Goal: Task Accomplishment & Management: Use online tool/utility

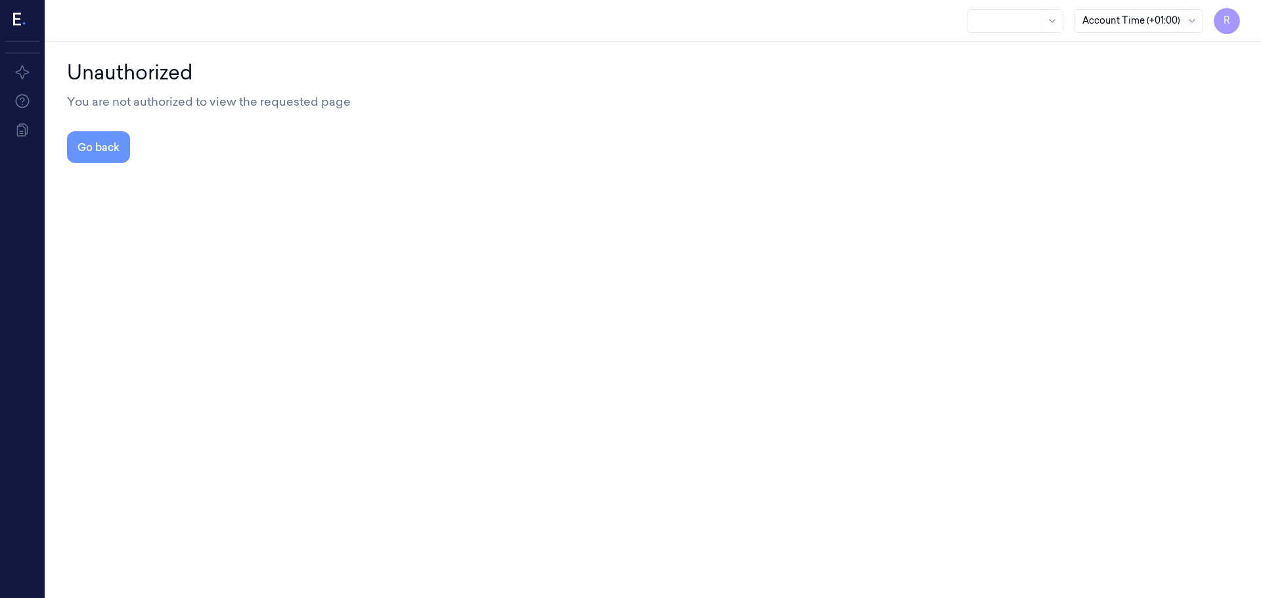
click at [103, 149] on button "Go back" at bounding box center [98, 147] width 63 height 32
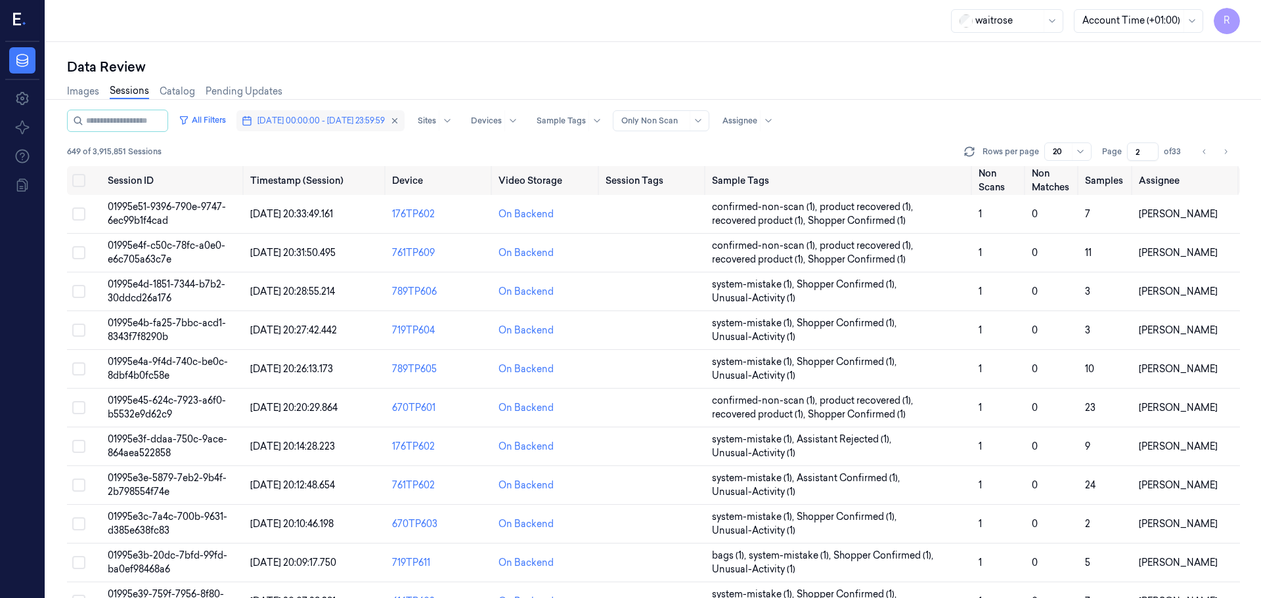
click at [345, 123] on span "[DATE] 00:00:00 - [DATE] 23:59:59" at bounding box center [320, 121] width 127 height 12
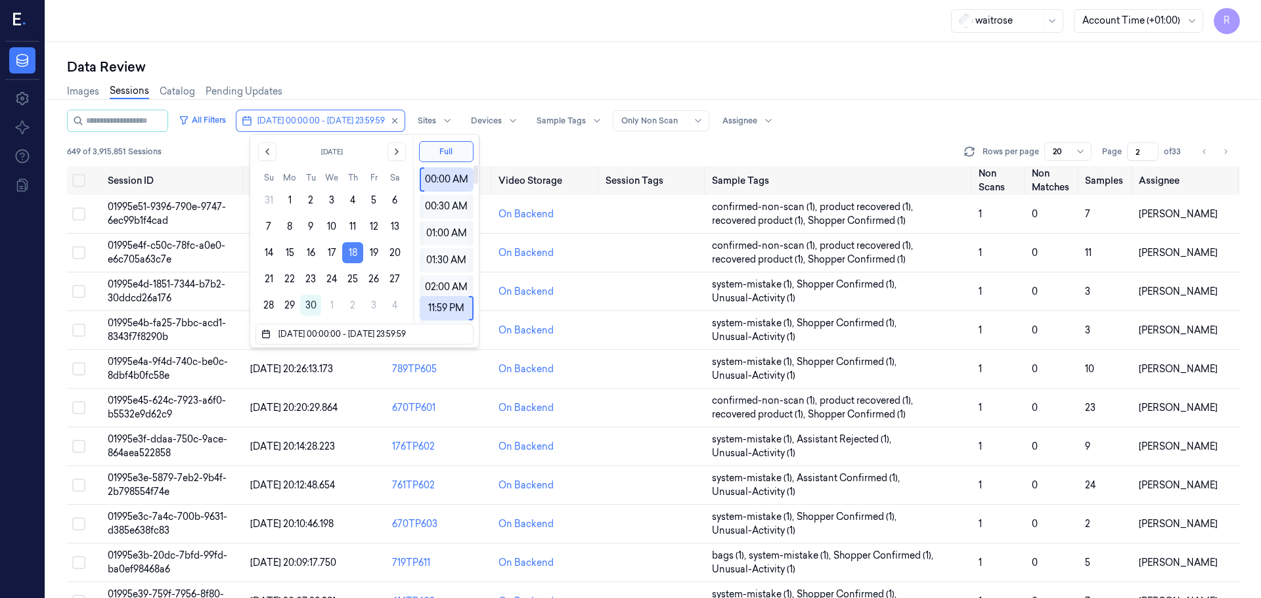
click at [350, 252] on button "18" at bounding box center [352, 252] width 21 height 21
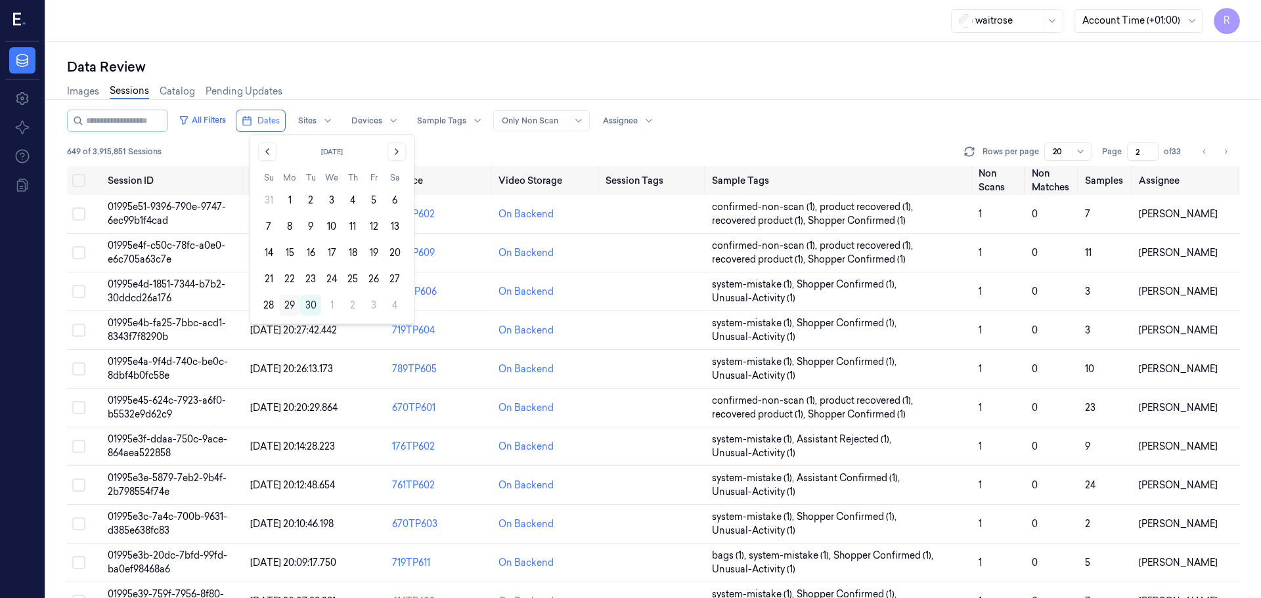
click at [286, 309] on button "29" at bounding box center [289, 305] width 21 height 21
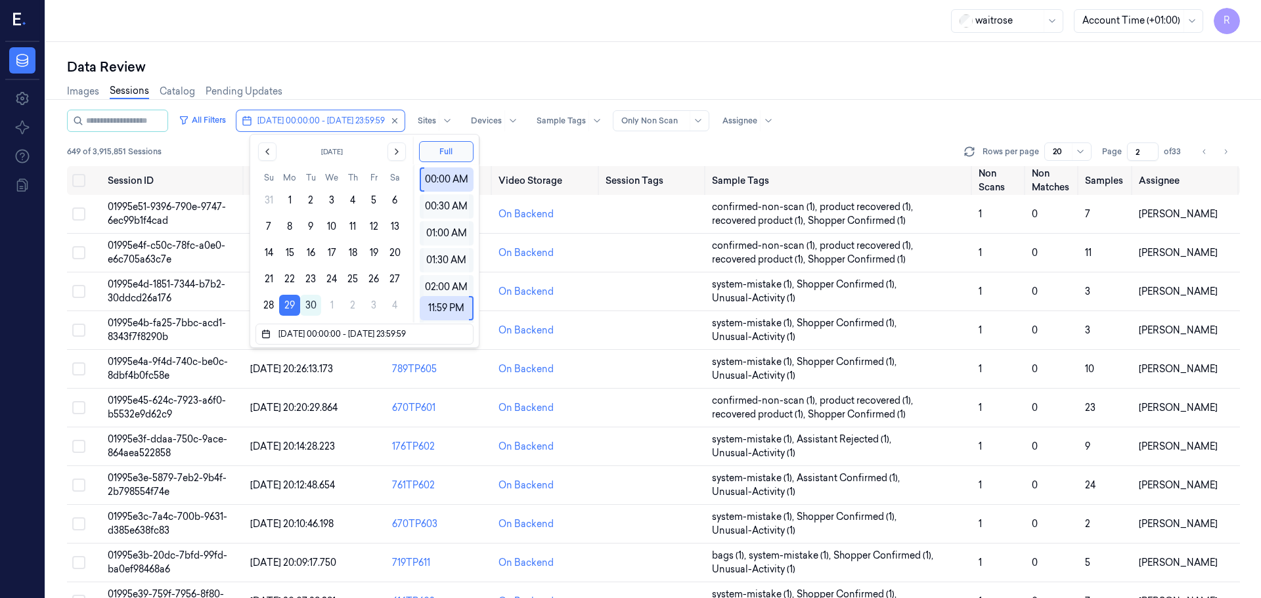
click at [399, 64] on div "Data Review" at bounding box center [653, 67] width 1173 height 18
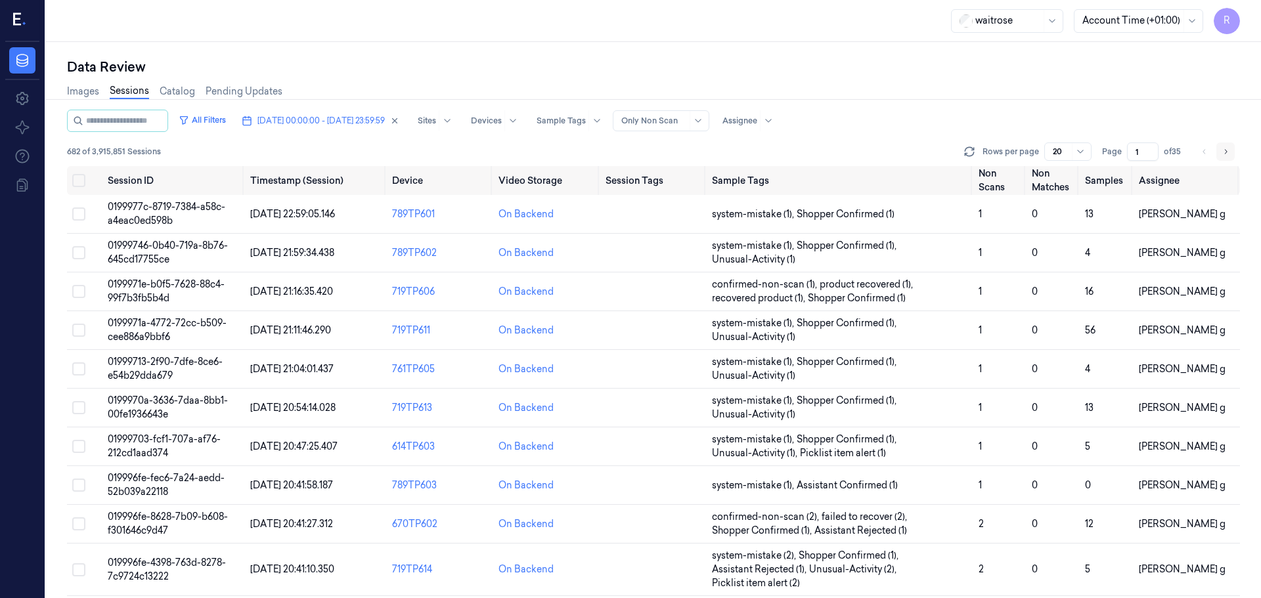
click at [1233, 152] on button "Go to next page" at bounding box center [1225, 152] width 18 height 18
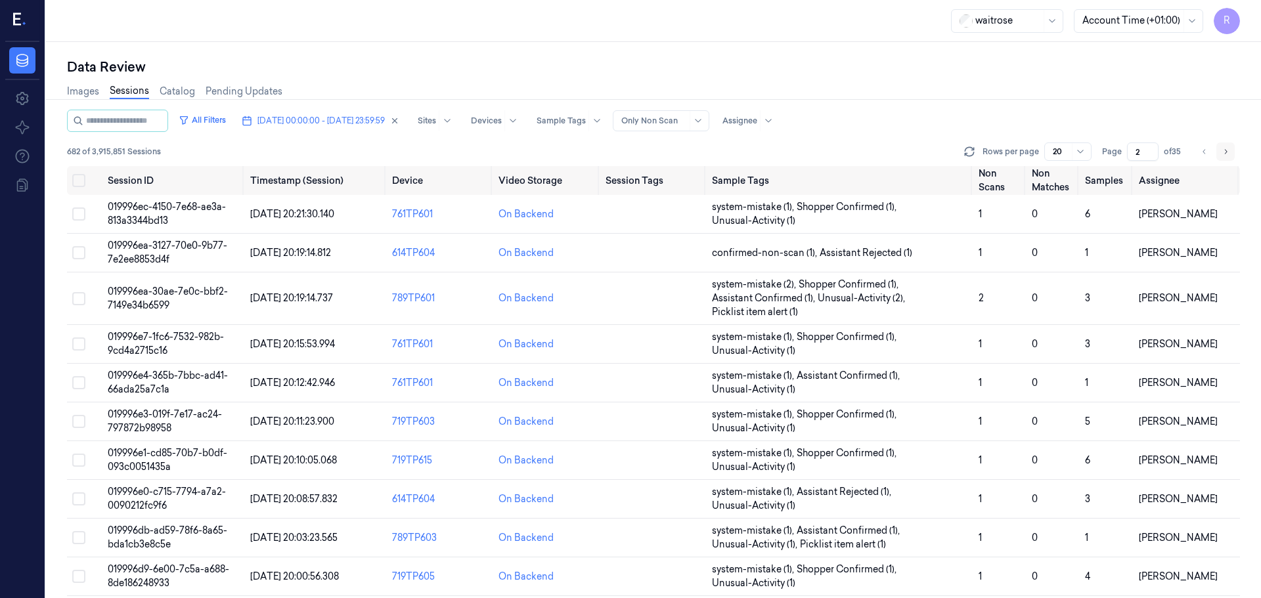
click at [1228, 155] on icon "Go to next page" at bounding box center [1226, 151] width 8 height 11
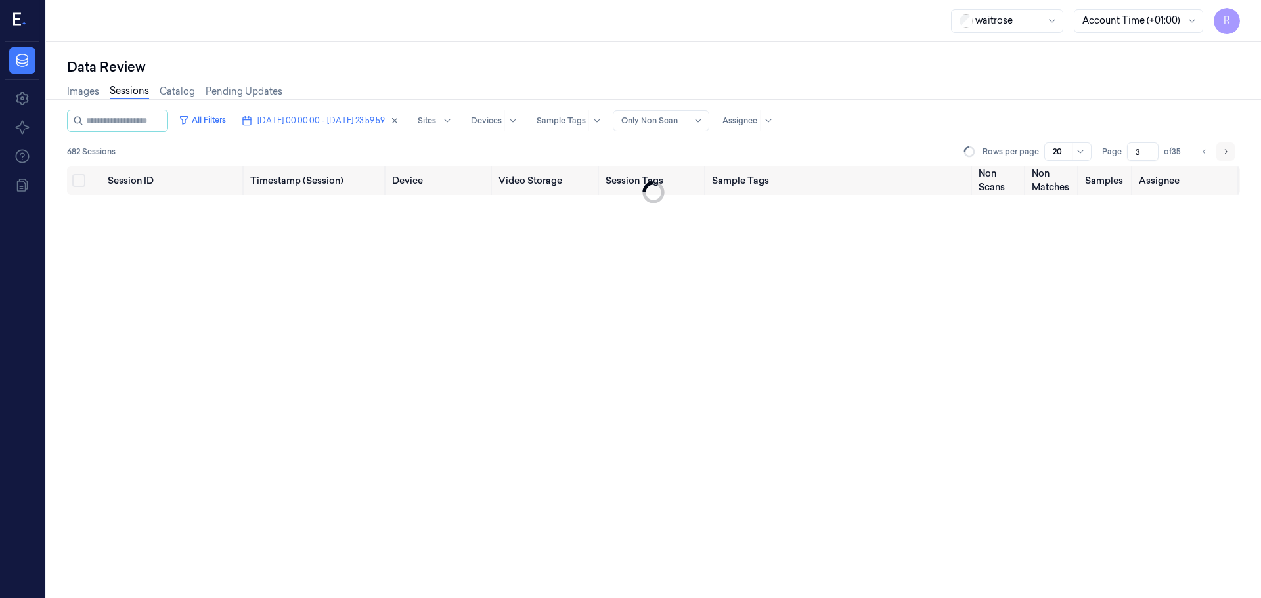
click at [1225, 156] on icon "Go to next page" at bounding box center [1226, 151] width 8 height 11
click at [1224, 154] on icon "Go to next page" at bounding box center [1226, 151] width 8 height 11
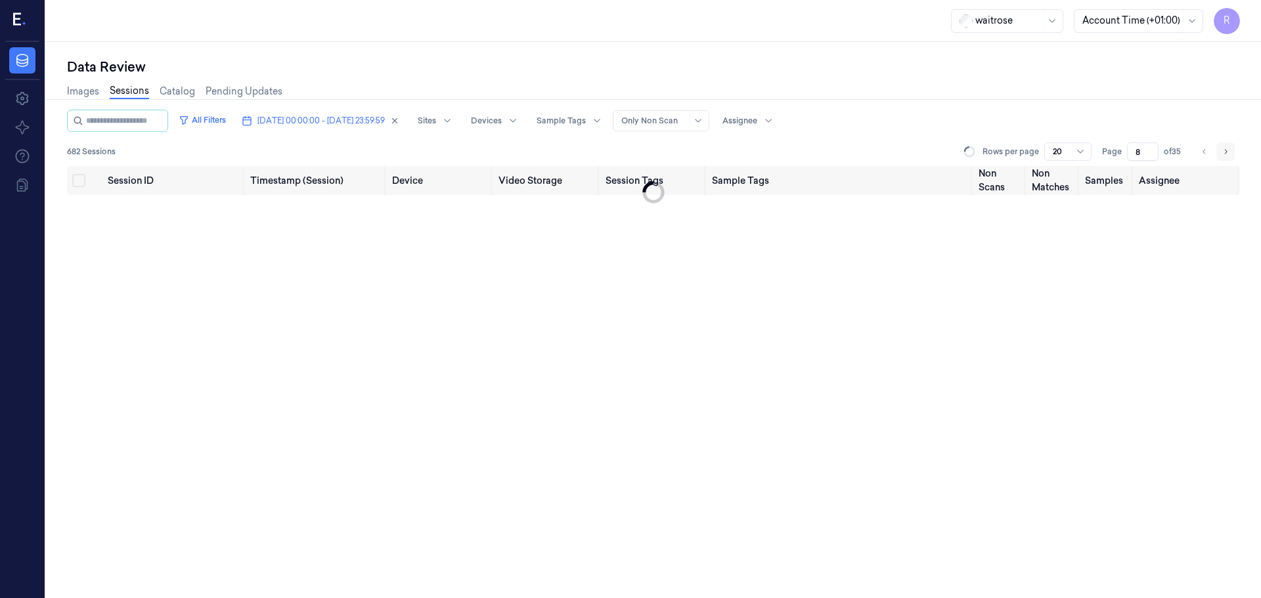
click at [1224, 154] on icon "Go to next page" at bounding box center [1226, 151] width 8 height 11
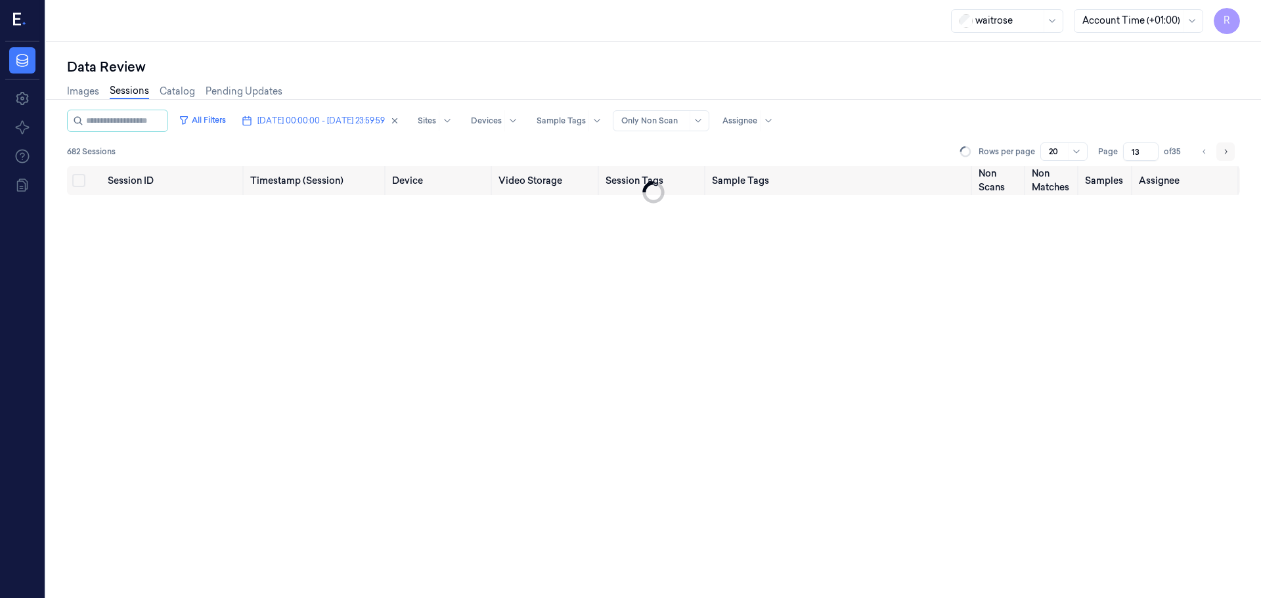
click at [1224, 154] on icon "Go to next page" at bounding box center [1226, 151] width 8 height 11
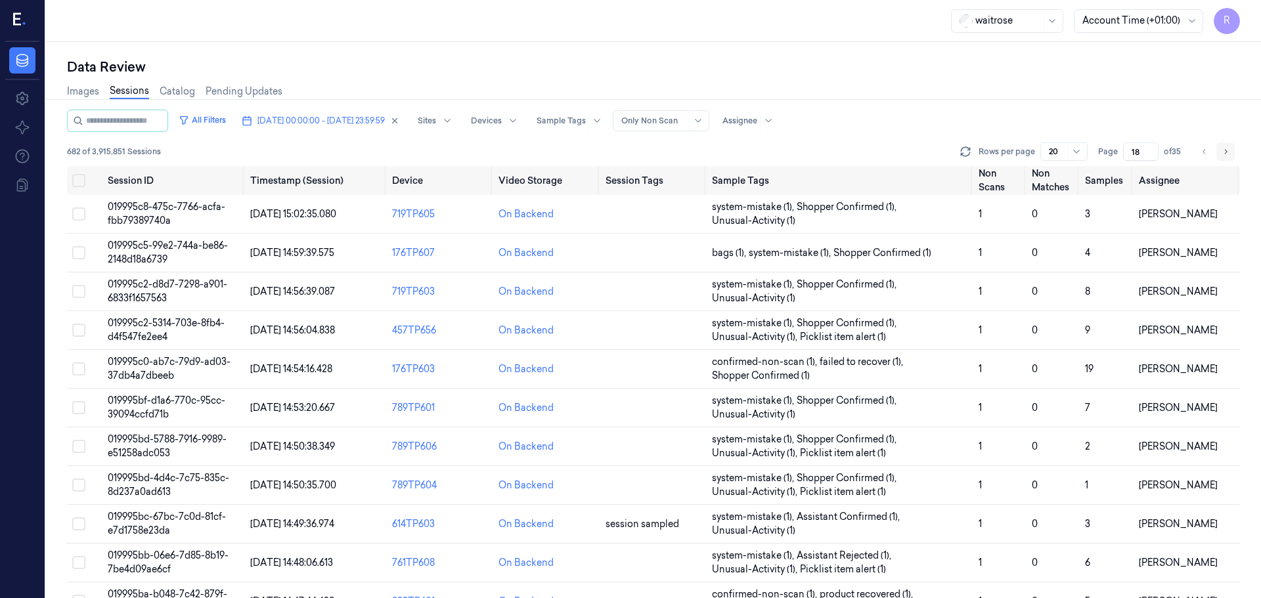
click at [1224, 154] on icon "Go to next page" at bounding box center [1226, 151] width 8 height 11
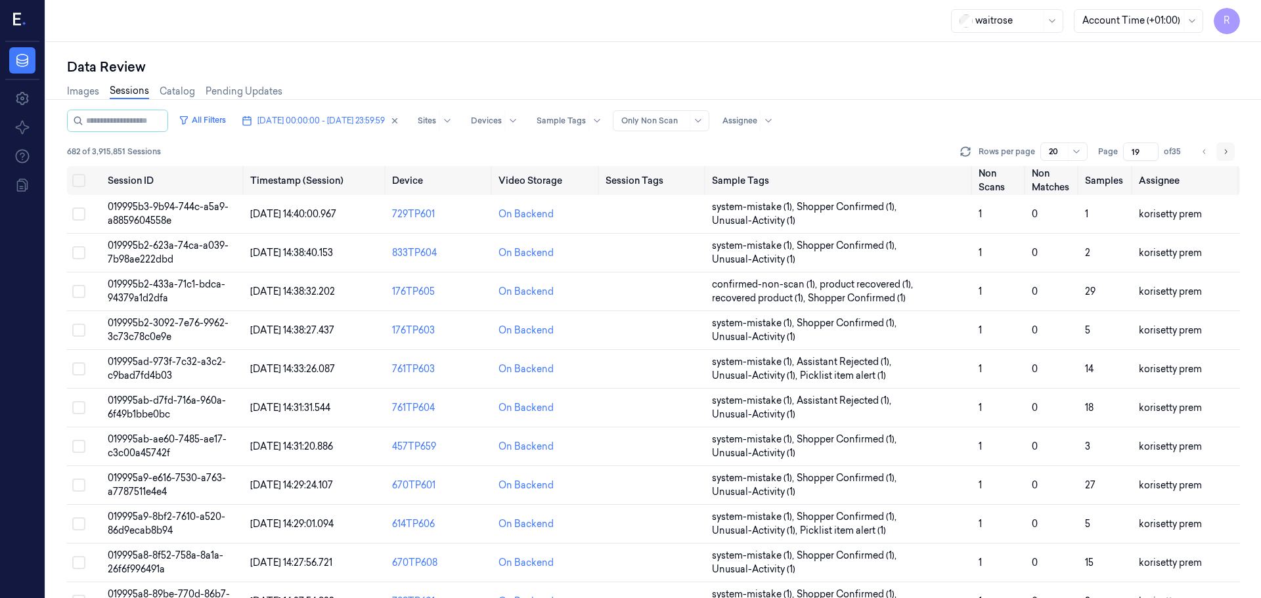
click at [1224, 154] on icon "Go to next page" at bounding box center [1226, 151] width 8 height 11
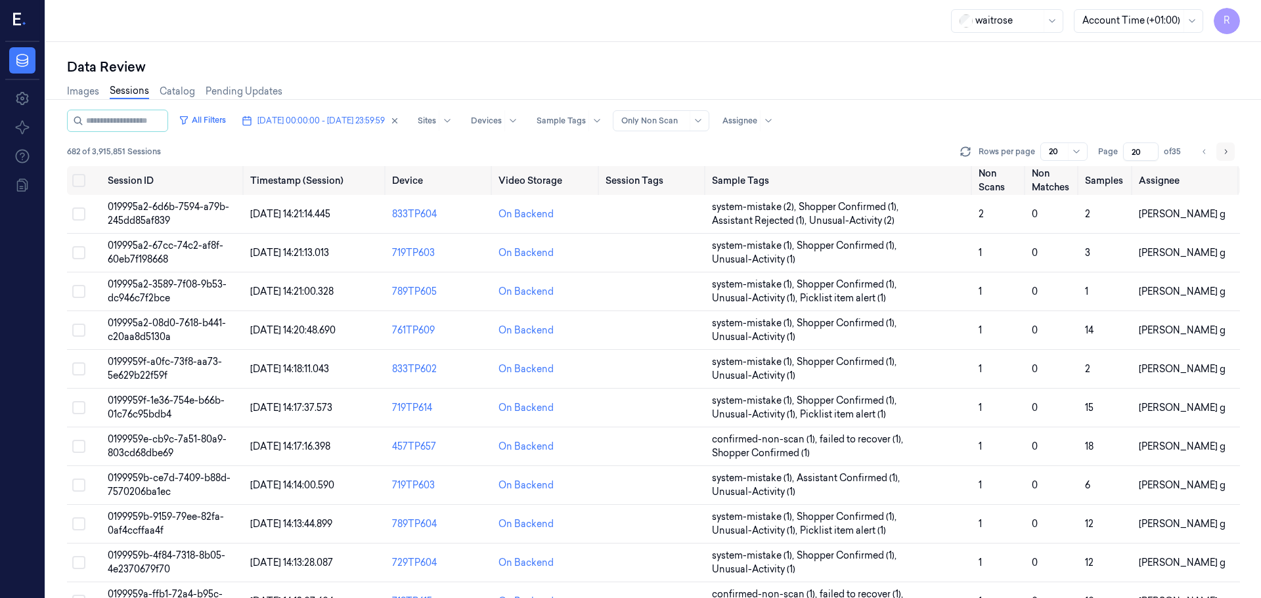
click at [1224, 154] on icon "Go to next page" at bounding box center [1226, 151] width 8 height 11
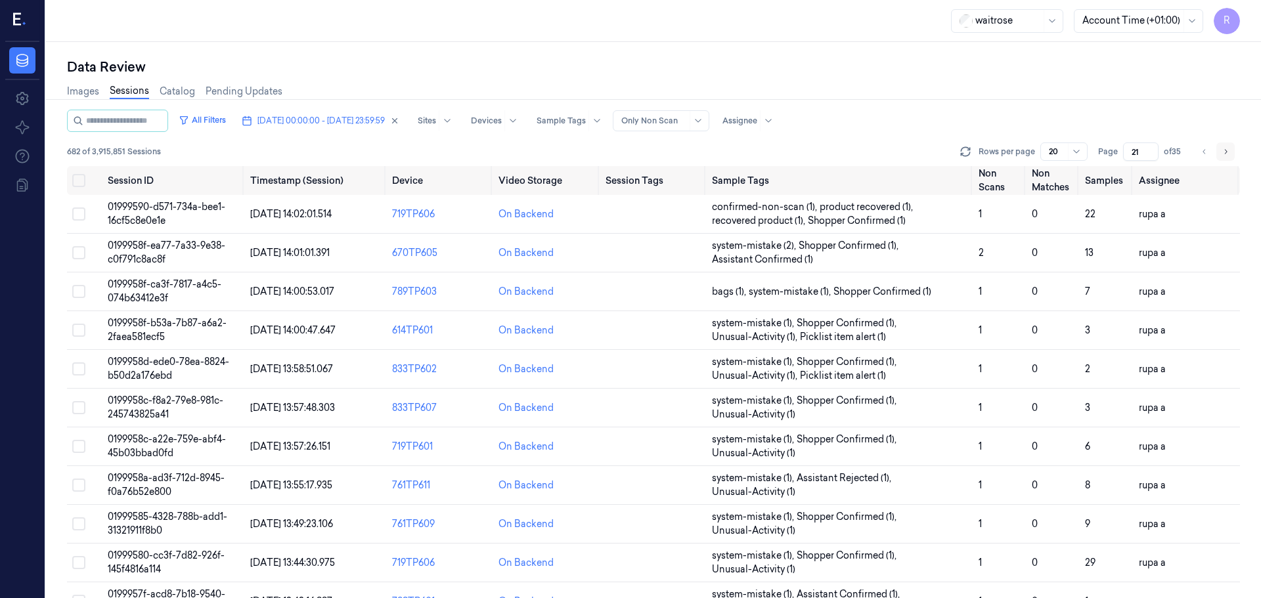
click at [1224, 154] on icon "Go to next page" at bounding box center [1226, 151] width 8 height 11
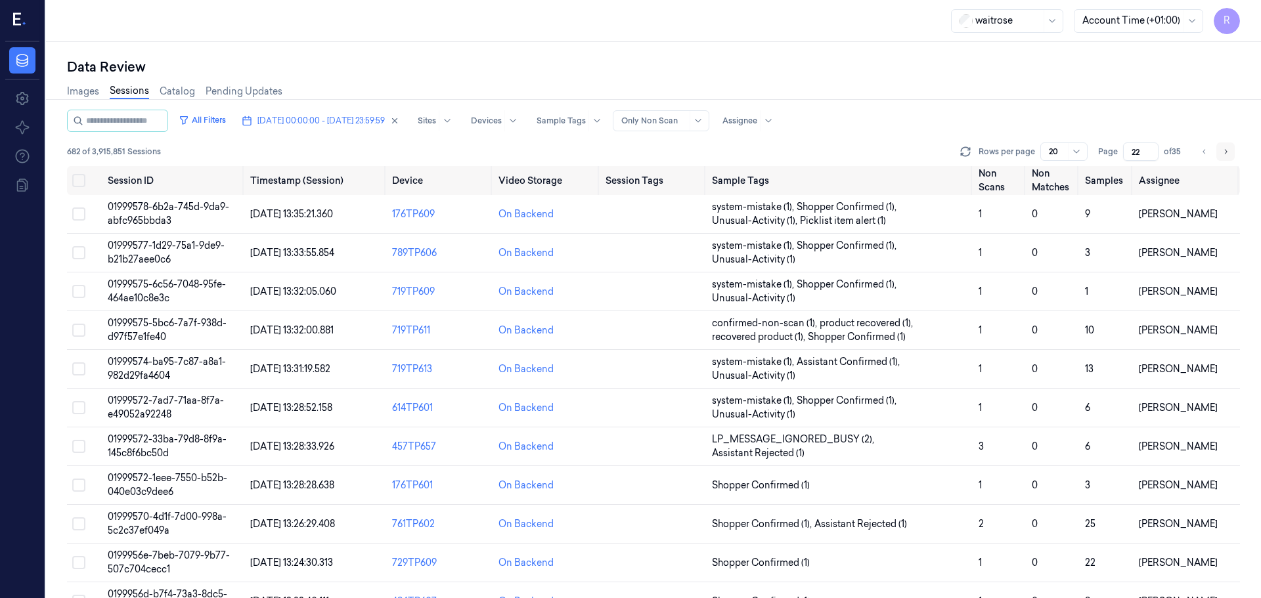
click at [1224, 154] on icon "Go to next page" at bounding box center [1226, 151] width 8 height 11
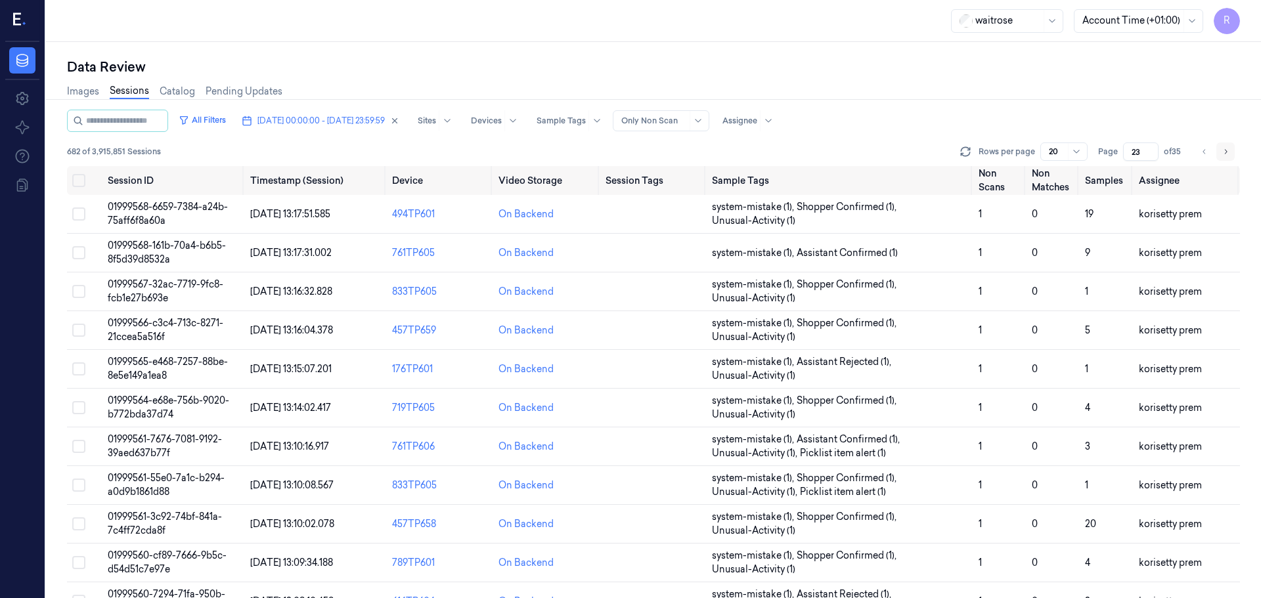
click at [1224, 154] on icon "Go to next page" at bounding box center [1226, 151] width 8 height 11
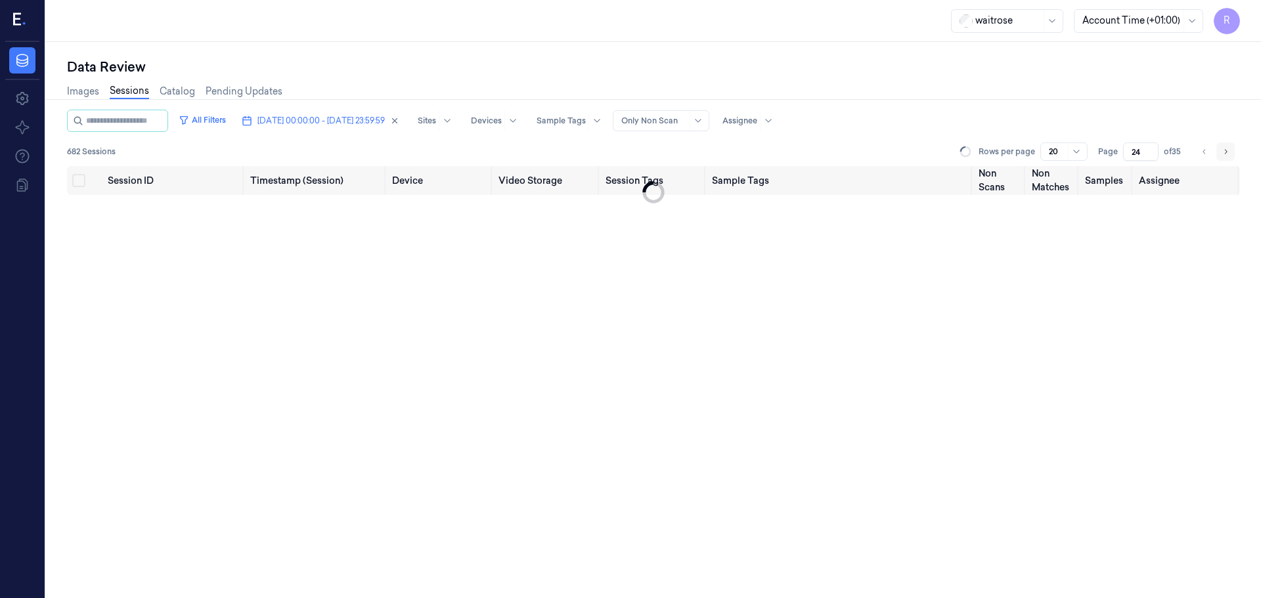
click at [1226, 153] on icon "Go to next page" at bounding box center [1226, 151] width 8 height 11
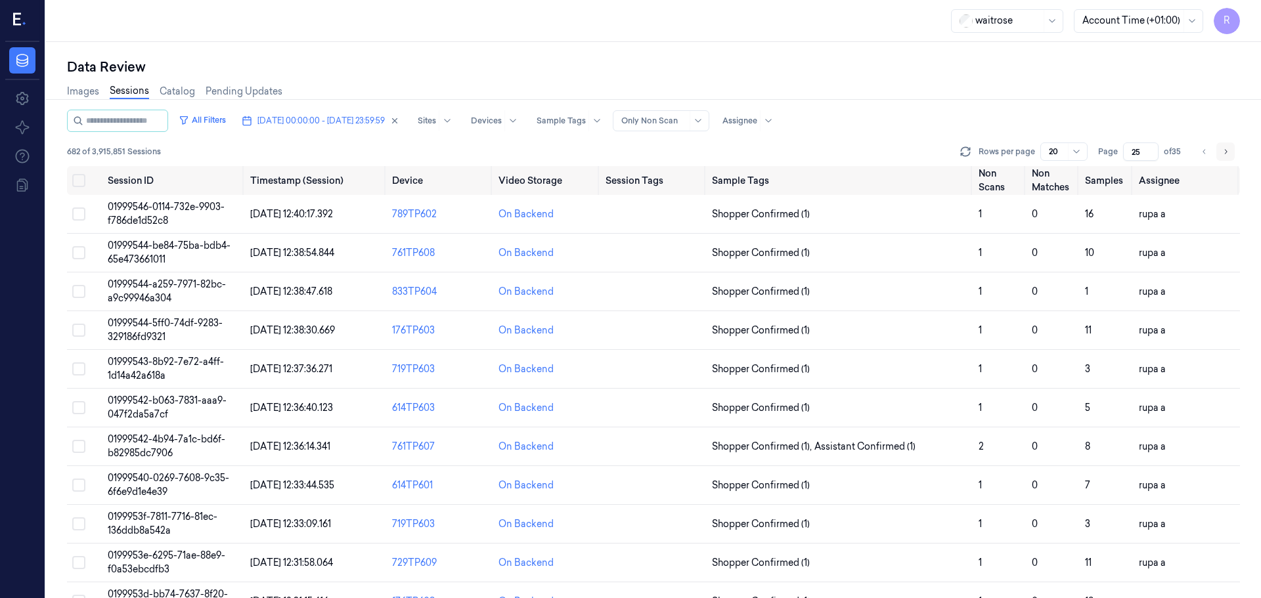
click at [1227, 153] on icon "Go to next page" at bounding box center [1226, 151] width 8 height 11
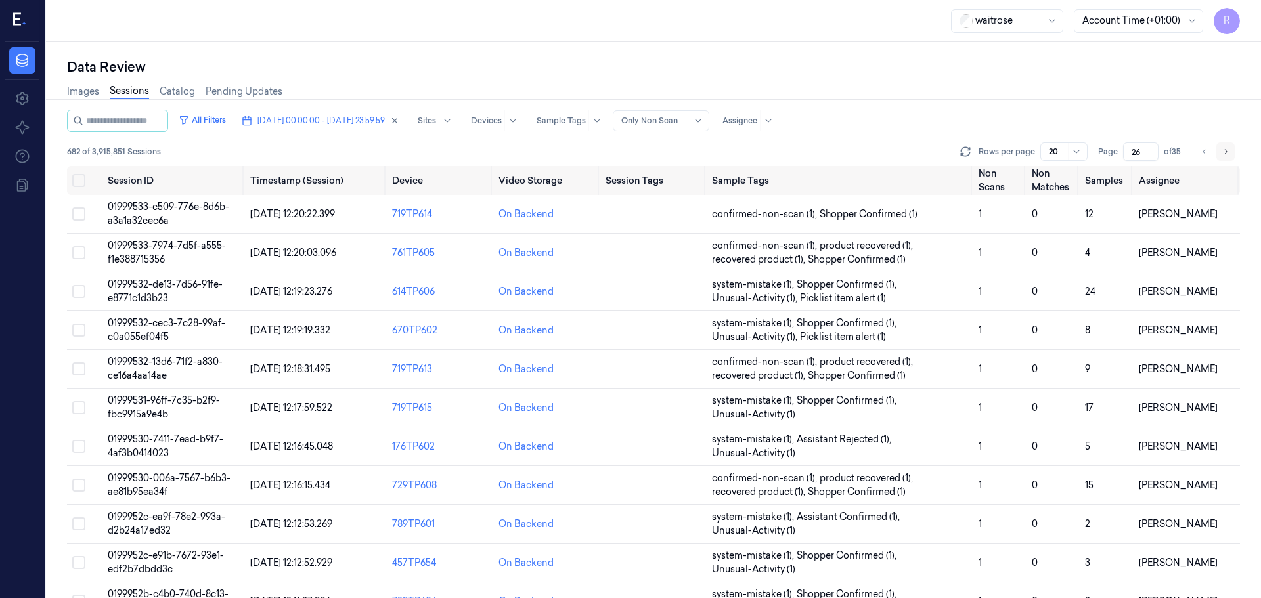
click at [1227, 153] on icon "Go to next page" at bounding box center [1226, 151] width 8 height 11
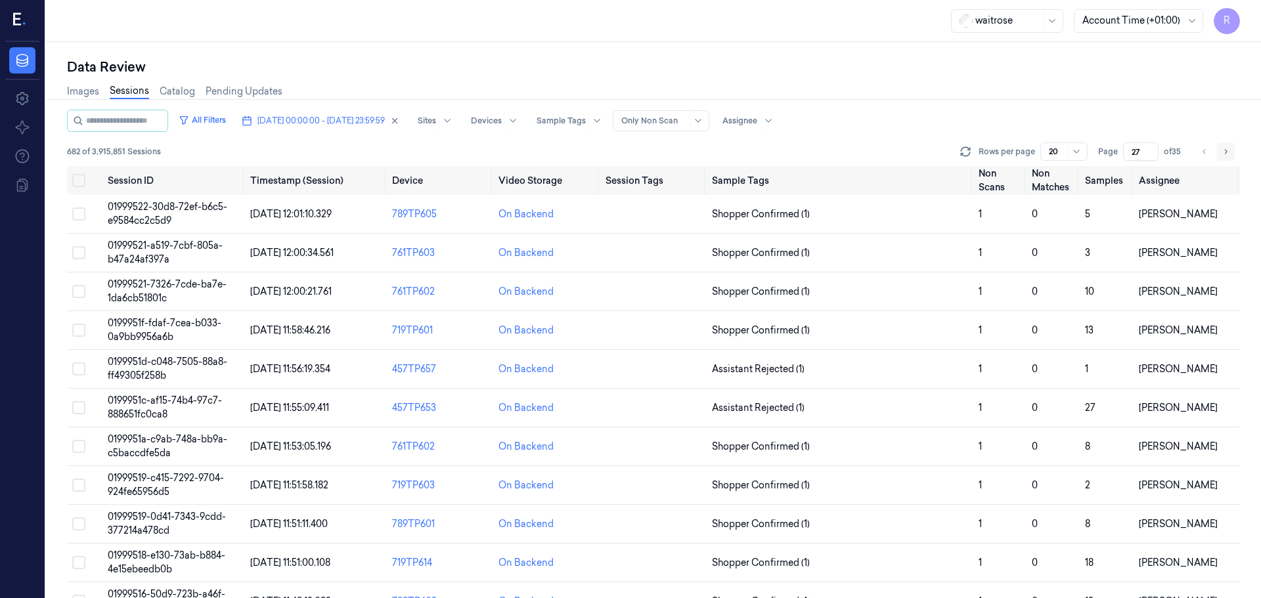
click at [1227, 153] on icon "Go to next page" at bounding box center [1226, 151] width 8 height 11
type input "28"
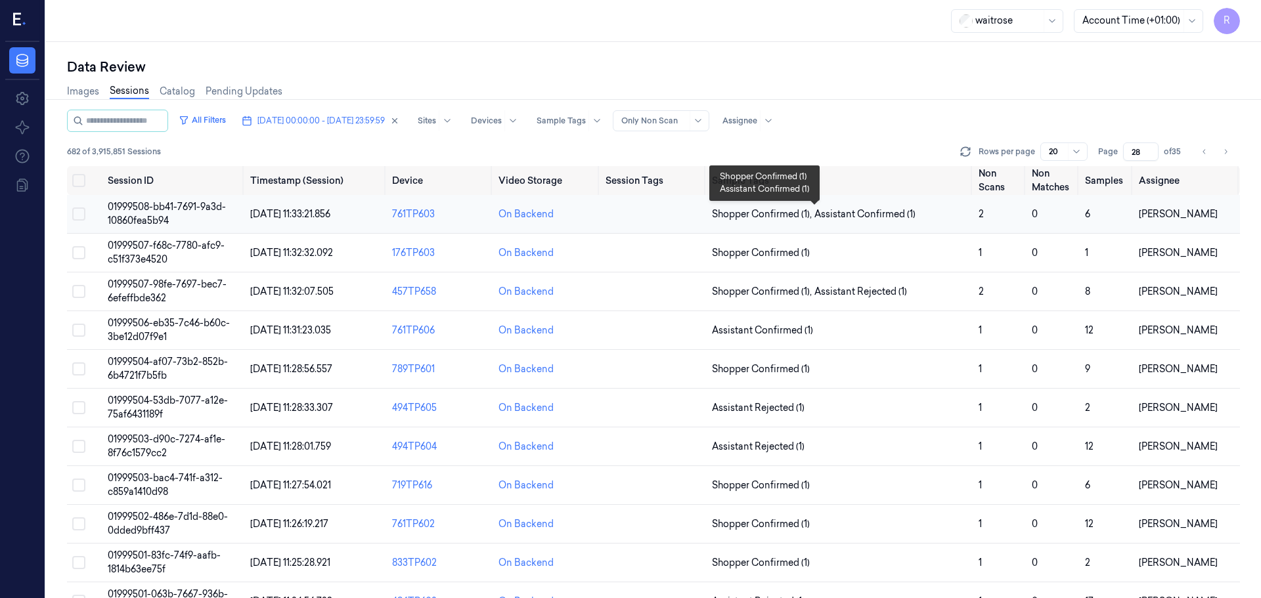
click at [918, 208] on span "Shopper Confirmed (1) , Assistant Confirmed (1)" at bounding box center [840, 215] width 256 height 14
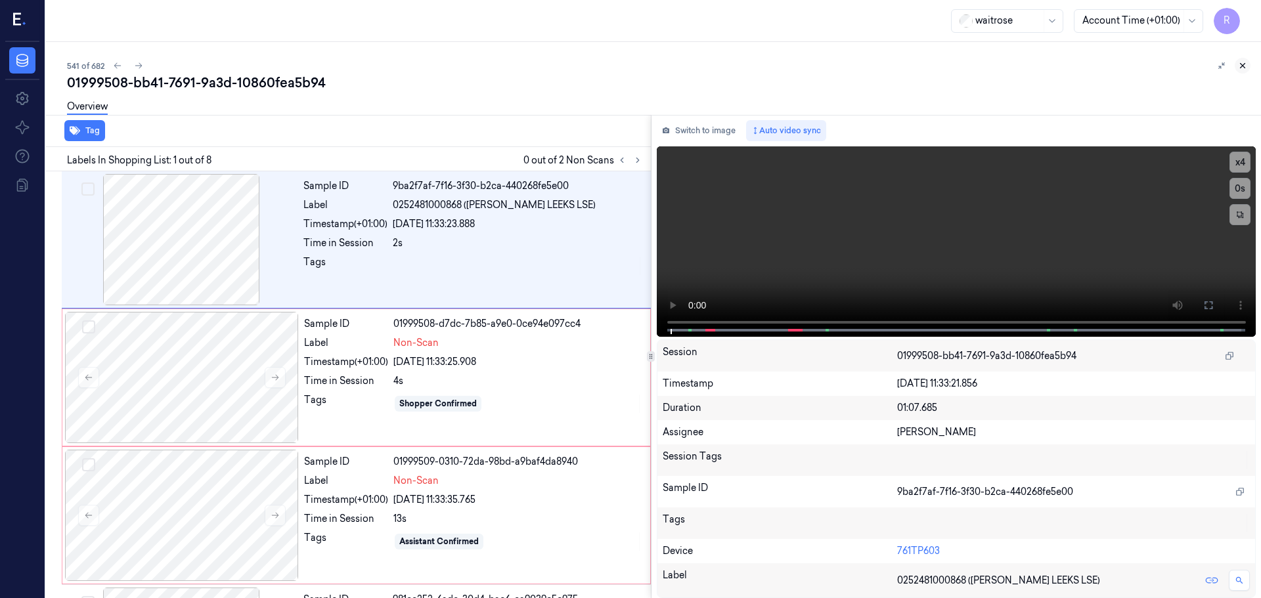
click at [1241, 70] on icon at bounding box center [1242, 65] width 9 height 9
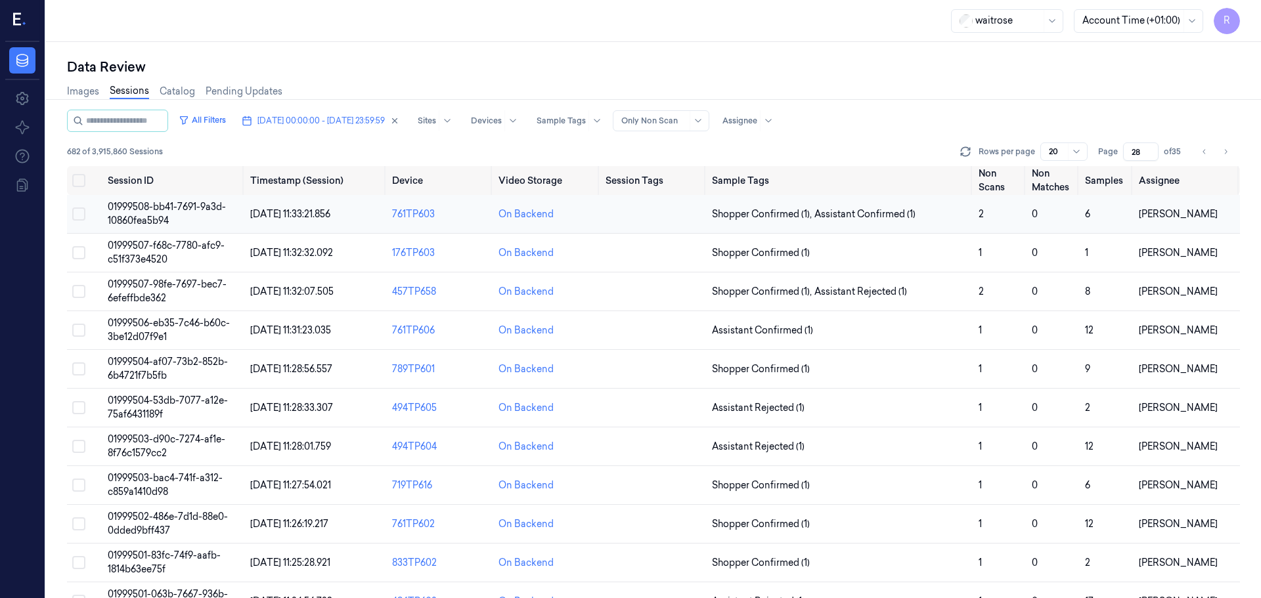
click at [887, 219] on span "Assistant Confirmed (1)" at bounding box center [864, 215] width 101 height 14
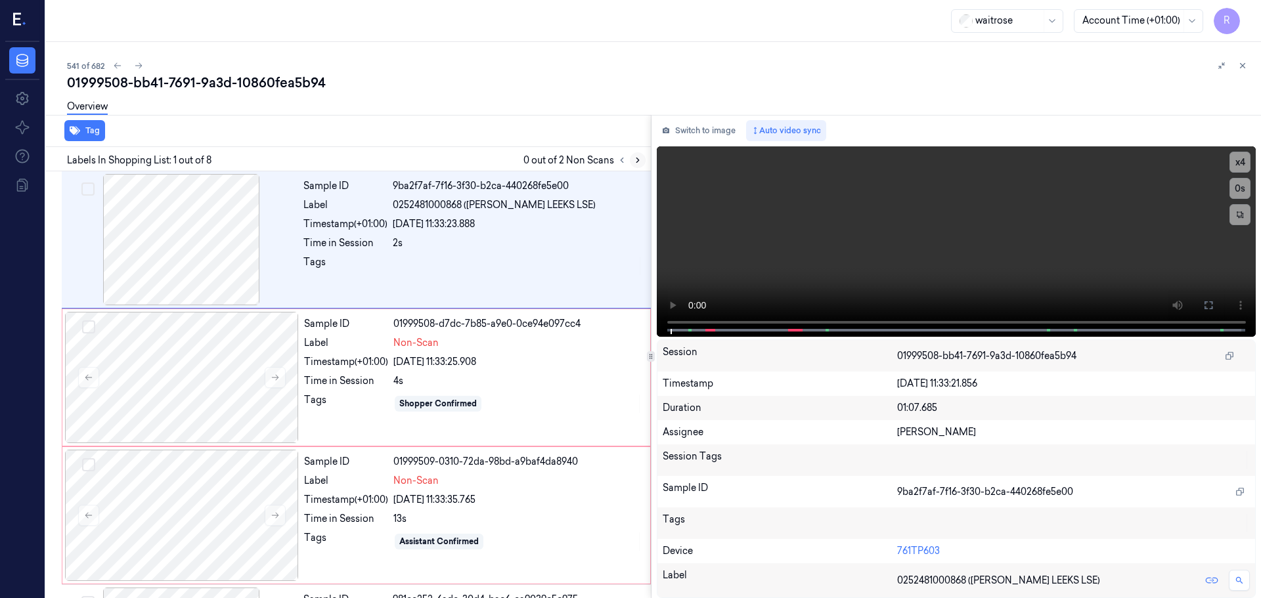
click at [636, 158] on icon at bounding box center [637, 160] width 9 height 9
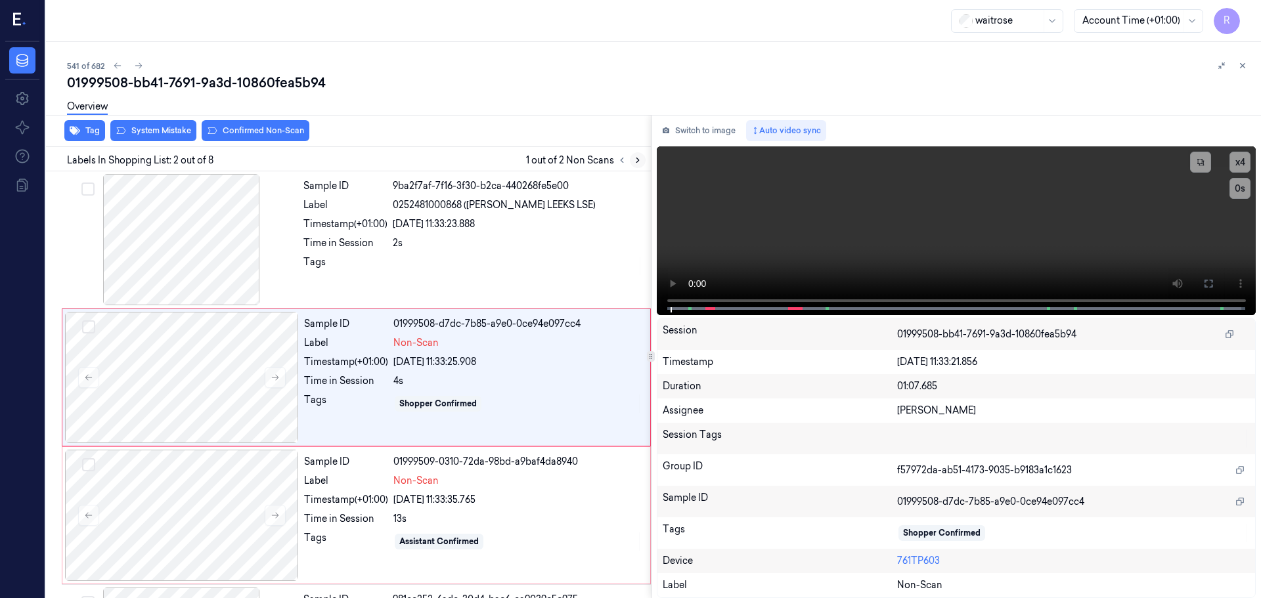
click at [636, 158] on icon at bounding box center [637, 160] width 9 height 9
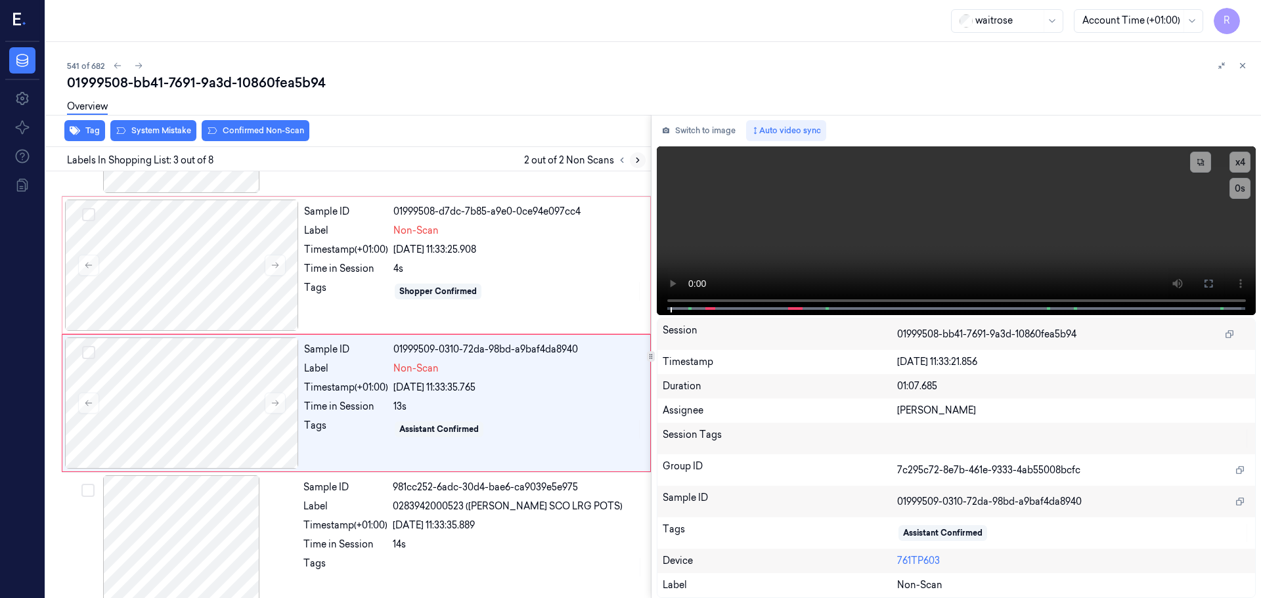
click at [636, 158] on icon at bounding box center [637, 160] width 9 height 9
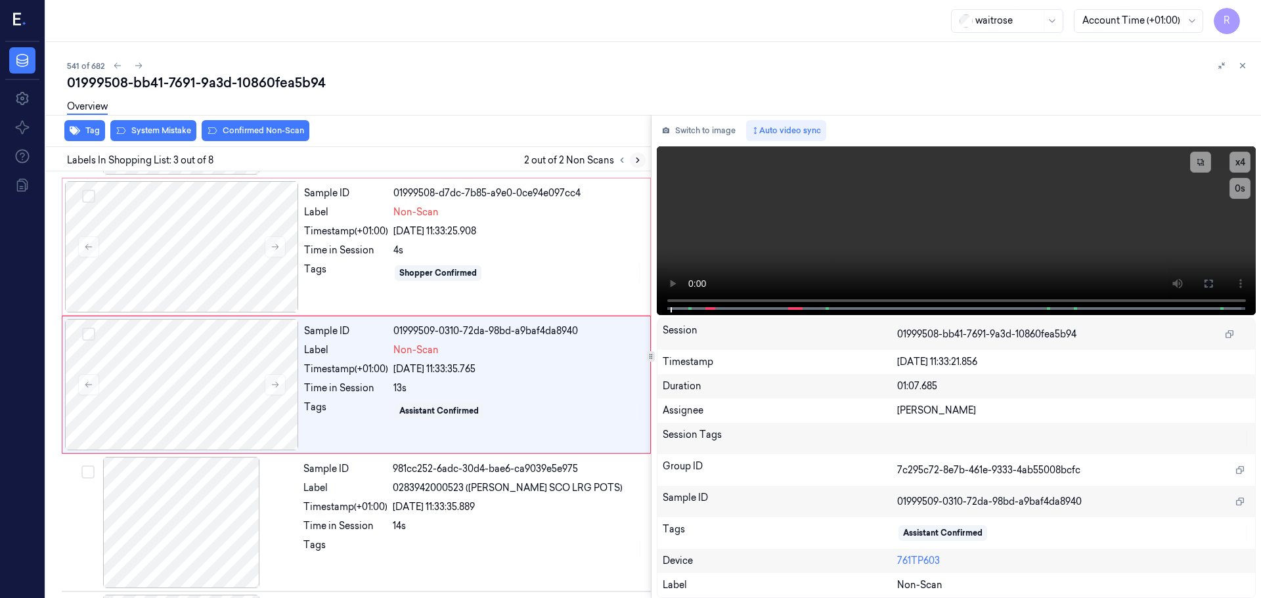
click at [636, 158] on icon at bounding box center [637, 160] width 9 height 9
click at [619, 162] on icon at bounding box center [621, 160] width 9 height 9
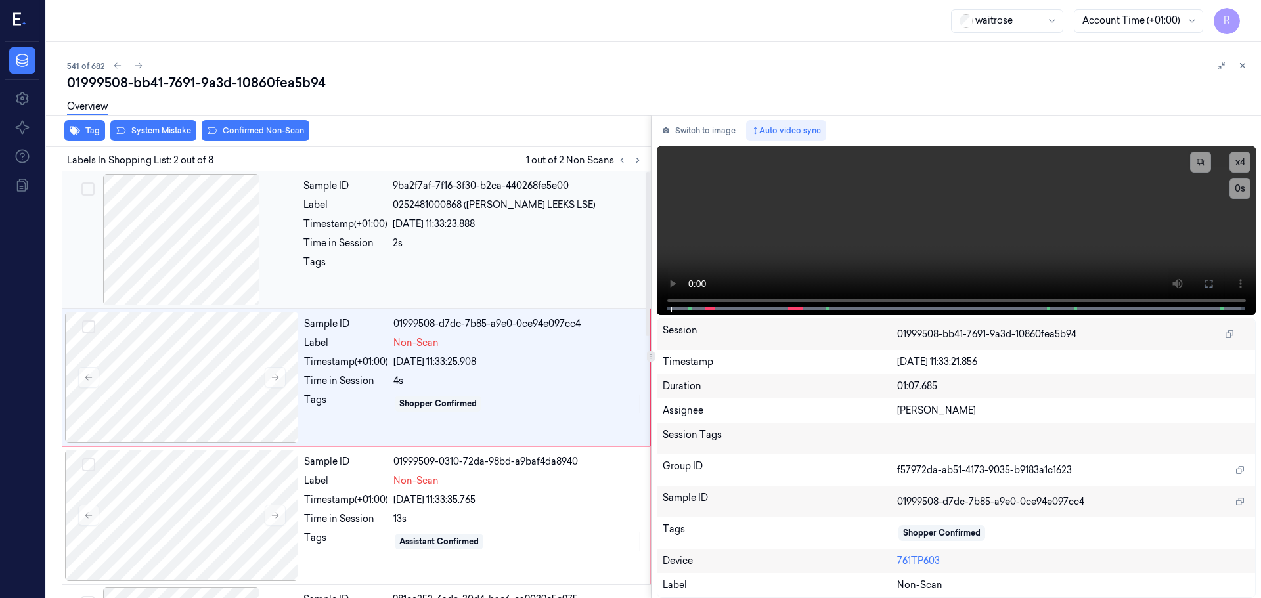
click at [162, 258] on div at bounding box center [181, 239] width 234 height 131
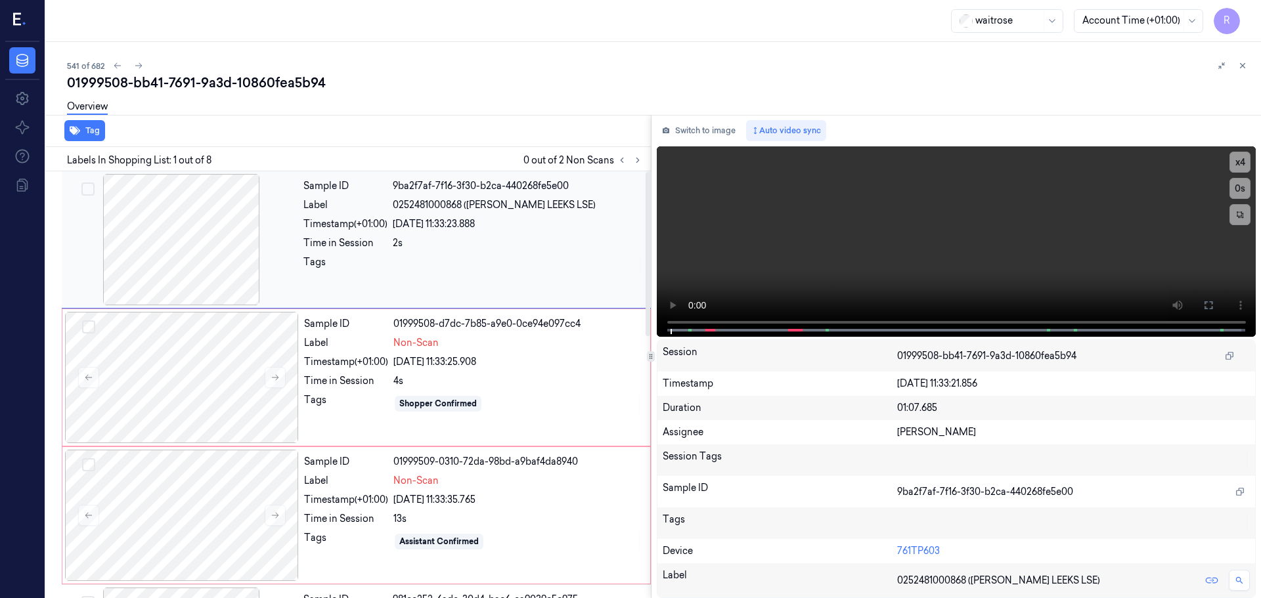
click at [202, 269] on div at bounding box center [181, 239] width 234 height 131
click at [273, 377] on icon at bounding box center [275, 377] width 9 height 9
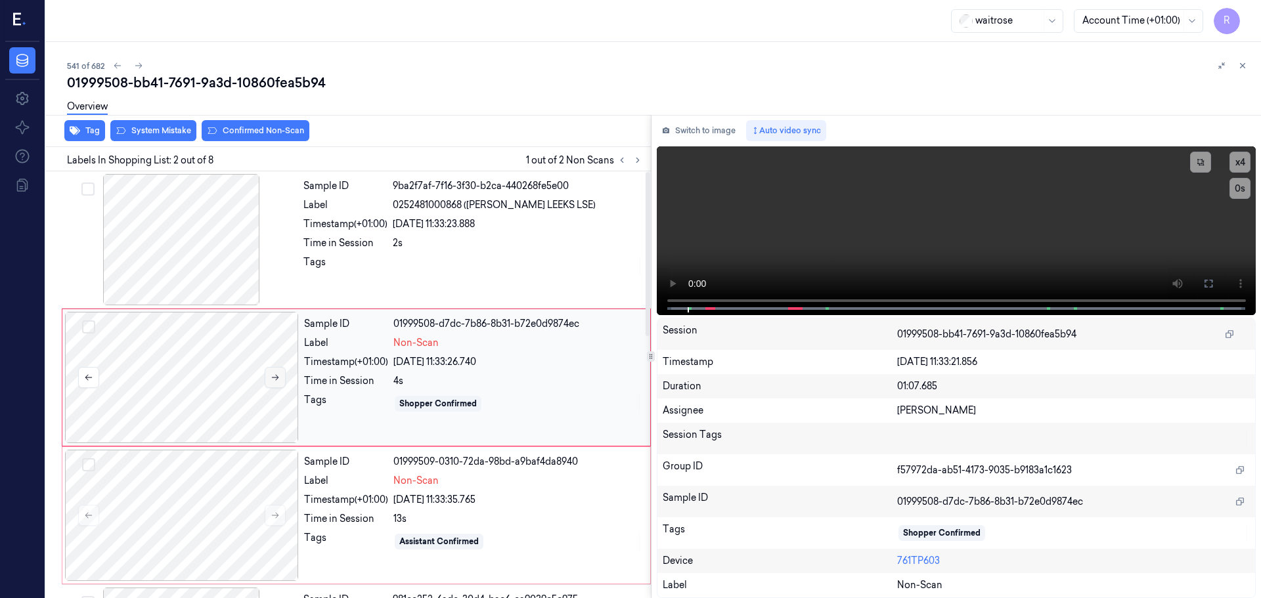
click at [273, 377] on icon at bounding box center [275, 377] width 9 height 9
click at [273, 378] on icon at bounding box center [275, 377] width 9 height 9
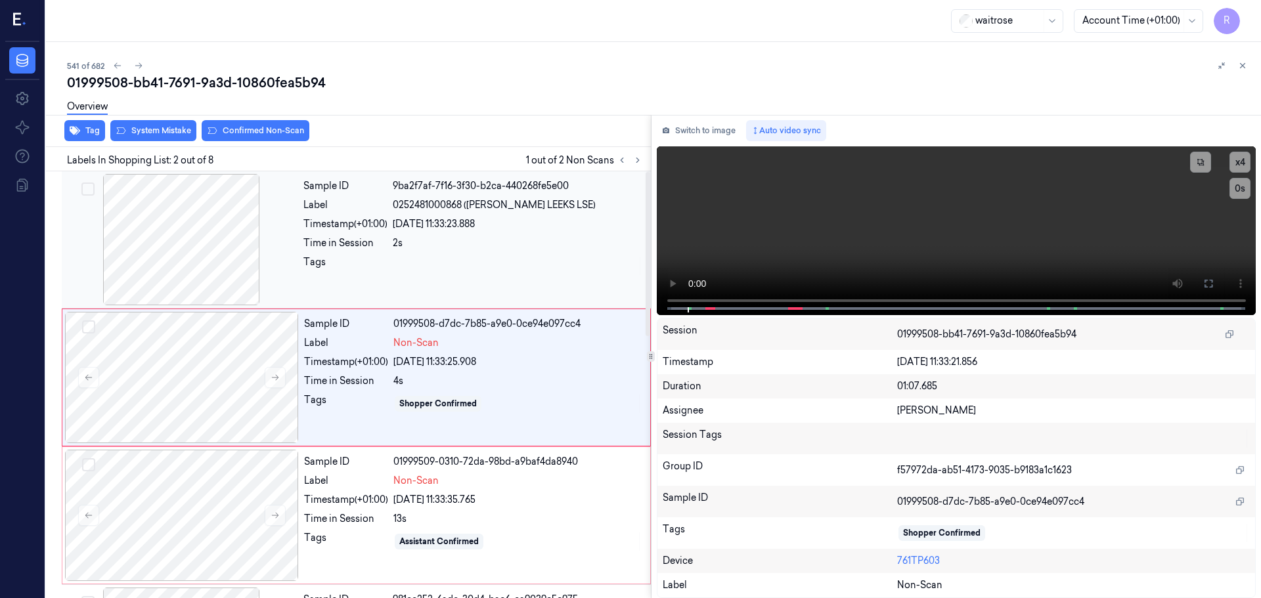
click at [227, 245] on div at bounding box center [181, 239] width 234 height 131
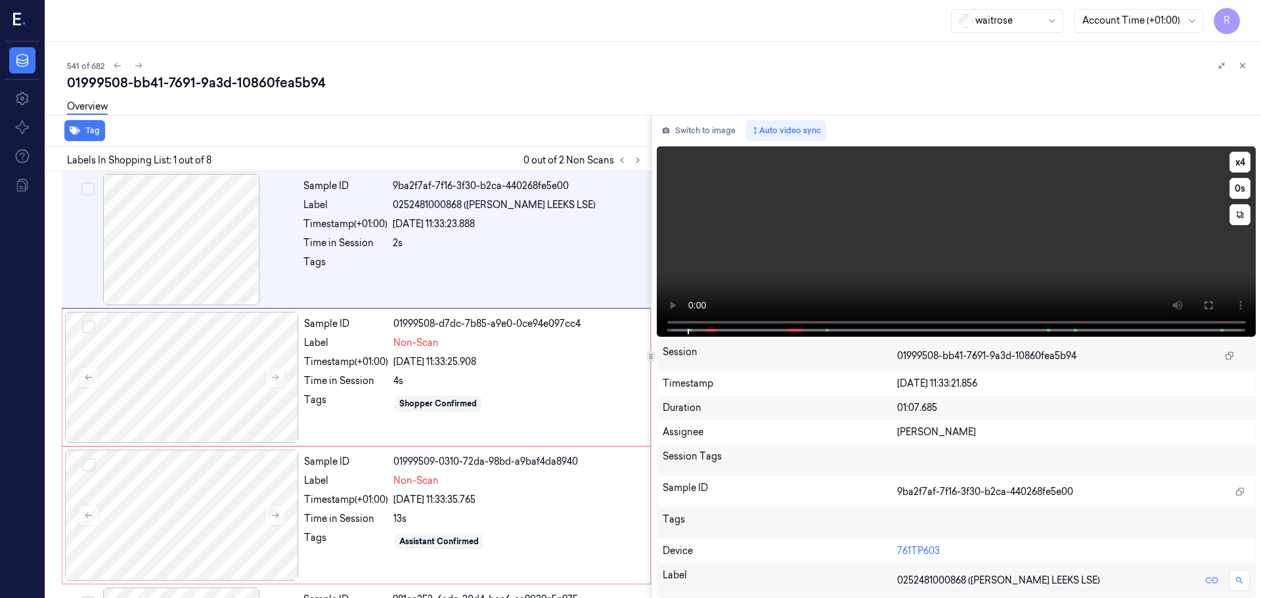
drag, startPoint x: 1210, startPoint y: 303, endPoint x: 1210, endPoint y: 383, distance: 80.1
click at [1210, 303] on icon at bounding box center [1208, 305] width 11 height 11
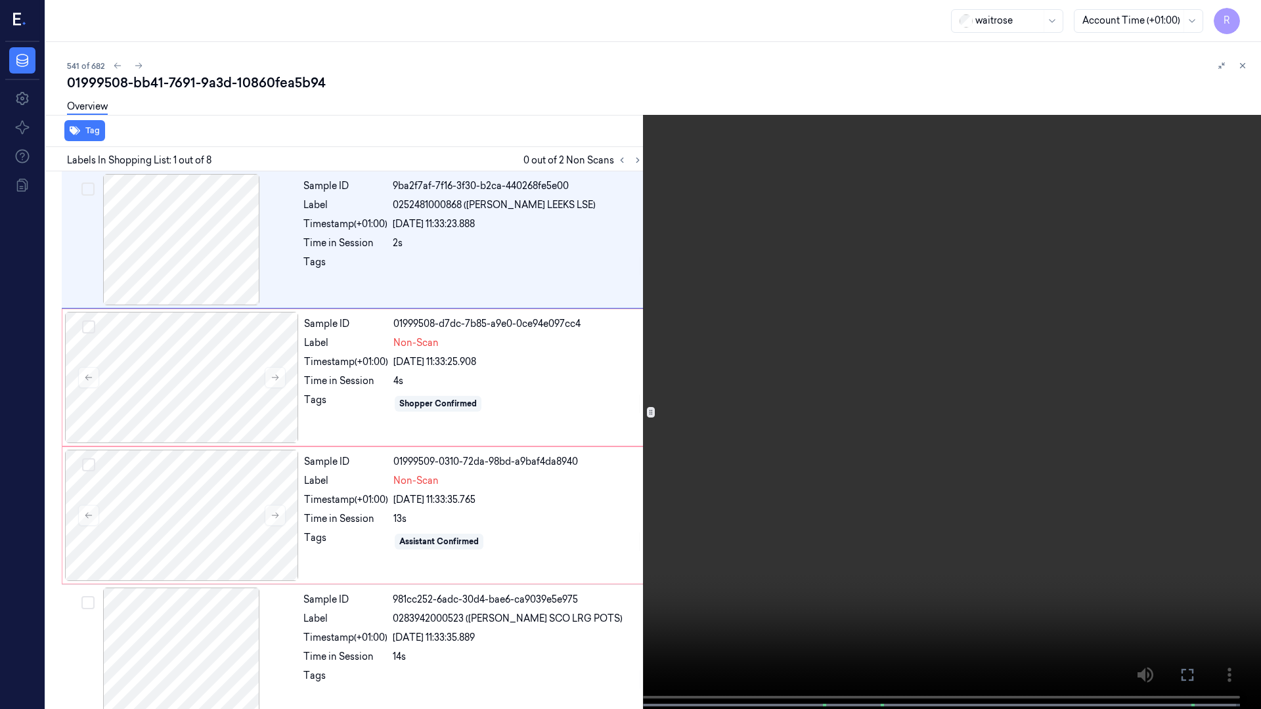
click at [0, 598] on video at bounding box center [630, 356] width 1261 height 712
drag, startPoint x: 1249, startPoint y: 17, endPoint x: 1097, endPoint y: 91, distance: 169.5
click at [1248, 17] on button "x 4" at bounding box center [1245, 15] width 21 height 21
click at [10, 598] on video at bounding box center [630, 356] width 1261 height 712
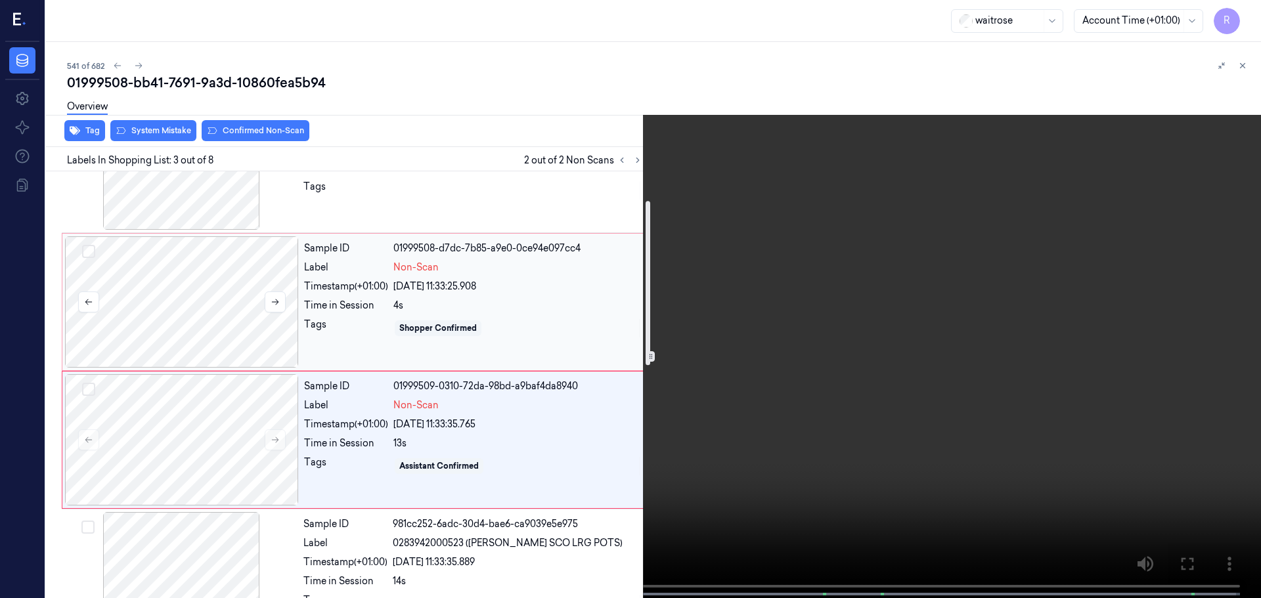
scroll to position [207, 0]
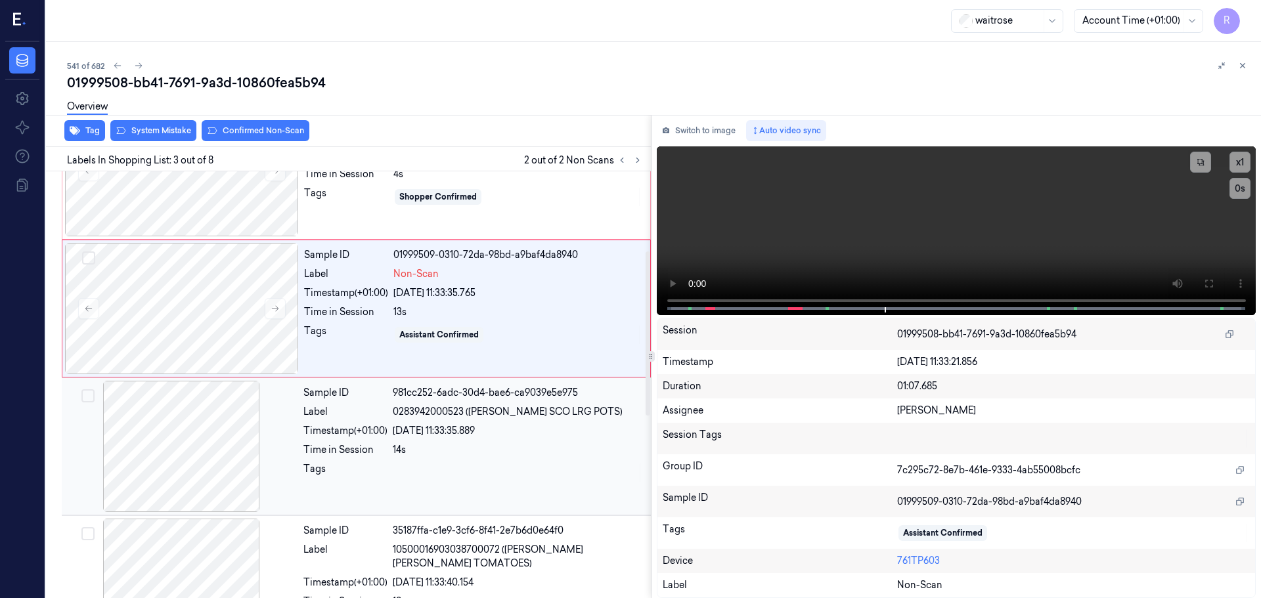
click at [183, 479] on div at bounding box center [181, 446] width 234 height 131
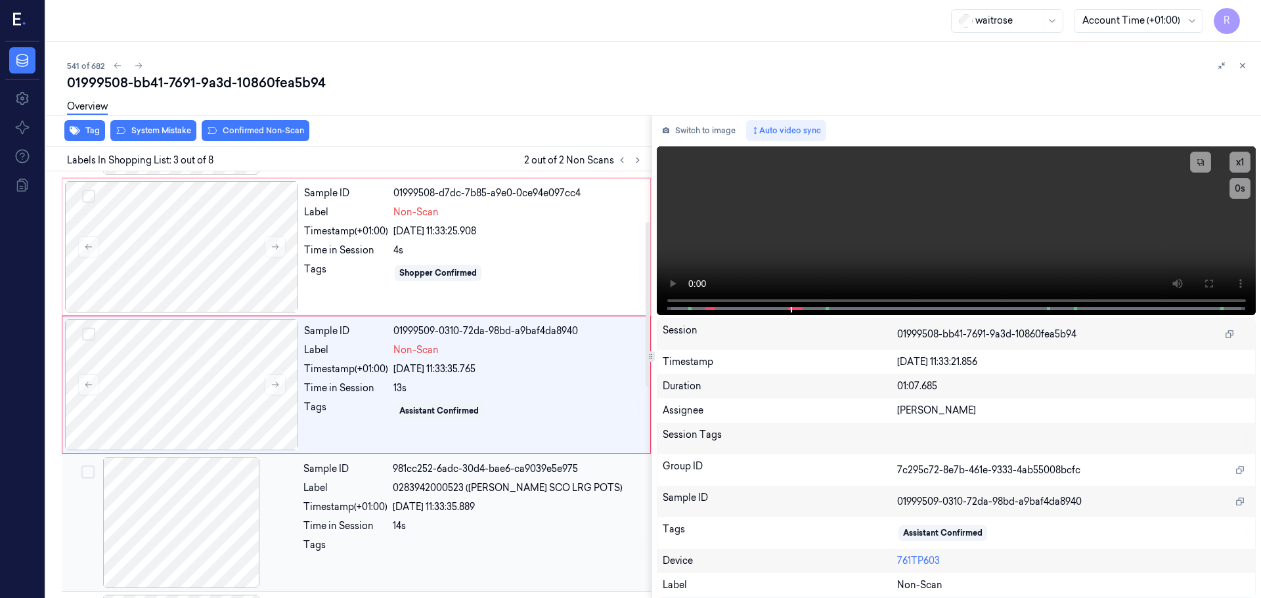
click at [183, 477] on div at bounding box center [181, 522] width 234 height 131
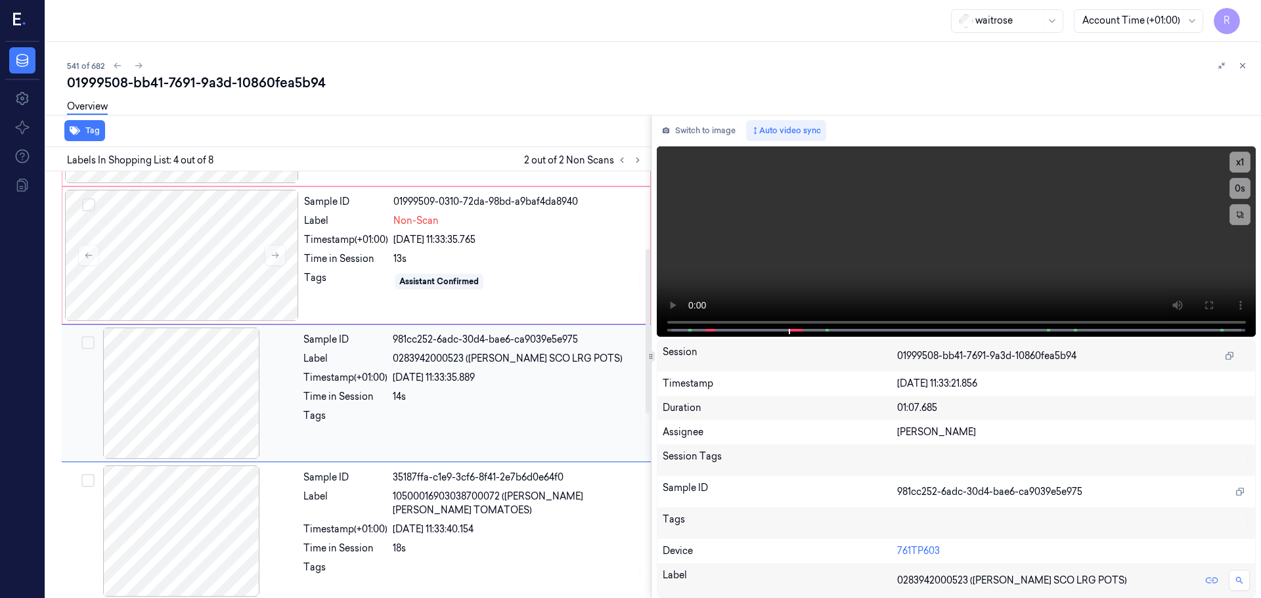
click at [183, 477] on div "Sample ID 9ba2f7af-7f16-3f30-b2ca-440268fe5e00 Label 0252481000868 ([PERSON_NAM…" at bounding box center [346, 464] width 610 height 1107
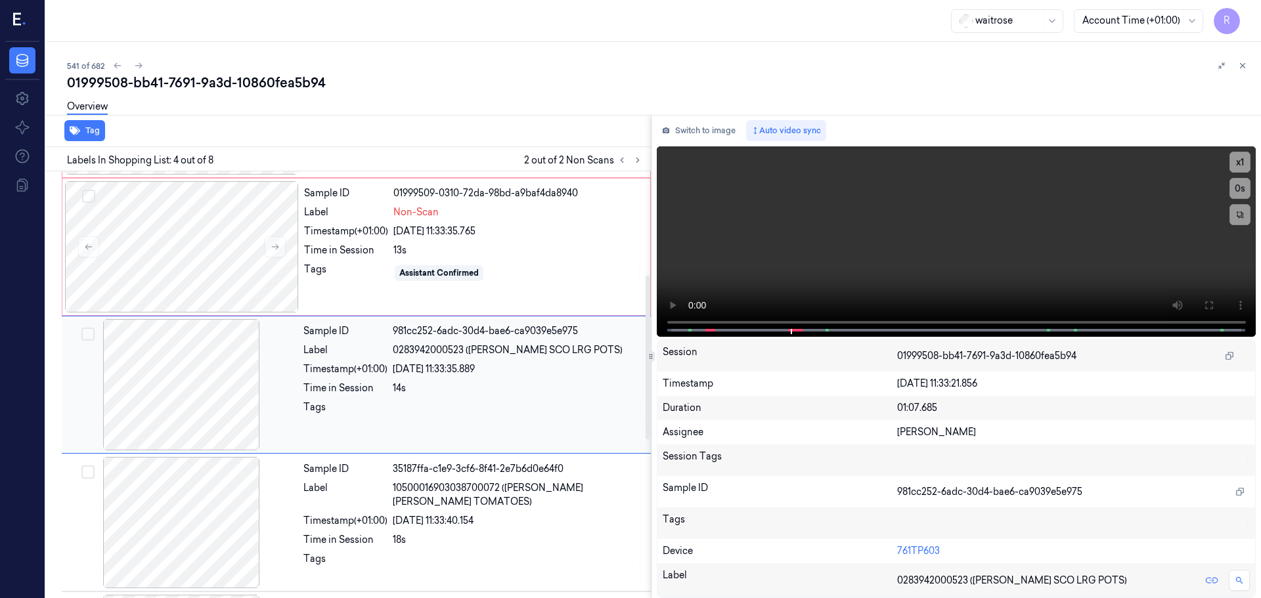
click at [183, 477] on div at bounding box center [181, 522] width 234 height 131
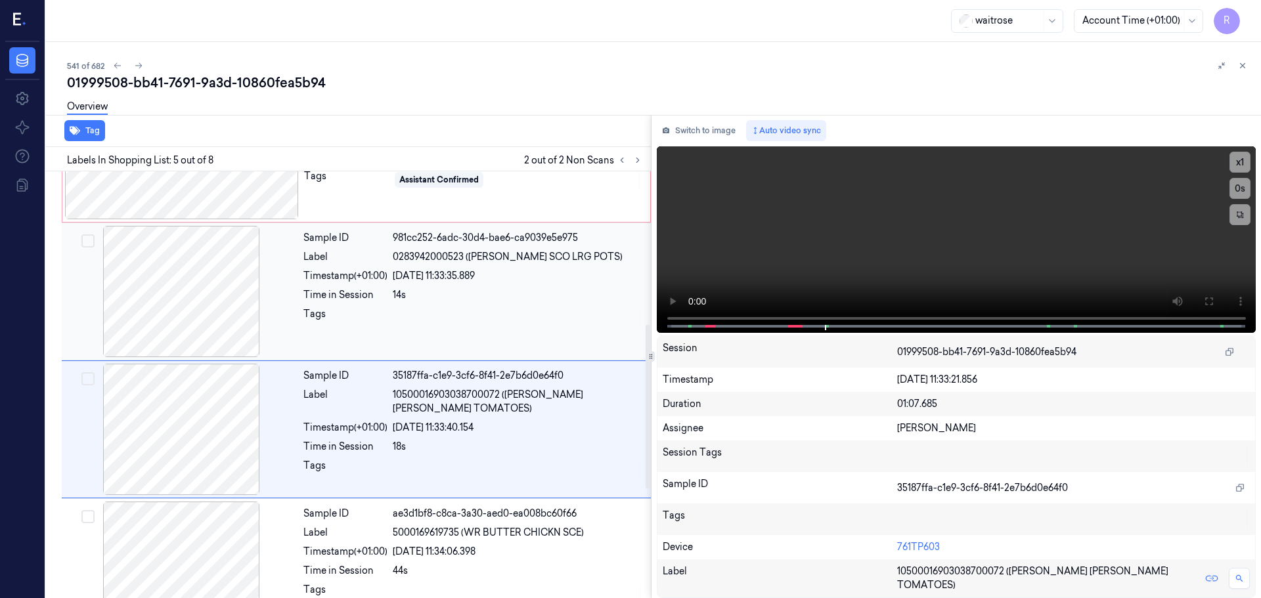
click at [183, 477] on div "Sample ID 9ba2f7af-7f16-3f30-b2ca-440268fe5e00 Label 0252481000868 ([PERSON_NAM…" at bounding box center [346, 363] width 610 height 1107
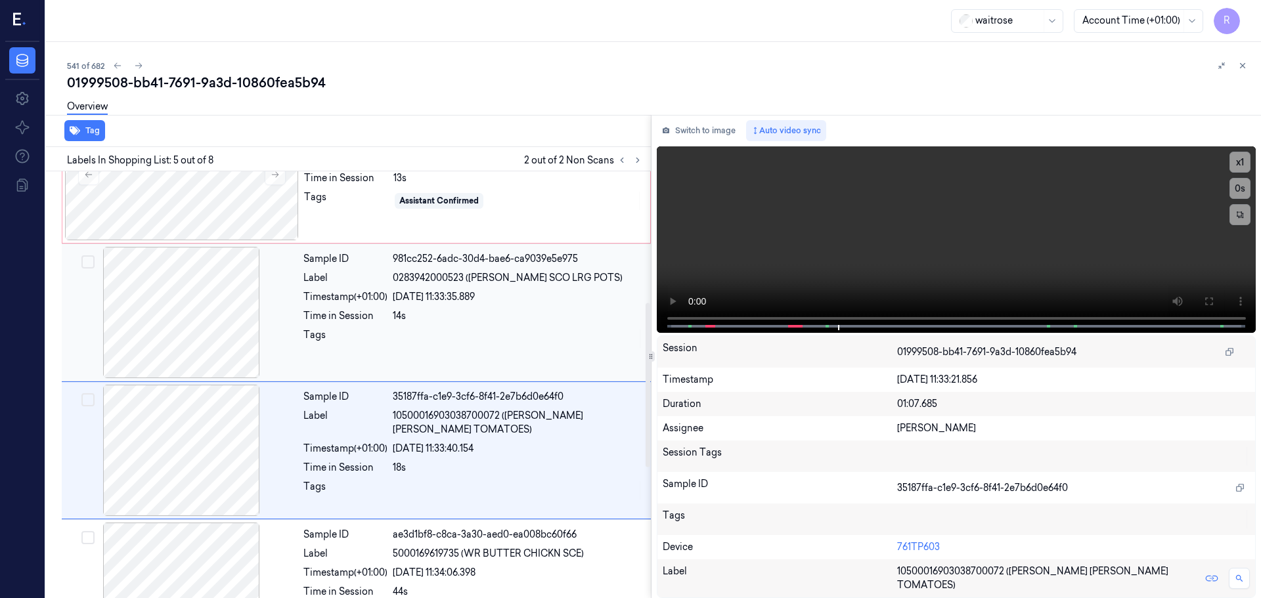
click at [225, 326] on div at bounding box center [181, 312] width 234 height 131
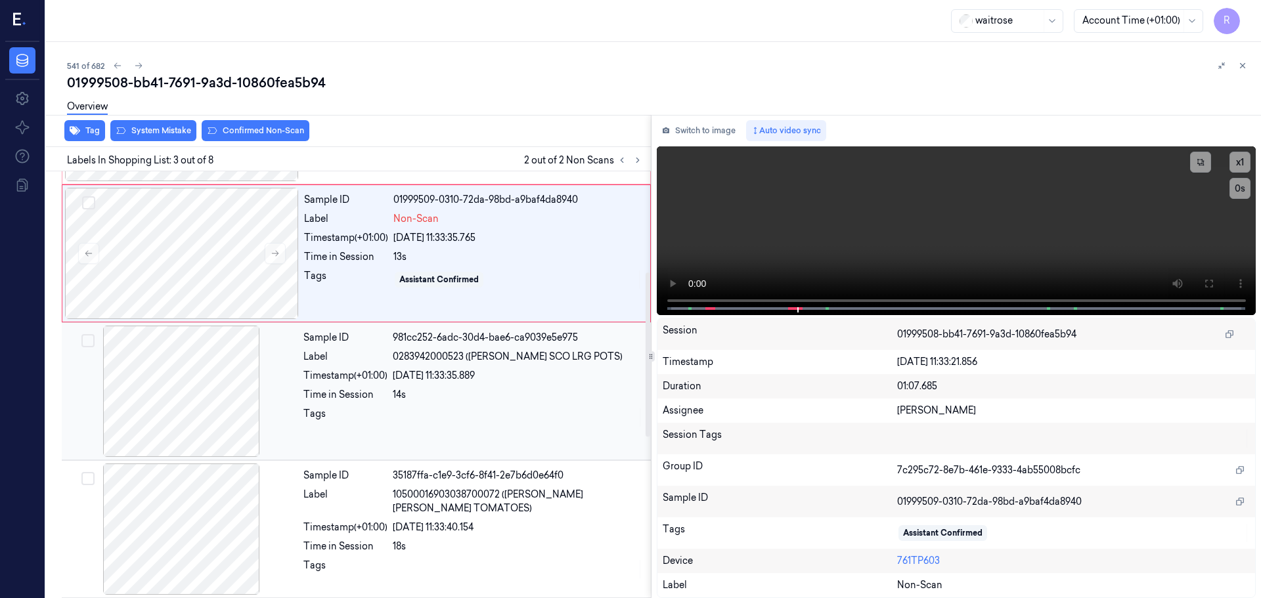
click at [219, 412] on div at bounding box center [181, 391] width 234 height 131
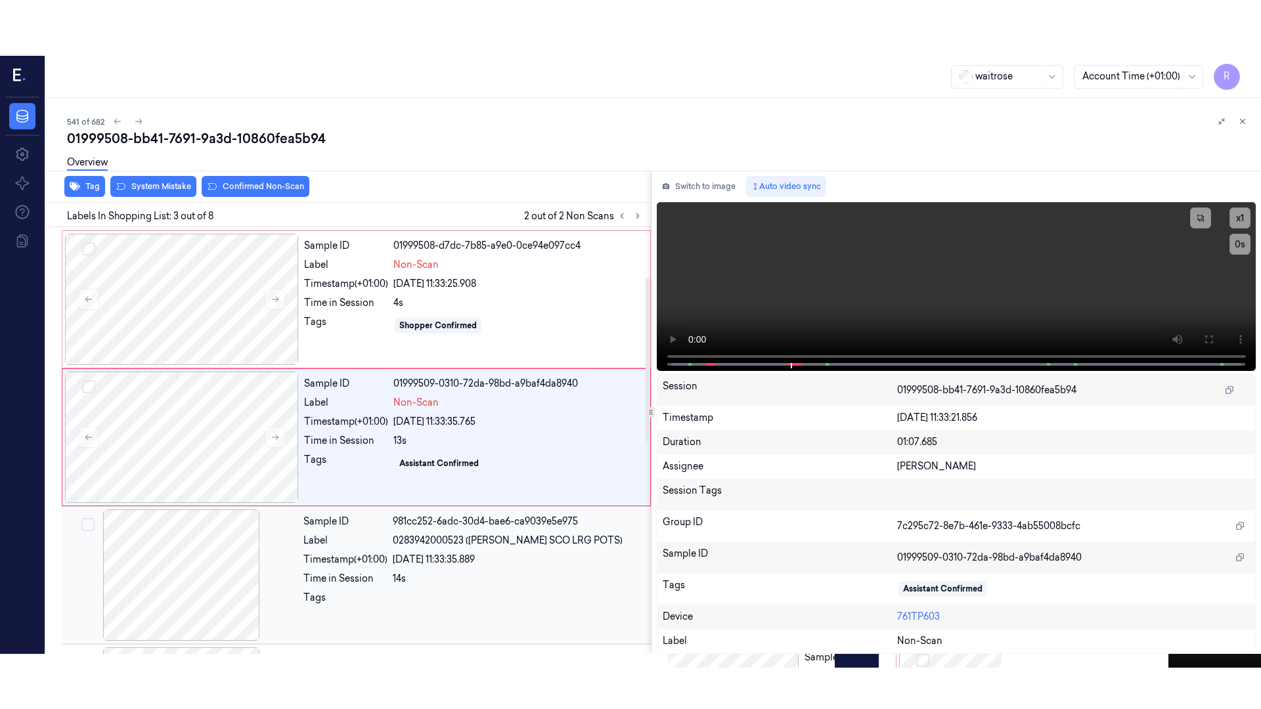
scroll to position [131, 0]
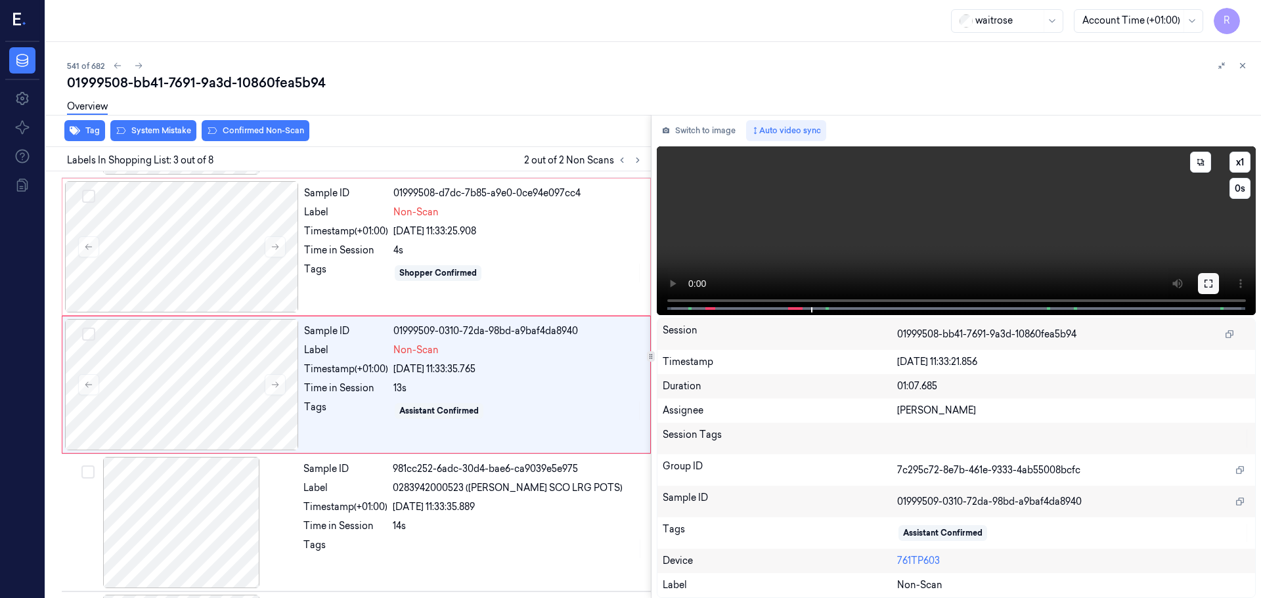
click at [1210, 286] on icon at bounding box center [1208, 283] width 11 height 11
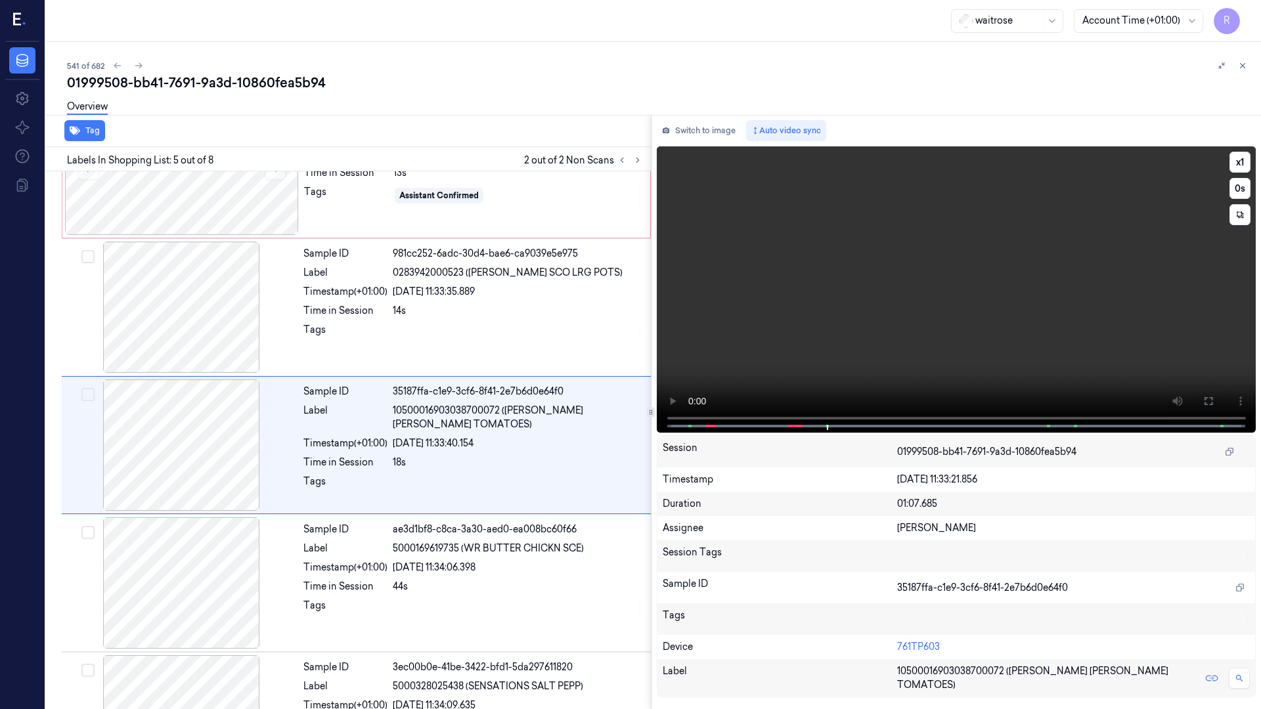
scroll to position [351, 0]
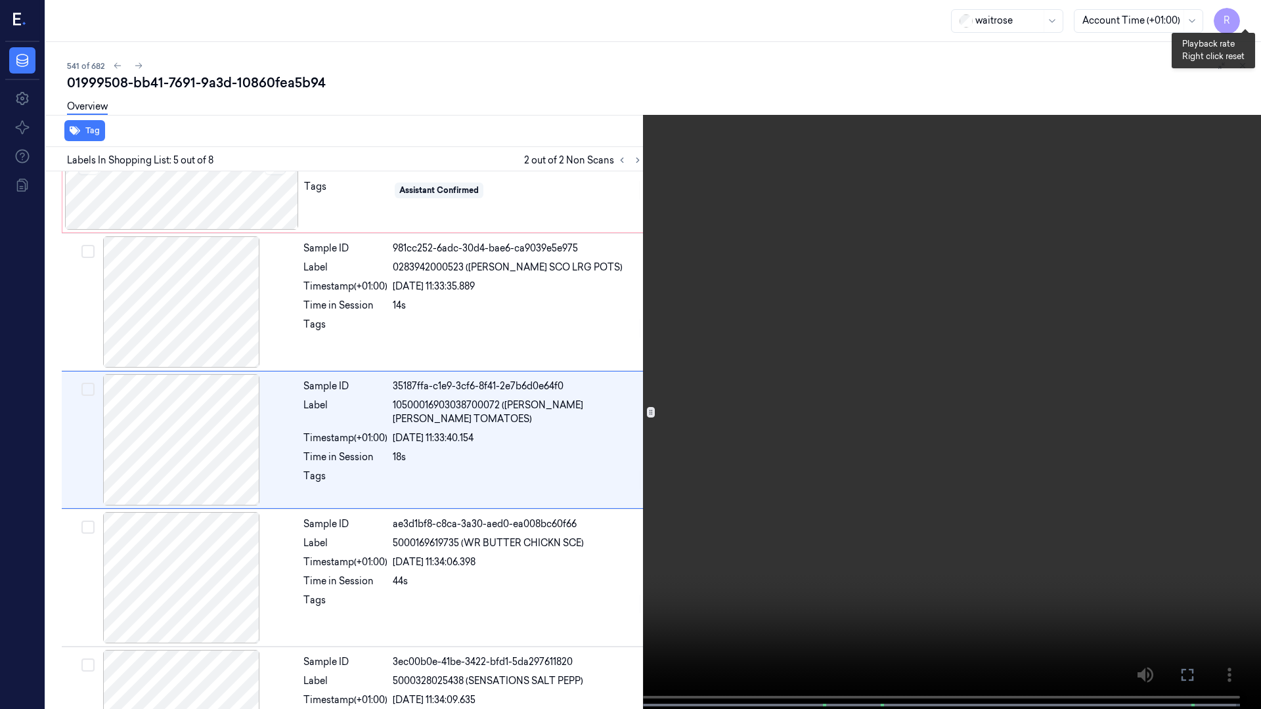
click at [1248, 12] on button "x 1" at bounding box center [1245, 15] width 21 height 21
click at [1248, 12] on button "x 2" at bounding box center [1245, 15] width 21 height 21
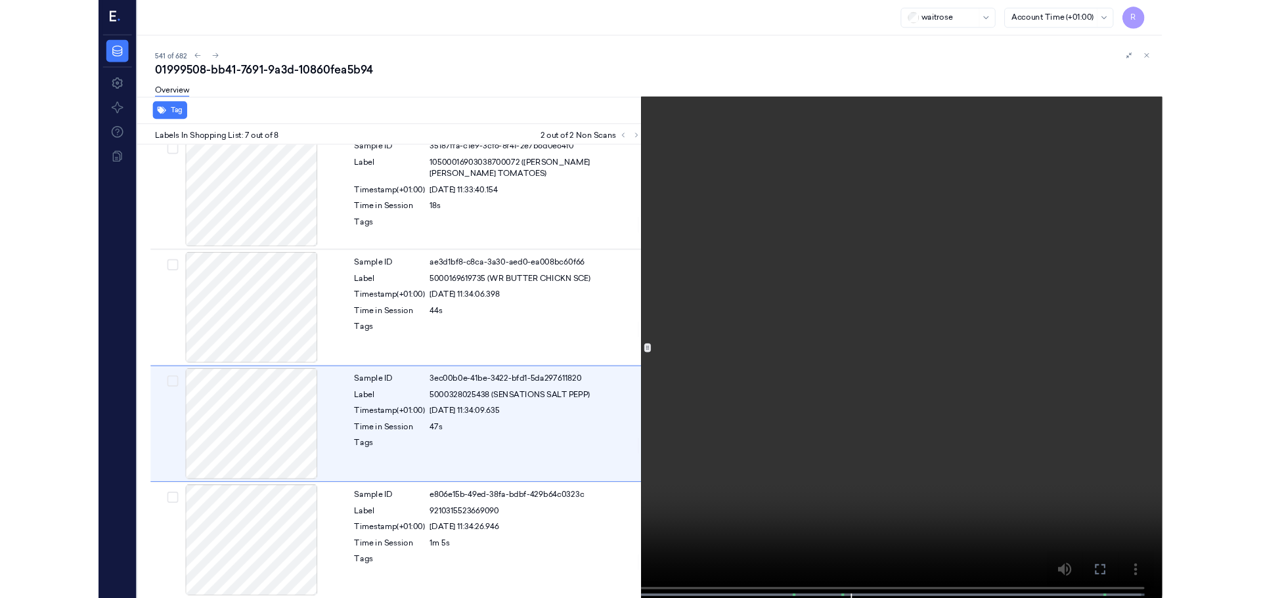
scroll to position [569, 0]
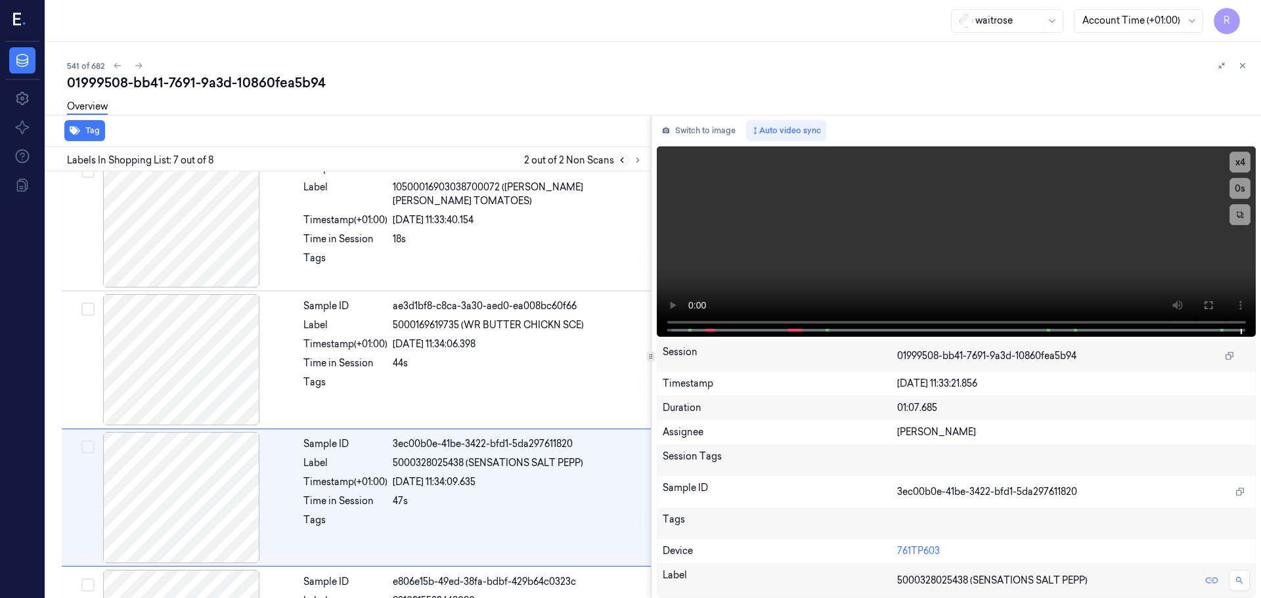
click at [620, 166] on button at bounding box center [622, 160] width 16 height 16
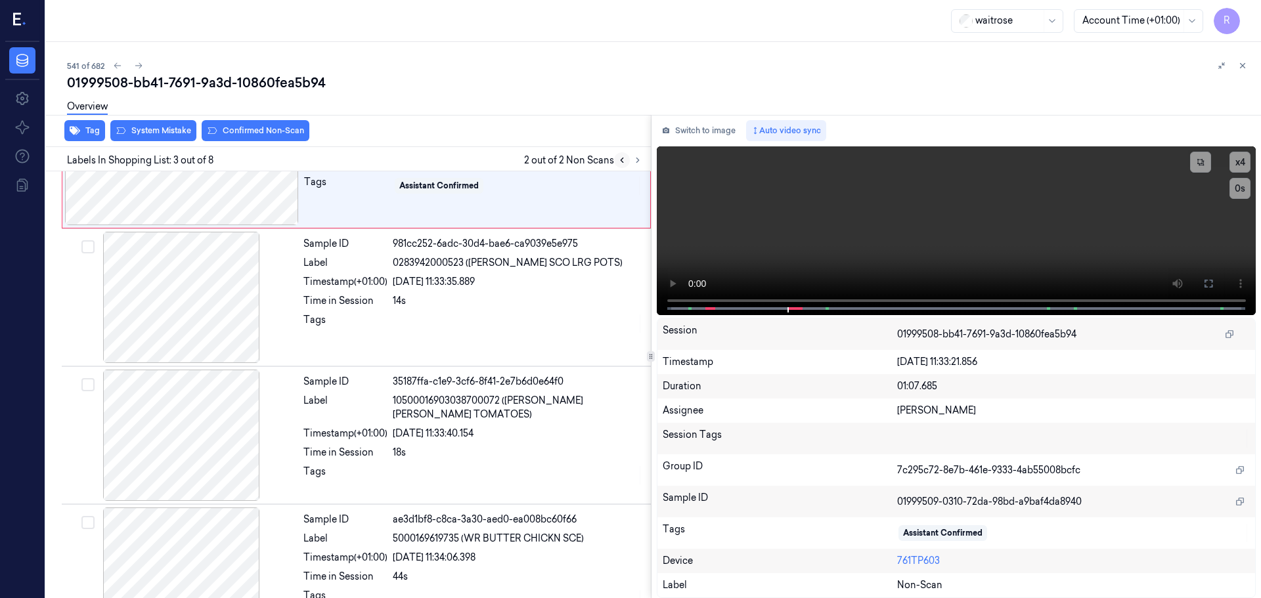
click at [620, 166] on button at bounding box center [622, 160] width 16 height 16
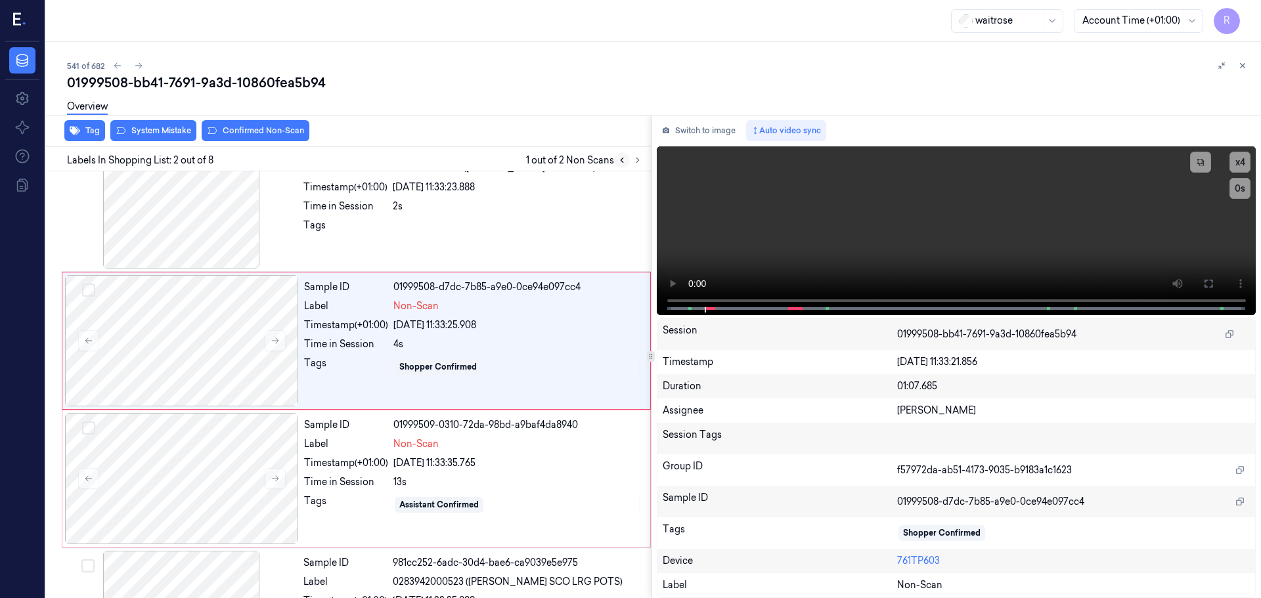
scroll to position [0, 0]
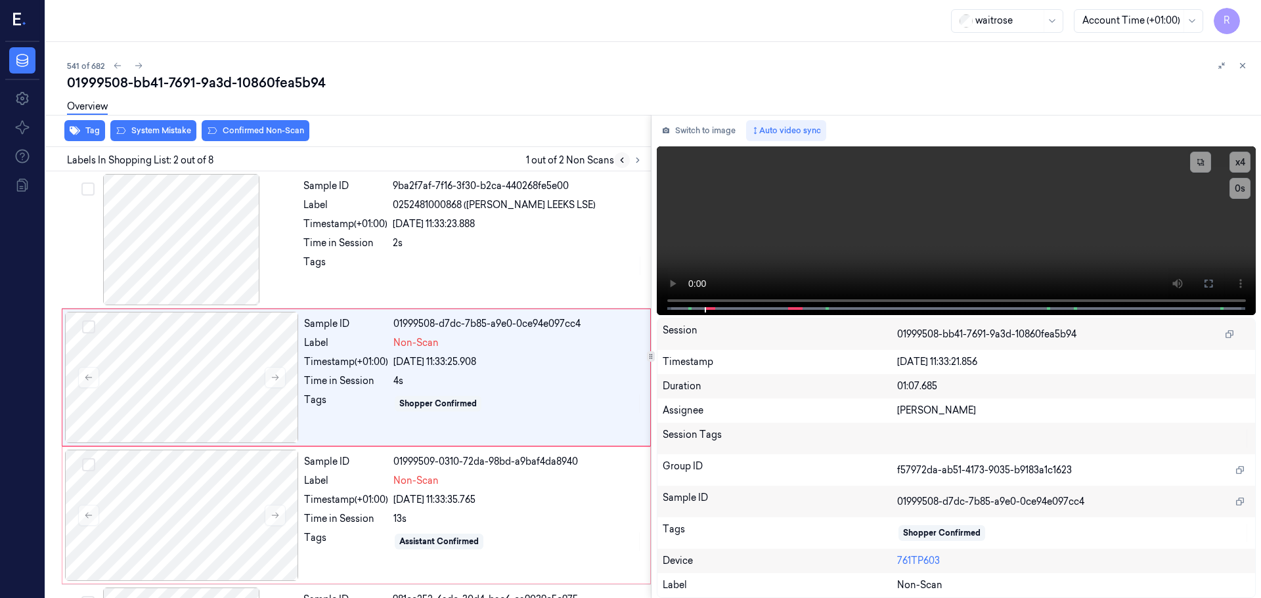
click at [623, 166] on button at bounding box center [622, 160] width 16 height 16
click at [275, 384] on button at bounding box center [275, 377] width 21 height 21
click at [183, 264] on div at bounding box center [181, 239] width 234 height 131
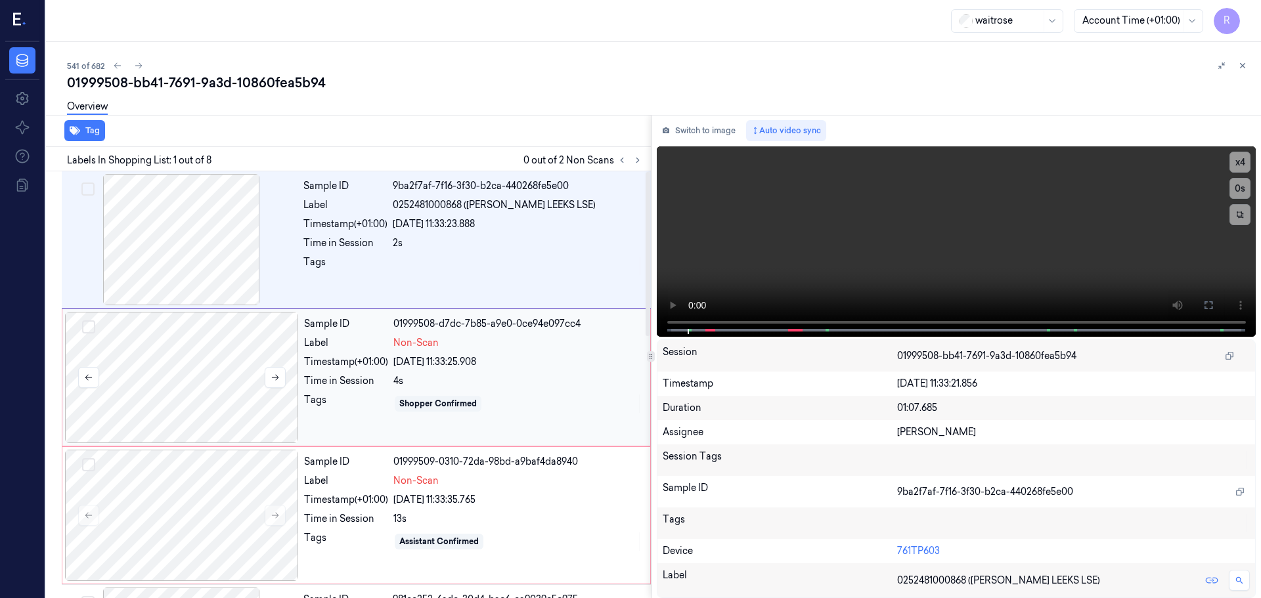
click at [208, 390] on div at bounding box center [182, 377] width 234 height 131
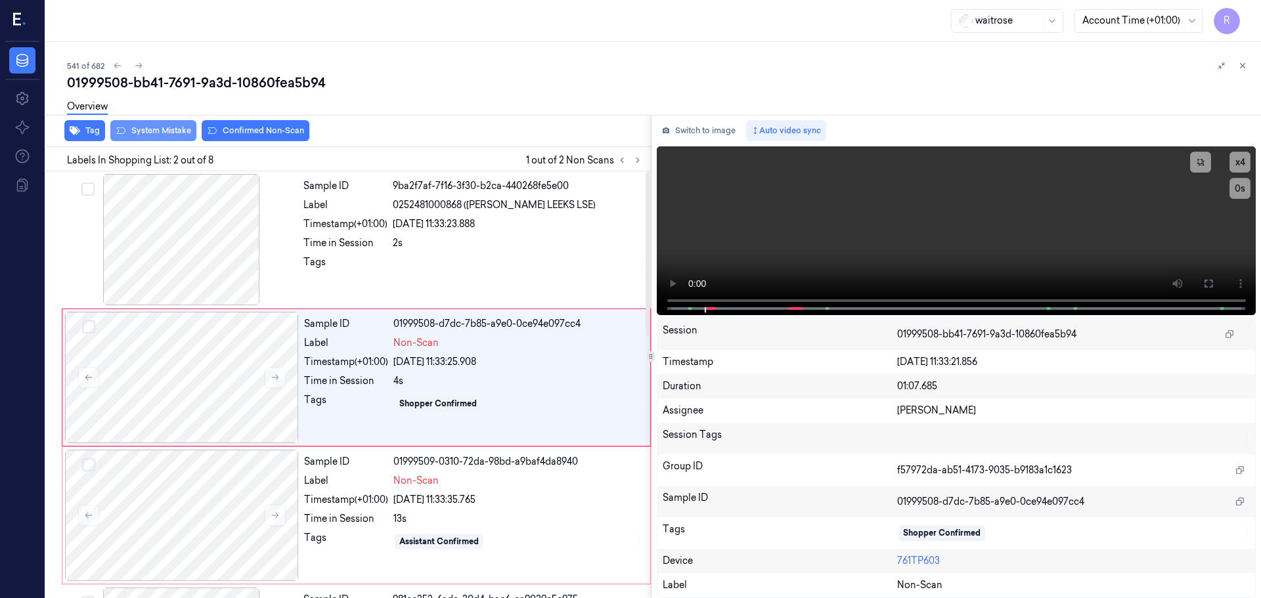
click at [166, 131] on button "System Mistake" at bounding box center [153, 130] width 86 height 21
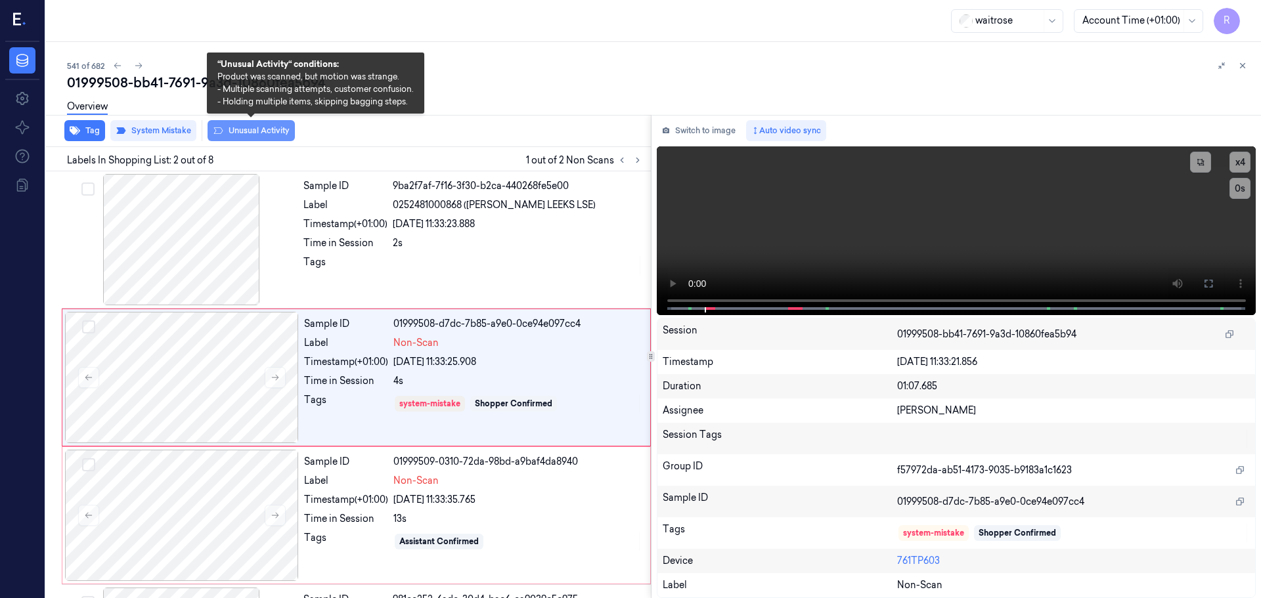
click at [236, 131] on button "Unusual Activity" at bounding box center [251, 130] width 87 height 21
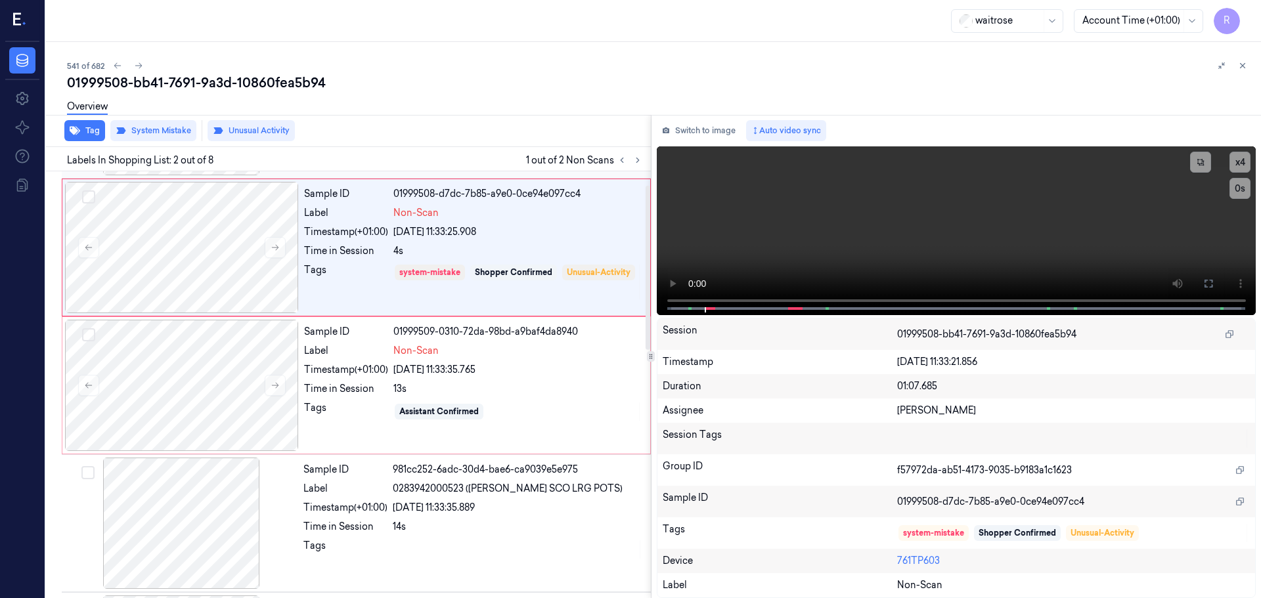
scroll to position [131, 0]
click at [236, 505] on div at bounding box center [181, 521] width 234 height 131
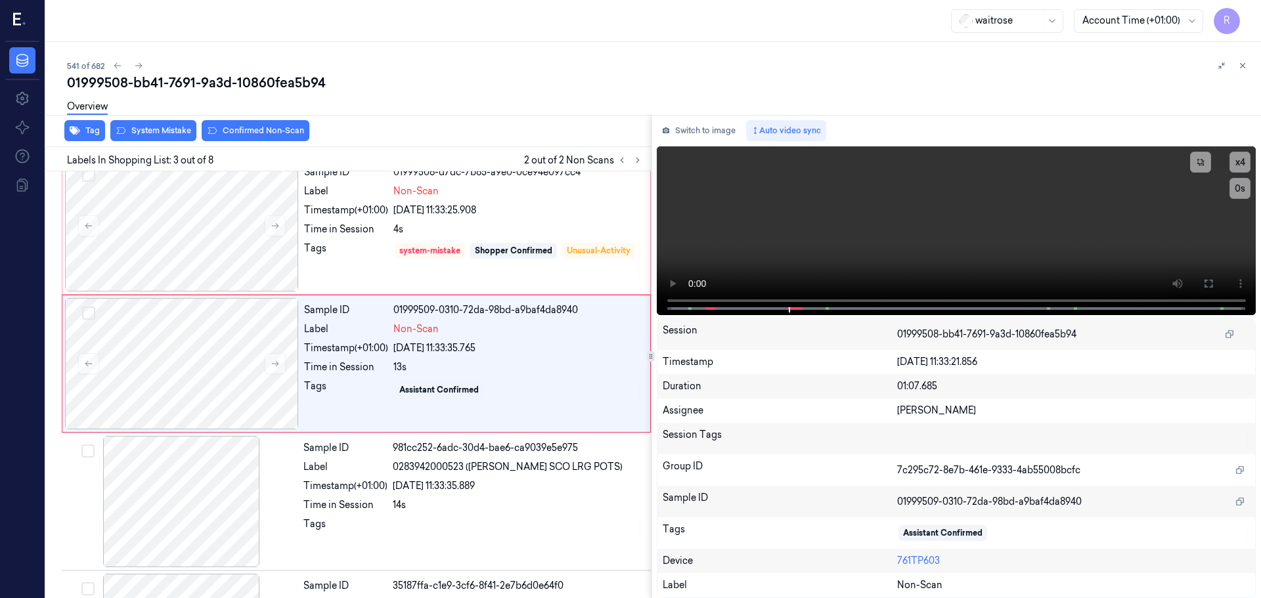
scroll to position [131, 0]
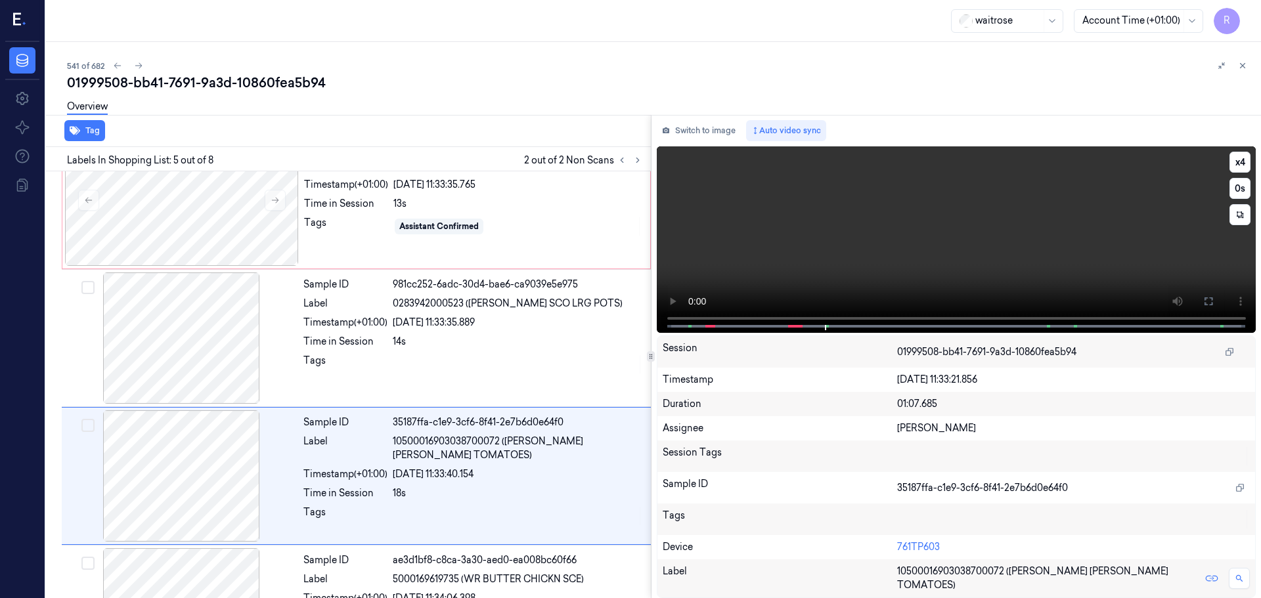
click at [673, 289] on video at bounding box center [957, 239] width 600 height 187
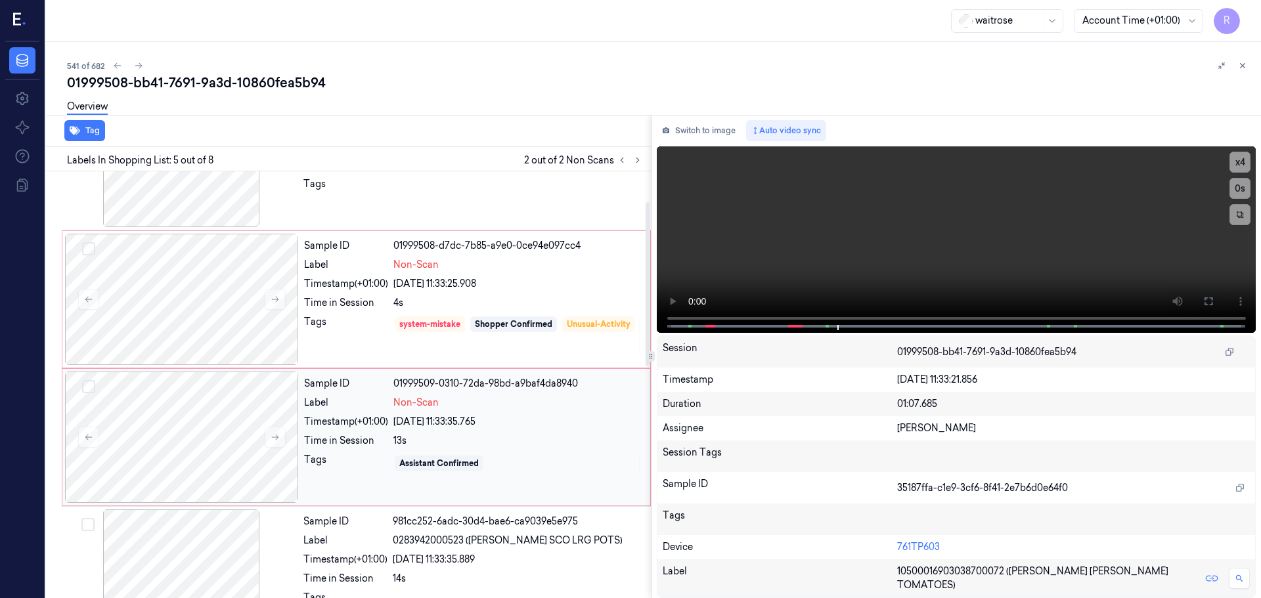
click at [430, 408] on span "Non-Scan" at bounding box center [415, 403] width 45 height 14
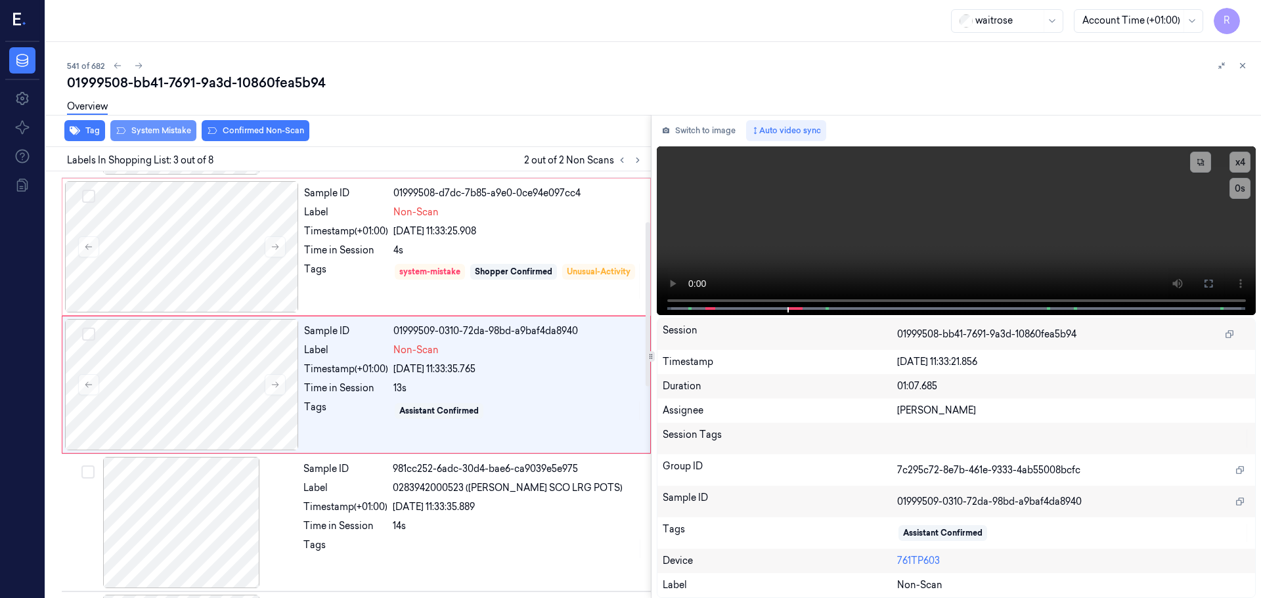
click at [187, 137] on button "System Mistake" at bounding box center [153, 130] width 86 height 21
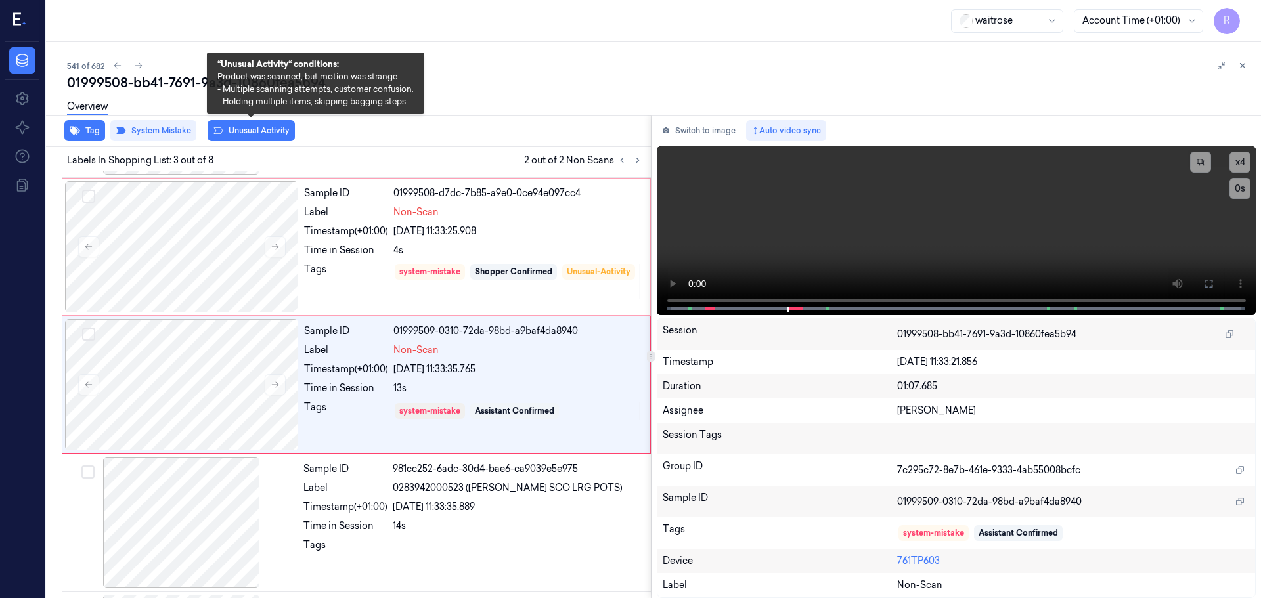
click at [258, 137] on button "Unusual Activity" at bounding box center [251, 130] width 87 height 21
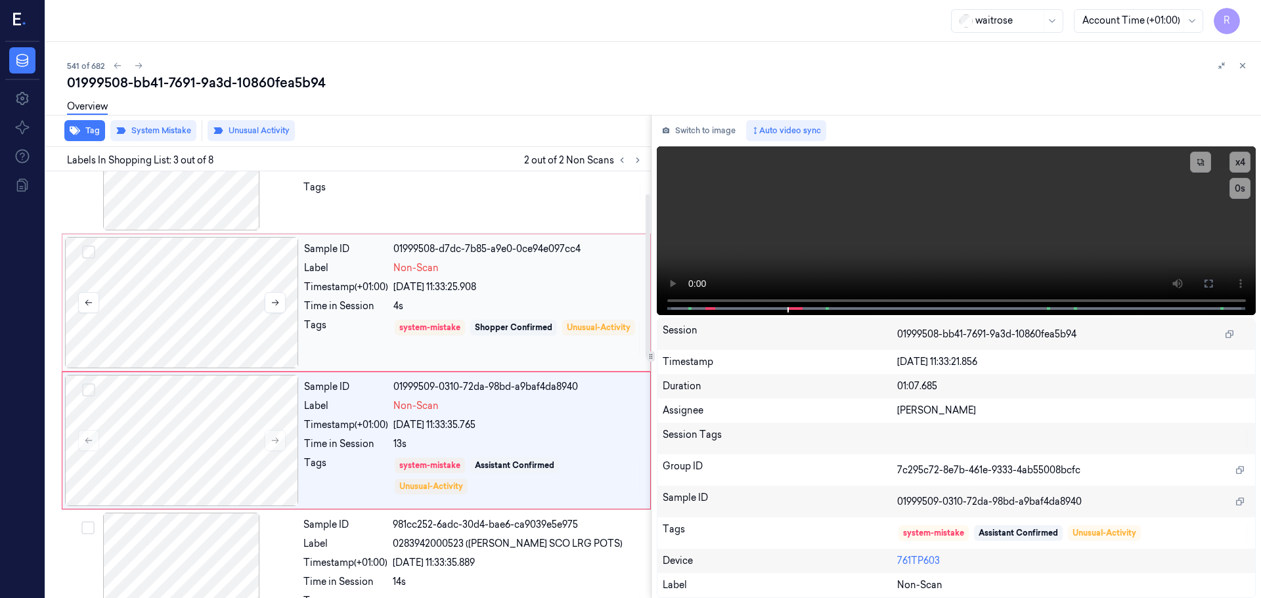
scroll to position [0, 0]
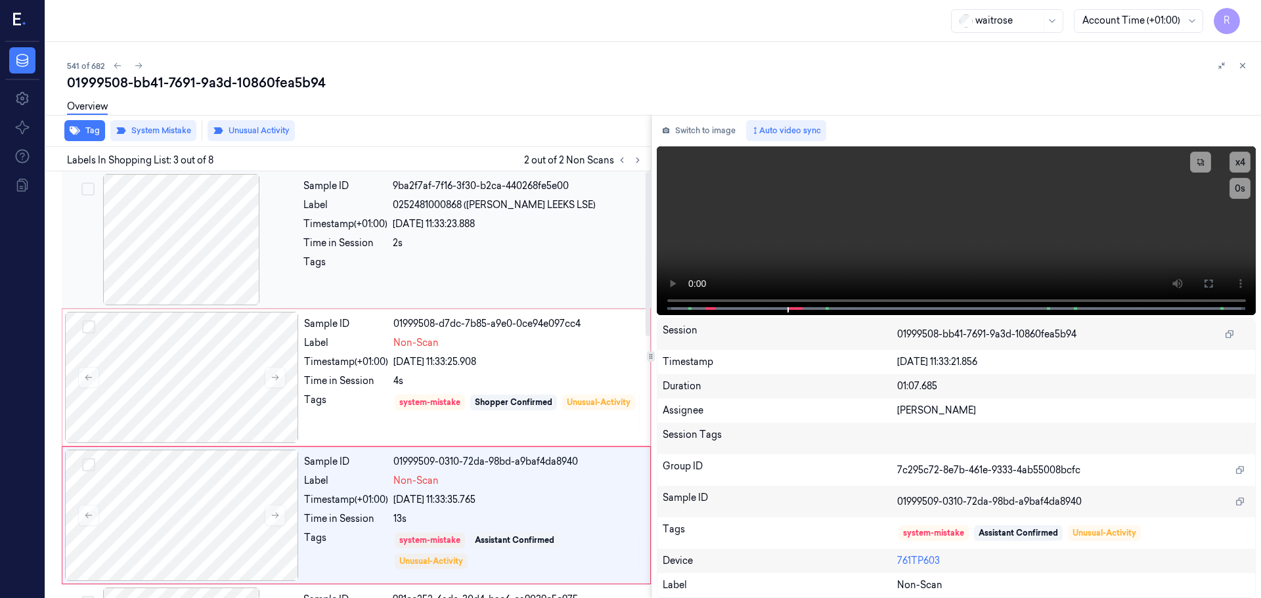
click at [360, 240] on div "Time in Session" at bounding box center [345, 243] width 84 height 14
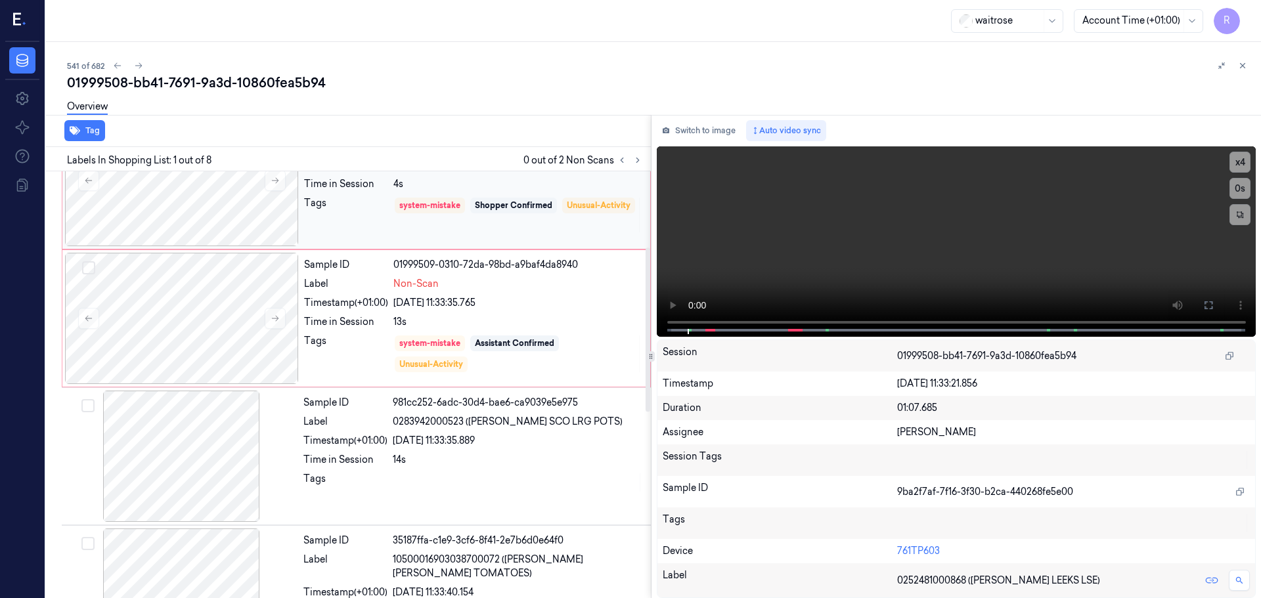
click at [369, 217] on div "Tags" at bounding box center [346, 214] width 84 height 37
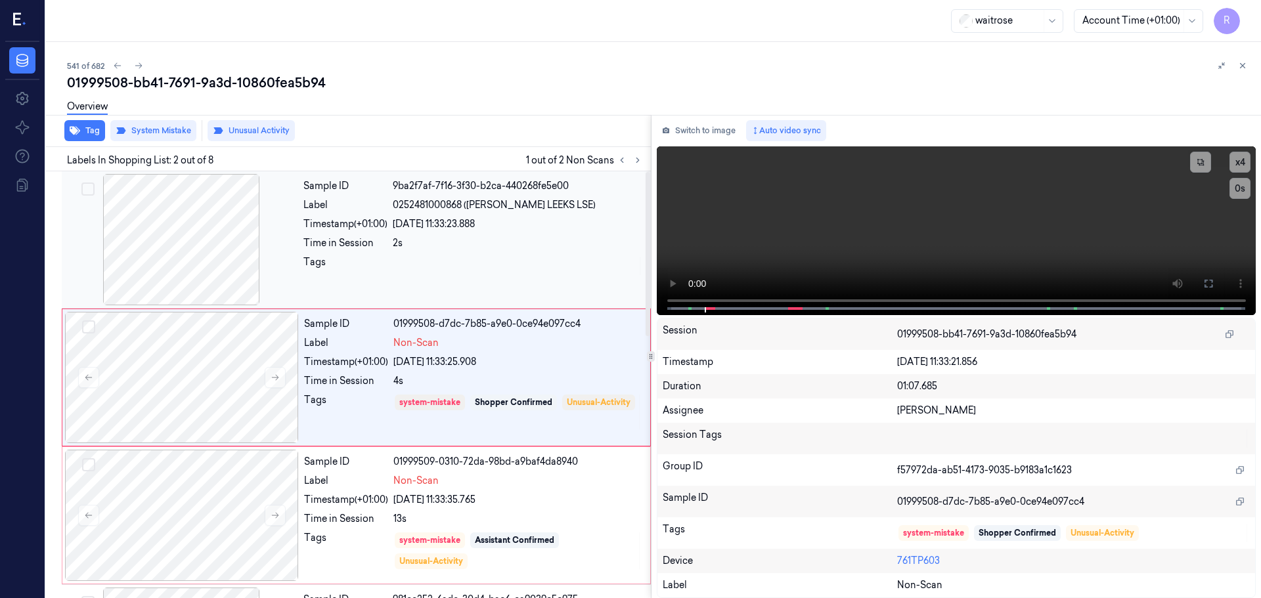
click at [385, 249] on div "Time in Session" at bounding box center [345, 243] width 84 height 14
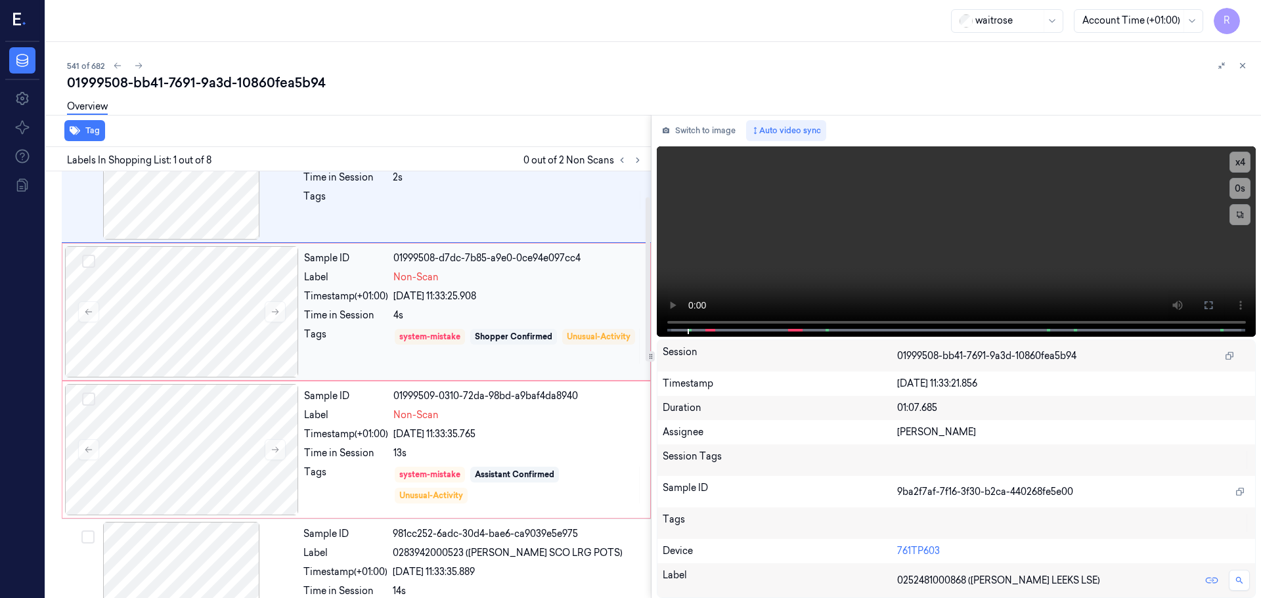
click at [380, 286] on div "Sample ID 01999508-d7dc-7b85-a9e0-0ce94e097cc4 Label Non-Scan Timestamp (+01:00…" at bounding box center [473, 311] width 349 height 131
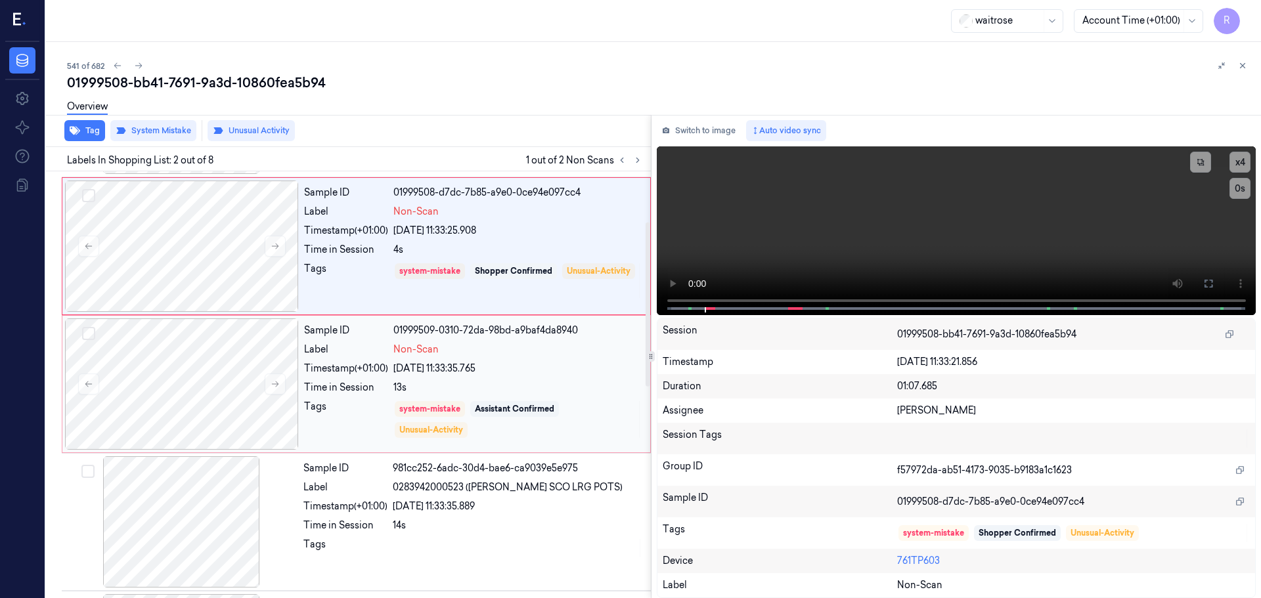
click at [393, 361] on div "Sample ID 01999509-0310-72da-98bd-a9baf4da8940 Label Non-Scan Timestamp (+01:00…" at bounding box center [473, 384] width 349 height 131
click at [431, 259] on div "Sample ID 01999508-d7dc-7b85-a9e0-0ce94e097cc4 Label Non-Scan Timestamp (+01:00…" at bounding box center [473, 246] width 349 height 131
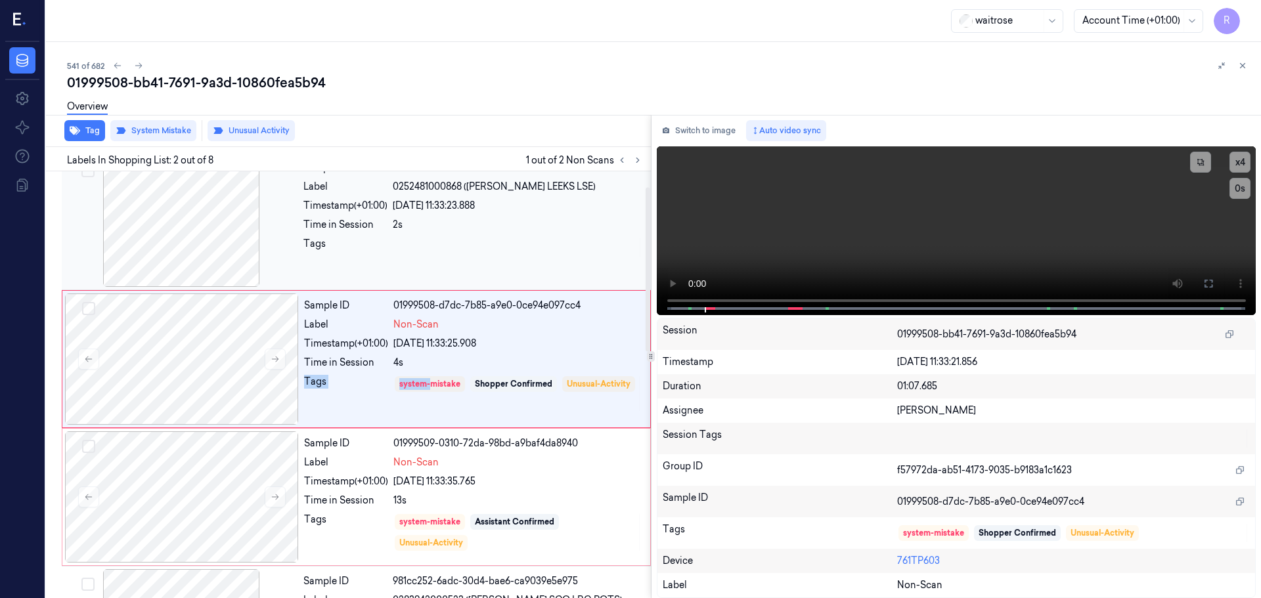
scroll to position [0, 0]
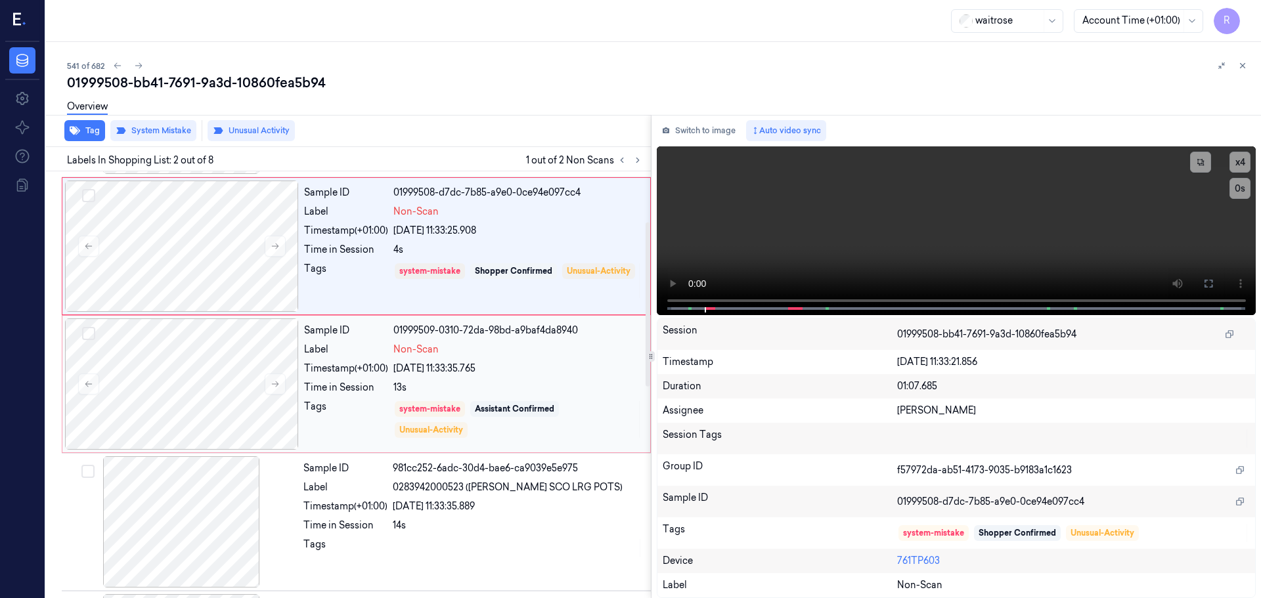
click at [485, 373] on div "[DATE] 11:33:35.765" at bounding box center [517, 369] width 249 height 14
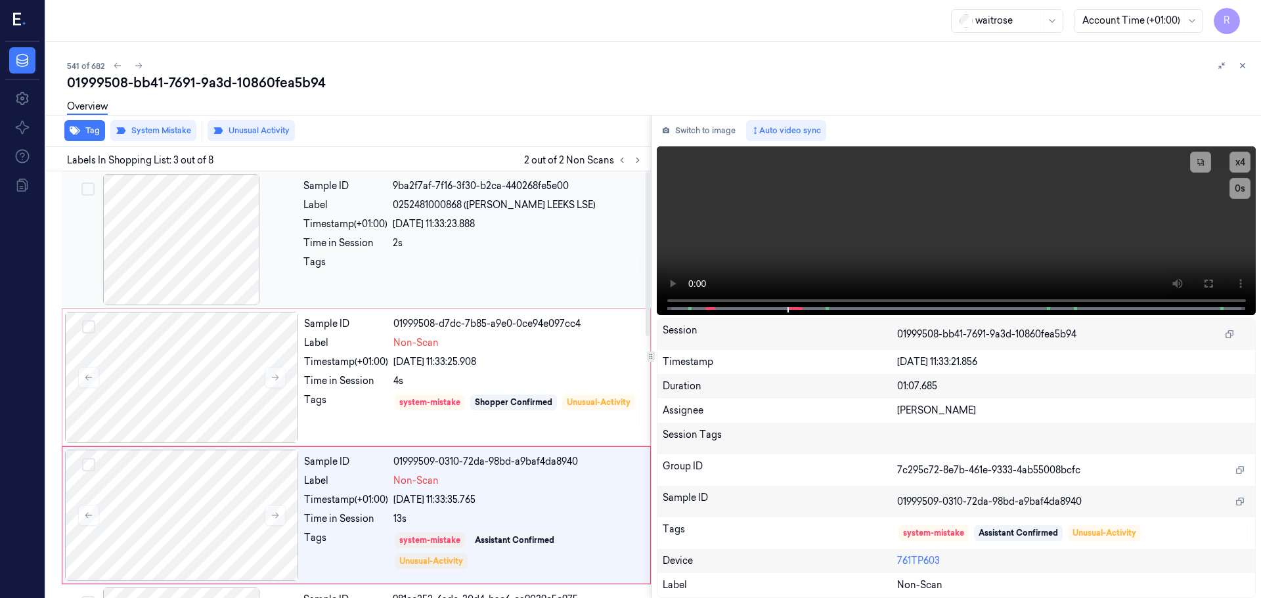
click at [466, 252] on div "Sample ID 9ba2f7af-7f16-3f30-b2ca-440268fe5e00 Label 0252481000868 ([PERSON_NAM…" at bounding box center [473, 239] width 350 height 131
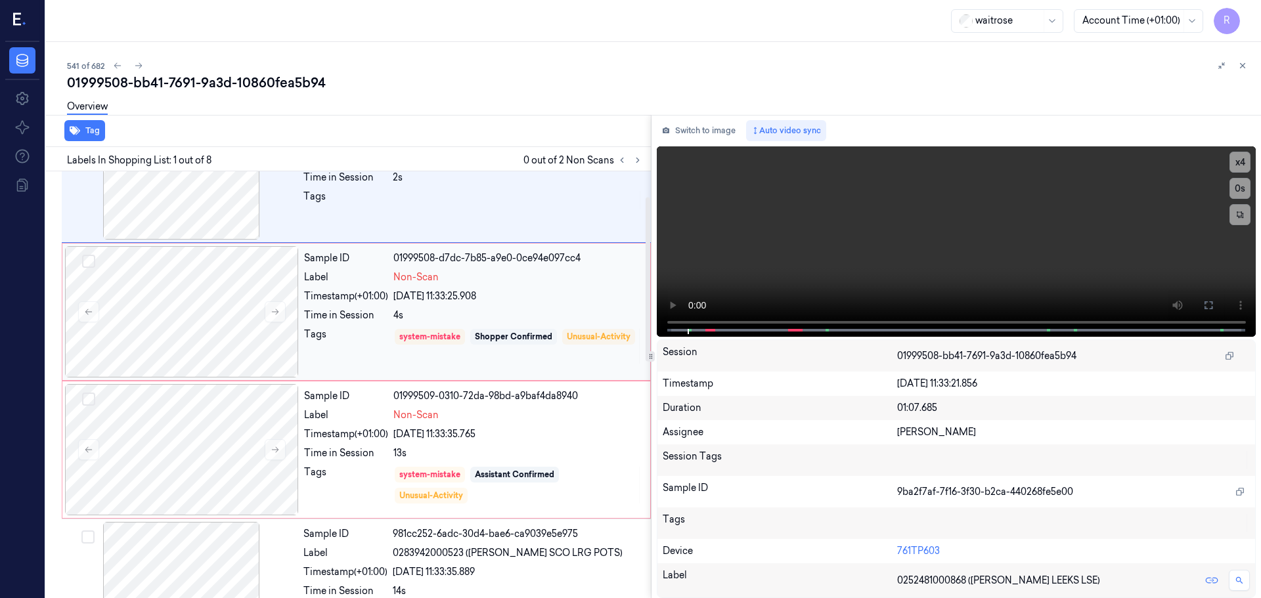
click at [497, 308] on div "Sample ID 01999508-d7dc-7b85-a9e0-0ce94e097cc4 Label Non-Scan Timestamp (+01:00…" at bounding box center [473, 311] width 349 height 131
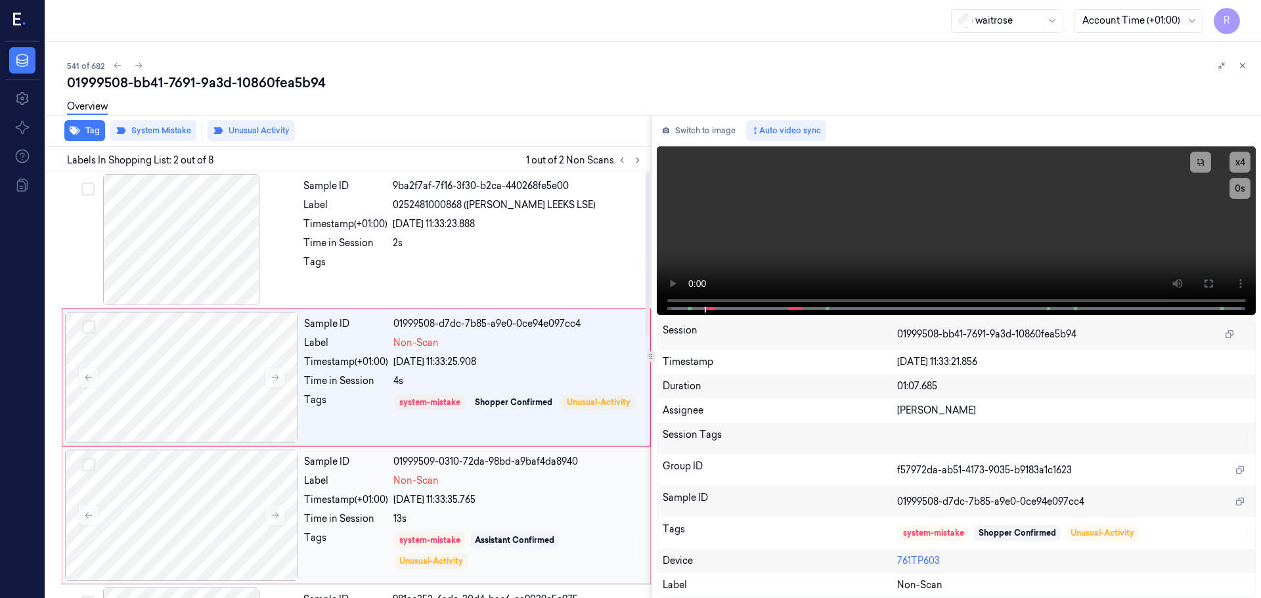
click at [508, 513] on div "13s" at bounding box center [517, 519] width 249 height 14
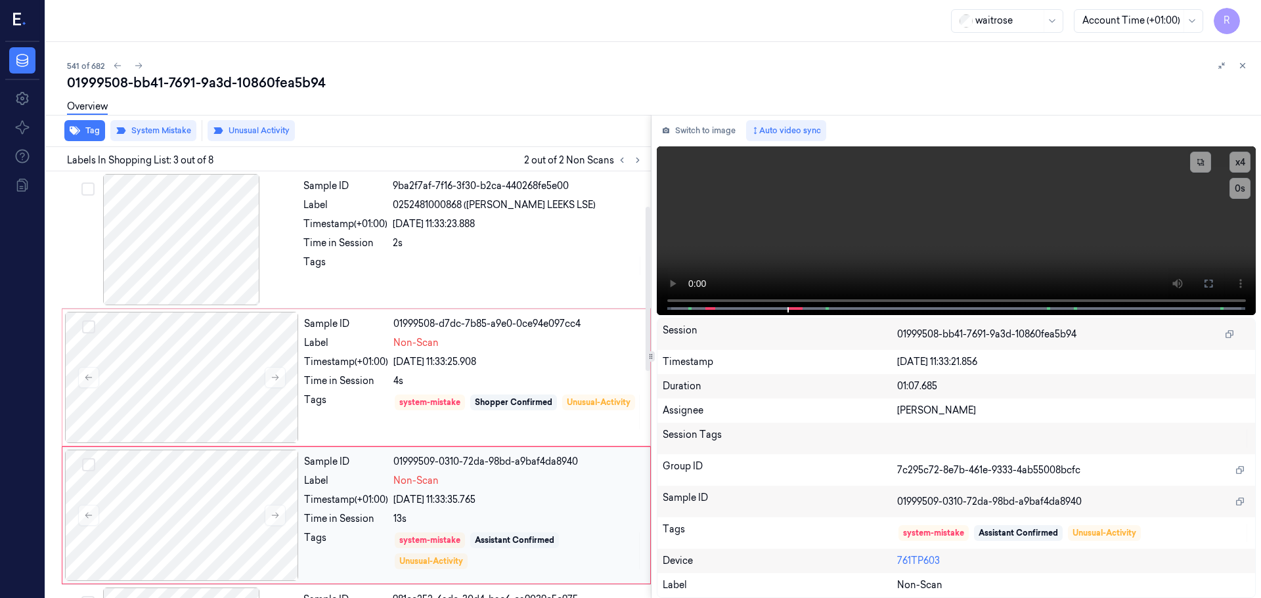
scroll to position [131, 0]
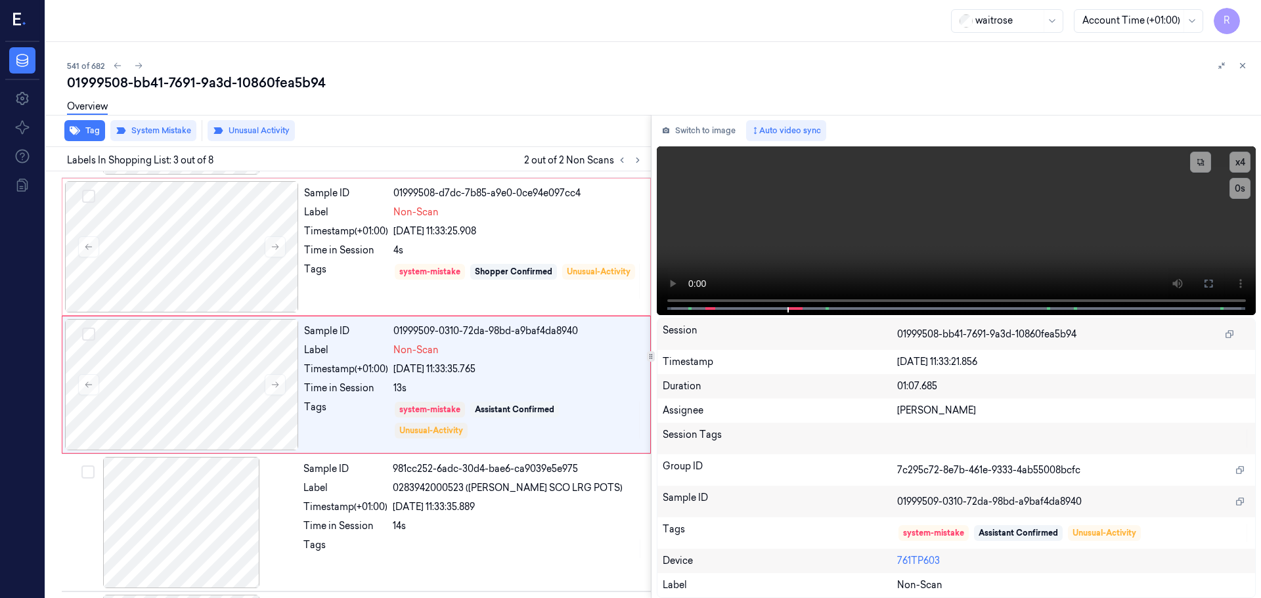
click at [1245, 63] on button at bounding box center [1243, 66] width 16 height 16
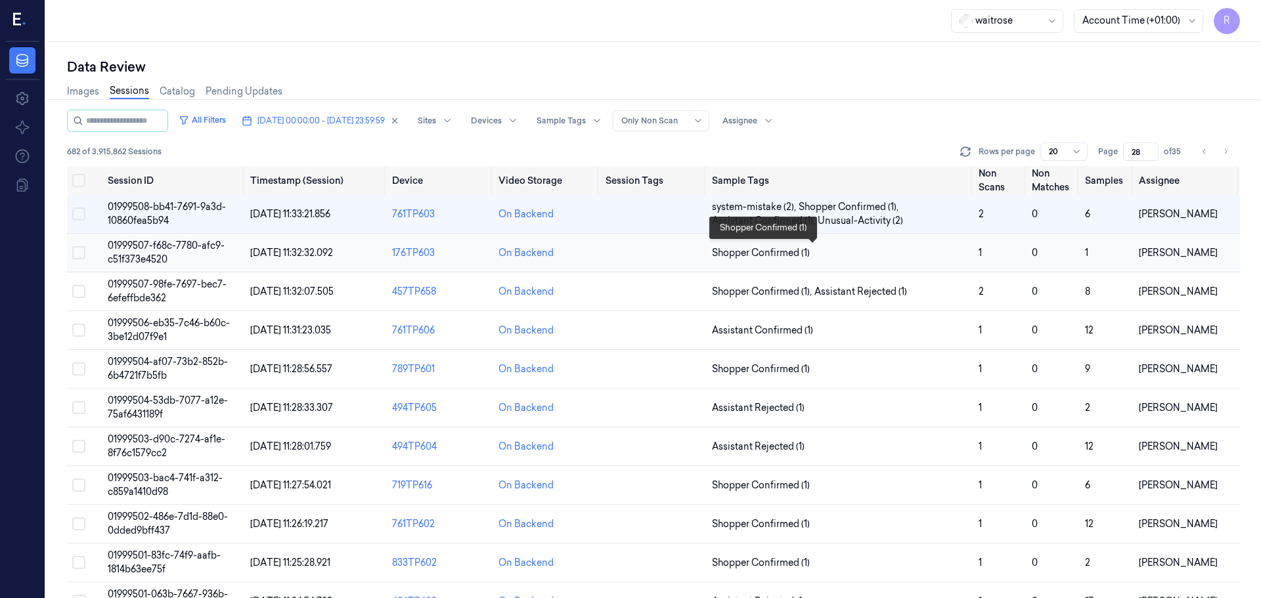
click at [825, 258] on span "Shopper Confirmed (1)" at bounding box center [840, 253] width 256 height 14
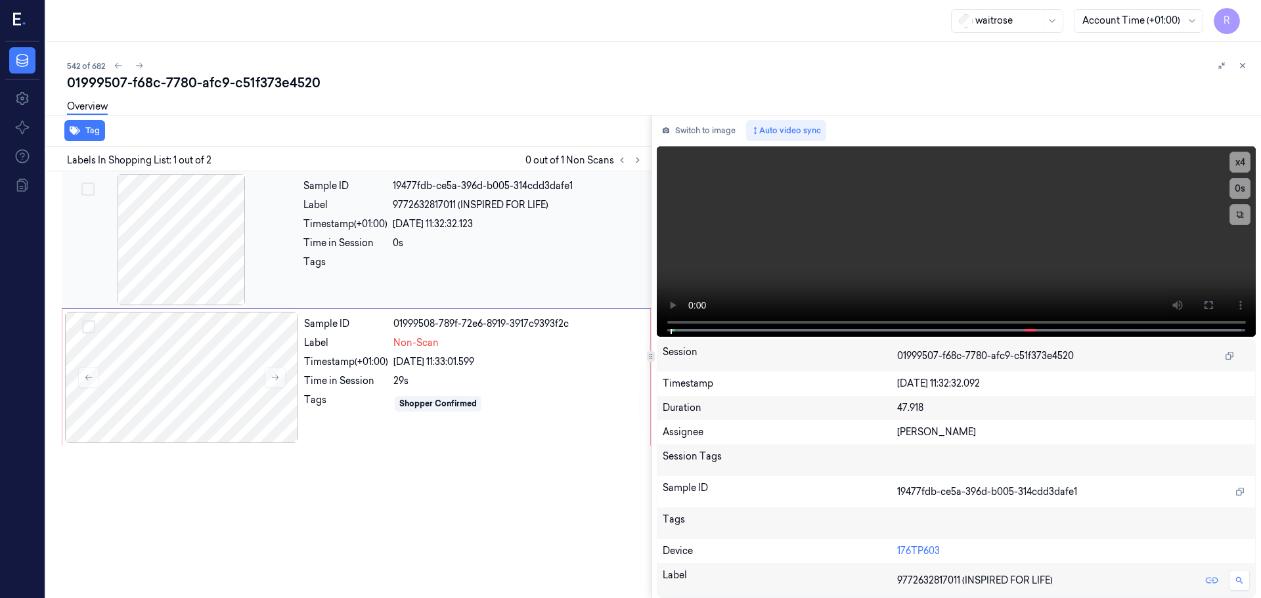
click at [164, 261] on div at bounding box center [181, 239] width 234 height 131
click at [1208, 310] on icon at bounding box center [1208, 305] width 11 height 11
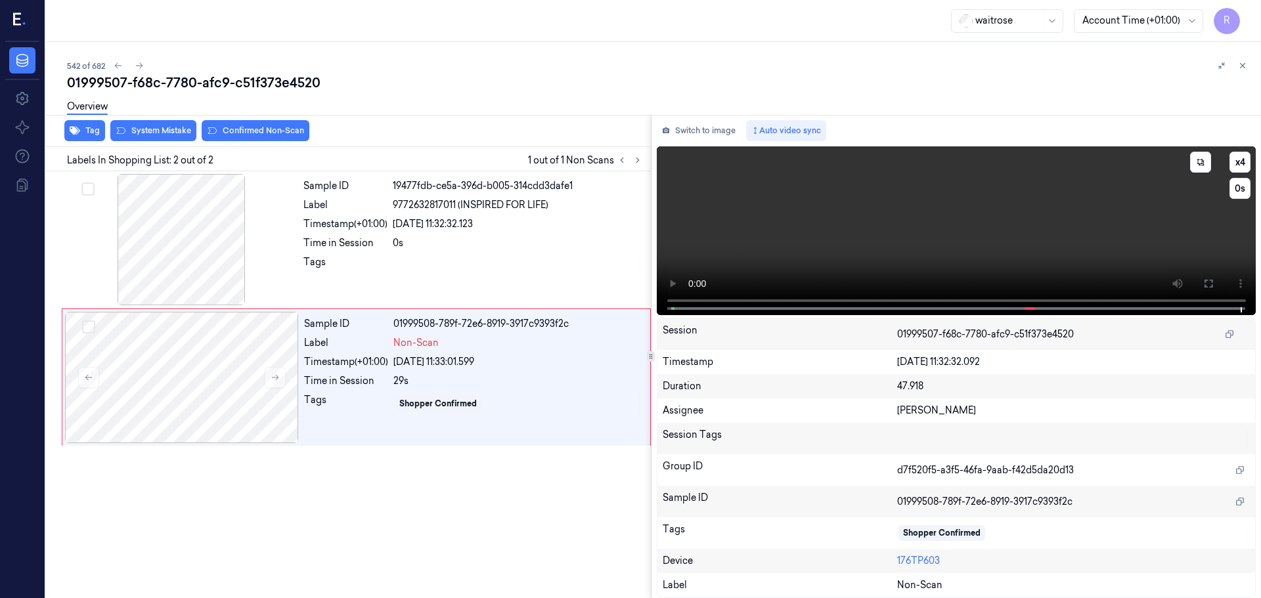
click at [657, 306] on video at bounding box center [957, 230] width 600 height 169
click at [649, 313] on div "Tag System Mistake Confirmed Non-Scan Labels In Shopping List: 2 out of 2 1 out…" at bounding box center [651, 356] width 1220 height 483
click at [355, 255] on div "Sample ID 19477fdb-ce5a-396d-b005-314cdd3dafe1 Label 9772632817011 (INSPIRED FO…" at bounding box center [471, 239] width 347 height 131
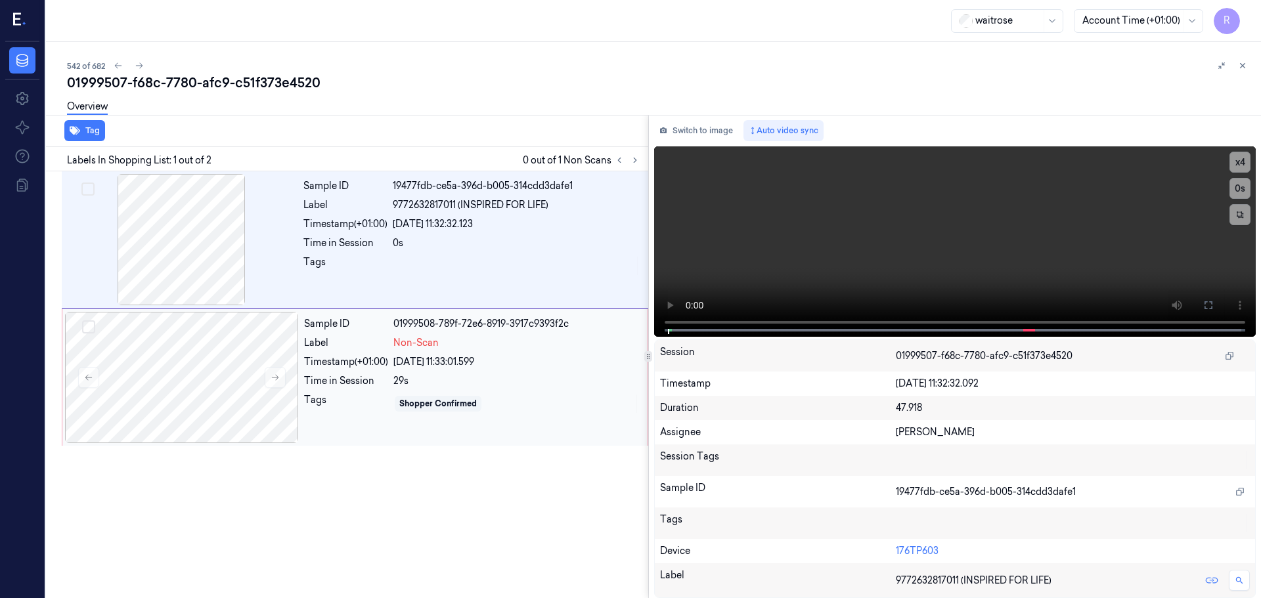
click at [367, 343] on div "Label" at bounding box center [346, 343] width 84 height 14
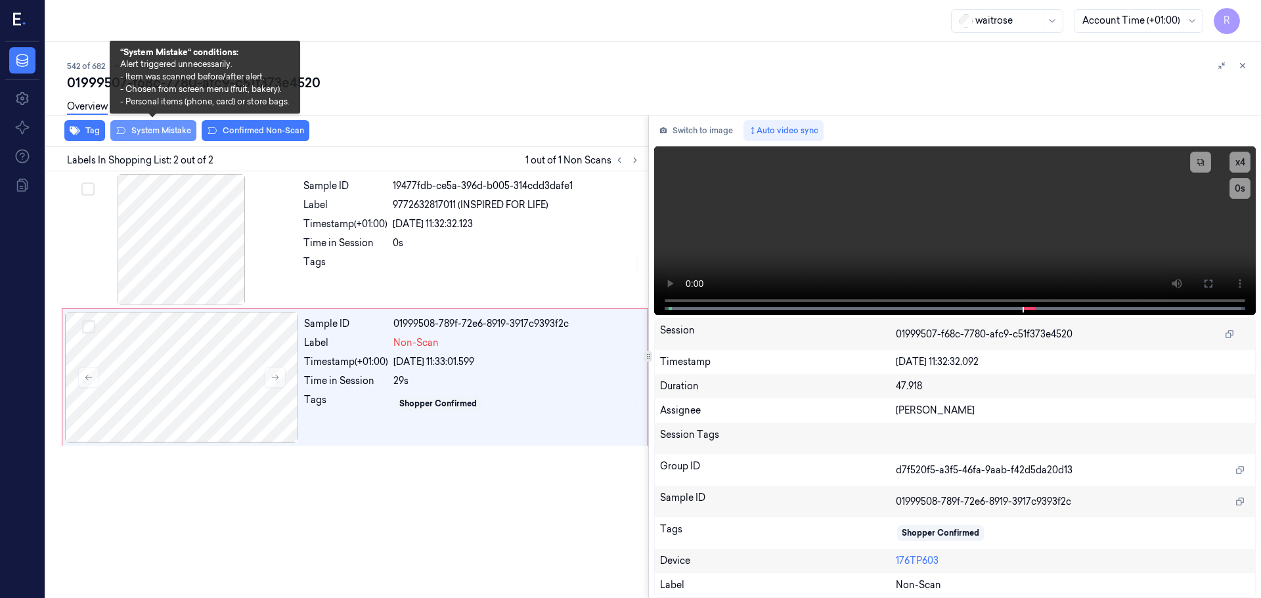
click at [148, 129] on button "System Mistake" at bounding box center [153, 130] width 86 height 21
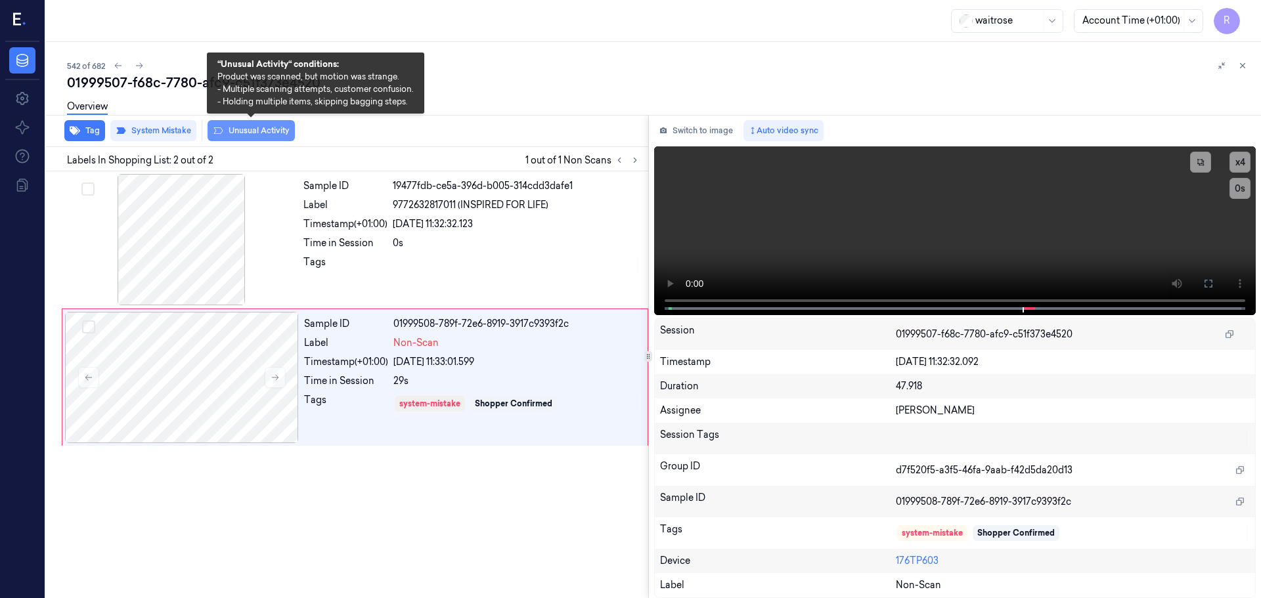
click at [246, 132] on button "Unusual Activity" at bounding box center [251, 130] width 87 height 21
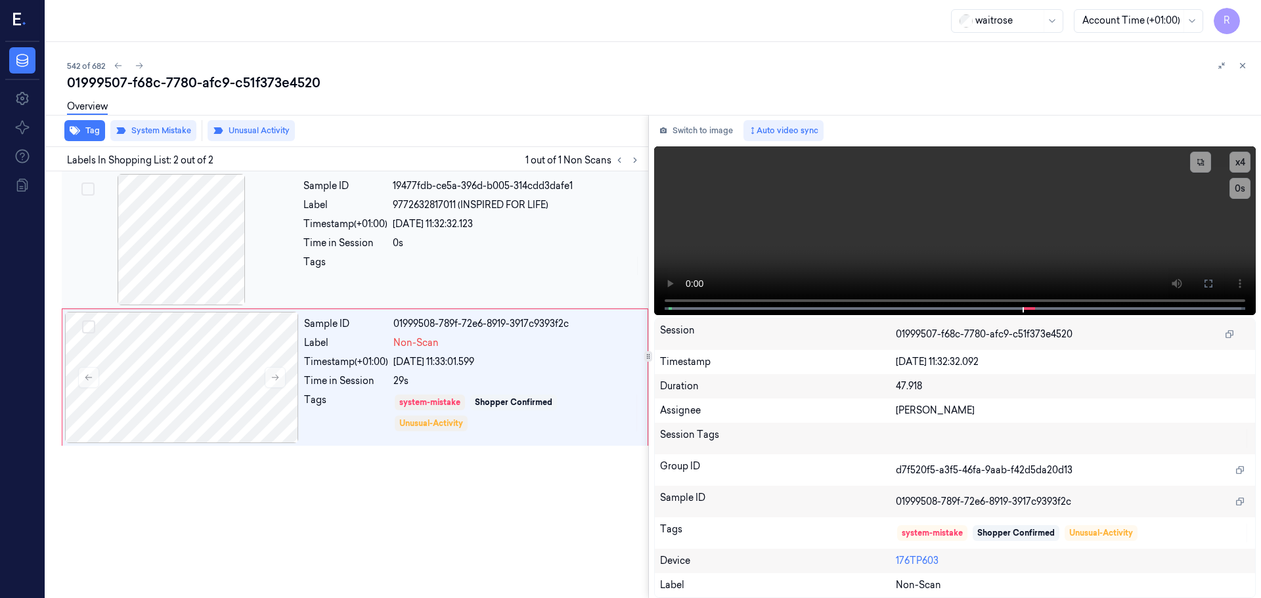
click at [282, 211] on div at bounding box center [181, 239] width 234 height 131
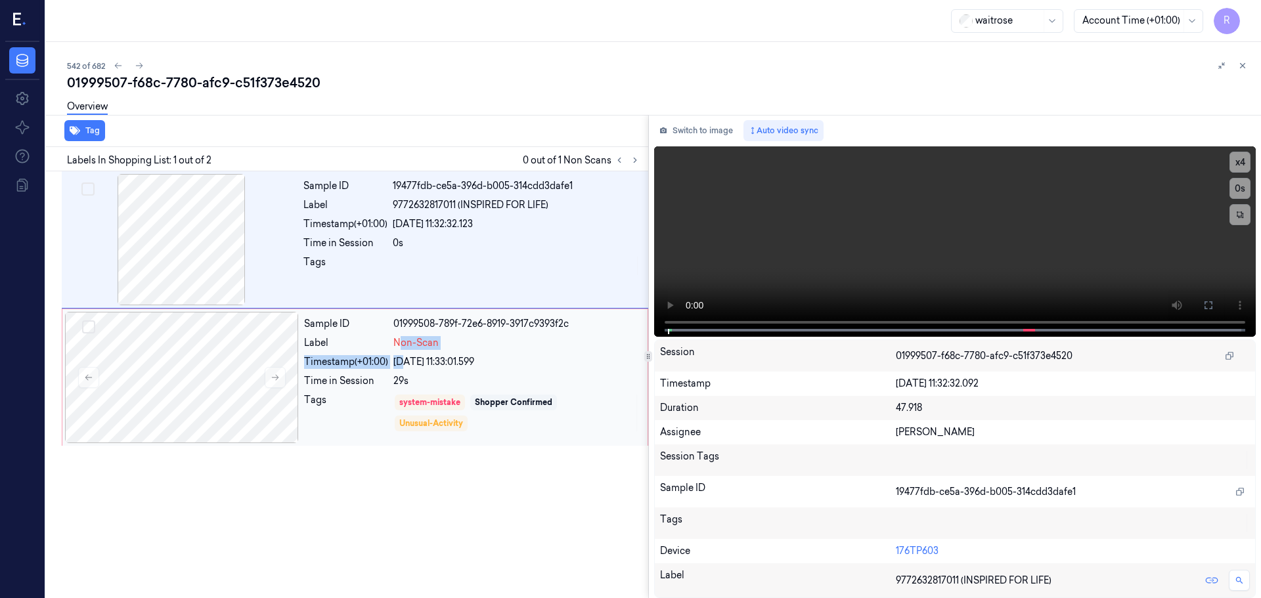
click at [404, 353] on div "Sample ID 01999508-789f-72e6-8919-3917c9393f2c Label Non-Scan Timestamp (+01:00…" at bounding box center [472, 377] width 346 height 131
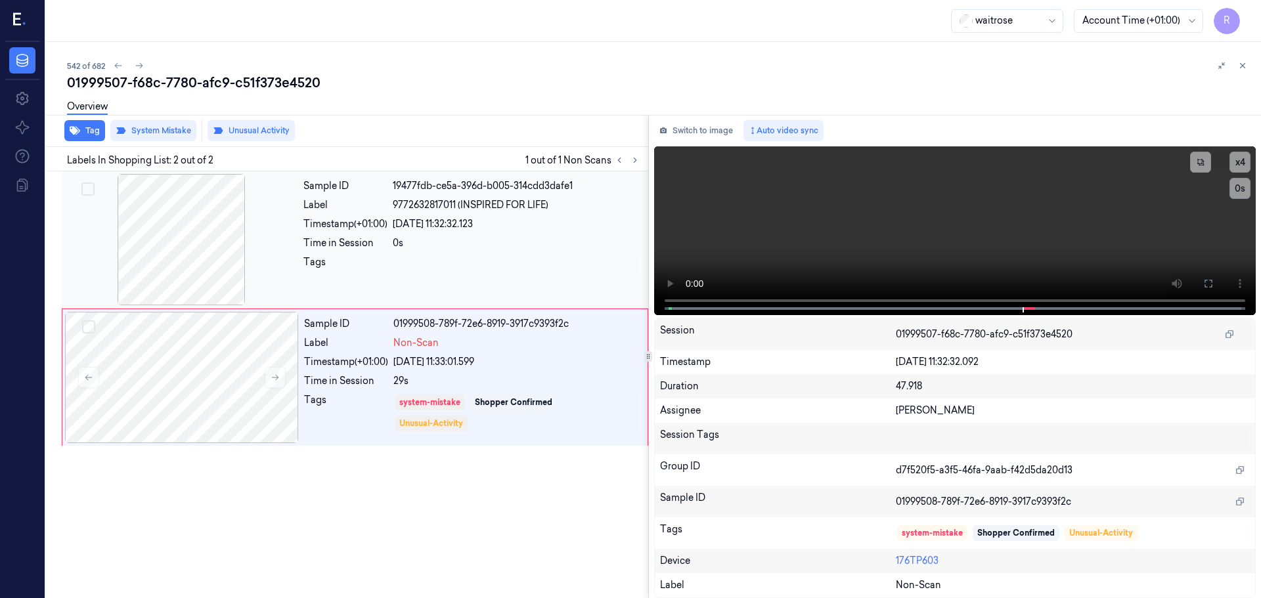
click at [326, 221] on div "Timestamp (+01:00)" at bounding box center [345, 224] width 84 height 14
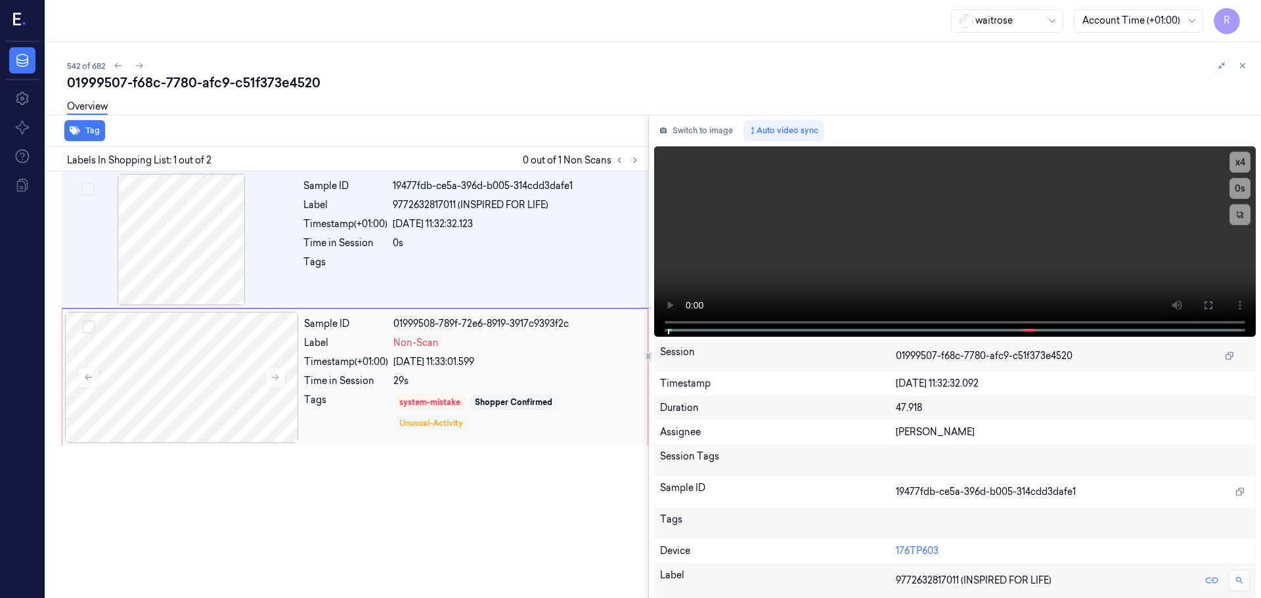
click at [399, 418] on div "Unusual-Activity" at bounding box center [431, 424] width 73 height 16
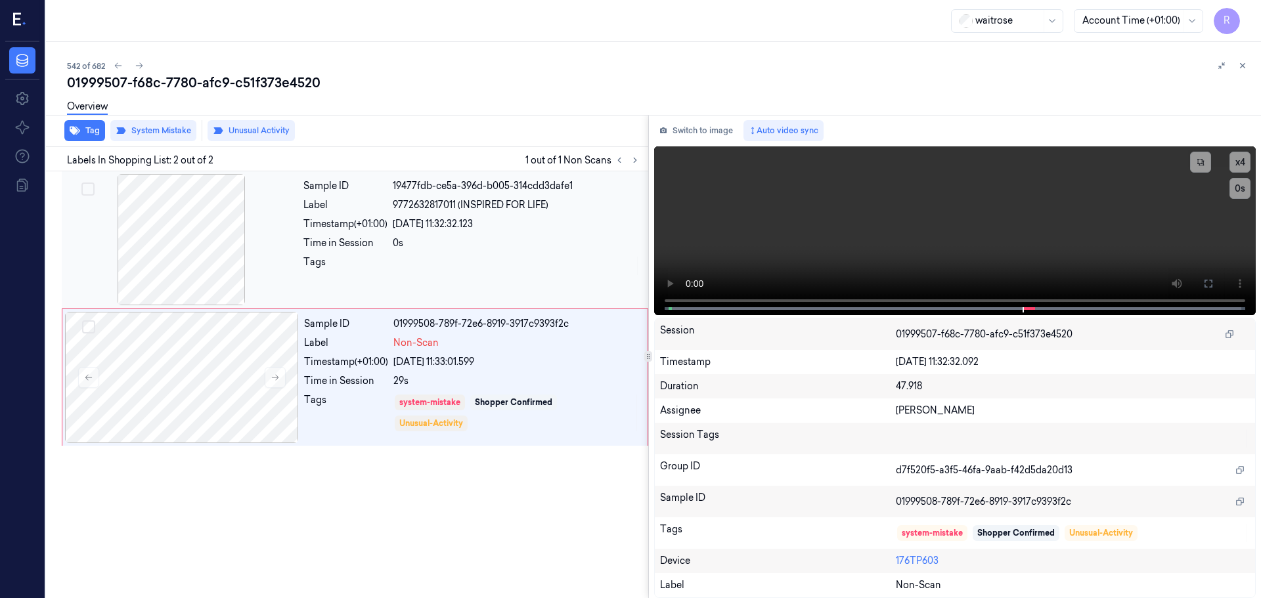
click at [443, 252] on div "Sample ID 19477fdb-ce5a-396d-b005-314cdd3dafe1 Label 9772632817011 (INSPIRED FO…" at bounding box center [471, 239] width 347 height 131
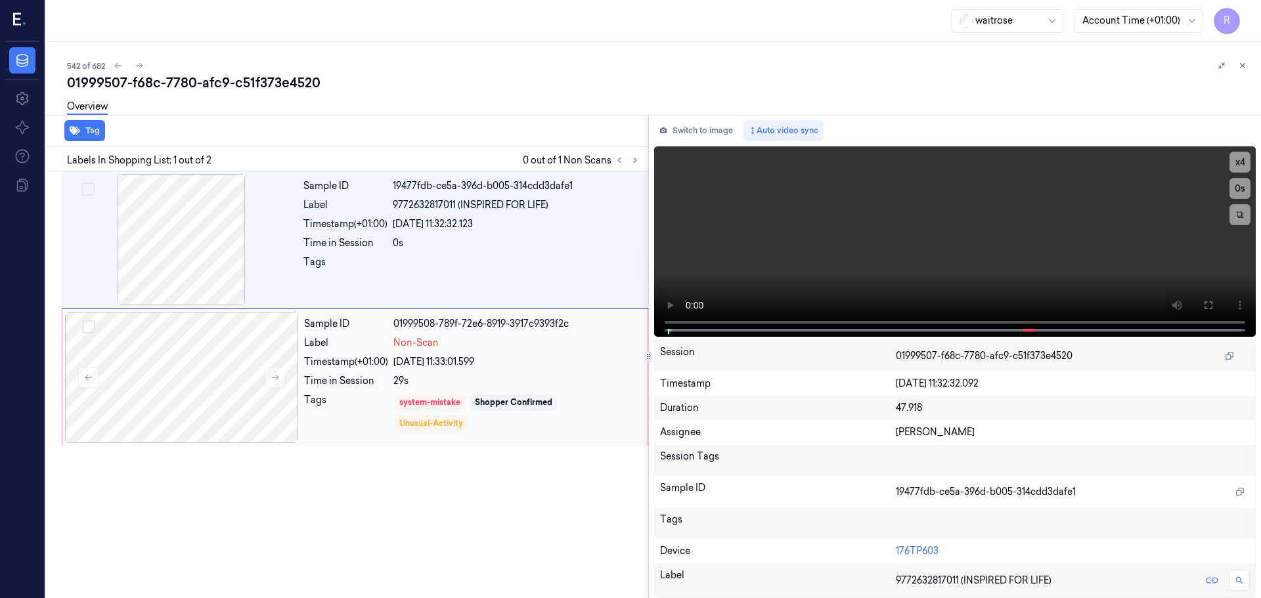
click at [390, 377] on div "Time in Session 29s" at bounding box center [472, 381] width 336 height 14
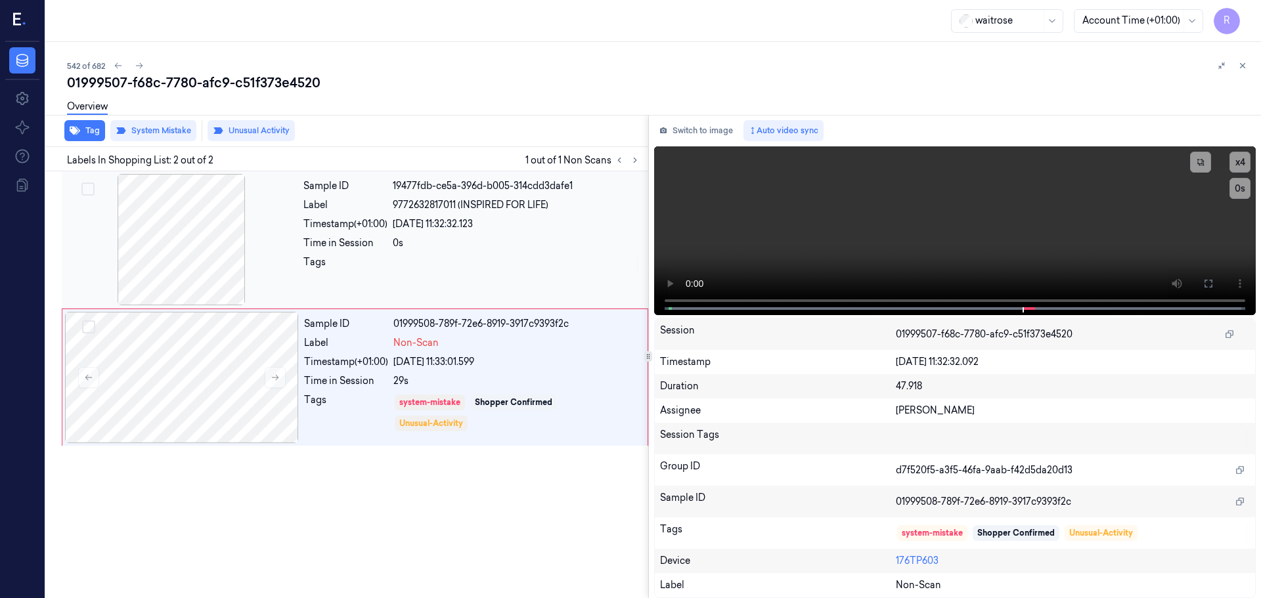
click at [414, 247] on div "0s" at bounding box center [517, 243] width 248 height 14
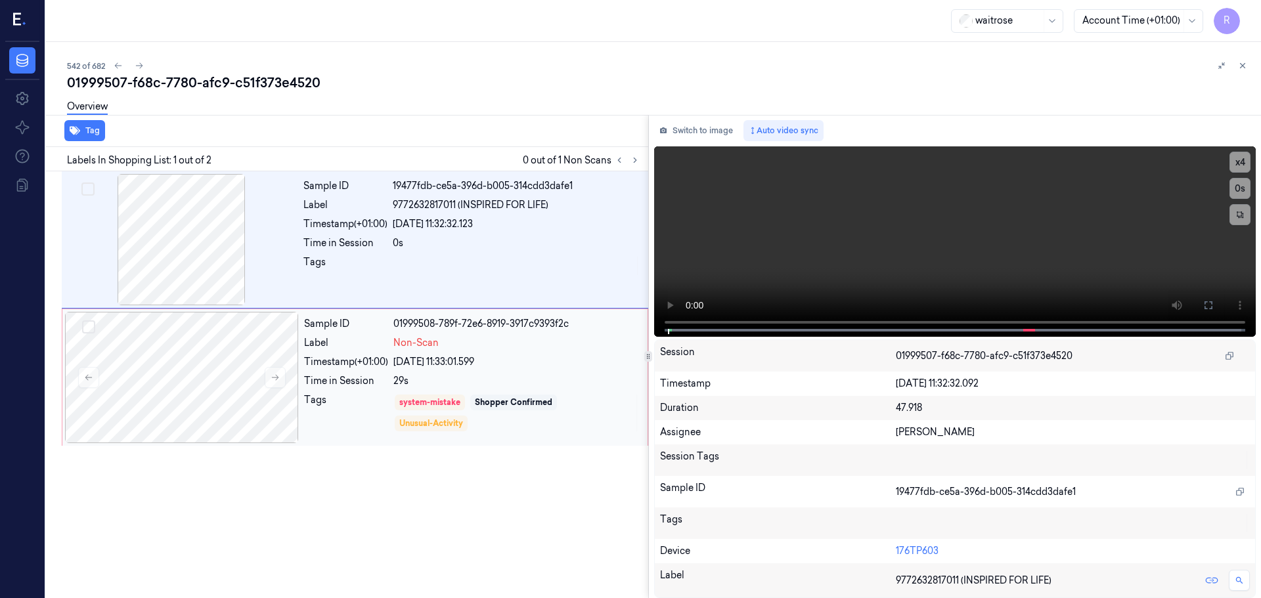
click at [404, 360] on div "[DATE] 11:33:01.599" at bounding box center [516, 362] width 246 height 14
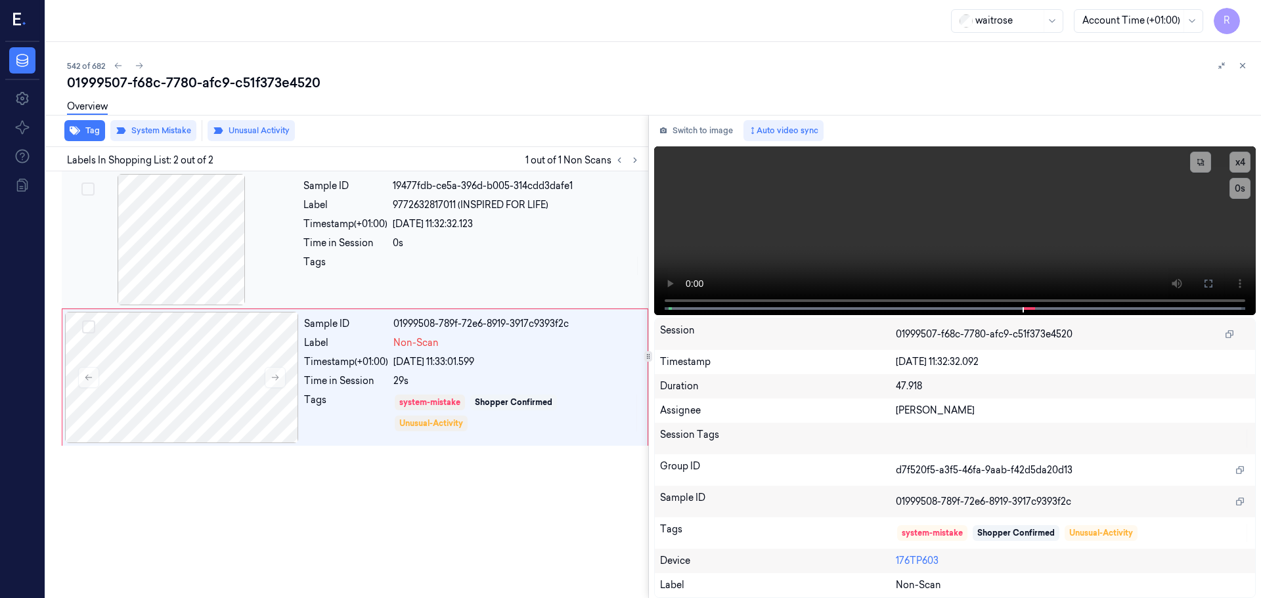
click at [466, 270] on div at bounding box center [517, 265] width 248 height 21
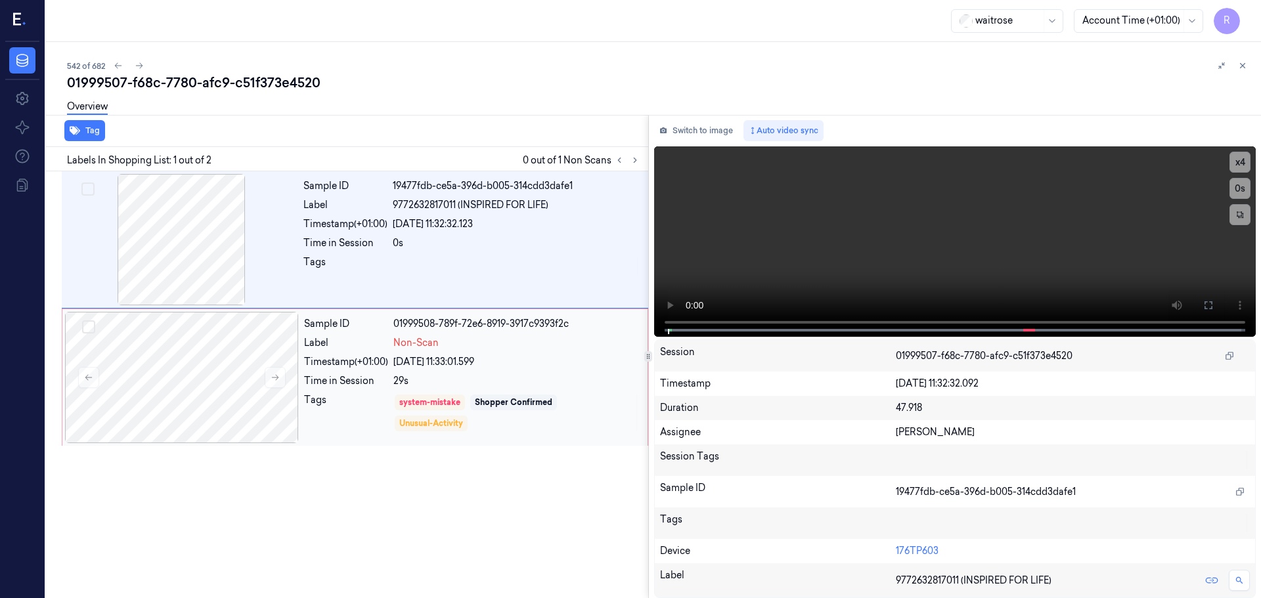
click at [472, 361] on div "[DATE] 11:33:01.599" at bounding box center [516, 362] width 246 height 14
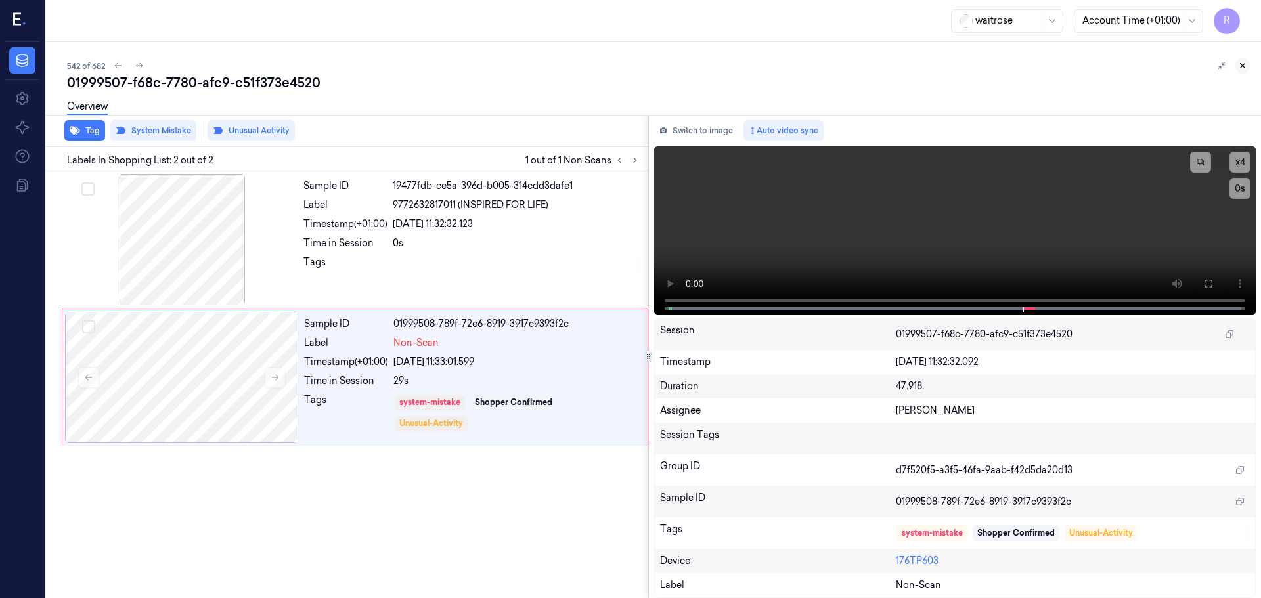
click at [1238, 70] on icon at bounding box center [1242, 65] width 9 height 9
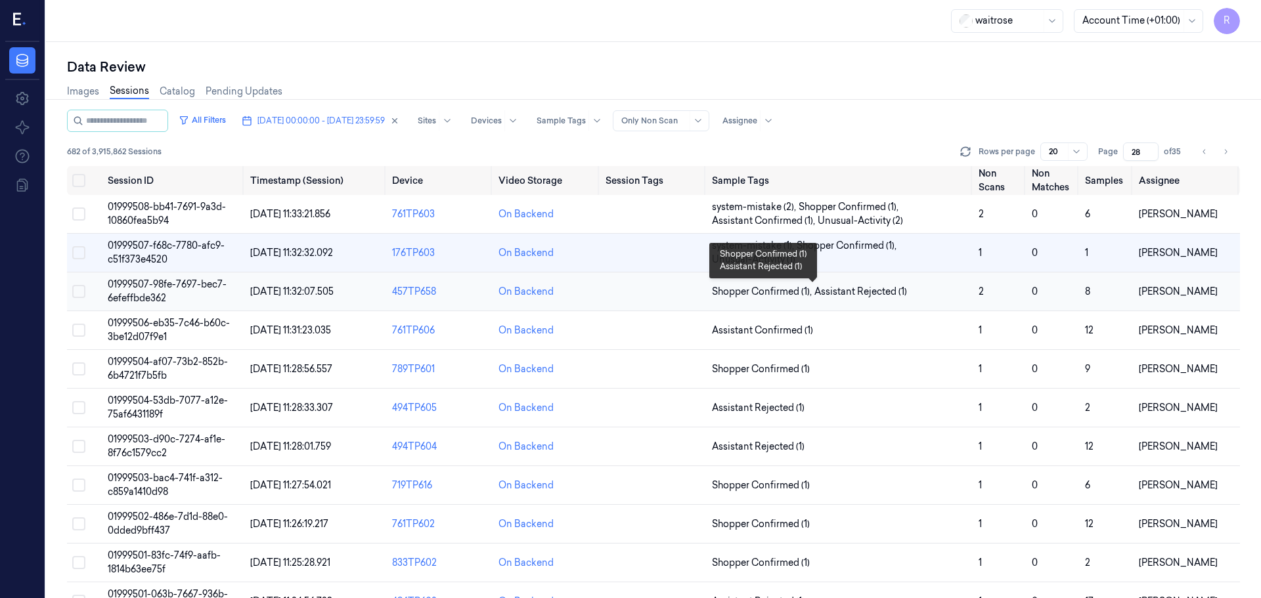
click at [825, 292] on span "Assistant Rejected (1)" at bounding box center [860, 292] width 93 height 14
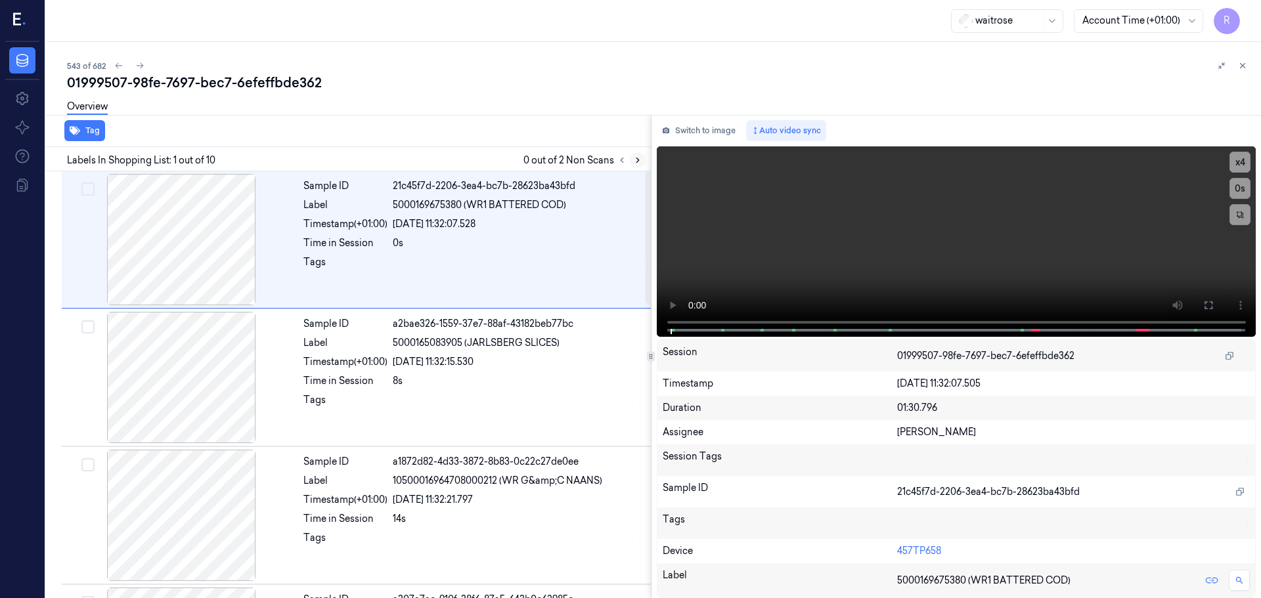
click at [636, 164] on icon at bounding box center [637, 160] width 9 height 9
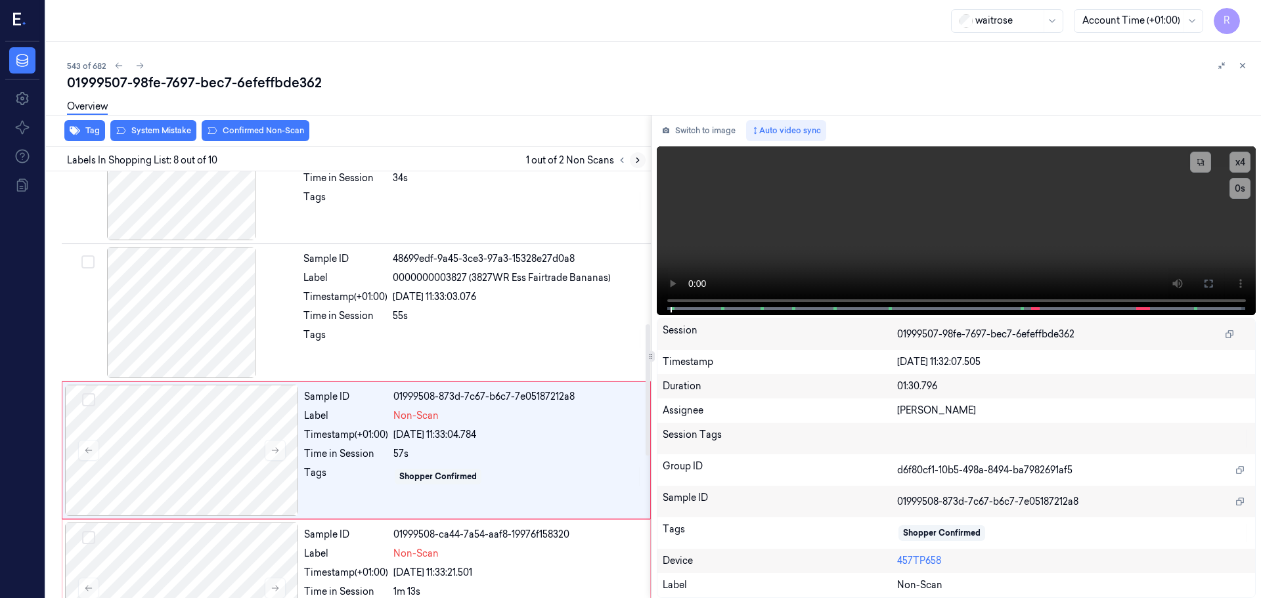
click at [636, 164] on icon at bounding box center [637, 160] width 9 height 9
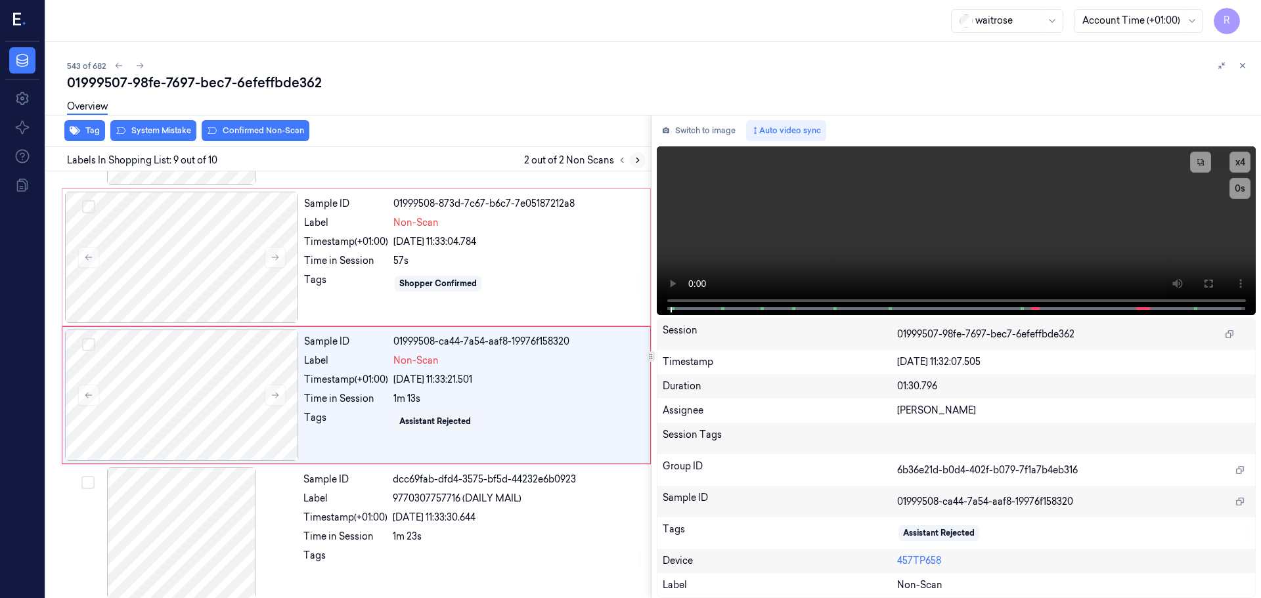
click at [636, 164] on icon at bounding box center [637, 160] width 9 height 9
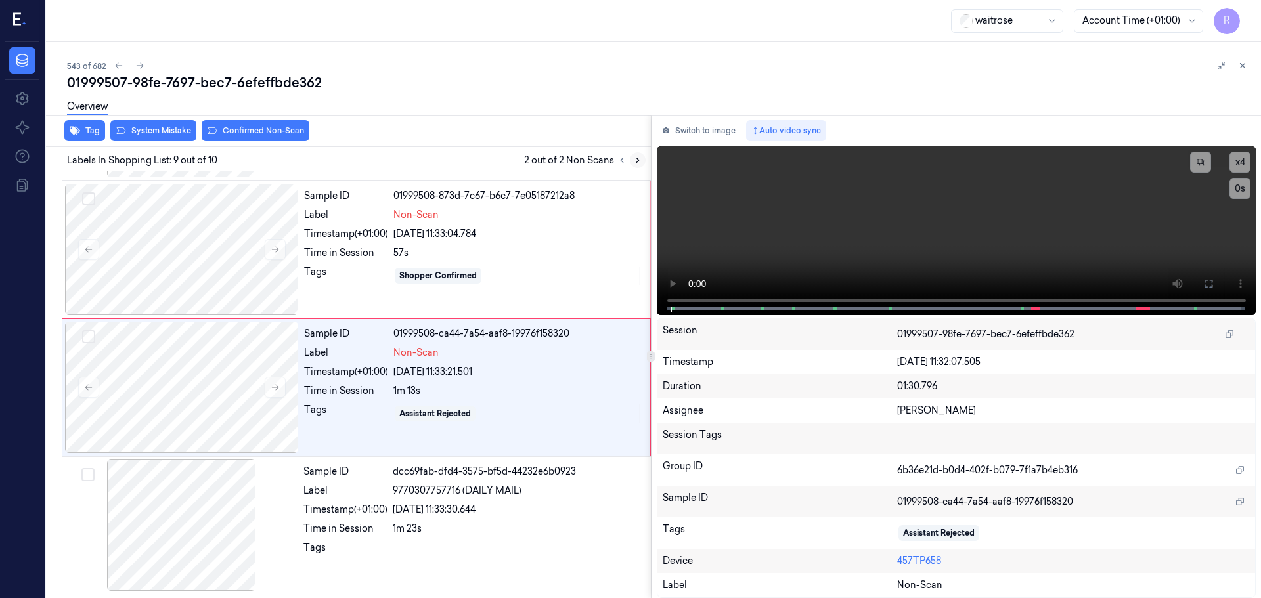
scroll to position [956, 0]
click at [636, 164] on icon at bounding box center [637, 160] width 9 height 9
click at [277, 378] on button at bounding box center [275, 386] width 21 height 21
click at [276, 378] on button at bounding box center [275, 386] width 21 height 21
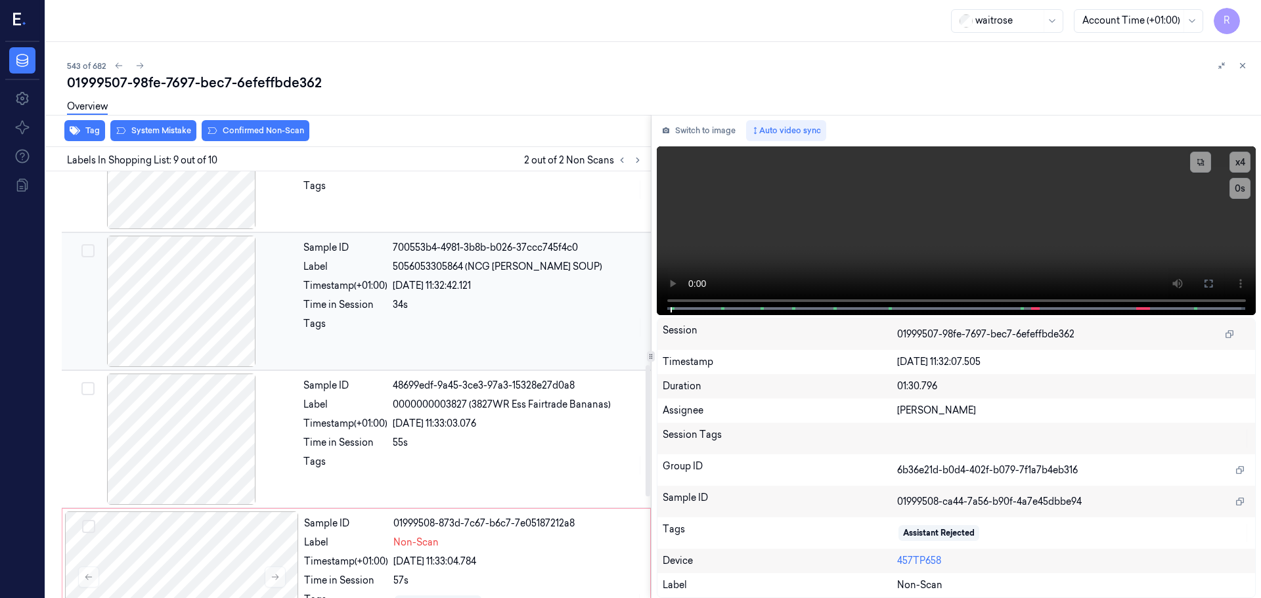
click at [228, 322] on div at bounding box center [181, 301] width 234 height 131
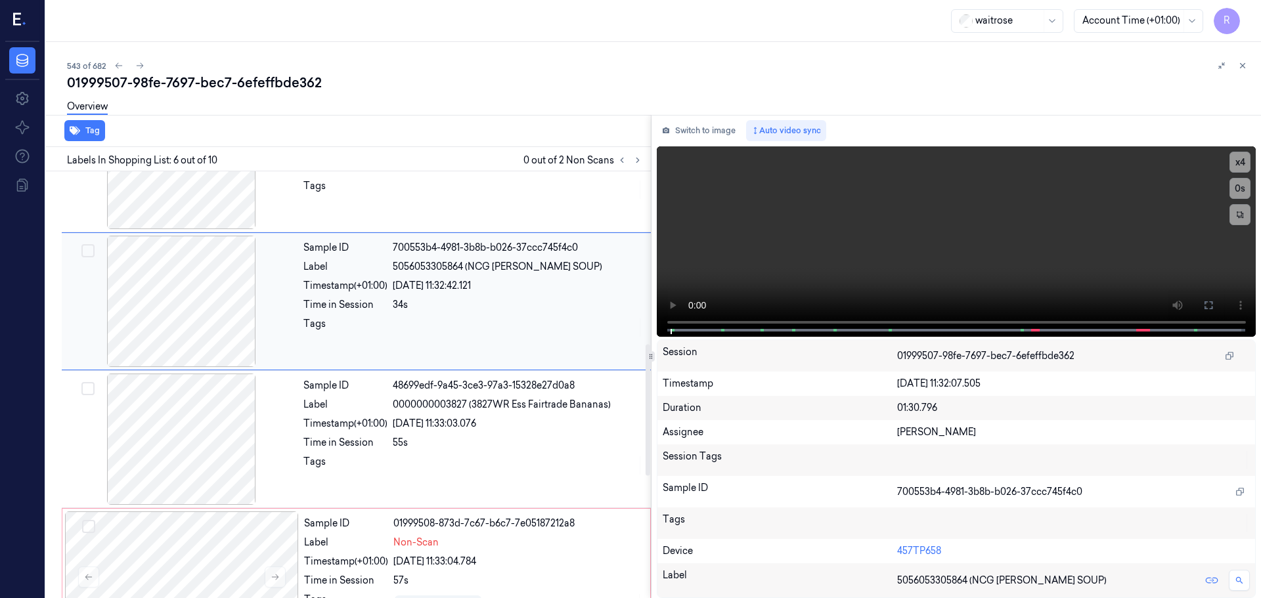
scroll to position [544, 0]
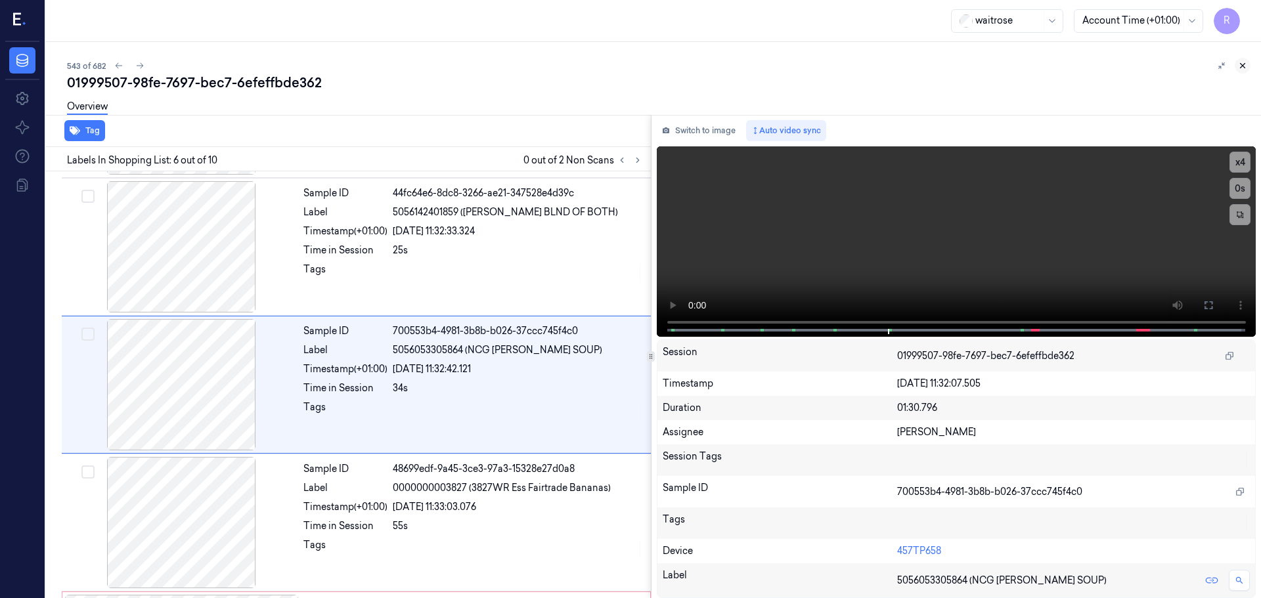
click at [1245, 66] on icon at bounding box center [1242, 65] width 9 height 9
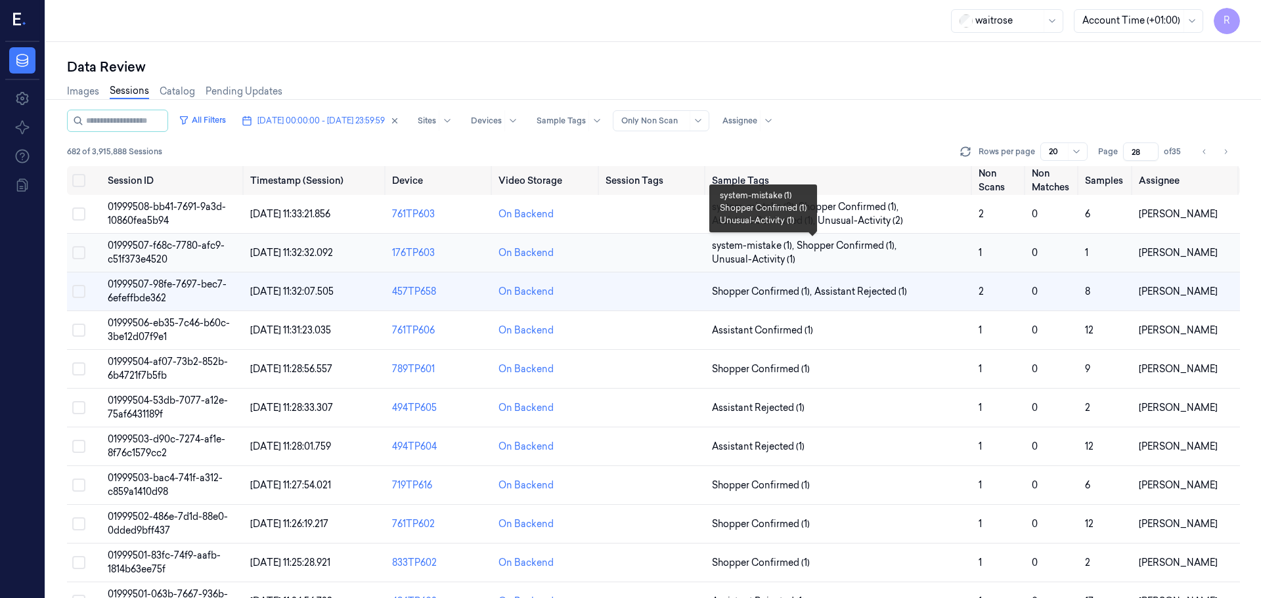
click at [950, 249] on span "system-mistake (1) , Shopper Confirmed (1) , Unusual-Activity (1)" at bounding box center [840, 253] width 256 height 28
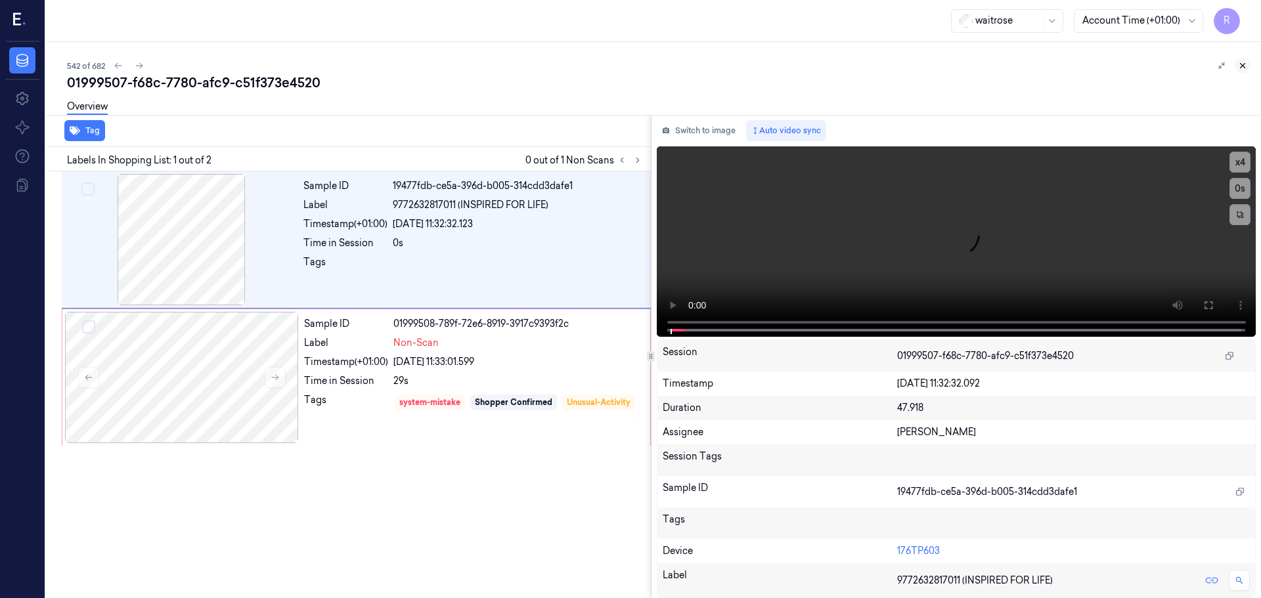
click at [1241, 58] on div "542 of 682 01999507-f68c-7780-afc9-c51f373e4520 Overview Tag Labels In Shopping…" at bounding box center [653, 320] width 1215 height 556
click at [1245, 66] on icon at bounding box center [1242, 65] width 9 height 9
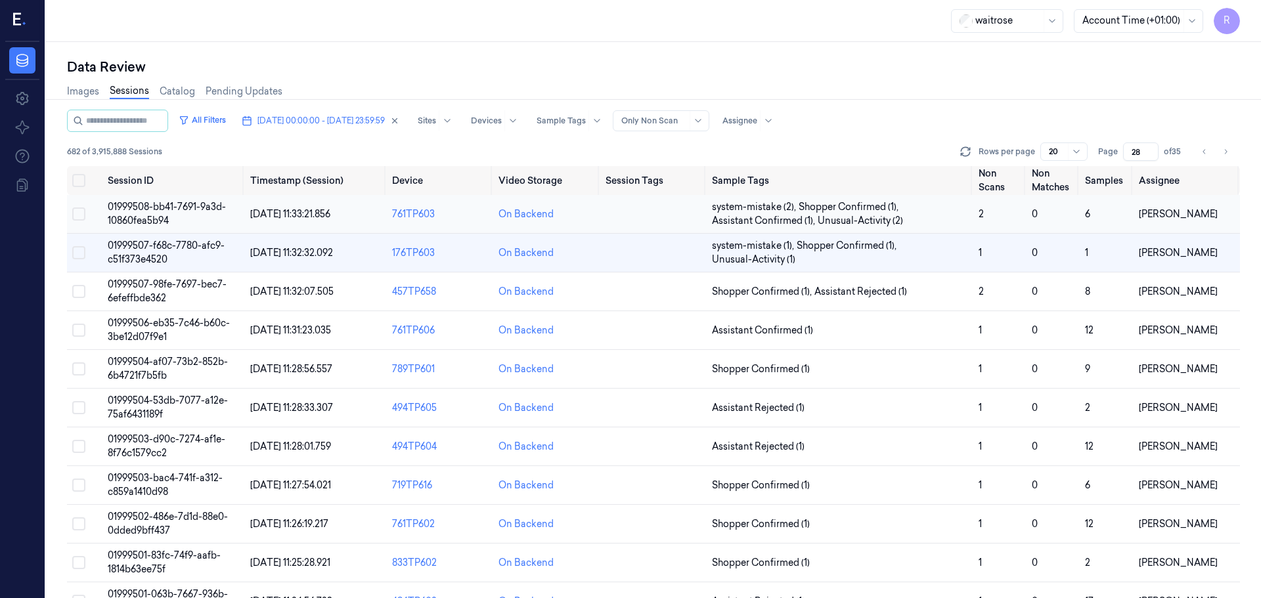
click at [817, 198] on td "system-mistake (2) , Shopper Confirmed (1) , Assistant Confirmed (1) , Unusual-…" at bounding box center [840, 214] width 267 height 39
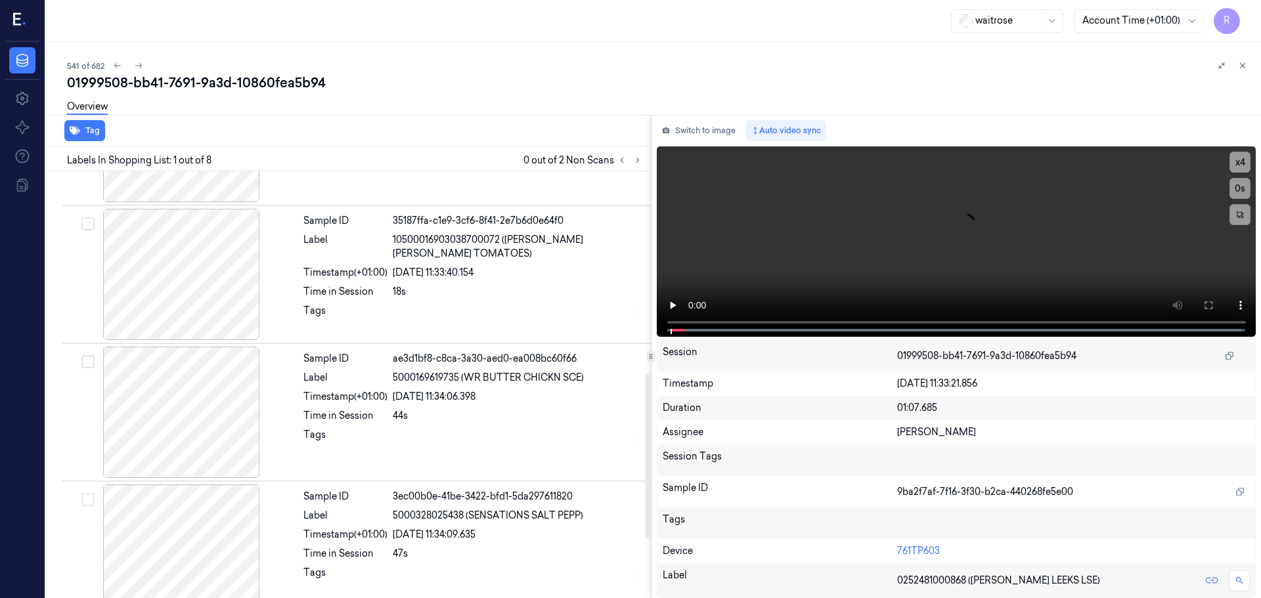
scroll to position [525, 0]
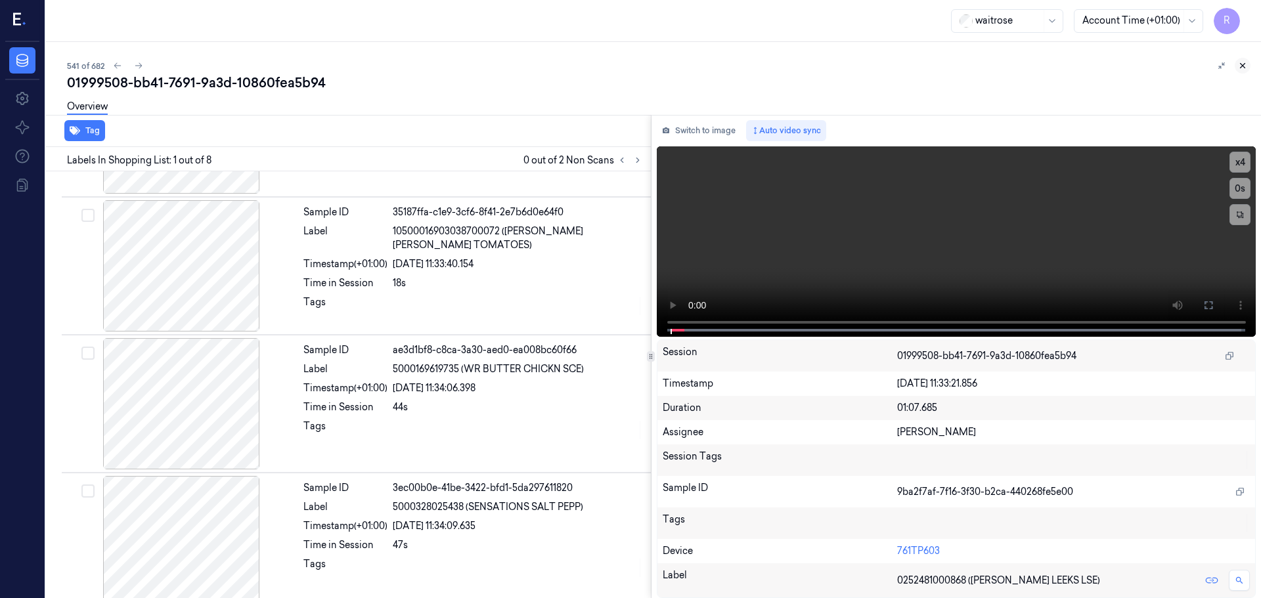
click at [1243, 58] on button at bounding box center [1243, 66] width 16 height 16
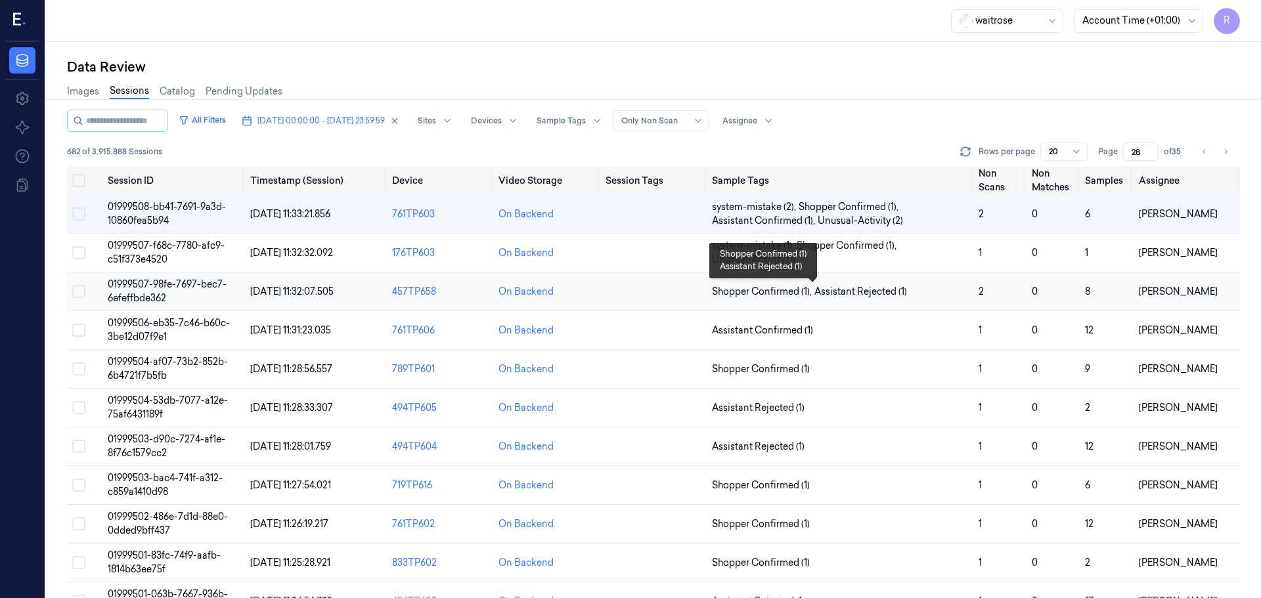
click at [903, 298] on span "Assistant Rejected (1)" at bounding box center [860, 292] width 93 height 14
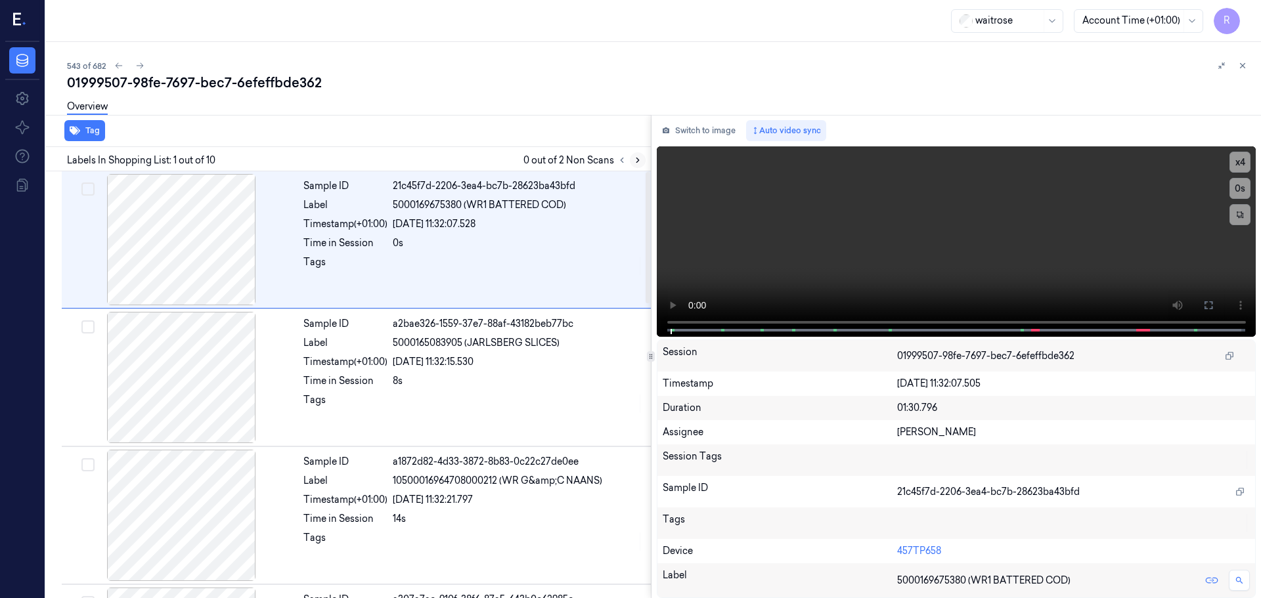
click at [634, 157] on icon at bounding box center [637, 160] width 9 height 9
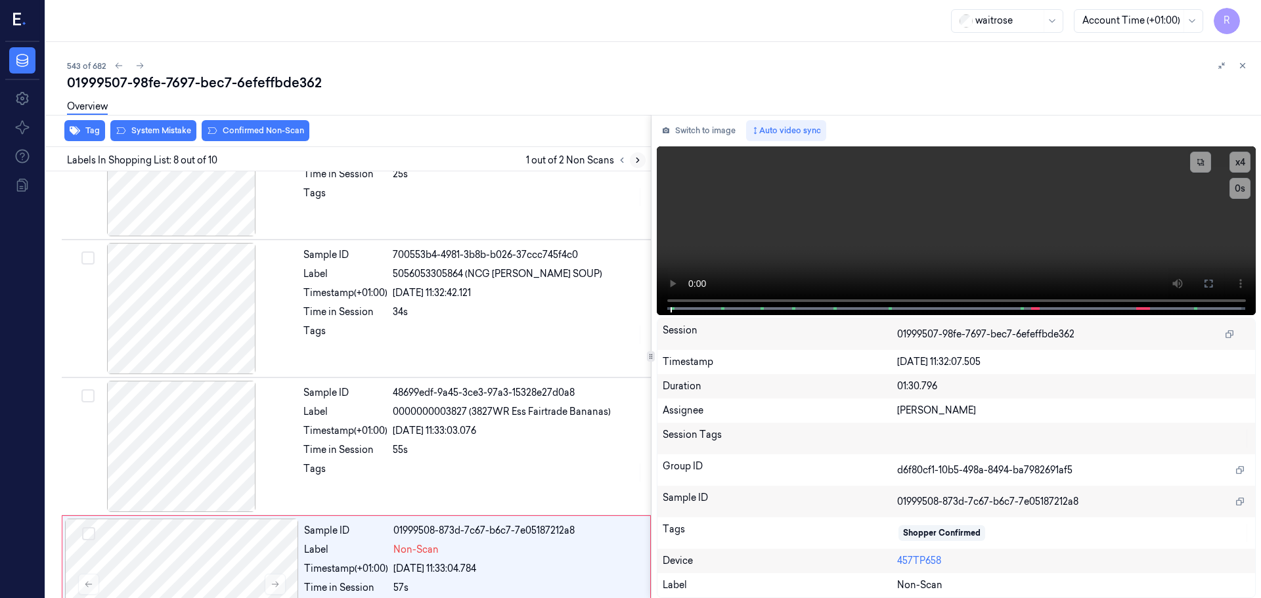
click at [634, 157] on icon at bounding box center [637, 160] width 9 height 9
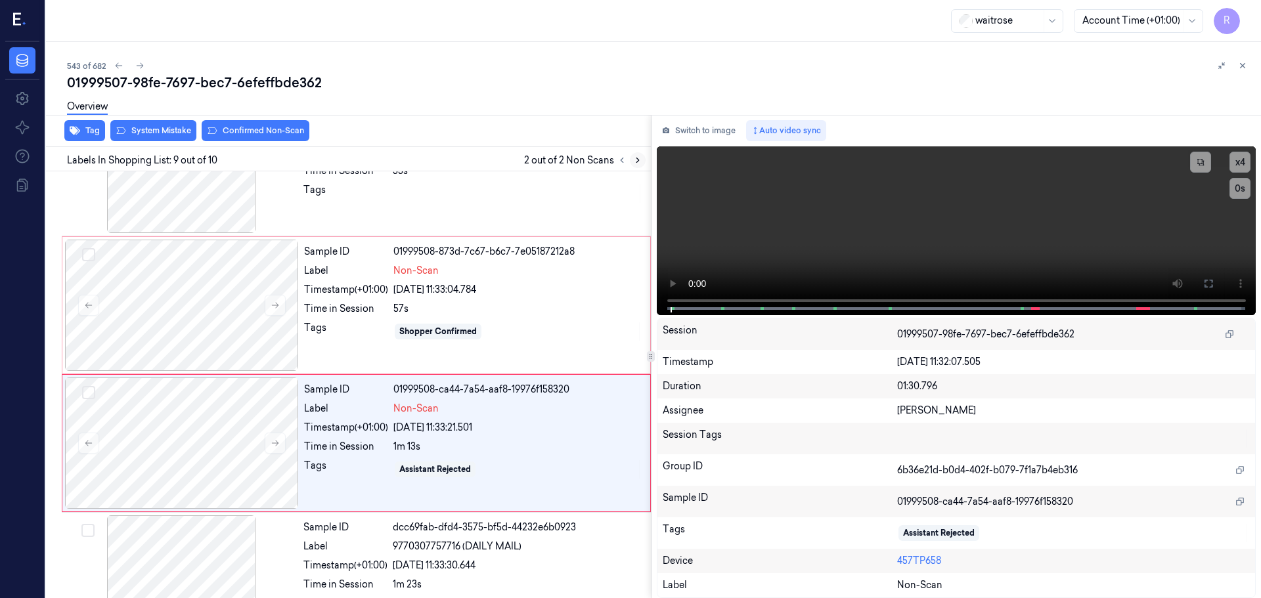
click at [634, 157] on icon at bounding box center [637, 160] width 9 height 9
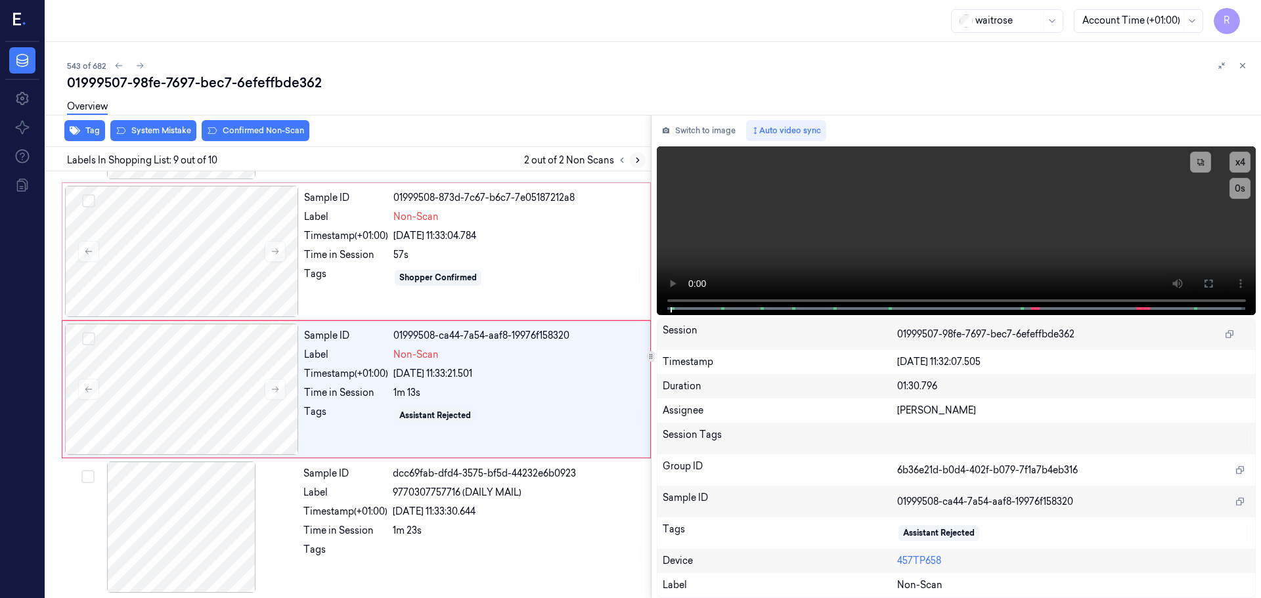
click at [634, 157] on icon at bounding box center [637, 160] width 9 height 9
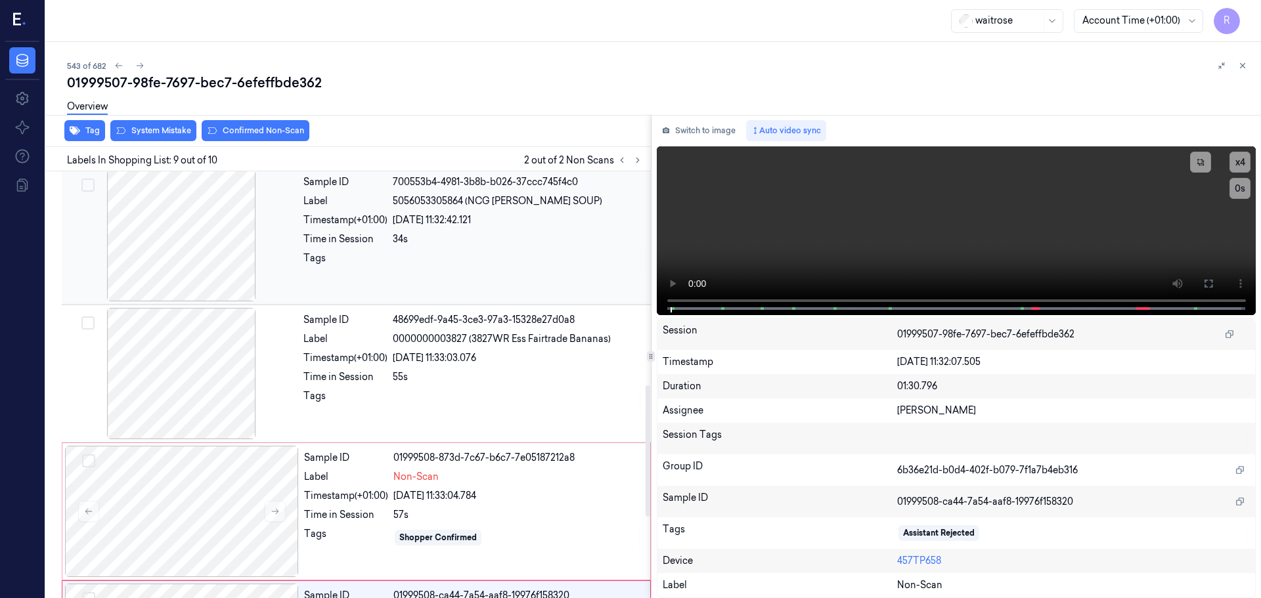
click at [222, 252] on div at bounding box center [181, 235] width 234 height 131
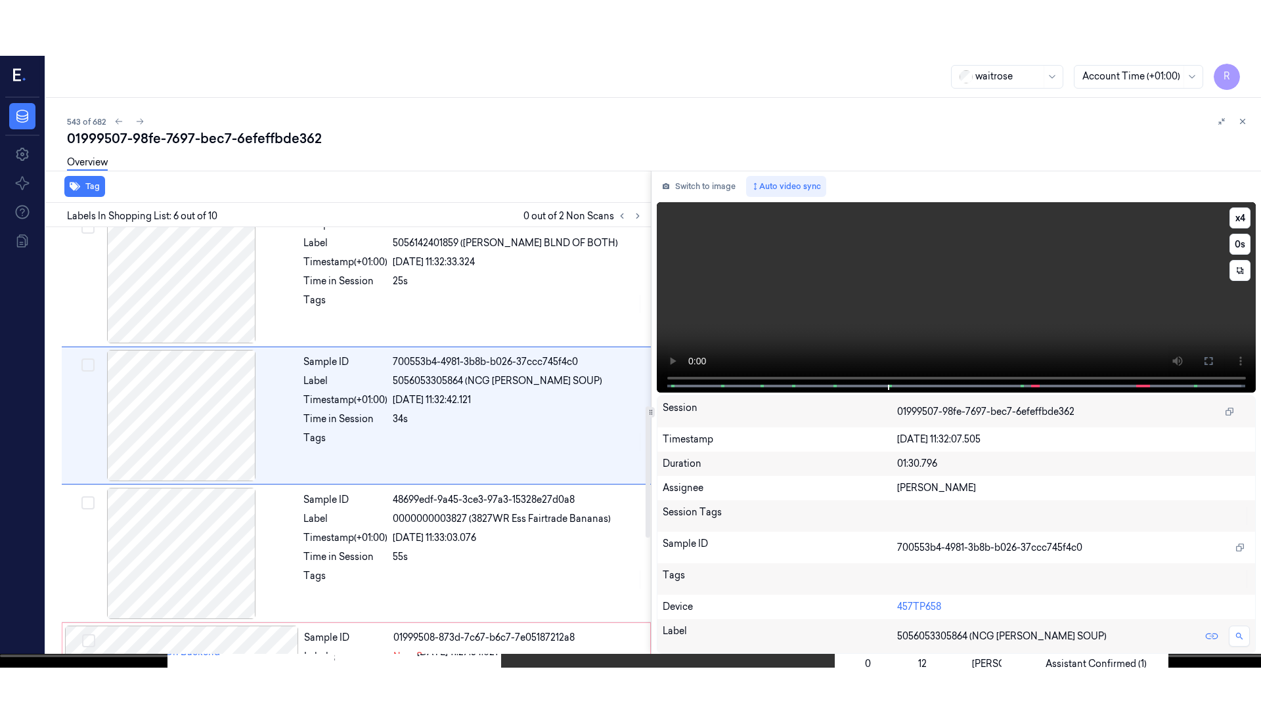
scroll to position [544, 0]
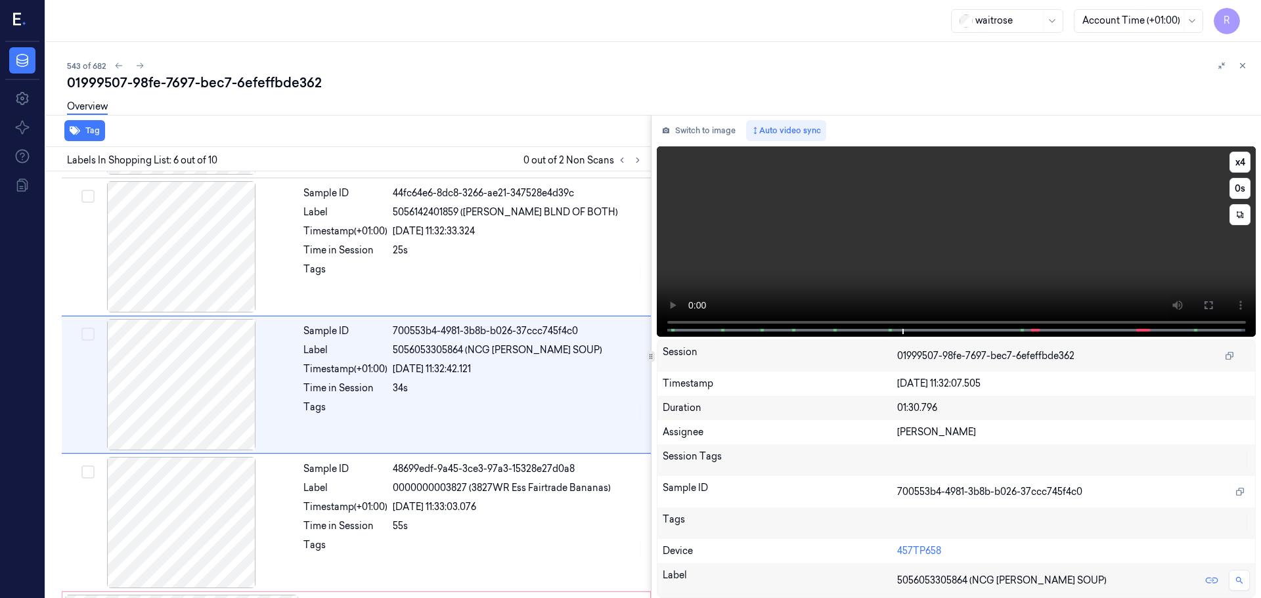
click at [1210, 309] on icon at bounding box center [1208, 305] width 8 height 8
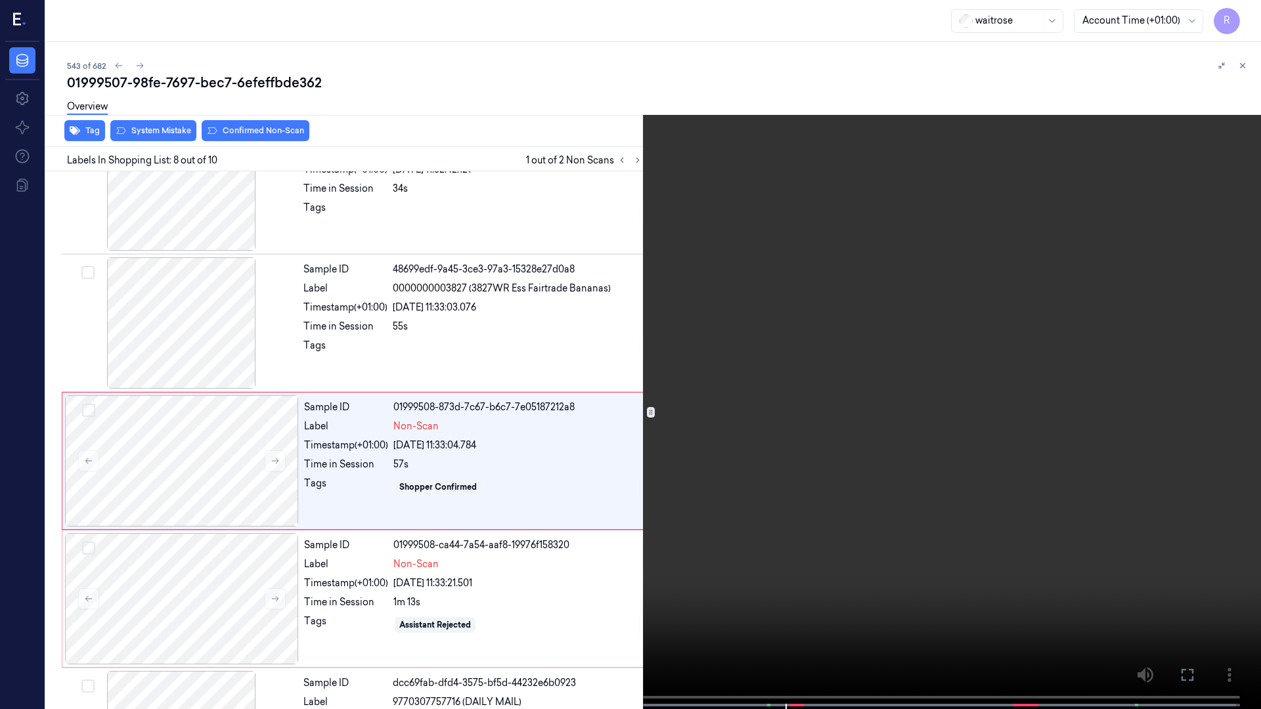
scroll to position [765, 0]
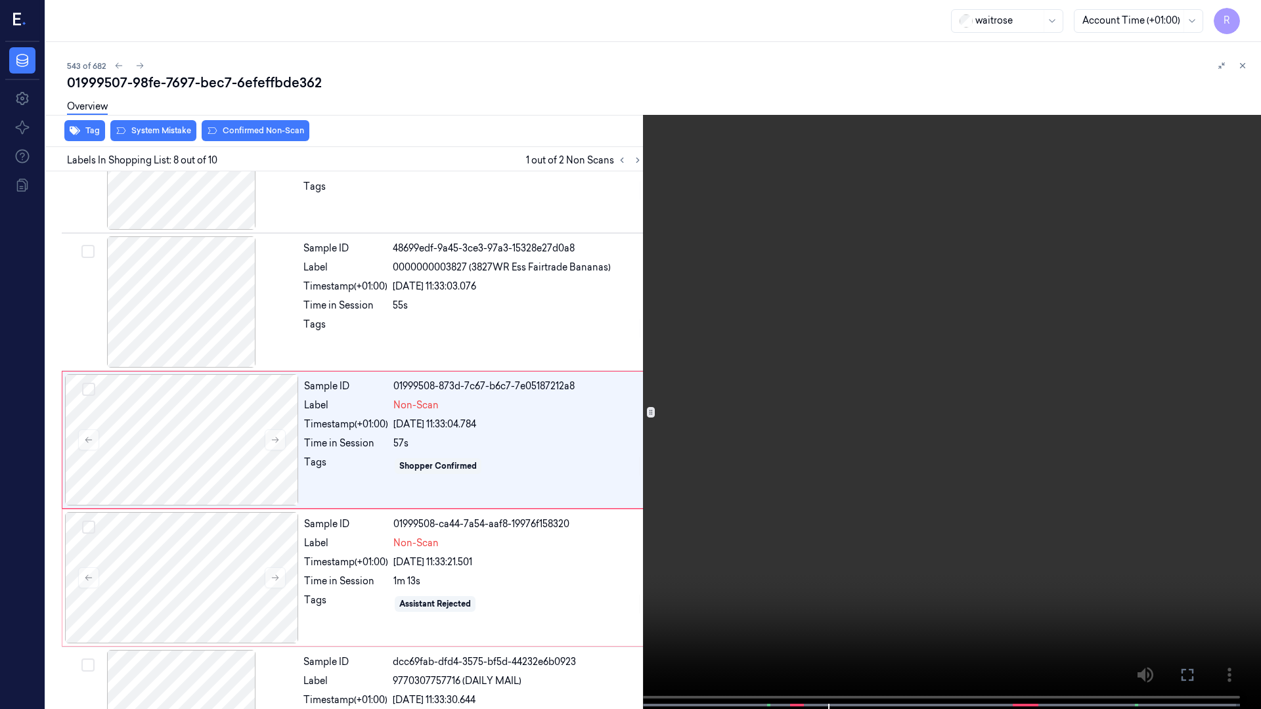
click at [684, 598] on video at bounding box center [630, 356] width 1261 height 712
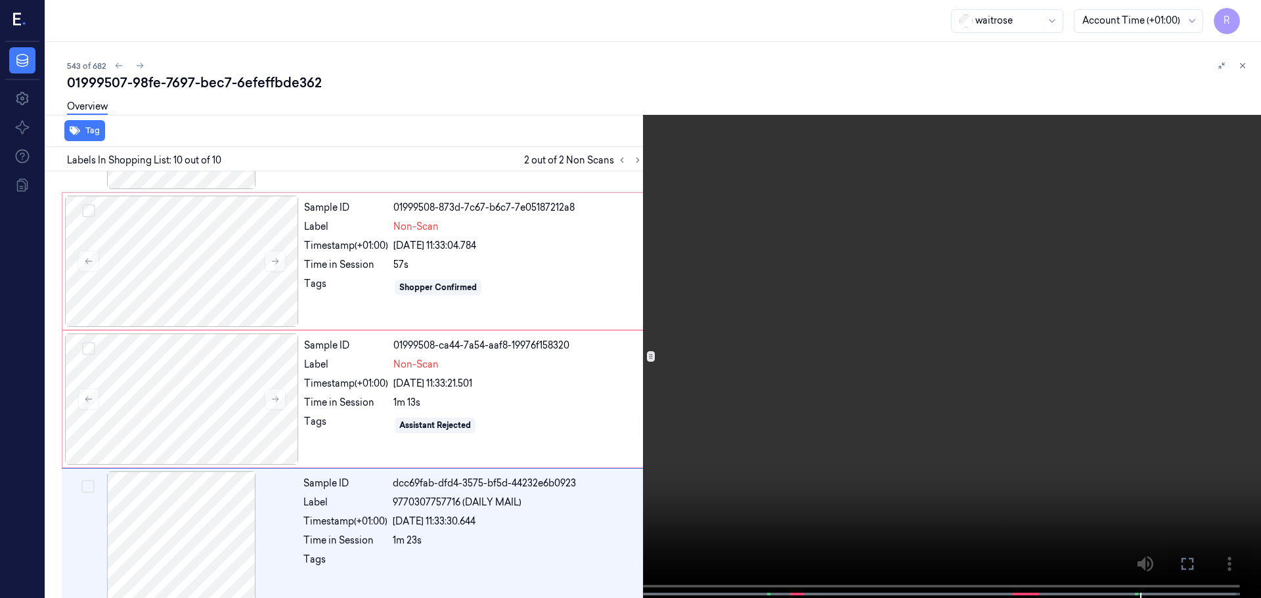
scroll to position [956, 0]
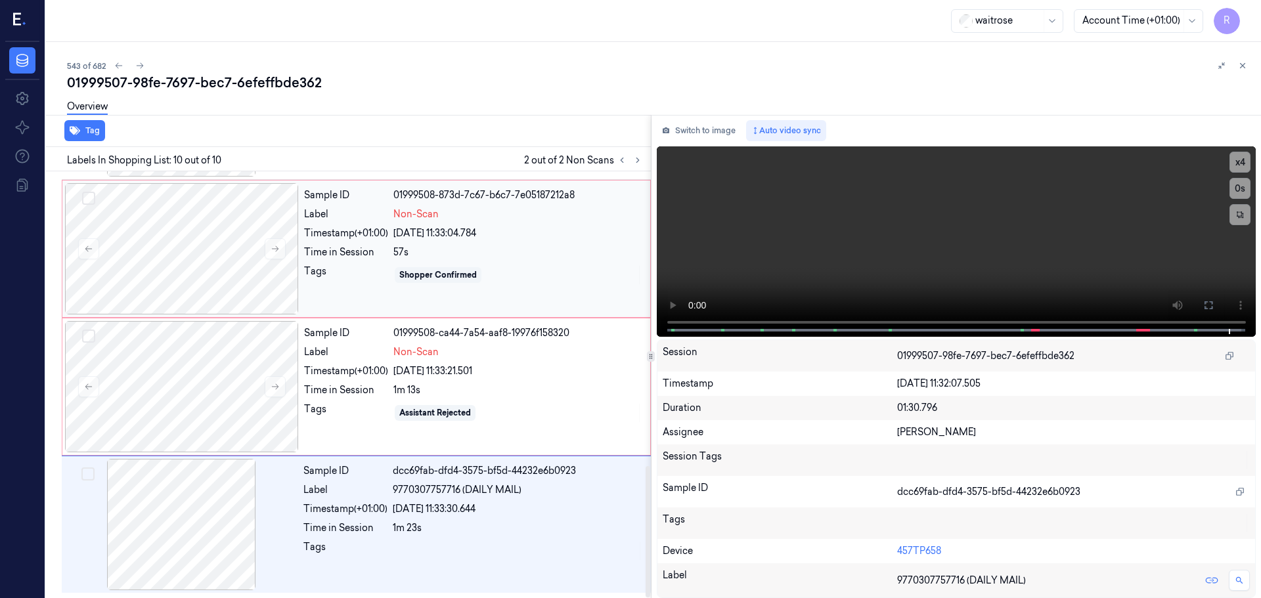
click at [457, 255] on div "57s" at bounding box center [517, 253] width 249 height 14
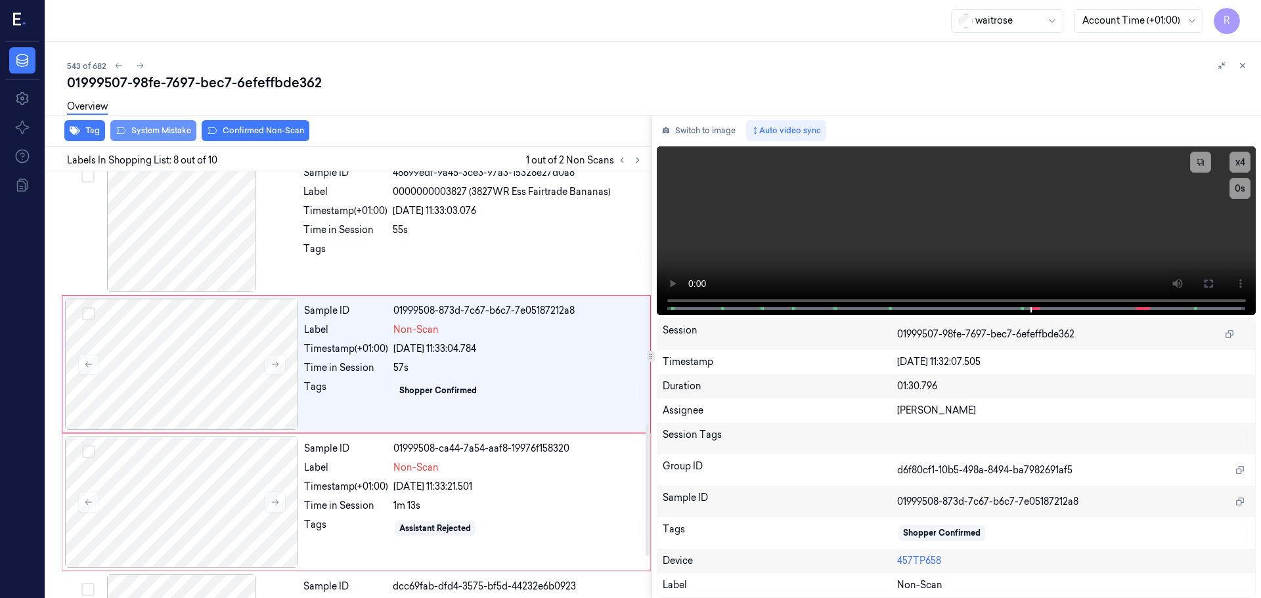
scroll to position [820, 0]
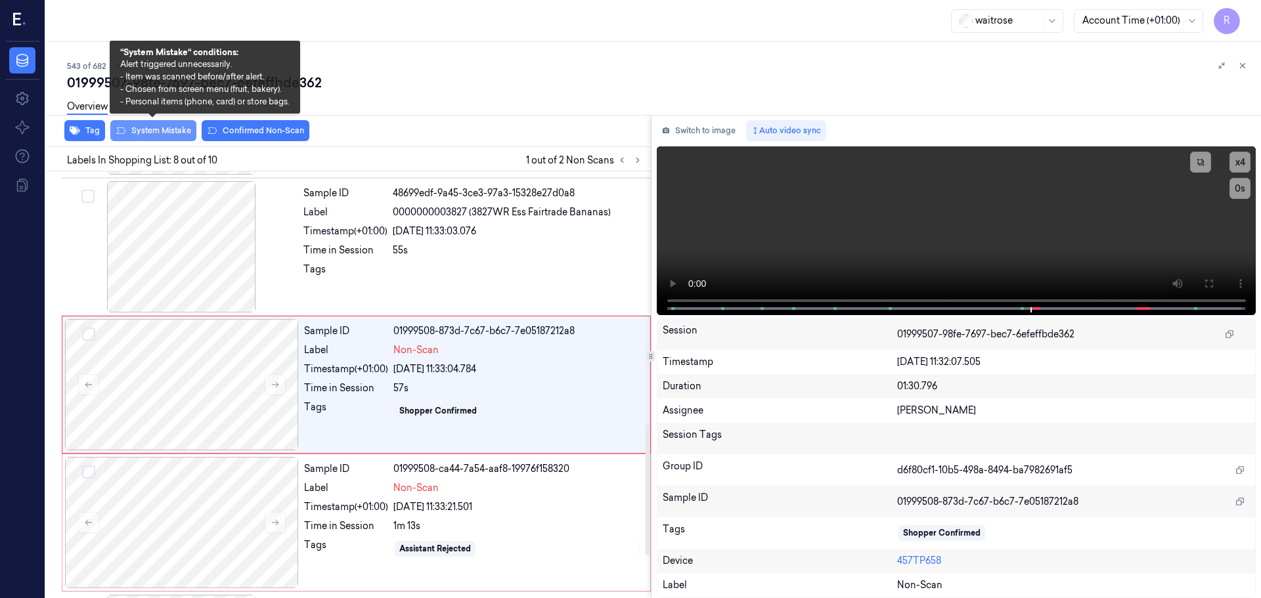
click at [173, 131] on button "System Mistake" at bounding box center [153, 130] width 86 height 21
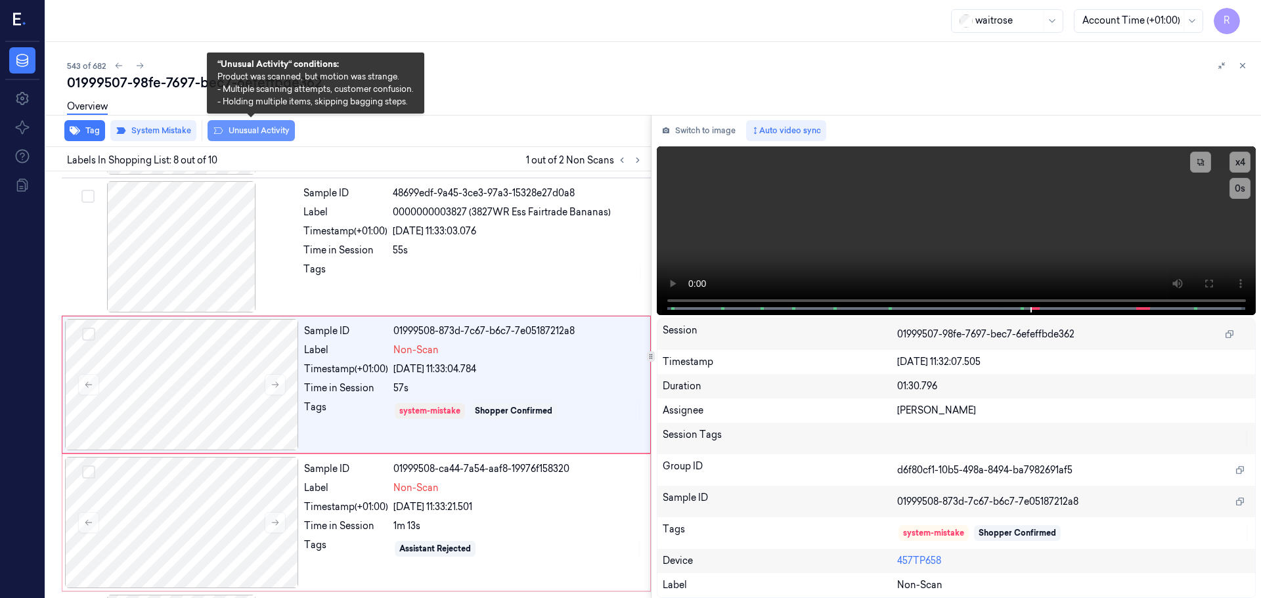
click at [250, 127] on button "Unusual Activity" at bounding box center [251, 130] width 87 height 21
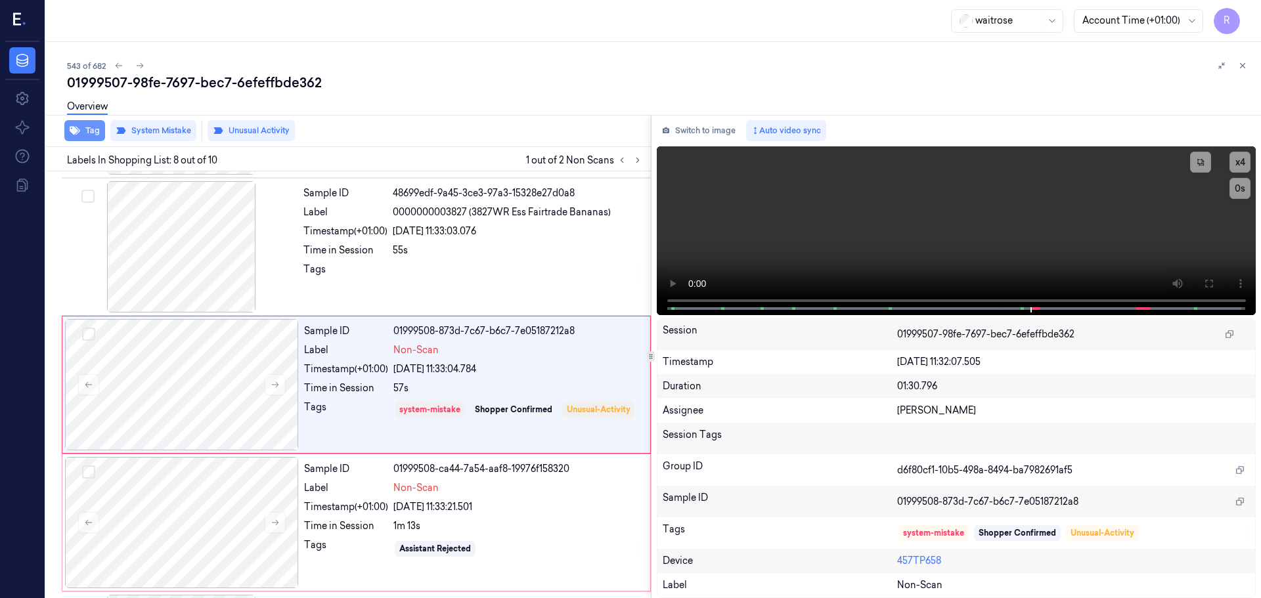
click at [83, 128] on button "Tag" at bounding box center [84, 130] width 41 height 21
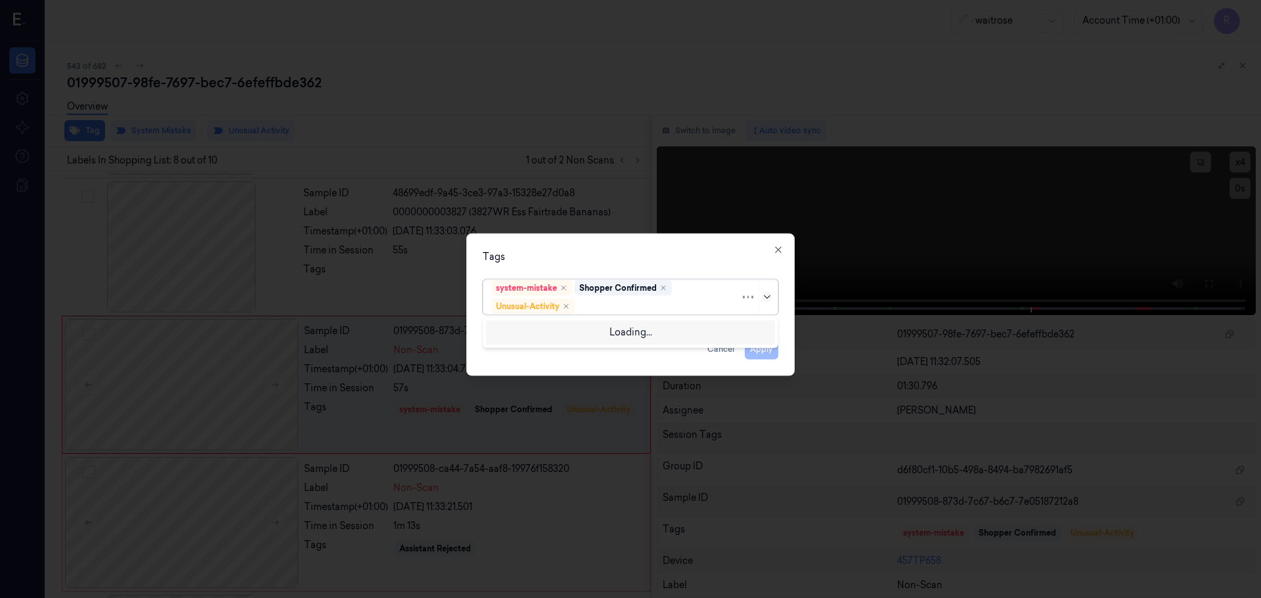
click at [768, 295] on icon at bounding box center [767, 297] width 11 height 11
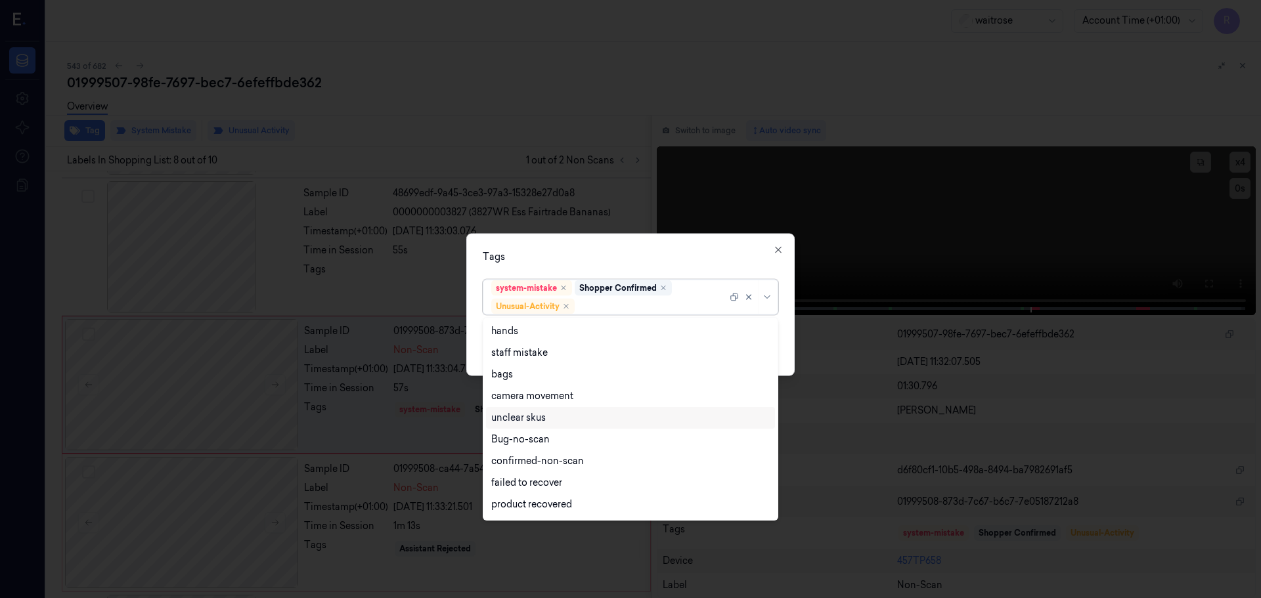
scroll to position [171, 0]
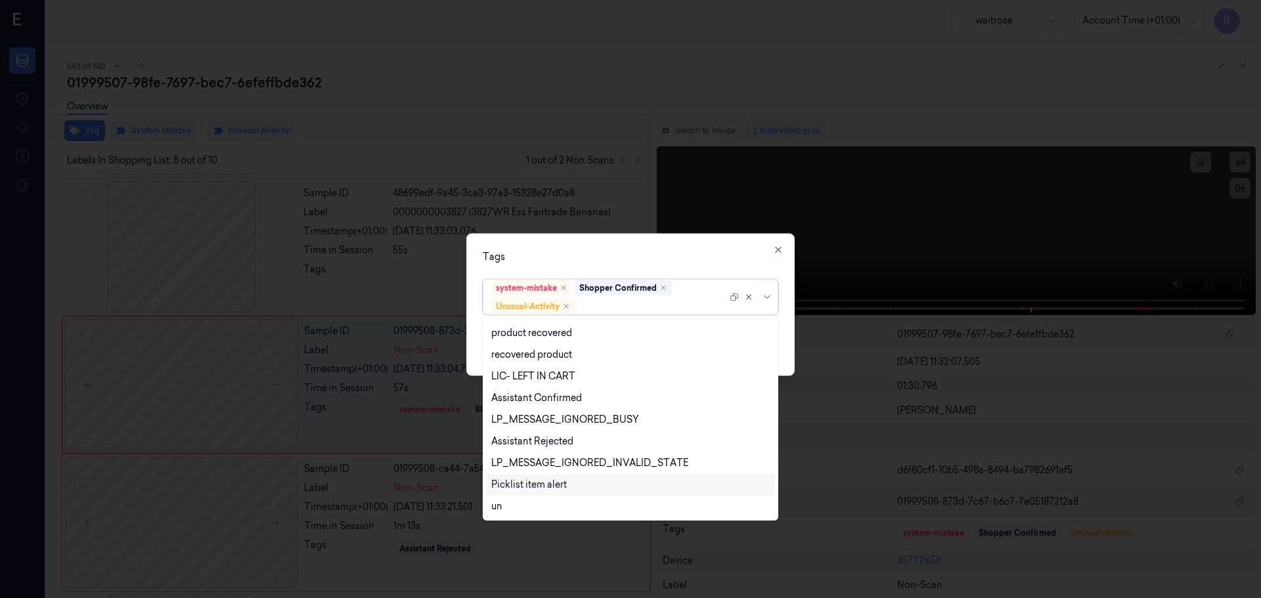
click at [552, 489] on div "Picklist item alert" at bounding box center [529, 485] width 76 height 14
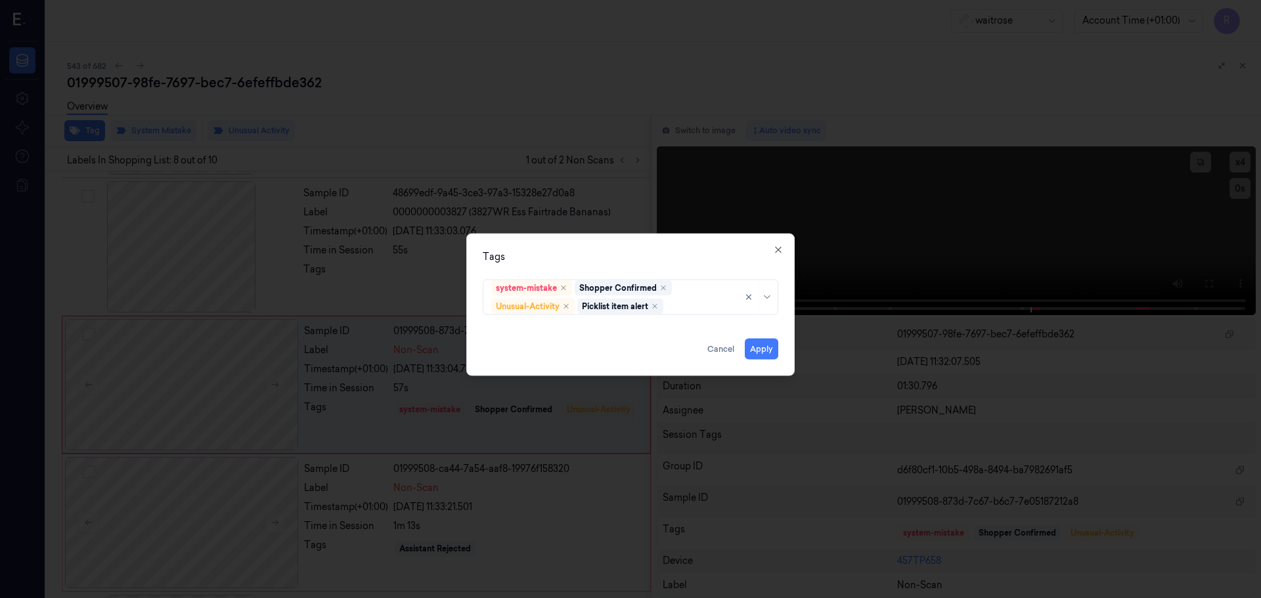
click at [636, 260] on div "Tags" at bounding box center [631, 257] width 296 height 14
click at [752, 345] on button "Apply" at bounding box center [761, 348] width 33 height 21
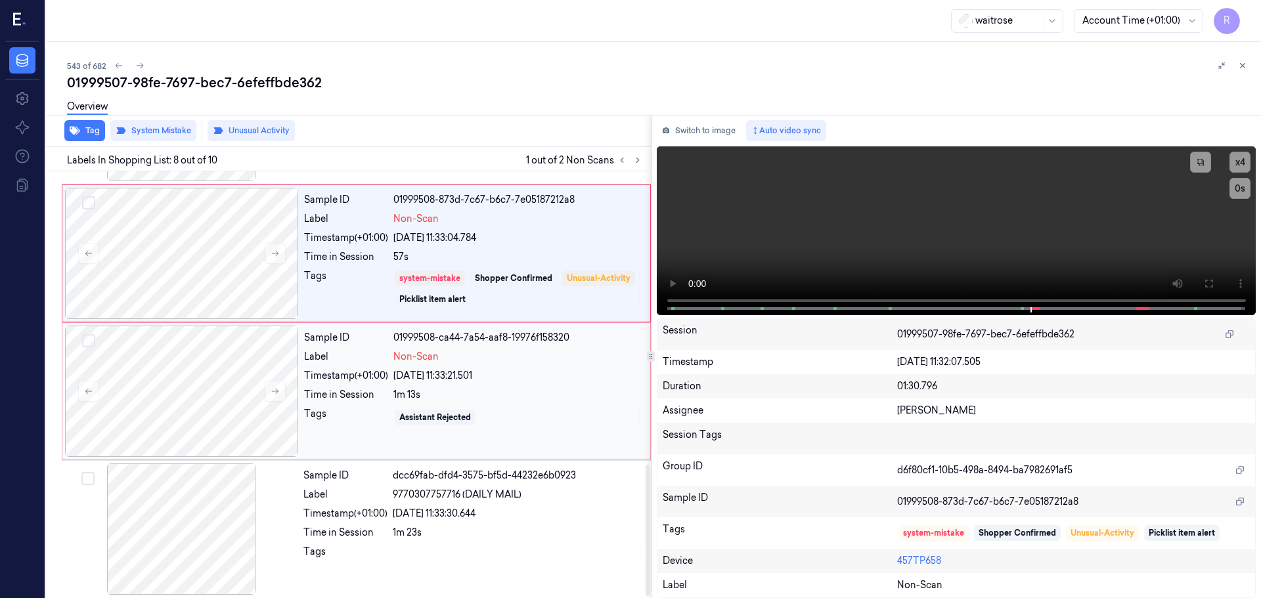
click at [489, 424] on div "Assistant Rejected" at bounding box center [517, 417] width 249 height 21
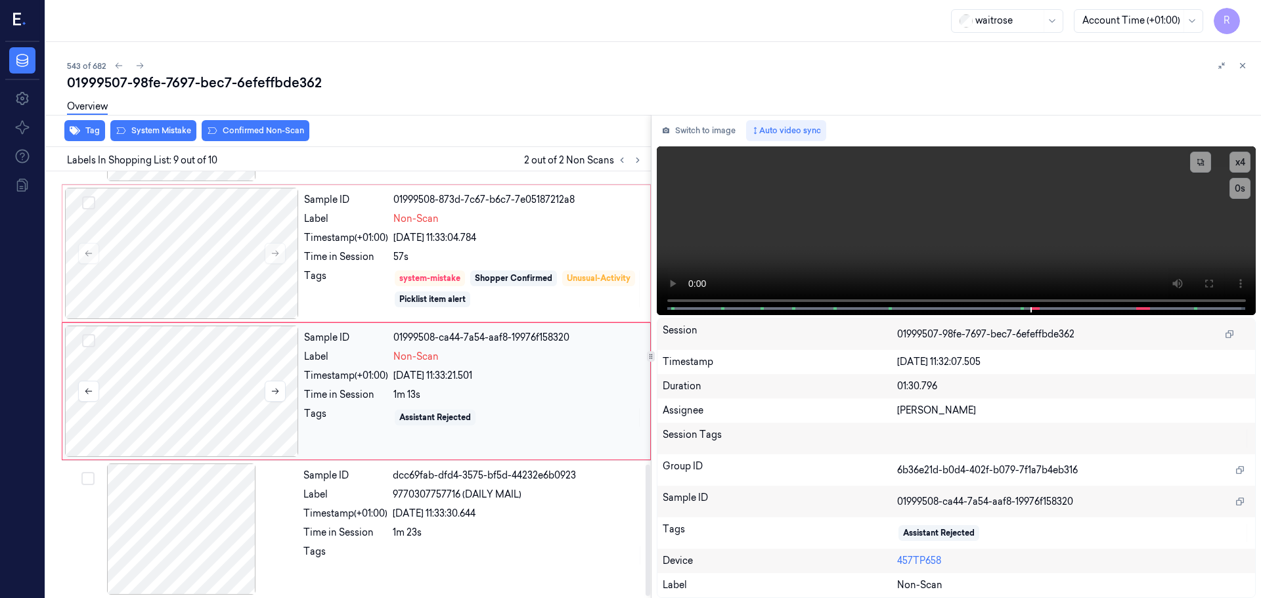
scroll to position [956, 0]
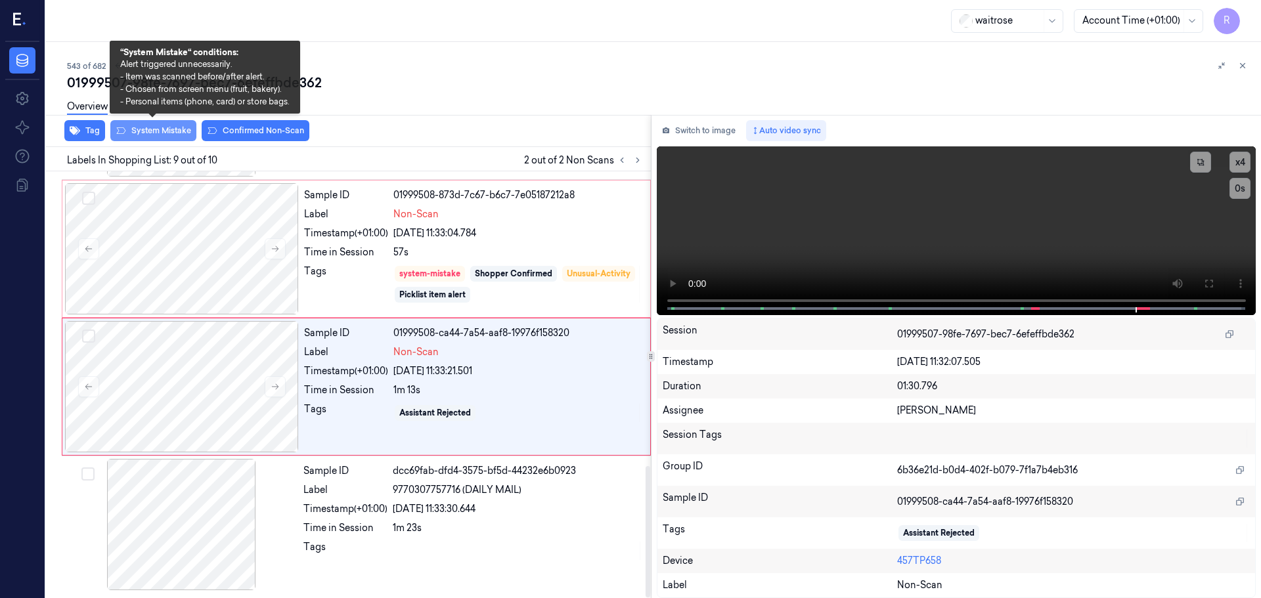
click at [139, 133] on button "System Mistake" at bounding box center [153, 130] width 86 height 21
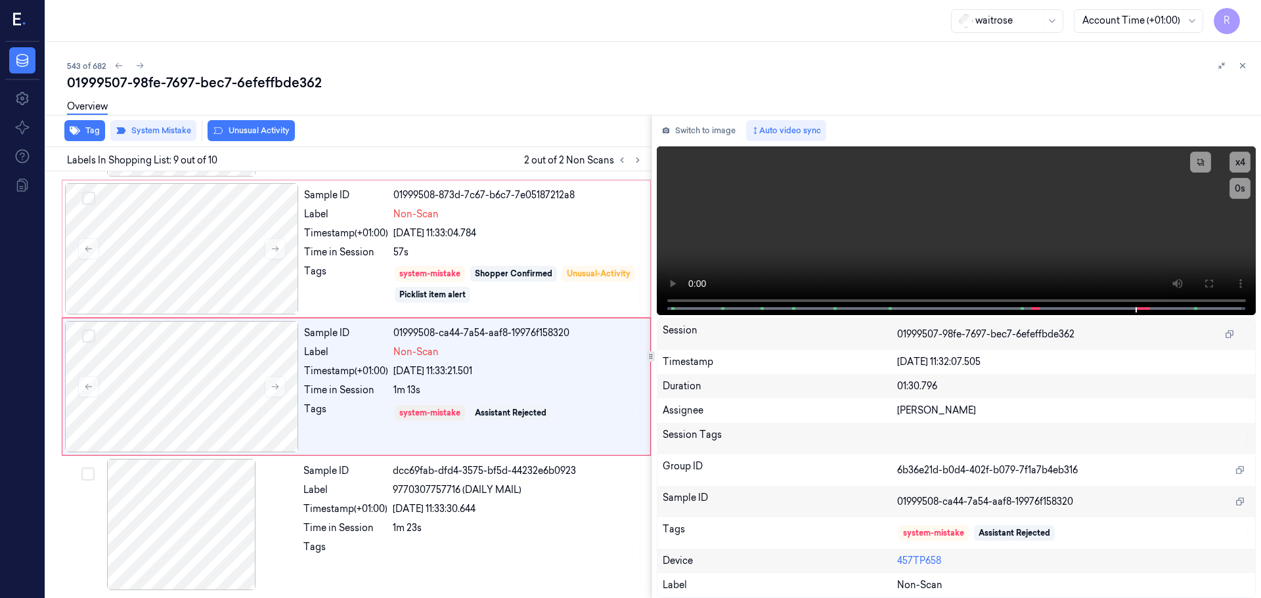
click at [252, 122] on div "Overview" at bounding box center [658, 108] width 1183 height 33
click at [248, 130] on button "Unusual Activity" at bounding box center [251, 130] width 87 height 21
click at [101, 133] on button "Tag" at bounding box center [84, 130] width 41 height 21
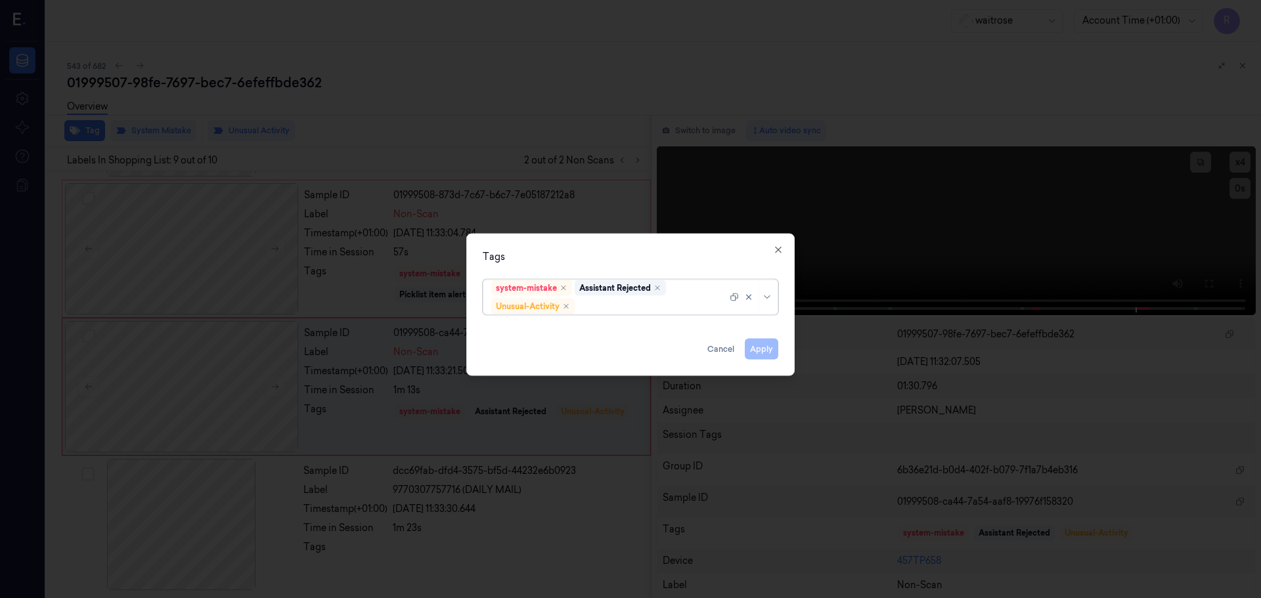
click at [764, 301] on div at bounding box center [768, 297] width 13 height 11
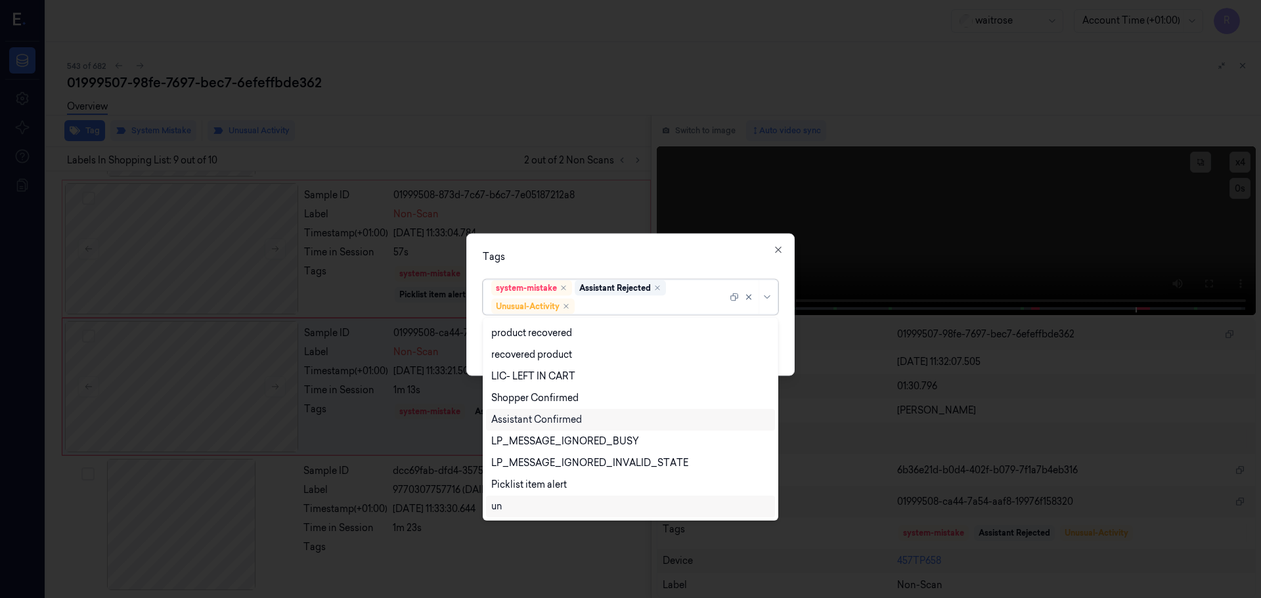
scroll to position [258, 0]
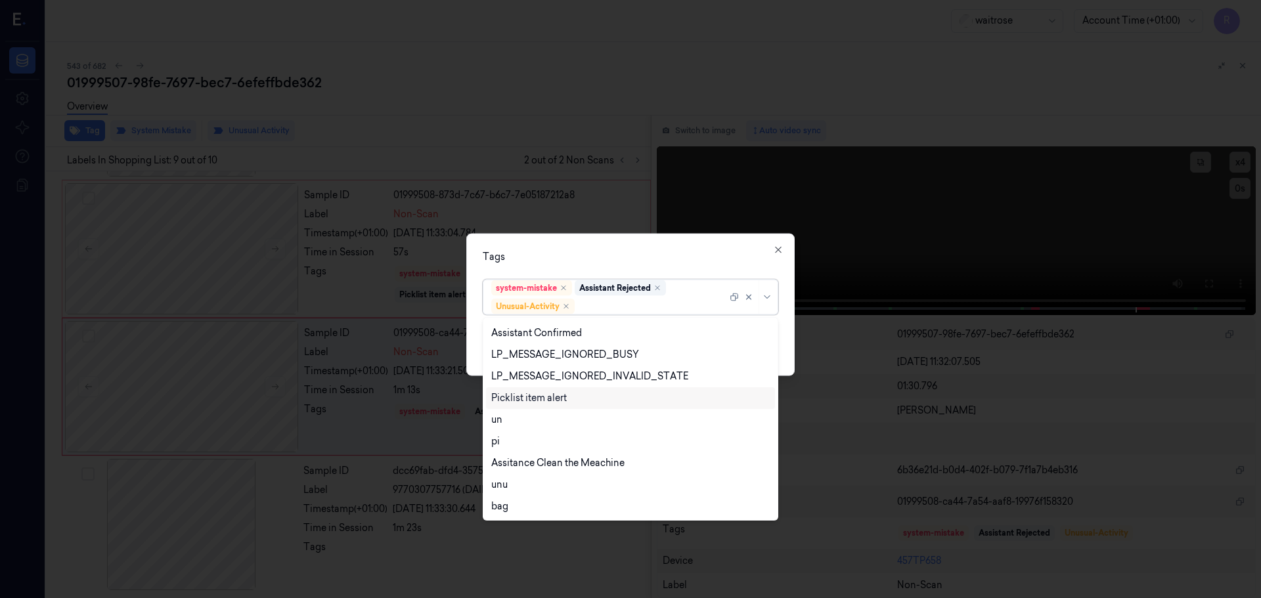
click at [534, 394] on div "Picklist item alert" at bounding box center [529, 398] width 76 height 14
click at [662, 264] on div "Tags option Picklist item alert, selected. 20 results available. Use Up and Dow…" at bounding box center [630, 304] width 328 height 143
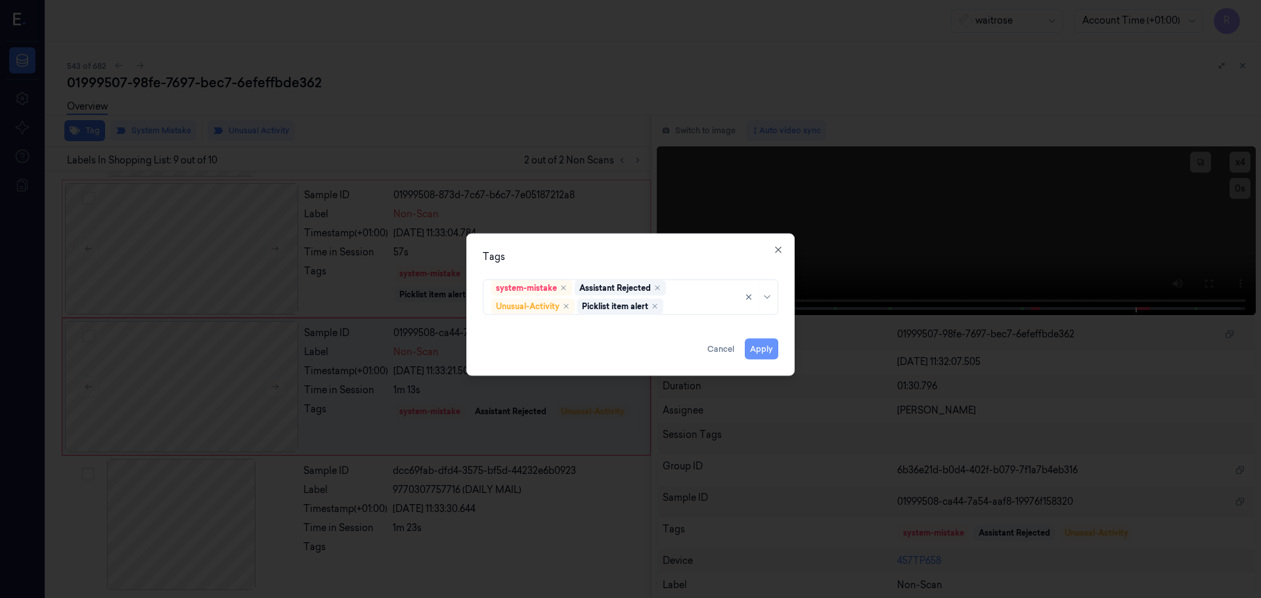
click at [771, 352] on button "Apply" at bounding box center [761, 348] width 33 height 21
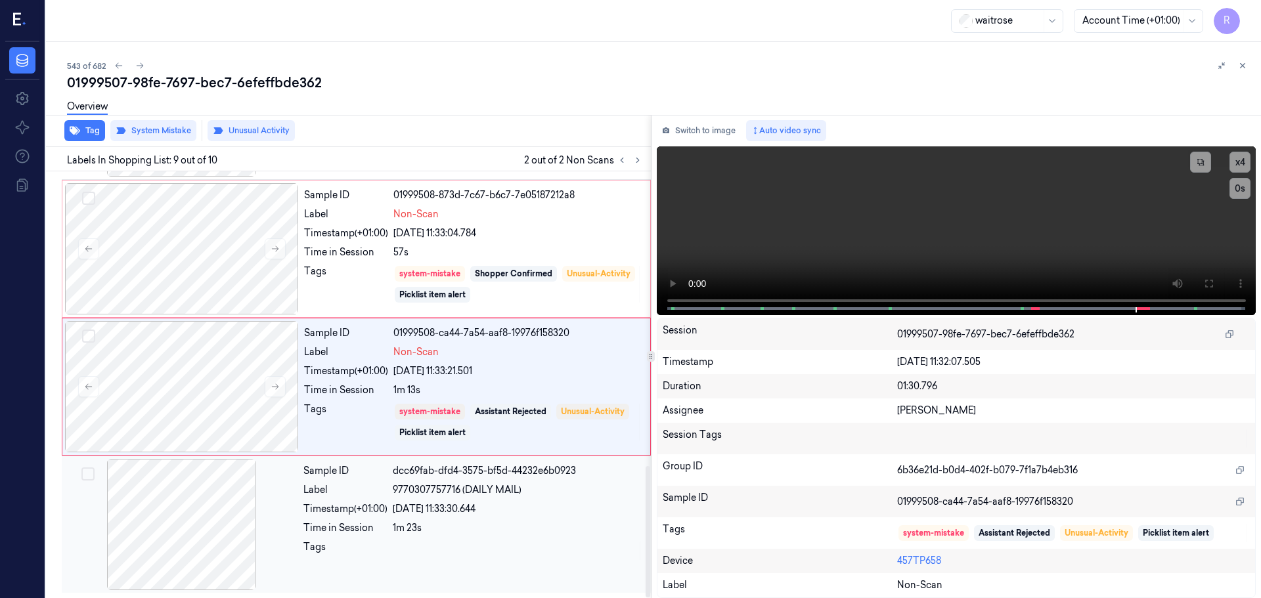
click at [485, 504] on div "[DATE] 11:33:30.644" at bounding box center [518, 509] width 250 height 14
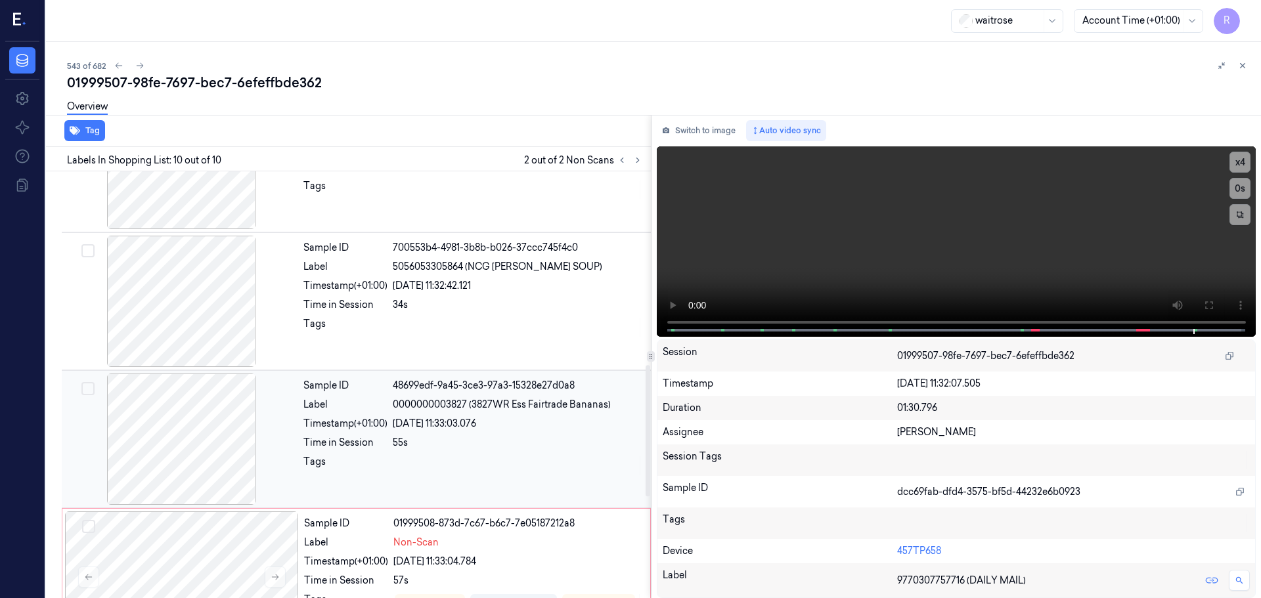
click at [481, 436] on div "55s" at bounding box center [518, 443] width 250 height 14
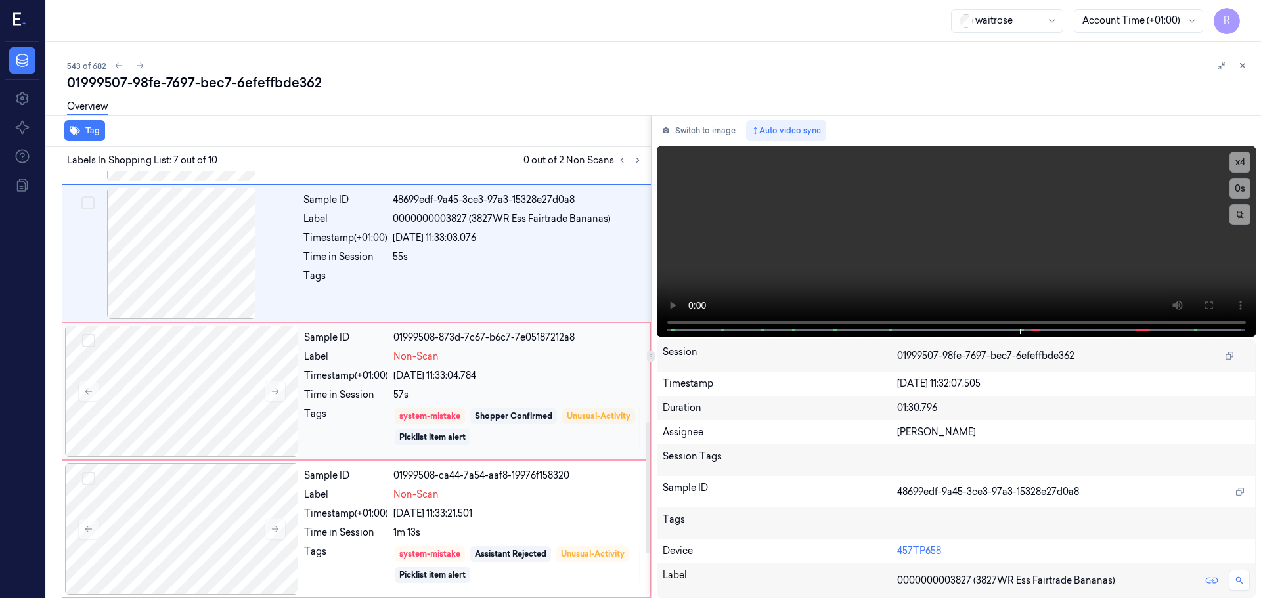
click at [534, 399] on div "57s" at bounding box center [517, 395] width 249 height 14
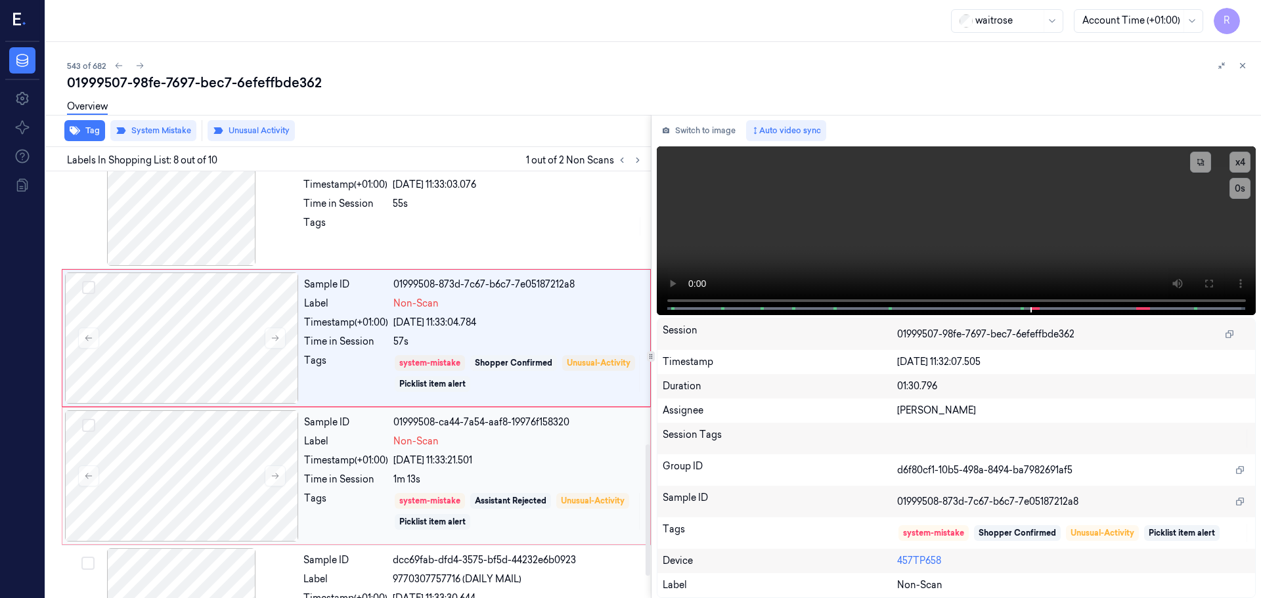
scroll to position [886, 0]
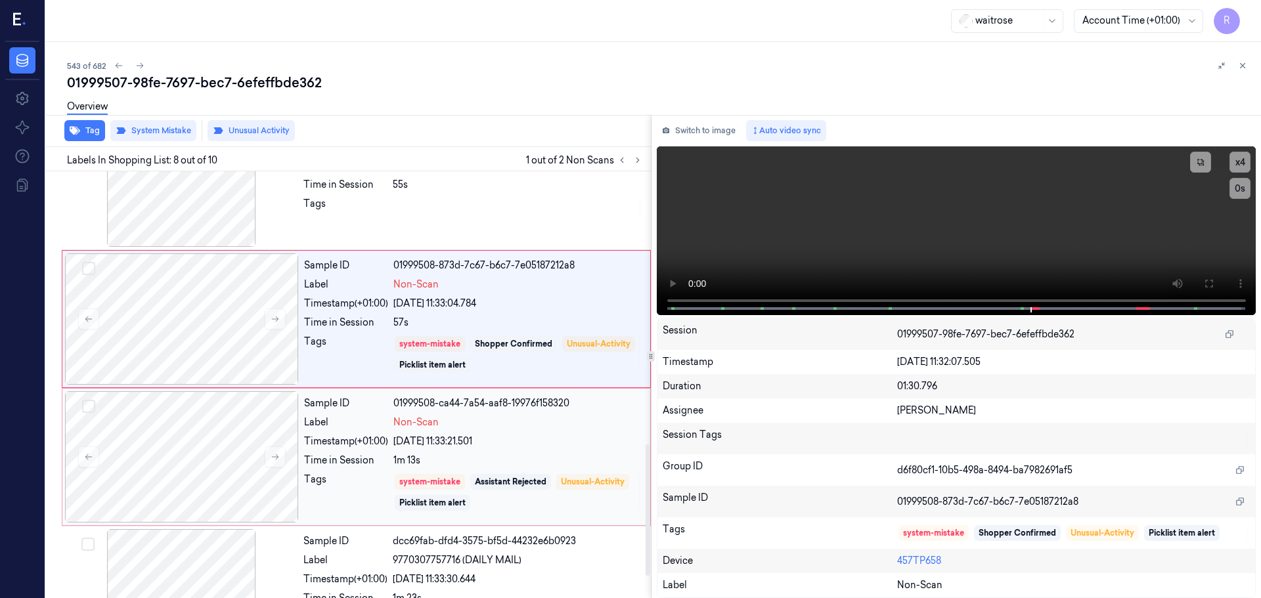
click at [554, 443] on div "[DATE] 11:33:21.501" at bounding box center [517, 442] width 249 height 14
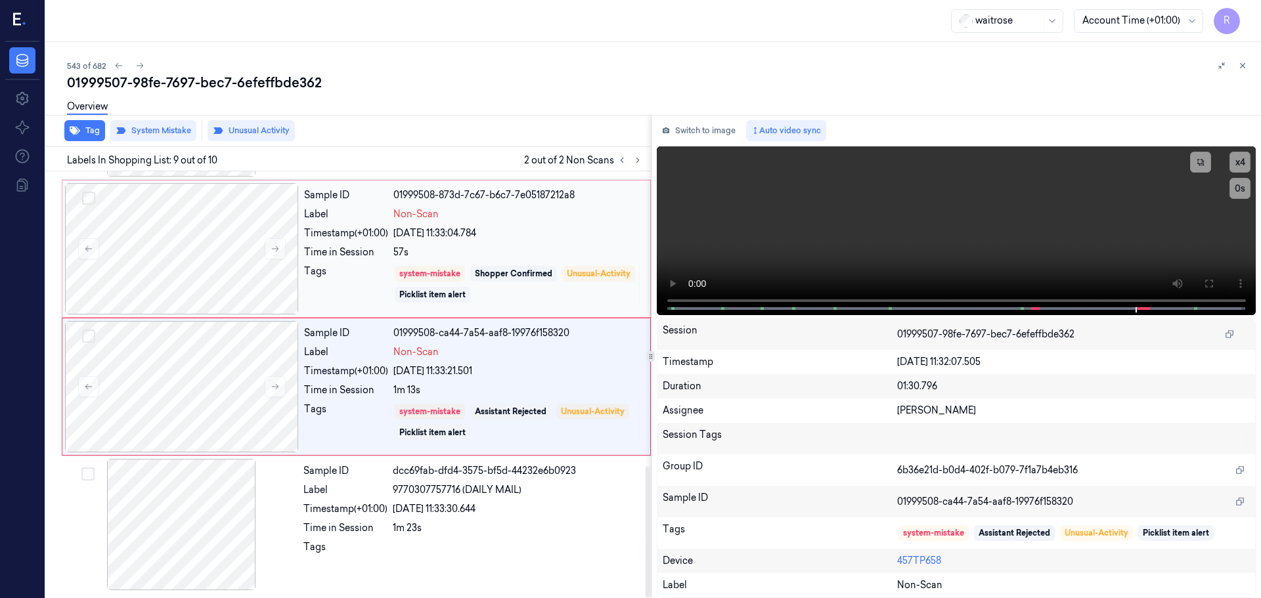
click at [560, 288] on div "system-mistake Shopper Confirmed Unusual-Activity Picklist item alert" at bounding box center [517, 284] width 249 height 39
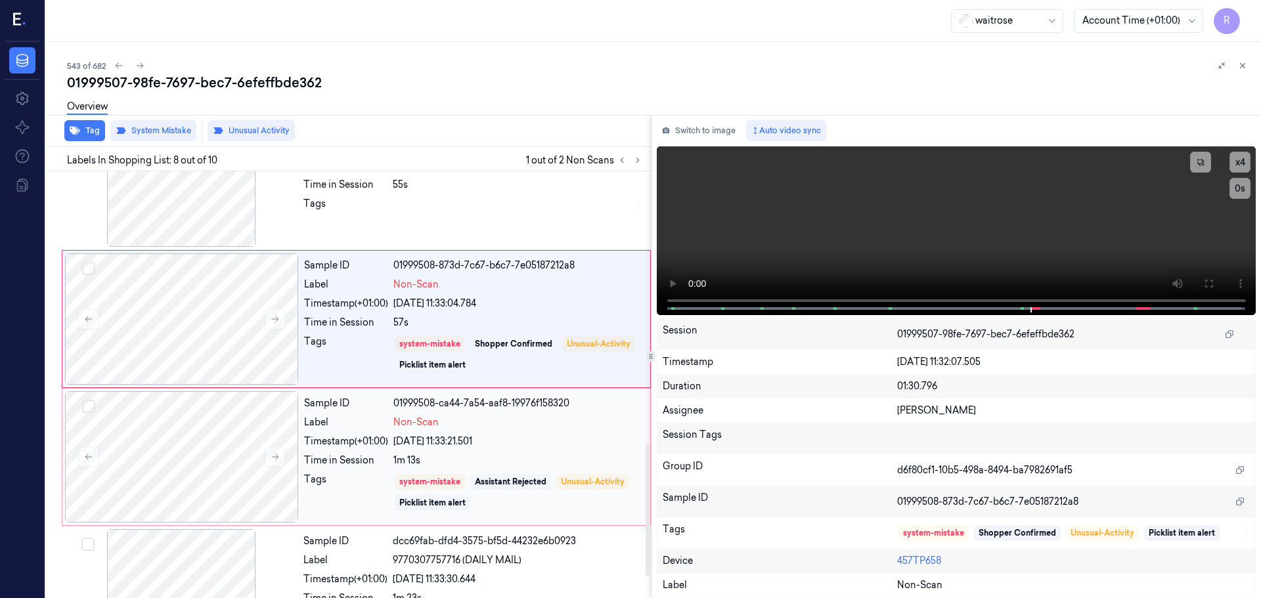
click at [552, 437] on div "[DATE] 11:33:21.501" at bounding box center [517, 442] width 249 height 14
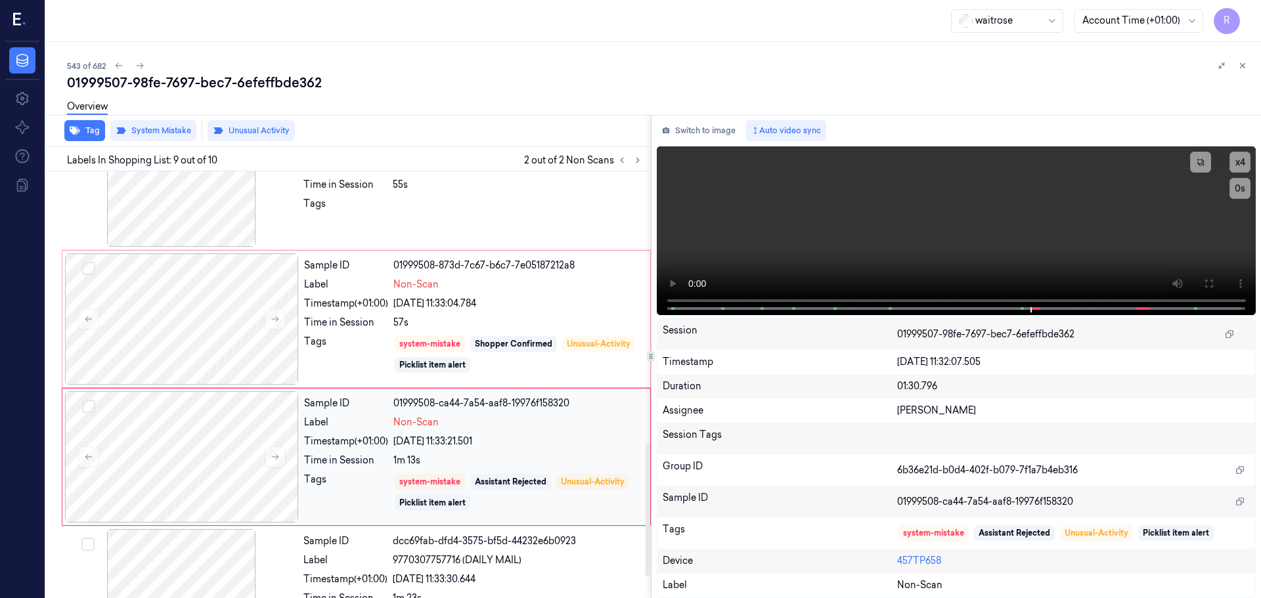
scroll to position [956, 0]
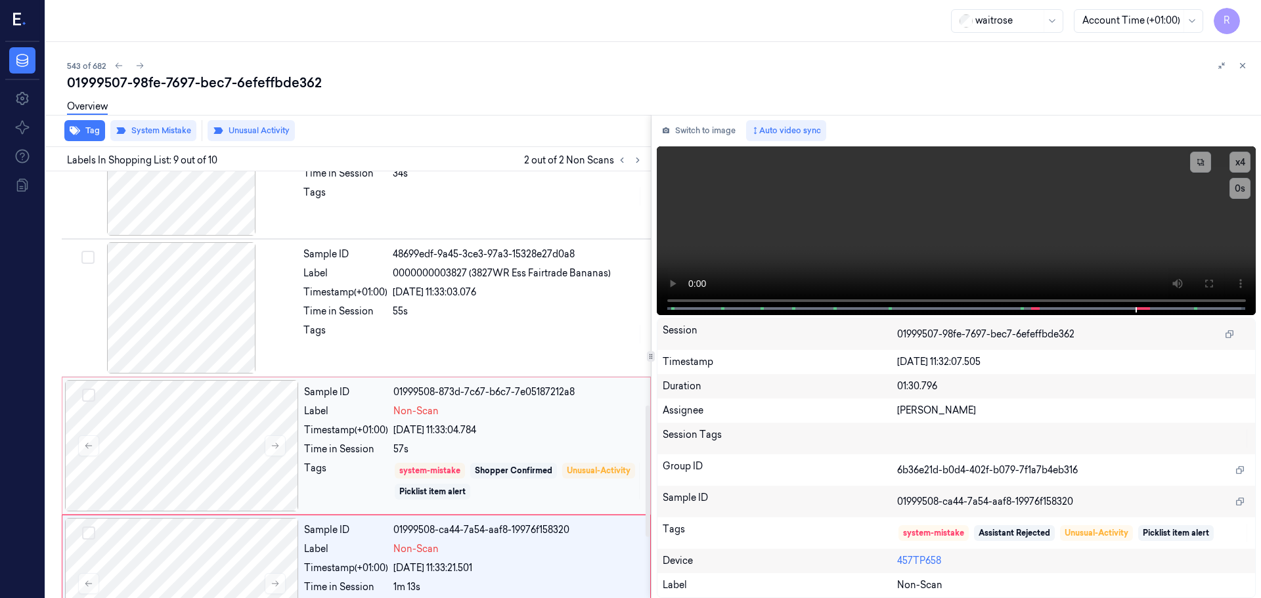
click at [428, 433] on div "[DATE] 11:33:04.784" at bounding box center [517, 431] width 249 height 14
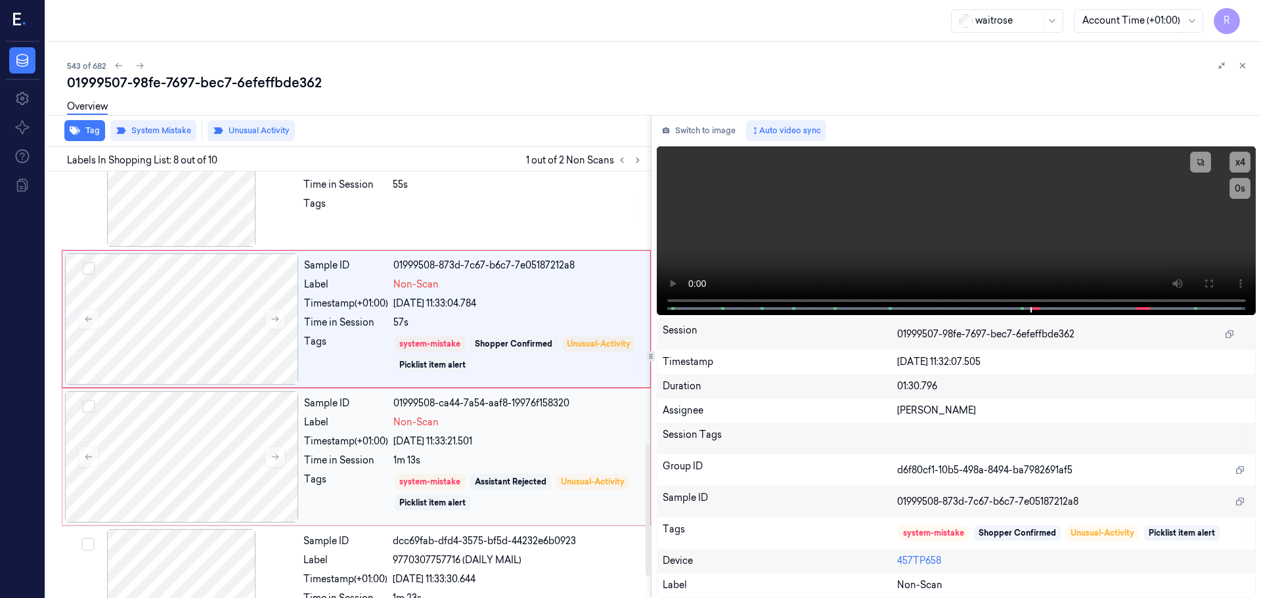
click at [510, 471] on div "Sample ID 01999508-ca44-7a54-aaf8-19976f158320 Label Non-Scan Timestamp (+01:00…" at bounding box center [473, 456] width 349 height 131
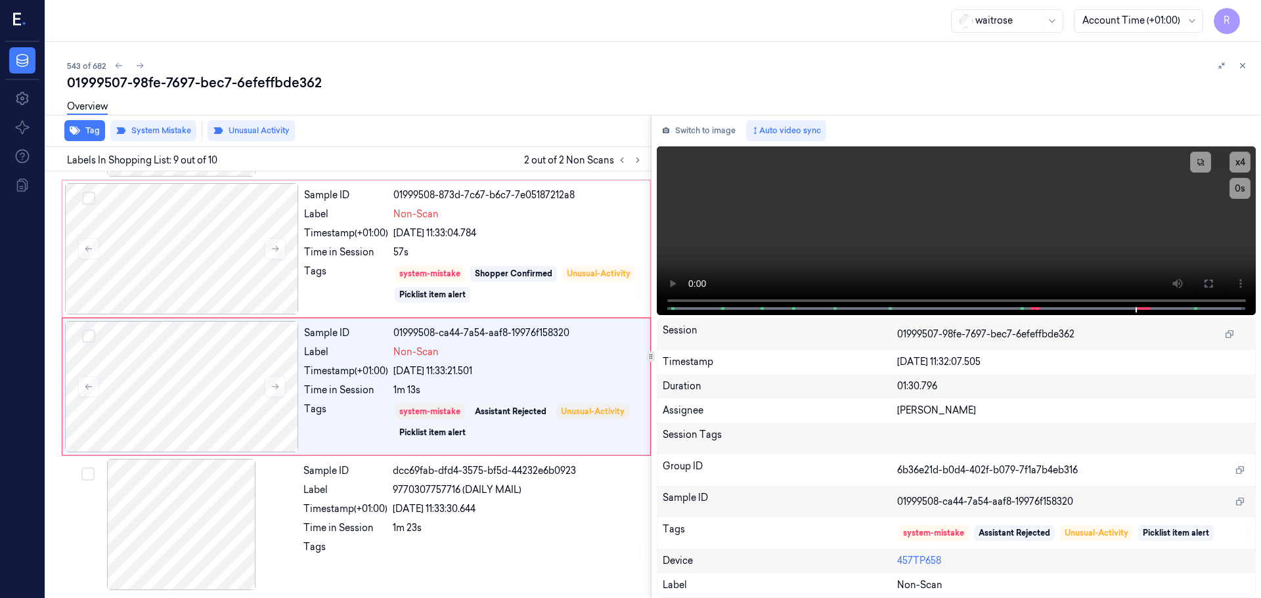
click at [1235, 74] on div "01999507-98fe-7697-bec7-6efeffbde362" at bounding box center [658, 83] width 1183 height 18
click at [1239, 70] on icon at bounding box center [1242, 65] width 9 height 9
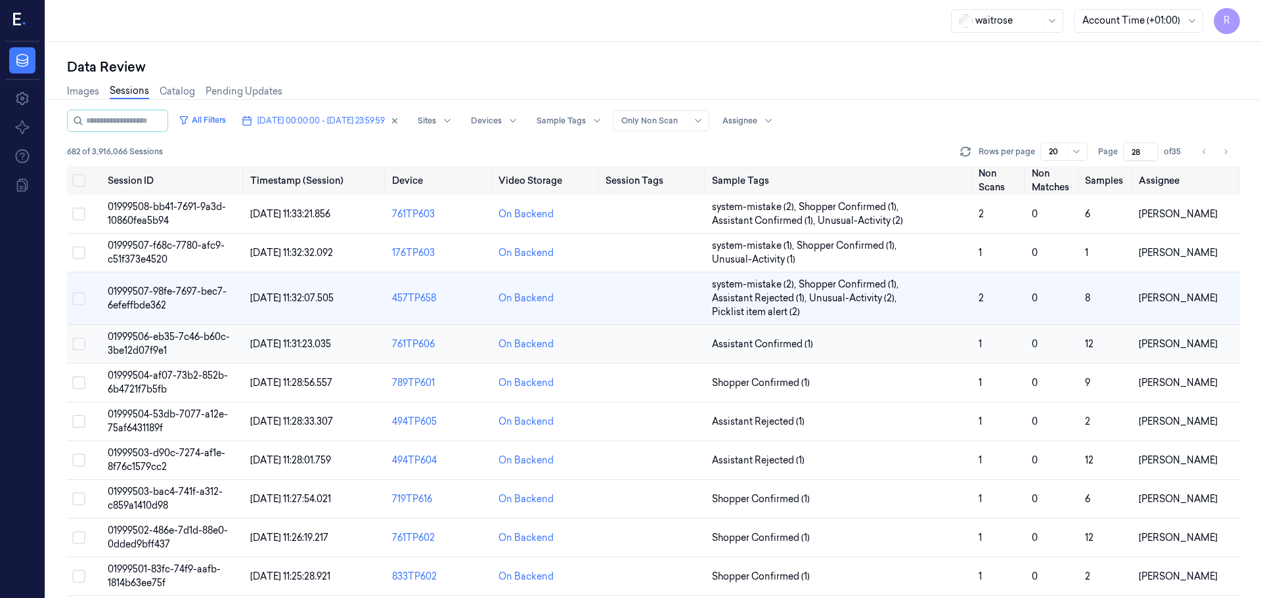
click at [833, 336] on td "Assistant Confirmed (1)" at bounding box center [840, 344] width 267 height 39
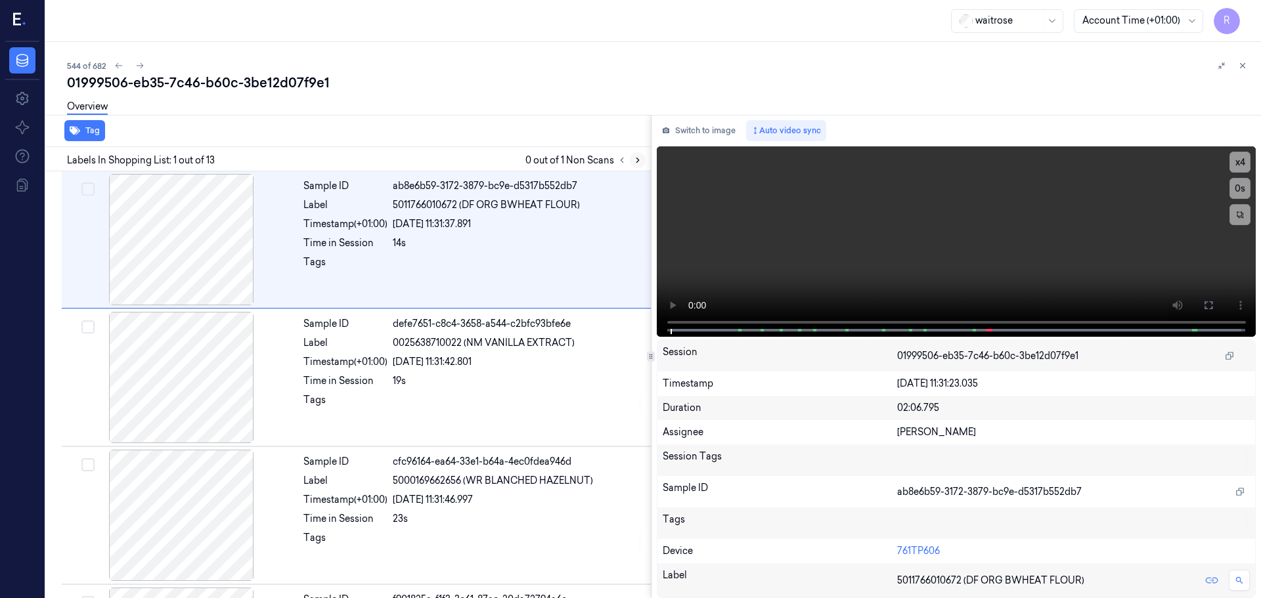
click at [636, 164] on div at bounding box center [630, 160] width 32 height 16
click at [641, 164] on icon at bounding box center [637, 160] width 9 height 9
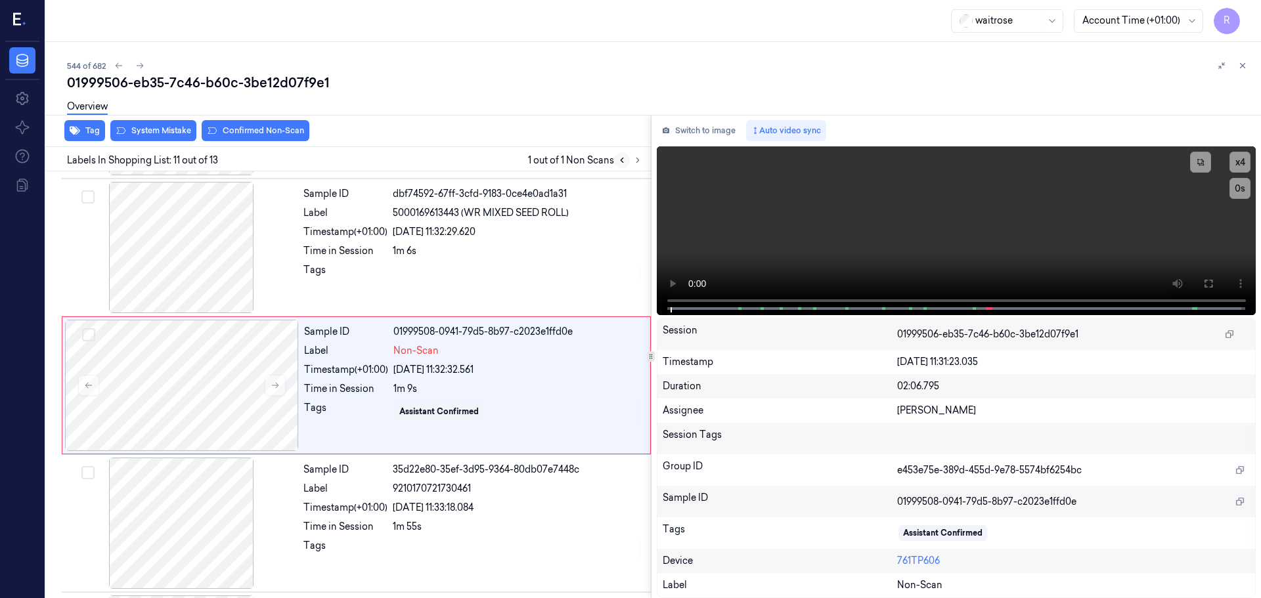
scroll to position [1234, 0]
click at [275, 385] on icon at bounding box center [275, 385] width 7 height 6
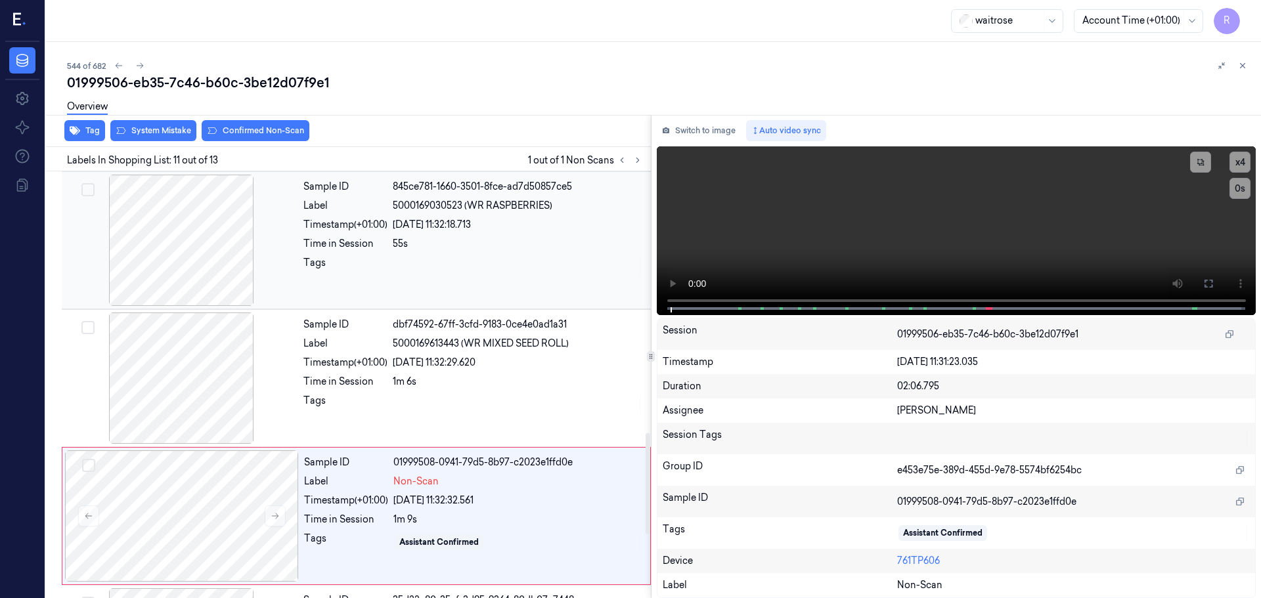
click at [188, 251] on div at bounding box center [181, 240] width 234 height 131
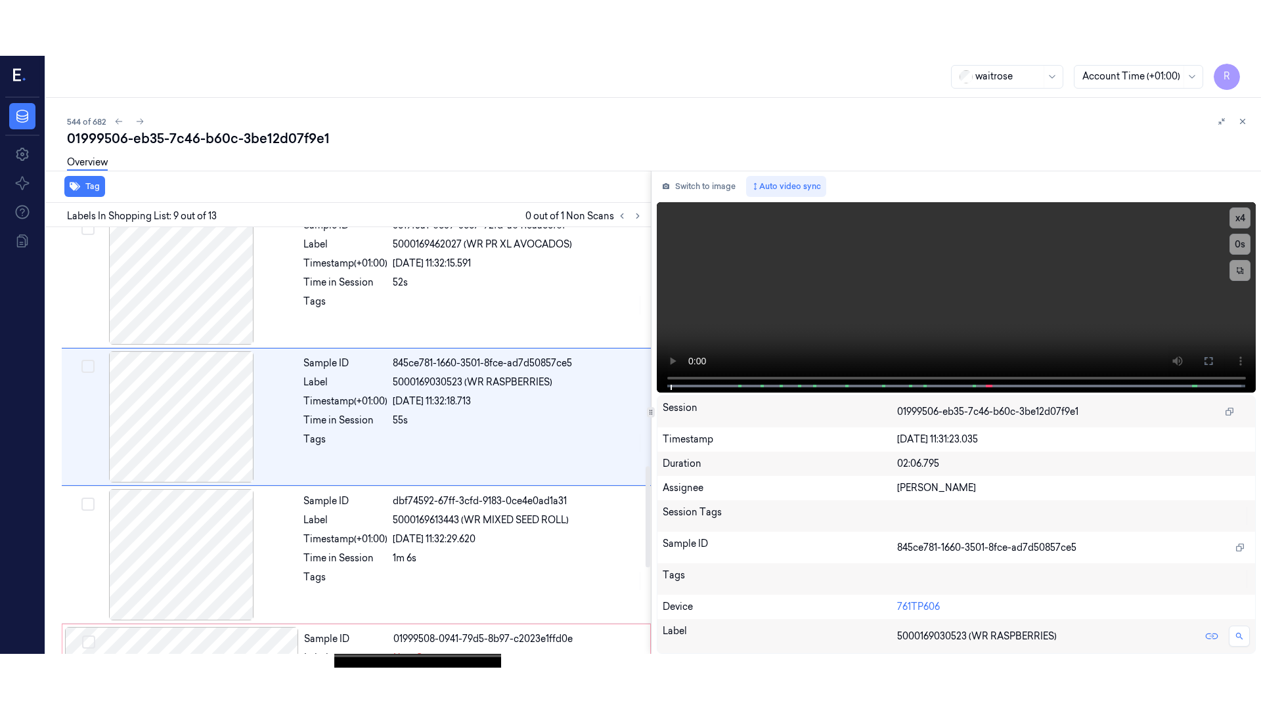
scroll to position [958, 0]
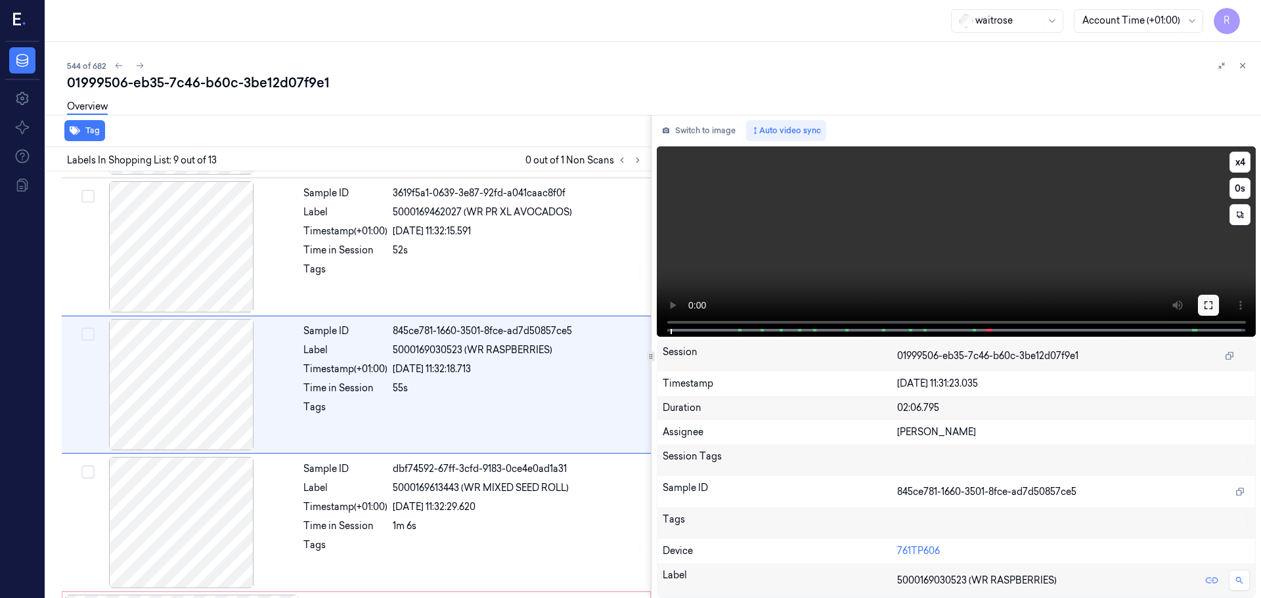
click at [1217, 311] on button at bounding box center [1208, 305] width 21 height 21
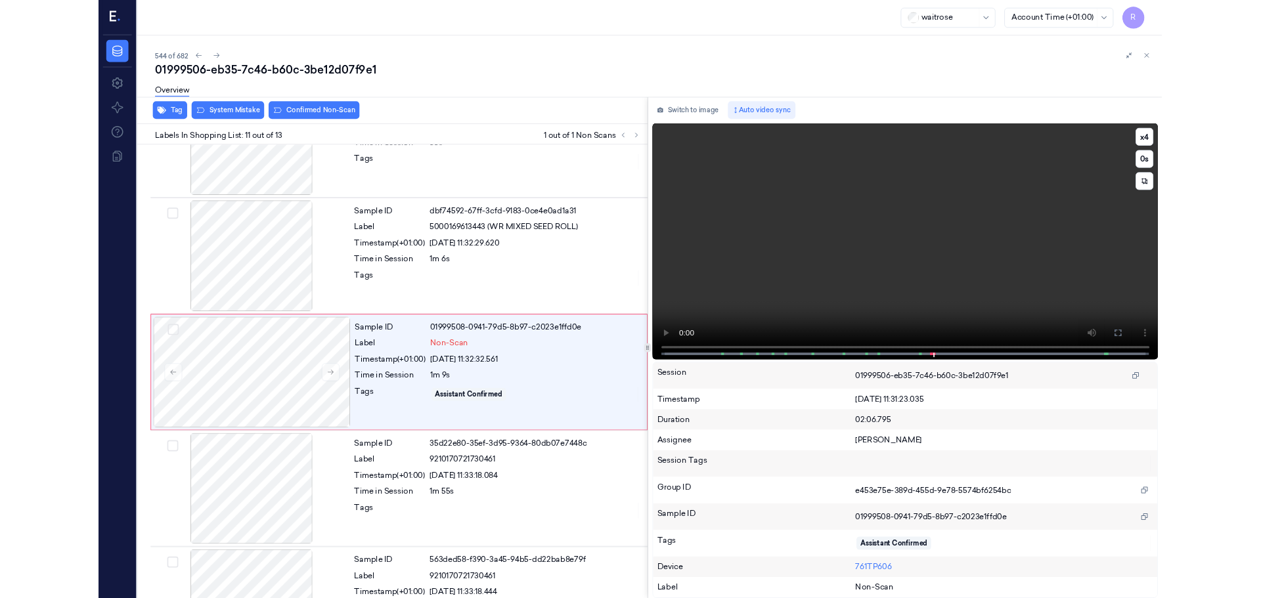
scroll to position [1179, 0]
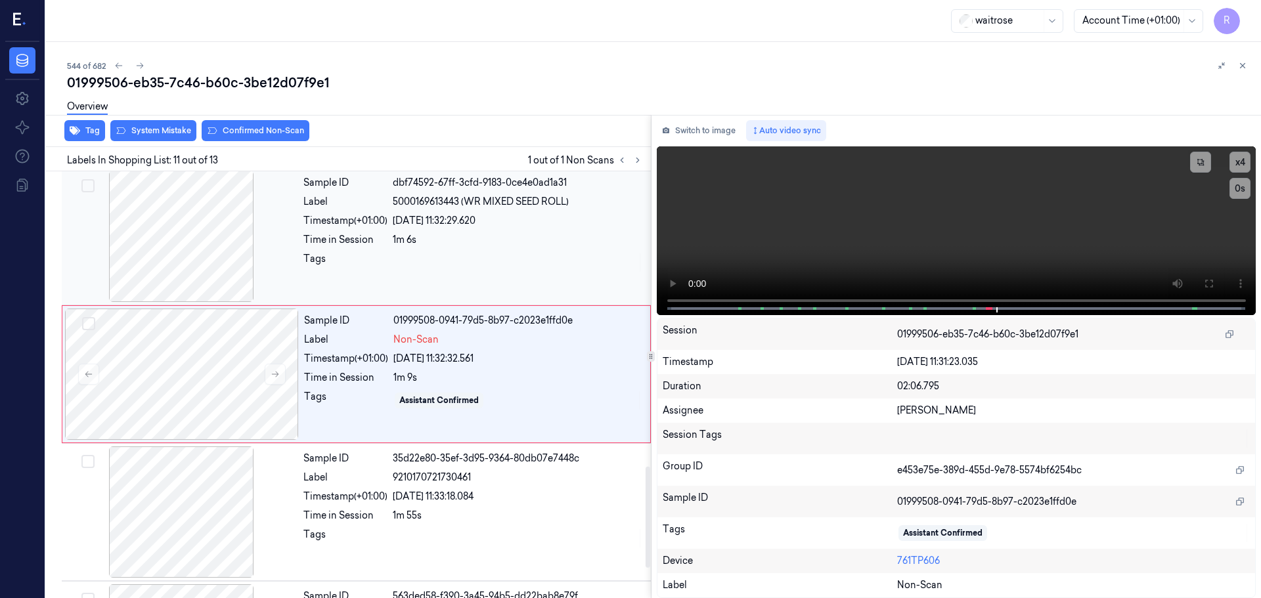
click at [200, 269] on div at bounding box center [181, 236] width 234 height 131
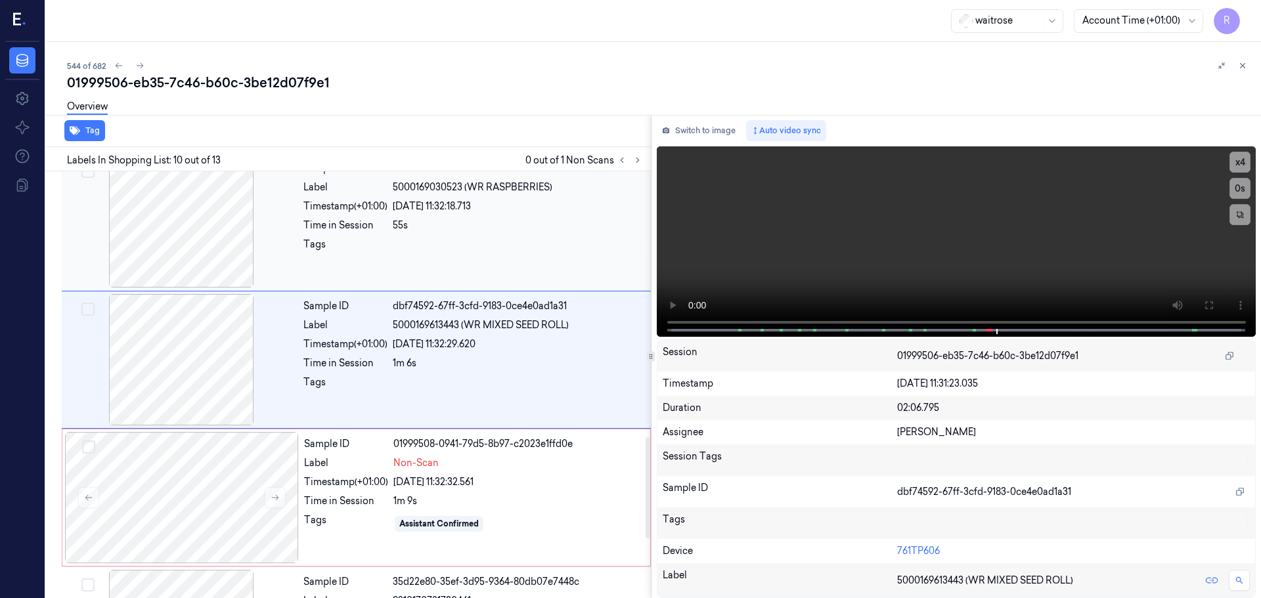
scroll to position [1096, 0]
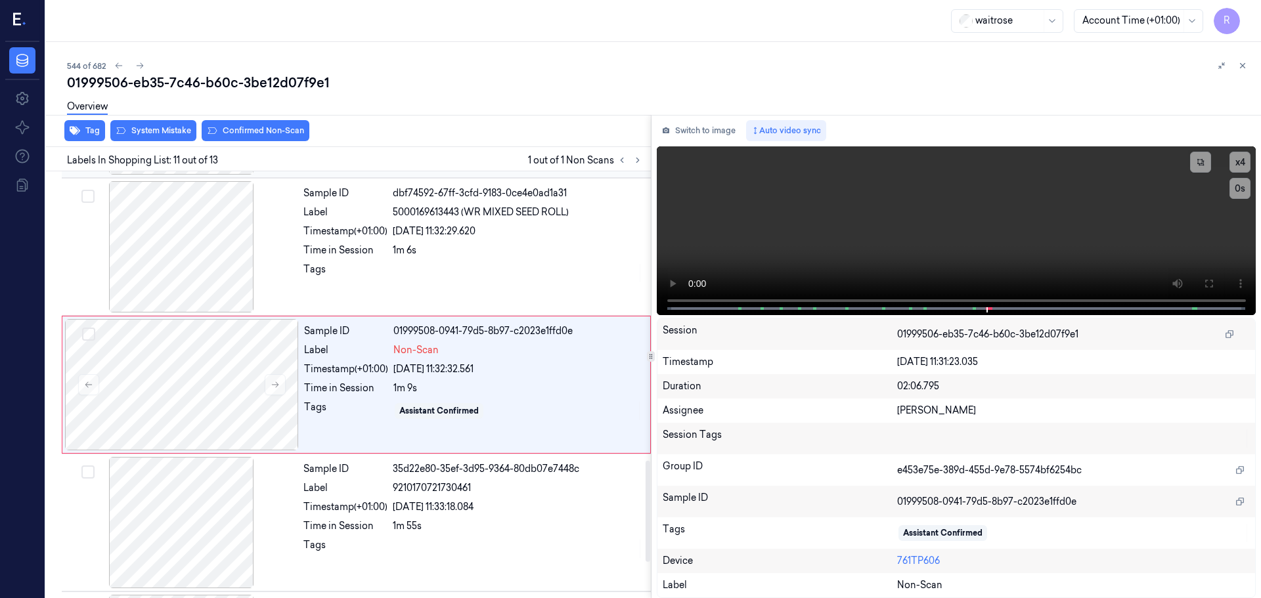
click at [219, 278] on div at bounding box center [181, 246] width 234 height 131
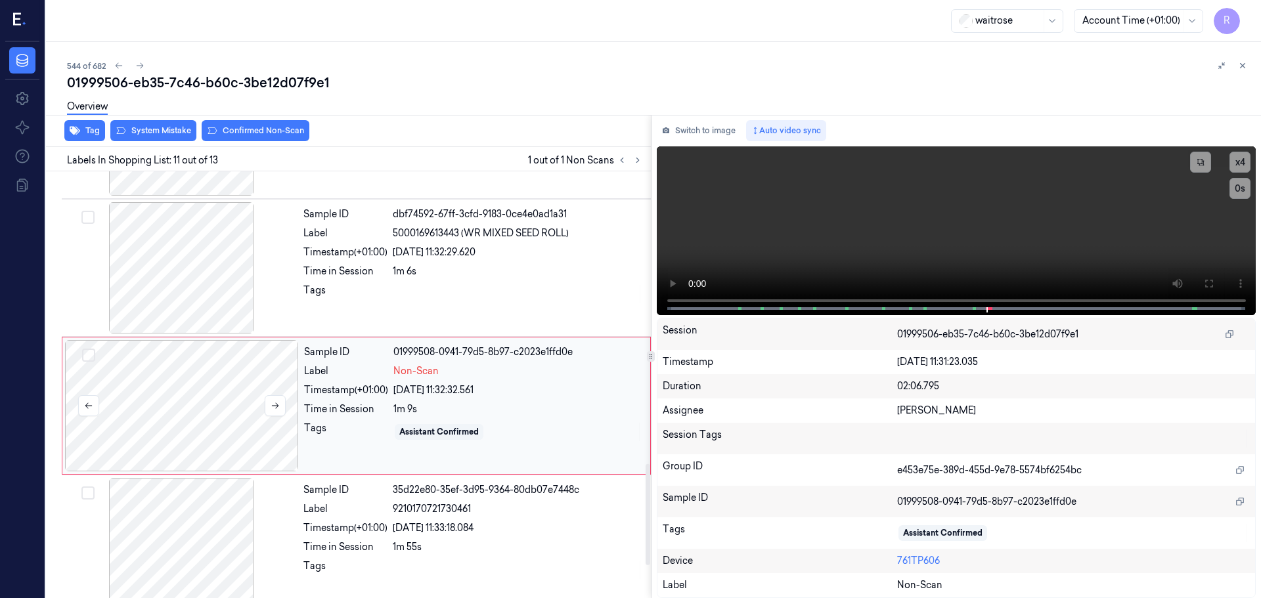
scroll to position [1234, 0]
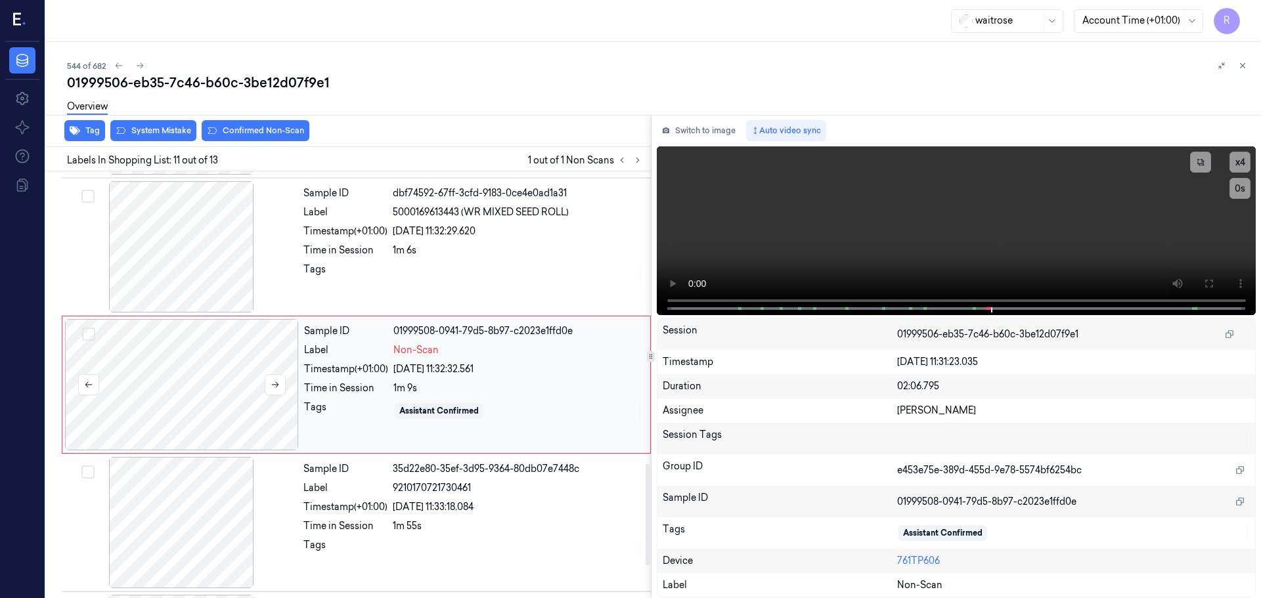
click at [231, 377] on div at bounding box center [182, 384] width 234 height 131
click at [202, 245] on div at bounding box center [181, 246] width 234 height 131
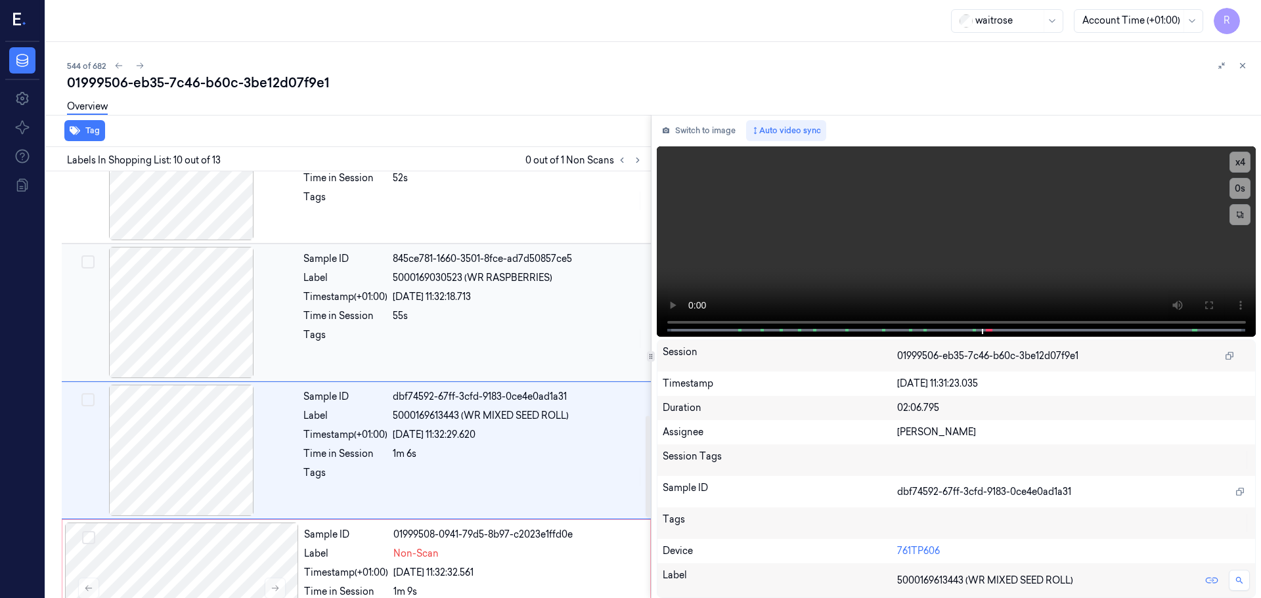
click at [211, 275] on div at bounding box center [181, 312] width 234 height 131
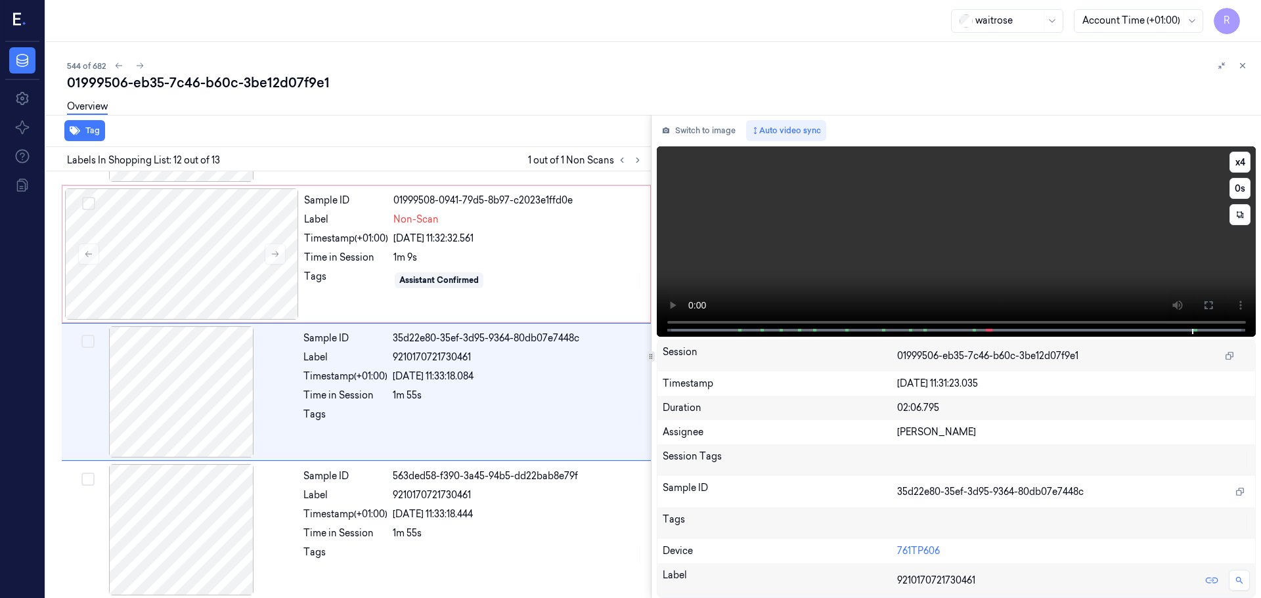
scroll to position [1370, 0]
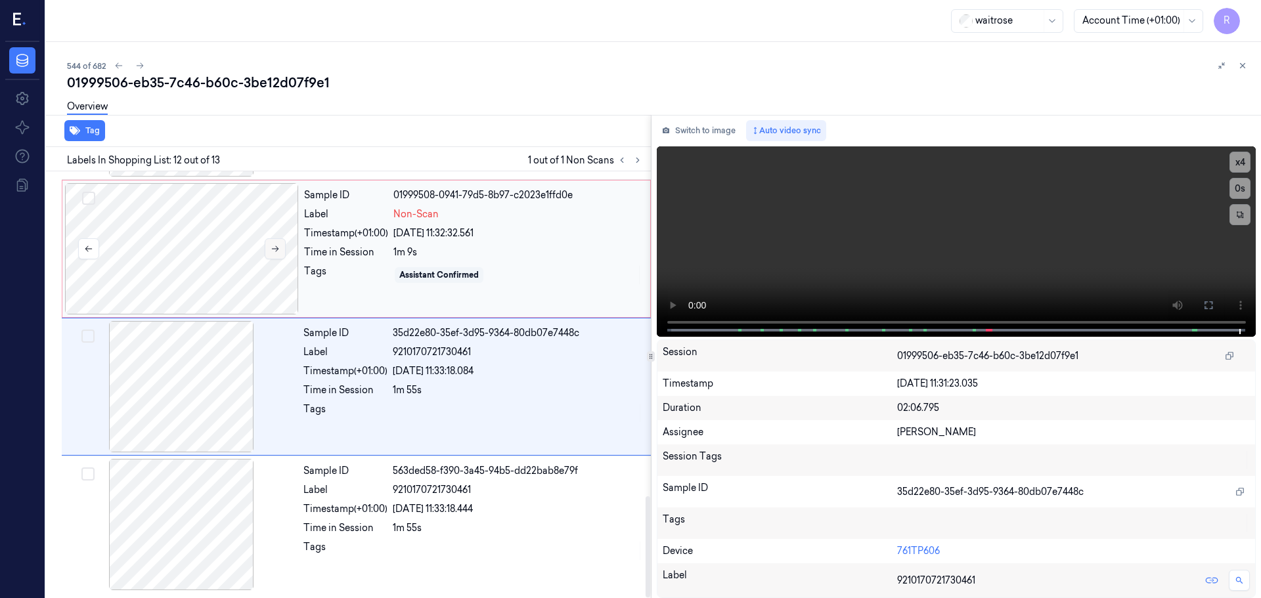
click at [275, 249] on icon at bounding box center [275, 249] width 7 height 6
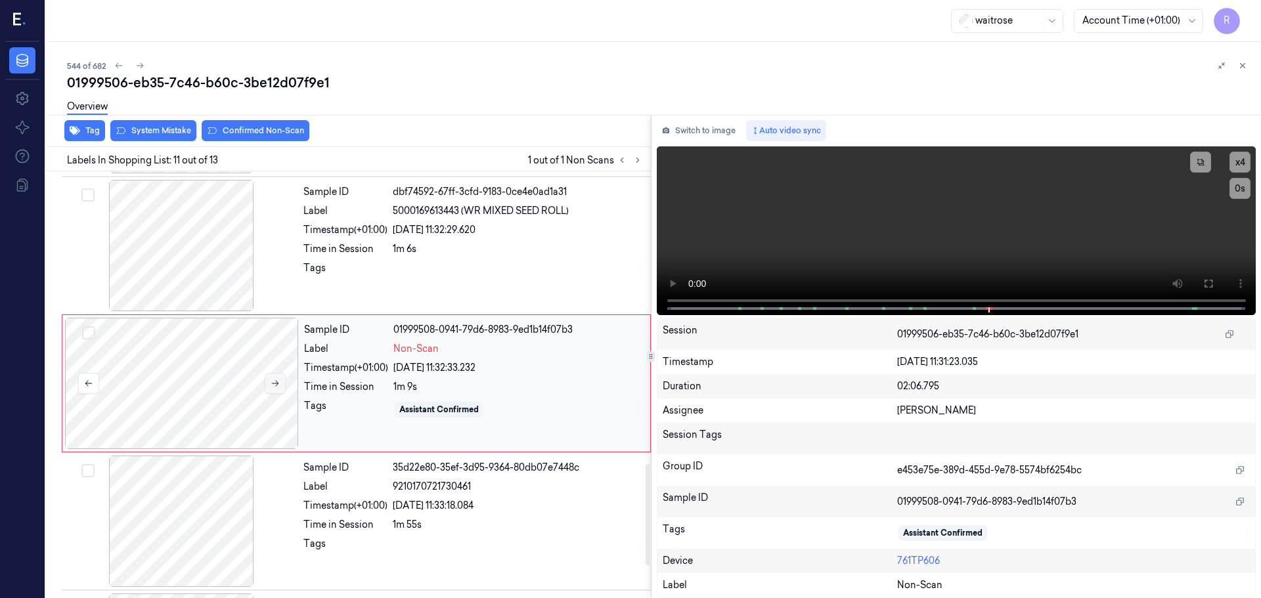
scroll to position [1234, 0]
click at [282, 387] on button at bounding box center [275, 384] width 21 height 21
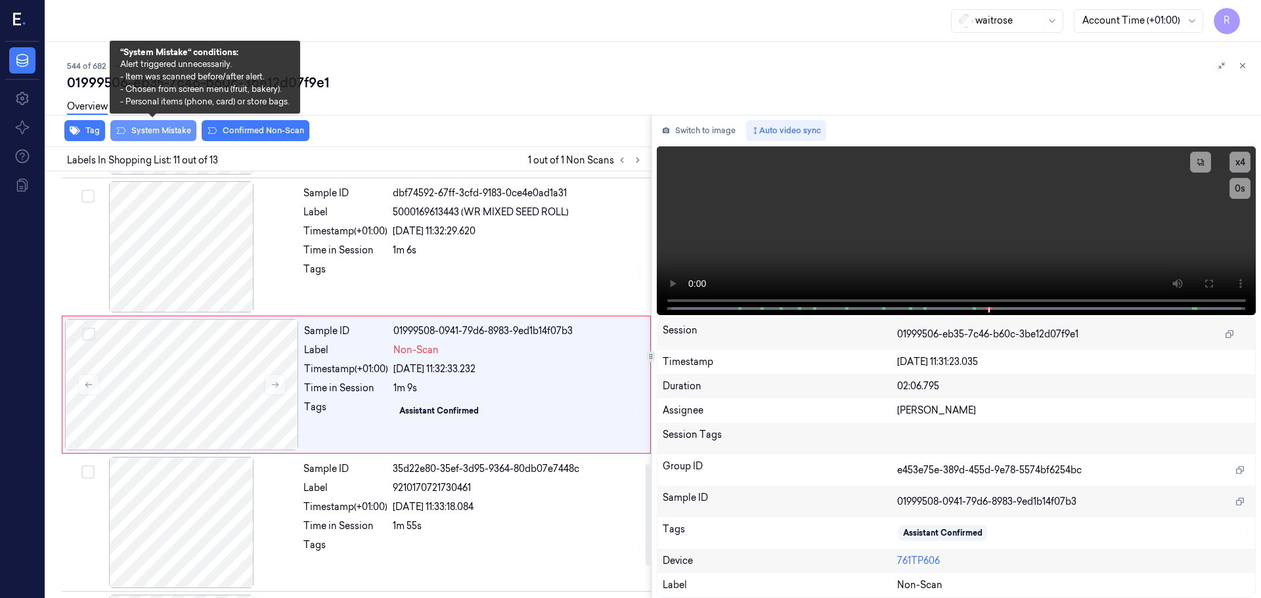
click at [158, 129] on button "System Mistake" at bounding box center [153, 130] width 86 height 21
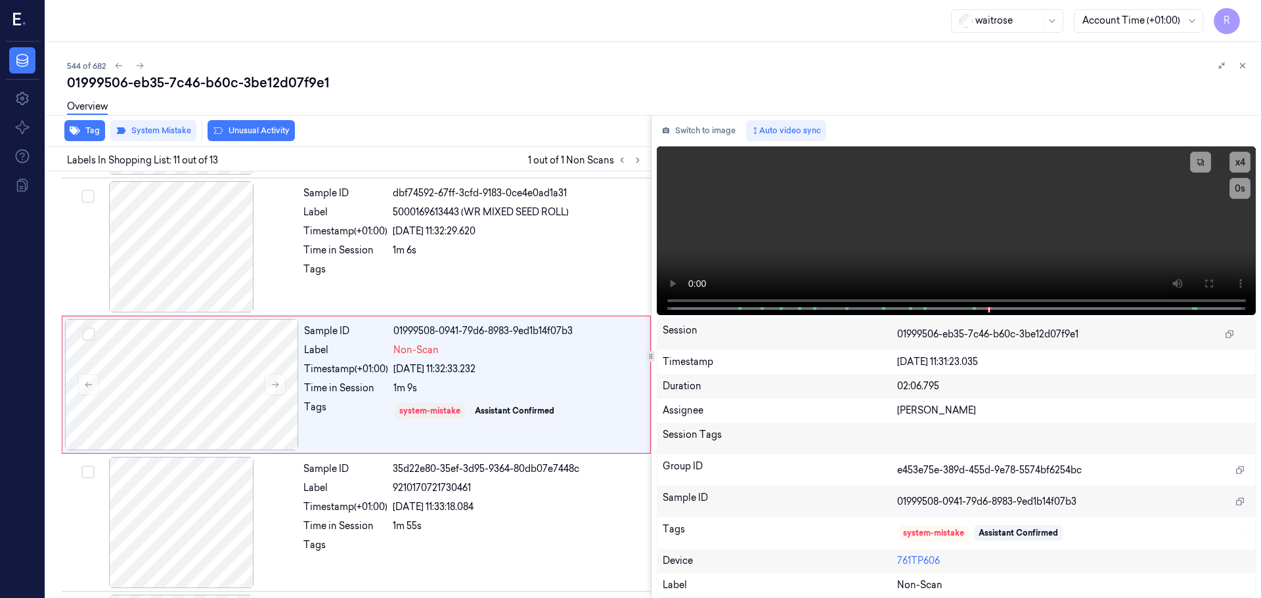
click at [229, 129] on button "Unusual Activity" at bounding box center [251, 130] width 87 height 21
click at [93, 129] on button "Tag" at bounding box center [84, 130] width 41 height 21
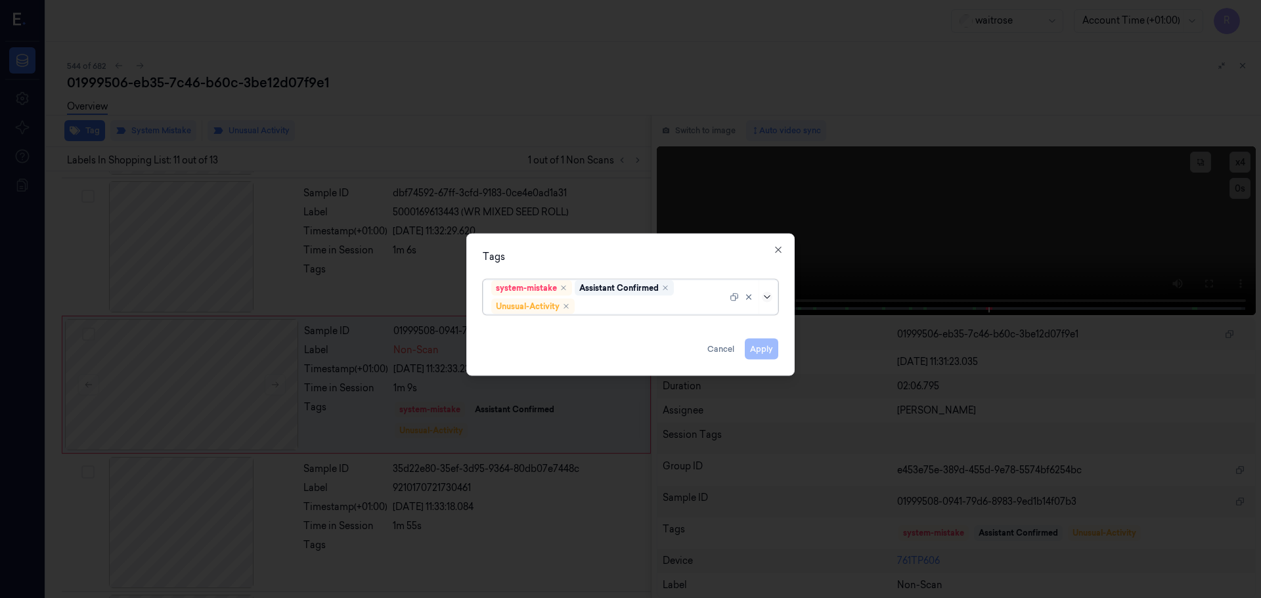
click at [770, 298] on icon at bounding box center [767, 297] width 11 height 11
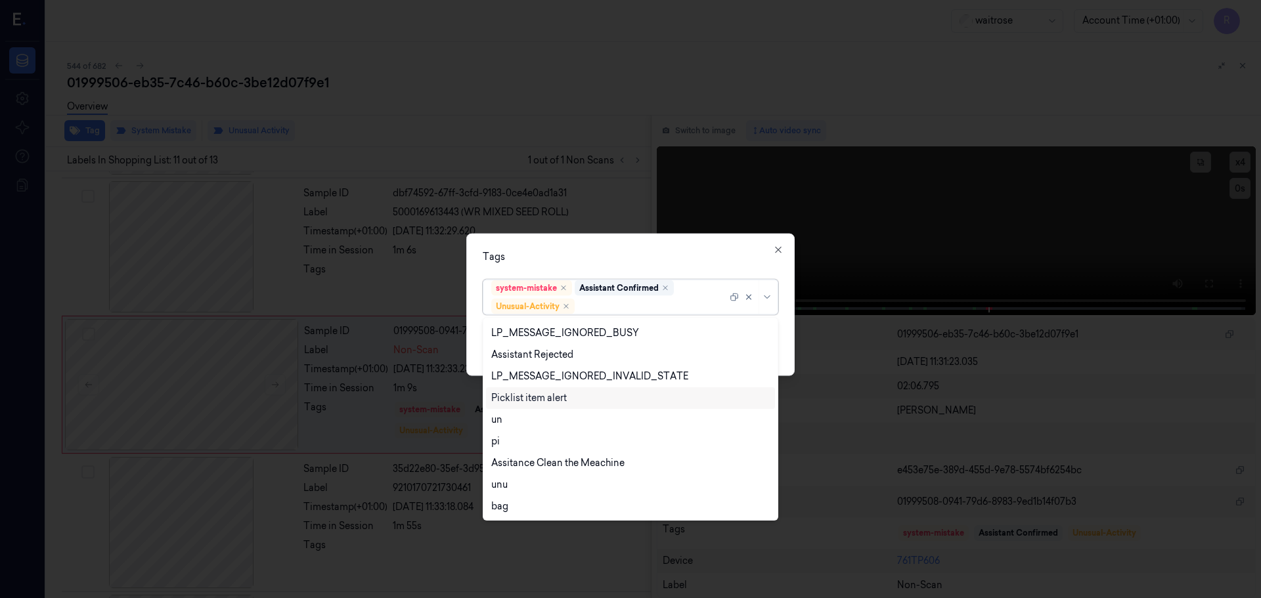
click at [567, 398] on div "Picklist item alert" at bounding box center [630, 398] width 278 height 14
click at [587, 261] on div "Tags" at bounding box center [631, 257] width 296 height 14
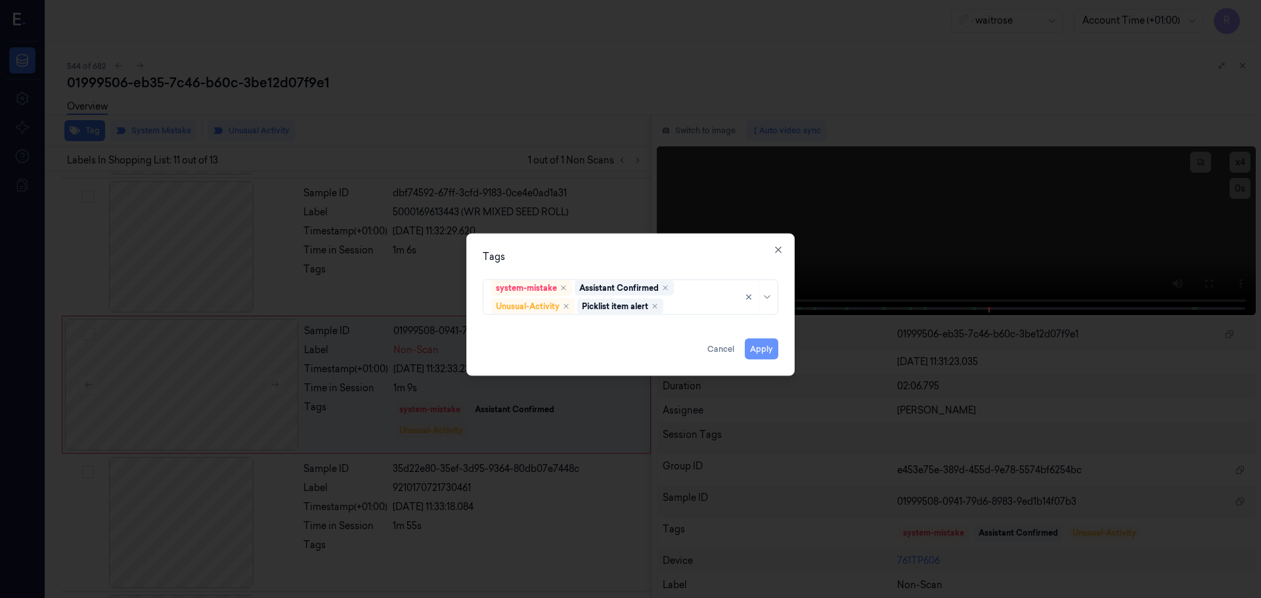
click at [756, 352] on button "Apply" at bounding box center [761, 348] width 33 height 21
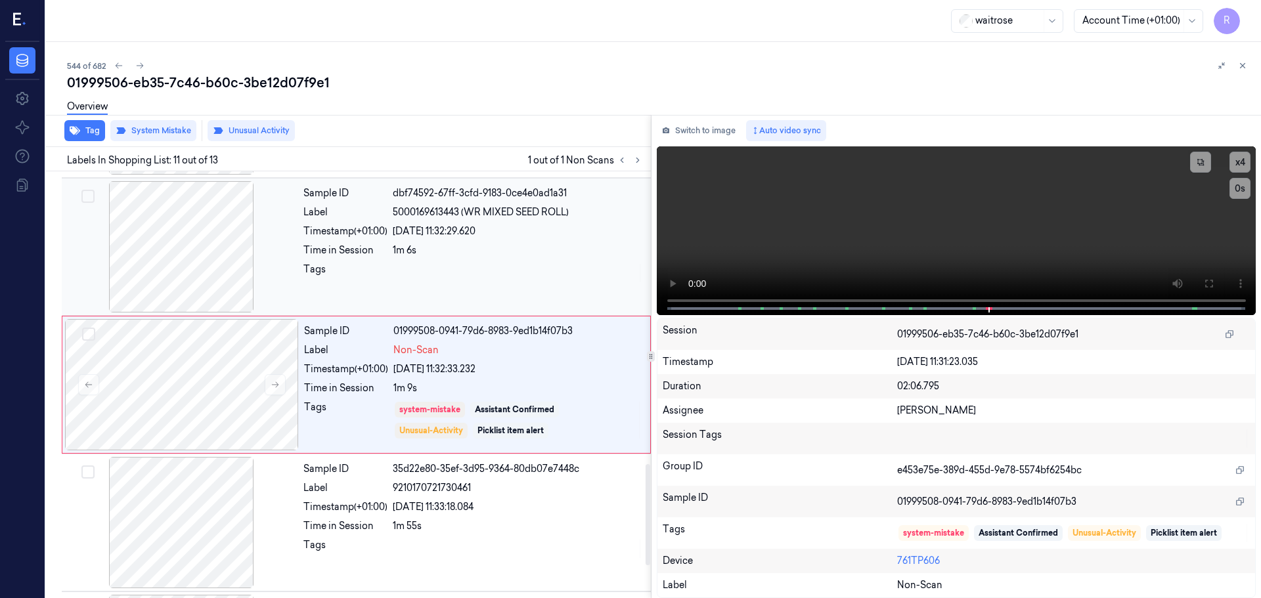
click at [405, 267] on div at bounding box center [518, 273] width 250 height 21
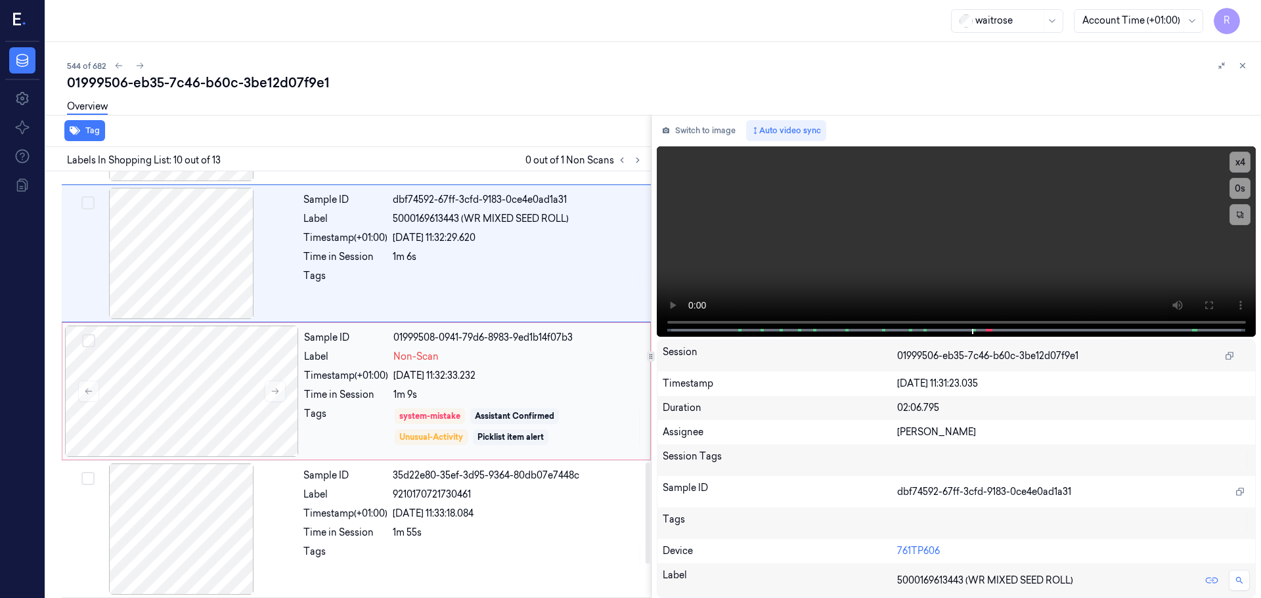
click at [466, 378] on div "[DATE] 11:32:33.232" at bounding box center [517, 376] width 249 height 14
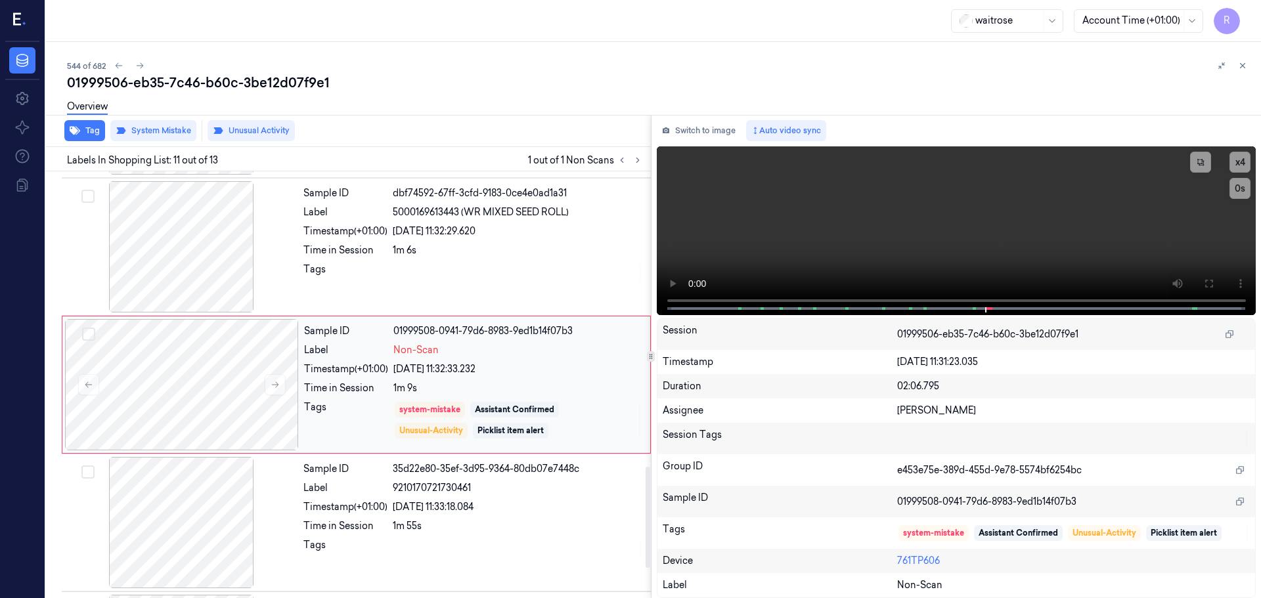
scroll to position [1370, 0]
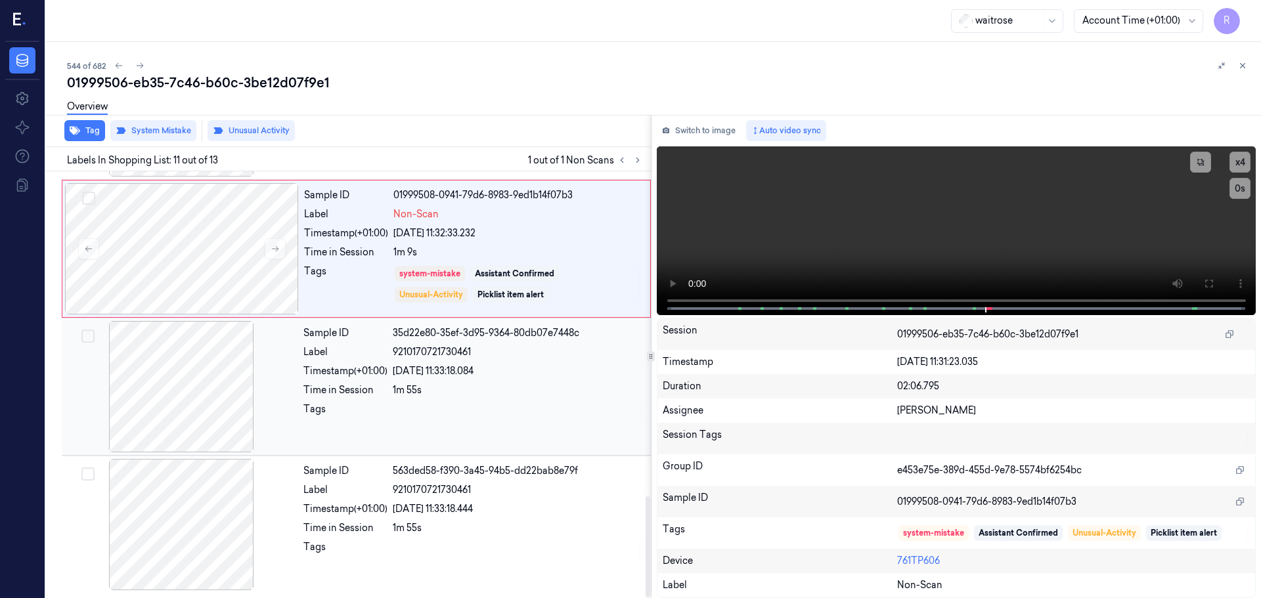
click at [472, 372] on div "[DATE] 11:33:18.084" at bounding box center [518, 371] width 250 height 14
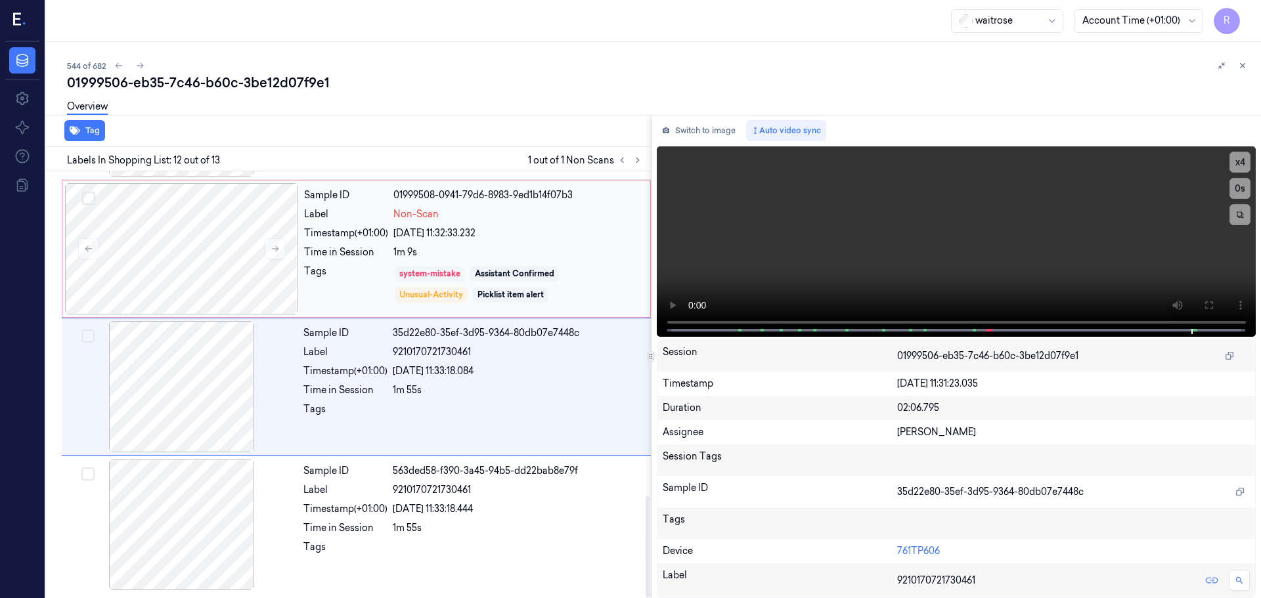
click at [457, 280] on div "system-mistake" at bounding box center [430, 274] width 70 height 16
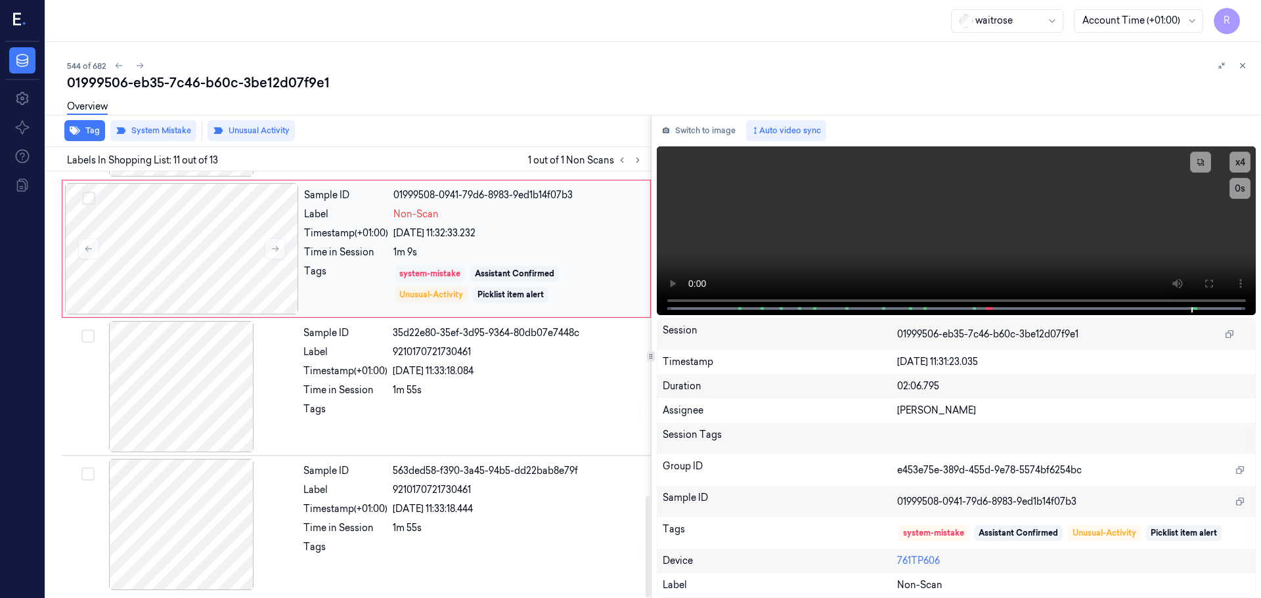
scroll to position [1234, 0]
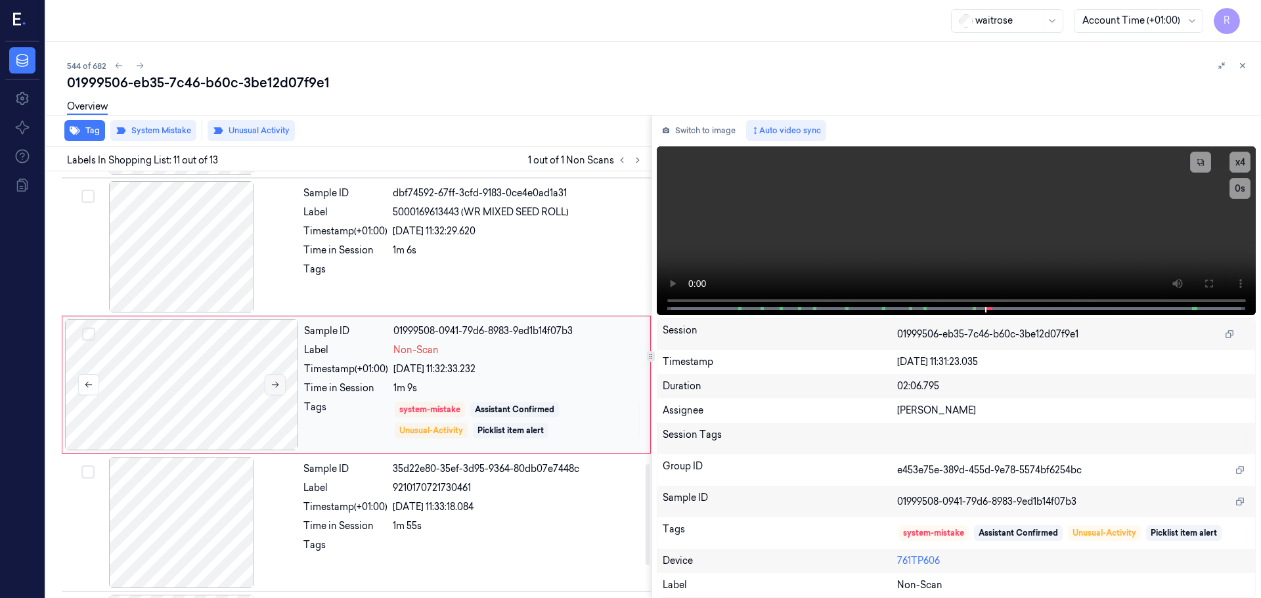
click at [276, 384] on icon at bounding box center [275, 384] width 9 height 9
click at [275, 384] on icon at bounding box center [275, 384] width 9 height 9
click at [414, 291] on div "Sample ID dbf74592-67ff-3cfd-9183-0ce4e0ad1a31 Label 5000169613443 (WR MIXED SE…" at bounding box center [473, 246] width 350 height 131
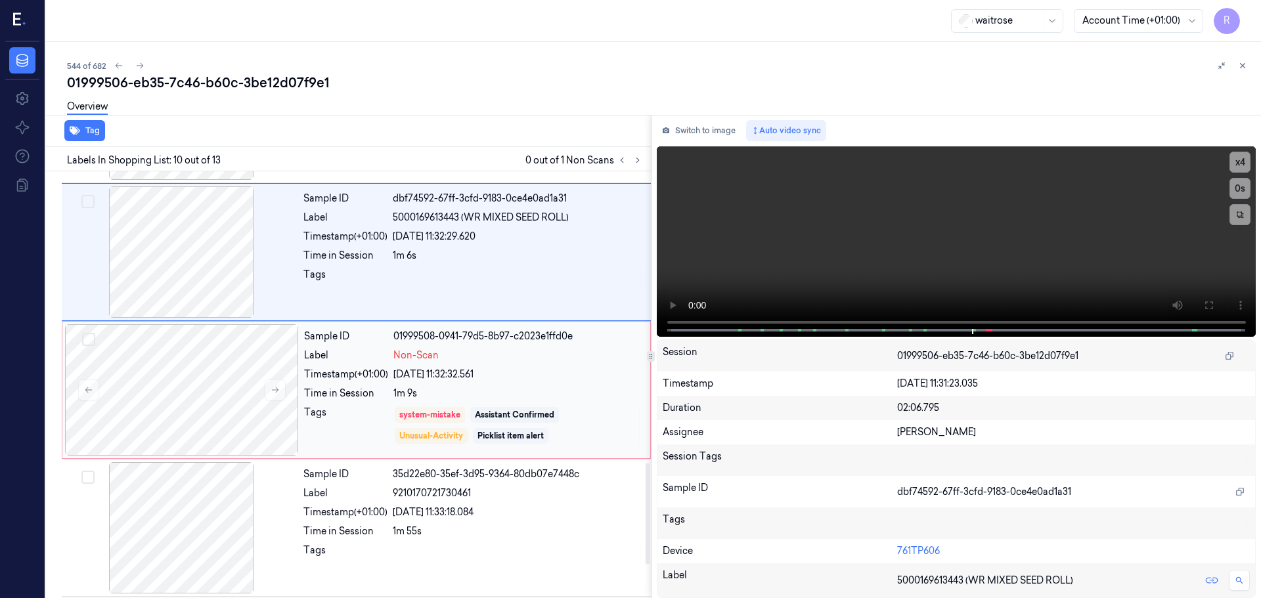
click at [397, 387] on div "1m 9s" at bounding box center [517, 394] width 249 height 14
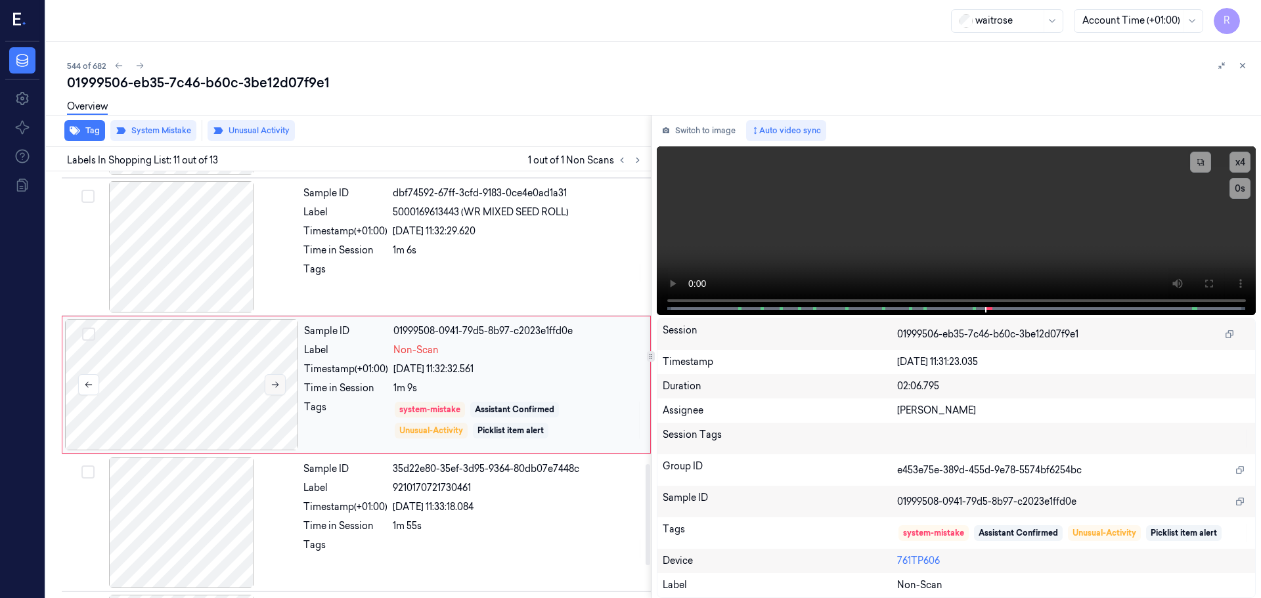
click at [274, 390] on button at bounding box center [275, 384] width 21 height 21
click at [535, 282] on div at bounding box center [518, 273] width 250 height 21
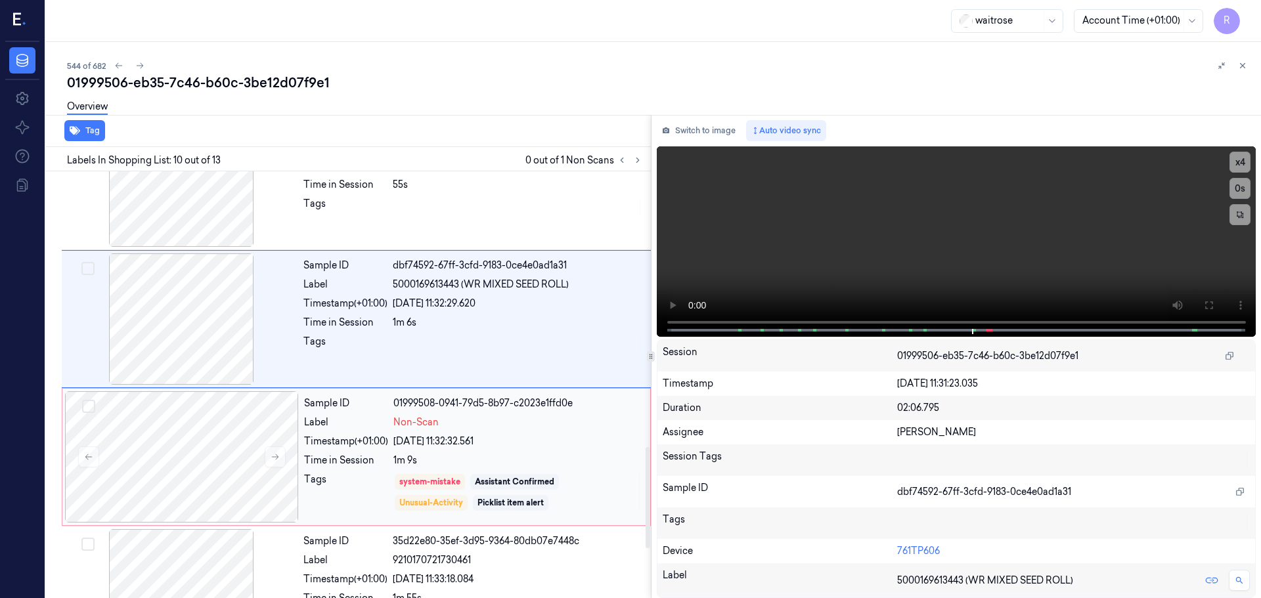
click at [571, 433] on div "Sample ID 01999508-0941-79d5-8b97-c2023e1ffd0e Label Non-Scan Timestamp (+01:00…" at bounding box center [473, 456] width 349 height 131
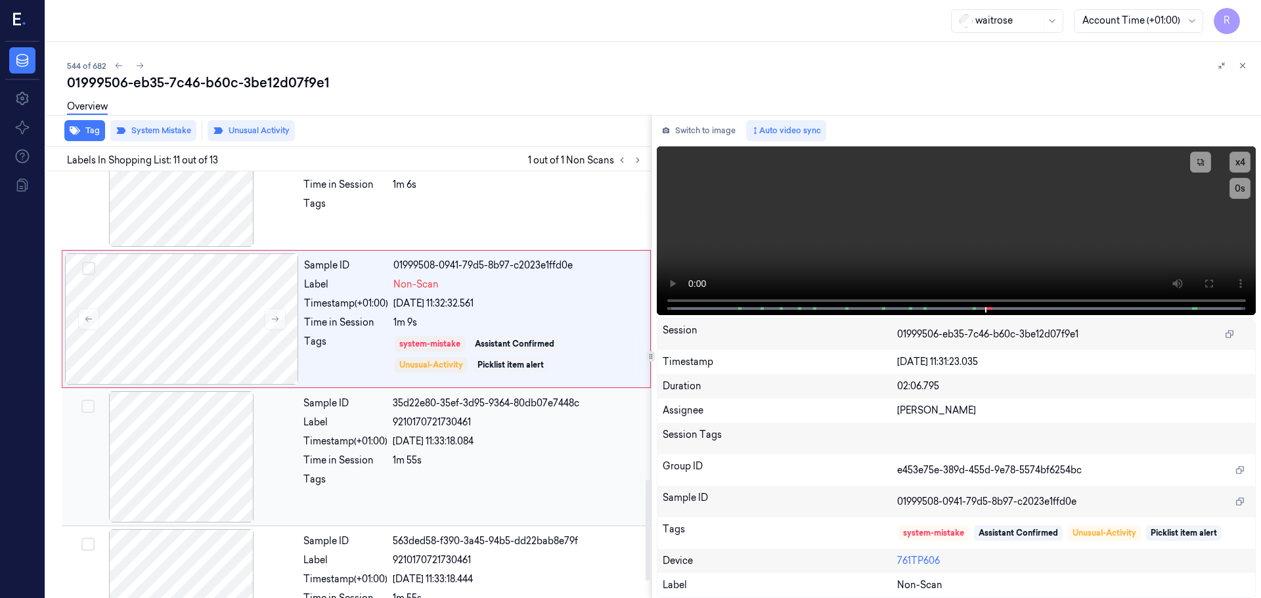
click at [567, 446] on div "[DATE] 11:33:18.084" at bounding box center [518, 442] width 250 height 14
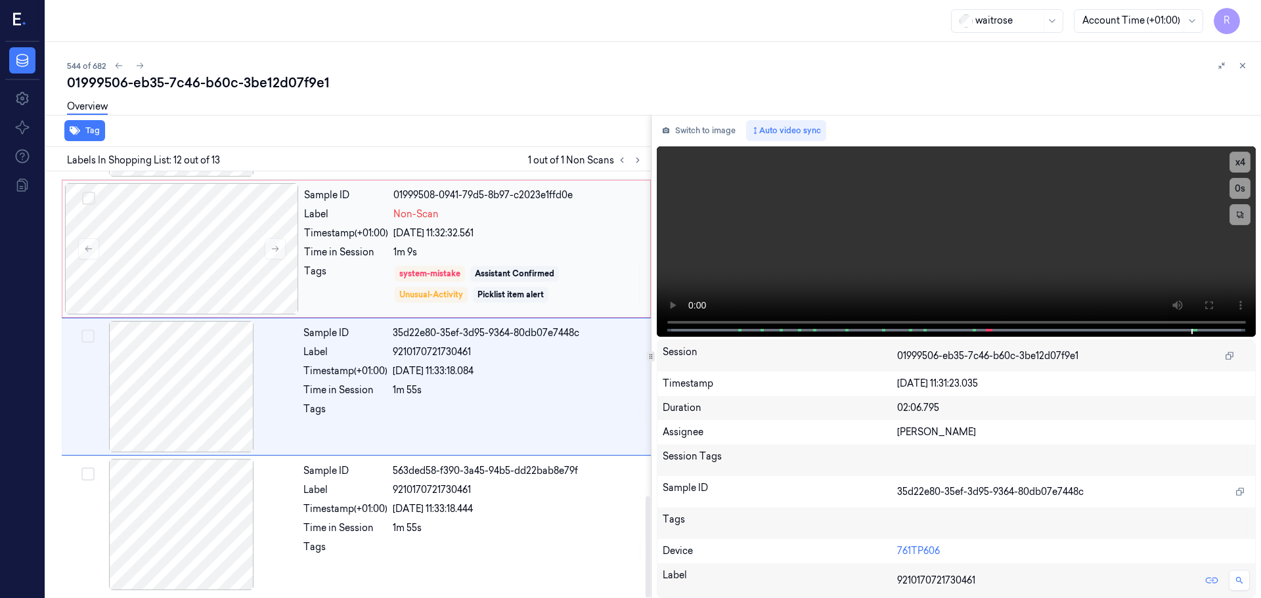
click at [573, 276] on div "system-mistake Assistant Confirmed Unusual-Activity Picklist item alert" at bounding box center [517, 284] width 249 height 39
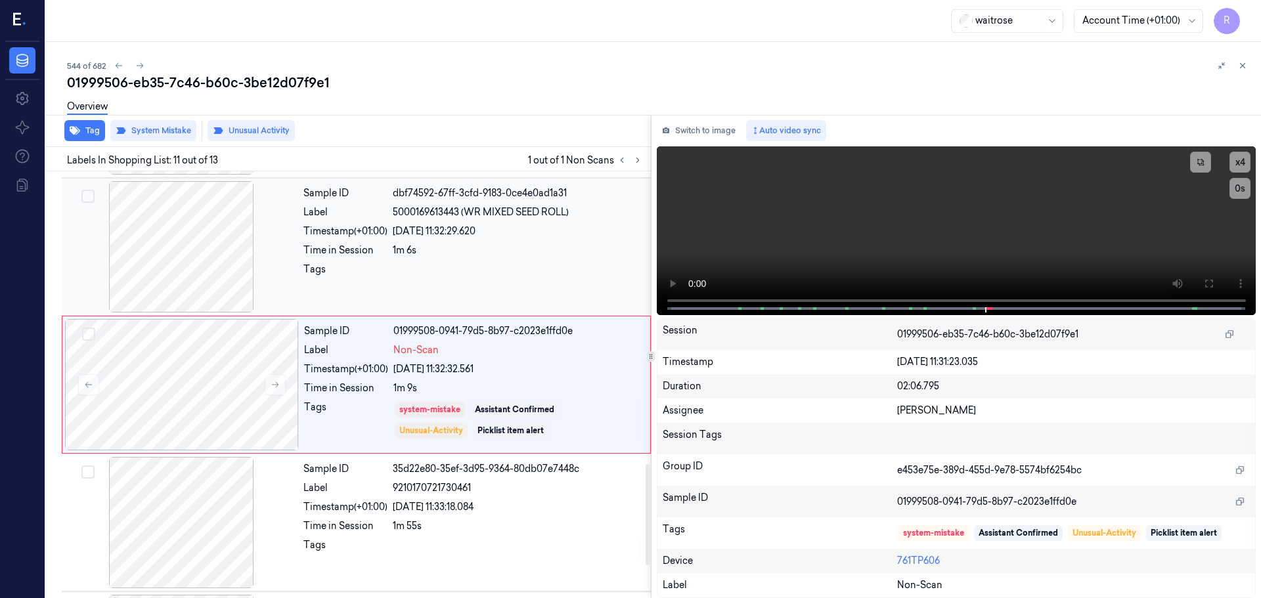
click at [425, 259] on div "Sample ID dbf74592-67ff-3cfd-9183-0ce4e0ad1a31 Label 5000169613443 (WR MIXED SE…" at bounding box center [473, 246] width 350 height 131
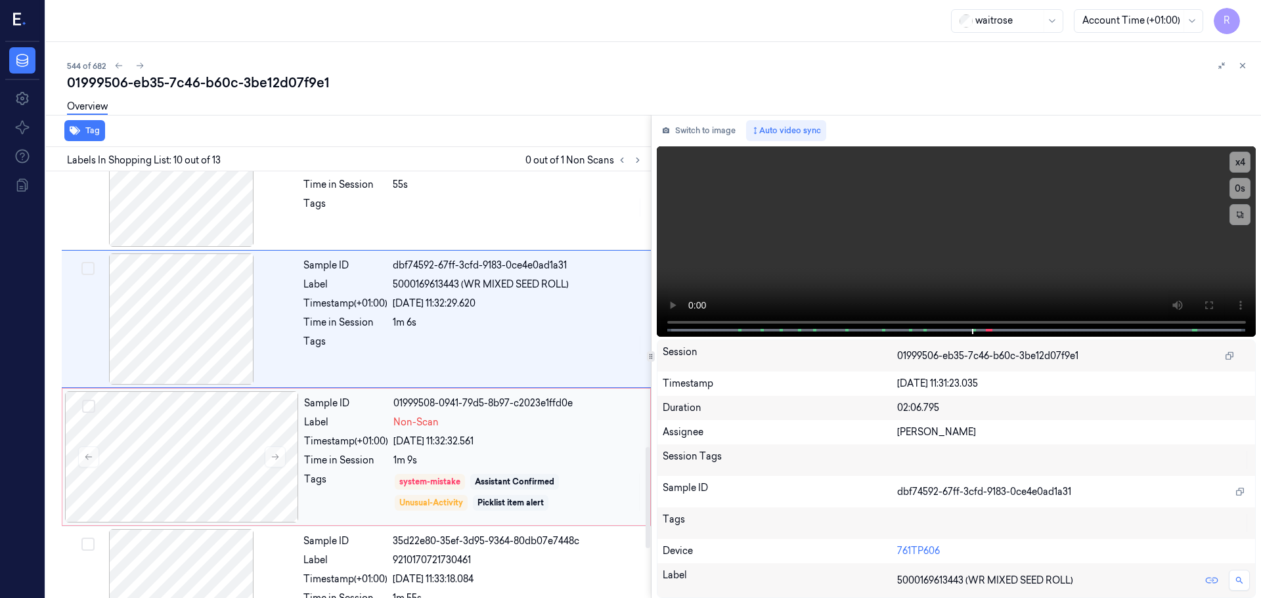
click at [483, 472] on div "Sample ID 01999508-0941-79d5-8b97-c2023e1ffd0e Label Non-Scan Timestamp (+01:00…" at bounding box center [473, 456] width 349 height 131
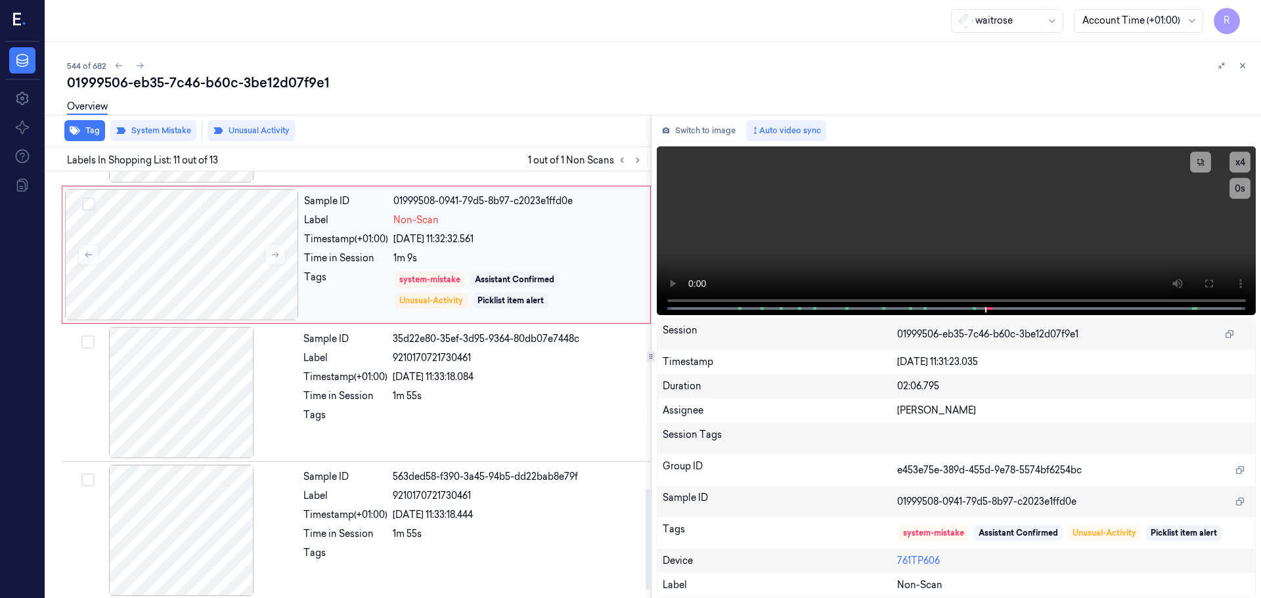
scroll to position [1365, 0]
click at [1239, 66] on icon at bounding box center [1242, 65] width 9 height 9
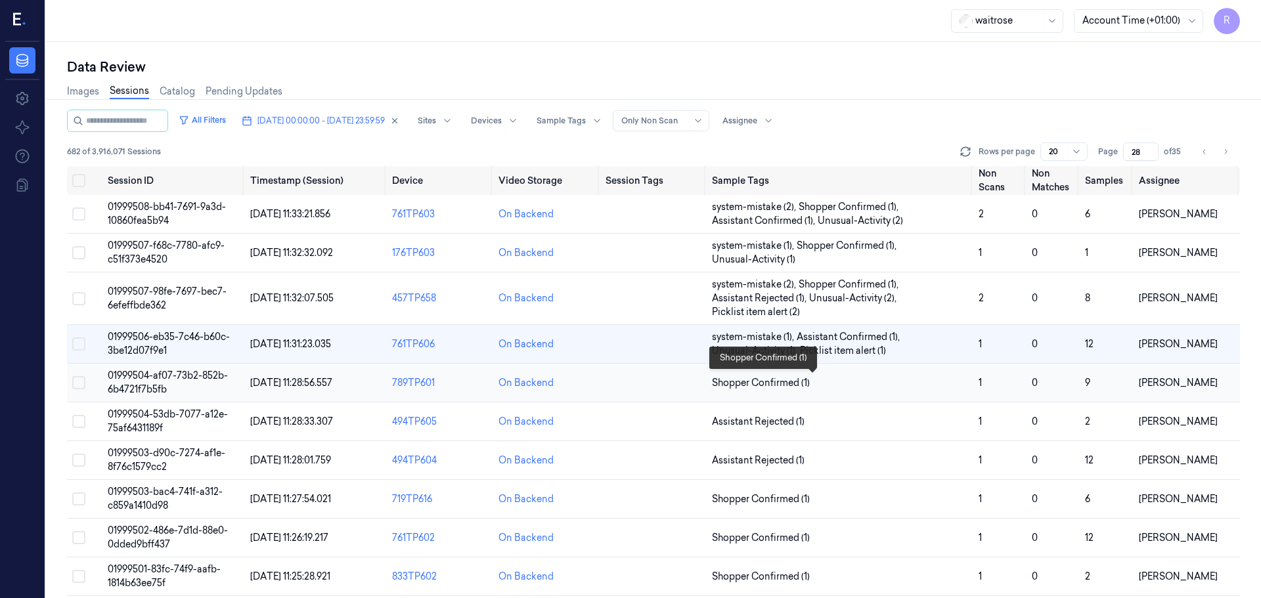
click at [841, 386] on span "Shopper Confirmed (1)" at bounding box center [840, 383] width 256 height 14
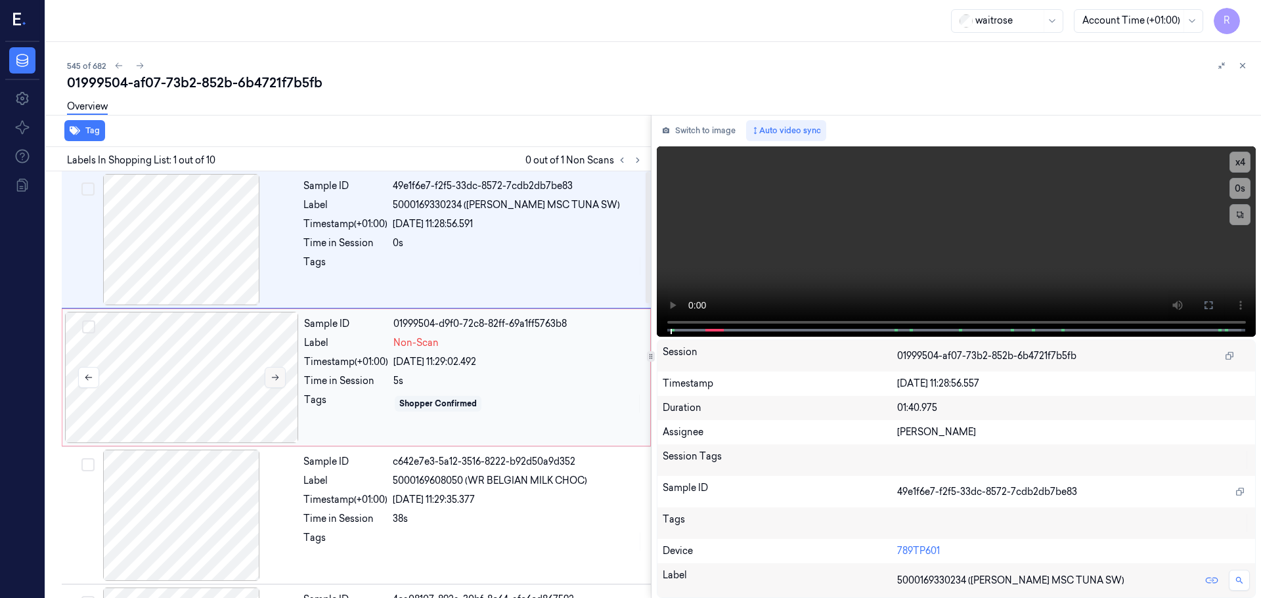
click at [274, 380] on icon at bounding box center [275, 377] width 9 height 9
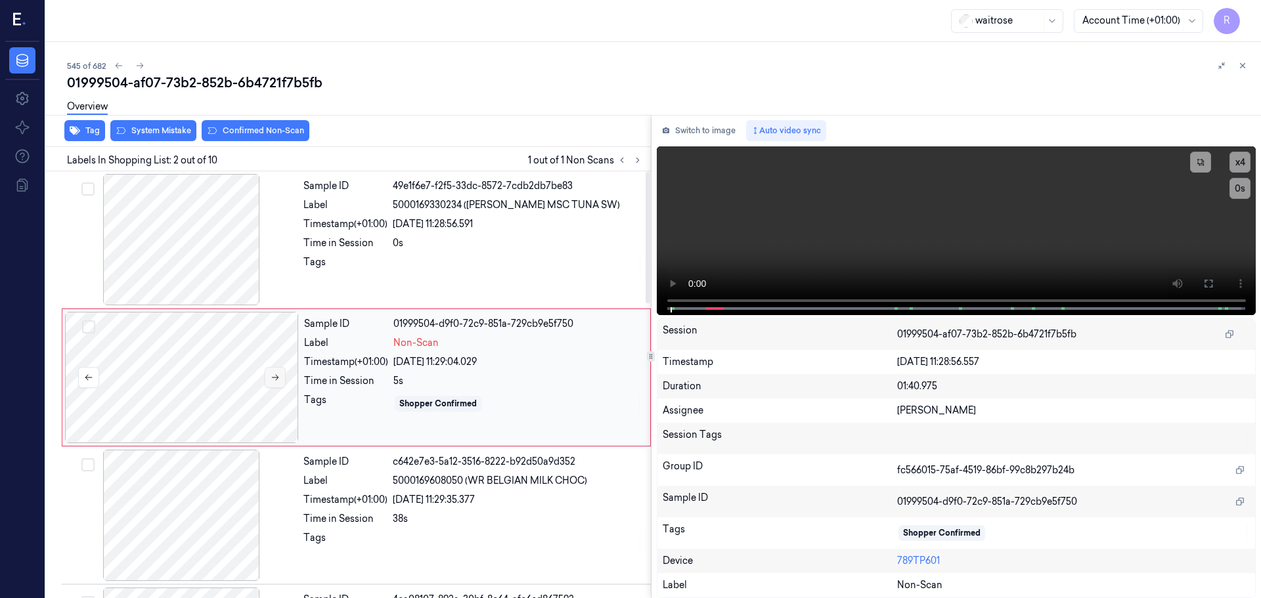
click at [275, 380] on icon at bounding box center [275, 377] width 9 height 9
click at [226, 262] on div at bounding box center [181, 239] width 234 height 131
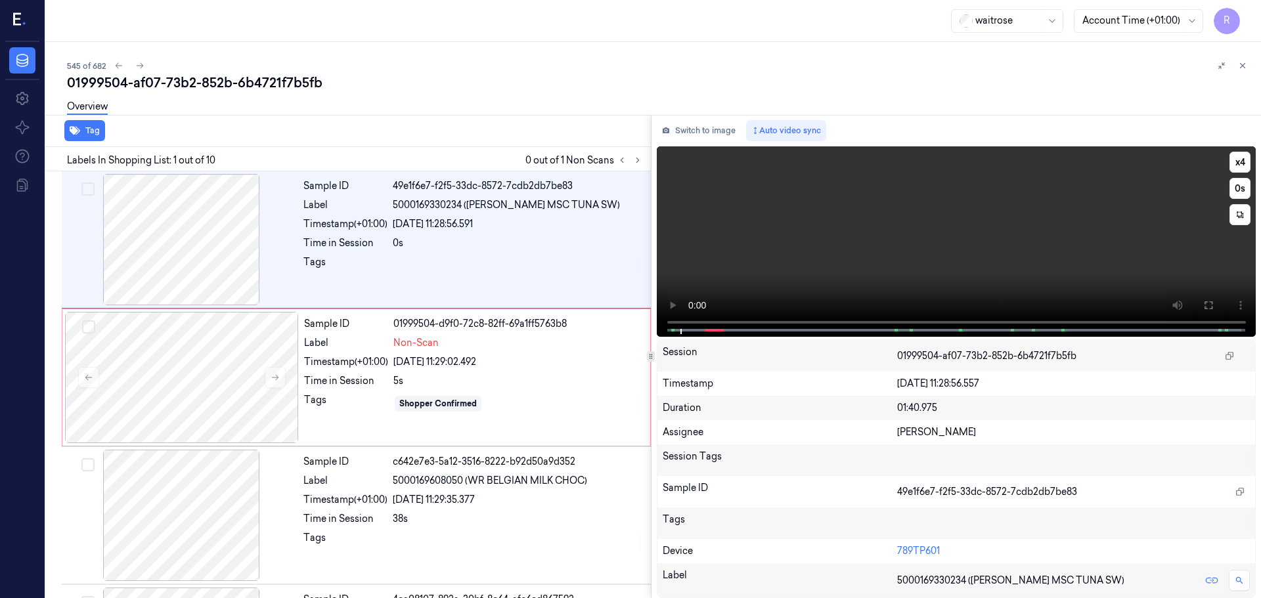
click at [1210, 299] on button at bounding box center [1208, 305] width 21 height 21
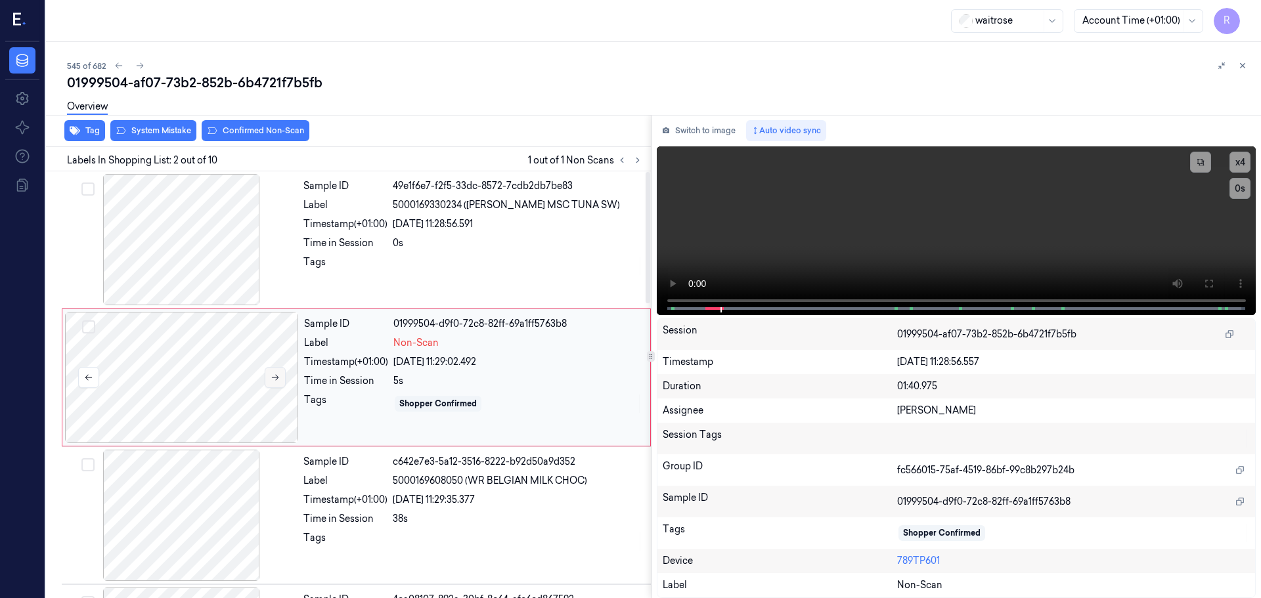
click at [275, 374] on button at bounding box center [275, 377] width 21 height 21
click at [273, 374] on icon at bounding box center [275, 377] width 9 height 9
click at [271, 374] on icon at bounding box center [275, 377] width 9 height 9
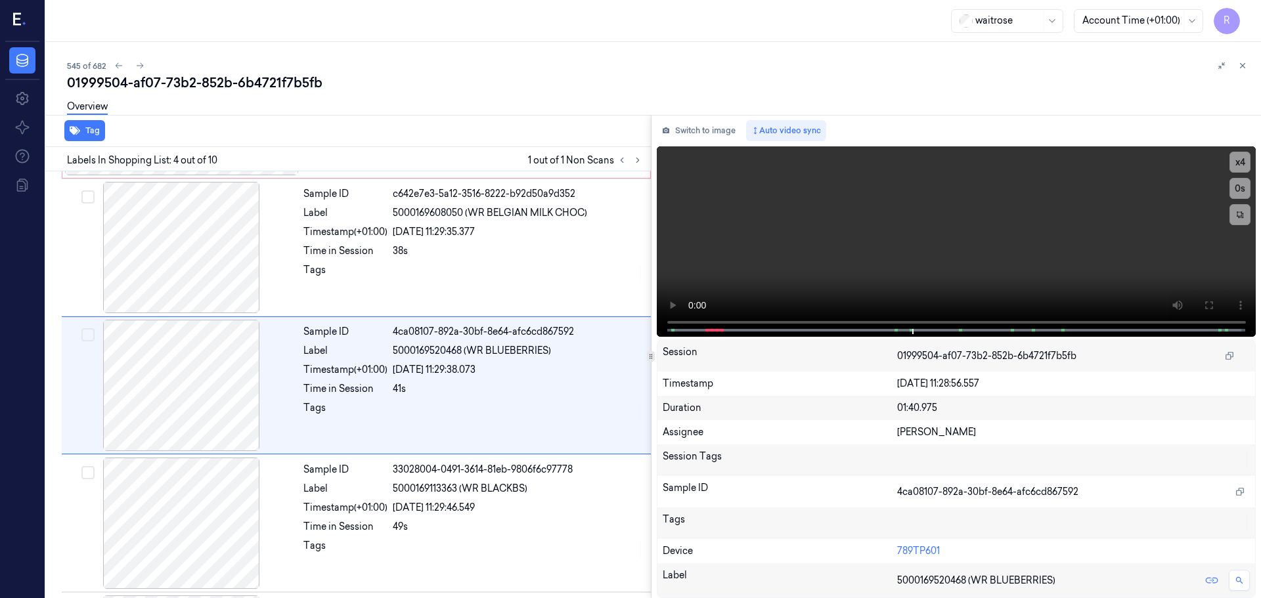
scroll to position [269, 0]
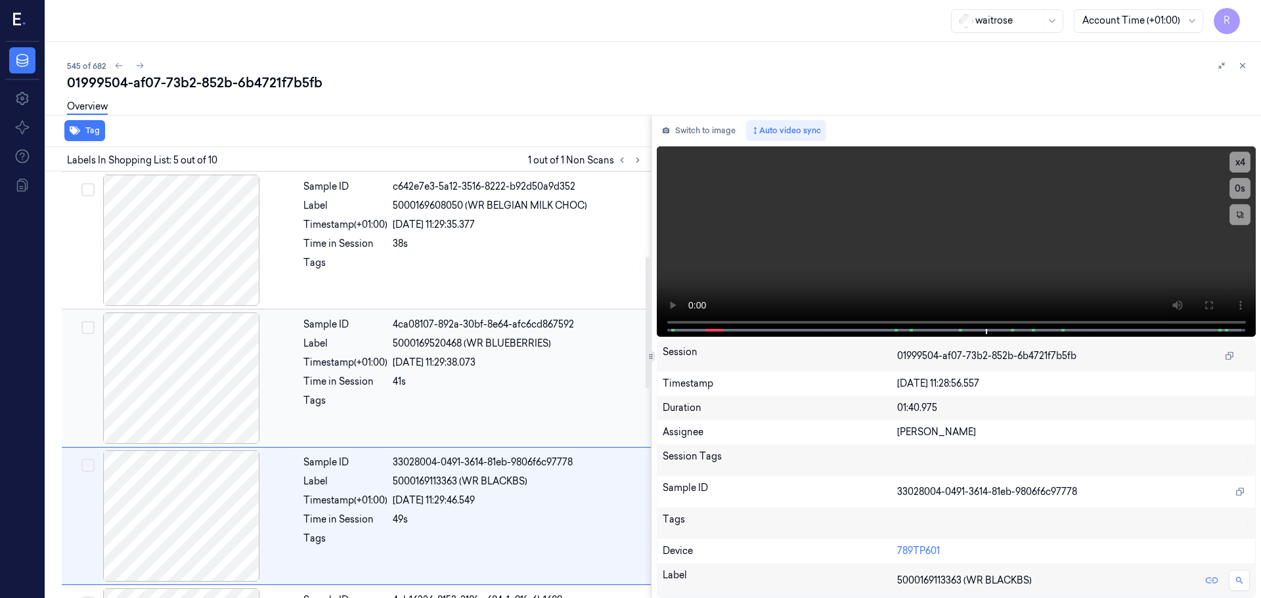
click at [457, 377] on div "41s" at bounding box center [518, 382] width 250 height 14
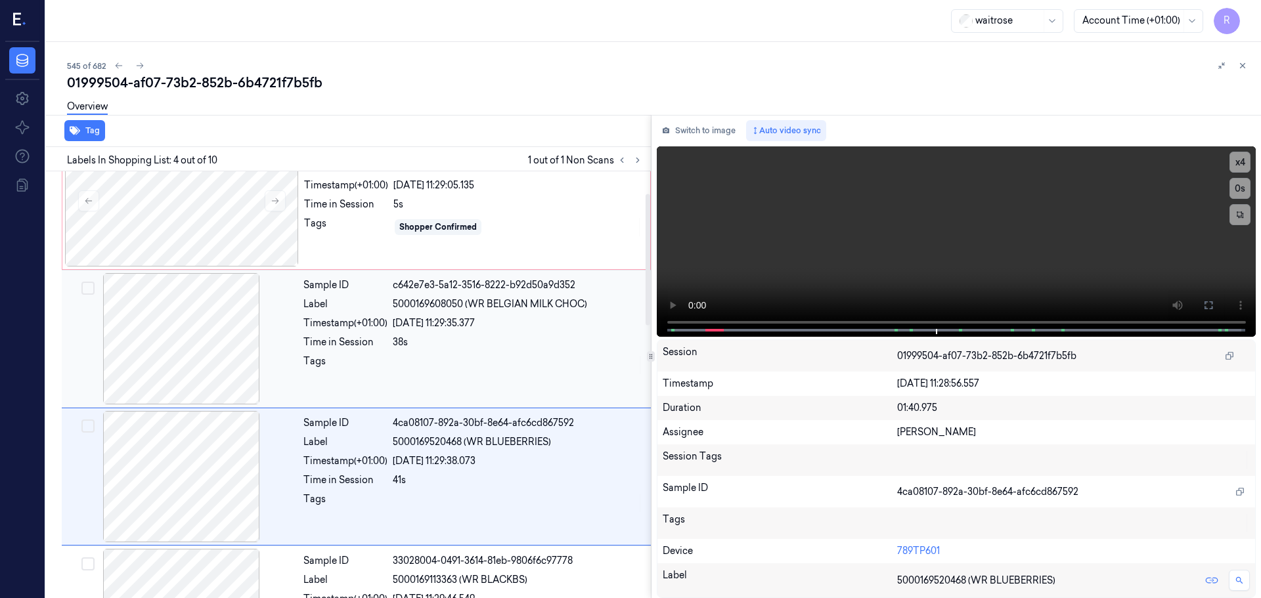
scroll to position [72, 0]
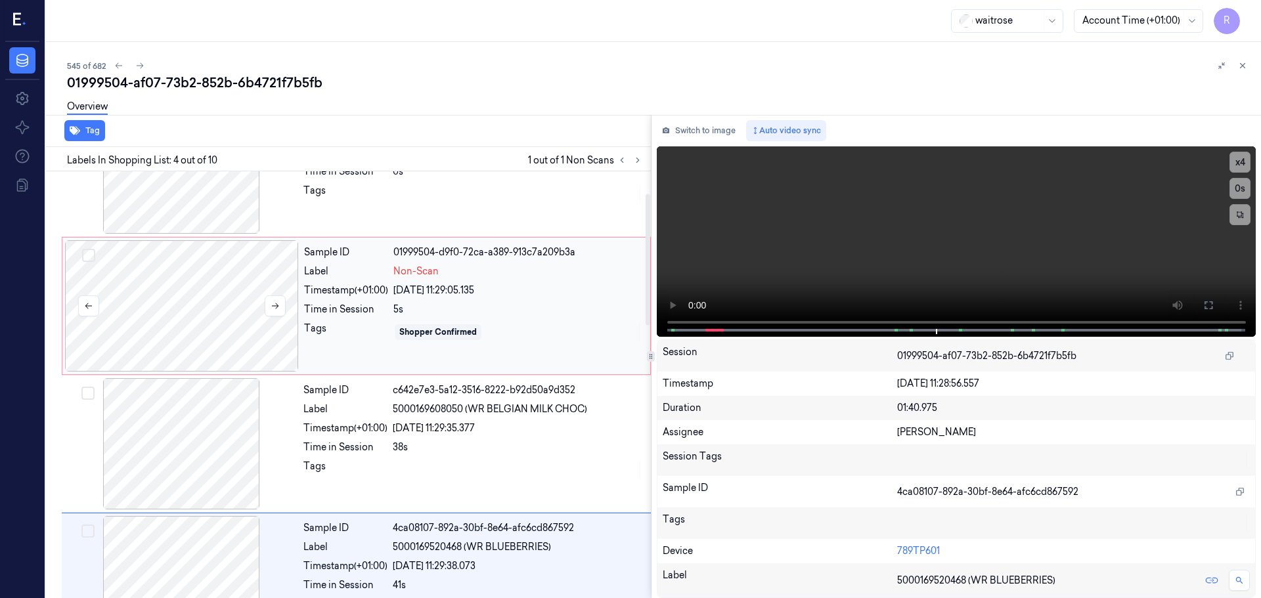
click at [188, 328] on div at bounding box center [182, 305] width 234 height 131
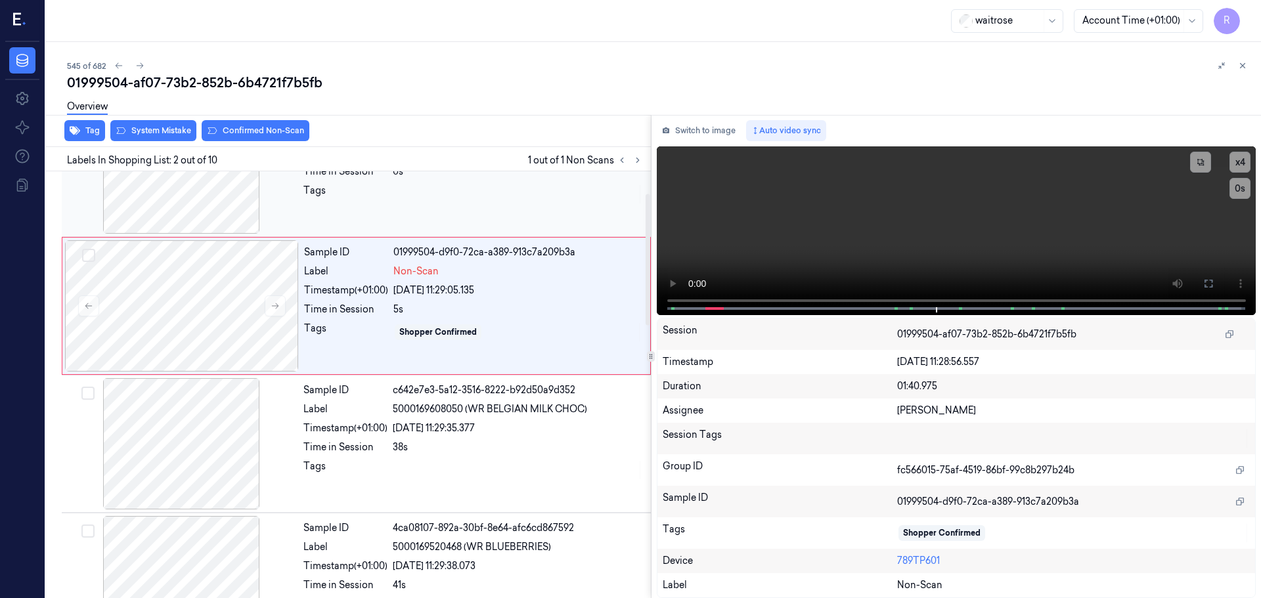
scroll to position [0, 0]
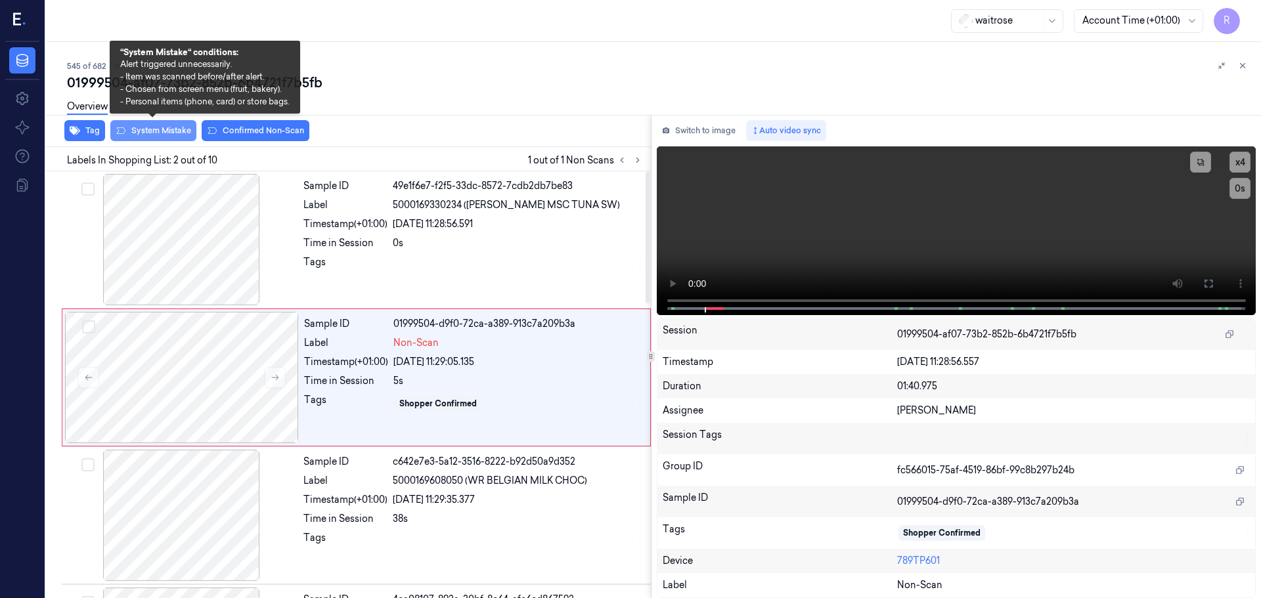
click at [179, 133] on button "System Mistake" at bounding box center [153, 130] width 86 height 21
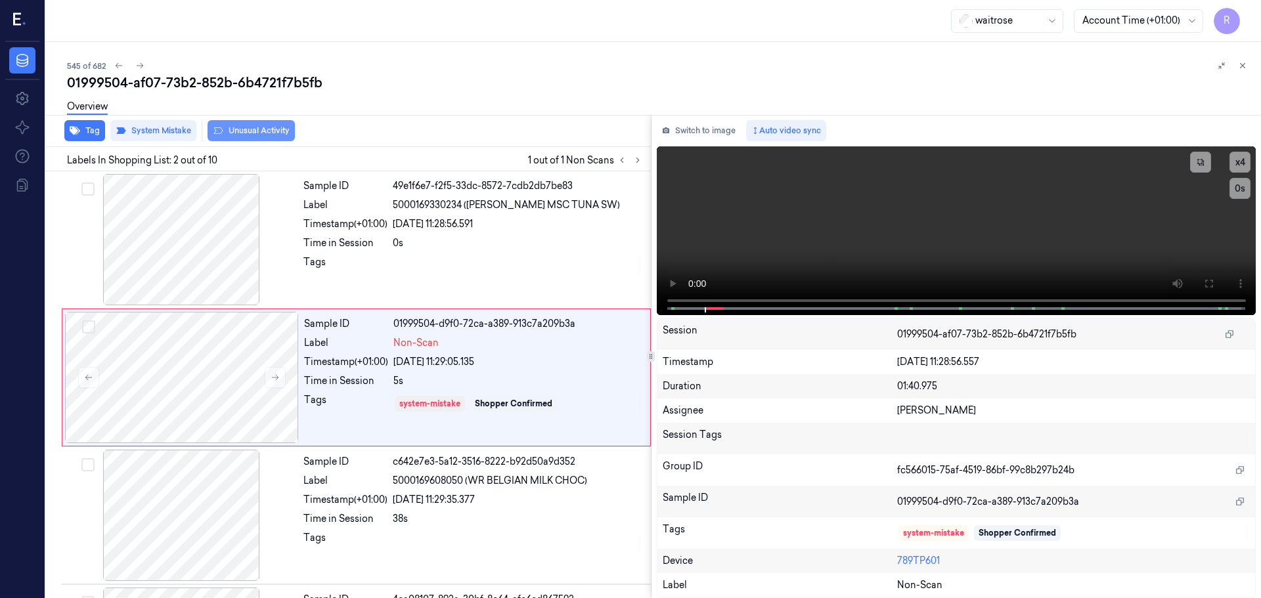
click at [252, 132] on button "Unusual Activity" at bounding box center [251, 130] width 87 height 21
click at [348, 266] on div "Tags" at bounding box center [345, 265] width 84 height 21
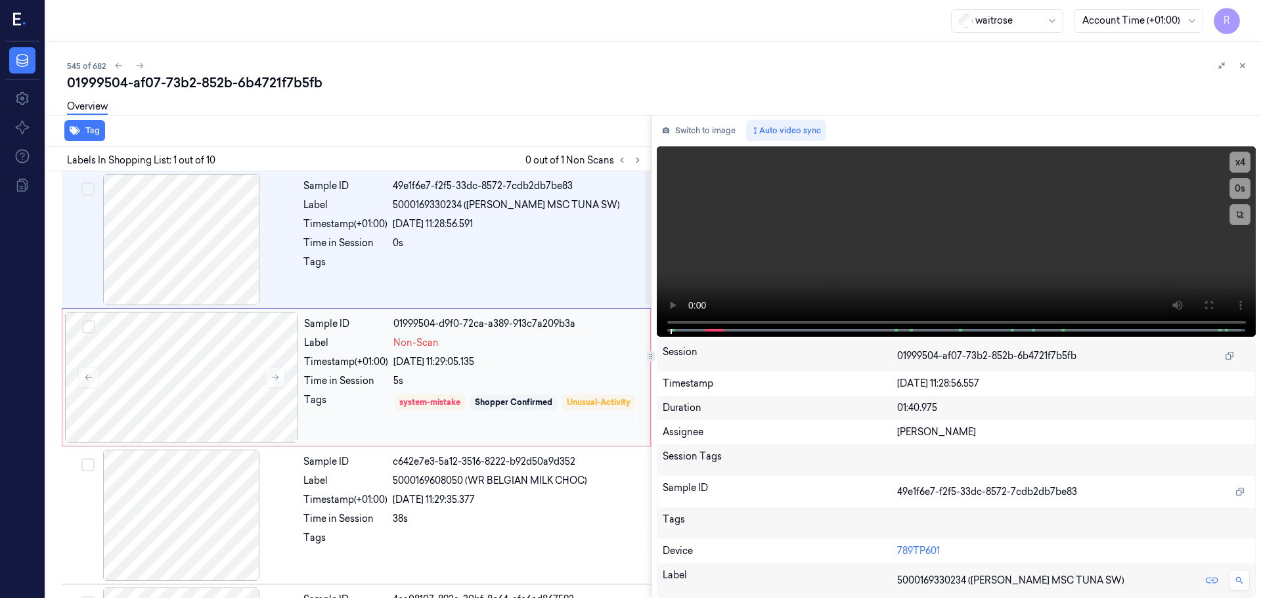
click at [324, 386] on div "Time in Session" at bounding box center [346, 381] width 84 height 14
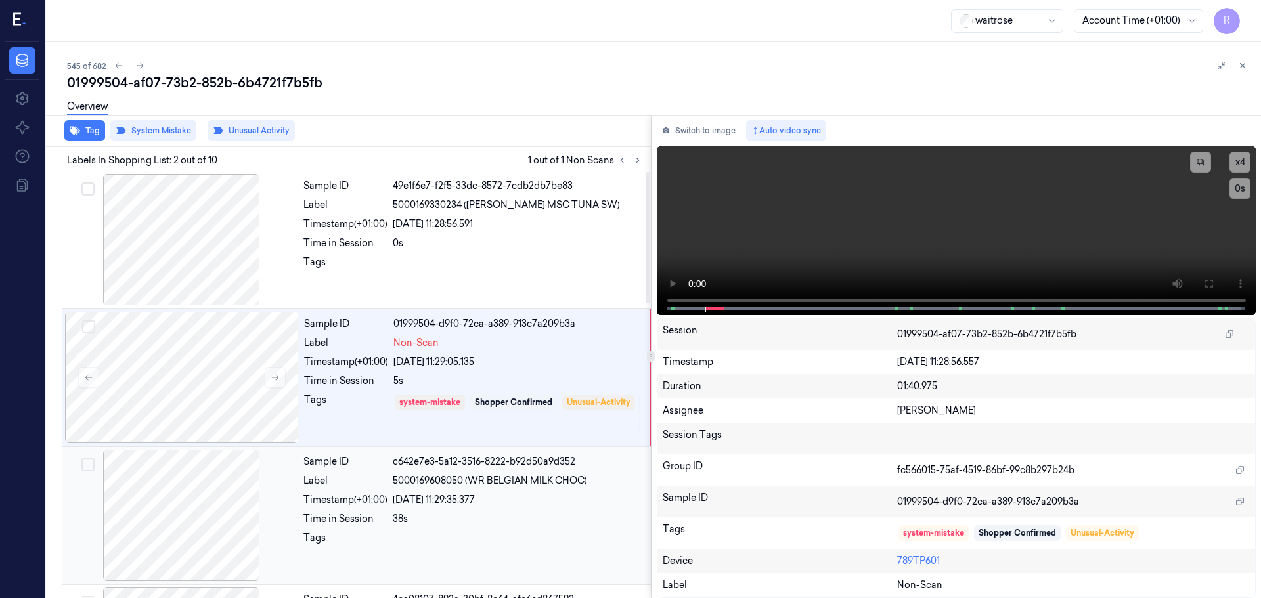
click at [315, 508] on div "Sample ID c642e7e3-5a12-3516-8222-b92d50a9d352 Label 5000169608050 (WR BELGIAN …" at bounding box center [473, 515] width 350 height 131
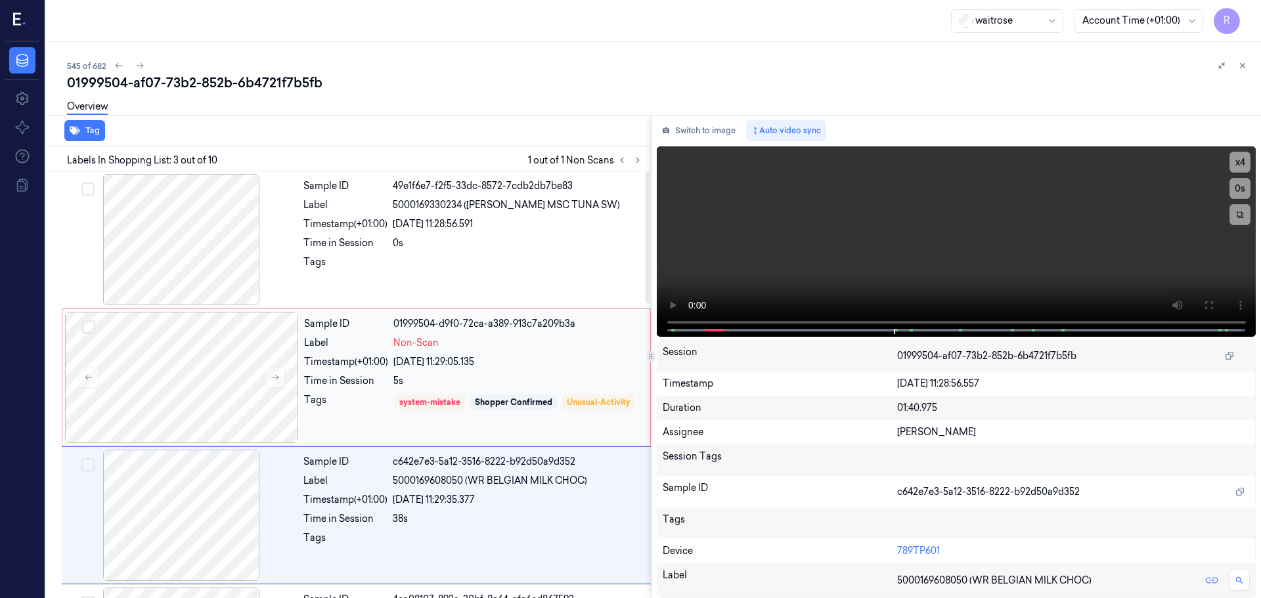
click at [363, 389] on div "Sample ID 01999504-d9f0-72ca-a389-913c7a209b3a Label Non-Scan Timestamp (+01:00…" at bounding box center [473, 377] width 349 height 131
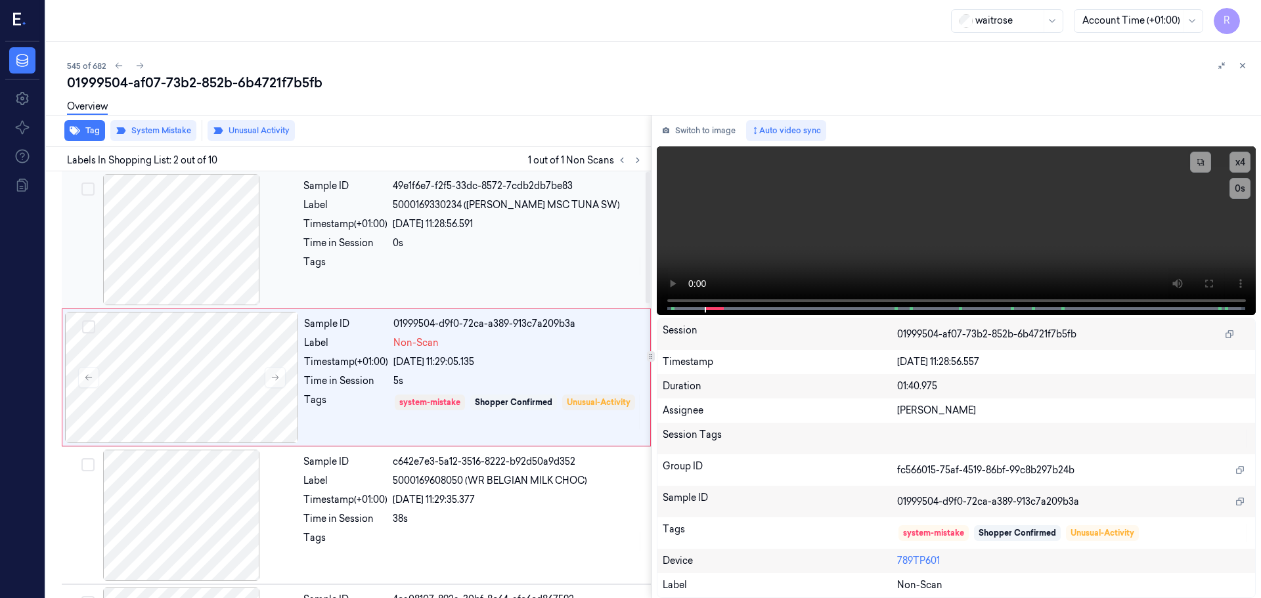
click at [389, 245] on div "Time in Session 0s" at bounding box center [473, 243] width 340 height 14
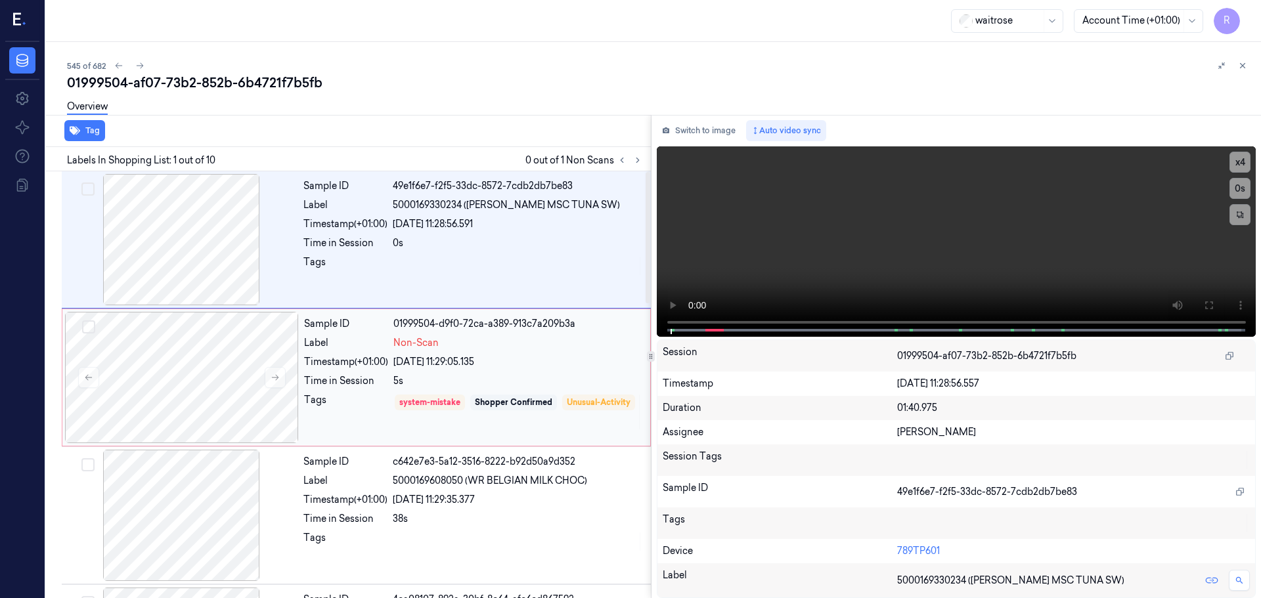
click at [363, 378] on div "Time in Session" at bounding box center [346, 381] width 84 height 14
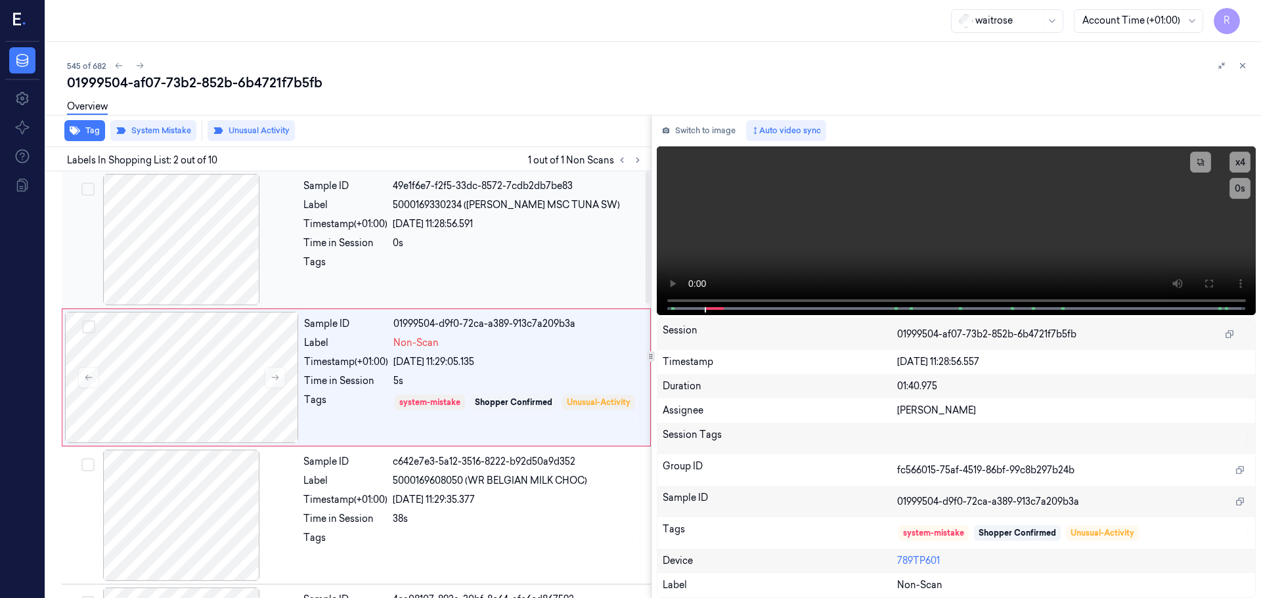
click at [399, 244] on div "0s" at bounding box center [518, 243] width 250 height 14
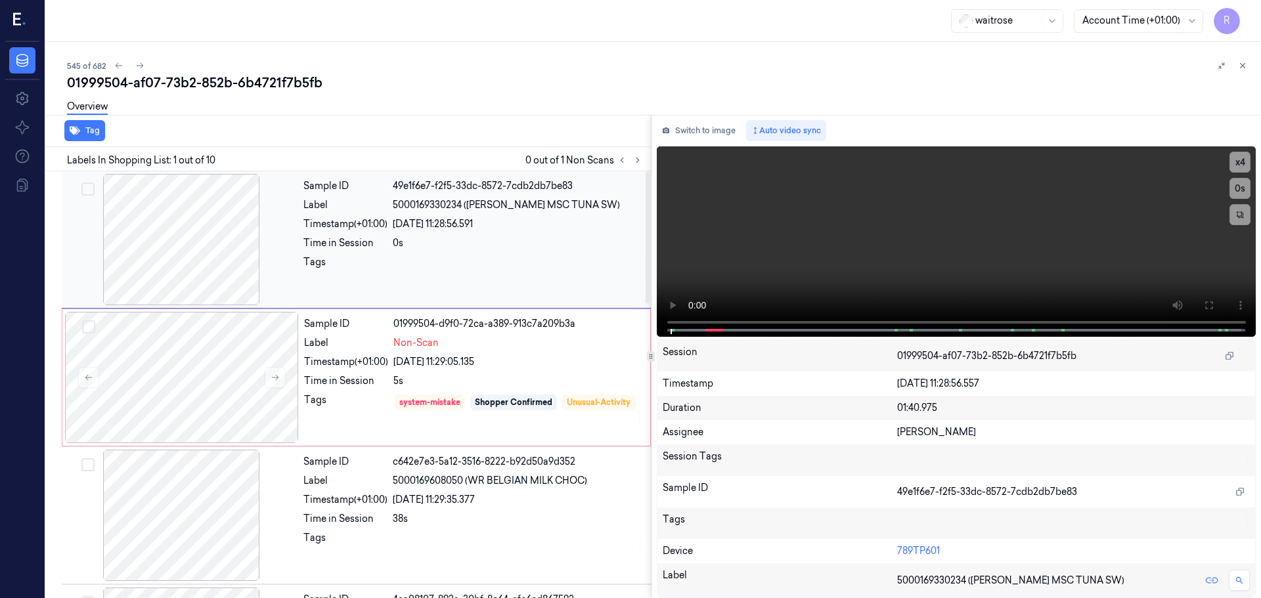
click at [439, 269] on div at bounding box center [518, 265] width 250 height 21
drag, startPoint x: 317, startPoint y: 236, endPoint x: 322, endPoint y: 260, distance: 24.9
click at [317, 236] on div "Sample ID 49e1f6e7-f2f5-33dc-8572-7cdb2db7be83 Label 5000169330234 ([PERSON_NAM…" at bounding box center [473, 239] width 350 height 131
click at [351, 351] on div "Sample ID 01999504-d9f0-72ca-a389-913c7a209b3a Label Non-Scan Timestamp (+01:00…" at bounding box center [473, 377] width 349 height 131
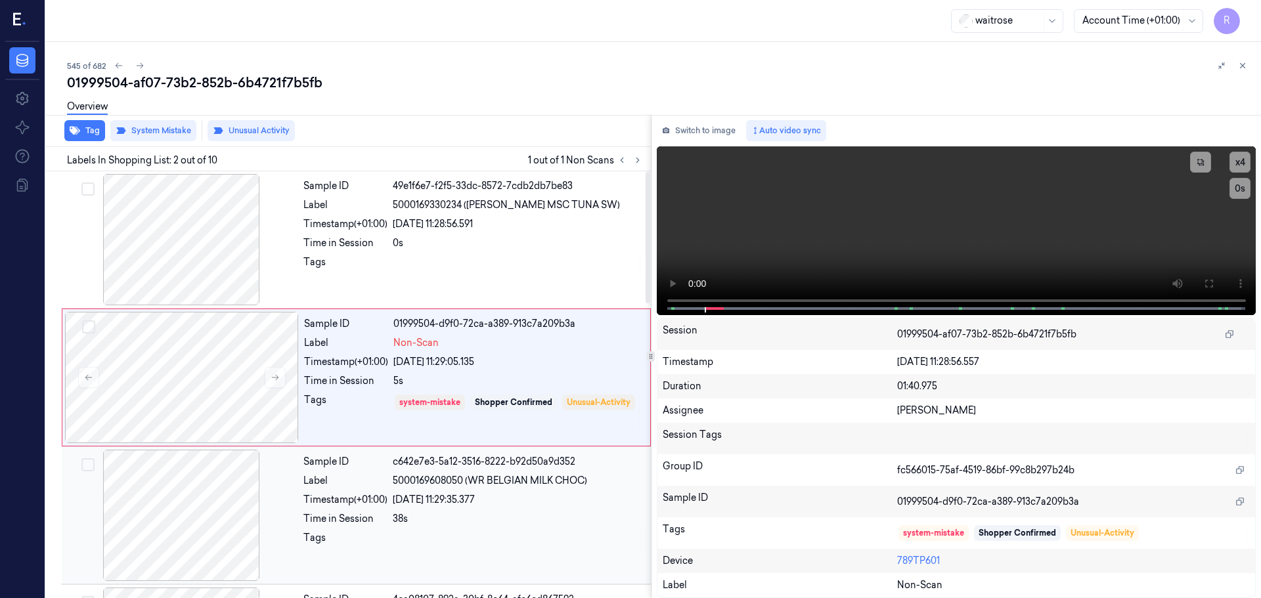
click at [324, 504] on div "Timestamp (+01:00)" at bounding box center [345, 500] width 84 height 14
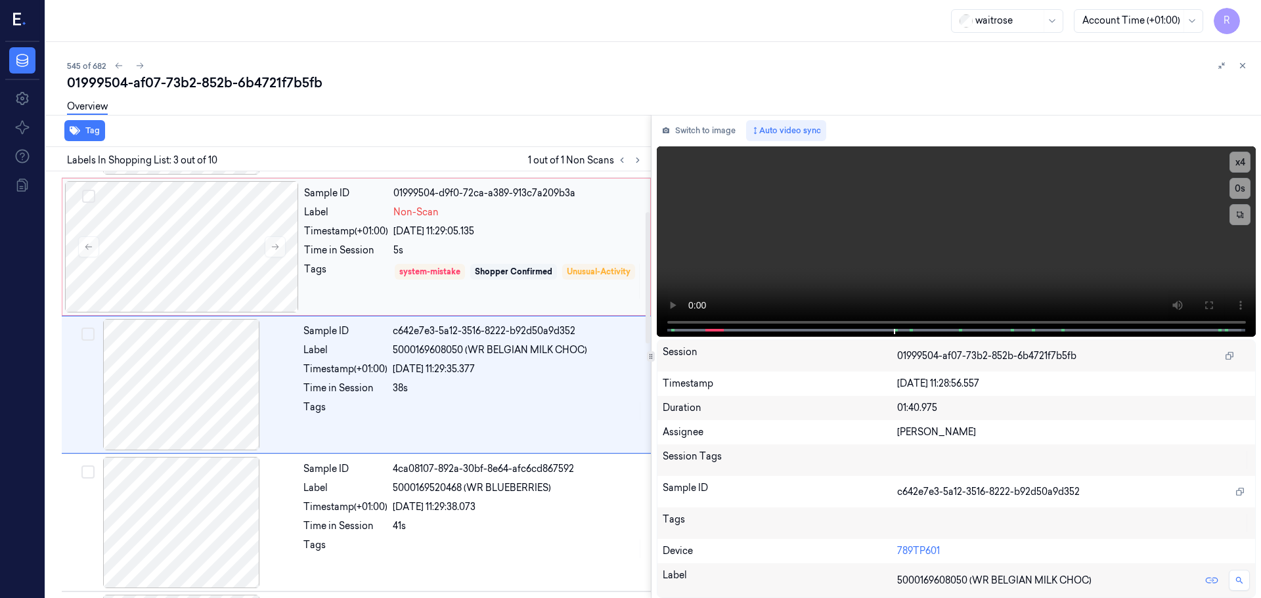
click at [350, 231] on div "Timestamp (+01:00)" at bounding box center [346, 232] width 84 height 14
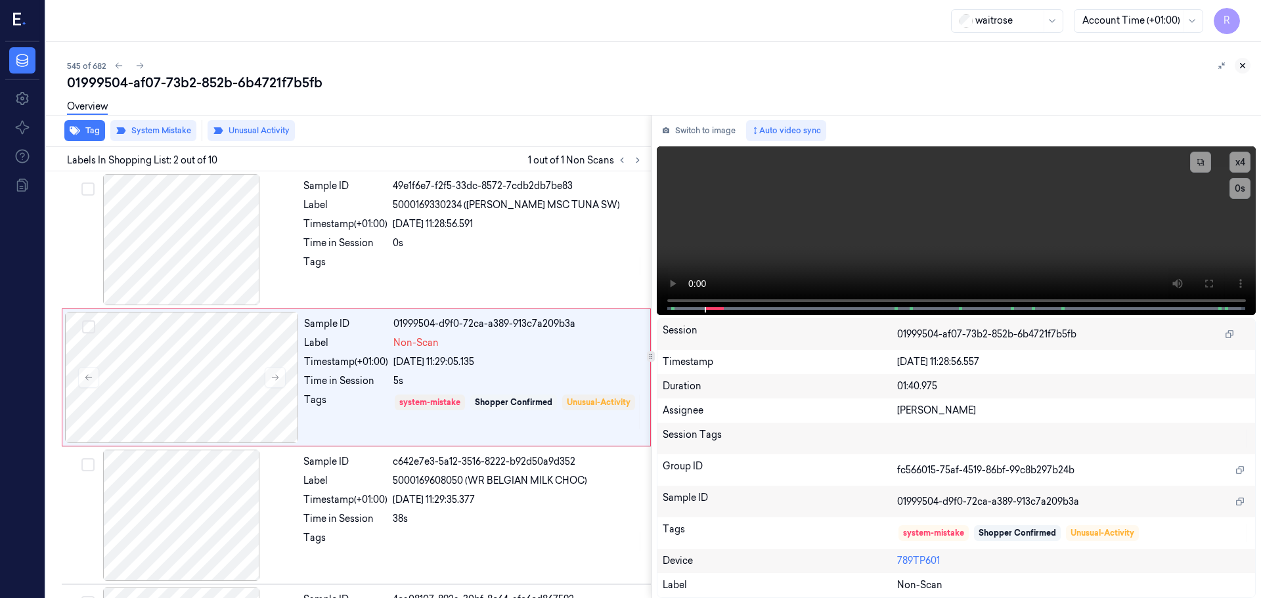
click at [1248, 68] on button at bounding box center [1243, 66] width 16 height 16
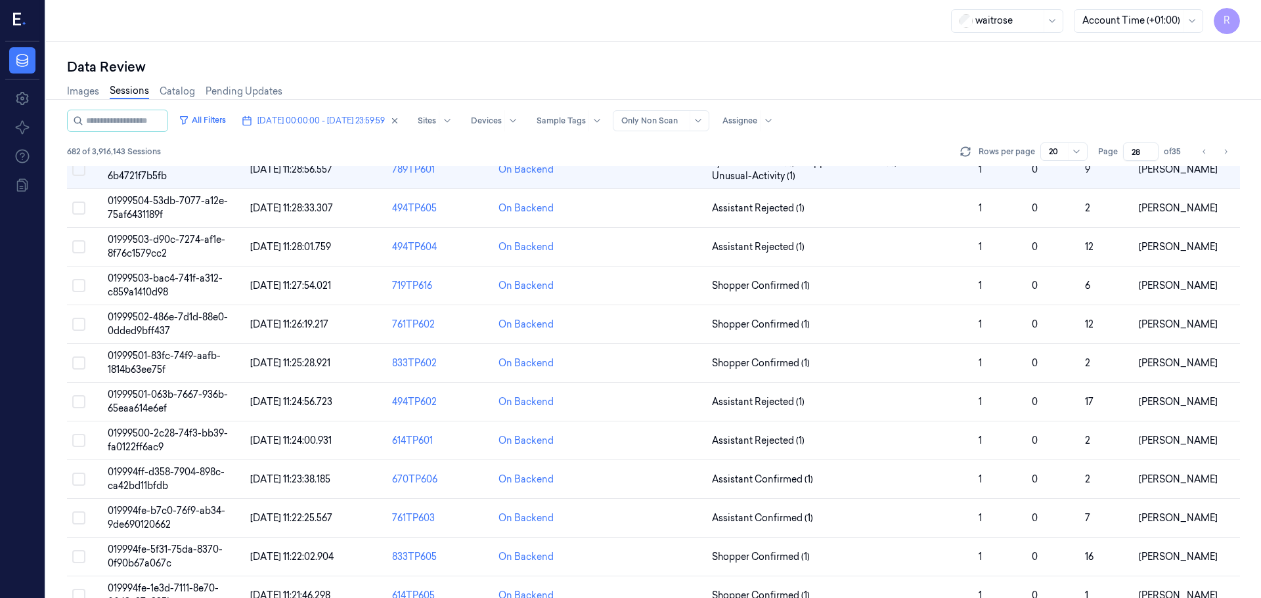
scroll to position [1, 0]
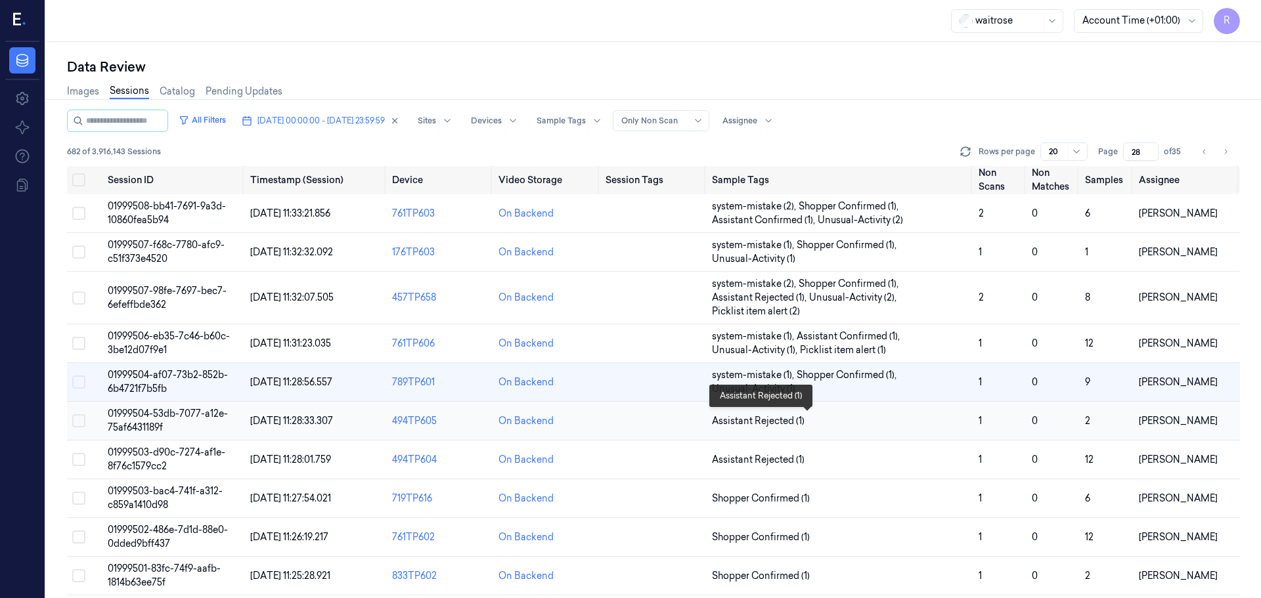
click at [846, 420] on span "Assistant Rejected (1)" at bounding box center [840, 421] width 256 height 14
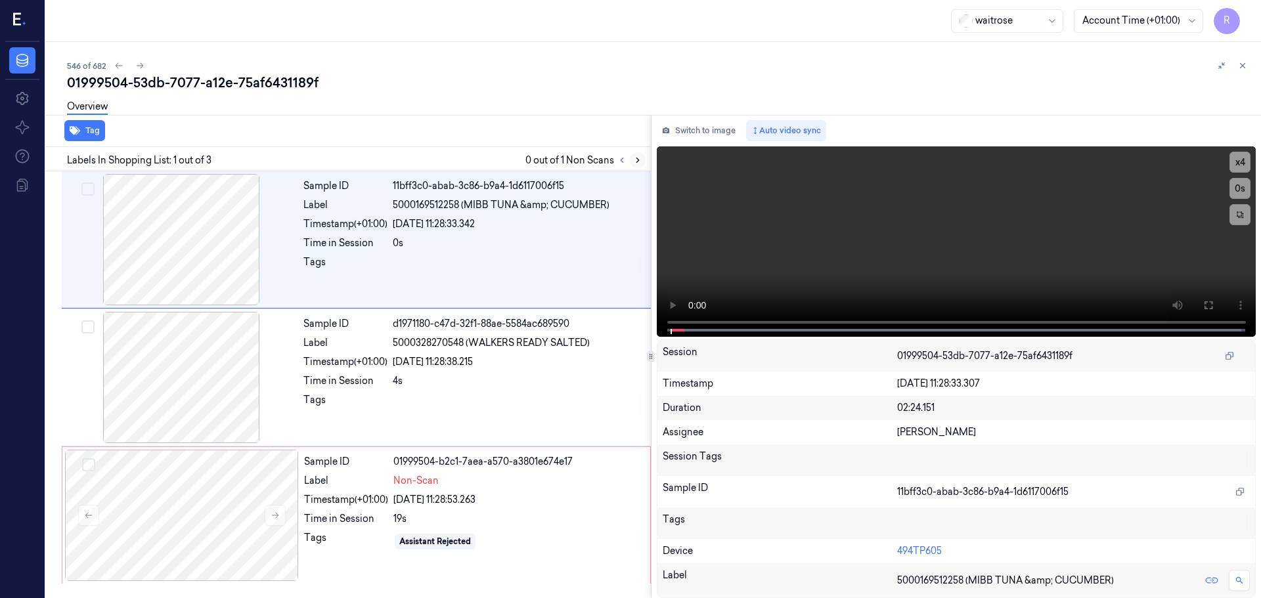
click at [638, 155] on button at bounding box center [638, 160] width 16 height 16
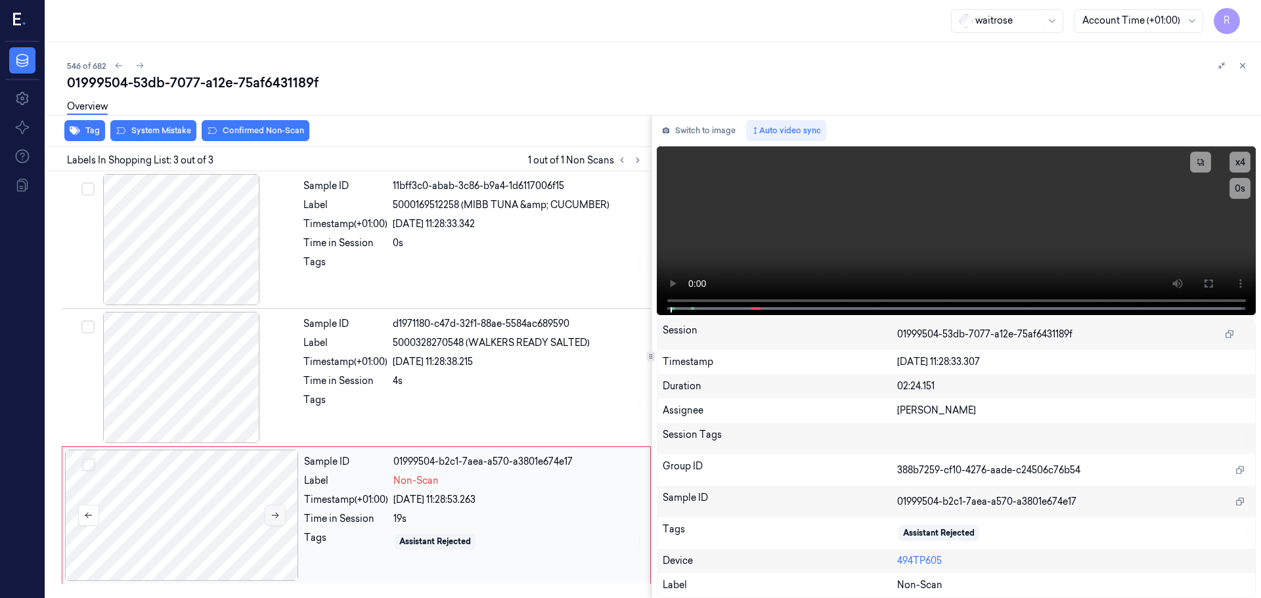
click at [274, 519] on icon at bounding box center [275, 515] width 9 height 9
click at [202, 255] on div at bounding box center [181, 239] width 234 height 131
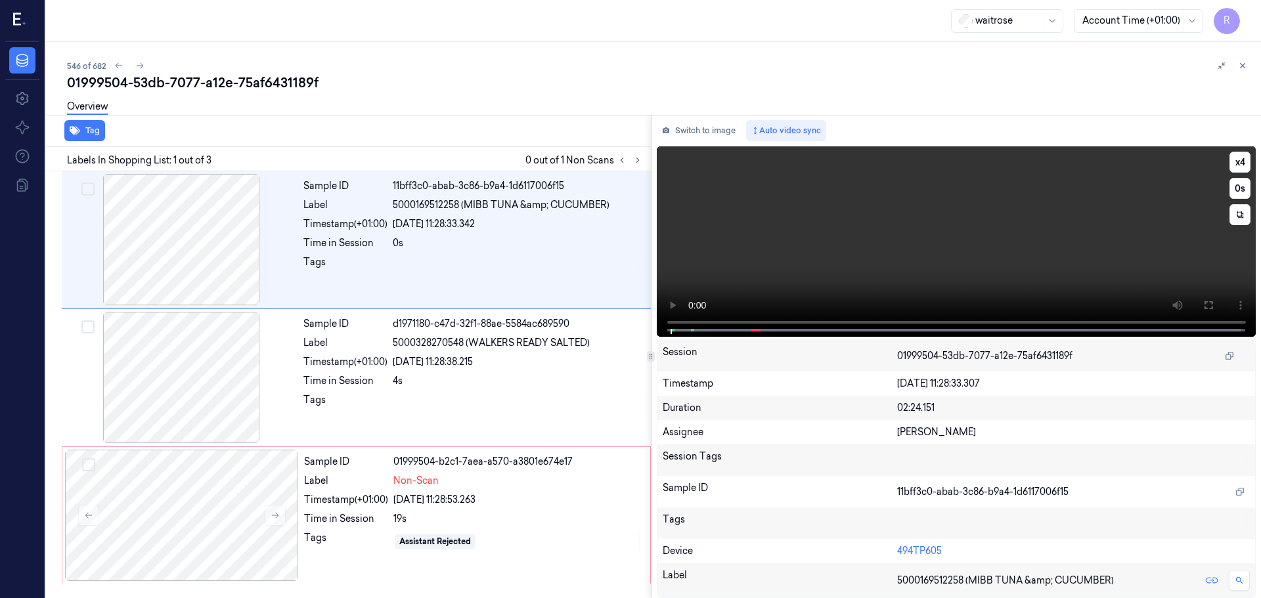
drag, startPoint x: 1207, startPoint y: 306, endPoint x: 1206, endPoint y: 386, distance: 79.5
click at [1206, 306] on icon at bounding box center [1208, 305] width 11 height 11
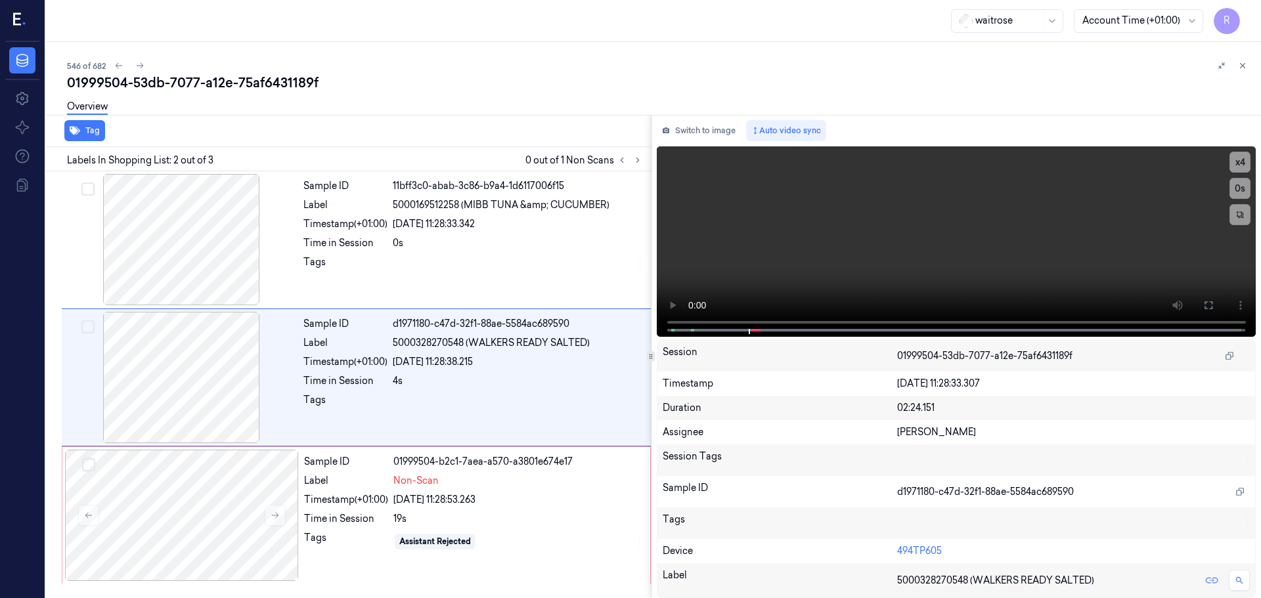
click at [650, 334] on div "Tag Labels In Shopping List: 2 out of 3 0 out of 1 Non Scans Sample ID 11bff3c0…" at bounding box center [651, 356] width 1220 height 483
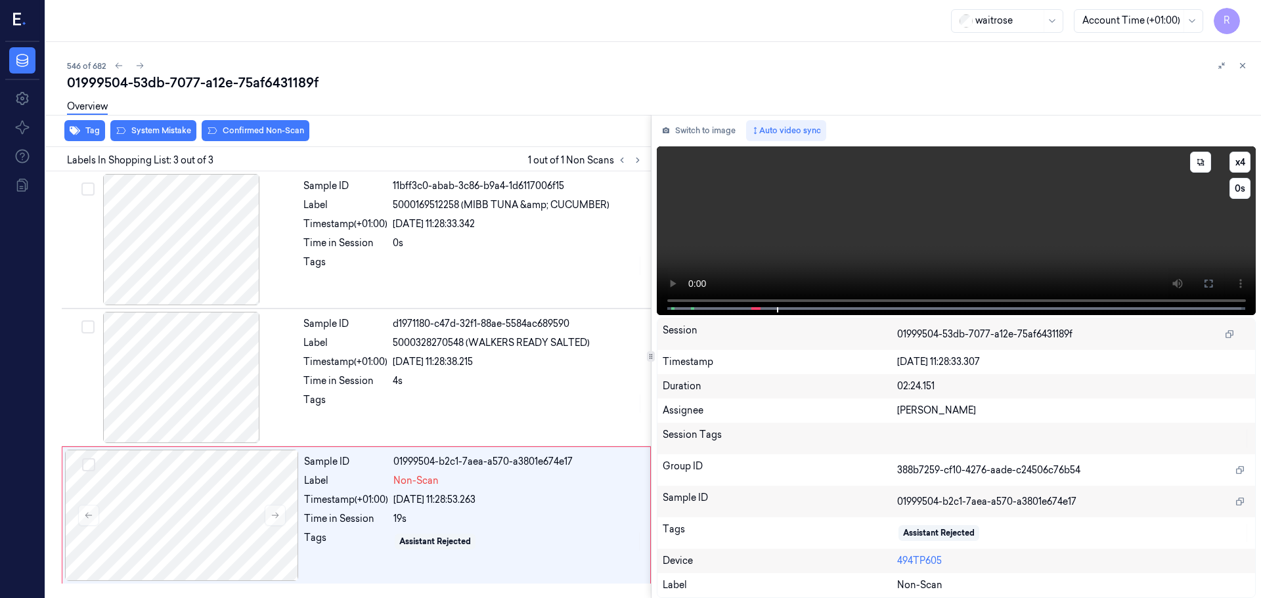
drag, startPoint x: 1216, startPoint y: 277, endPoint x: 1215, endPoint y: 357, distance: 79.5
click at [1215, 277] on button at bounding box center [1208, 283] width 21 height 21
drag, startPoint x: 278, startPoint y: 382, endPoint x: 273, endPoint y: 387, distance: 7.4
click at [276, 383] on div at bounding box center [181, 377] width 234 height 131
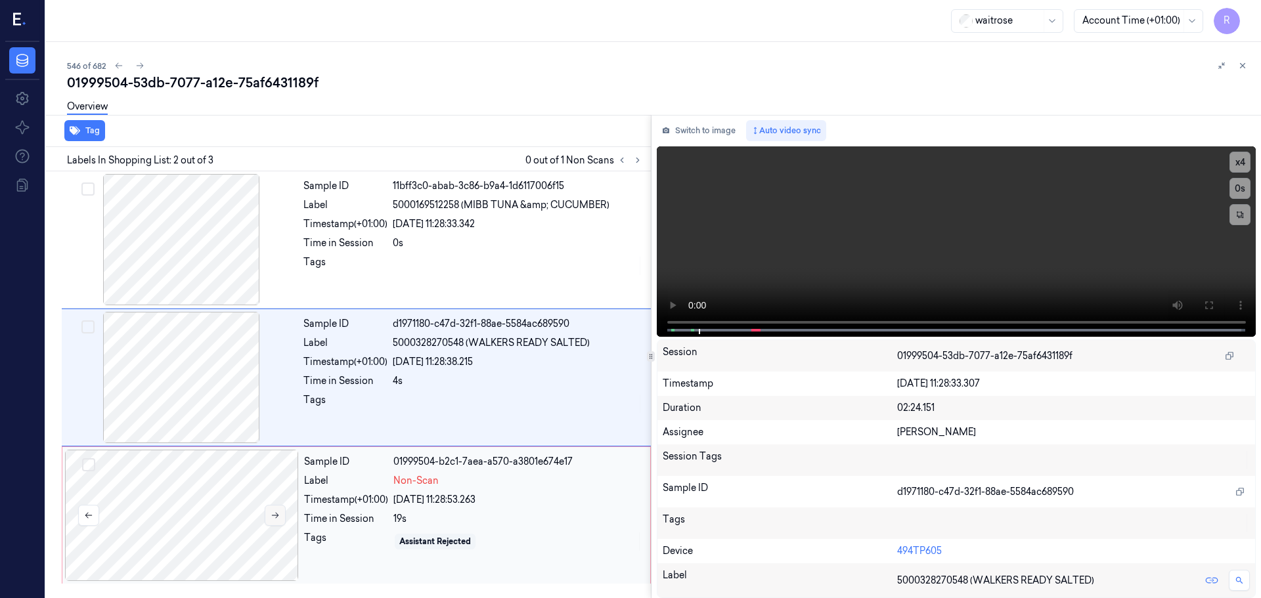
click at [271, 520] on button at bounding box center [275, 515] width 21 height 21
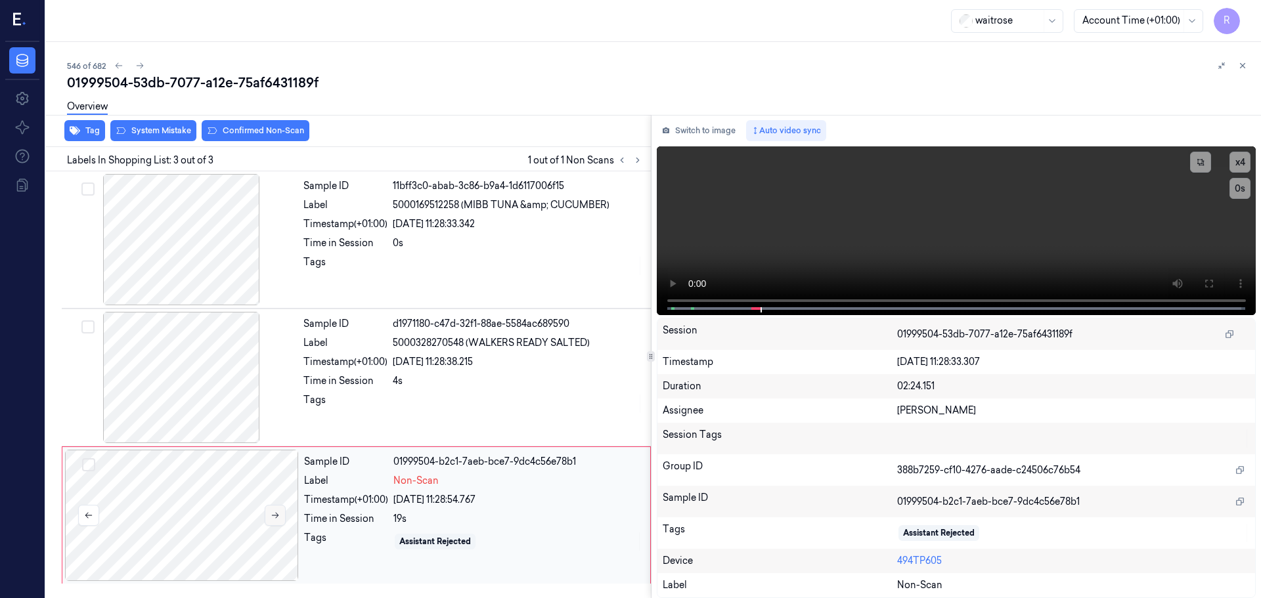
click at [275, 518] on icon at bounding box center [275, 515] width 9 height 9
click at [275, 516] on icon at bounding box center [275, 515] width 9 height 9
click at [275, 516] on icon at bounding box center [275, 516] width 7 height 6
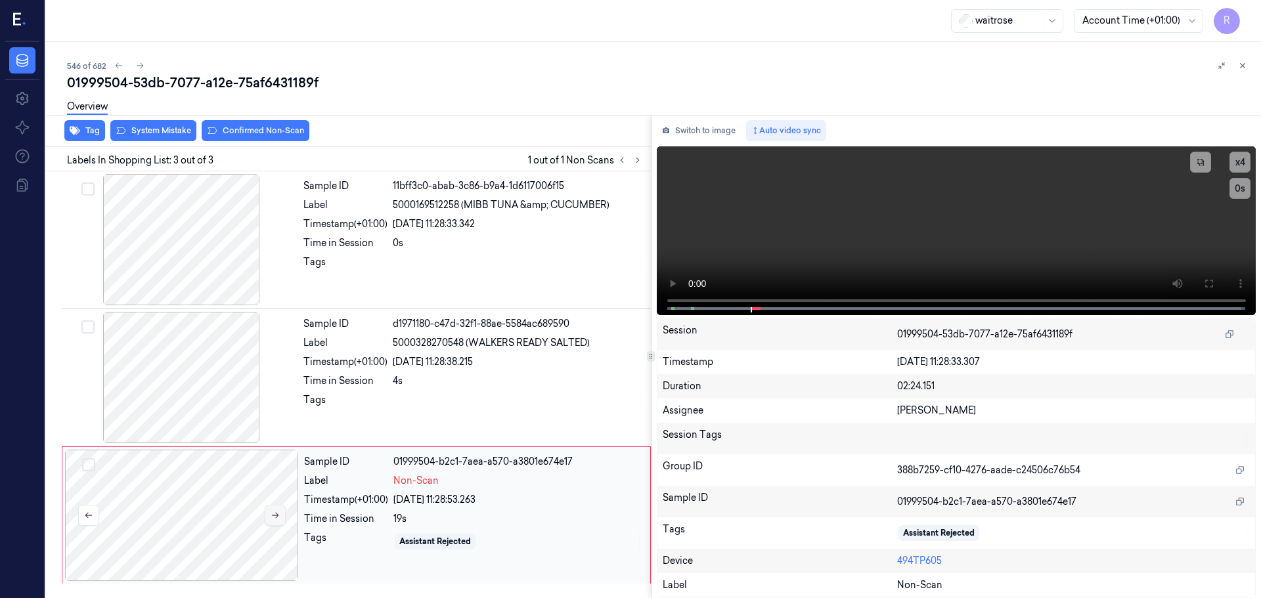
click at [275, 515] on icon at bounding box center [275, 515] width 9 height 9
click at [275, 514] on icon at bounding box center [275, 515] width 9 height 9
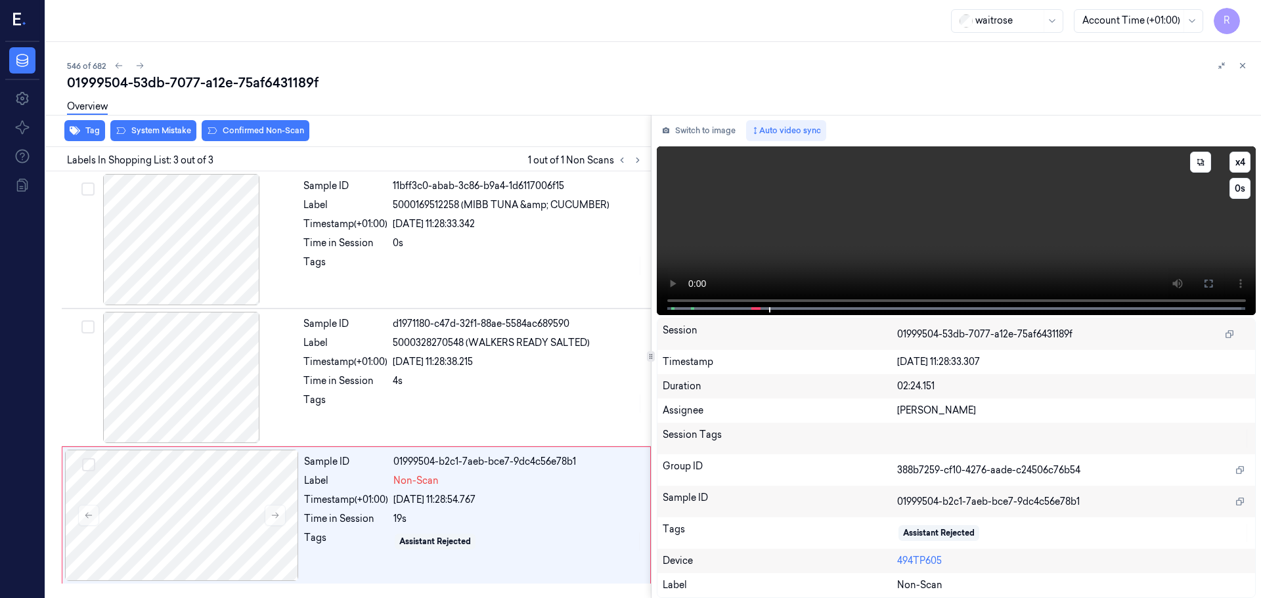
click at [1206, 285] on icon at bounding box center [1208, 283] width 11 height 11
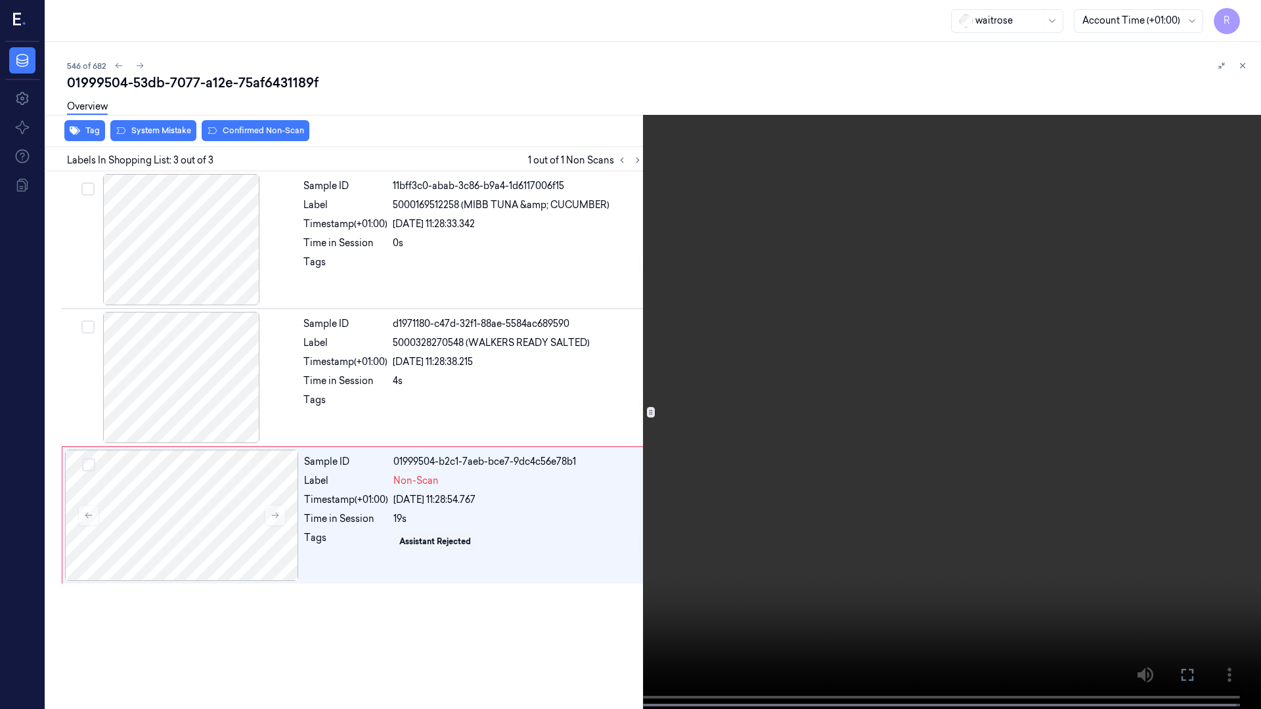
click at [141, 598] on video at bounding box center [630, 356] width 1261 height 712
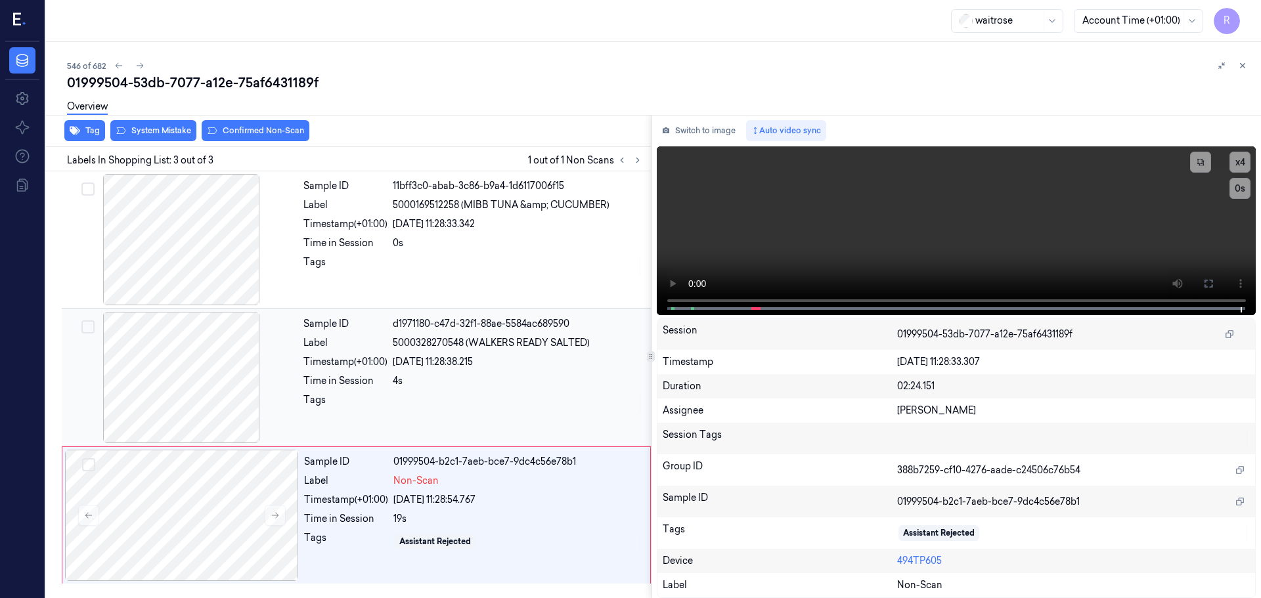
click at [417, 346] on span "5000328270548 (WALKERS READY SALTED)" at bounding box center [491, 343] width 197 height 14
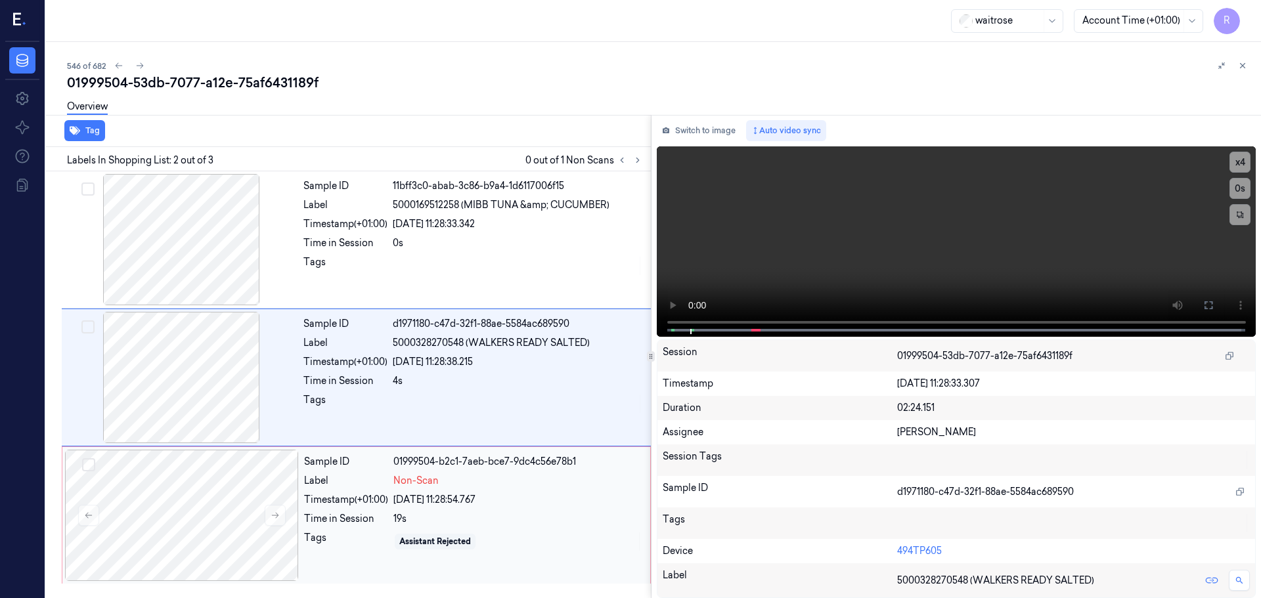
click at [394, 498] on div "[DATE] 11:28:54.767" at bounding box center [517, 500] width 249 height 14
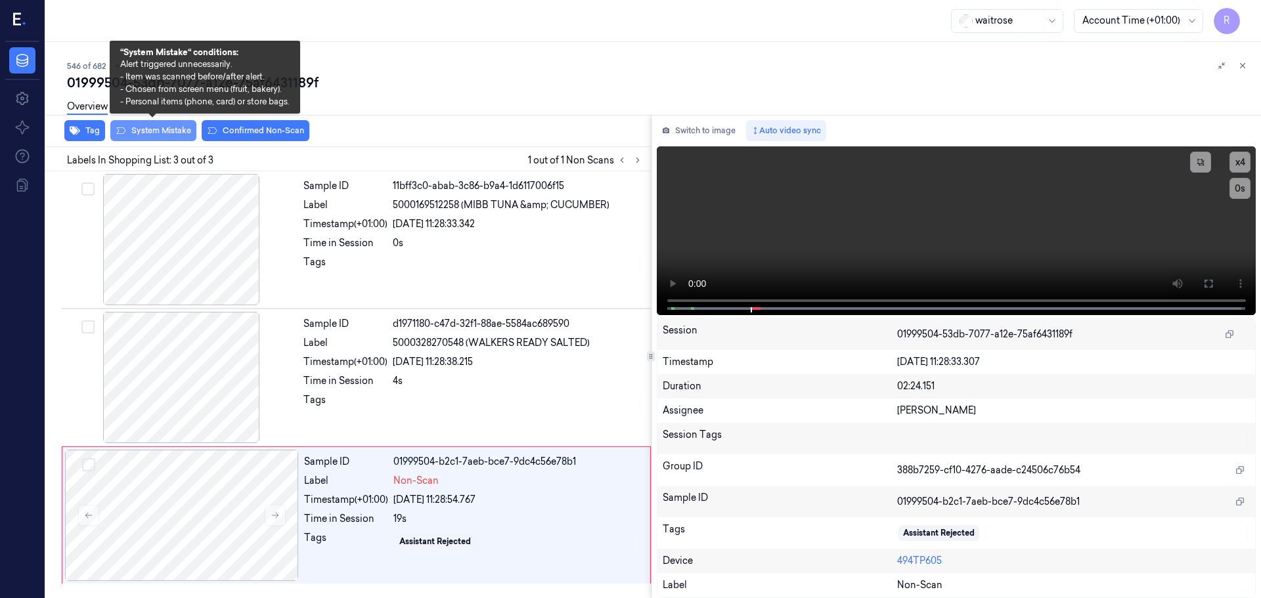
click at [175, 129] on button "System Mistake" at bounding box center [153, 130] width 86 height 21
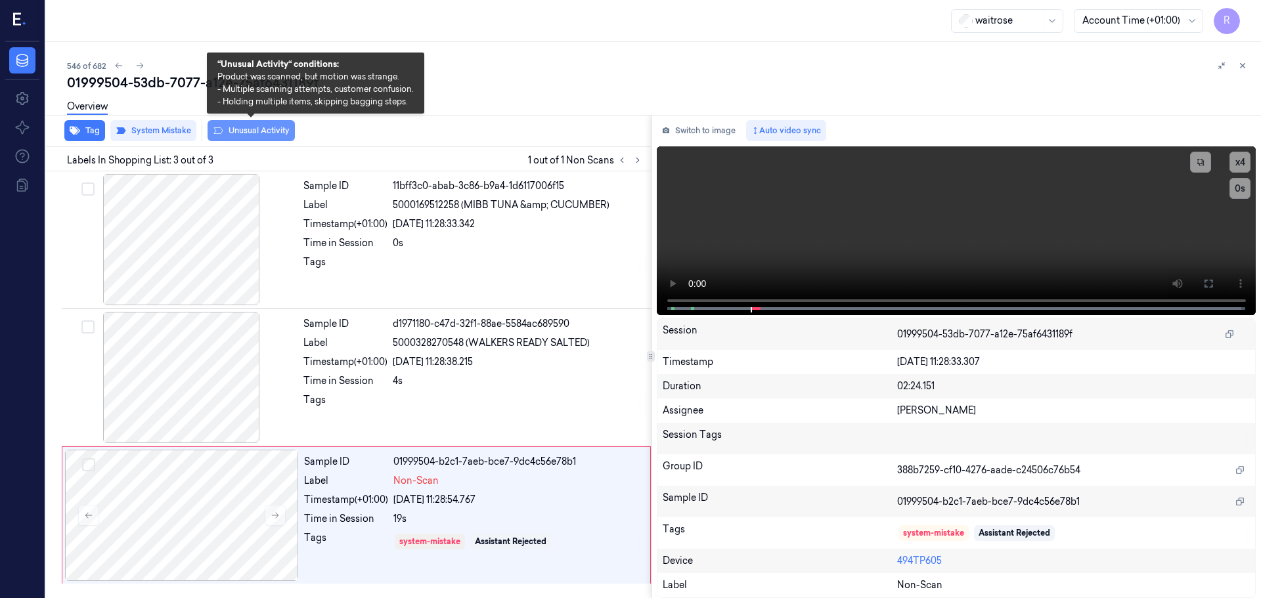
click at [225, 133] on button "Unusual Activity" at bounding box center [251, 130] width 87 height 21
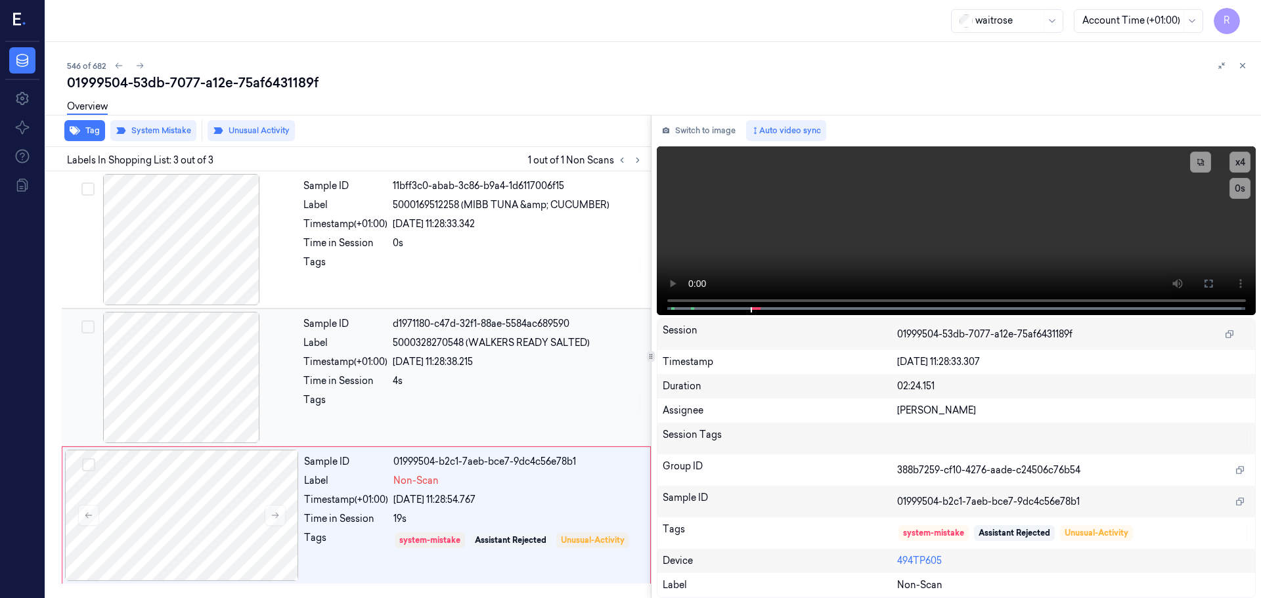
click at [395, 370] on div "Sample ID d1971180-c47d-32f1-88ae-5584ac689590 Label 5000328270548 (WALKERS REA…" at bounding box center [473, 377] width 350 height 131
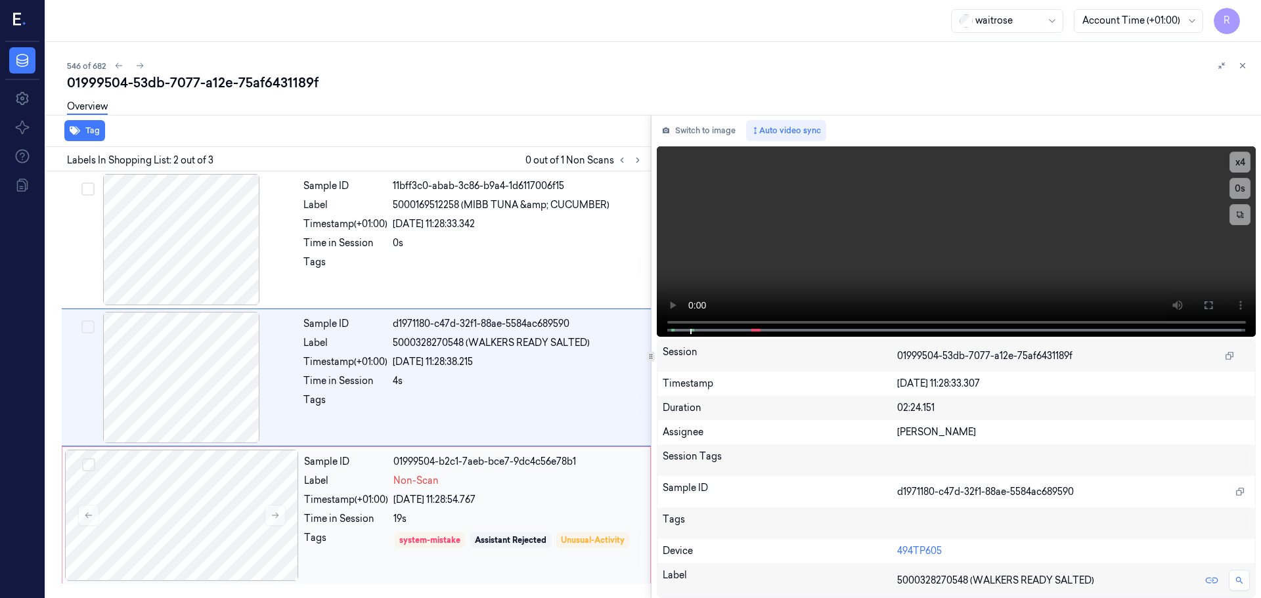
click at [398, 464] on div "01999504-b2c1-7aeb-bce7-9dc4c56e78b1" at bounding box center [517, 462] width 249 height 14
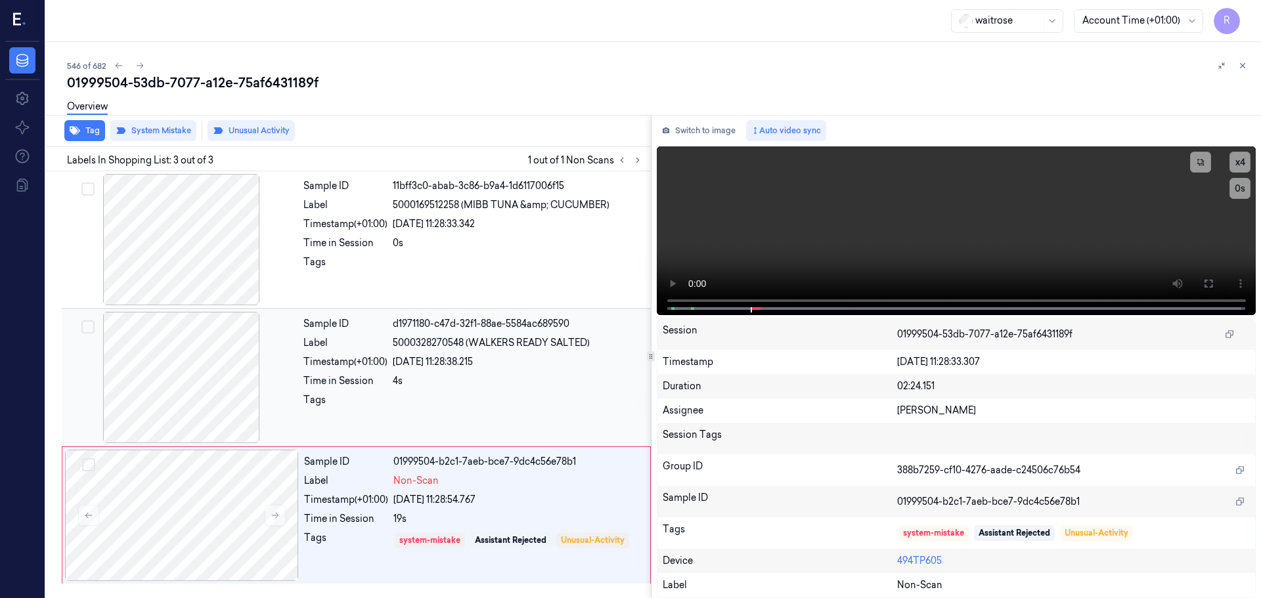
click at [386, 384] on div "Time in Session" at bounding box center [345, 381] width 84 height 14
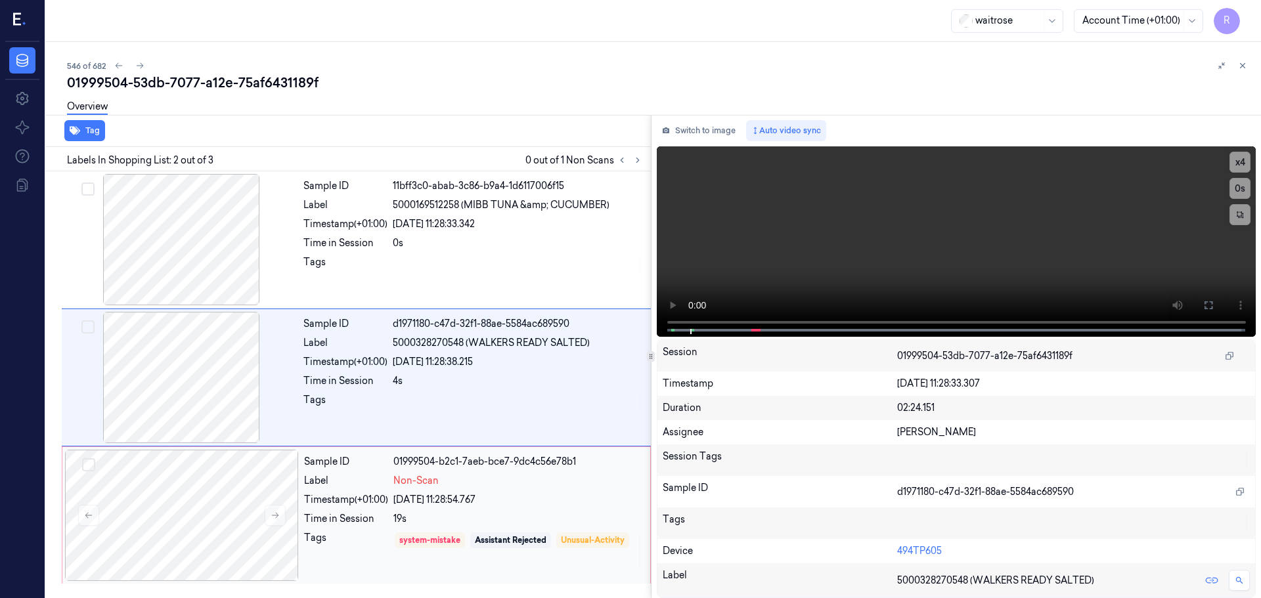
click at [317, 516] on div "Time in Session" at bounding box center [346, 519] width 84 height 14
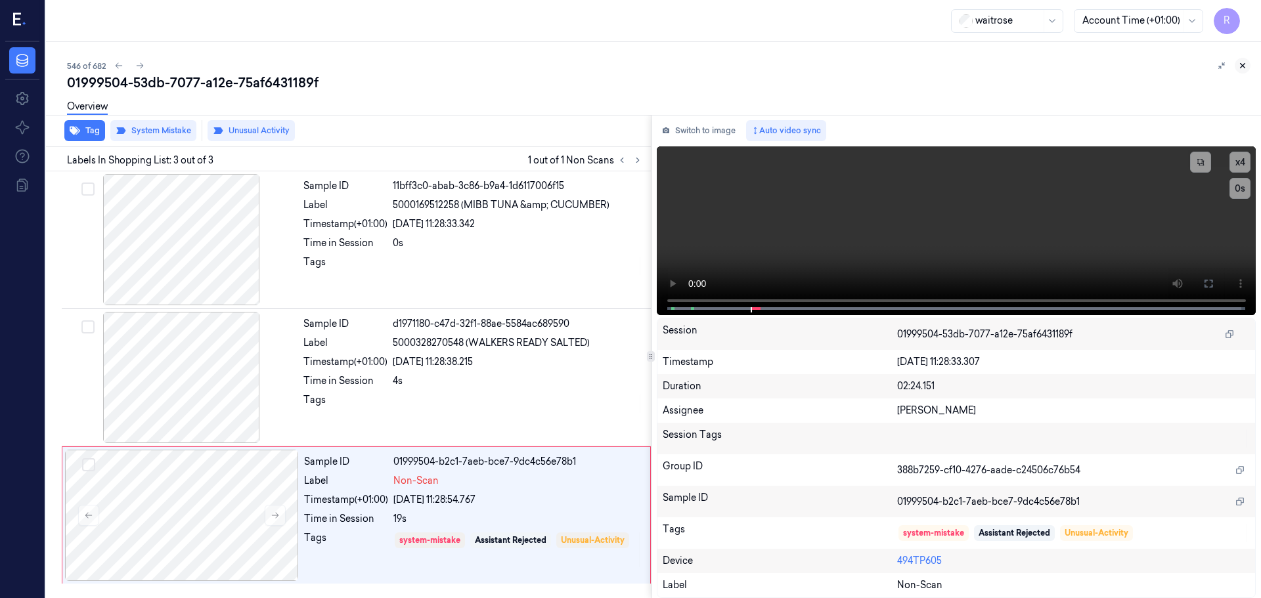
click at [1242, 67] on icon at bounding box center [1242, 65] width 9 height 9
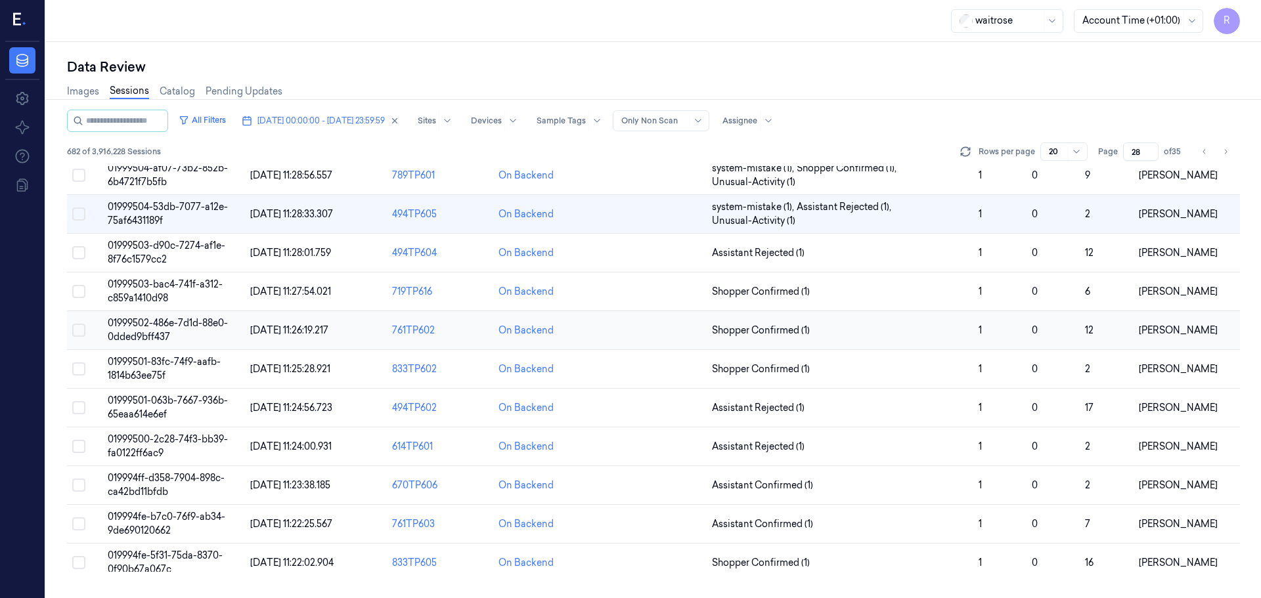
scroll to position [39, 0]
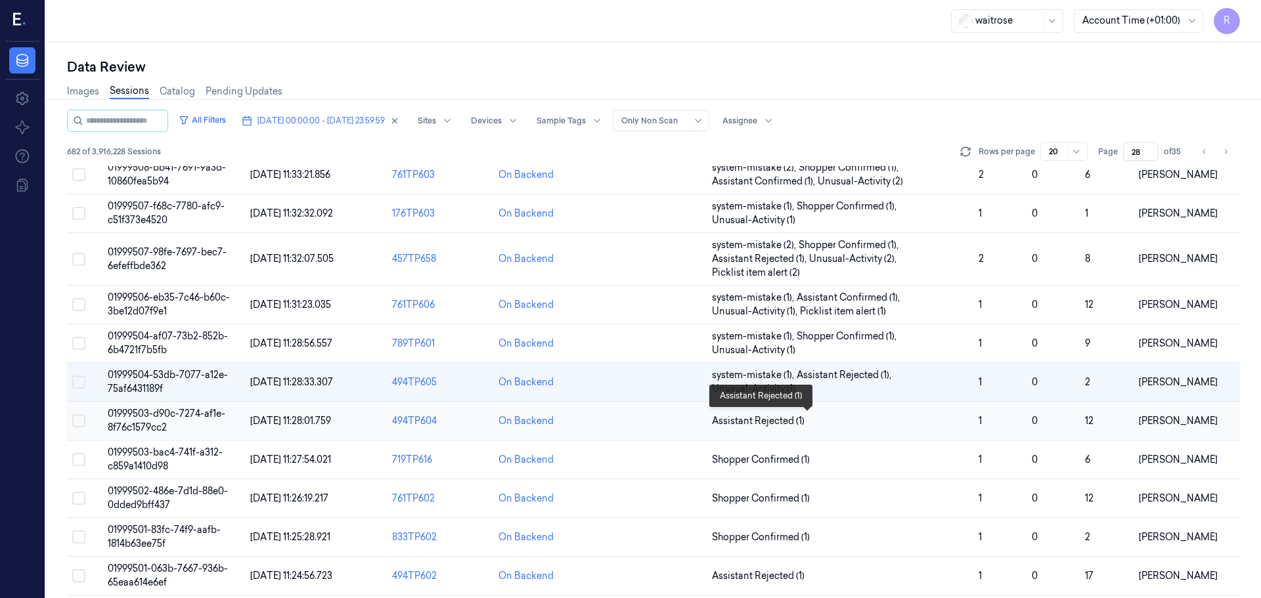
click at [940, 419] on span "Assistant Rejected (1)" at bounding box center [840, 421] width 256 height 14
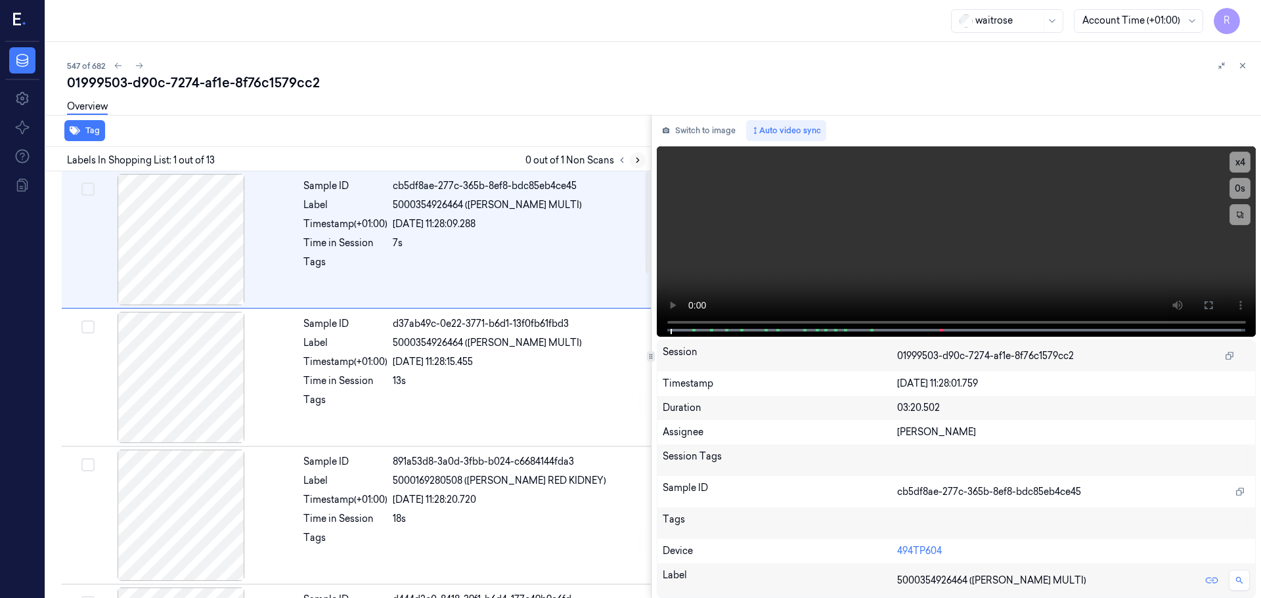
click at [634, 159] on icon at bounding box center [637, 160] width 9 height 9
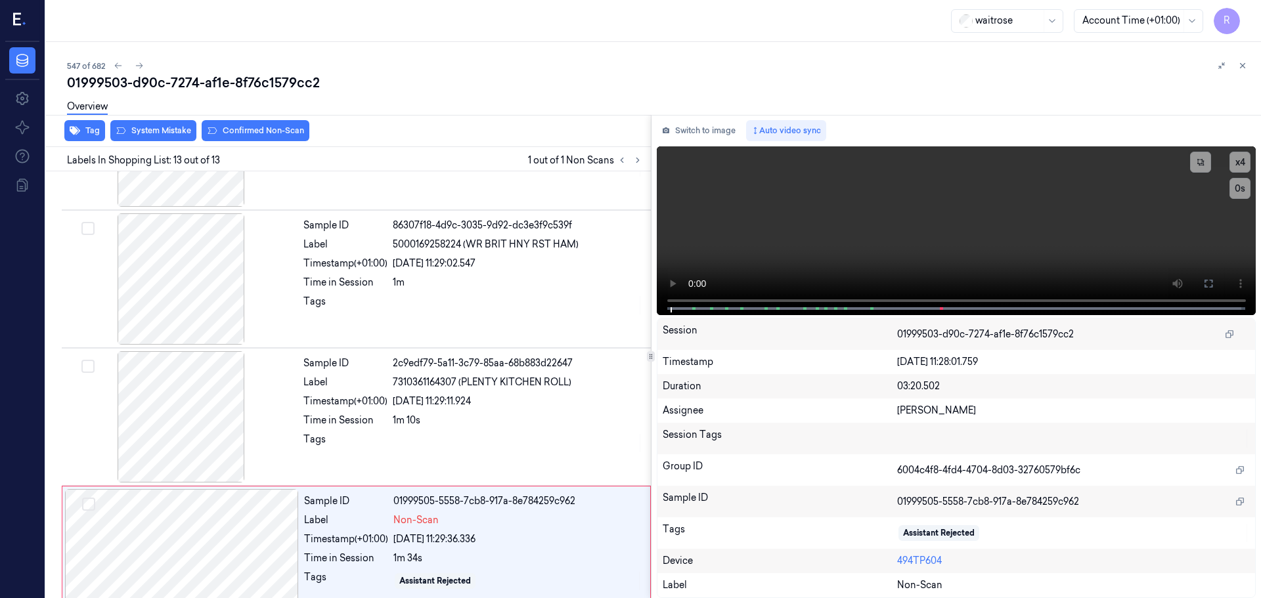
scroll to position [1370, 0]
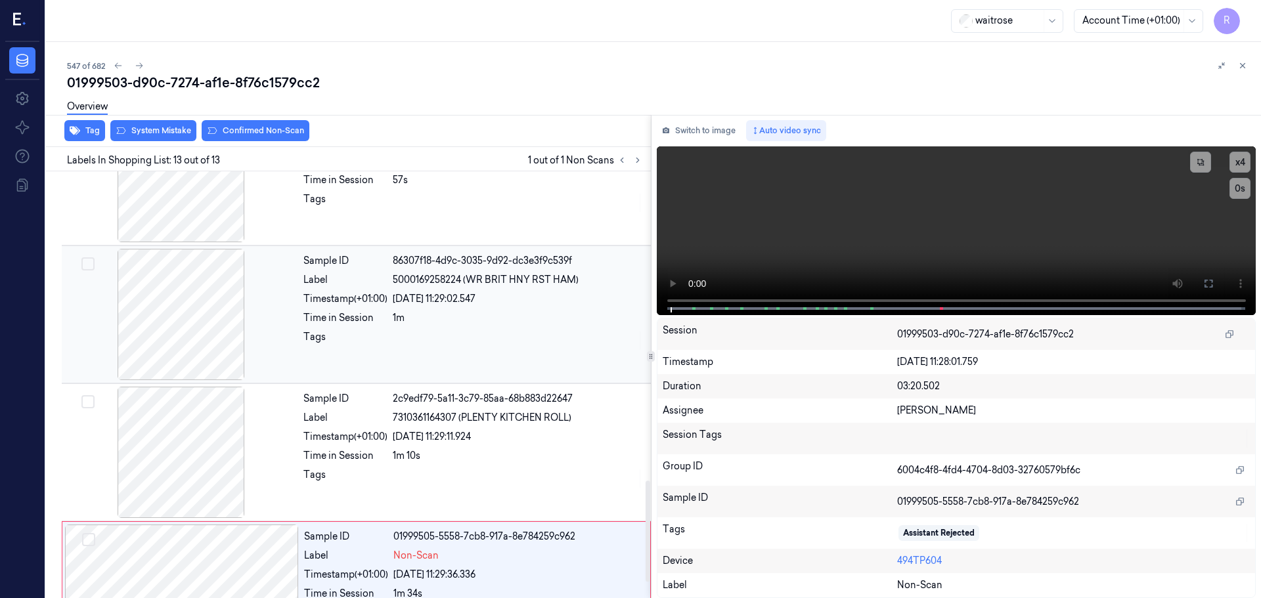
click at [183, 297] on div at bounding box center [181, 314] width 234 height 131
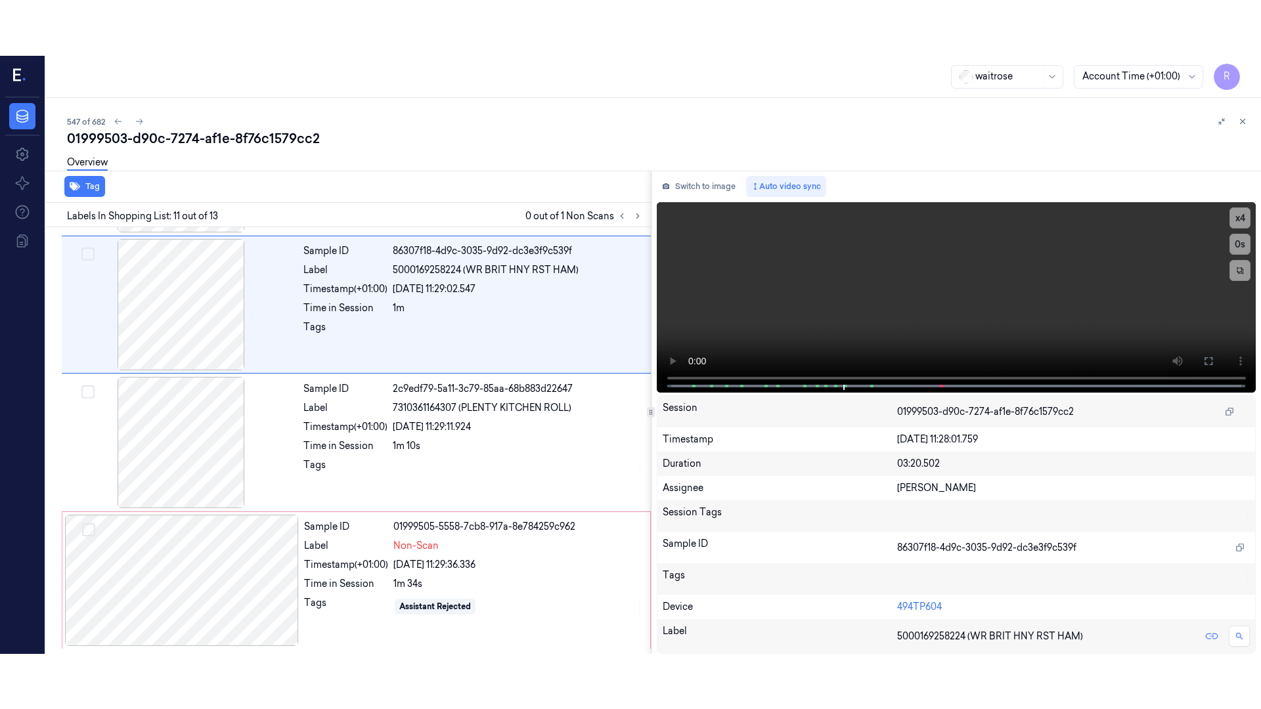
scroll to position [1234, 0]
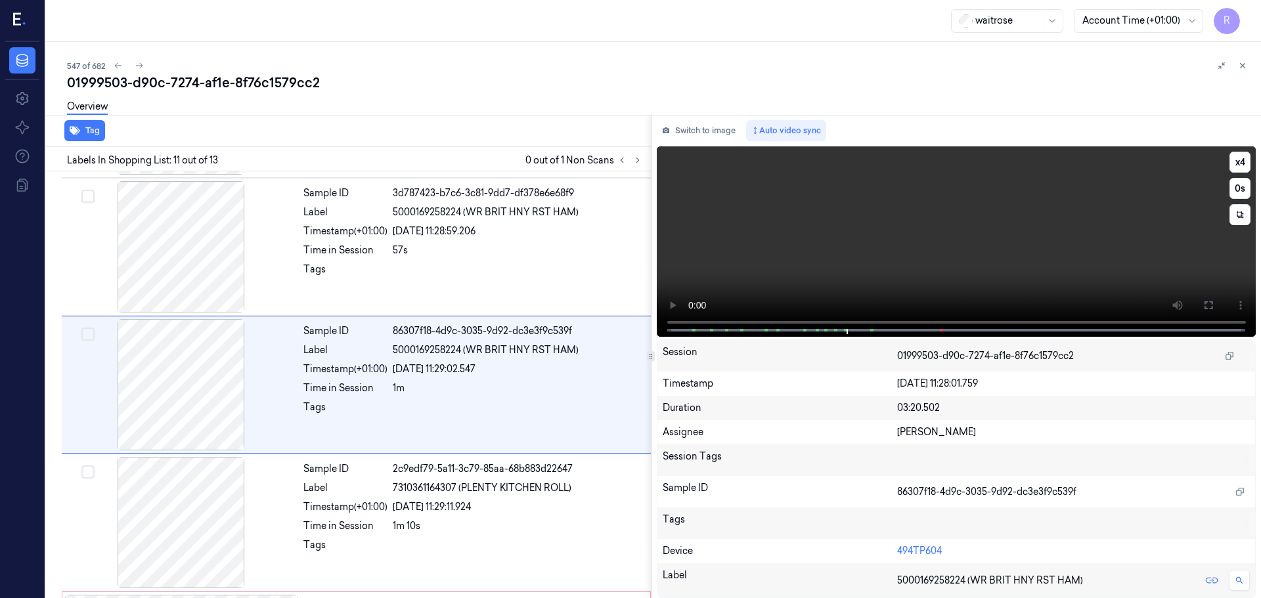
drag, startPoint x: 1212, startPoint y: 300, endPoint x: 1208, endPoint y: 382, distance: 81.5
click at [1209, 301] on icon at bounding box center [1208, 305] width 11 height 11
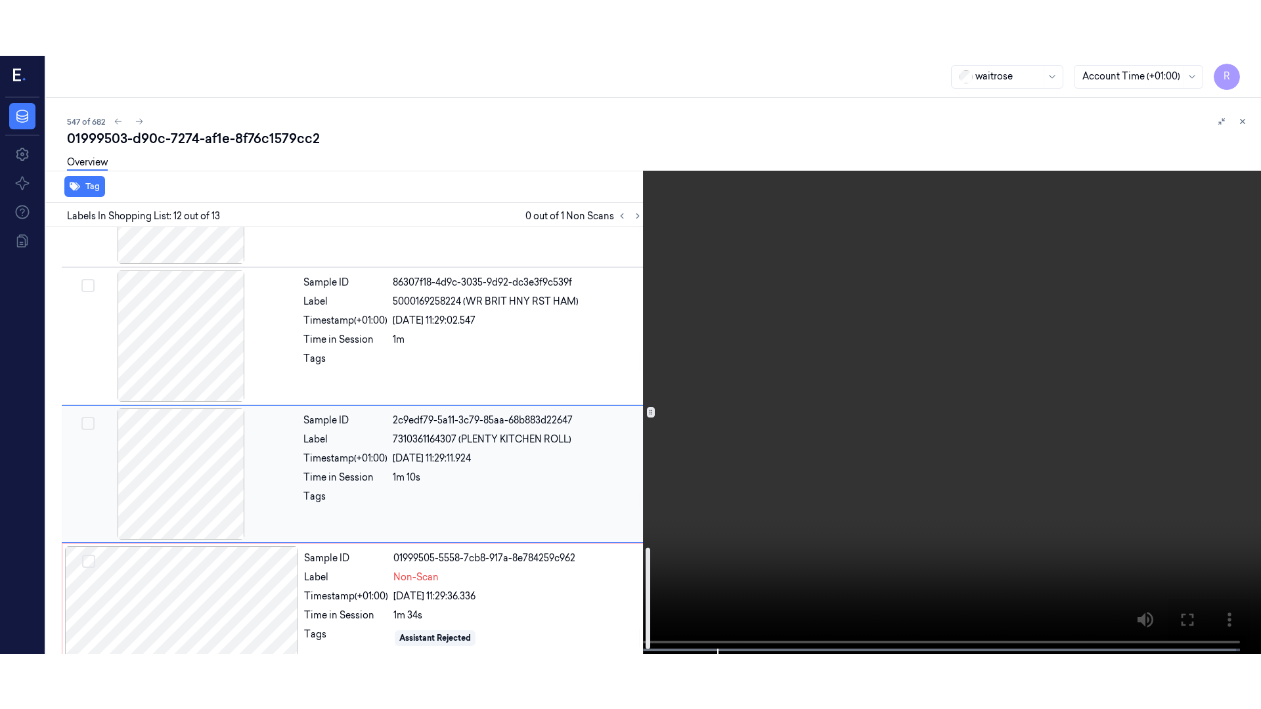
scroll to position [1370, 0]
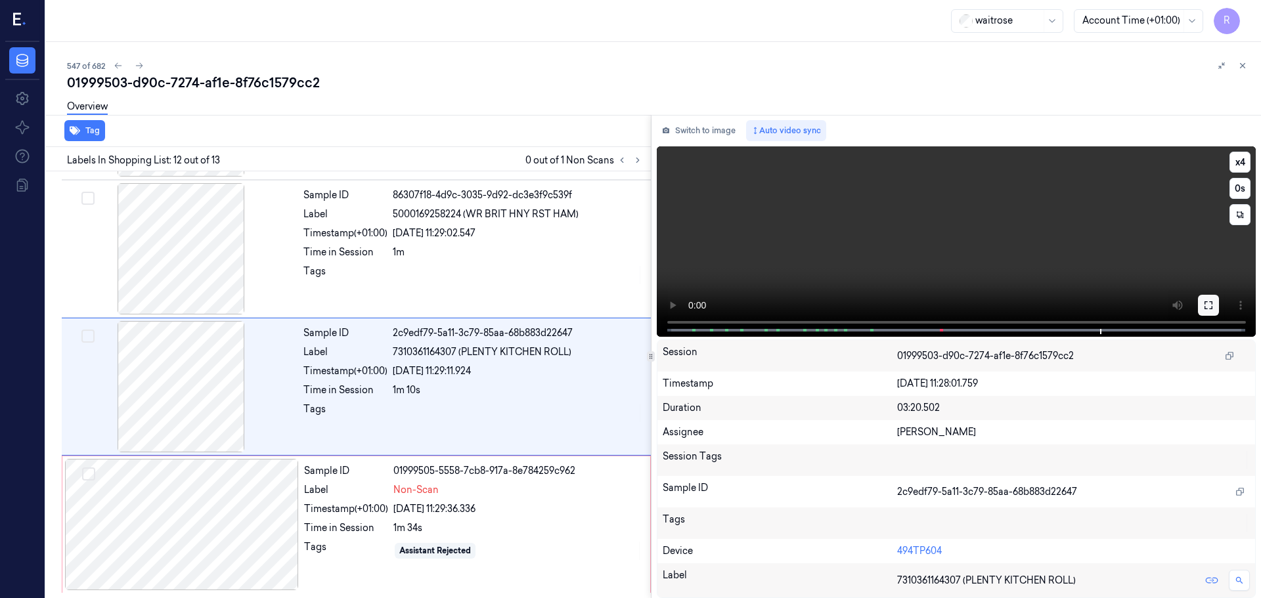
click at [1210, 299] on button at bounding box center [1208, 305] width 21 height 21
click at [1206, 309] on icon at bounding box center [1208, 305] width 8 height 8
click at [385, 507] on div "Timestamp (+01:00)" at bounding box center [346, 509] width 84 height 14
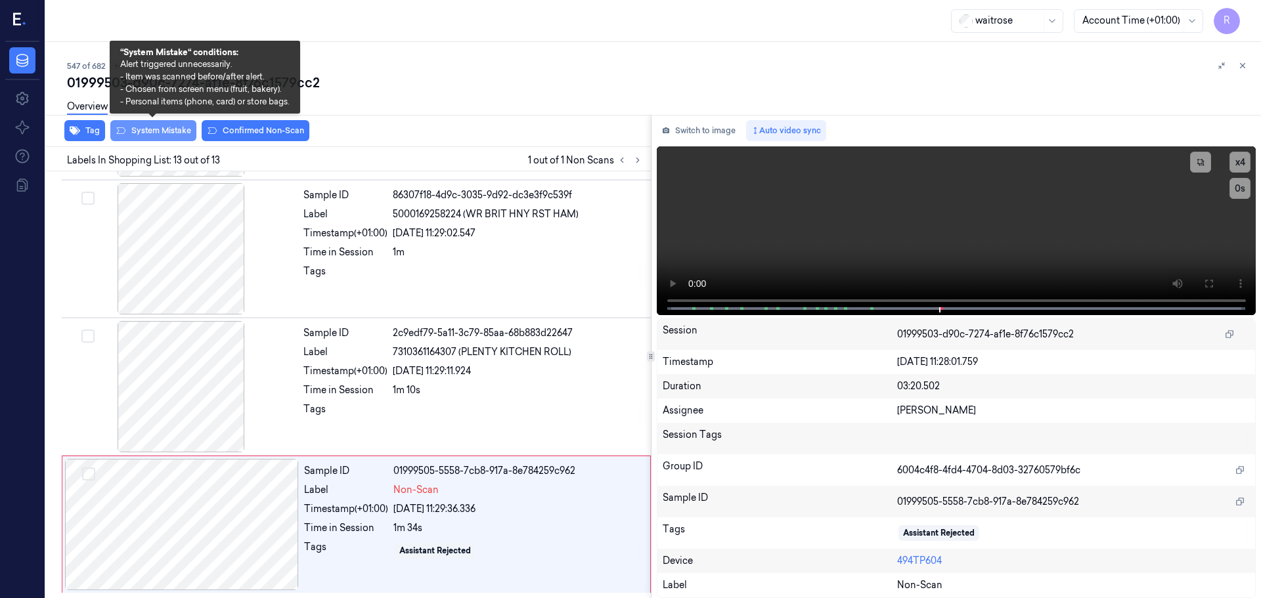
click at [171, 129] on button "System Mistake" at bounding box center [153, 130] width 86 height 21
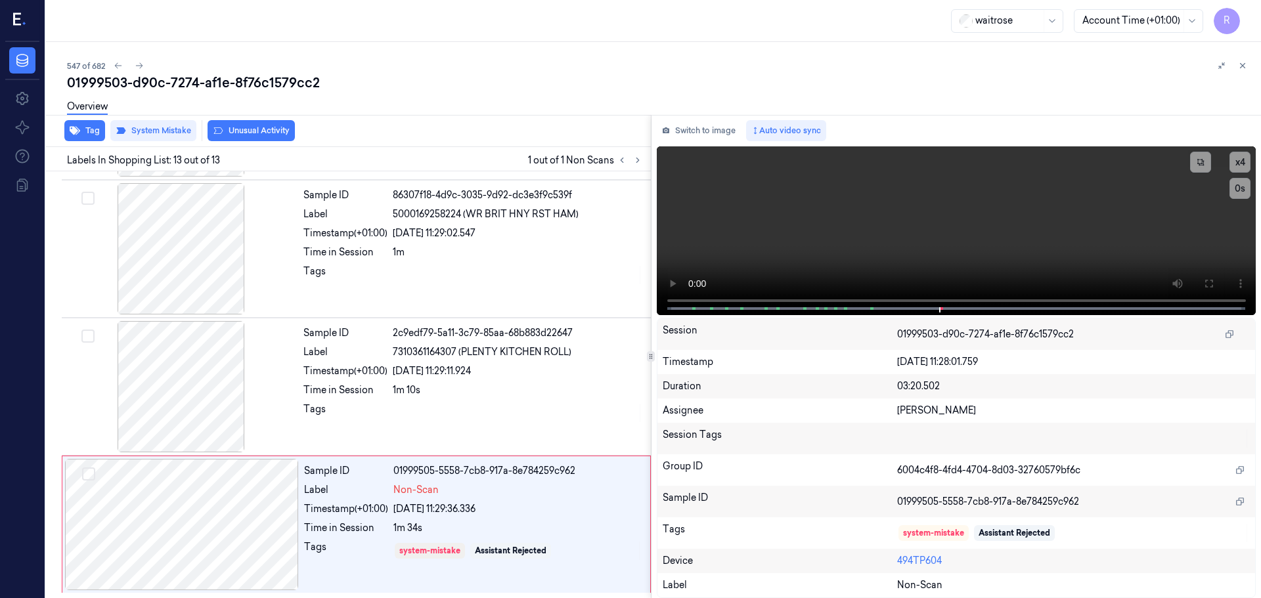
click at [254, 132] on button "Unusual Activity" at bounding box center [251, 130] width 87 height 21
click at [383, 242] on div "Sample ID 86307f18-4d9c-3035-9d92-dc3e3f9c539f Label 5000169258224 (WR BRIT HNY…" at bounding box center [473, 248] width 350 height 131
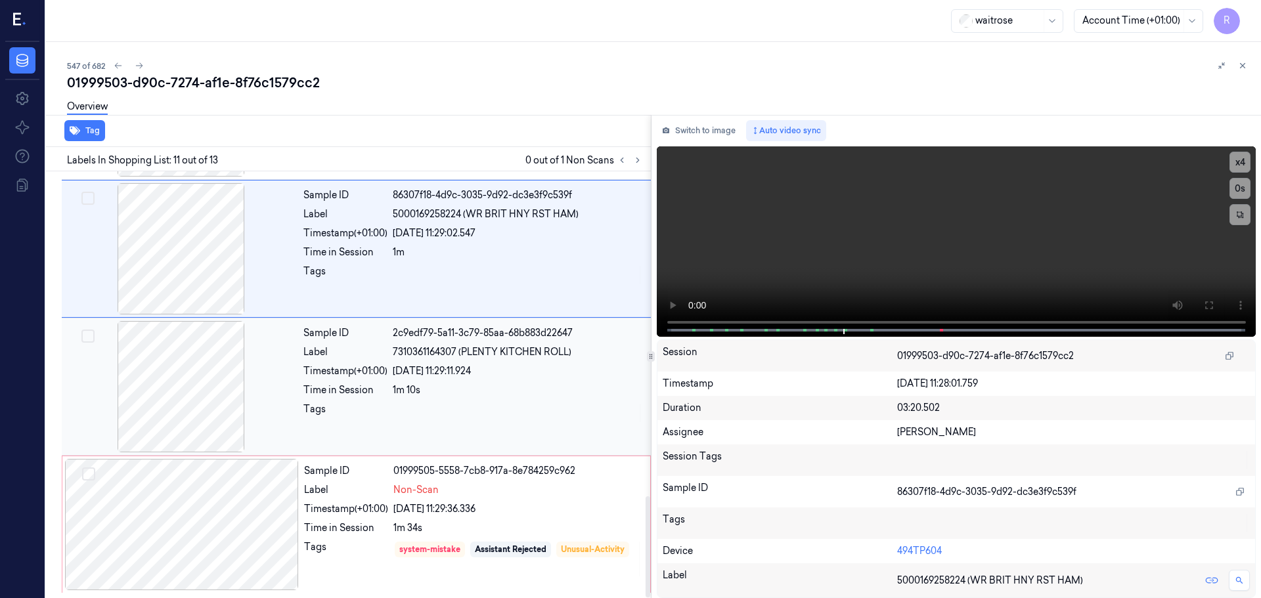
click at [363, 404] on div "Tags" at bounding box center [345, 413] width 84 height 21
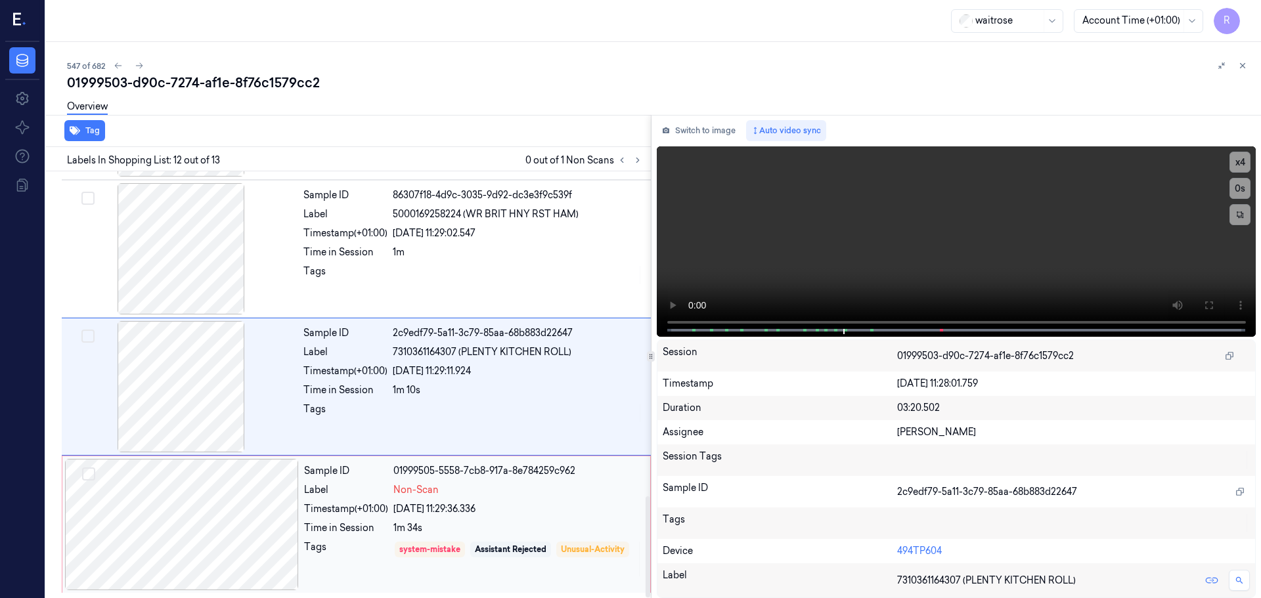
click at [360, 501] on div "Sample ID 01999505-5558-7cb8-917a-8e784259c962 Label Non-Scan Timestamp (+01:00…" at bounding box center [473, 524] width 349 height 131
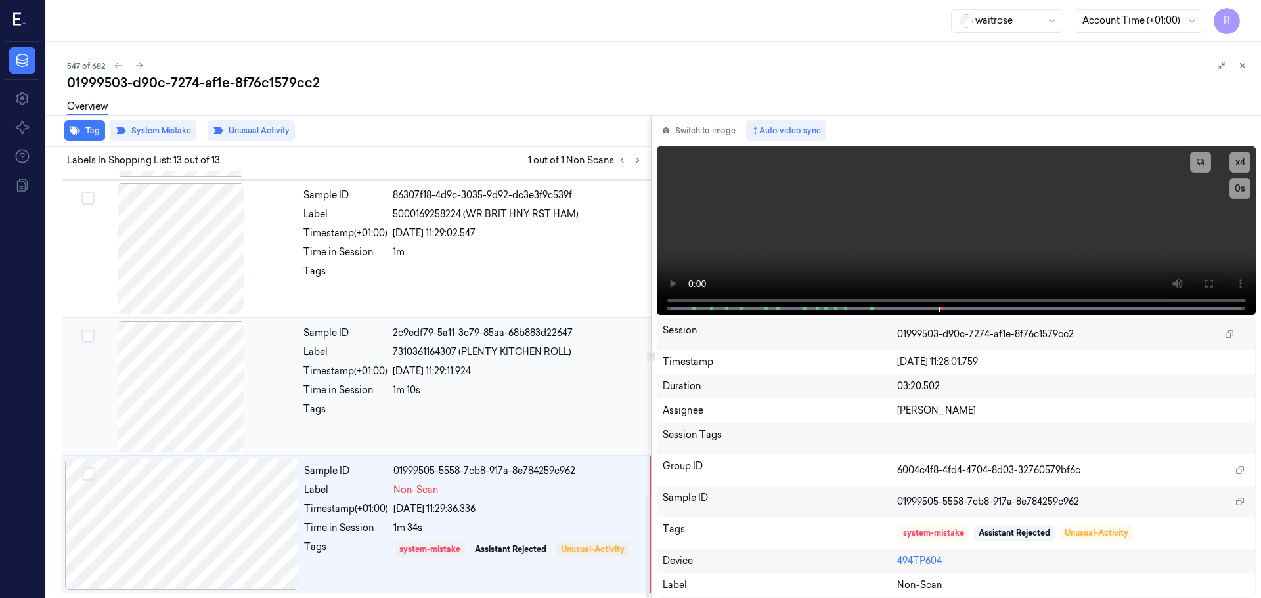
click at [355, 402] on div "Sample ID 2c9edf79-5a11-3c79-85aa-68b883d22647 Label 7310361164307 (PLENTY KITC…" at bounding box center [473, 386] width 350 height 131
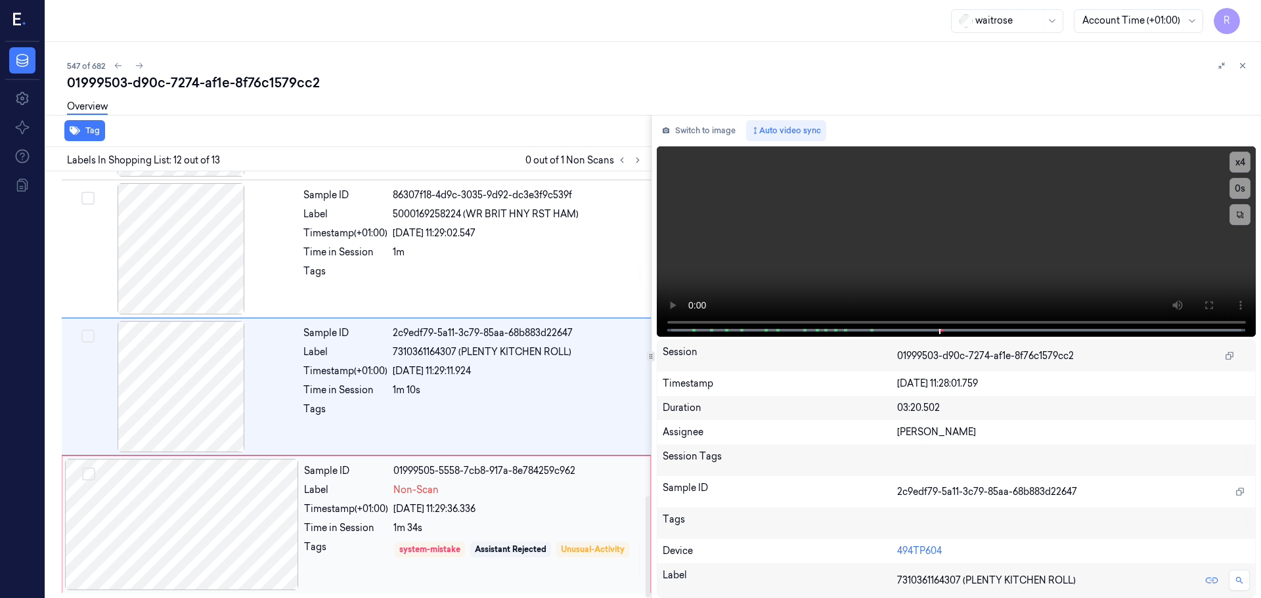
click at [399, 523] on div "1m 34s" at bounding box center [517, 528] width 249 height 14
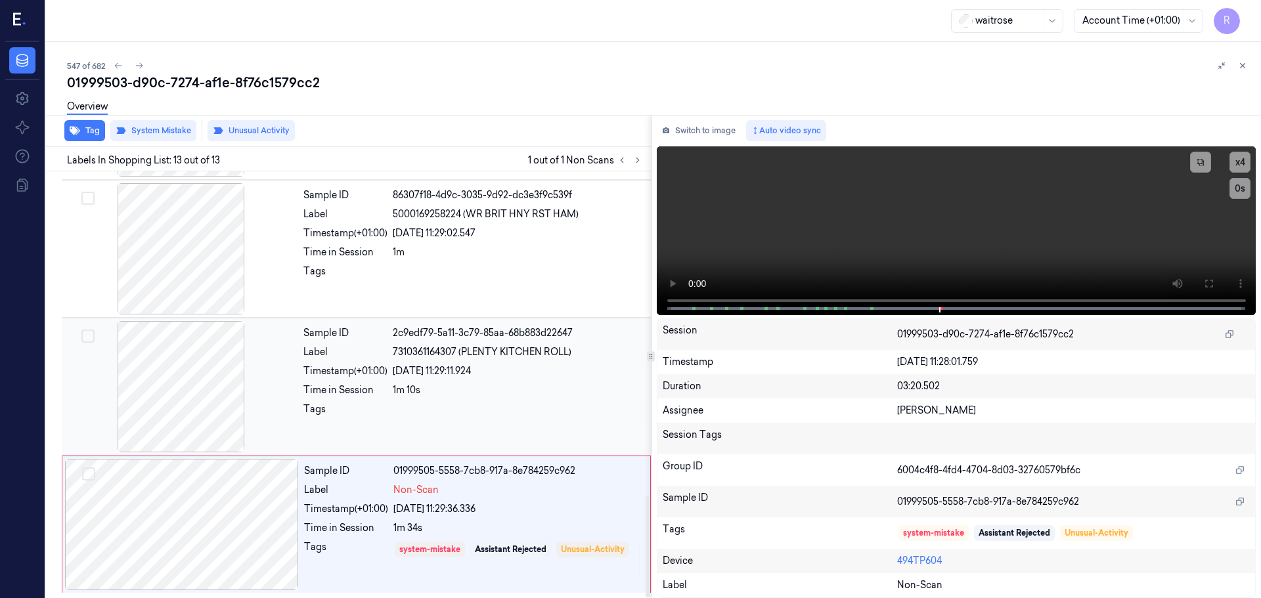
click at [339, 358] on div "Label" at bounding box center [345, 352] width 84 height 14
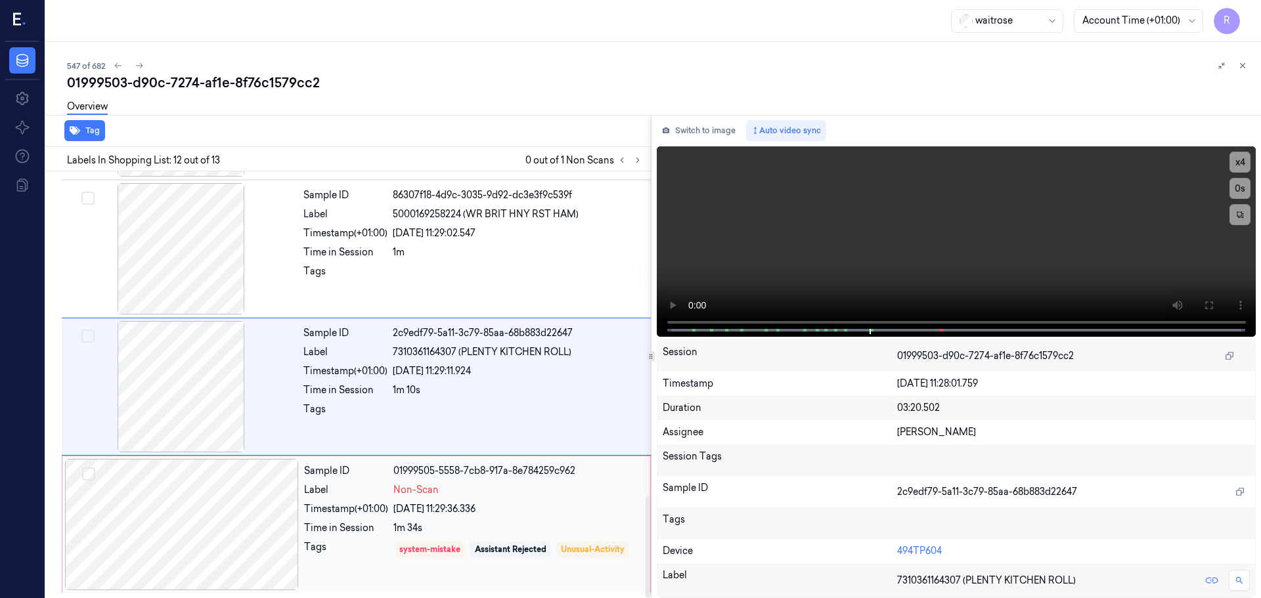
click at [376, 493] on div "Label" at bounding box center [346, 490] width 84 height 14
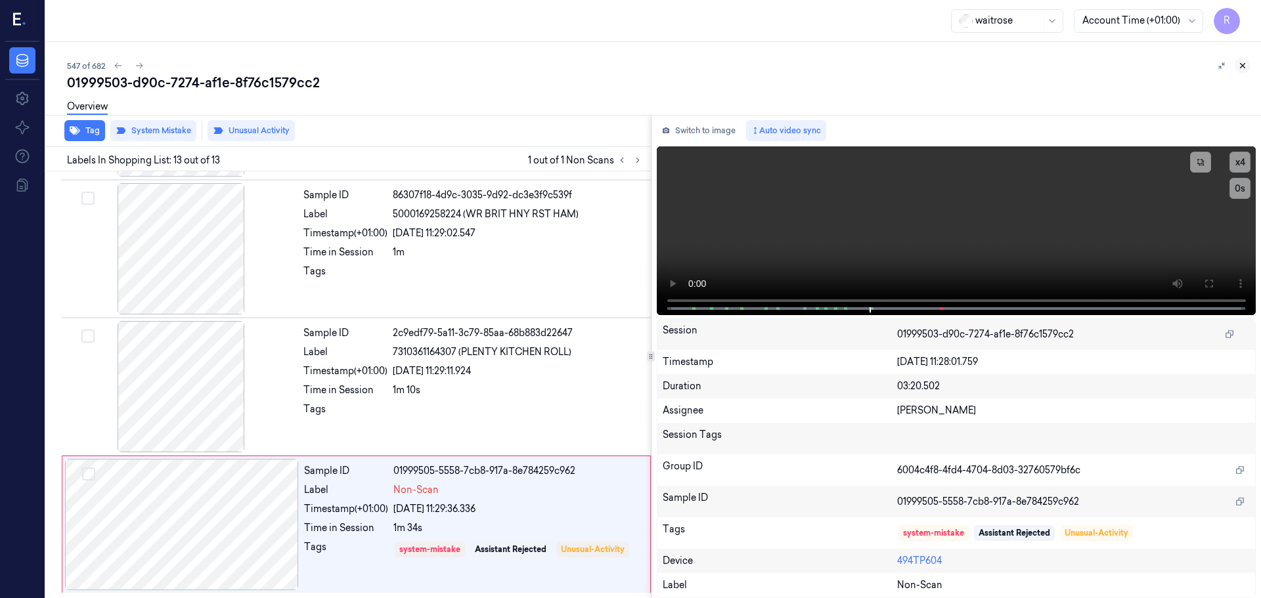
click at [1239, 70] on icon at bounding box center [1242, 65] width 9 height 9
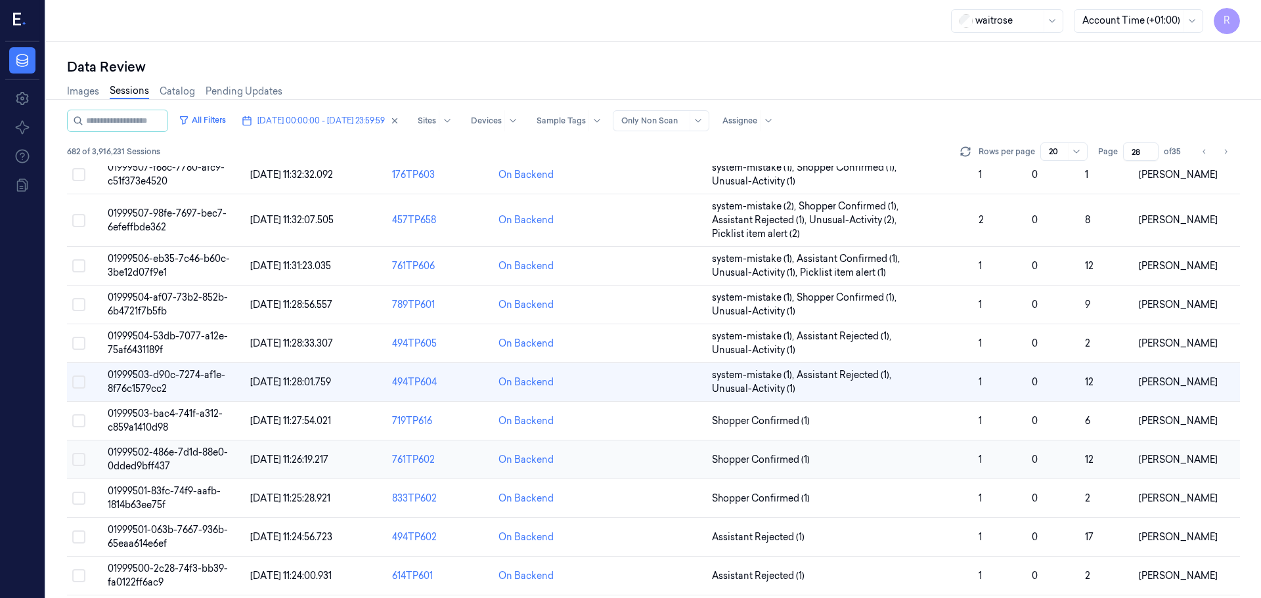
scroll to position [144, 0]
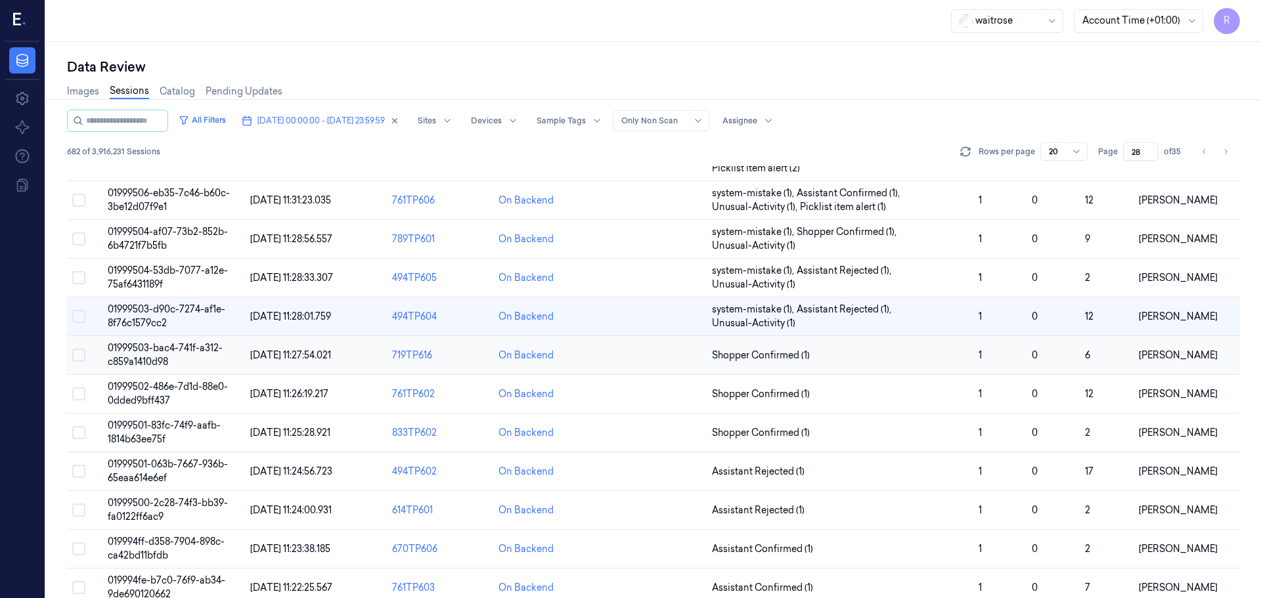
click at [882, 368] on td "Shopper Confirmed (1)" at bounding box center [840, 355] width 267 height 39
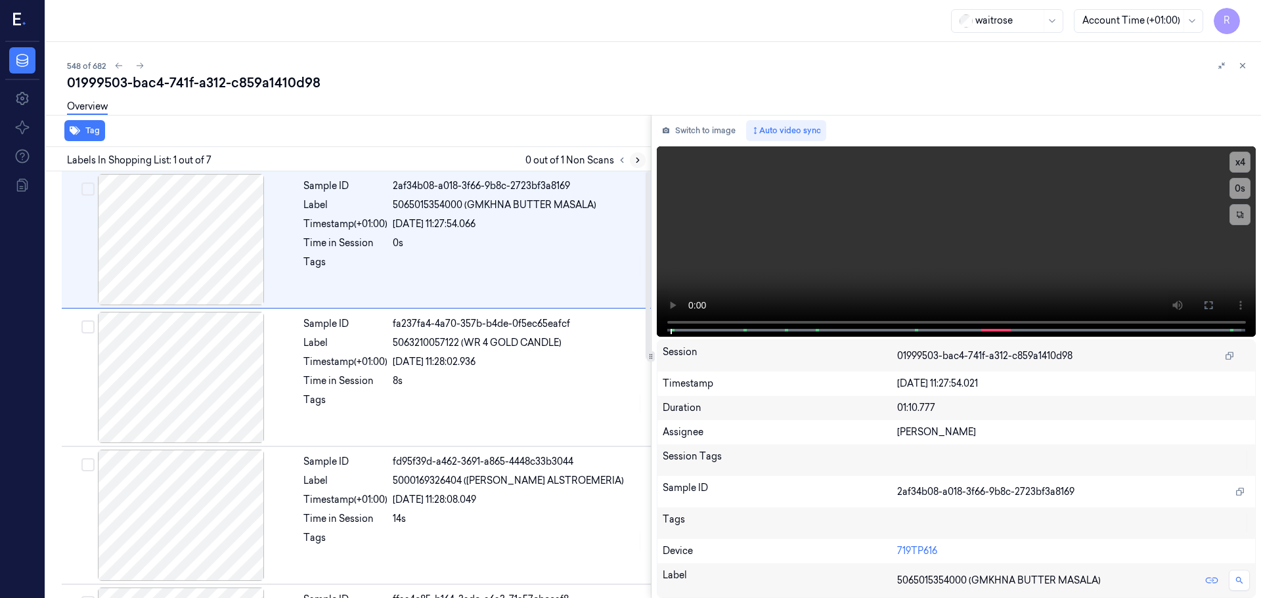
click at [633, 166] on button at bounding box center [638, 160] width 16 height 16
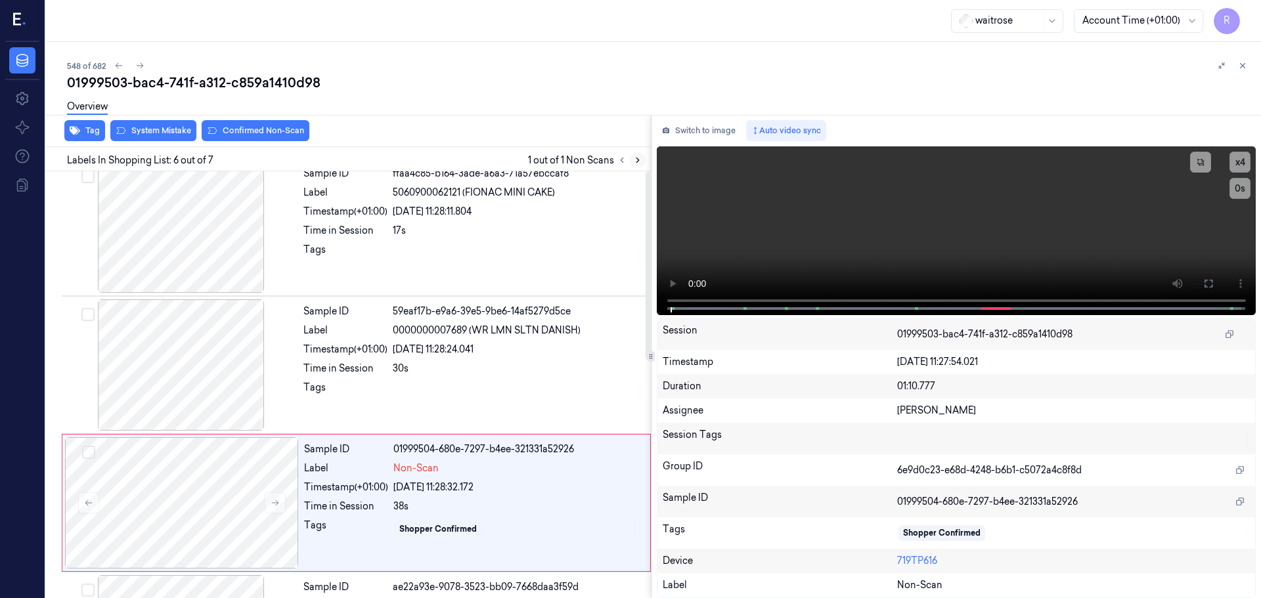
click at [633, 166] on button at bounding box center [638, 160] width 16 height 16
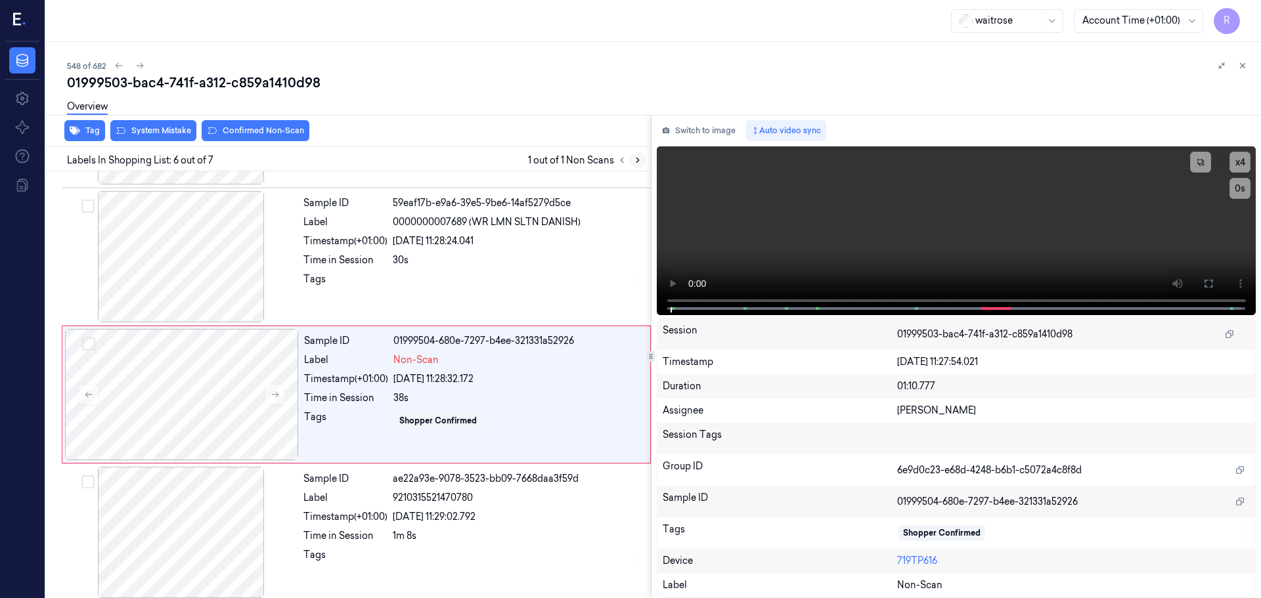
click at [633, 166] on button at bounding box center [638, 160] width 16 height 16
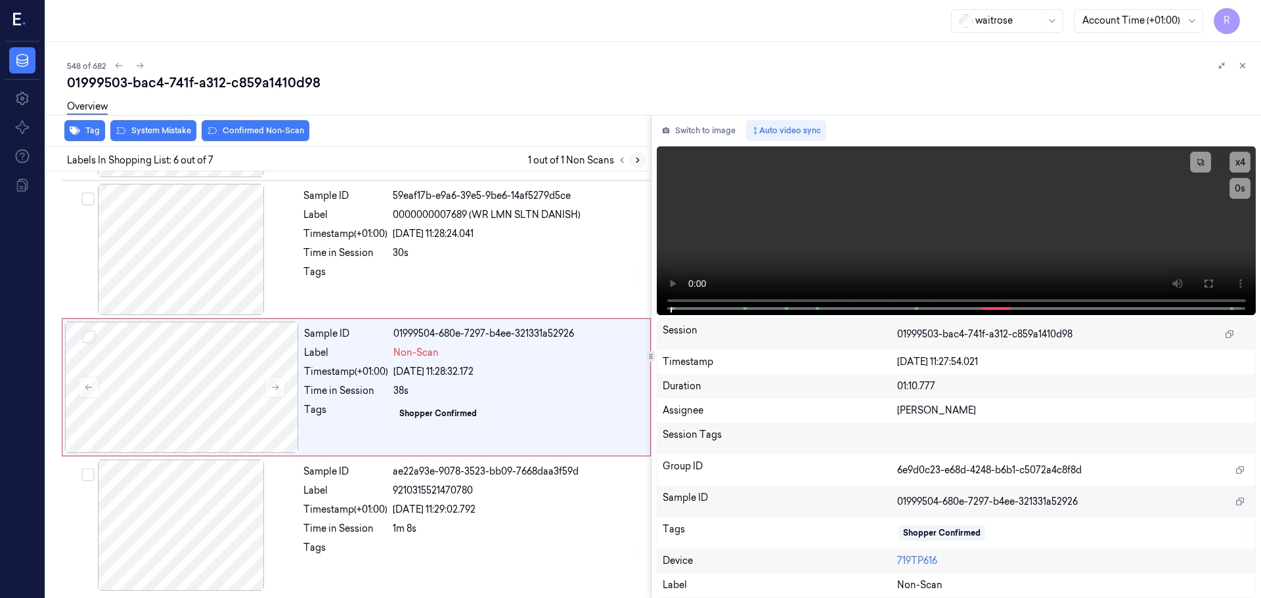
scroll to position [542, 0]
click at [633, 166] on button at bounding box center [638, 160] width 16 height 16
click at [266, 387] on div at bounding box center [182, 386] width 234 height 131
click at [266, 387] on button at bounding box center [275, 386] width 21 height 21
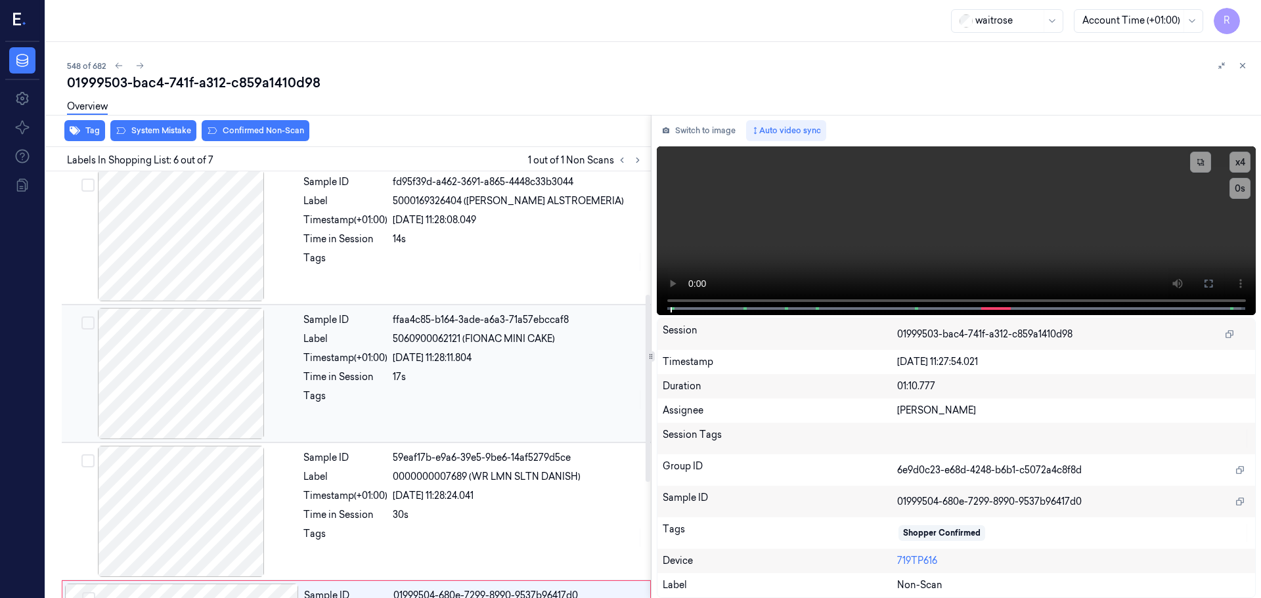
click at [203, 366] on div at bounding box center [181, 373] width 234 height 131
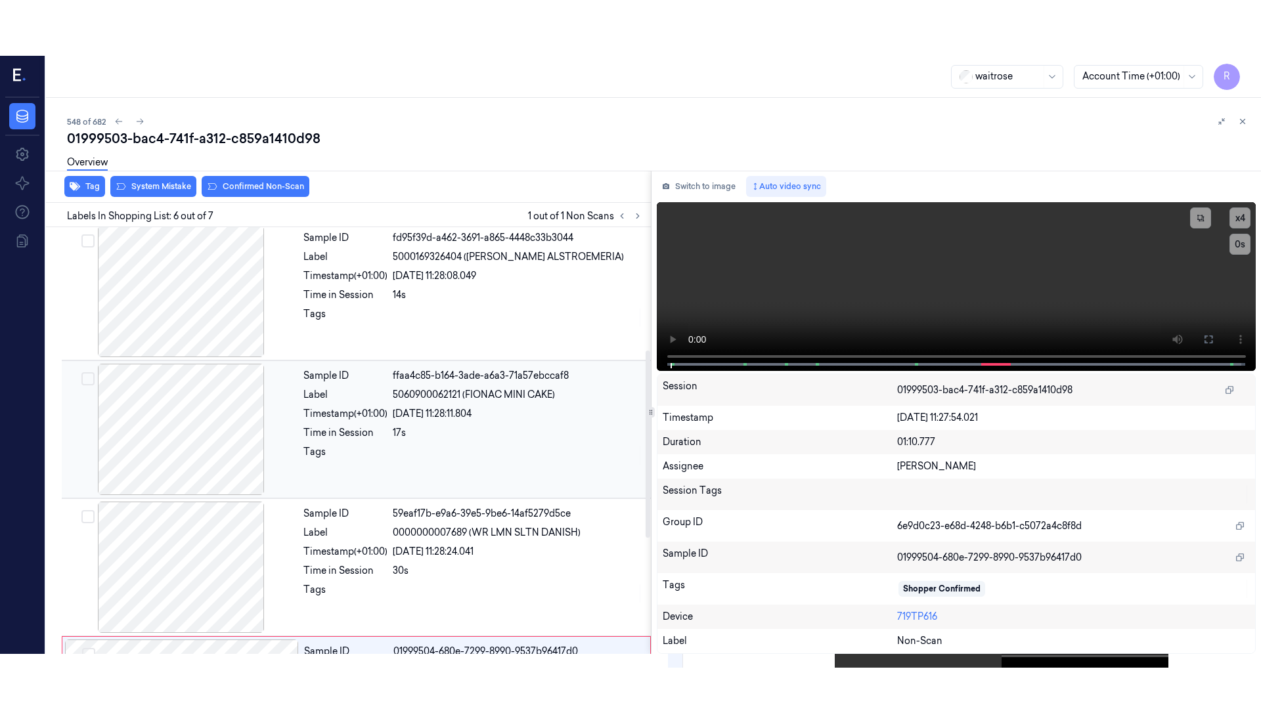
scroll to position [269, 0]
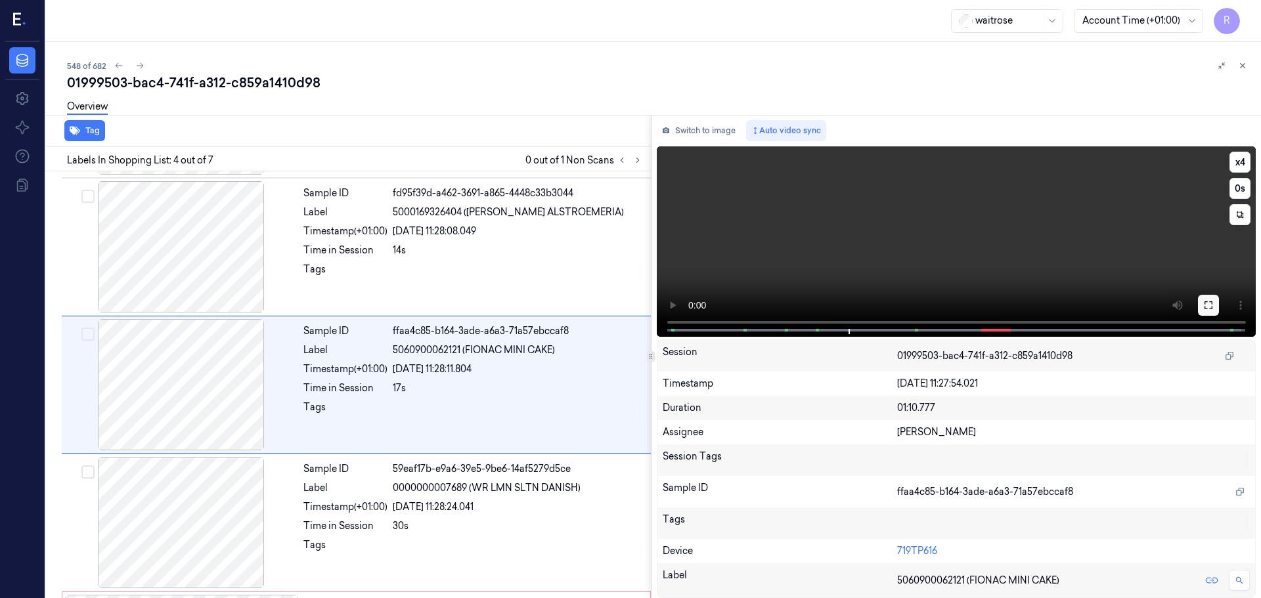
click at [1214, 307] on button at bounding box center [1208, 305] width 21 height 21
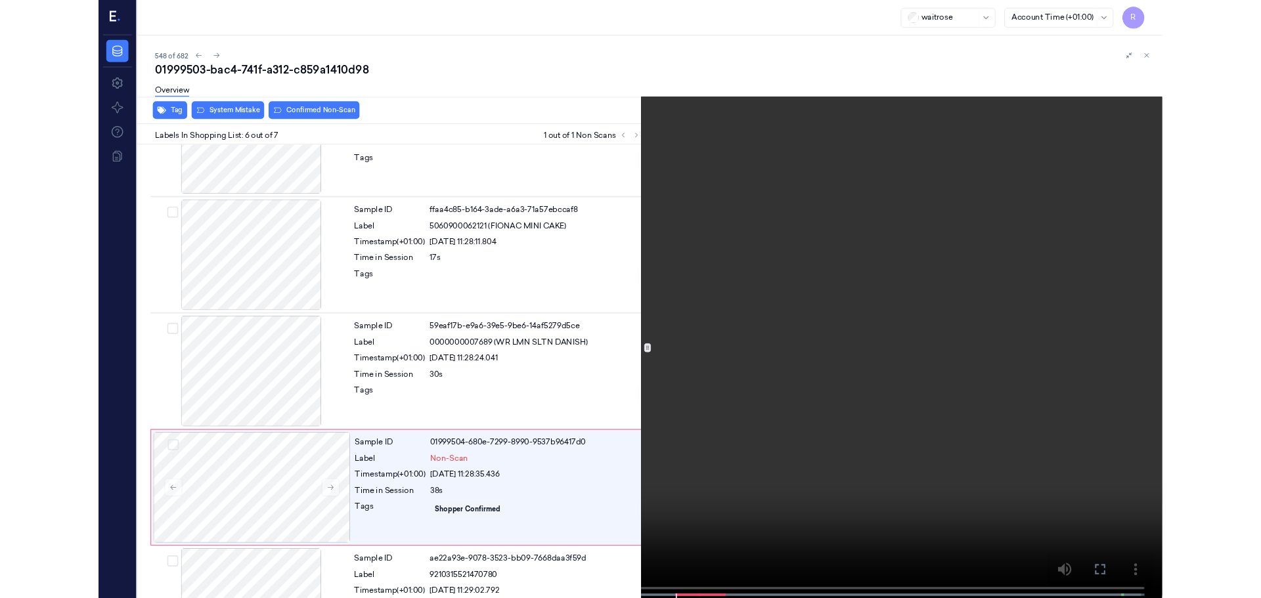
scroll to position [431, 0]
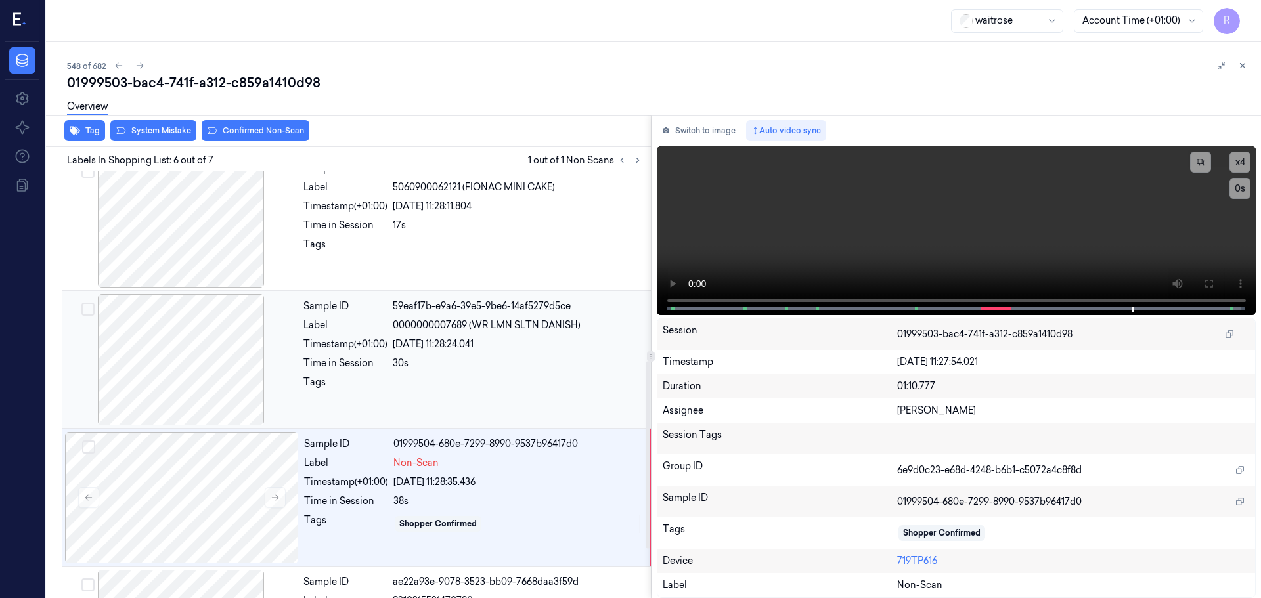
click at [286, 379] on div at bounding box center [181, 359] width 234 height 131
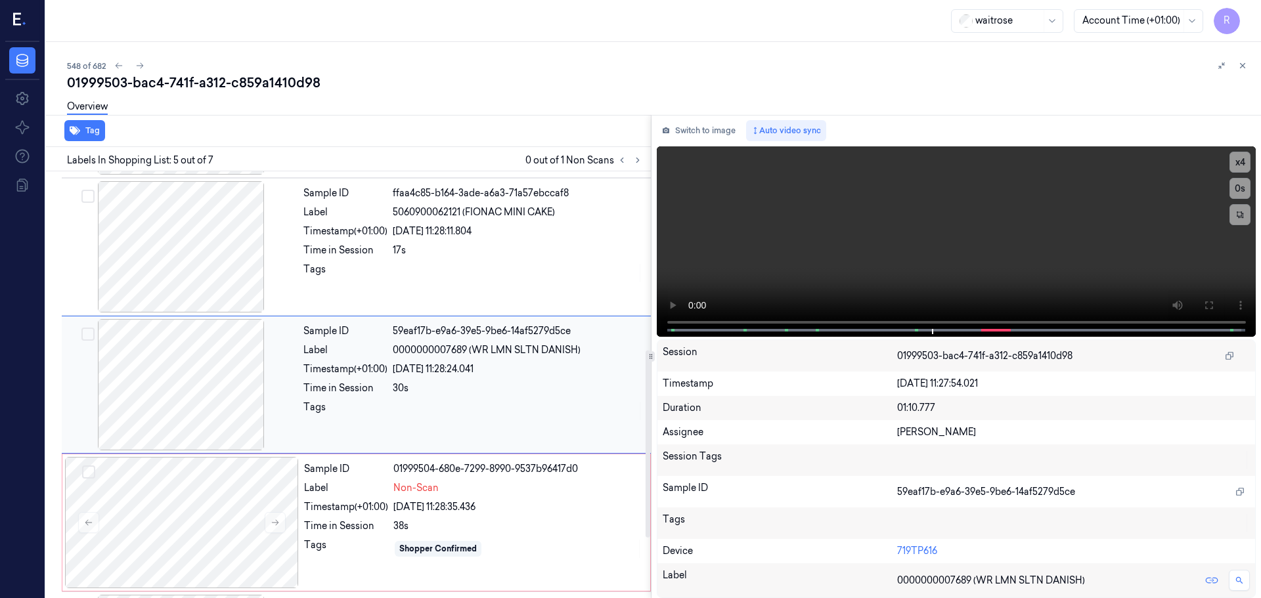
click at [286, 379] on div at bounding box center [181, 384] width 234 height 131
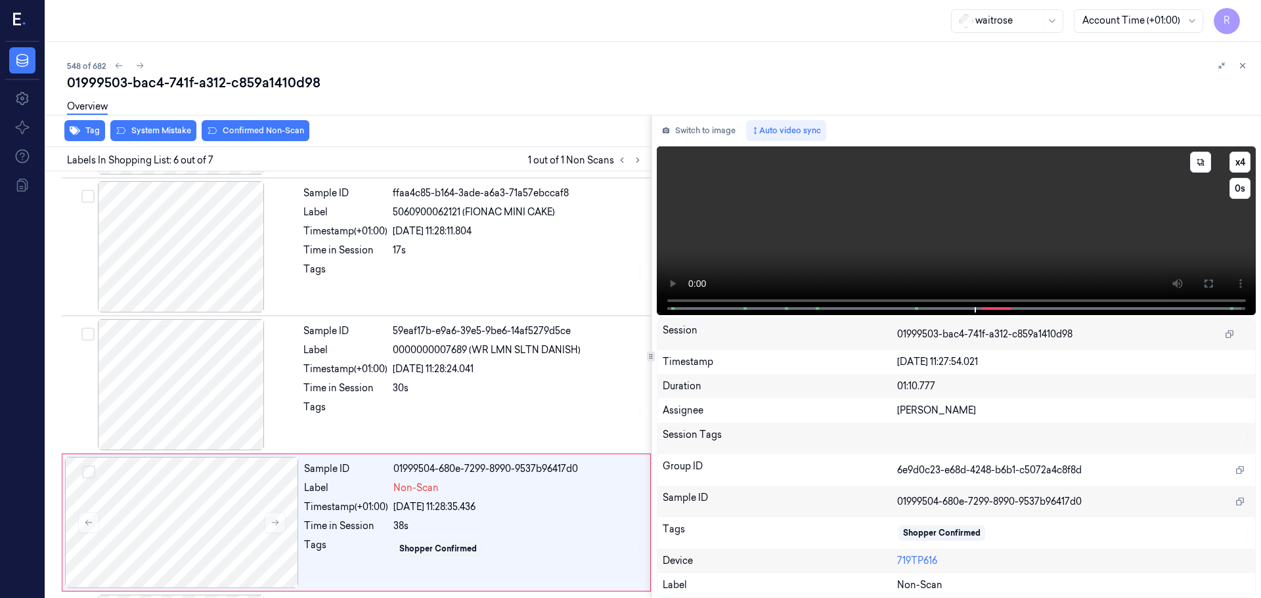
scroll to position [542, 0]
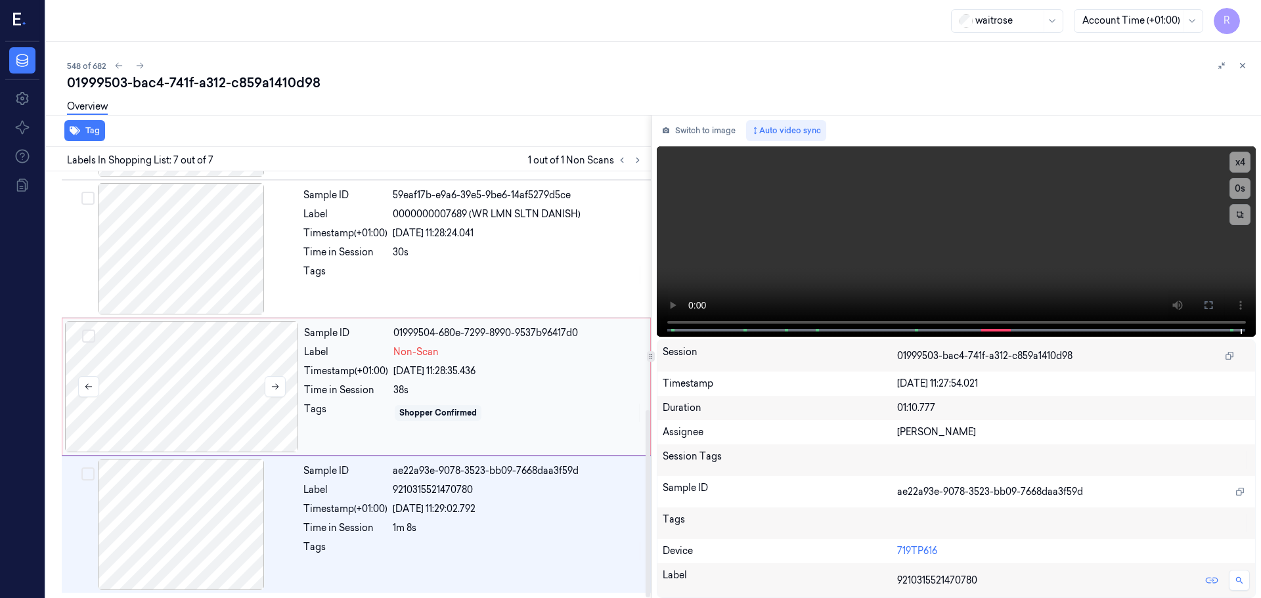
click at [138, 348] on div at bounding box center [182, 386] width 234 height 131
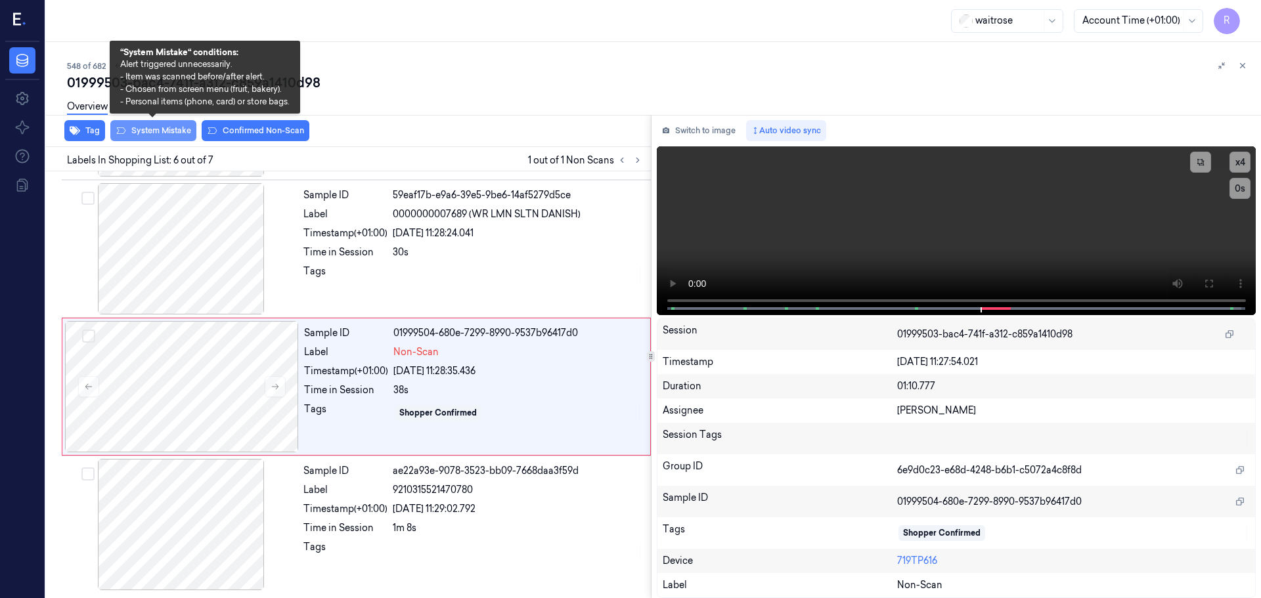
click at [167, 129] on button "System Mistake" at bounding box center [153, 130] width 86 height 21
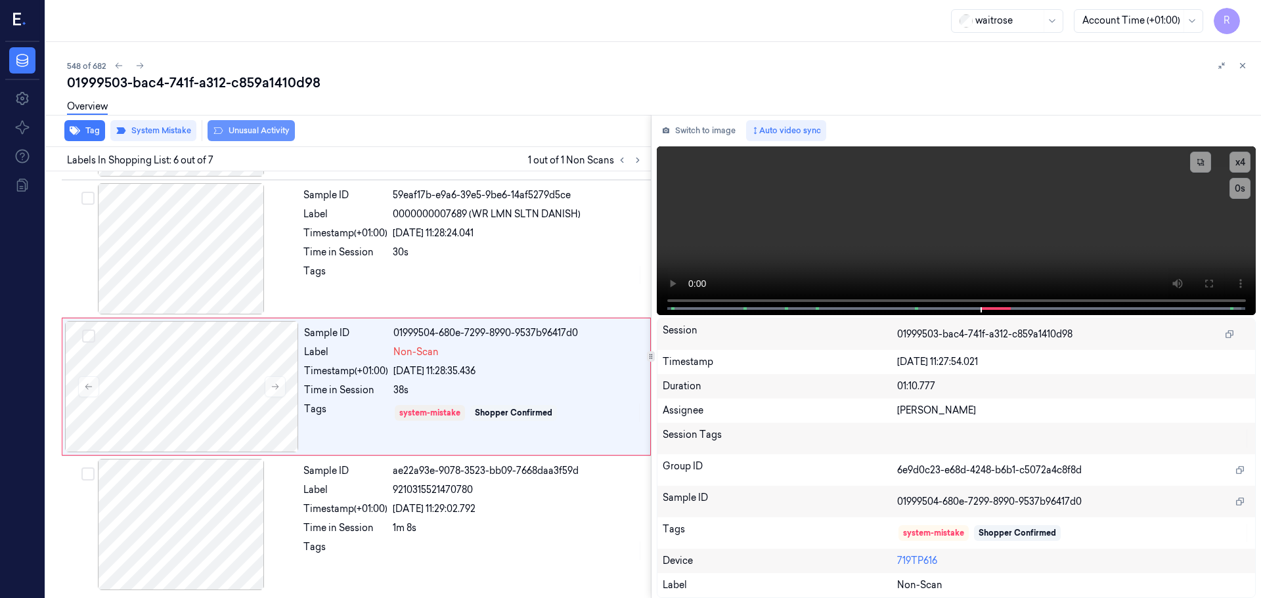
click at [248, 129] on button "Unusual Activity" at bounding box center [251, 130] width 87 height 21
click at [80, 135] on button "Tag" at bounding box center [84, 130] width 41 height 21
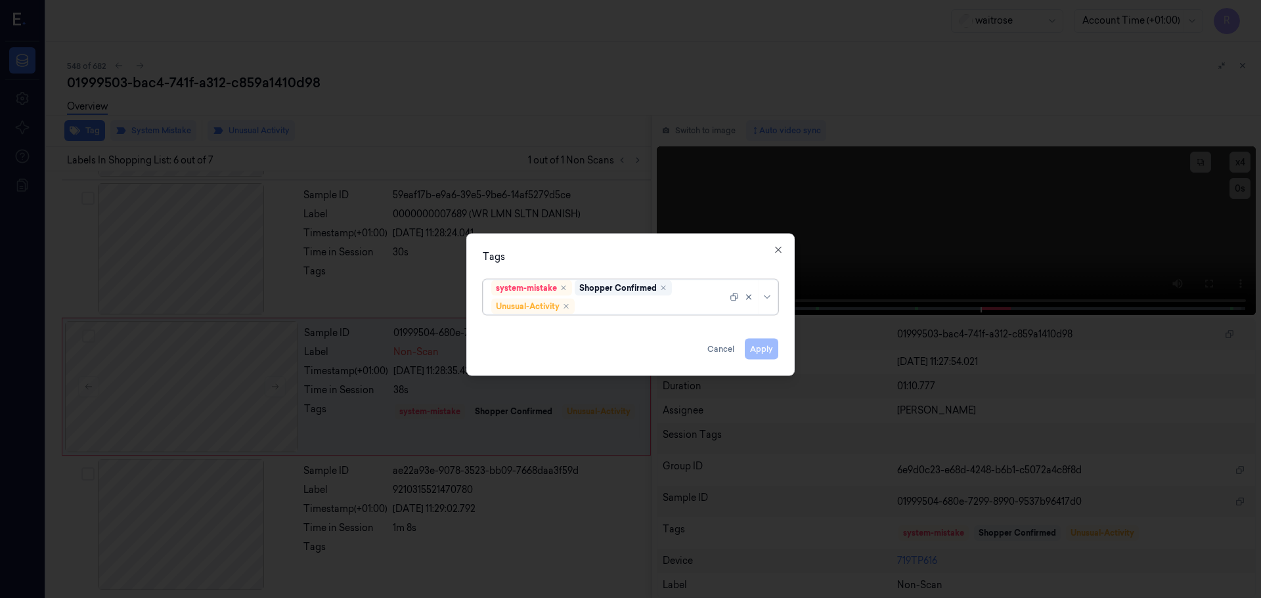
drag, startPoint x: 774, startPoint y: 303, endPoint x: 755, endPoint y: 314, distance: 21.8
click at [775, 304] on div "system-mistake Shopper Confirmed Unusual-Activity" at bounding box center [631, 296] width 296 height 35
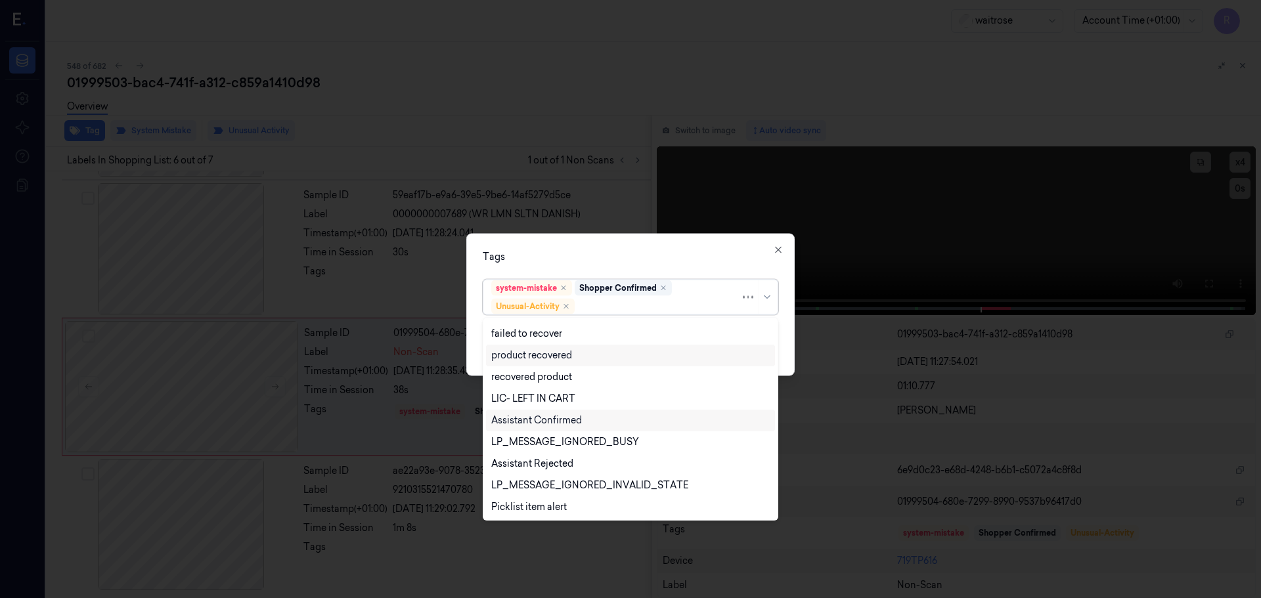
scroll to position [171, 0]
click at [527, 482] on div "Picklist item alert" at bounding box center [529, 485] width 76 height 14
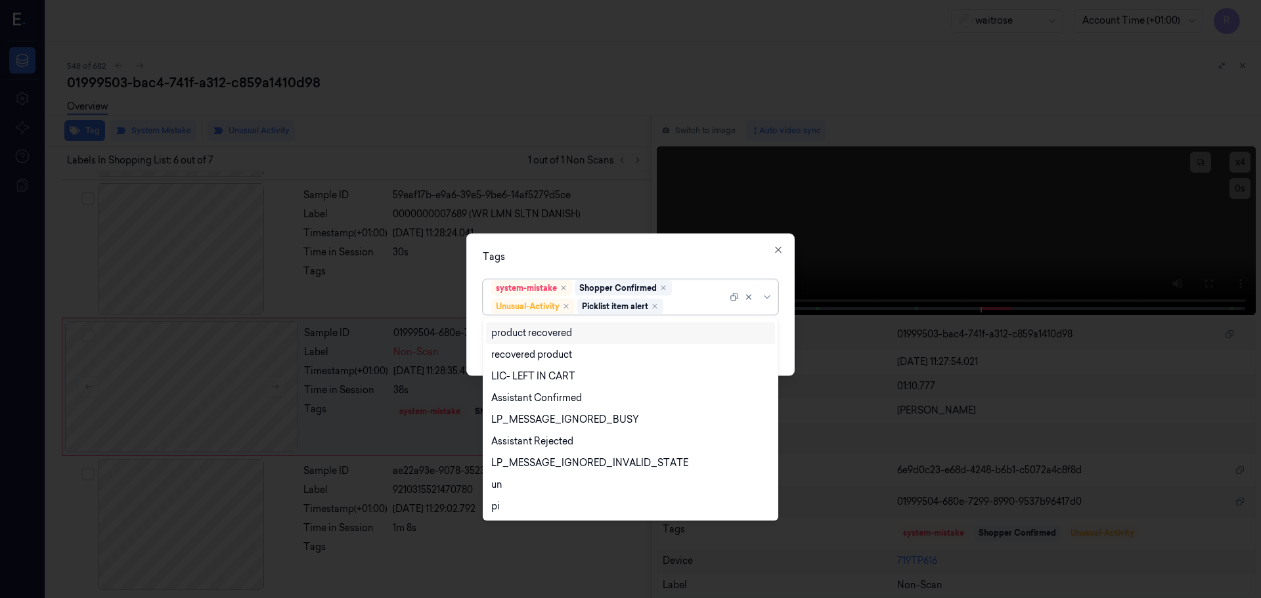
click at [626, 242] on div "Tags option Picklist item alert, selected. 20 results available. Use Up and Dow…" at bounding box center [630, 304] width 328 height 143
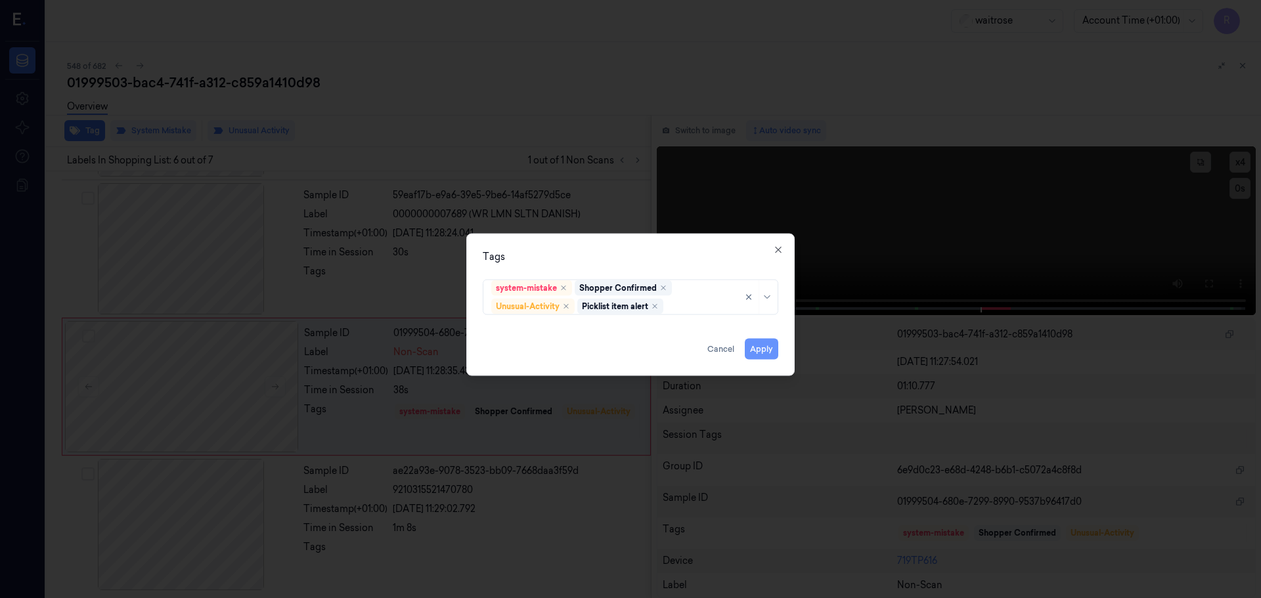
click at [758, 351] on button "Apply" at bounding box center [761, 348] width 33 height 21
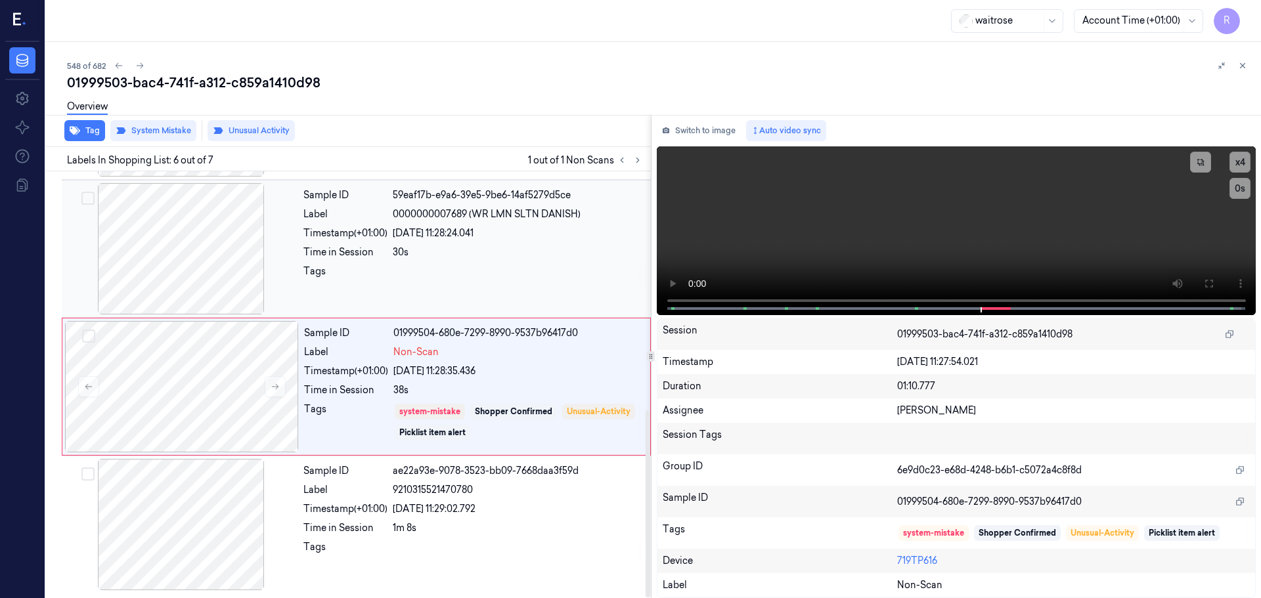
click at [446, 265] on div at bounding box center [518, 275] width 250 height 21
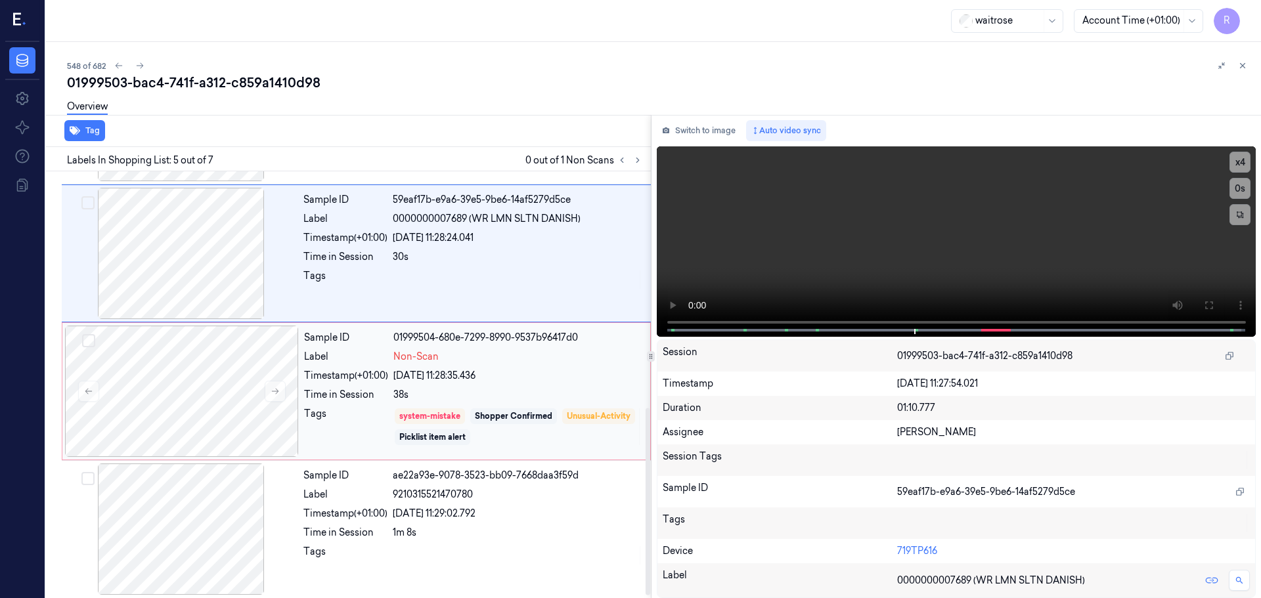
click at [430, 401] on div "38s" at bounding box center [517, 395] width 249 height 14
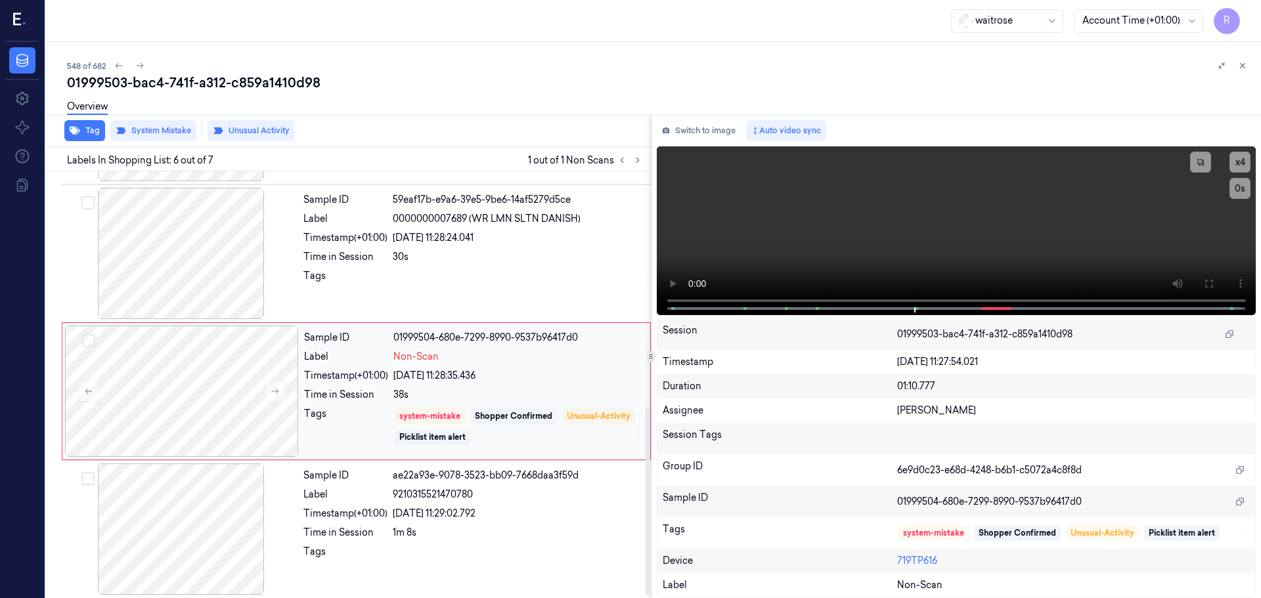
scroll to position [542, 0]
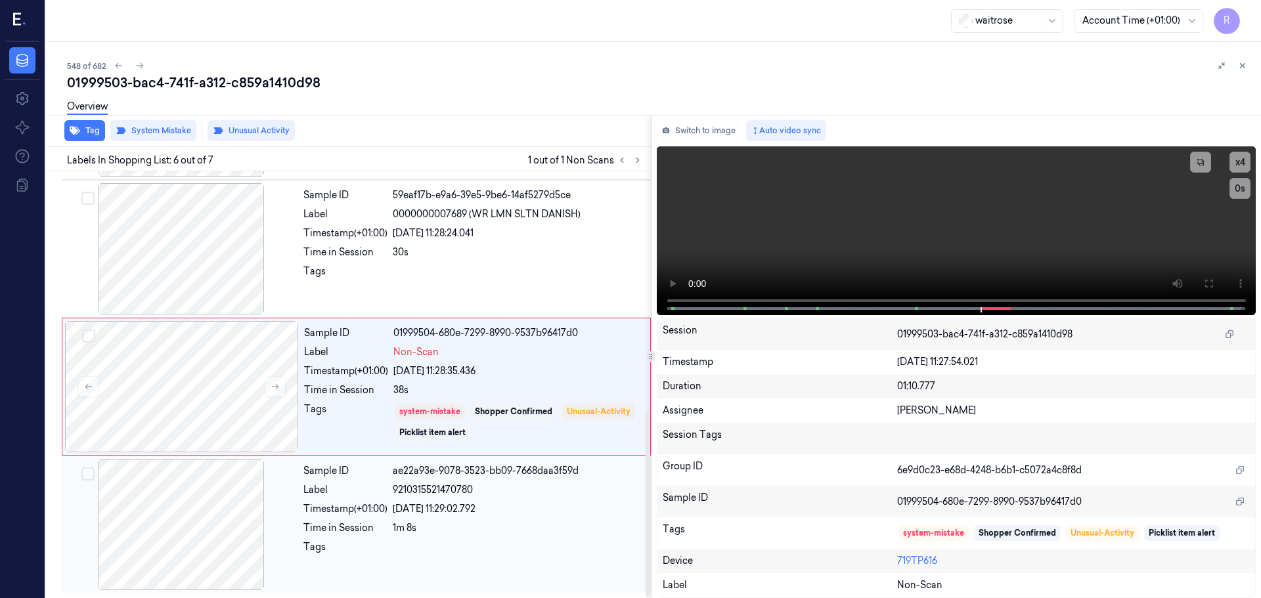
click at [408, 514] on div "[DATE] 11:29:02.792" at bounding box center [518, 509] width 250 height 14
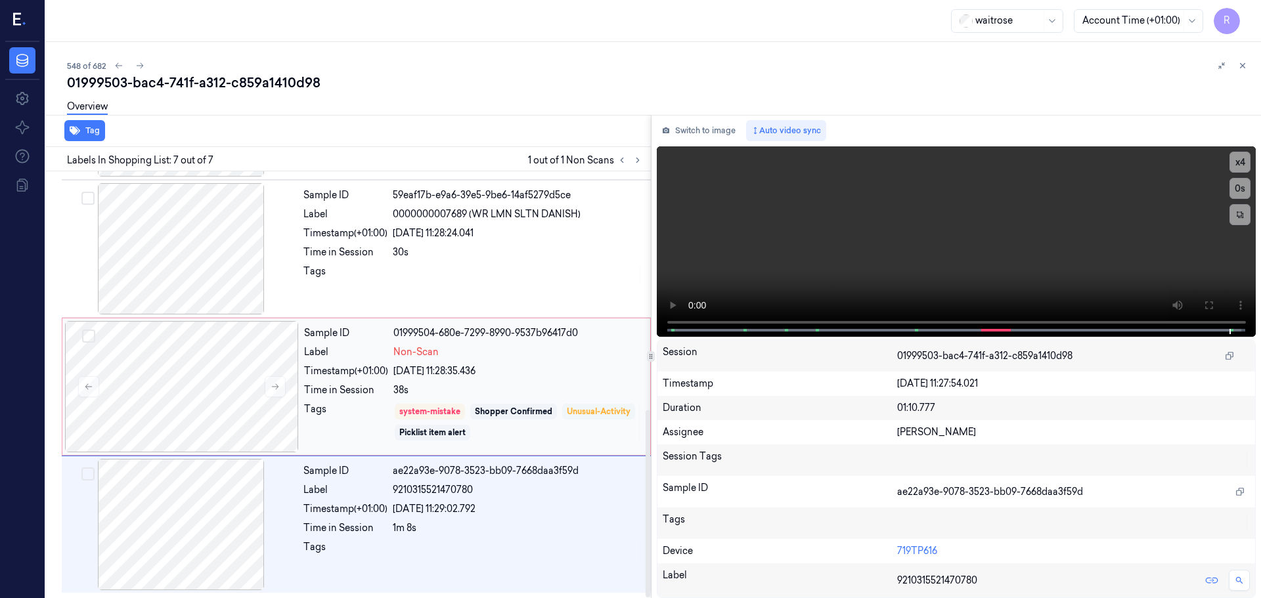
click at [562, 420] on div "Unusual-Activity" at bounding box center [598, 412] width 73 height 16
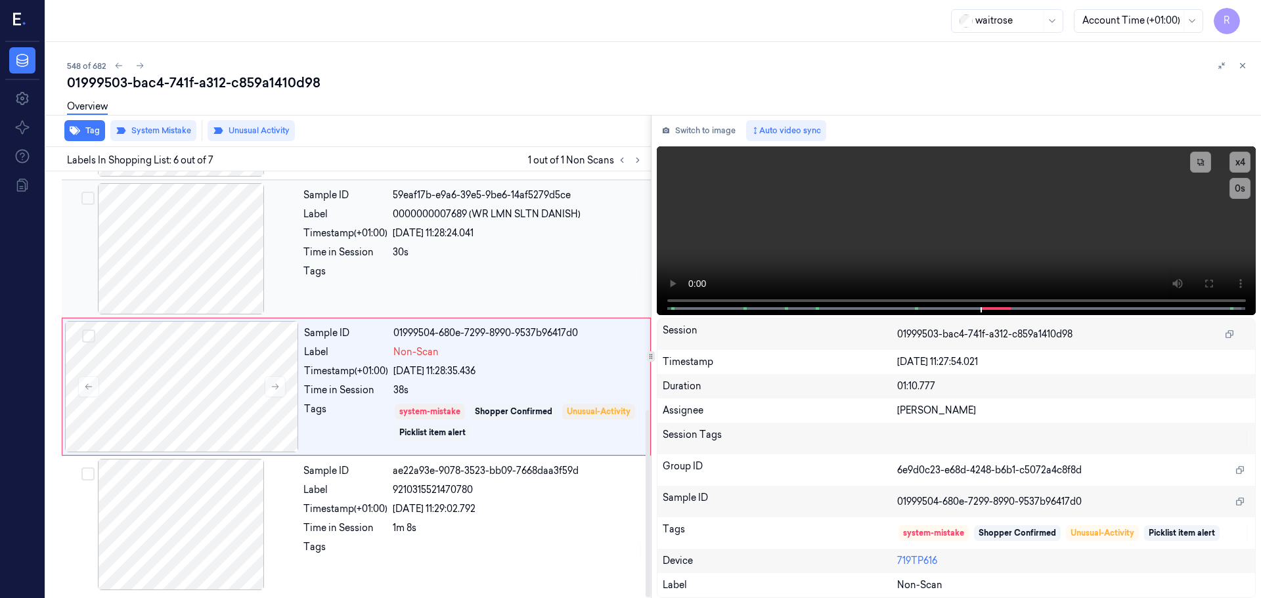
click at [443, 261] on div "Sample ID 59eaf17b-e9a6-39e5-9be6-14af5279d5ce Label 0000000007689 (WR LMN SLTN…" at bounding box center [473, 248] width 350 height 131
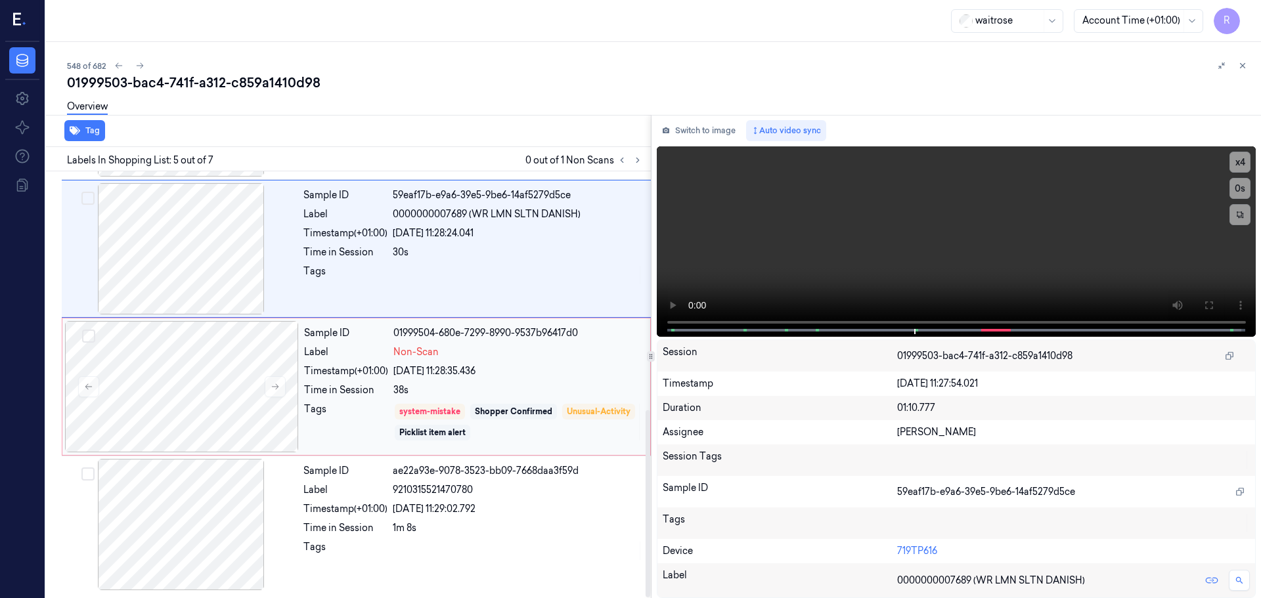
click at [388, 445] on div "Sample ID 01999504-680e-7299-8990-9537b96417d0 Label Non-Scan Timestamp (+01:00…" at bounding box center [473, 386] width 349 height 131
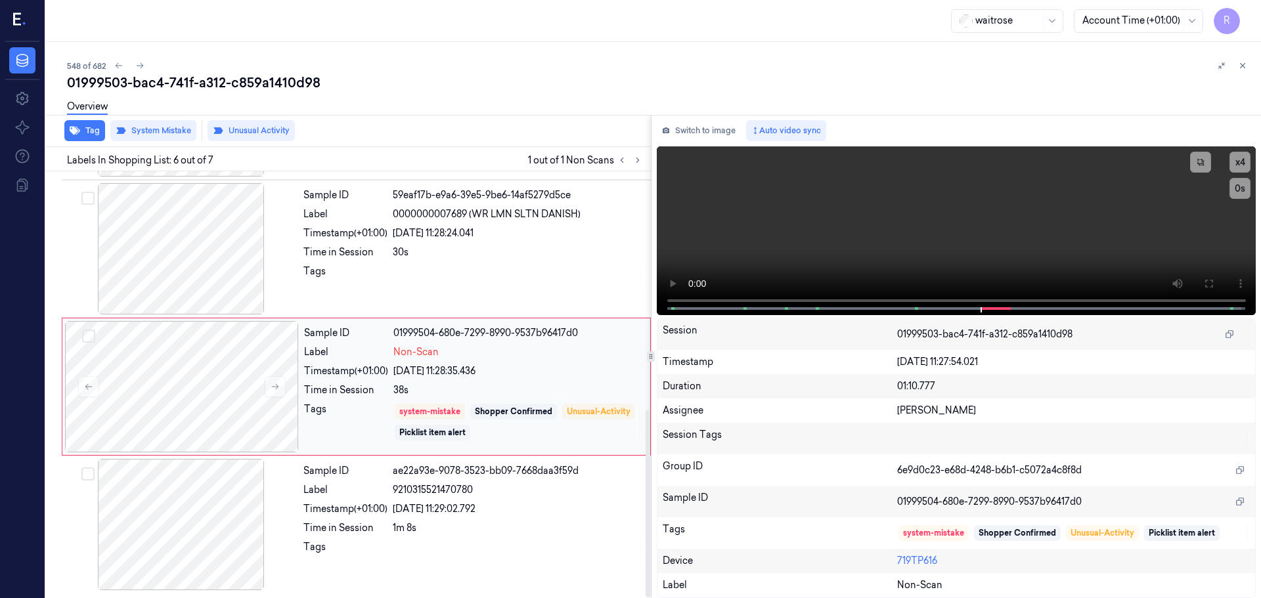
click at [394, 414] on div "system-mistake Shopper Confirmed Unusual-Activity Picklist item alert" at bounding box center [517, 422] width 249 height 39
click at [459, 288] on div "Sample ID 59eaf17b-e9a6-39e5-9be6-14af5279d5ce Label 0000000007689 (WR LMN SLTN…" at bounding box center [473, 248] width 350 height 131
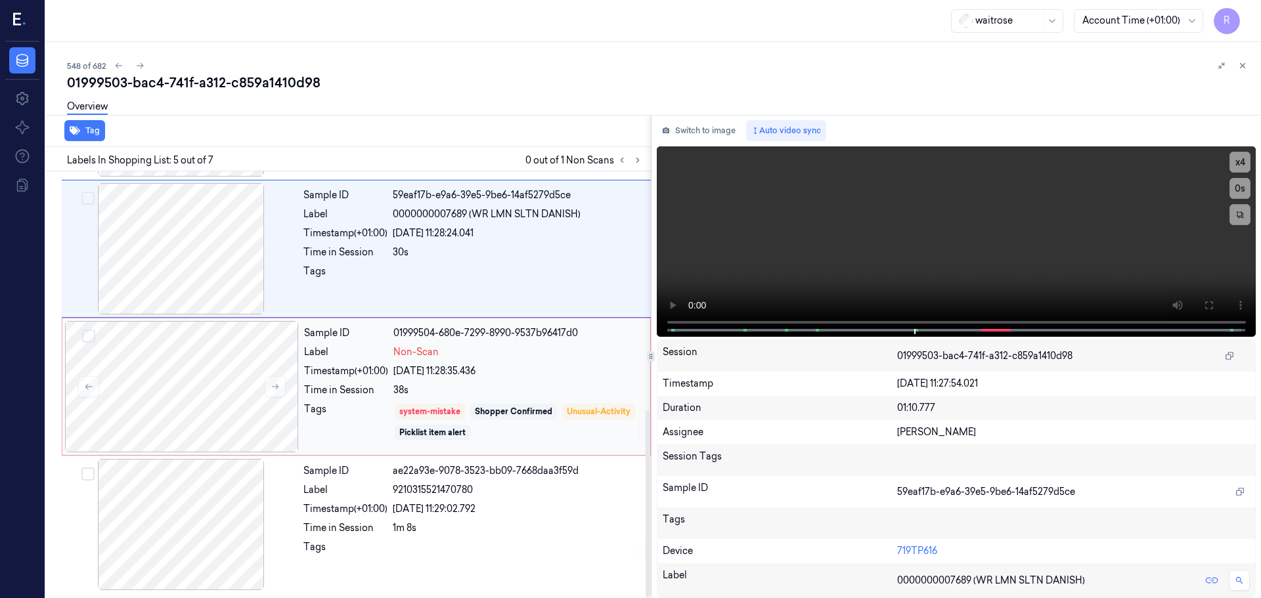
click at [460, 399] on div "Sample ID 01999504-680e-7299-8990-9537b96417d0 Label Non-Scan Timestamp (+01:00…" at bounding box center [473, 386] width 349 height 131
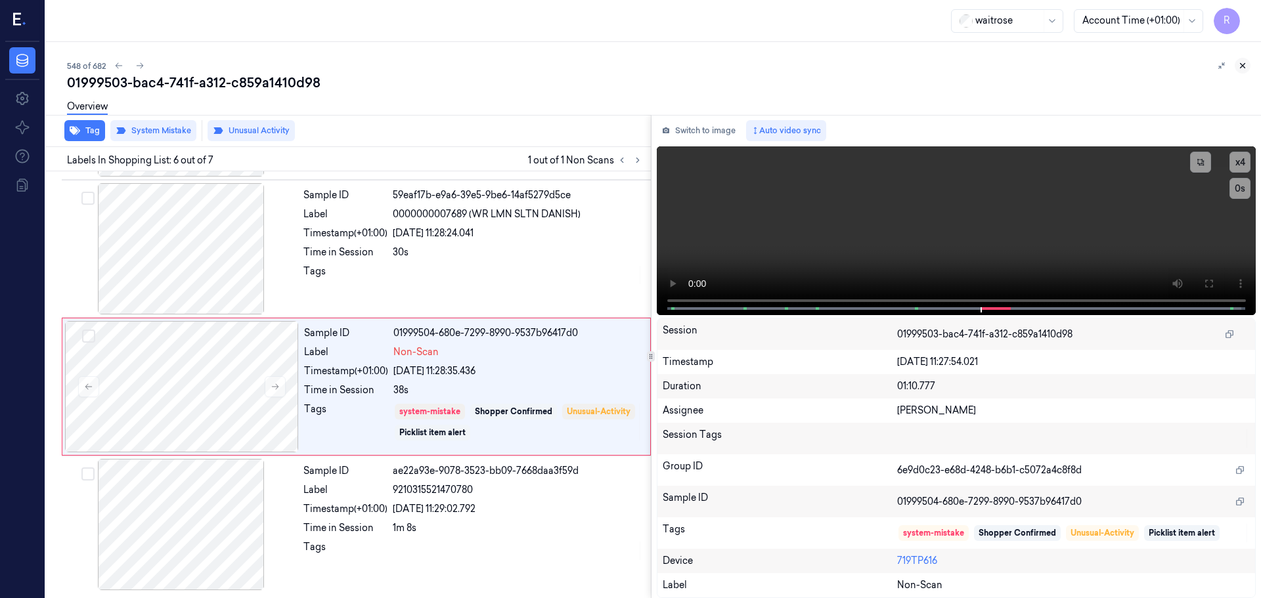
click at [1240, 66] on icon at bounding box center [1242, 65] width 9 height 9
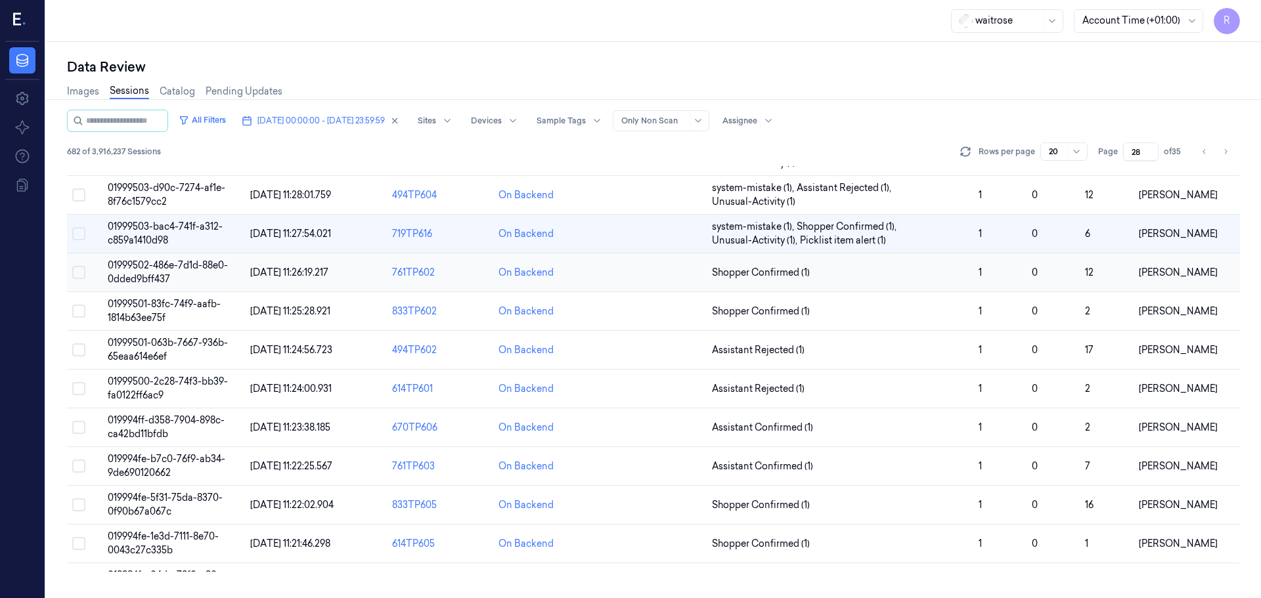
scroll to position [117, 0]
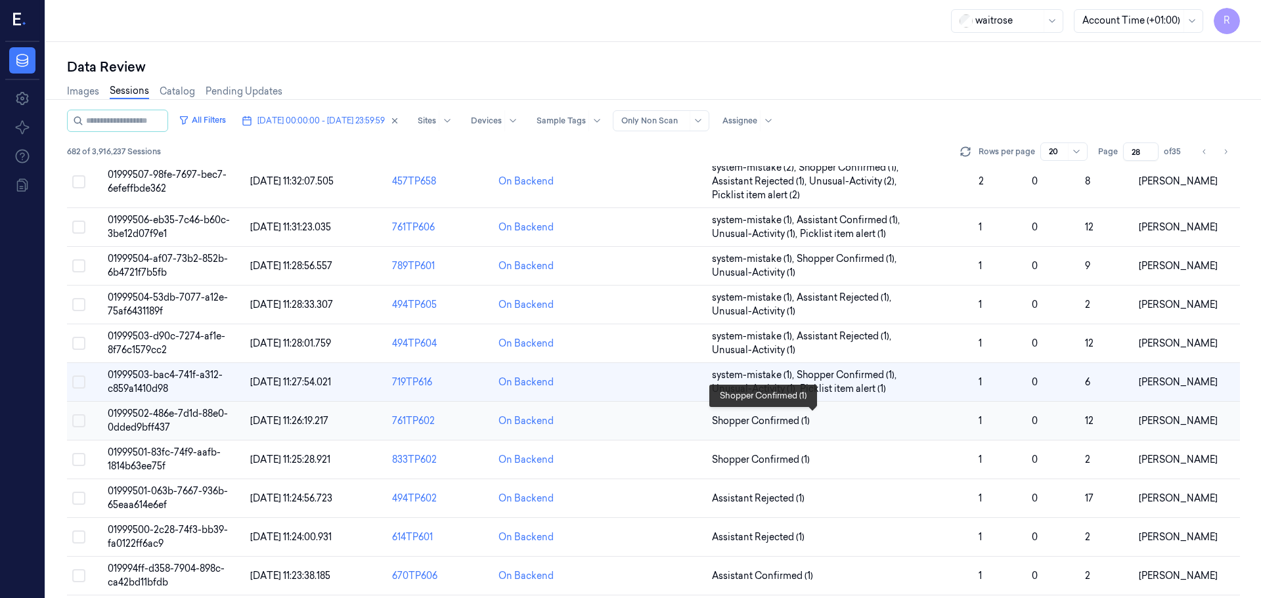
click at [877, 426] on span "Shopper Confirmed (1)" at bounding box center [840, 421] width 256 height 14
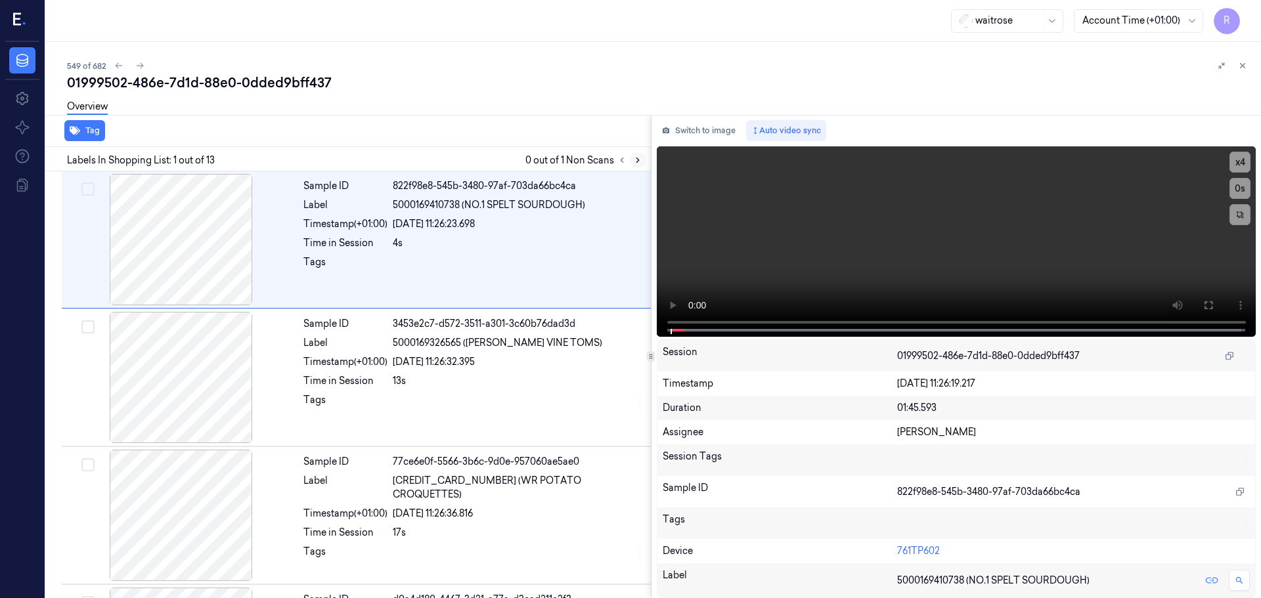
click at [631, 164] on div at bounding box center [630, 160] width 32 height 16
click at [639, 166] on button at bounding box center [638, 160] width 16 height 16
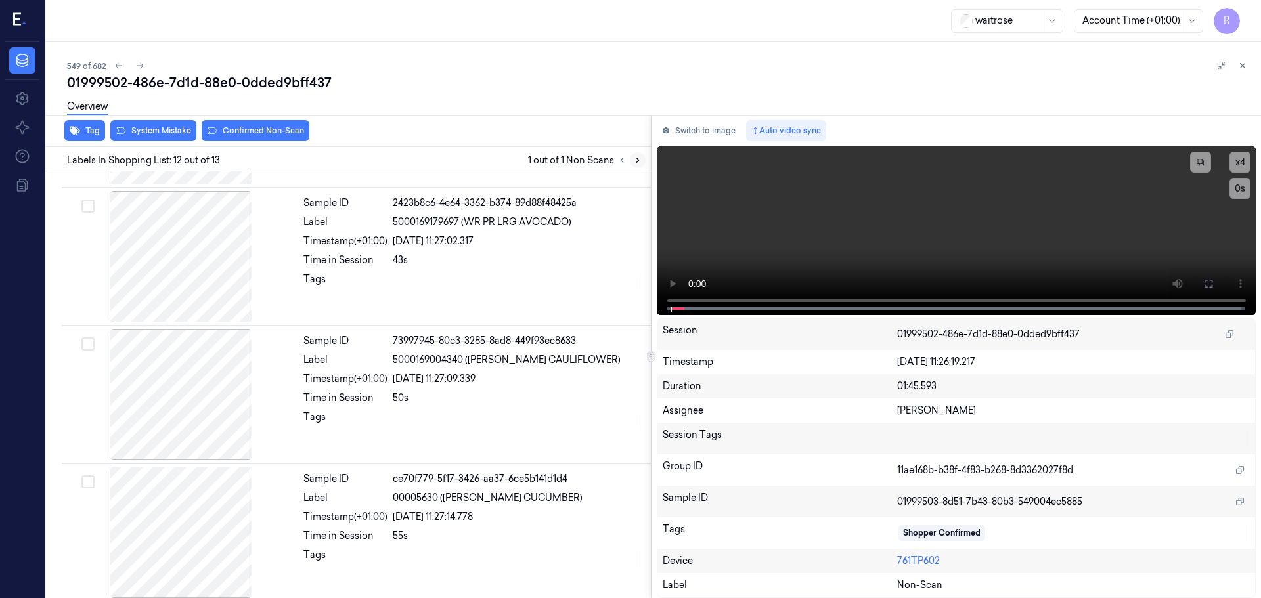
click at [639, 166] on button at bounding box center [638, 160] width 16 height 16
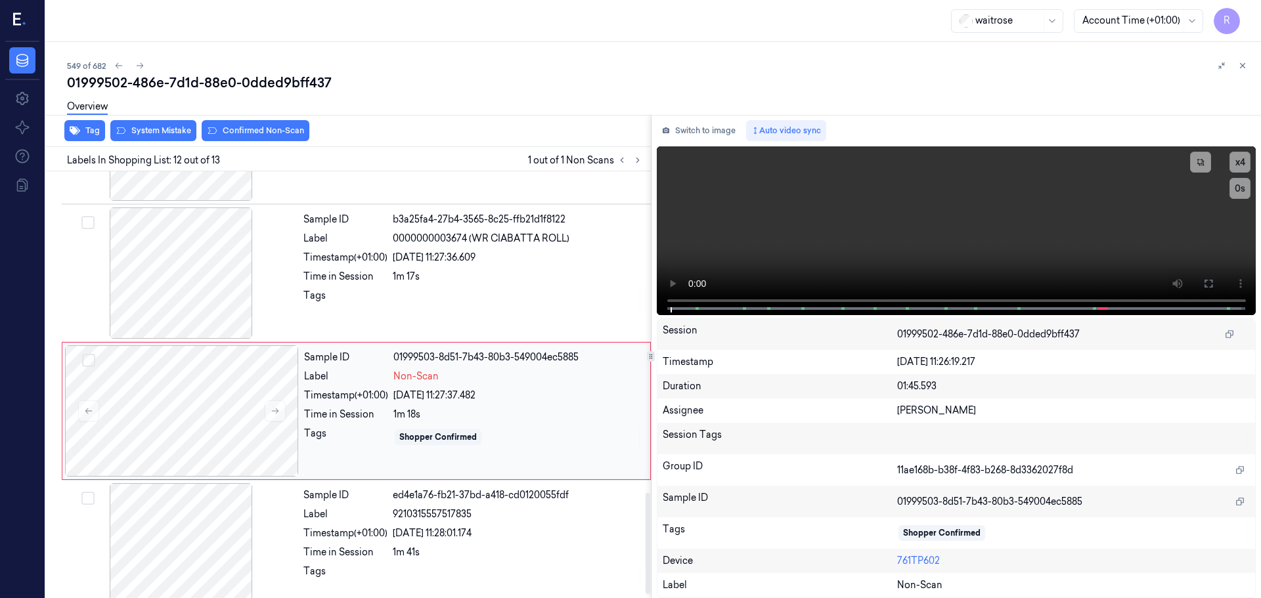
scroll to position [1370, 0]
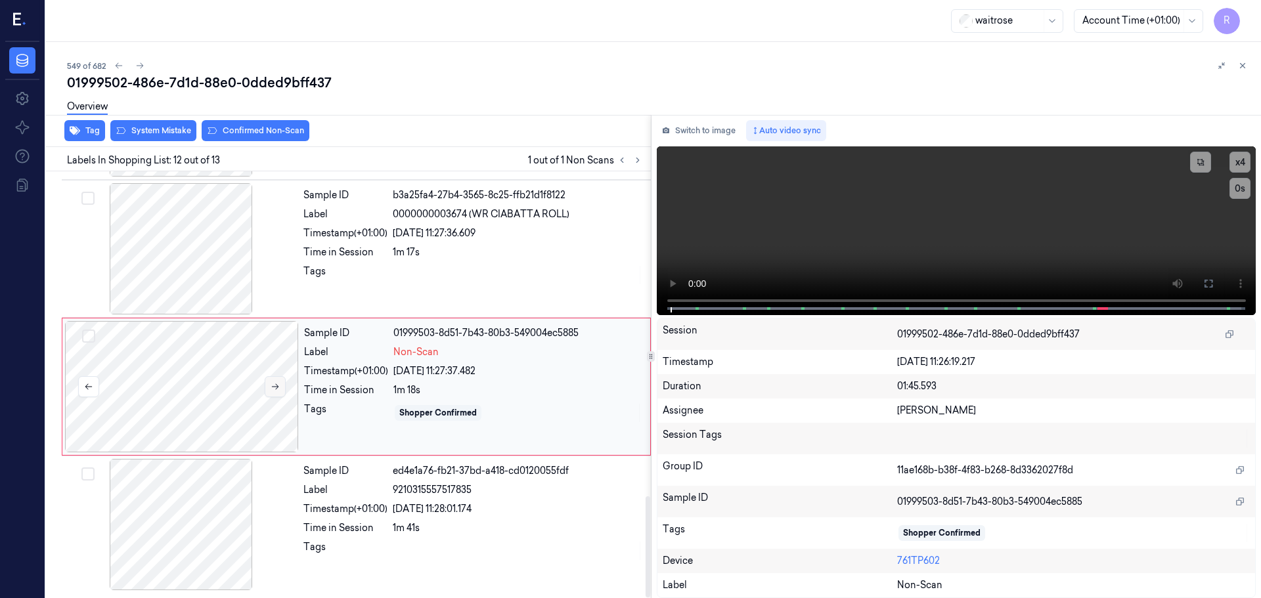
click at [278, 382] on icon at bounding box center [275, 386] width 9 height 9
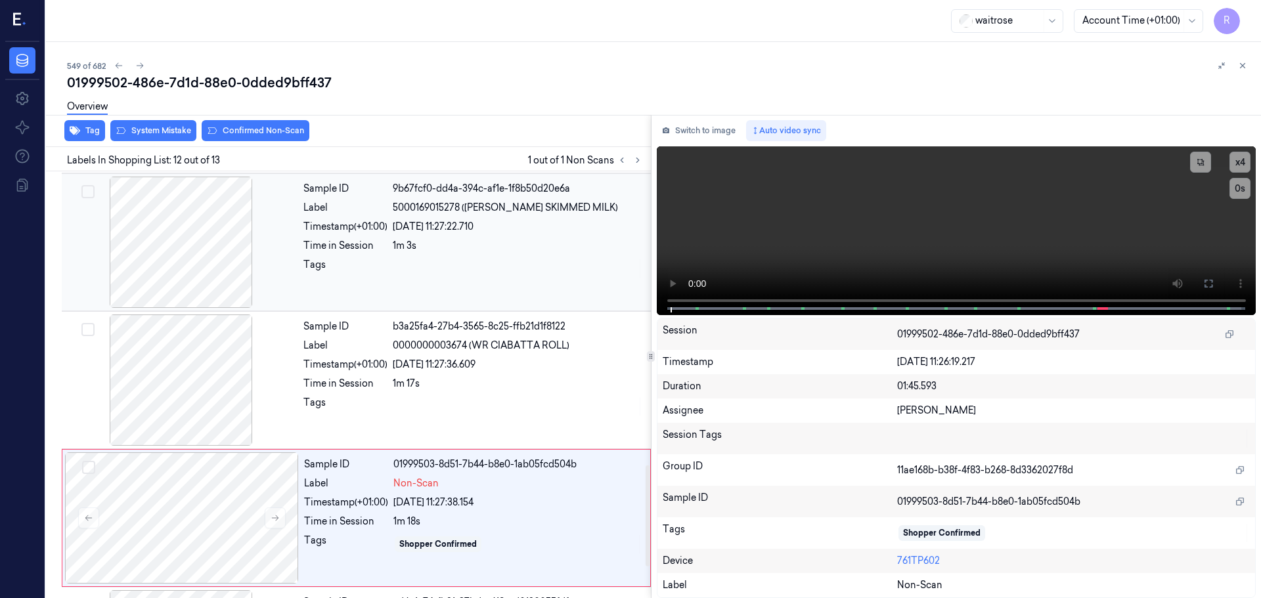
click at [218, 278] on div at bounding box center [181, 242] width 234 height 131
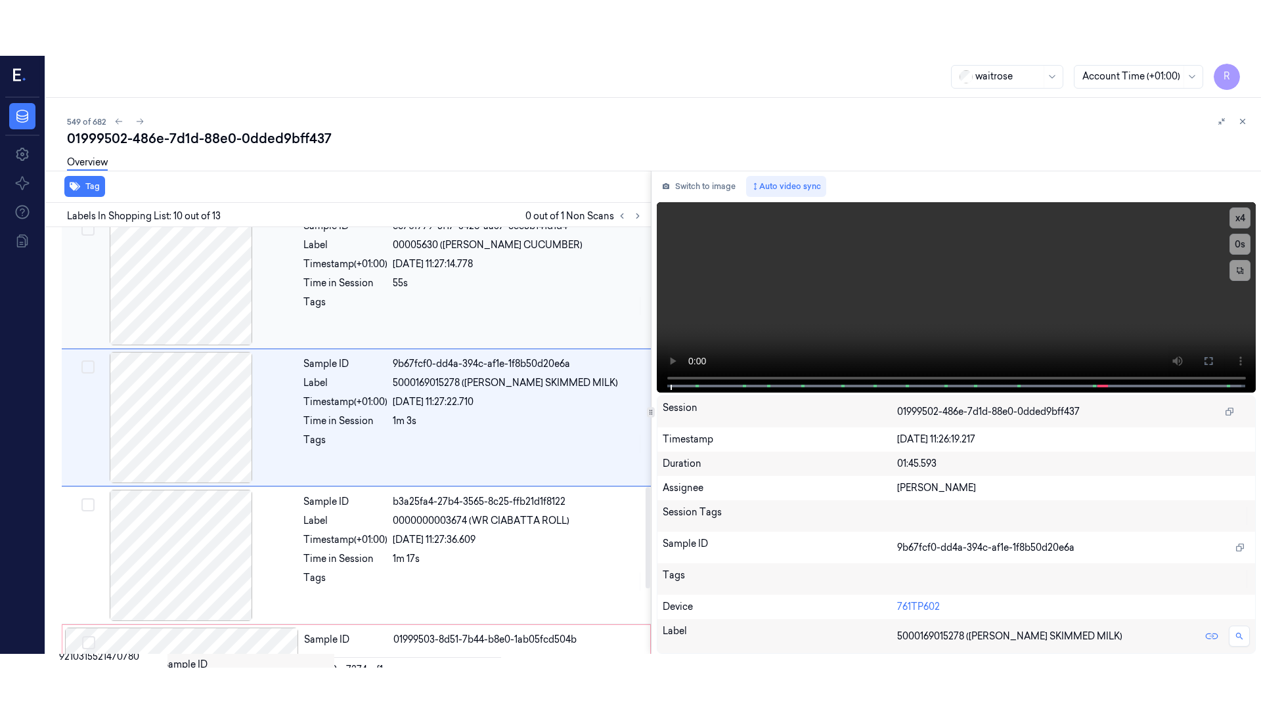
scroll to position [1096, 0]
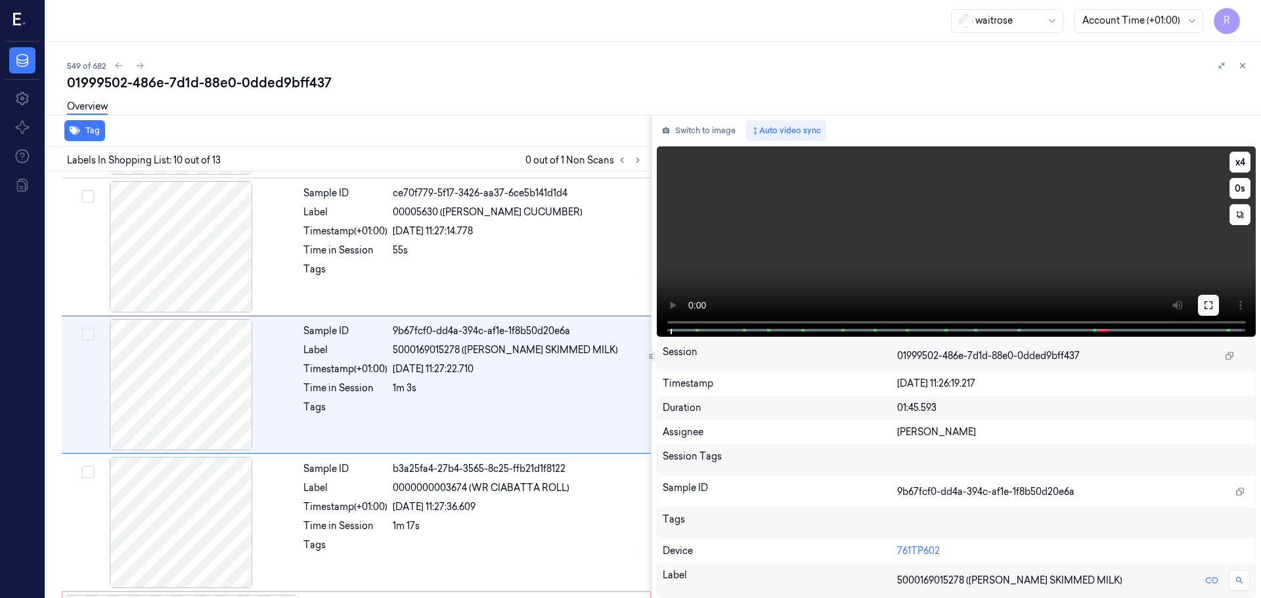
click at [1202, 306] on button at bounding box center [1208, 305] width 21 height 21
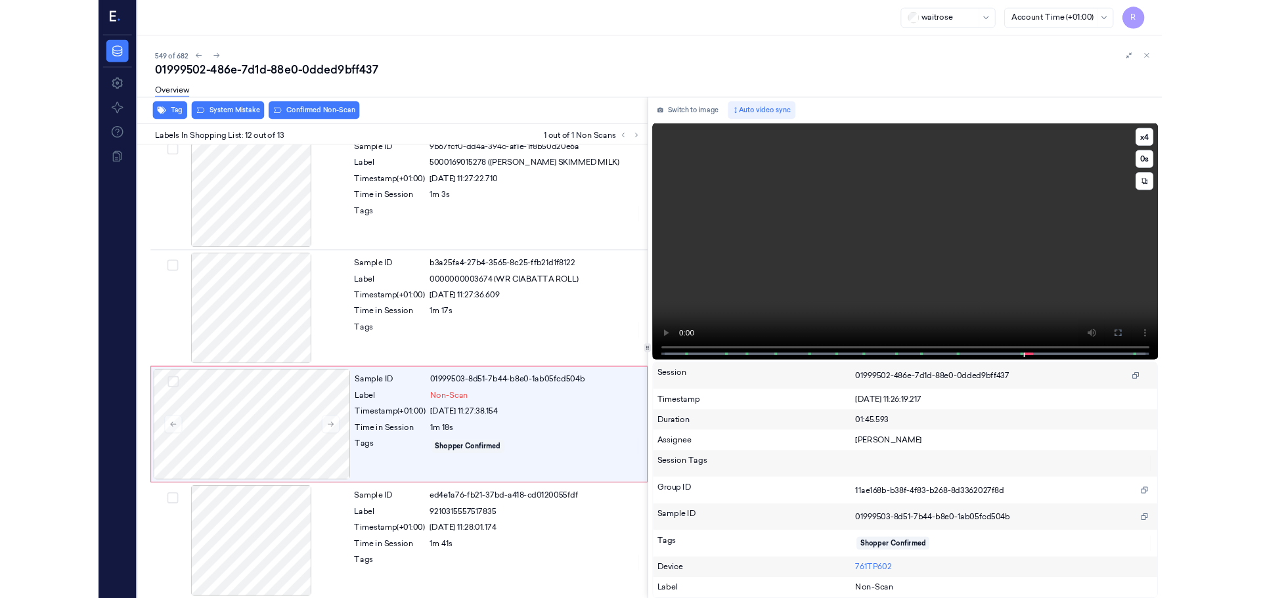
scroll to position [1259, 0]
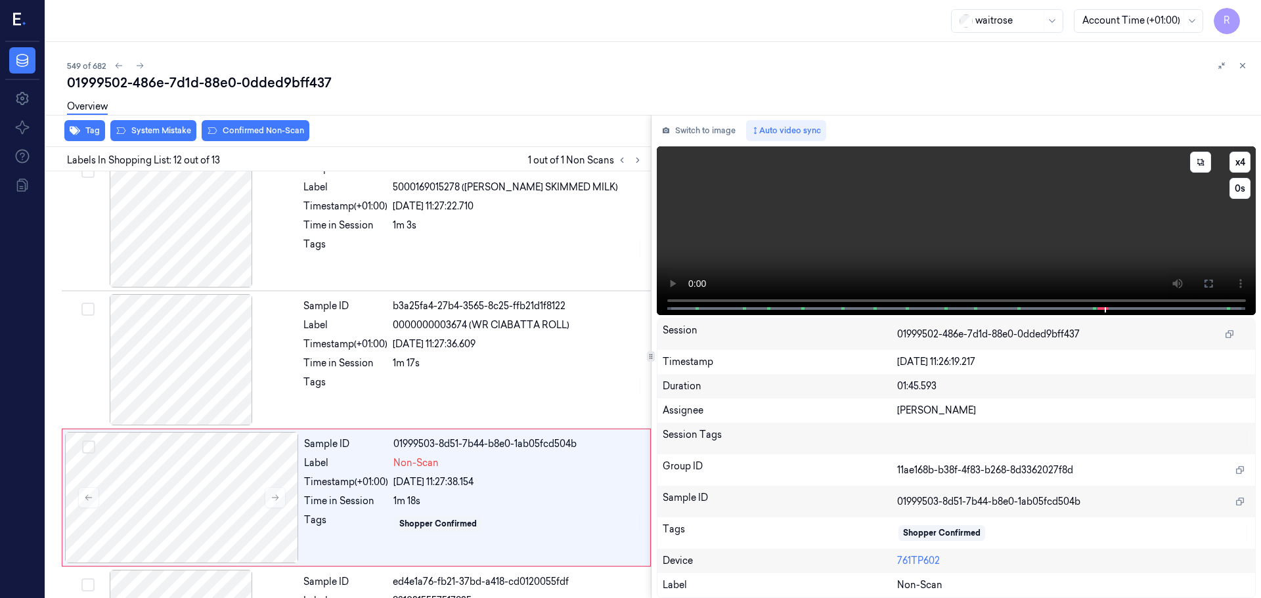
click at [1045, 307] on video at bounding box center [957, 230] width 600 height 169
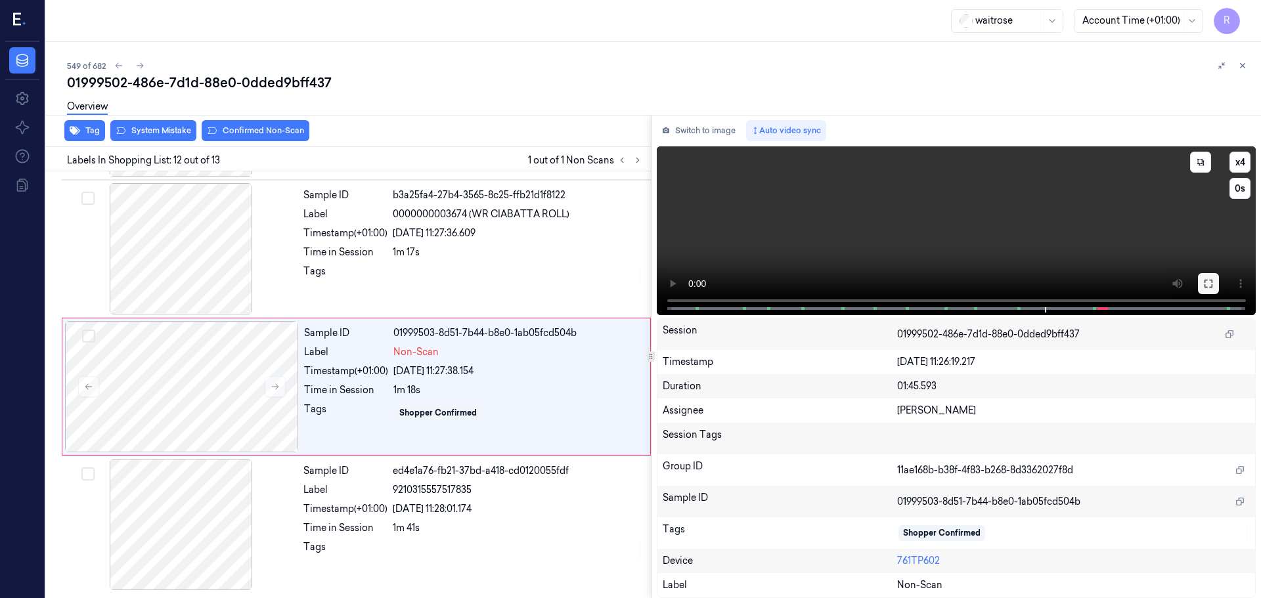
click at [1205, 286] on icon at bounding box center [1208, 284] width 8 height 8
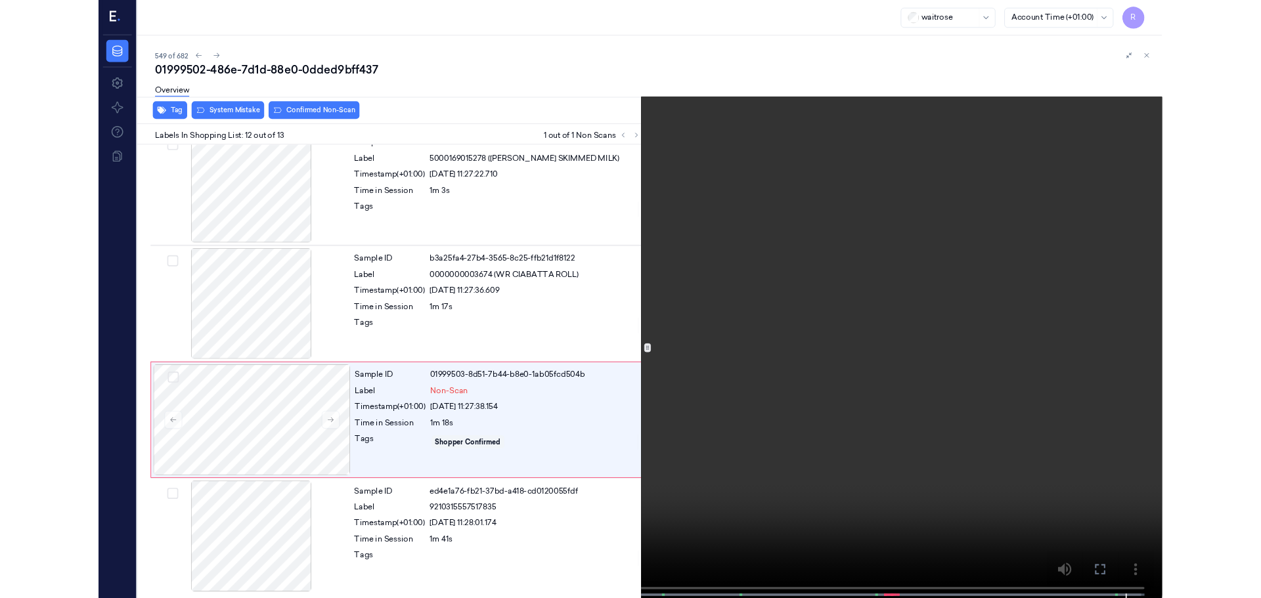
scroll to position [1370, 0]
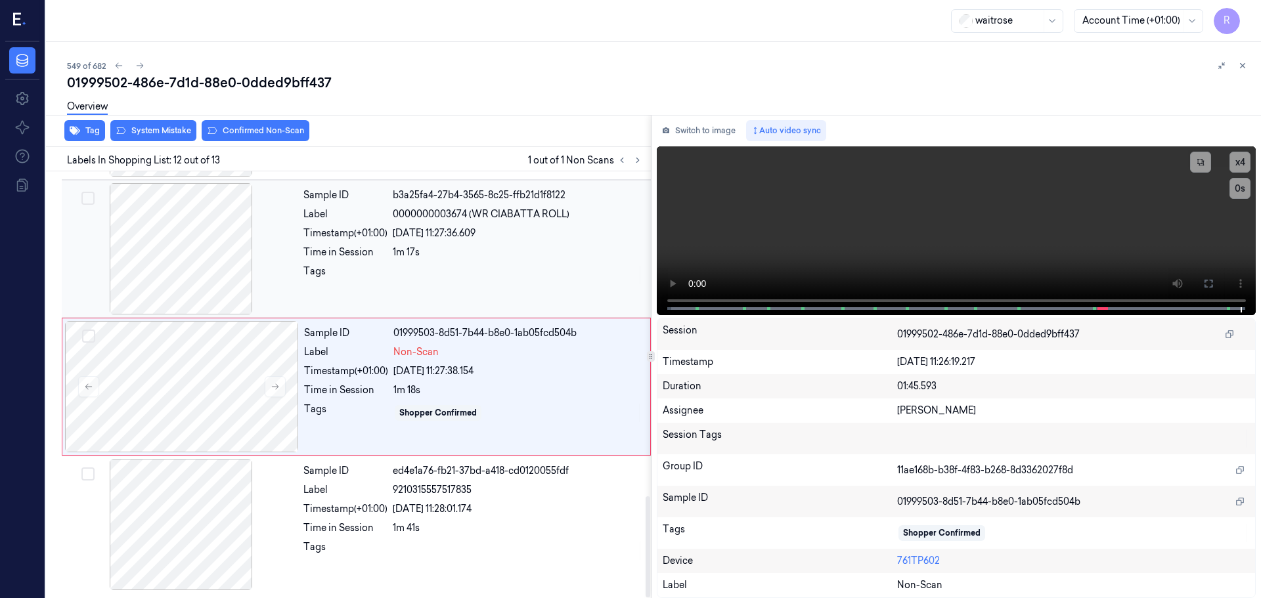
click at [380, 252] on div "Time in Session" at bounding box center [345, 253] width 84 height 14
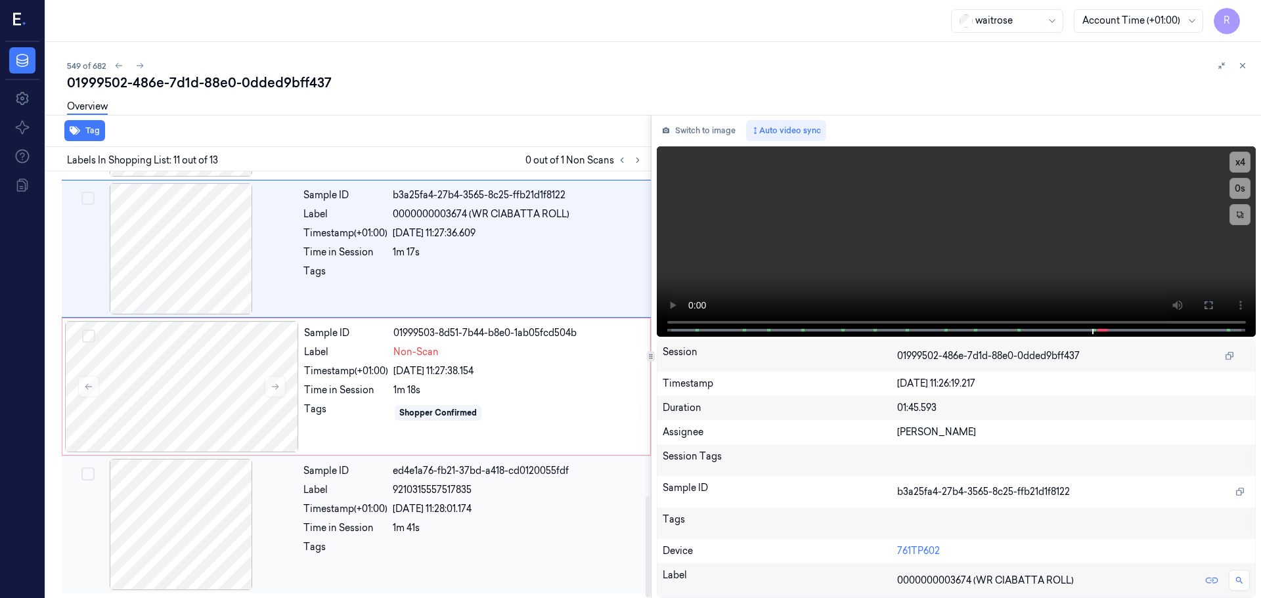
click at [422, 503] on div "[DATE] 11:28:01.174" at bounding box center [518, 509] width 250 height 14
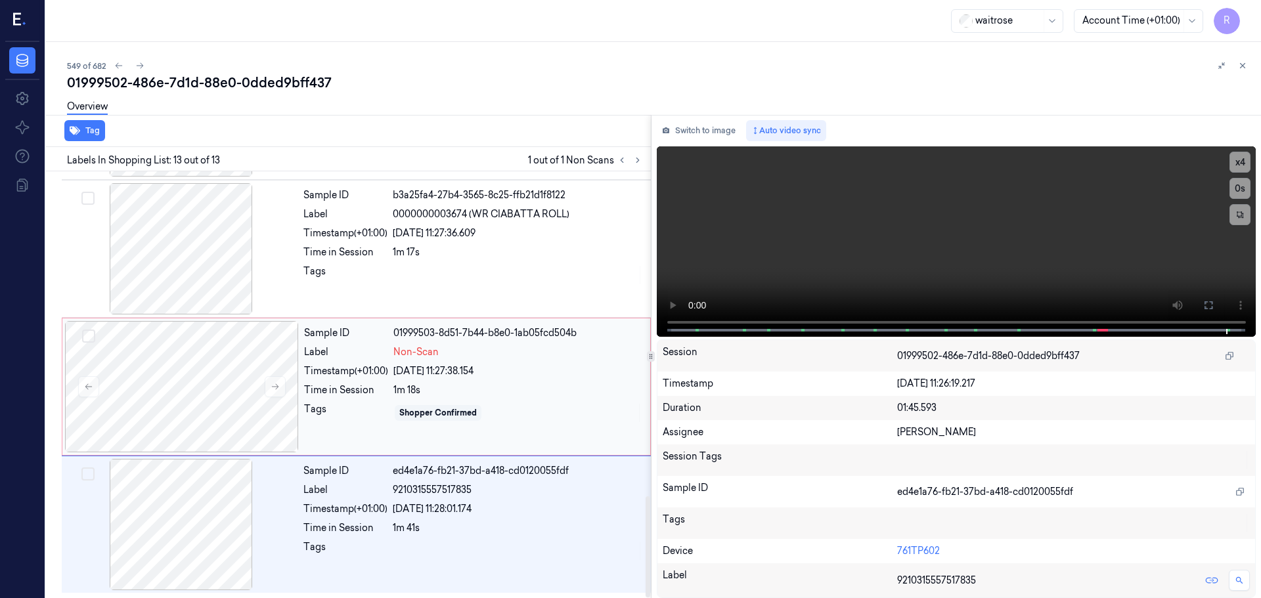
click at [427, 378] on div "Sample ID 01999503-8d51-7b44-b8e0-1ab05fcd504b Label Non-Scan Timestamp (+01:00…" at bounding box center [473, 386] width 349 height 131
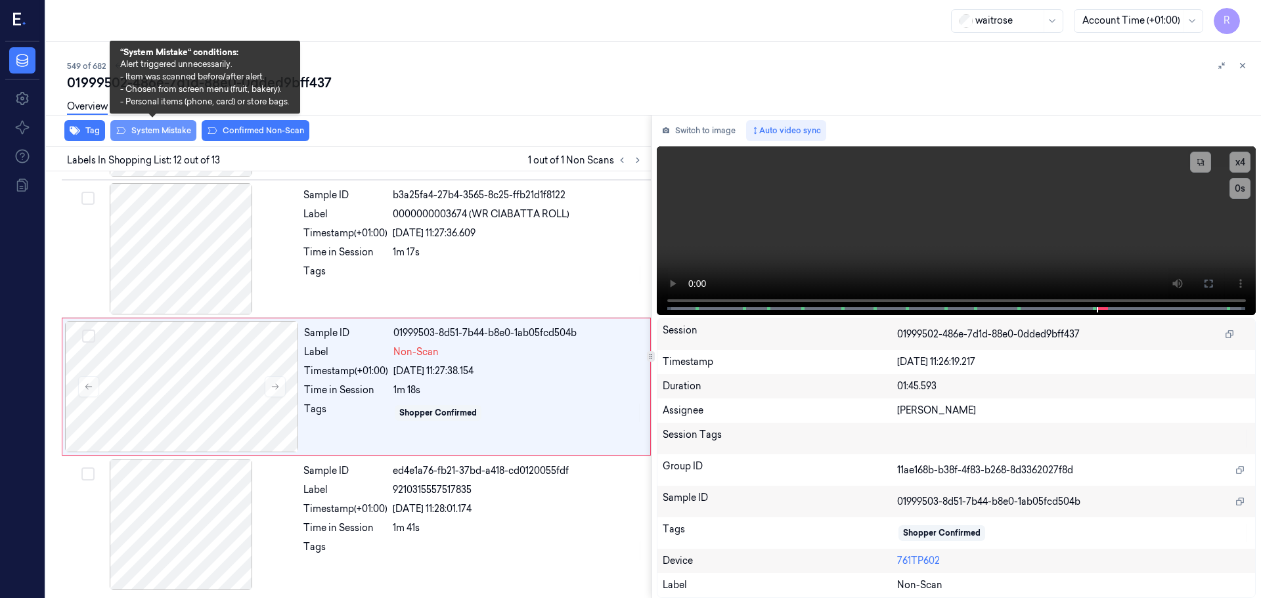
click at [167, 129] on button "System Mistake" at bounding box center [153, 130] width 86 height 21
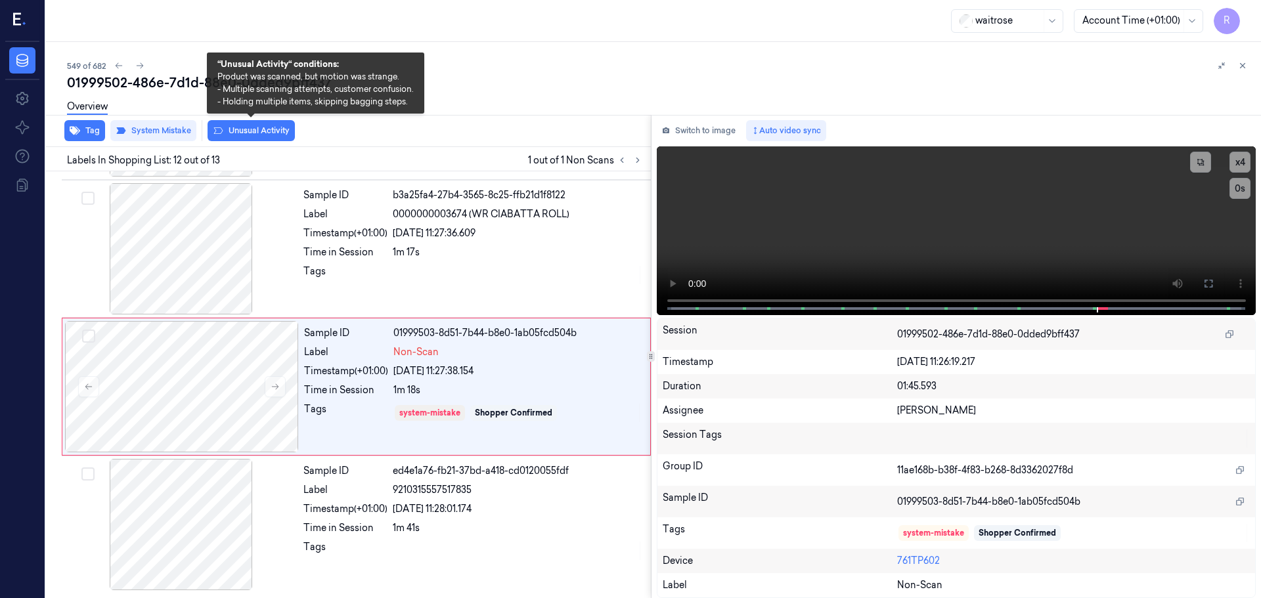
click at [246, 127] on button "Unusual Activity" at bounding box center [251, 130] width 87 height 21
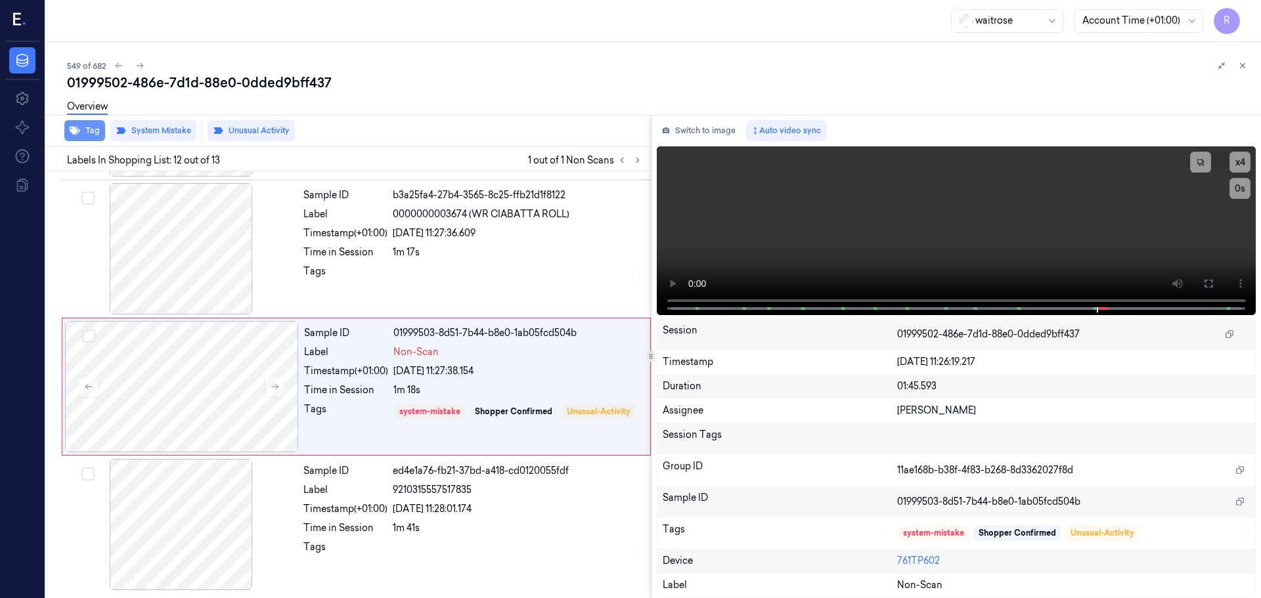
click at [94, 128] on button "Tag" at bounding box center [84, 130] width 41 height 21
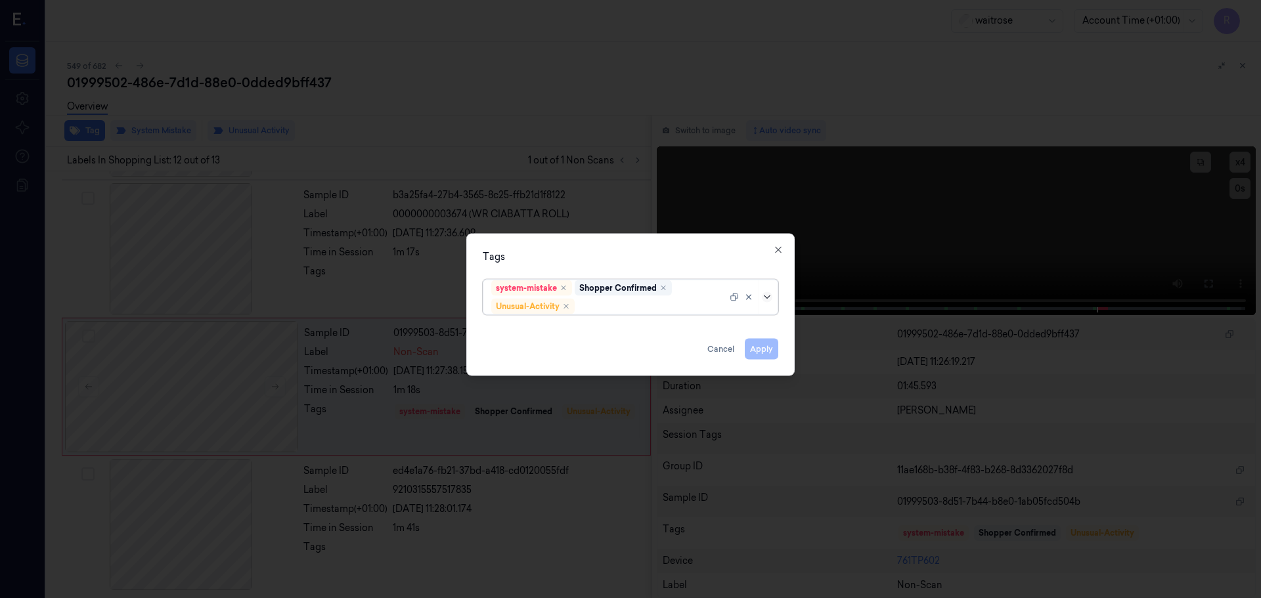
click at [767, 297] on icon at bounding box center [767, 297] width 11 height 11
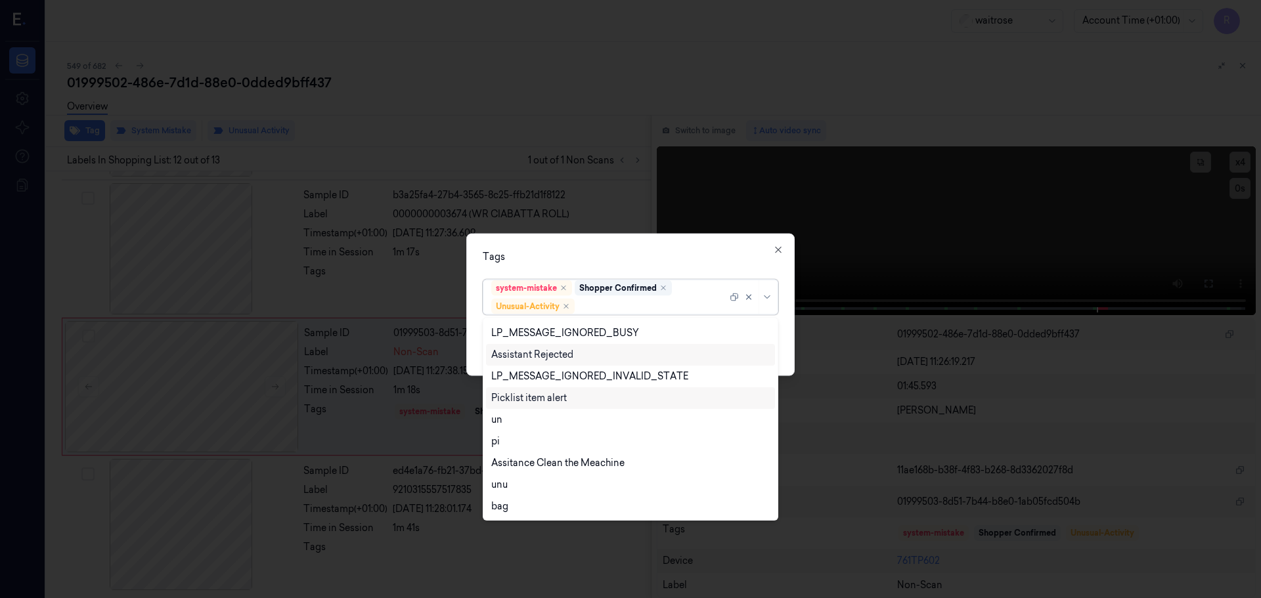
drag, startPoint x: 534, startPoint y: 405, endPoint x: 560, endPoint y: 374, distance: 40.5
click at [534, 404] on div "Picklist item alert" at bounding box center [529, 398] width 76 height 14
click at [655, 258] on div "Tags" at bounding box center [631, 257] width 296 height 14
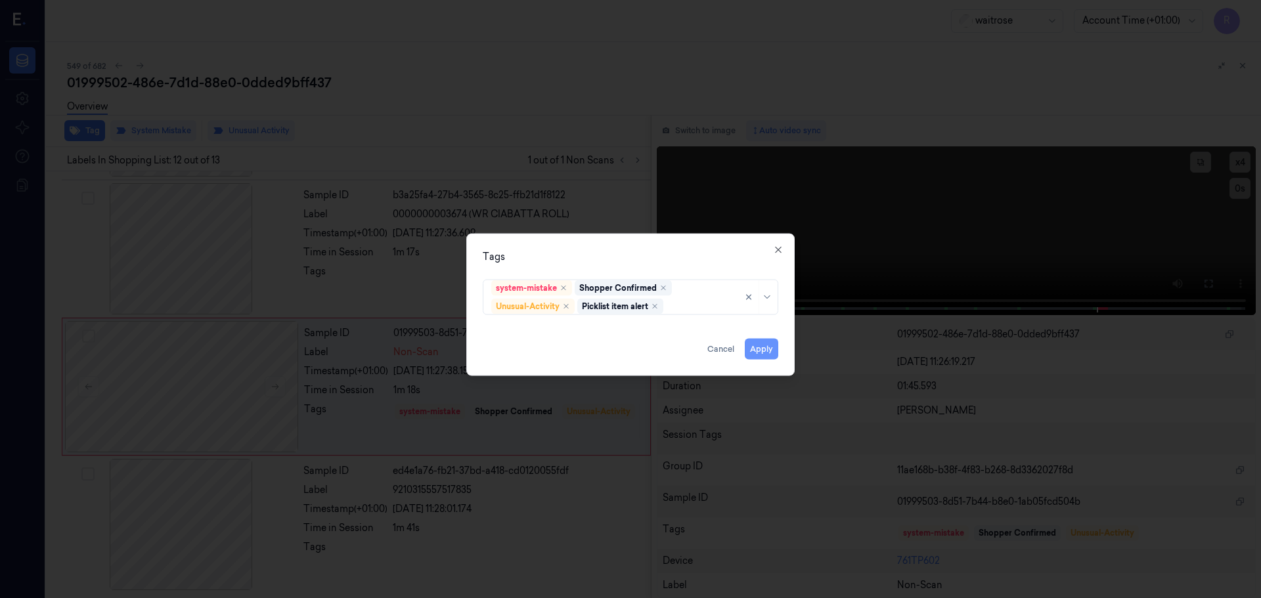
drag, startPoint x: 754, startPoint y: 352, endPoint x: 746, endPoint y: 356, distance: 8.8
click at [751, 353] on button "Apply" at bounding box center [761, 348] width 33 height 21
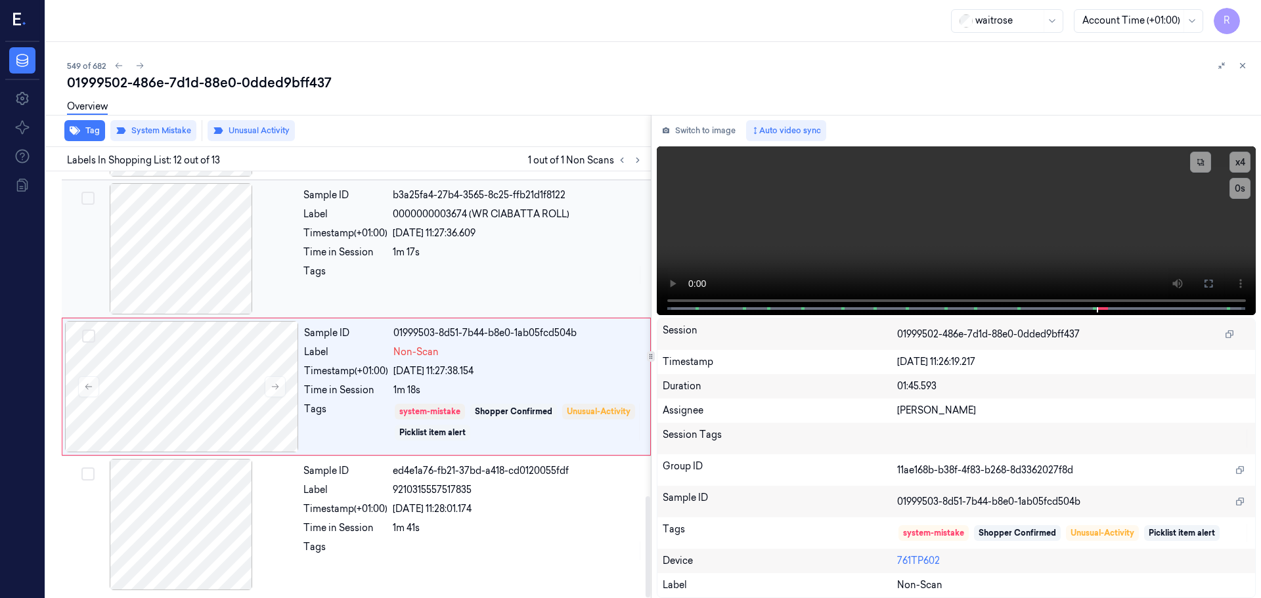
click at [445, 260] on div "Sample ID b3a25fa4-27b4-3565-8c25-ffb21d1f8122 Label 0000000003674 (WR CIABATTA…" at bounding box center [473, 248] width 350 height 131
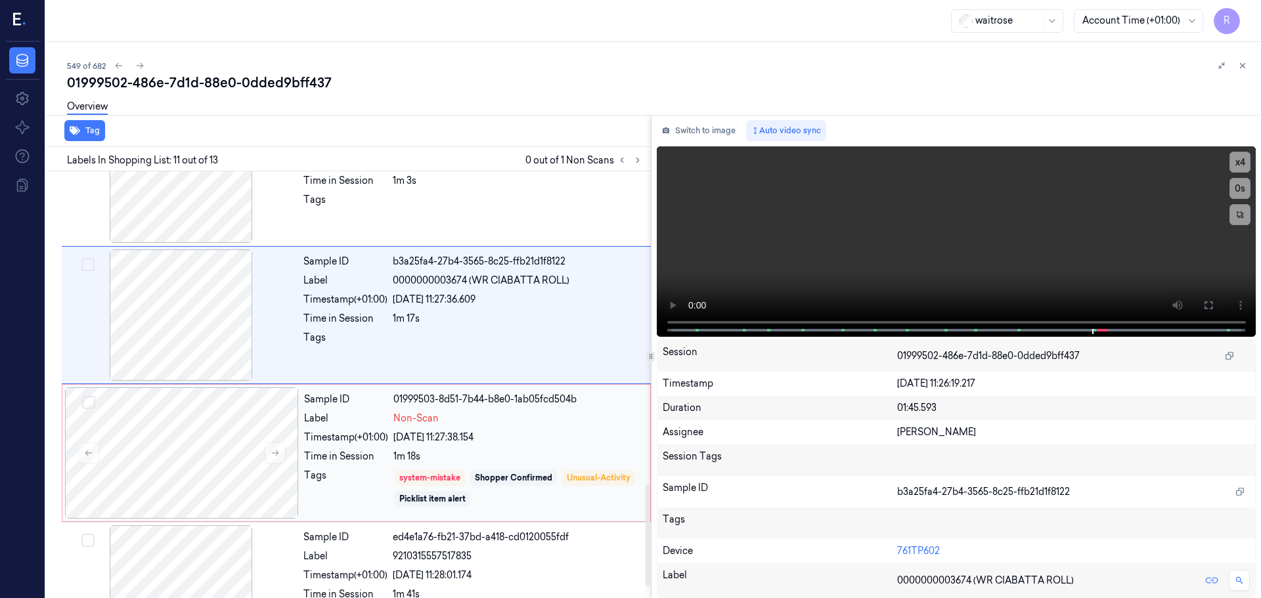
scroll to position [1370, 0]
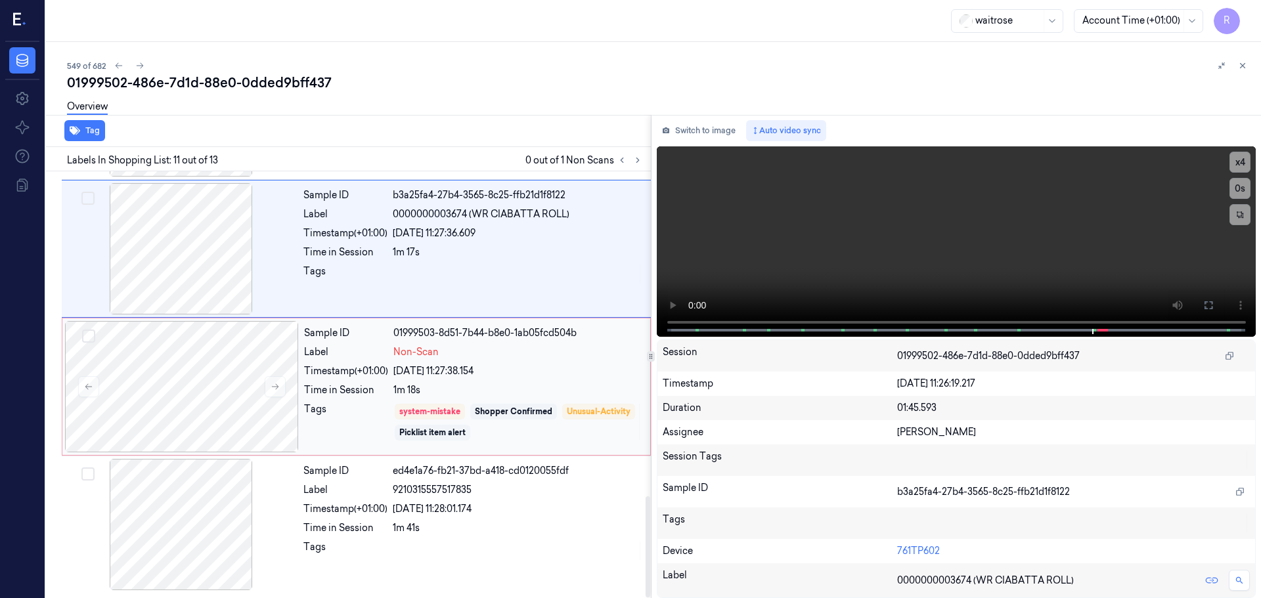
drag, startPoint x: 473, startPoint y: 347, endPoint x: 466, endPoint y: 355, distance: 10.8
click at [472, 347] on div "Non-Scan" at bounding box center [517, 352] width 249 height 14
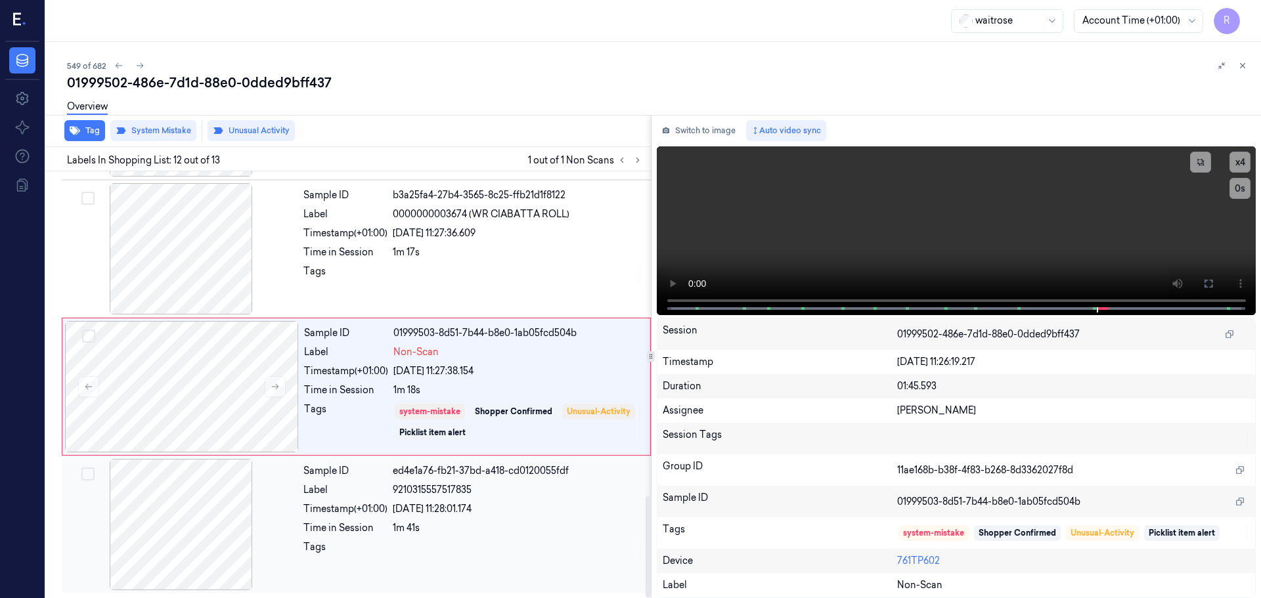
click at [429, 522] on div "1m 41s" at bounding box center [518, 528] width 250 height 14
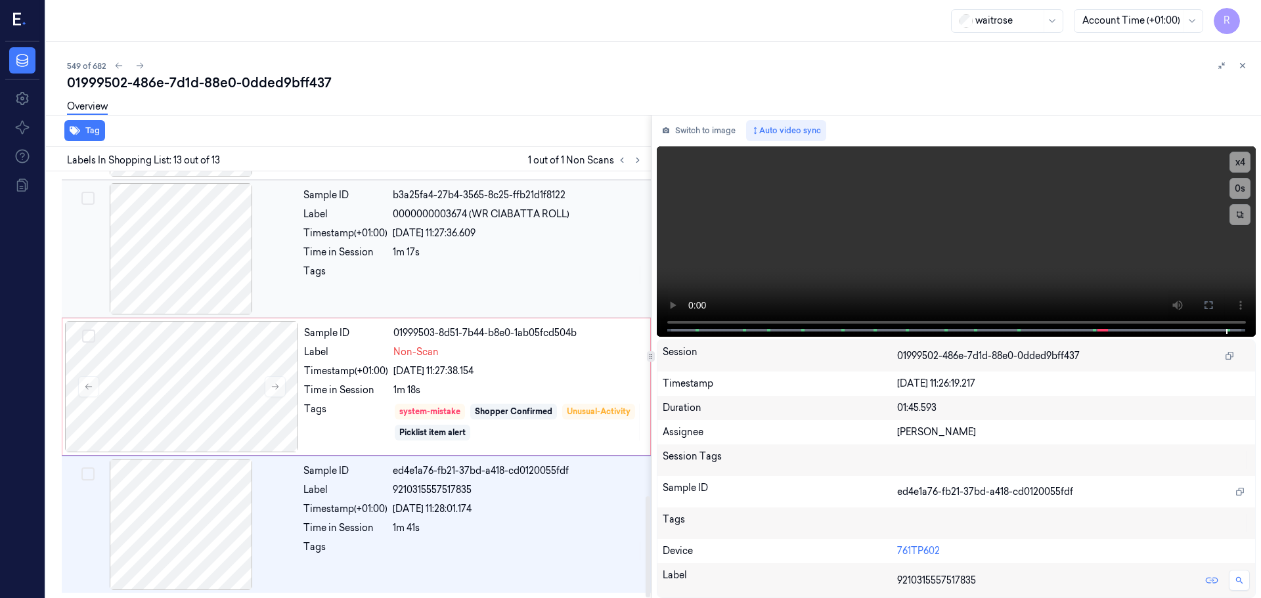
click at [433, 278] on div at bounding box center [518, 275] width 250 height 21
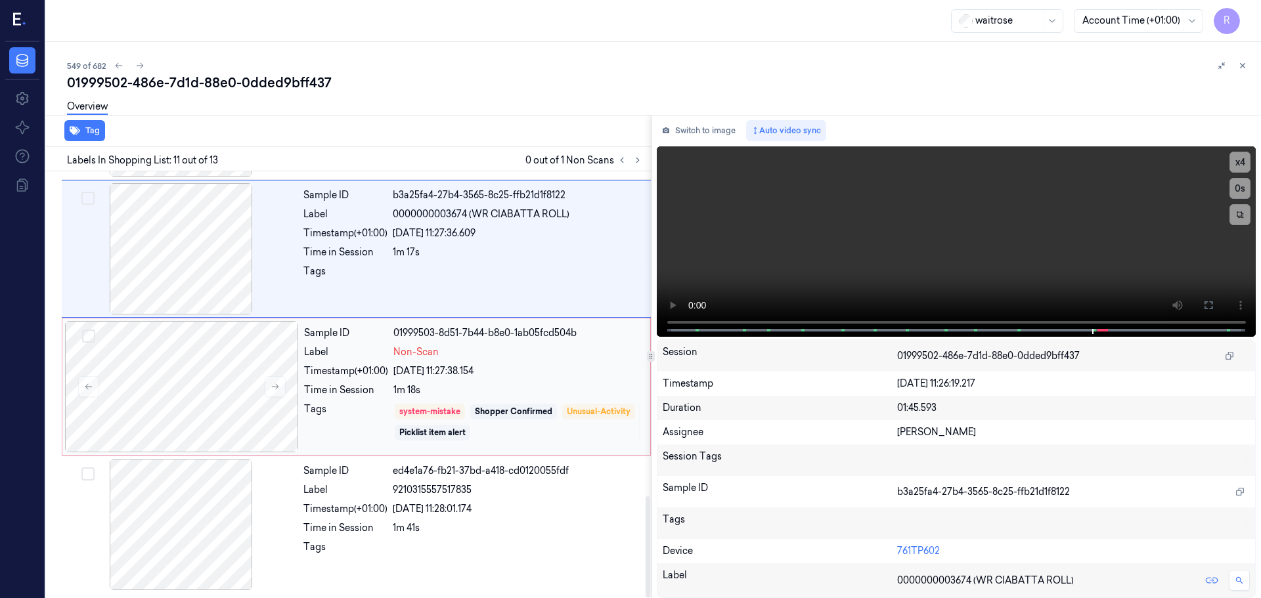
click at [453, 424] on div "system-mistake Shopper Confirmed Unusual-Activity Picklist item alert" at bounding box center [517, 422] width 249 height 39
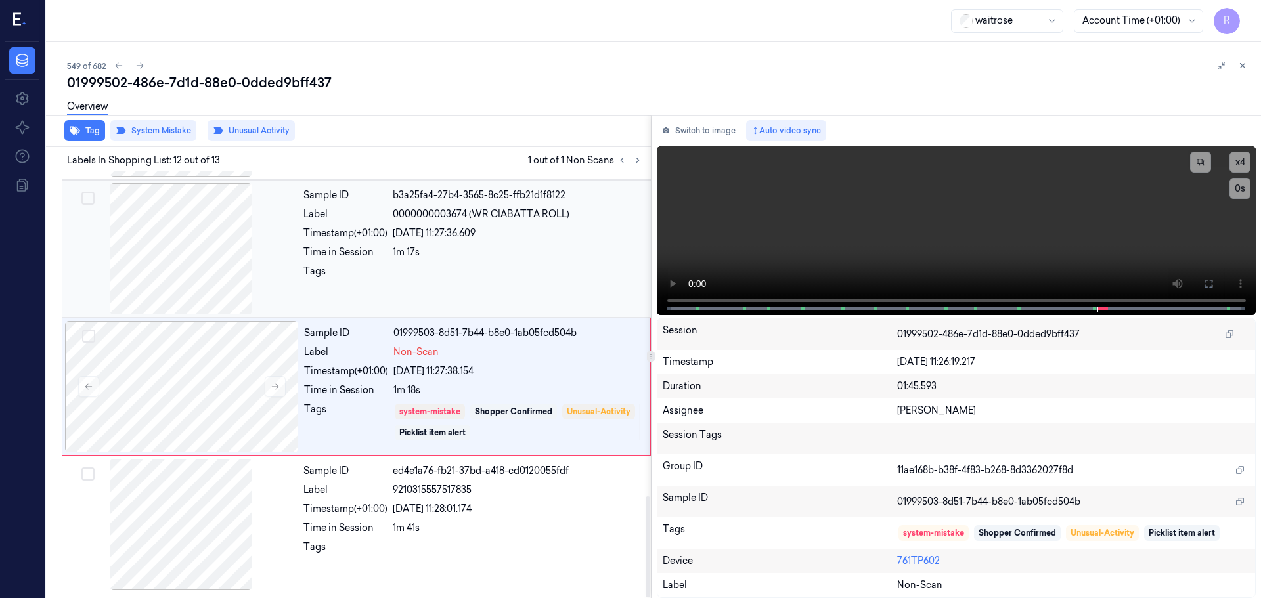
click at [475, 284] on div at bounding box center [518, 275] width 250 height 21
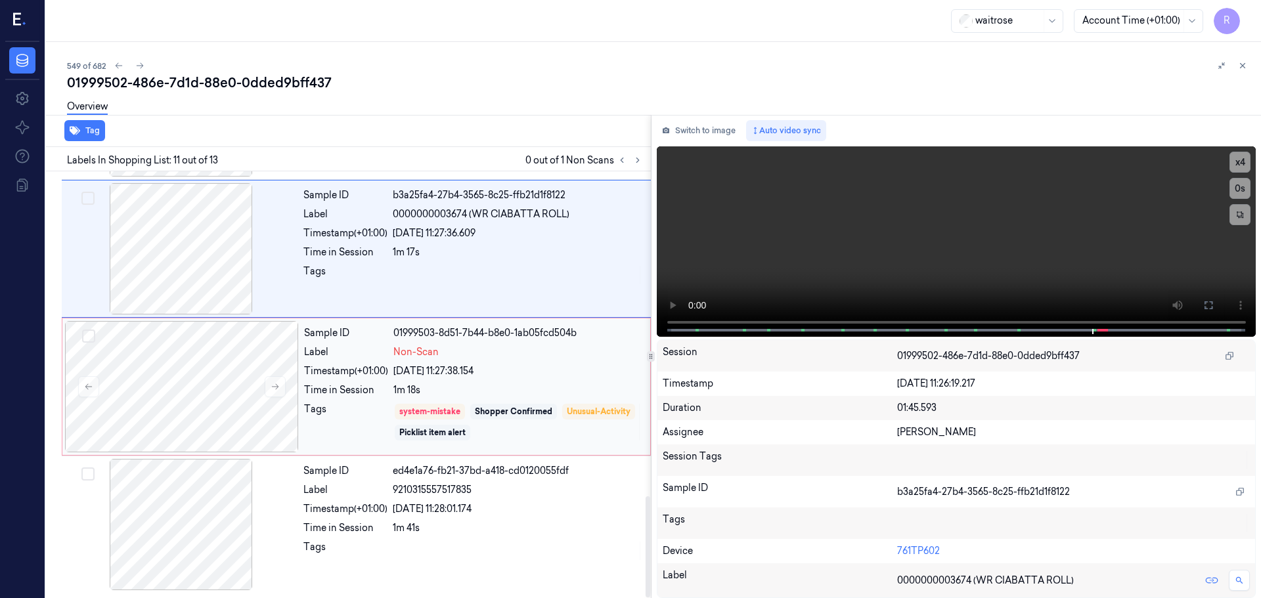
click at [490, 397] on div "Sample ID 01999503-8d51-7b44-b8e0-1ab05fcd504b Label Non-Scan Timestamp (+01:00…" at bounding box center [473, 386] width 349 height 131
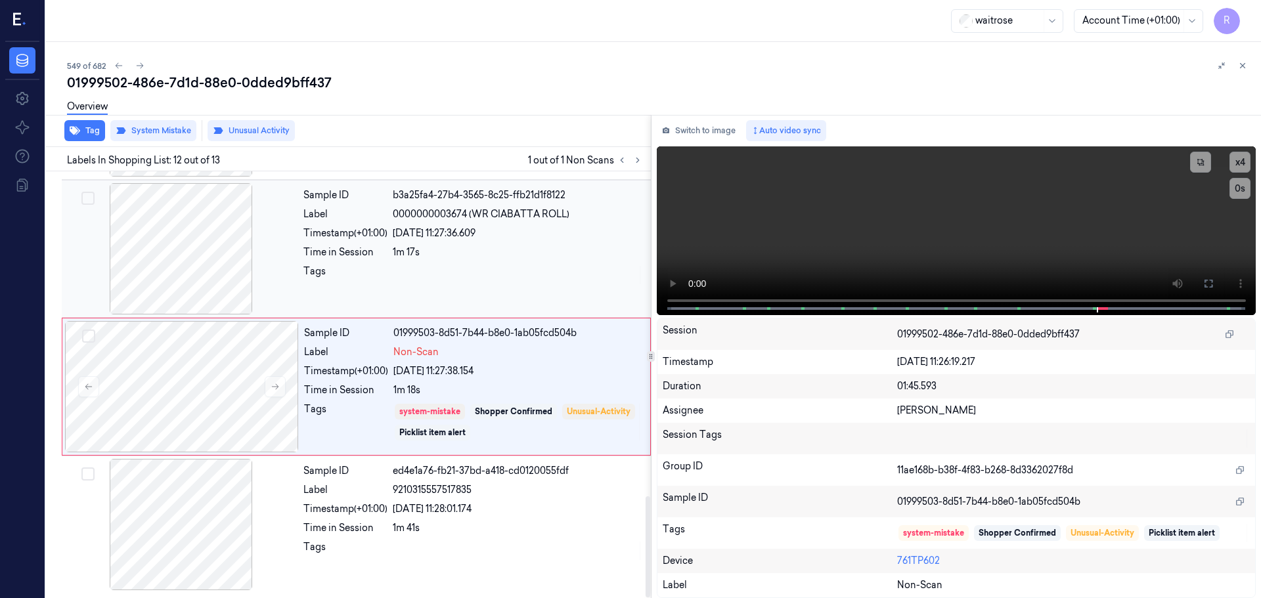
click at [179, 298] on div at bounding box center [181, 248] width 234 height 131
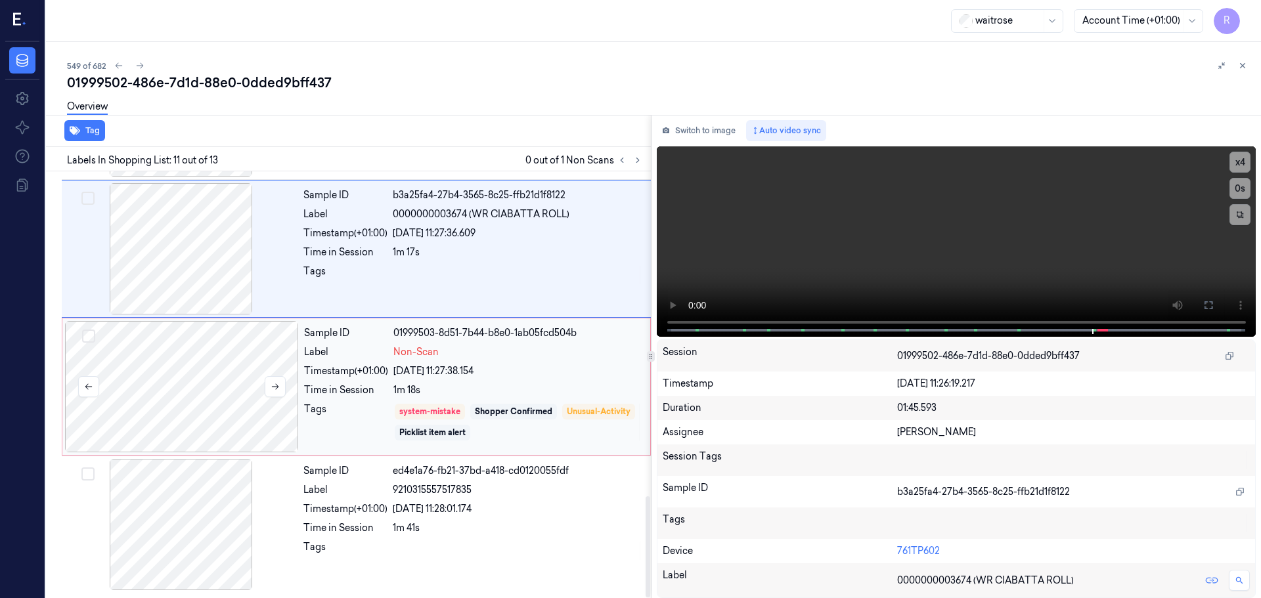
click at [263, 383] on div at bounding box center [182, 386] width 234 height 131
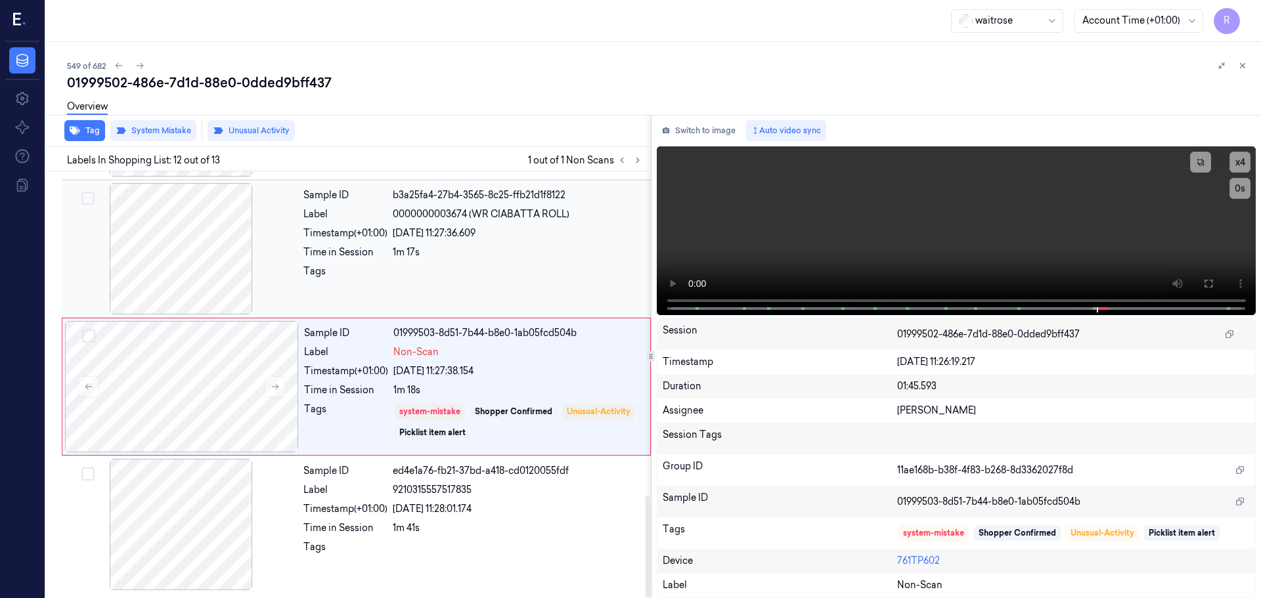
click at [297, 276] on div at bounding box center [181, 248] width 234 height 131
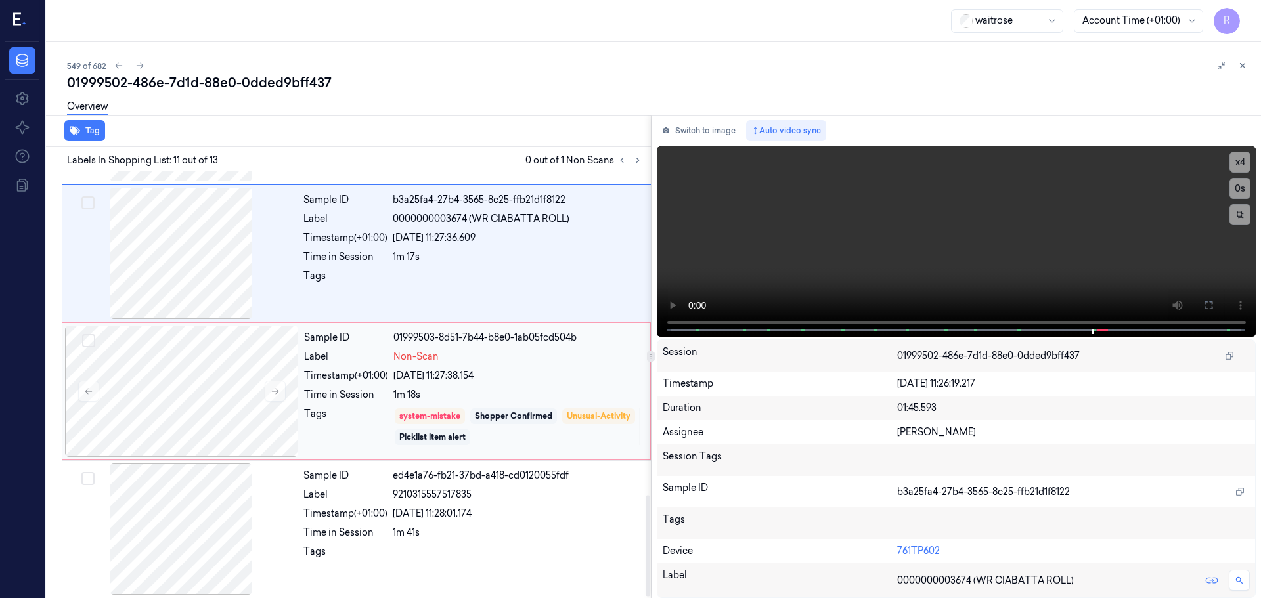
click at [310, 411] on div "Tags" at bounding box center [346, 426] width 84 height 39
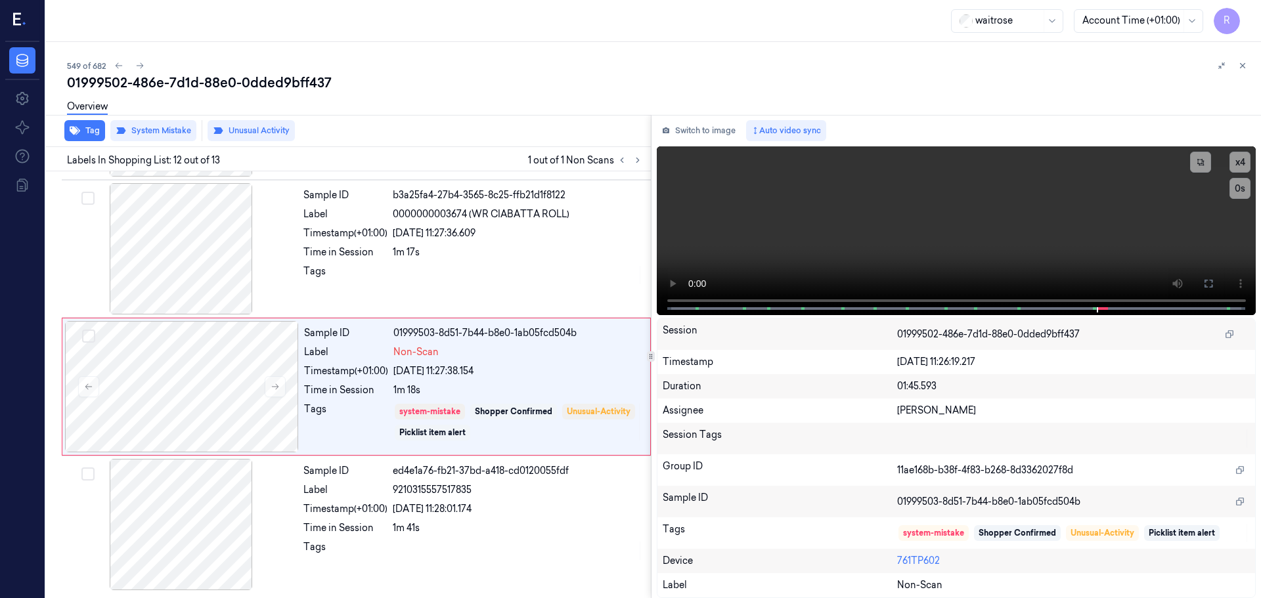
click at [1241, 67] on icon at bounding box center [1242, 65] width 9 height 9
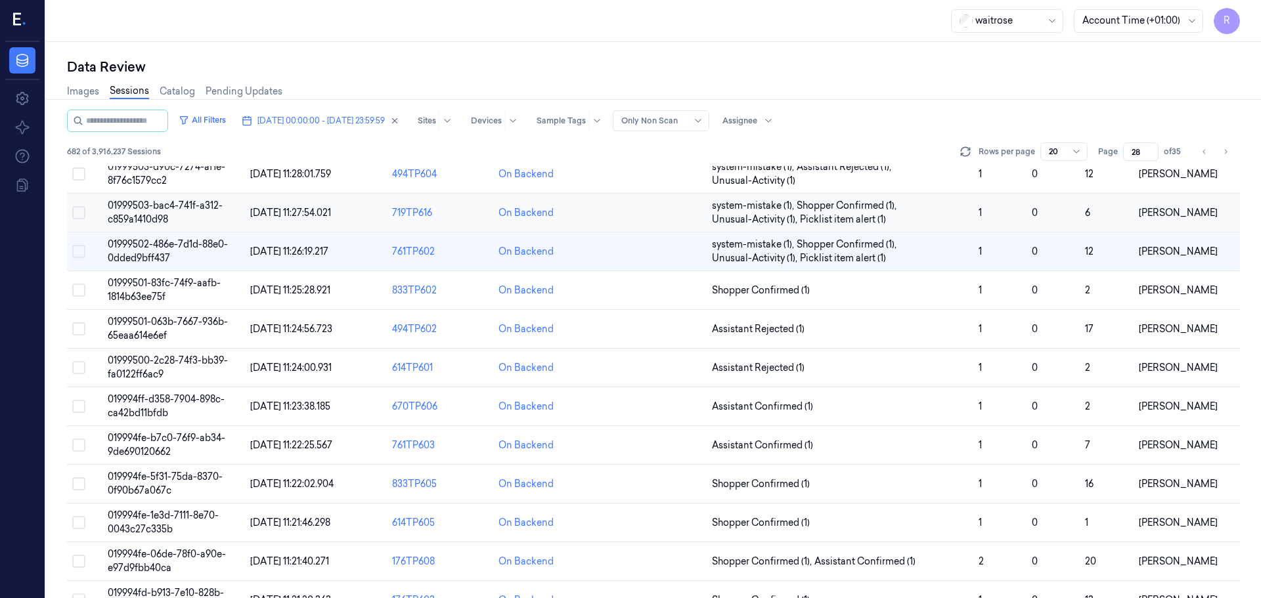
scroll to position [353, 0]
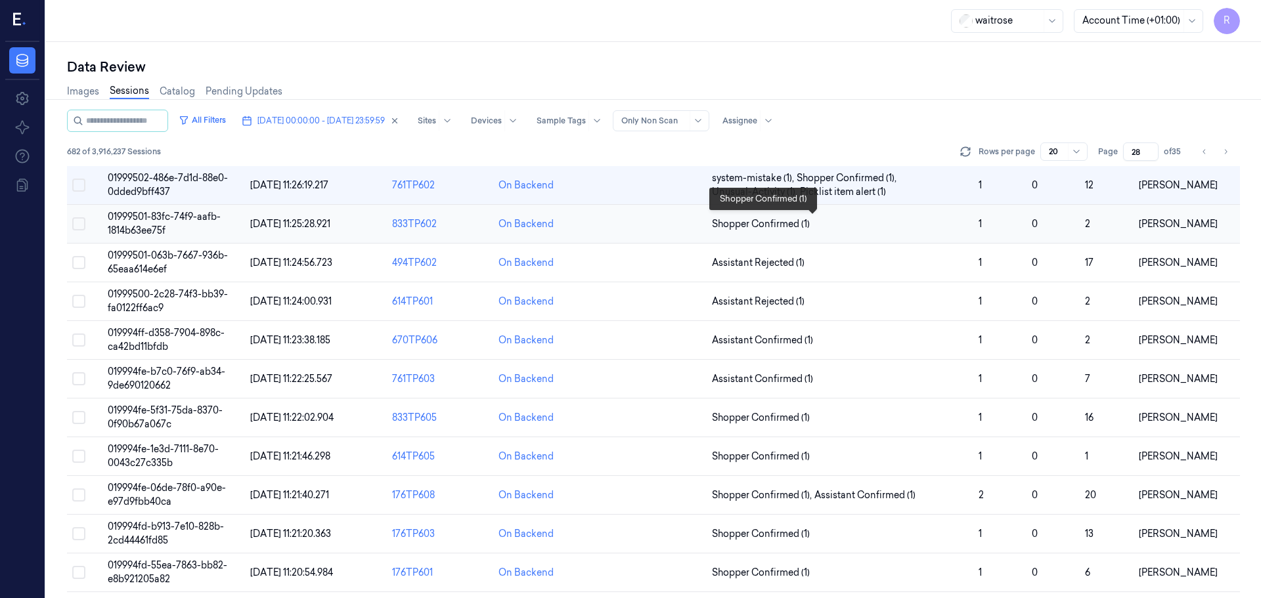
click at [841, 226] on span "Shopper Confirmed (1)" at bounding box center [840, 224] width 256 height 14
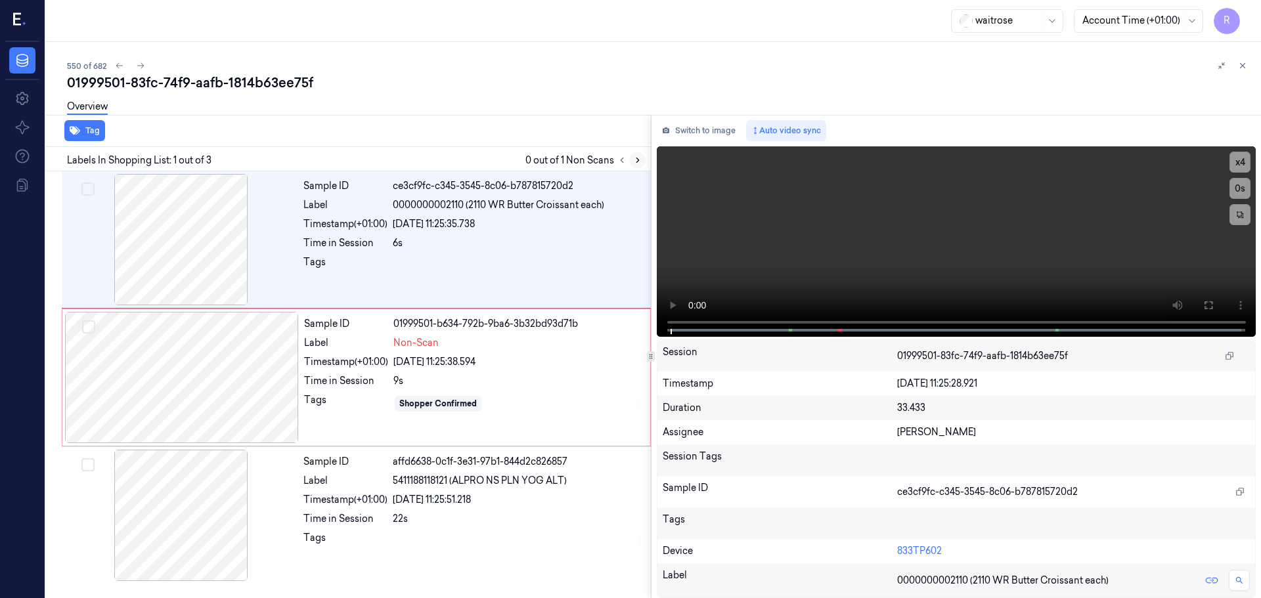
click at [634, 161] on button at bounding box center [638, 160] width 16 height 16
click at [634, 161] on icon at bounding box center [637, 160] width 9 height 9
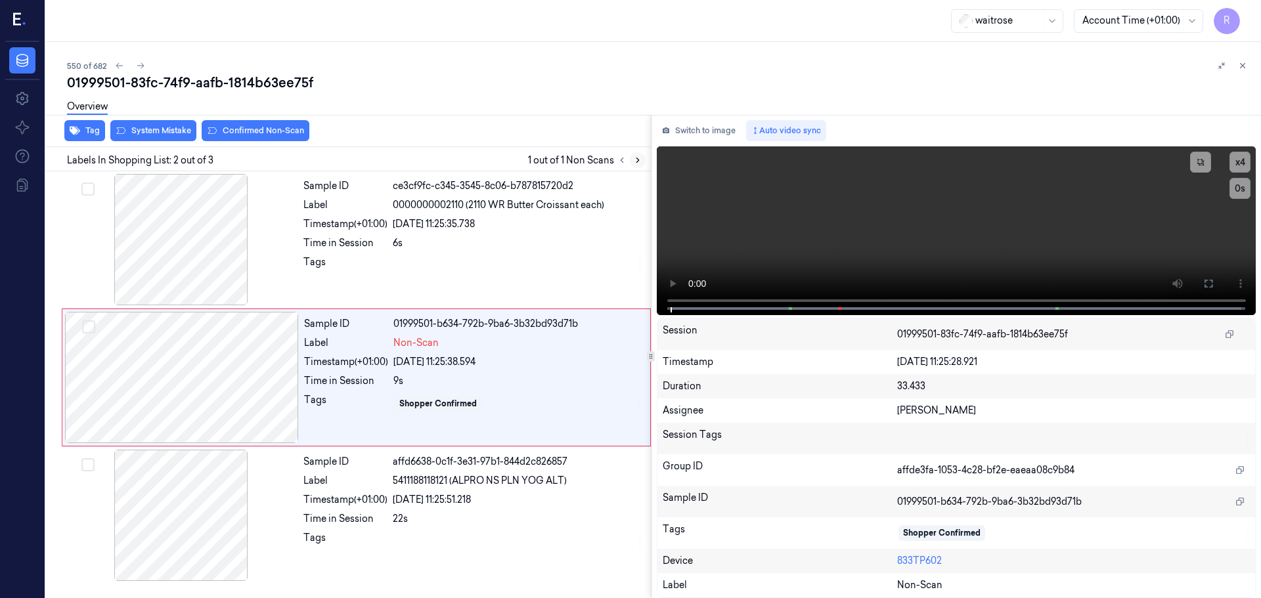
click at [634, 161] on icon at bounding box center [637, 160] width 9 height 9
click at [633, 161] on icon at bounding box center [637, 160] width 9 height 9
click at [230, 249] on div at bounding box center [181, 239] width 234 height 131
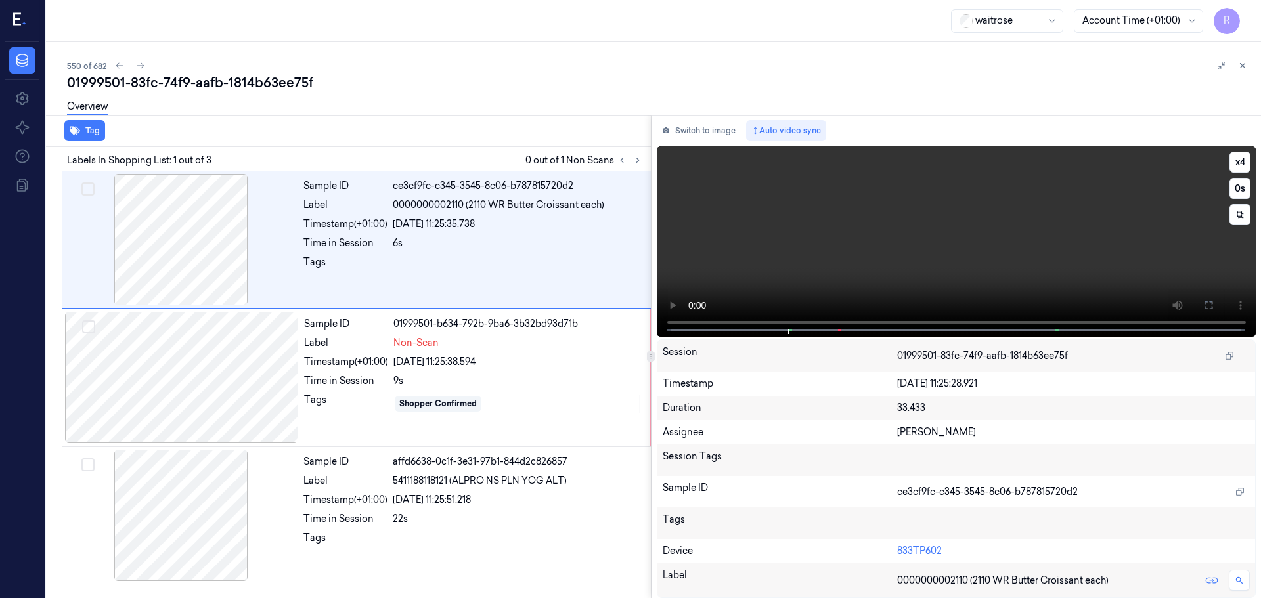
click at [662, 328] on video at bounding box center [957, 241] width 600 height 190
drag, startPoint x: 506, startPoint y: 368, endPoint x: 464, endPoint y: 374, distance: 41.8
click at [506, 368] on div "[DATE] 11:25:38.594" at bounding box center [517, 362] width 249 height 14
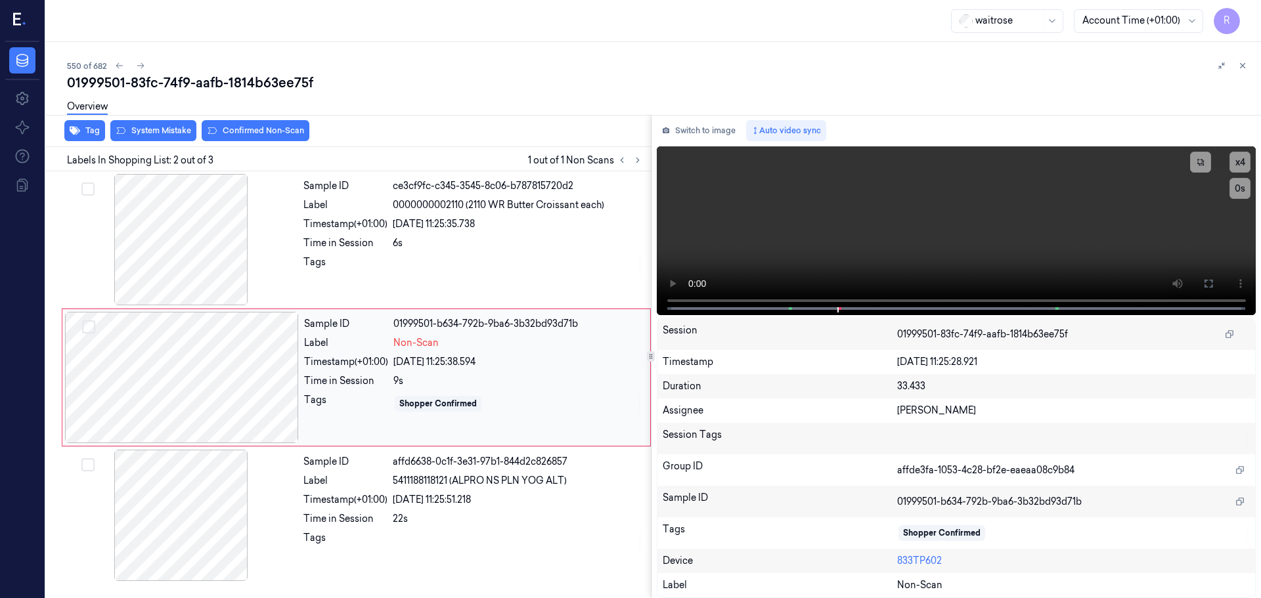
click at [256, 403] on div at bounding box center [182, 377] width 234 height 131
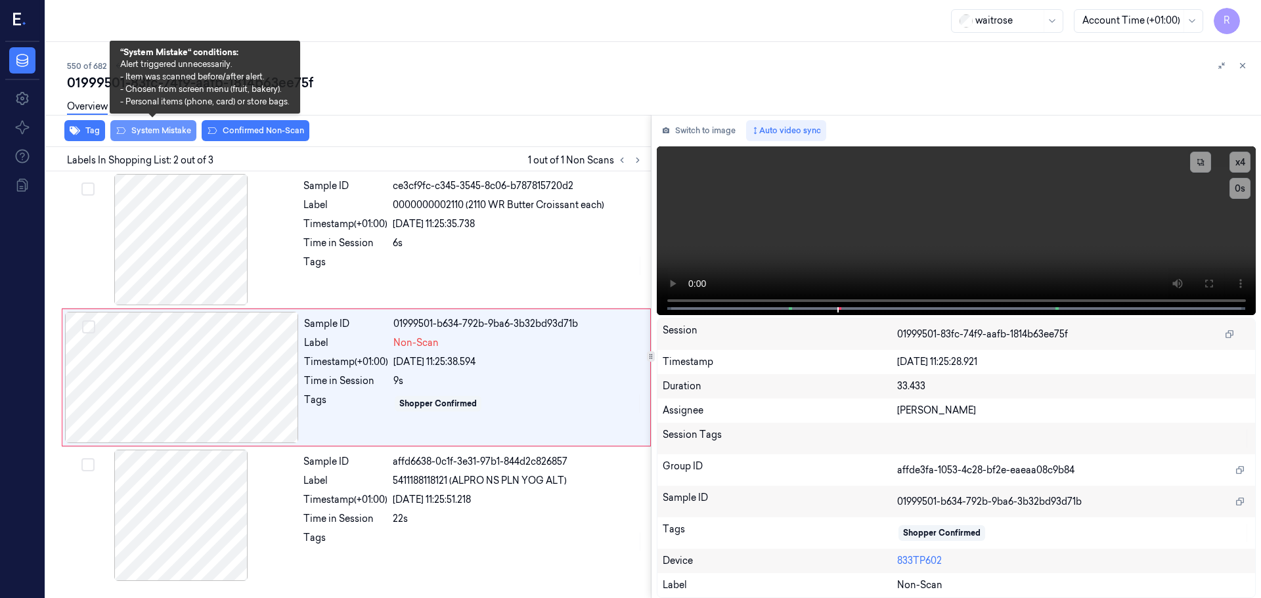
click at [131, 132] on button "System Mistake" at bounding box center [153, 130] width 86 height 21
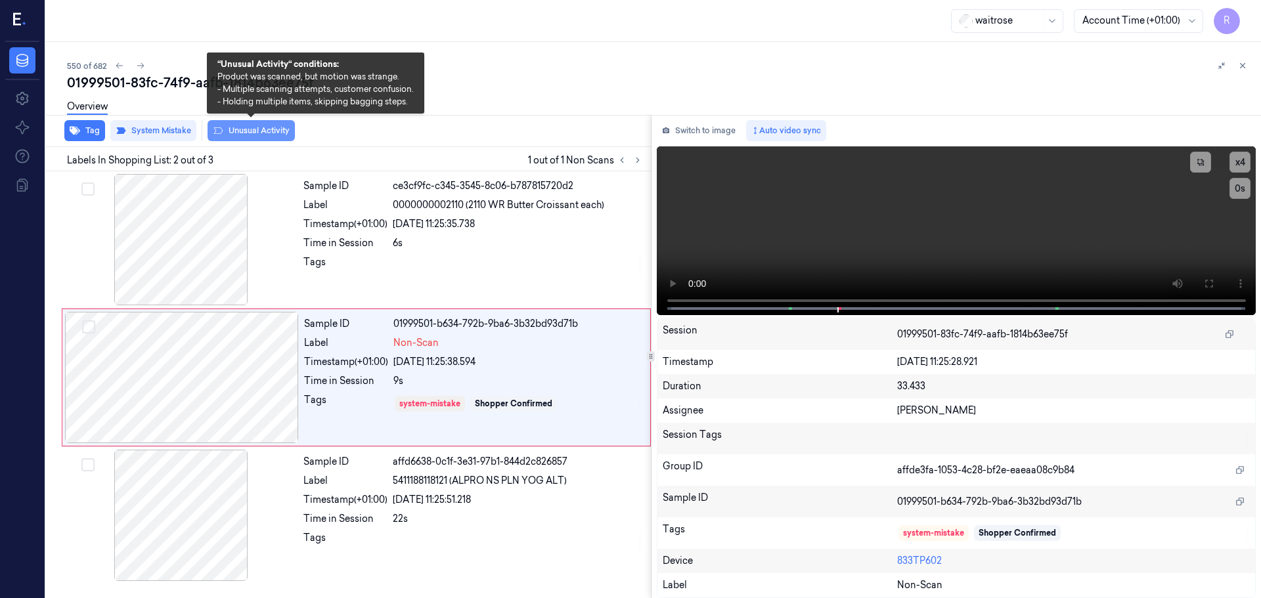
click at [228, 129] on button "Unusual Activity" at bounding box center [251, 130] width 87 height 21
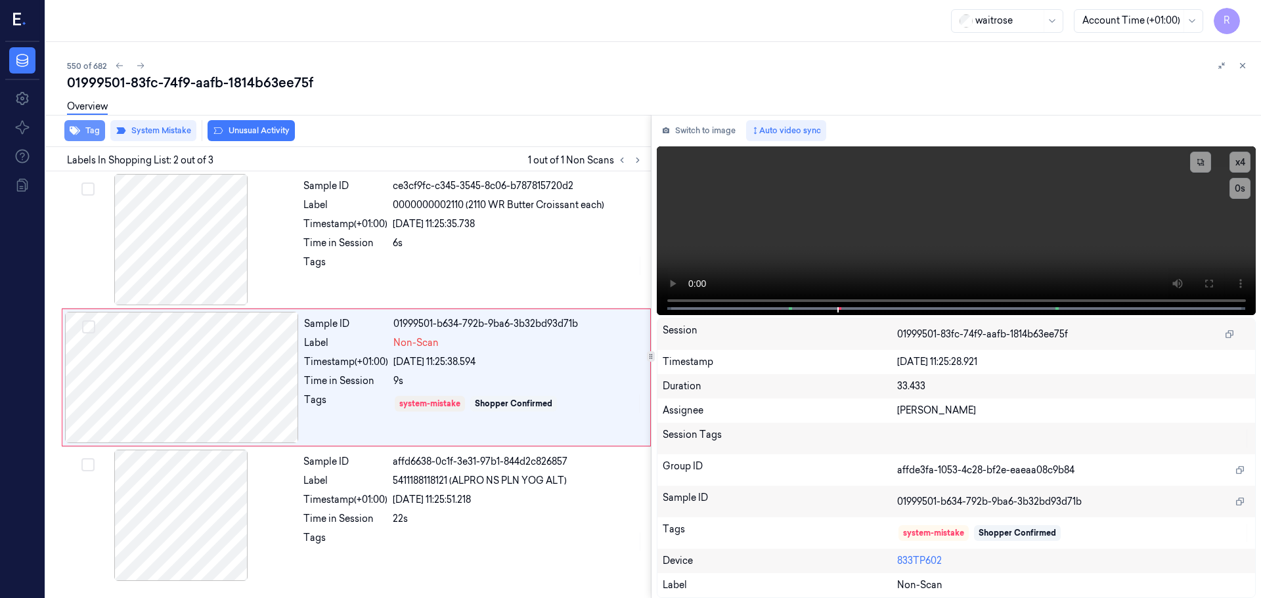
click at [88, 128] on button "Tag" at bounding box center [84, 130] width 41 height 21
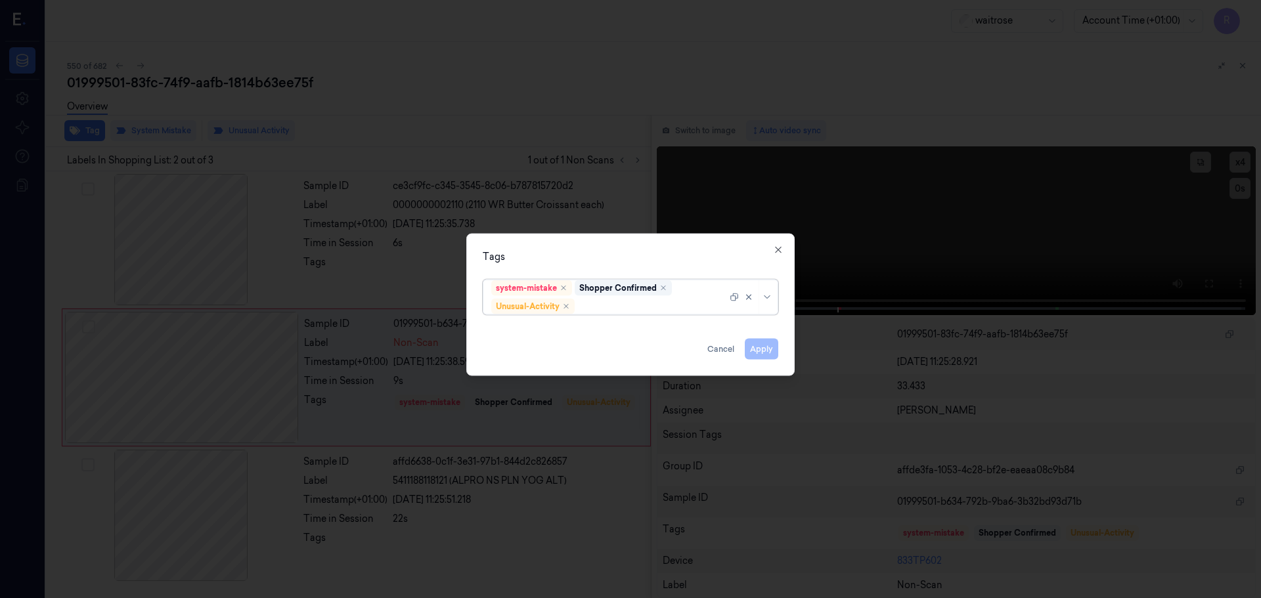
click at [774, 299] on div "system-mistake Shopper Confirmed Unusual-Activity" at bounding box center [631, 296] width 296 height 35
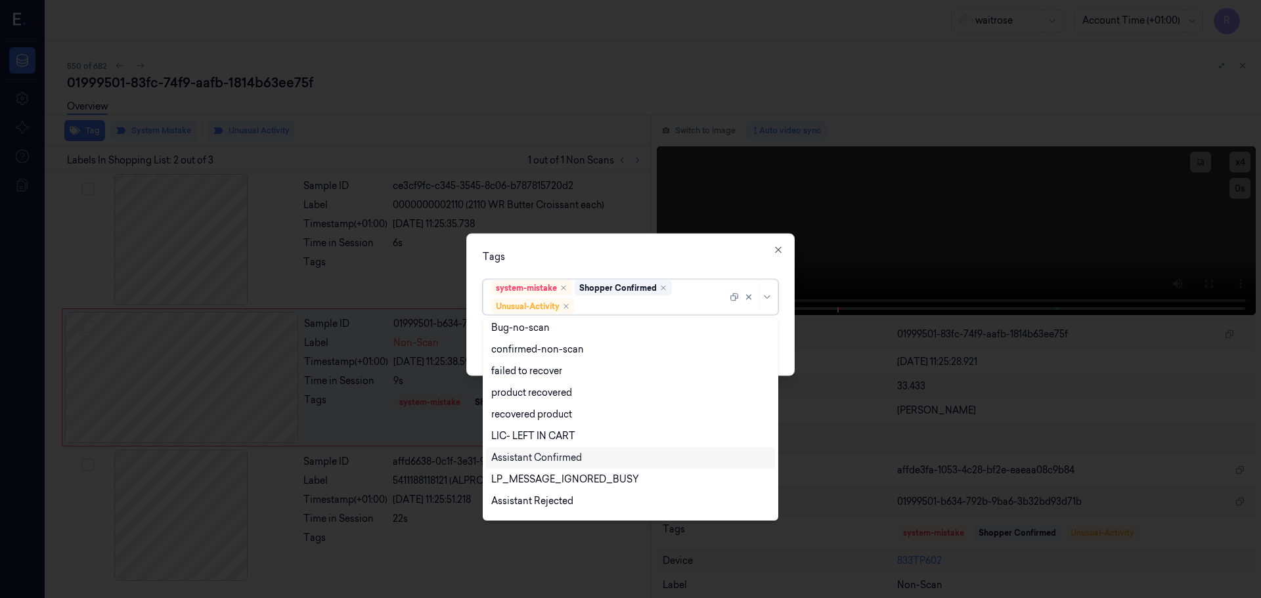
scroll to position [171, 0]
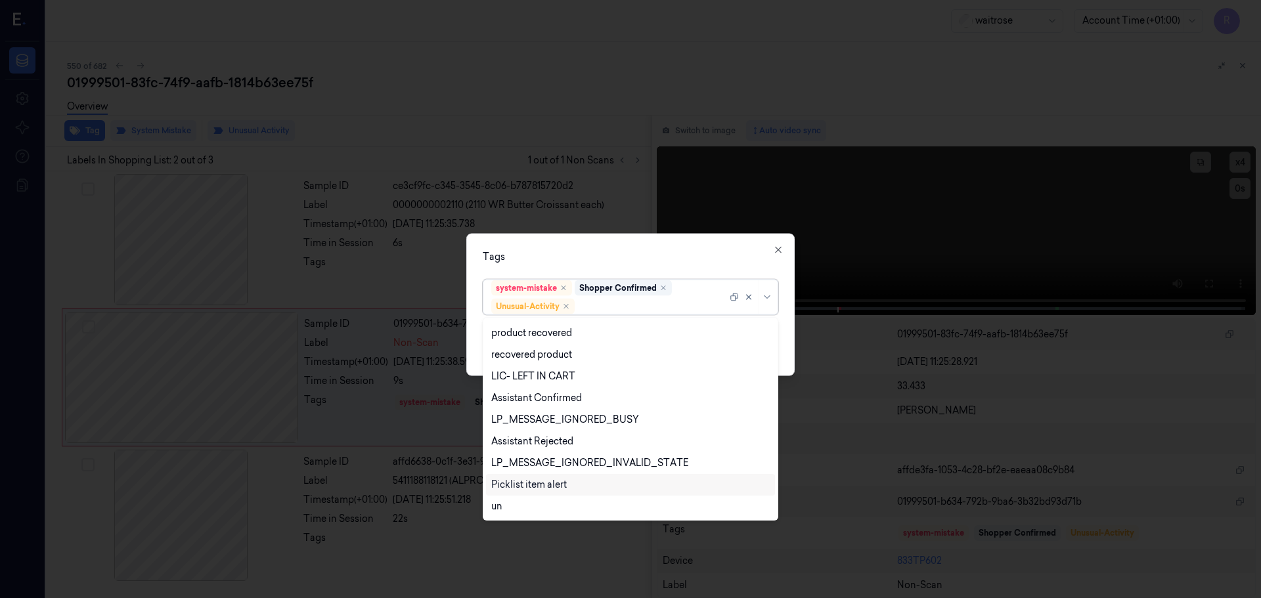
click at [531, 481] on div "Picklist item alert" at bounding box center [529, 485] width 76 height 14
click at [640, 244] on div "Tags option Picklist item alert, selected. 20 results available. Use Up and Dow…" at bounding box center [630, 304] width 328 height 143
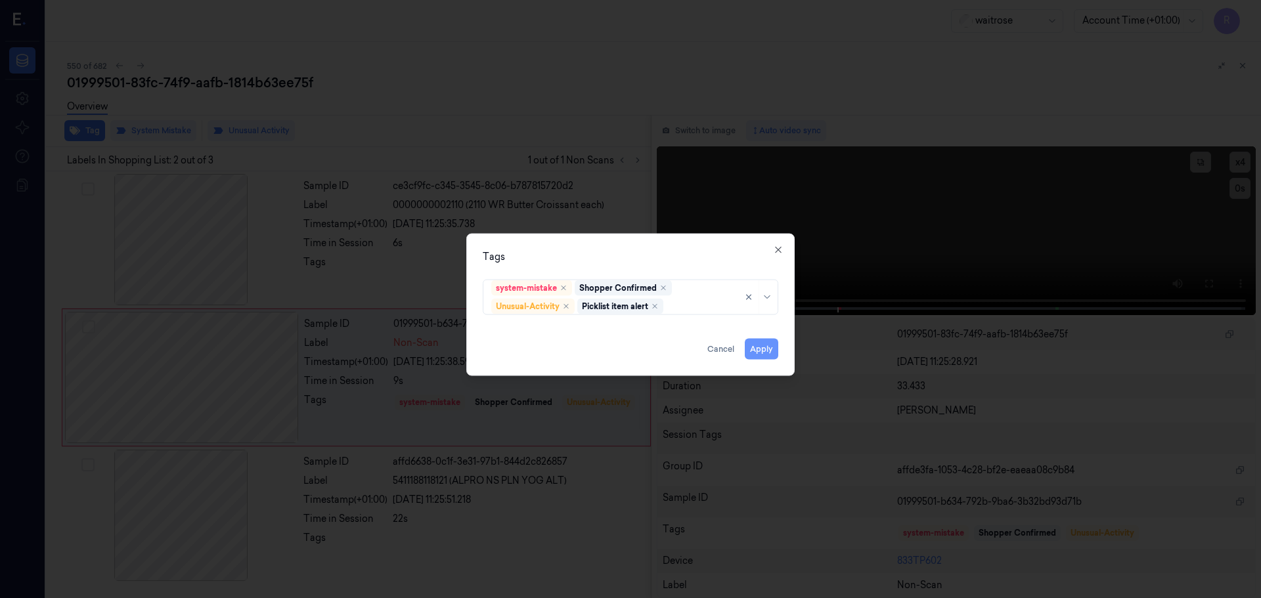
click at [764, 355] on button "Apply" at bounding box center [761, 348] width 33 height 21
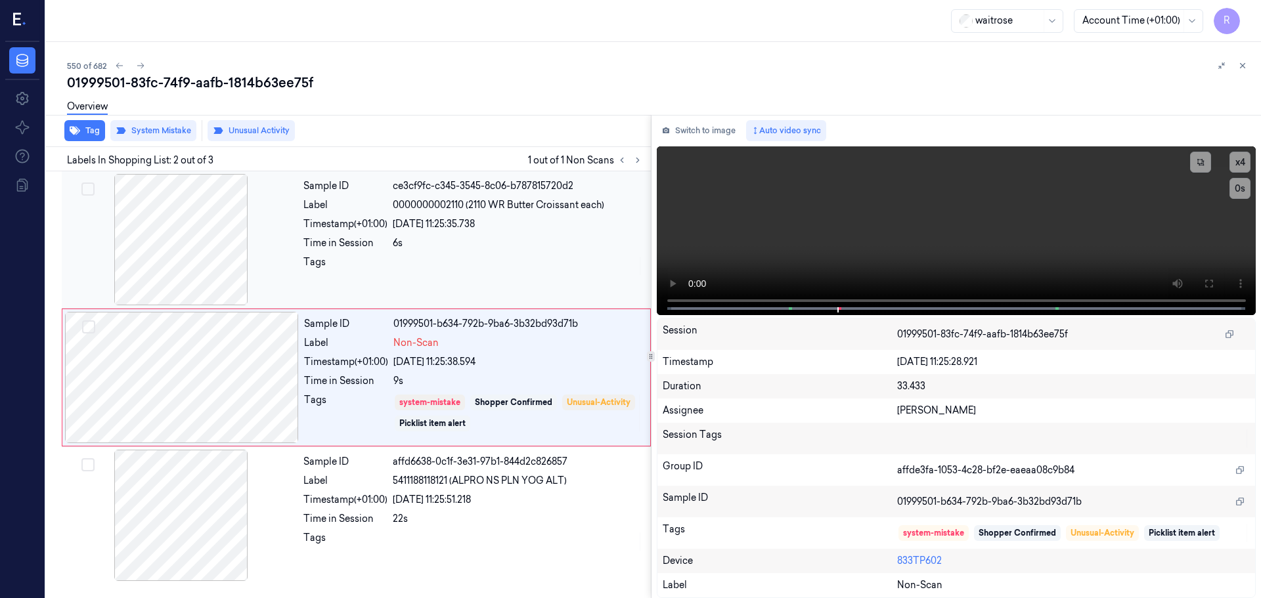
click at [567, 290] on div "Sample ID ce3cf9fc-c345-3545-8c06-b787815720d2 Label 0000000002110 (2110 WR But…" at bounding box center [473, 239] width 350 height 131
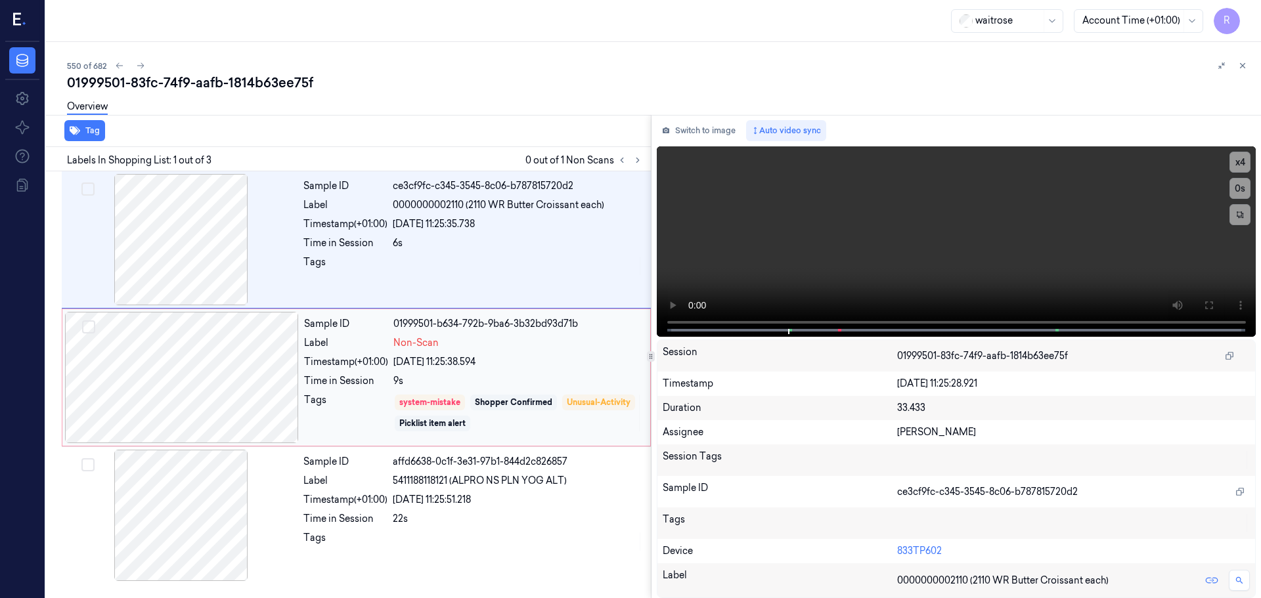
click at [568, 378] on div "9s" at bounding box center [517, 381] width 249 height 14
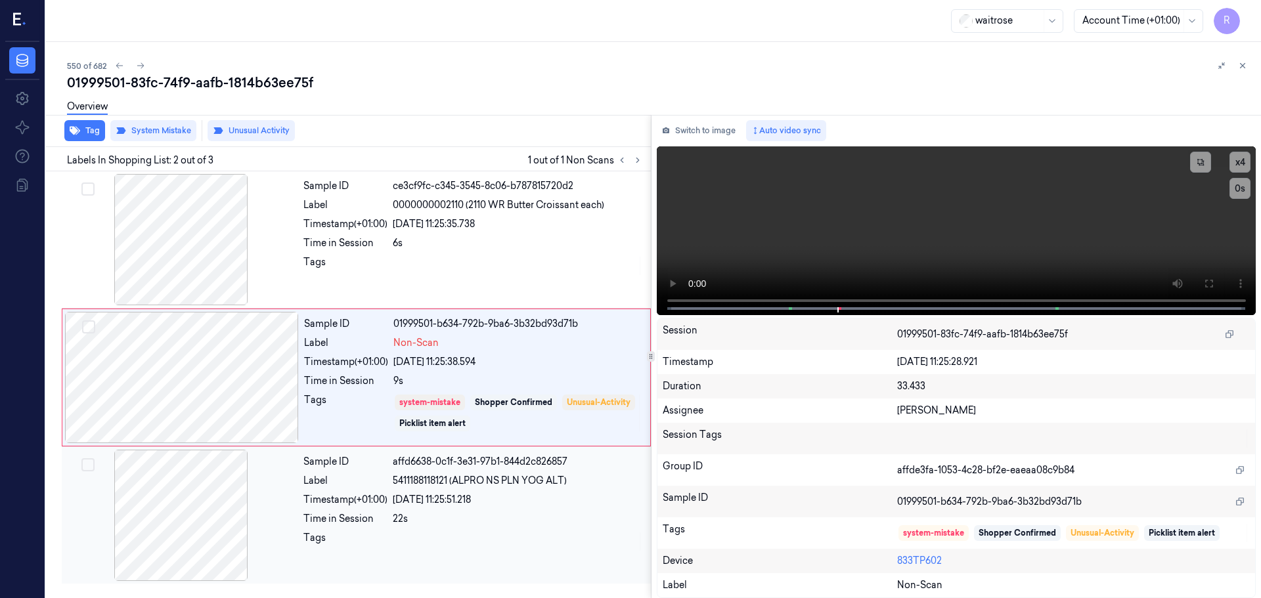
click at [505, 492] on div "Sample ID affd6638-0c1f-3e31-97b1-844d2c826857 Label 5411188118121 (ALPRO NS PL…" at bounding box center [473, 515] width 350 height 131
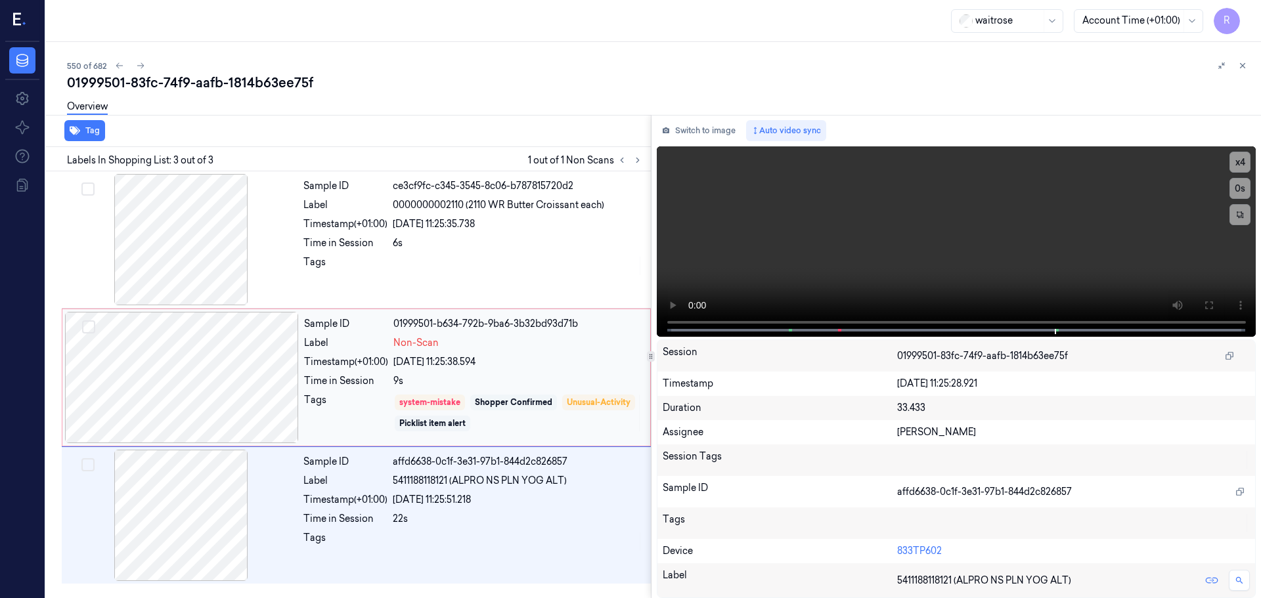
click at [514, 404] on div "Shopper Confirmed" at bounding box center [513, 403] width 77 height 12
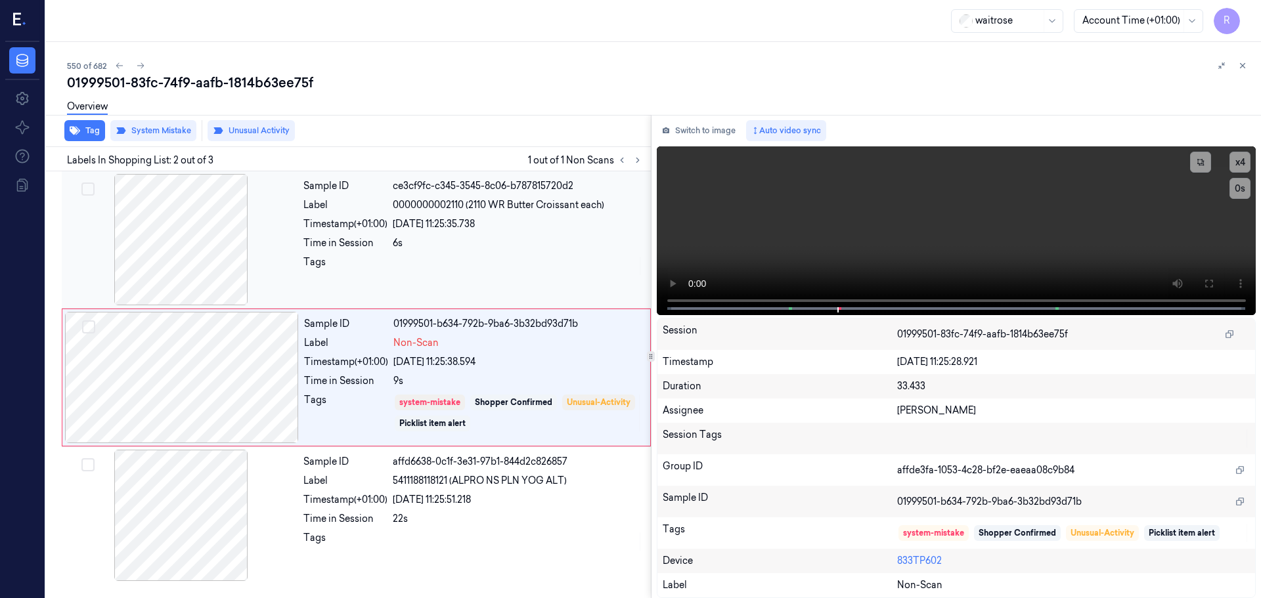
click at [525, 286] on div "Sample ID ce3cf9fc-c345-3545-8c06-b787815720d2 Label 0000000002110 (2110 WR But…" at bounding box center [473, 239] width 350 height 131
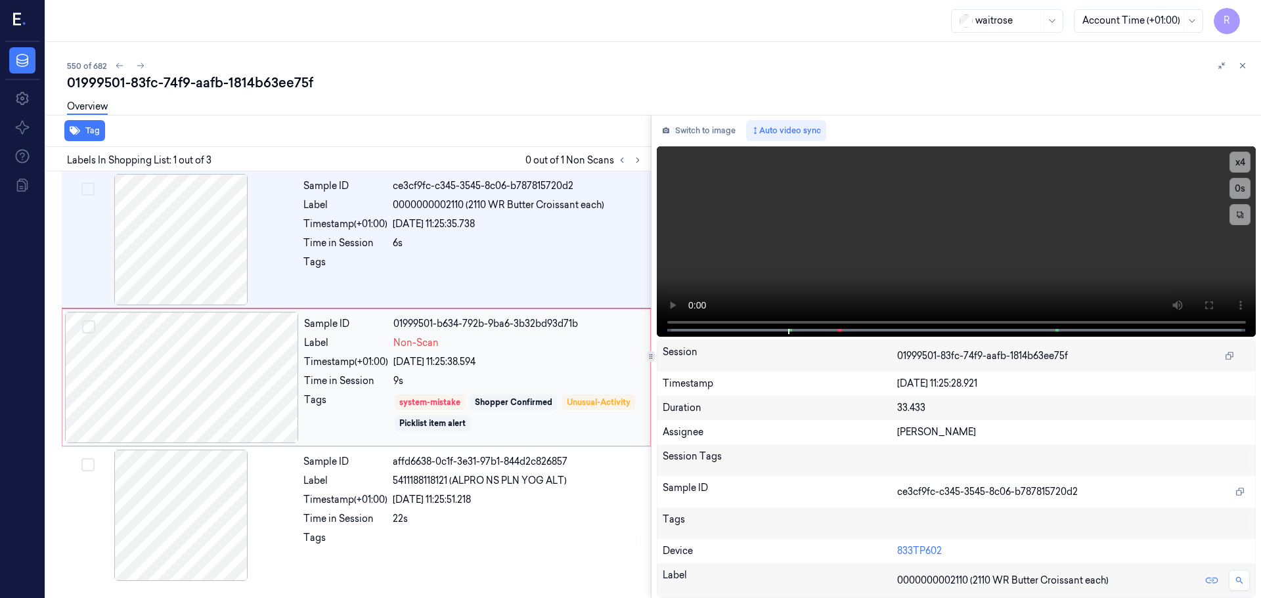
click at [544, 359] on div "[DATE] 11:25:38.594" at bounding box center [517, 362] width 249 height 14
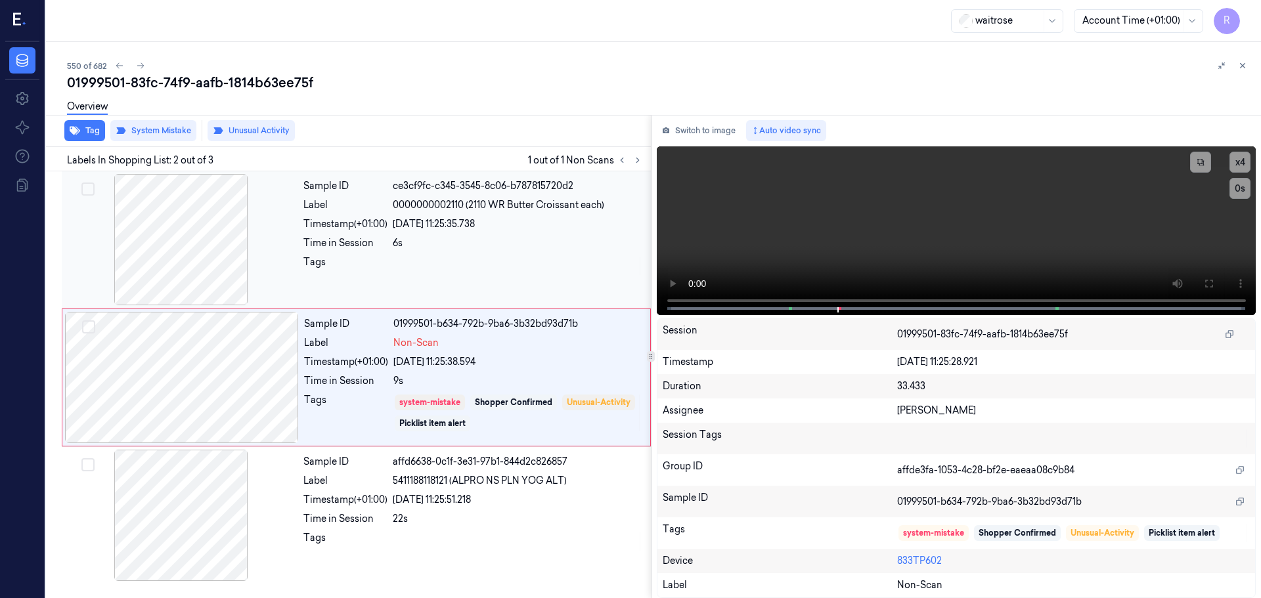
click at [493, 261] on div at bounding box center [518, 265] width 250 height 21
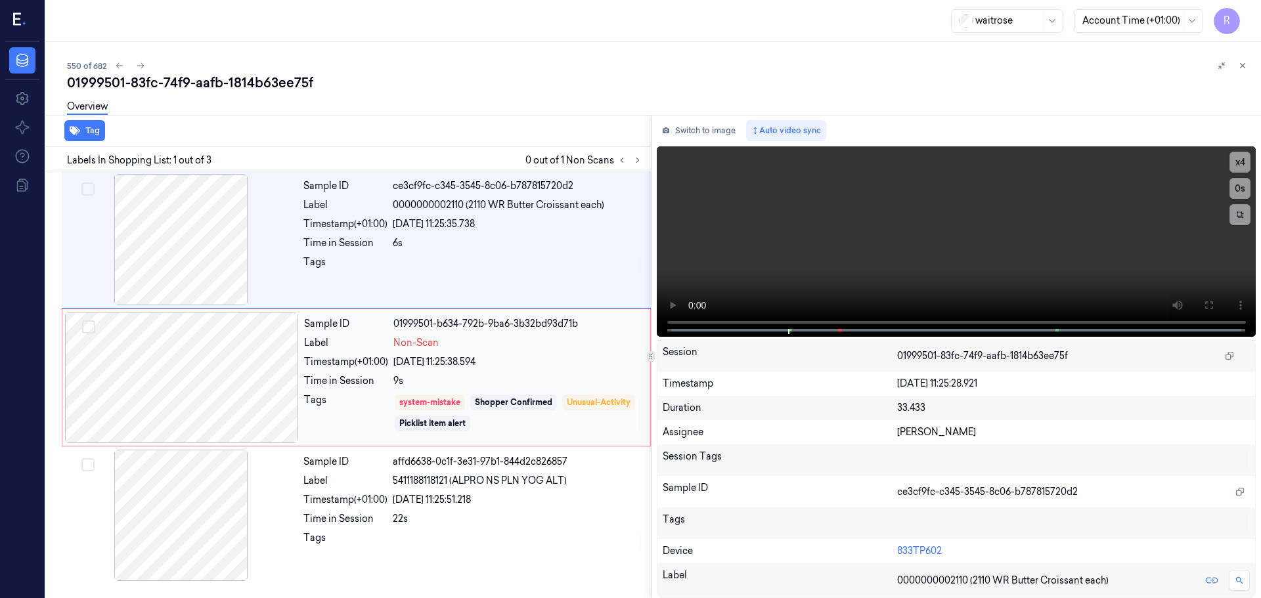
click at [526, 370] on div "Sample ID 01999501-b634-792b-9ba6-3b32bd93d71b Label Non-Scan Timestamp (+01:00…" at bounding box center [473, 377] width 349 height 131
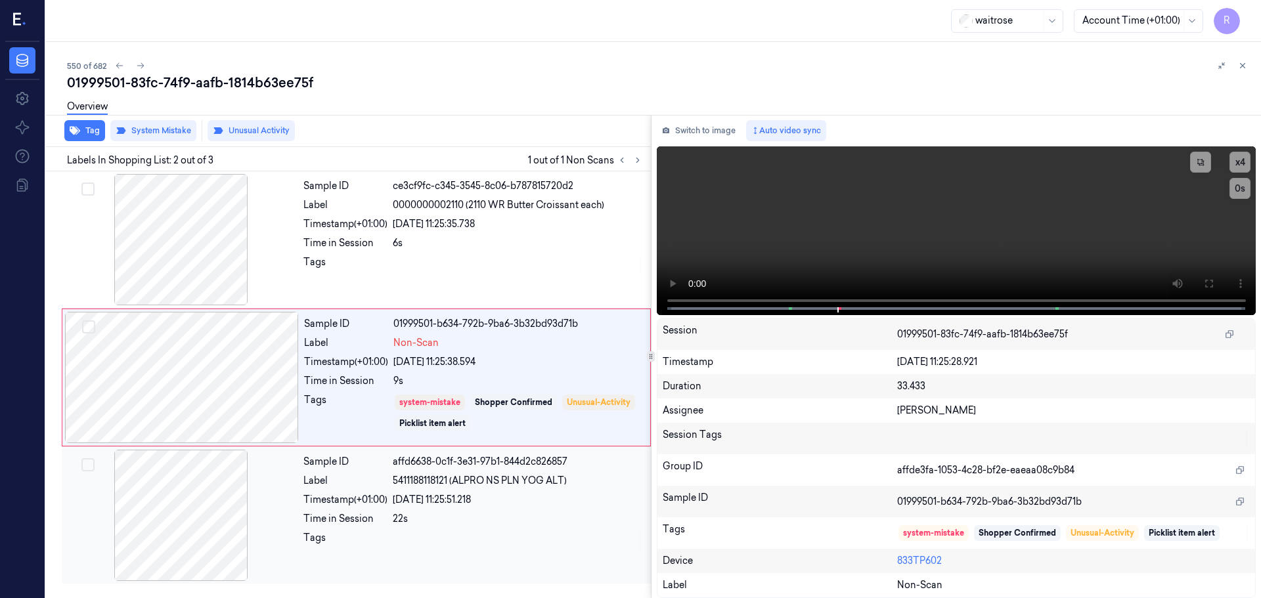
click at [377, 509] on div "Sample ID affd6638-0c1f-3e31-97b1-844d2c826857 Label 5411188118121 (ALPRO NS PL…" at bounding box center [473, 515] width 350 height 131
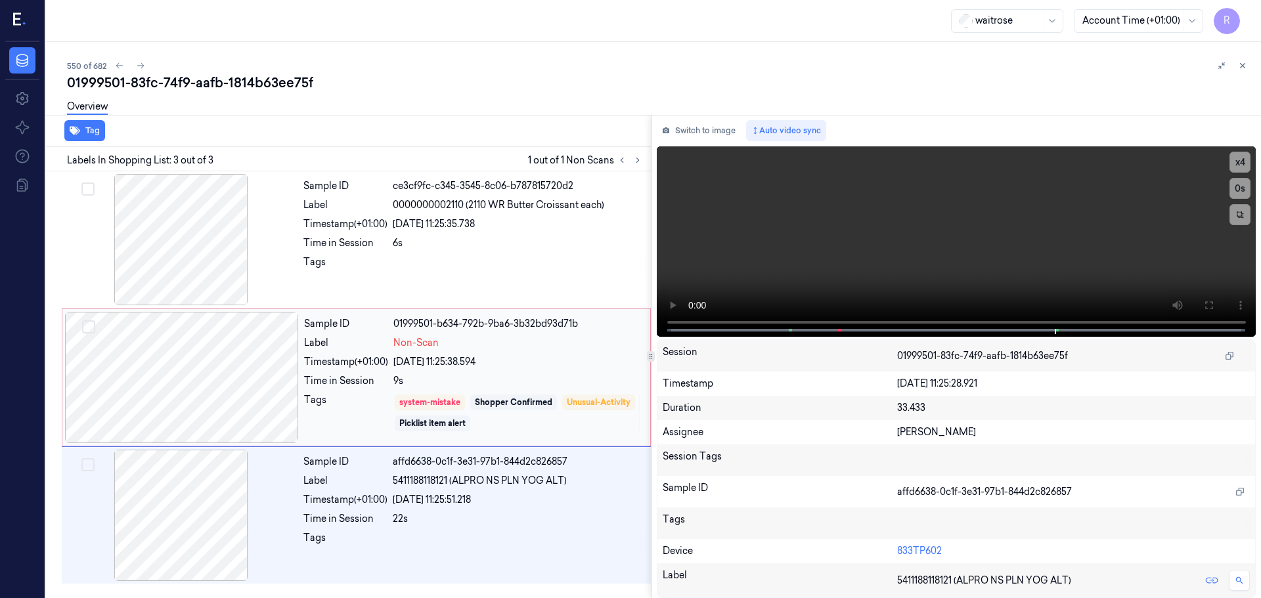
click at [388, 405] on div "Tags" at bounding box center [346, 412] width 84 height 39
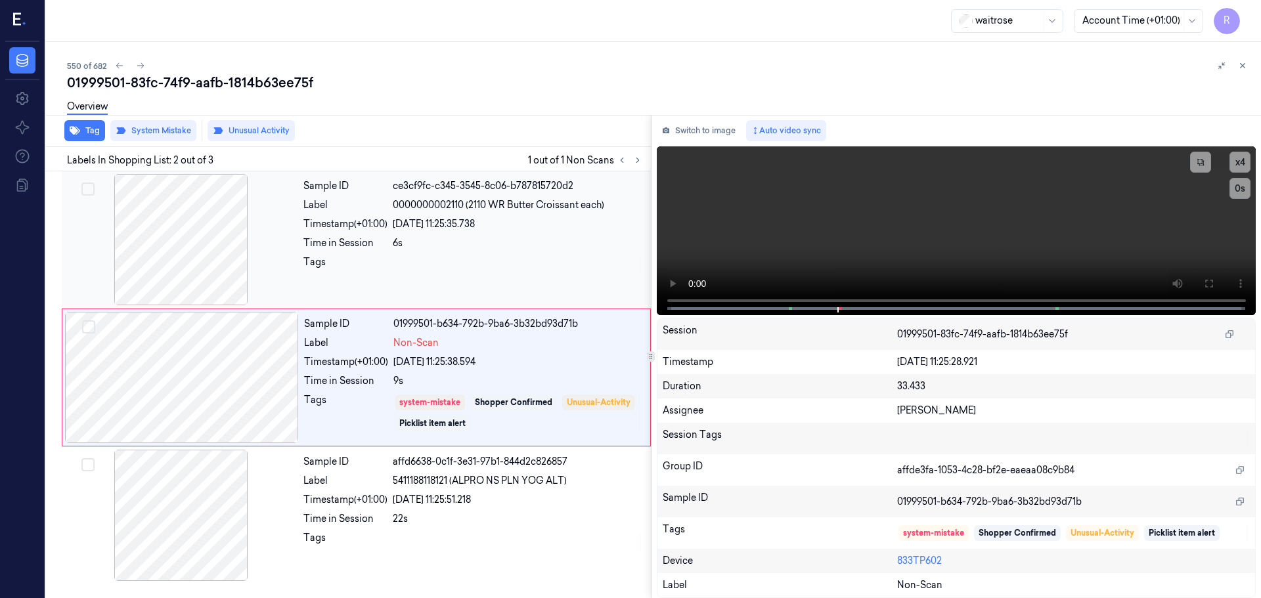
click at [424, 252] on div "Sample ID ce3cf9fc-c345-3545-8c06-b787815720d2 Label 0000000002110 (2110 WR But…" at bounding box center [473, 239] width 350 height 131
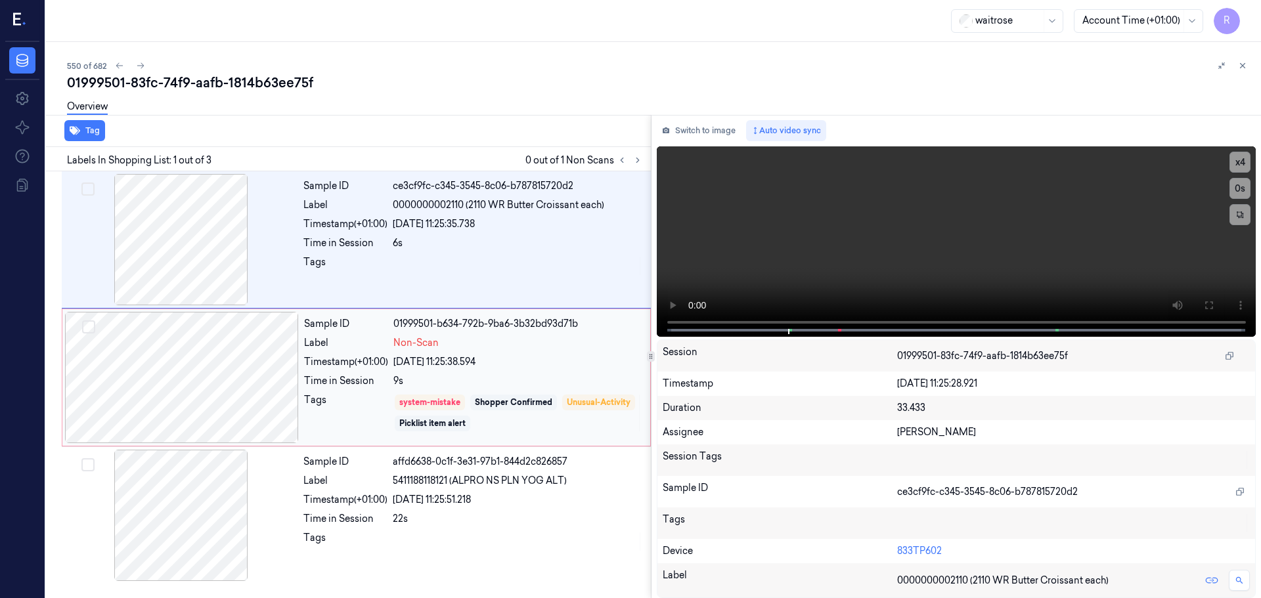
click at [365, 360] on div "Timestamp (+01:00)" at bounding box center [346, 362] width 84 height 14
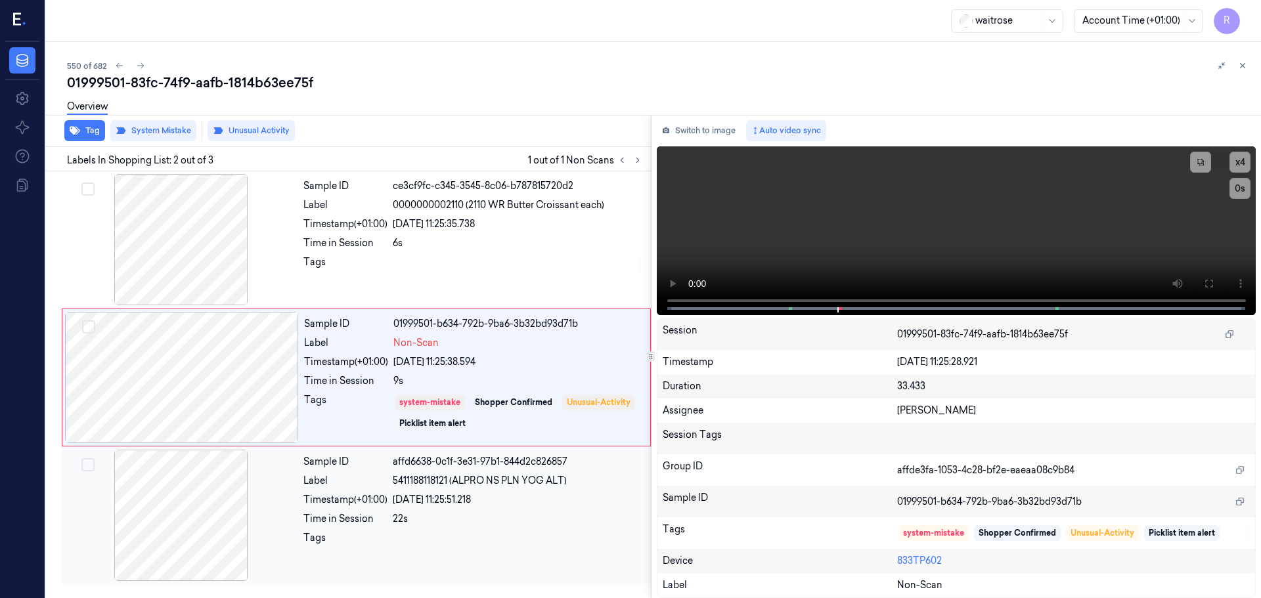
click at [402, 499] on div "[DATE] 11:25:51.218" at bounding box center [518, 500] width 250 height 14
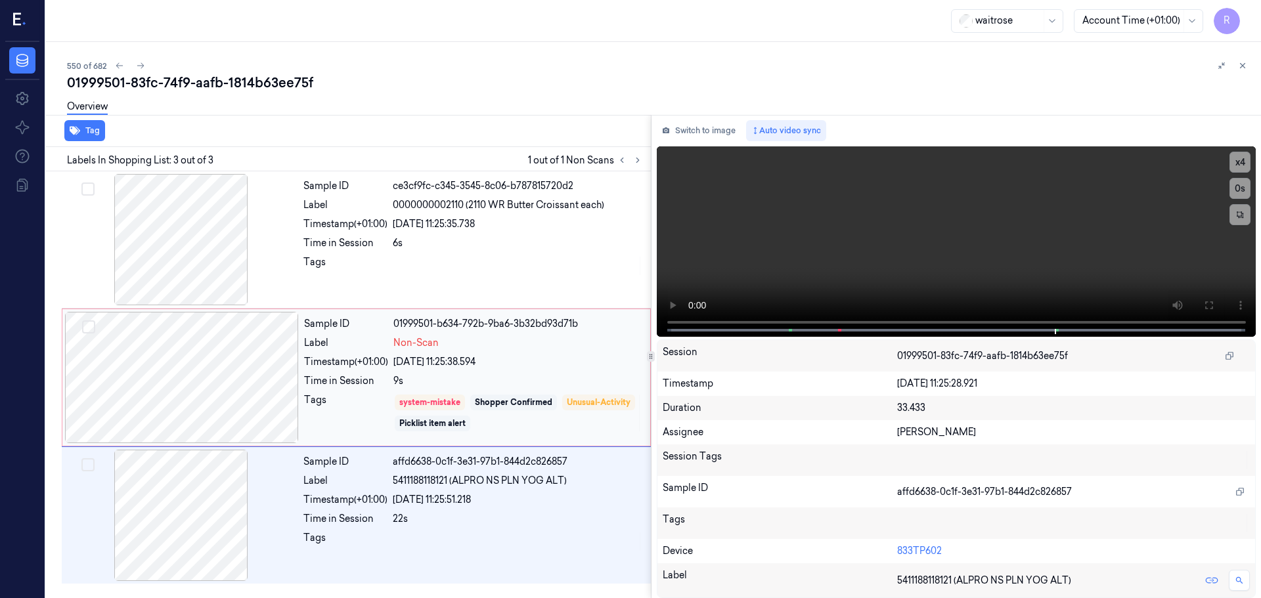
click at [363, 404] on div "Tags" at bounding box center [346, 412] width 84 height 39
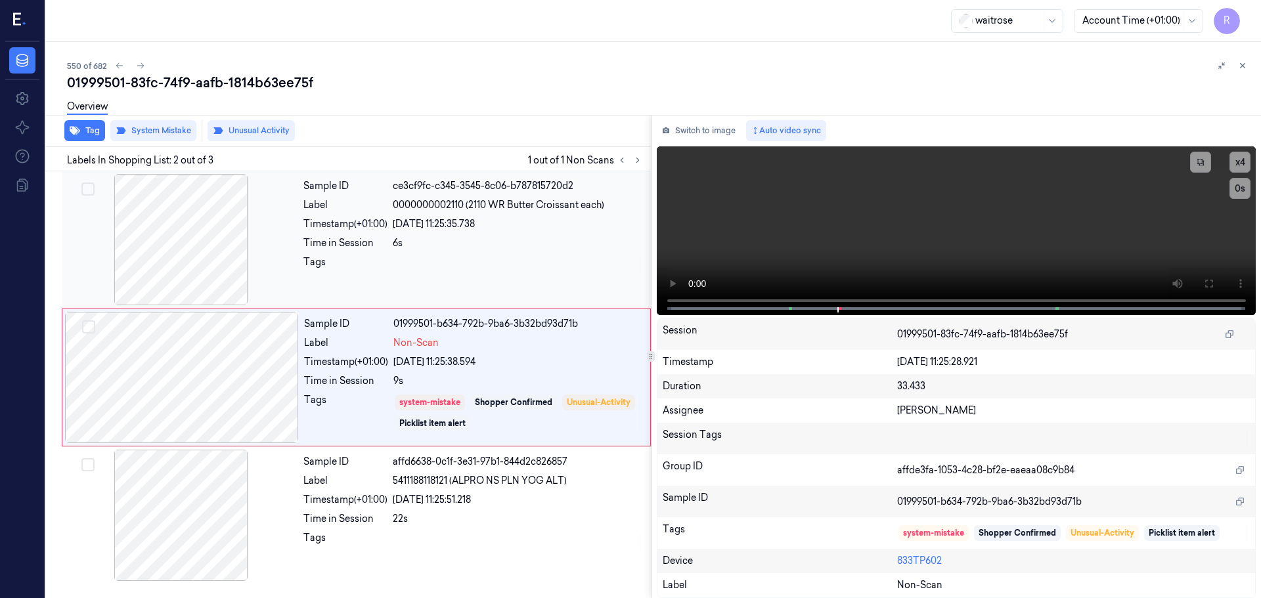
drag, startPoint x: 393, startPoint y: 225, endPoint x: 391, endPoint y: 237, distance: 12.8
click at [393, 226] on div "[DATE] 11:25:35.738" at bounding box center [518, 224] width 250 height 14
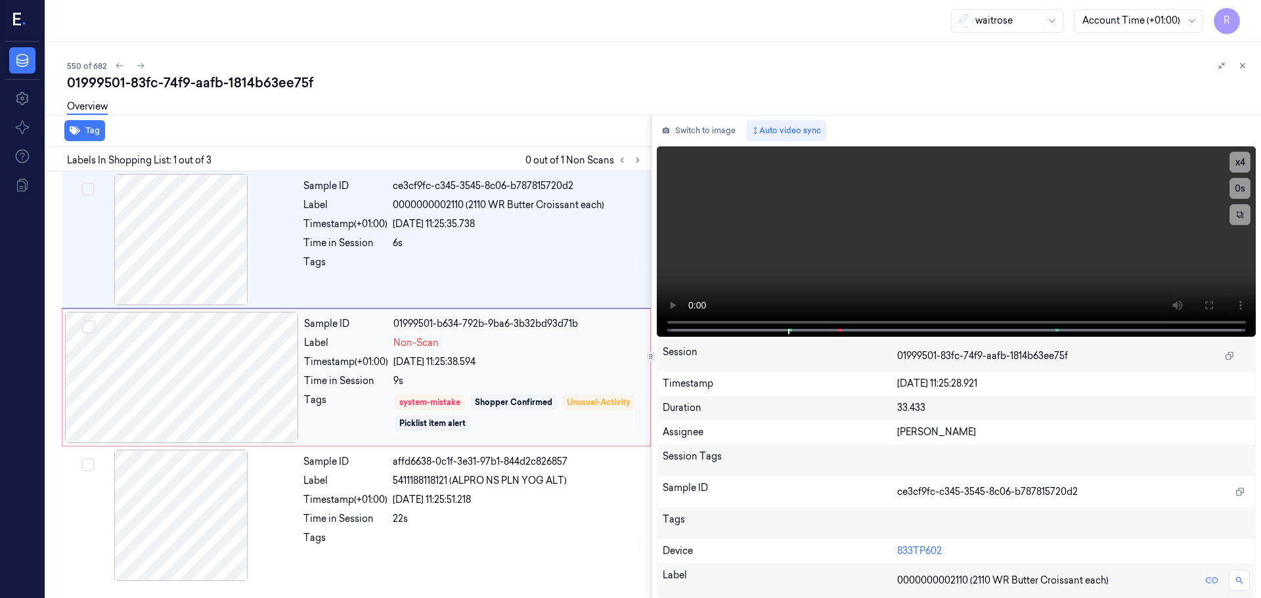
click at [380, 348] on div "Label" at bounding box center [346, 343] width 84 height 14
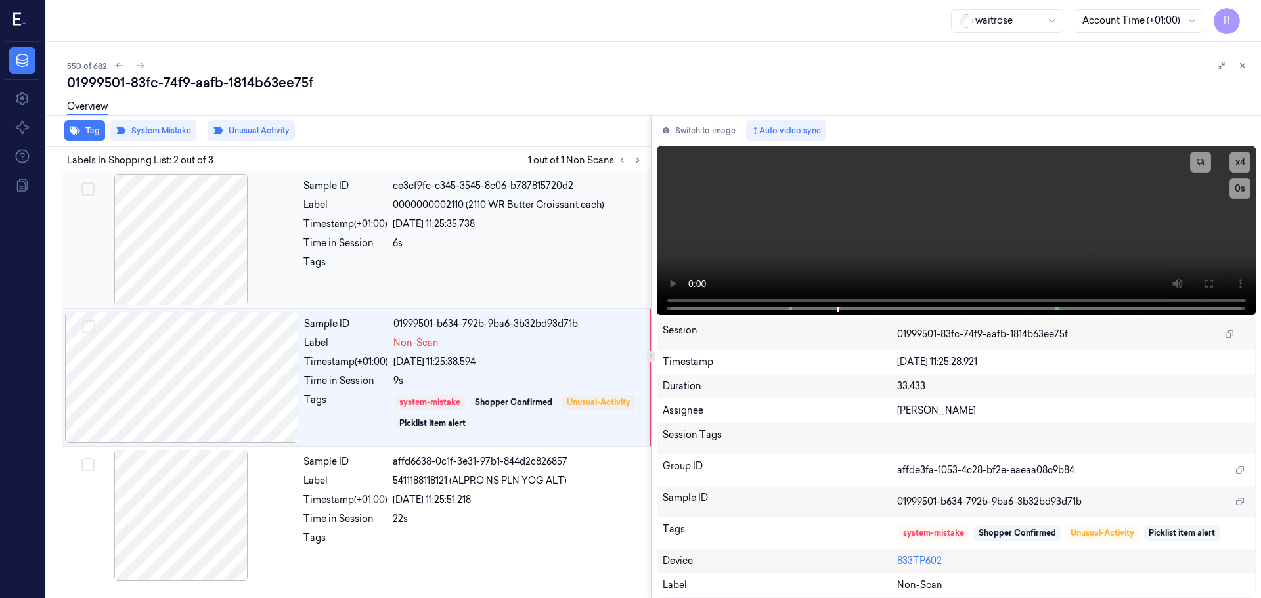
click at [414, 274] on div at bounding box center [518, 265] width 250 height 21
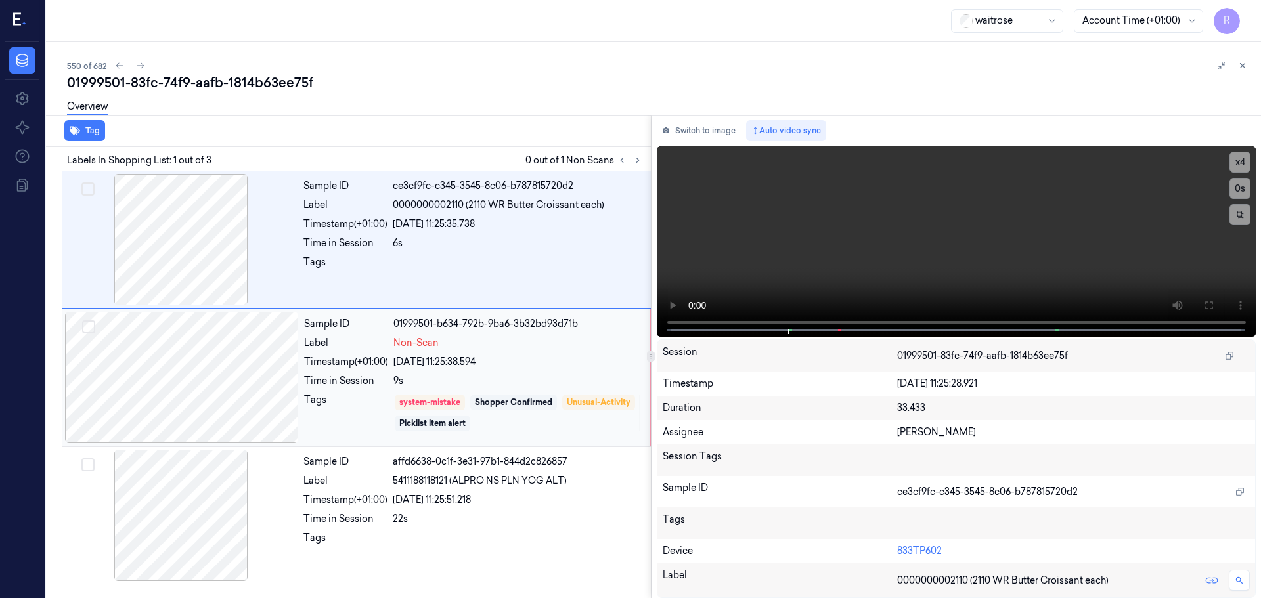
click at [389, 355] on div "Sample ID 01999501-b634-792b-9ba6-3b32bd93d71b Label Non-Scan Timestamp (+01:00…" at bounding box center [473, 377] width 349 height 131
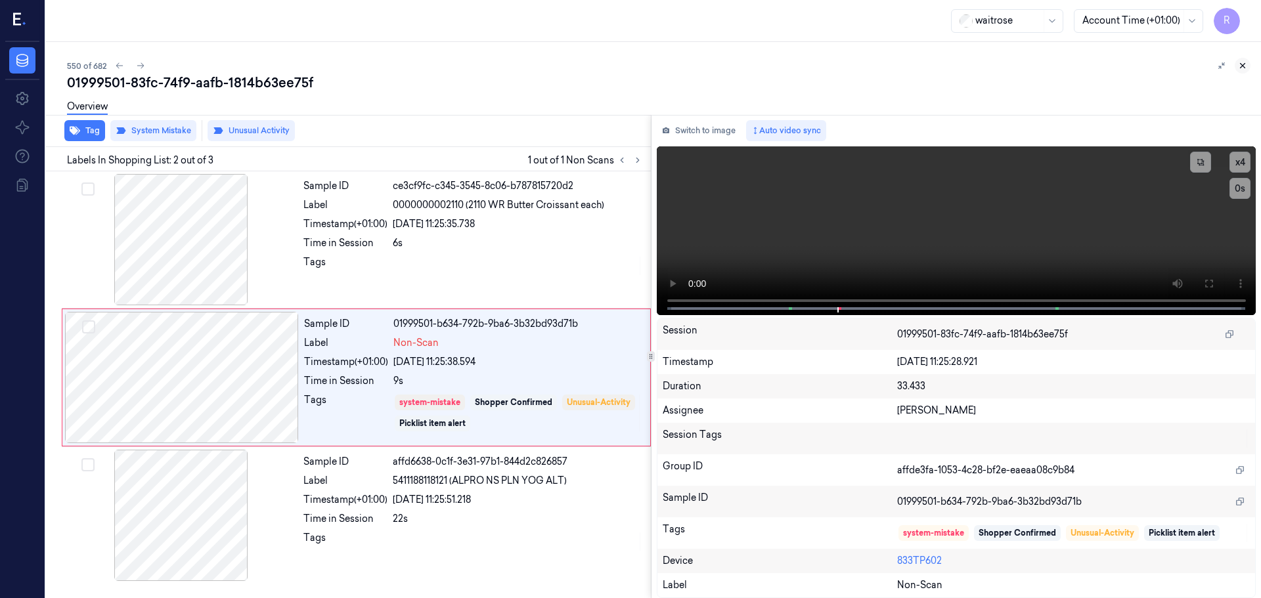
click at [1241, 68] on icon at bounding box center [1243, 66] width 5 height 5
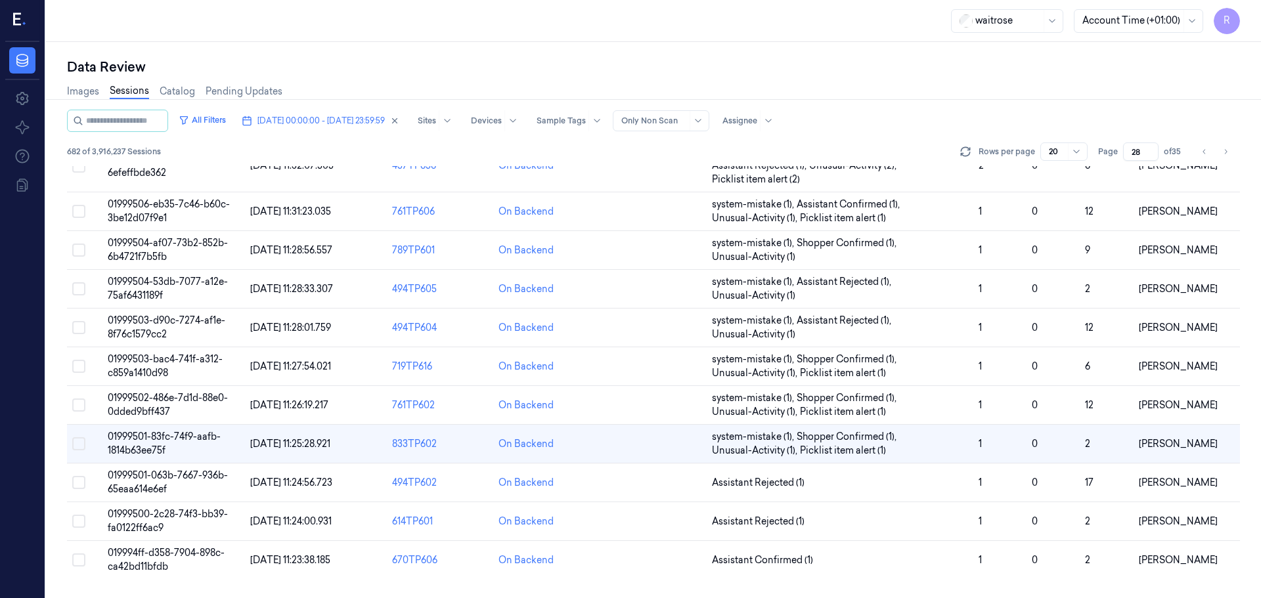
scroll to position [194, 0]
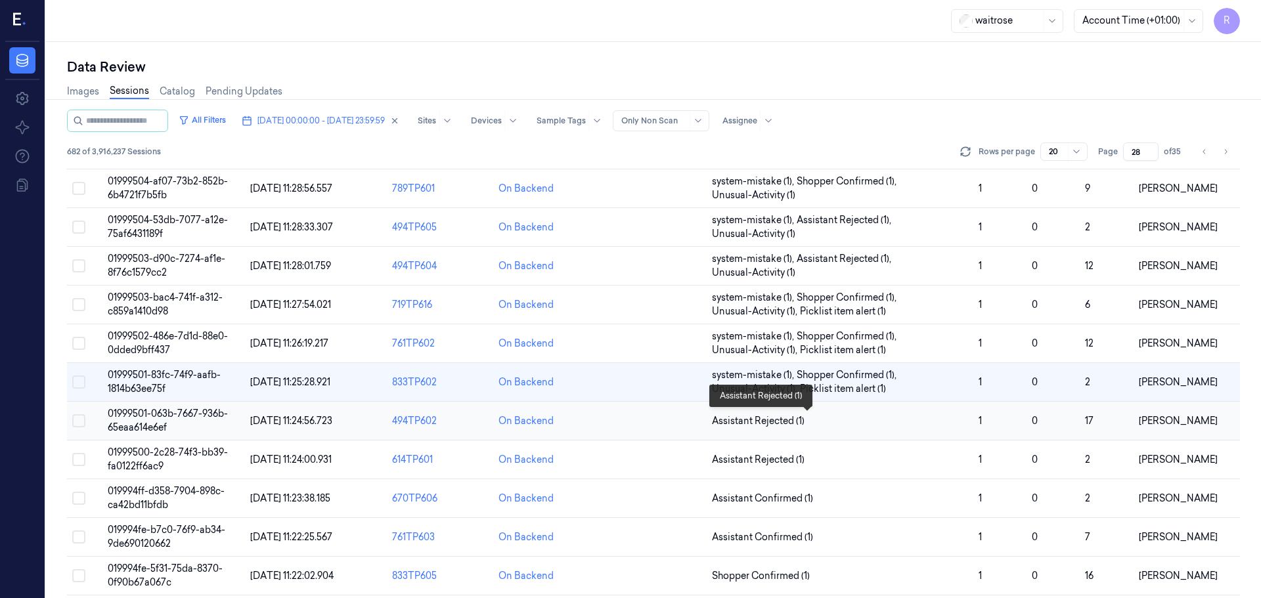
click at [864, 426] on span "Assistant Rejected (1)" at bounding box center [840, 421] width 256 height 14
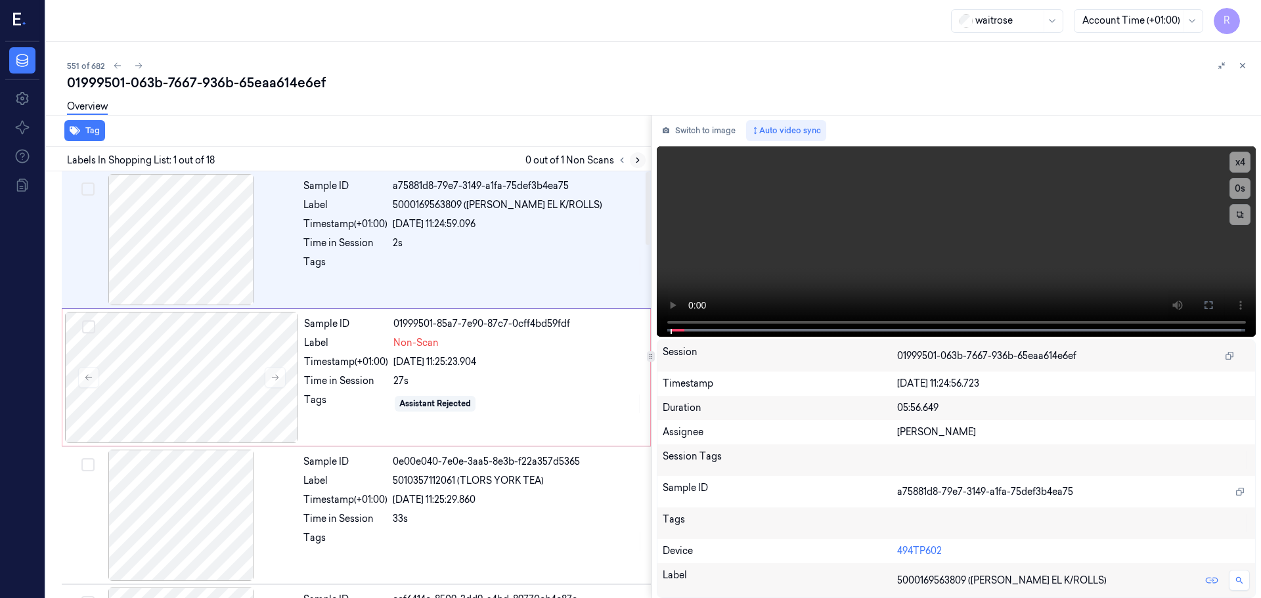
click at [633, 155] on button at bounding box center [638, 160] width 16 height 16
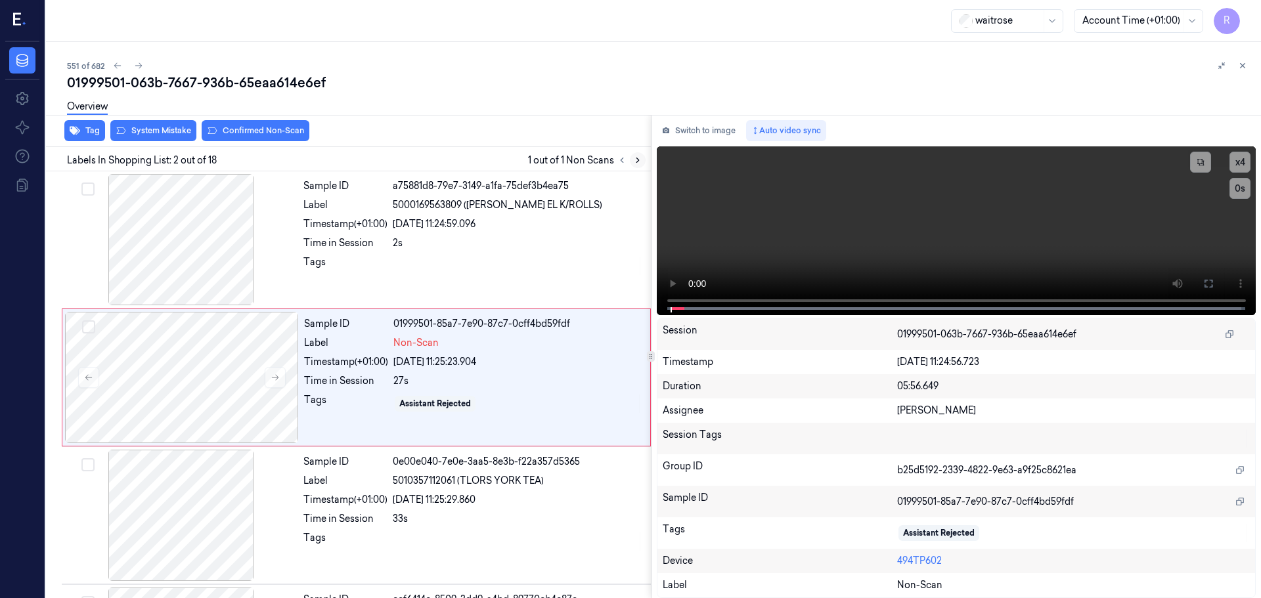
click at [630, 157] on button at bounding box center [638, 160] width 16 height 16
click at [631, 157] on button at bounding box center [638, 160] width 16 height 16
drag, startPoint x: 279, startPoint y: 398, endPoint x: 274, endPoint y: 389, distance: 10.0
click at [280, 398] on div at bounding box center [182, 377] width 234 height 131
click at [279, 383] on button at bounding box center [275, 377] width 21 height 21
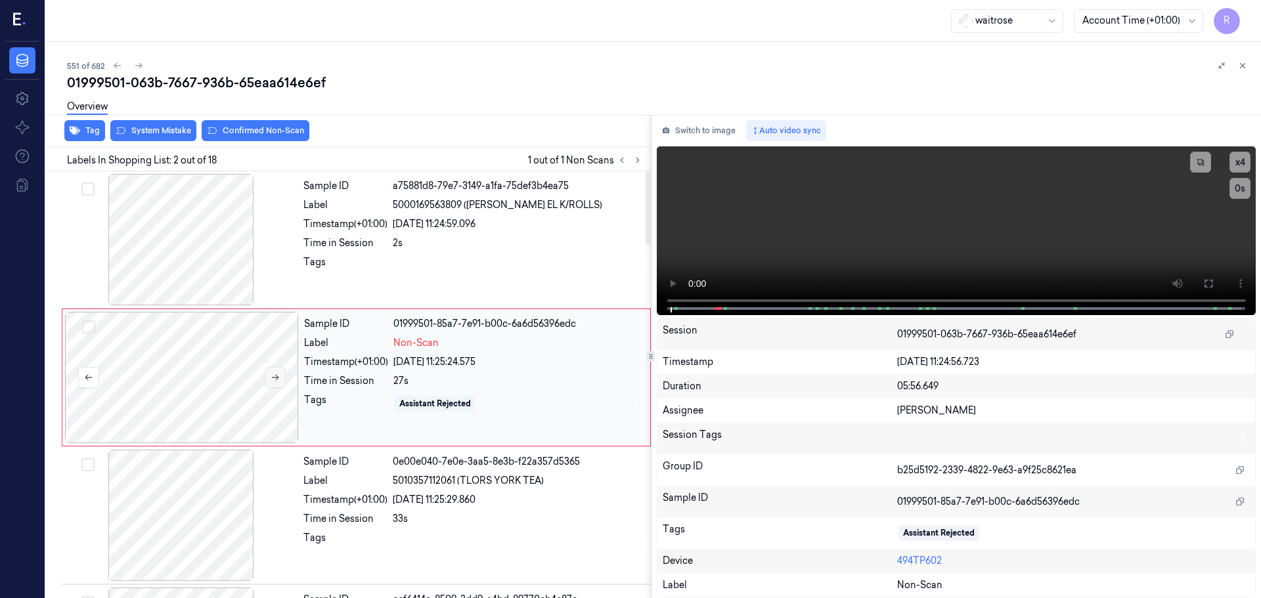
click at [279, 382] on button at bounding box center [275, 377] width 21 height 21
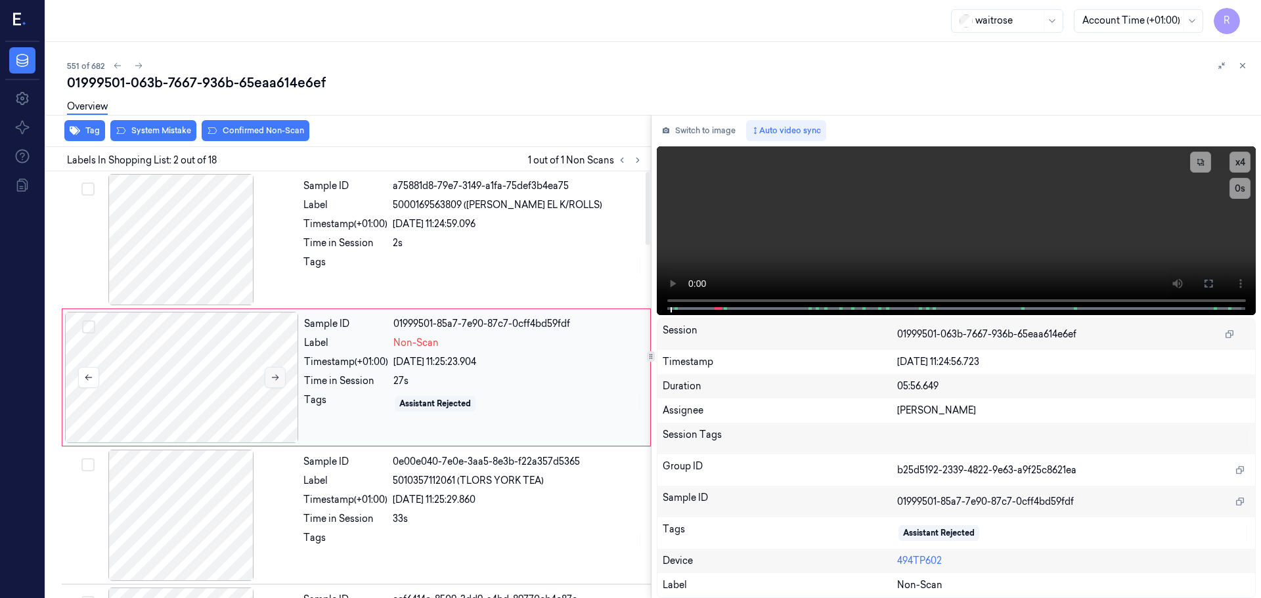
click at [279, 382] on button at bounding box center [275, 377] width 21 height 21
click at [279, 381] on icon at bounding box center [275, 377] width 9 height 9
click at [690, 130] on button "Switch to image" at bounding box center [699, 130] width 84 height 21
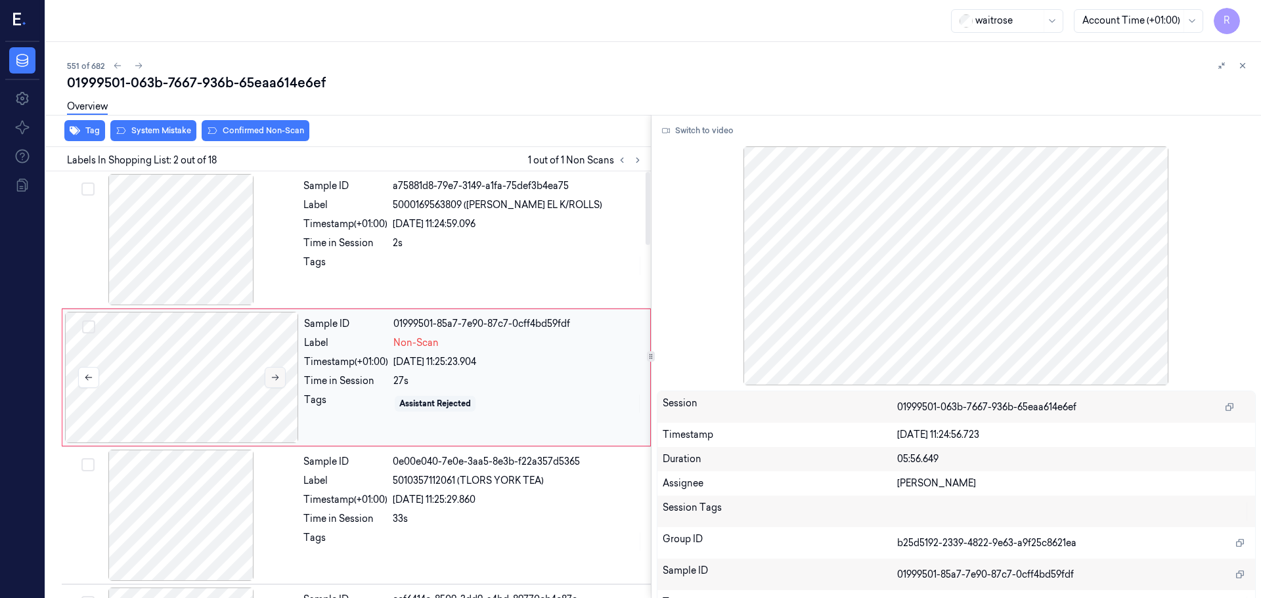
click at [277, 378] on icon at bounding box center [275, 377] width 9 height 9
click at [1241, 68] on icon at bounding box center [1242, 65] width 9 height 9
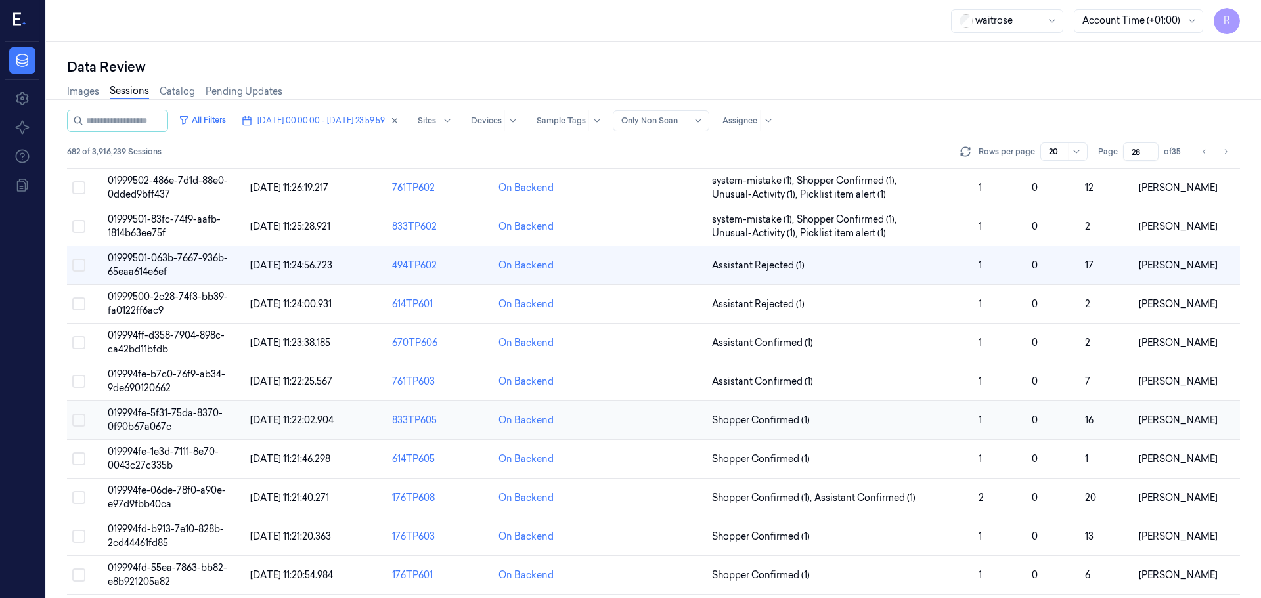
scroll to position [330, 0]
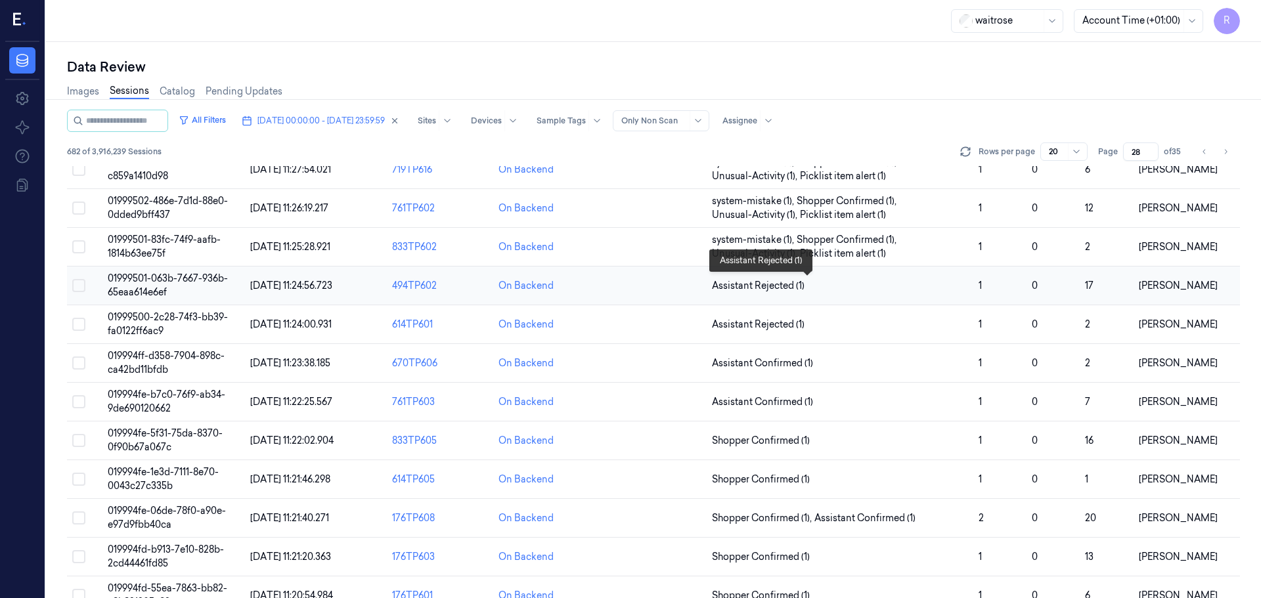
click at [797, 282] on span "Assistant Rejected (1)" at bounding box center [758, 286] width 93 height 14
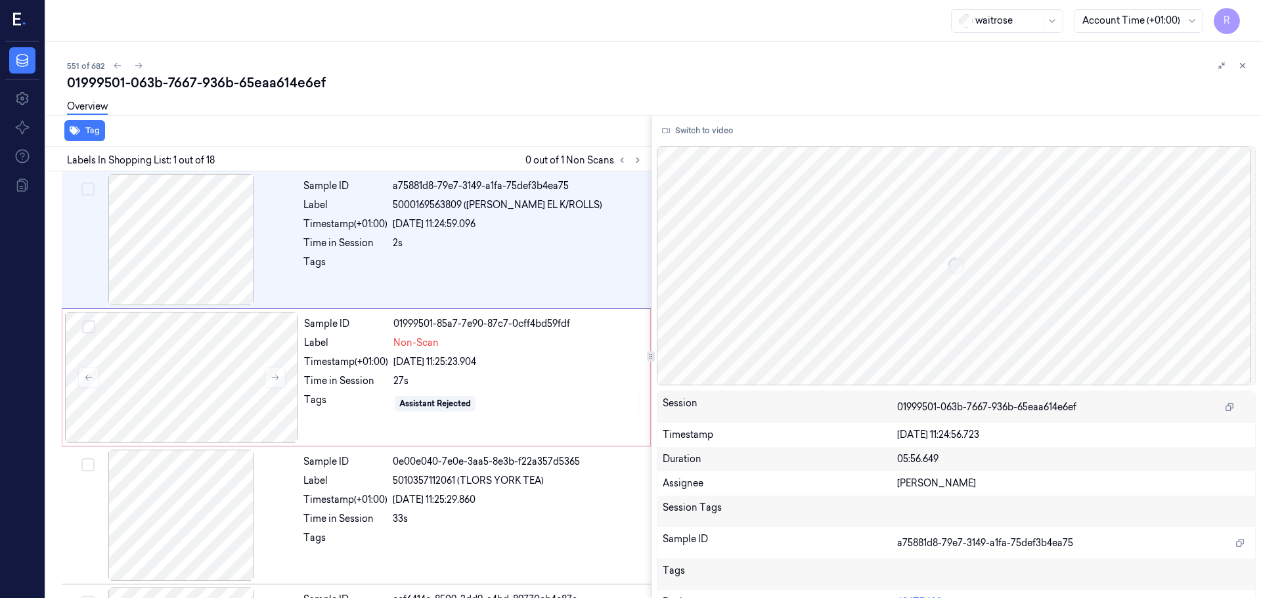
click at [1245, 70] on icon at bounding box center [1242, 65] width 9 height 9
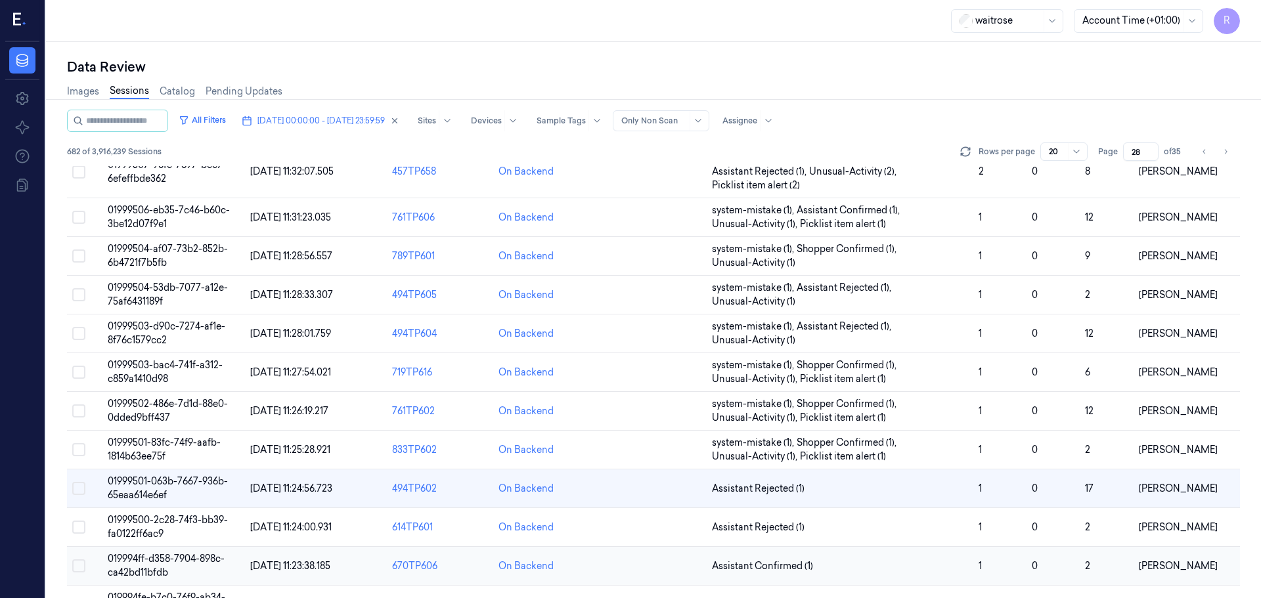
scroll to position [233, 0]
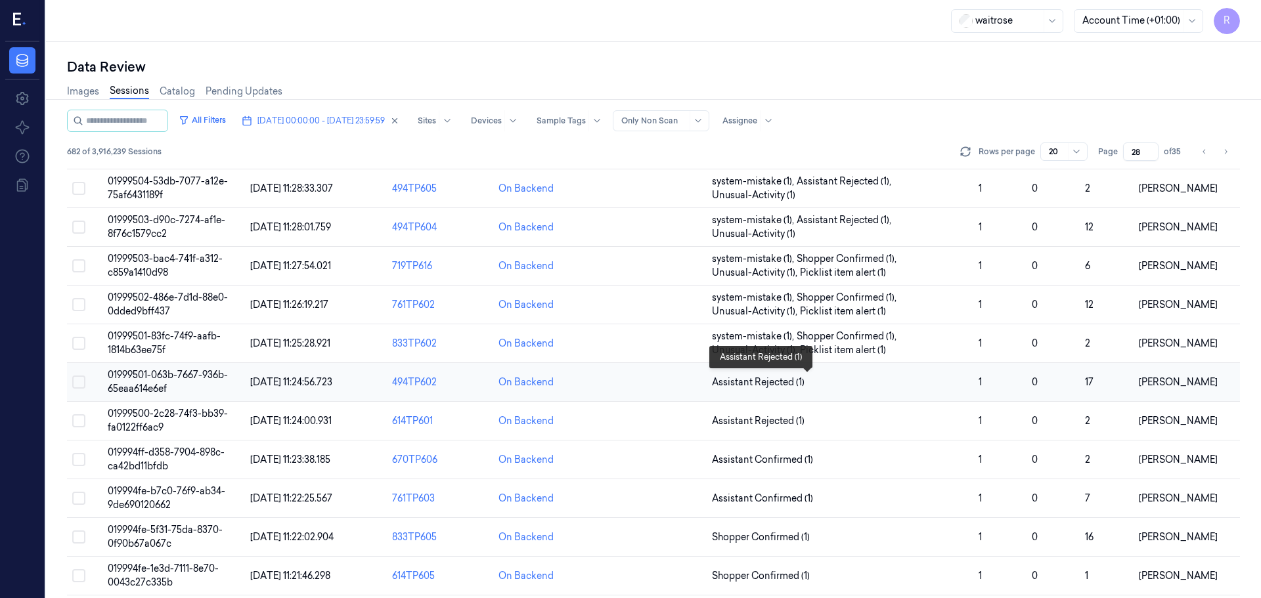
click at [891, 380] on span "Assistant Rejected (1)" at bounding box center [840, 383] width 256 height 14
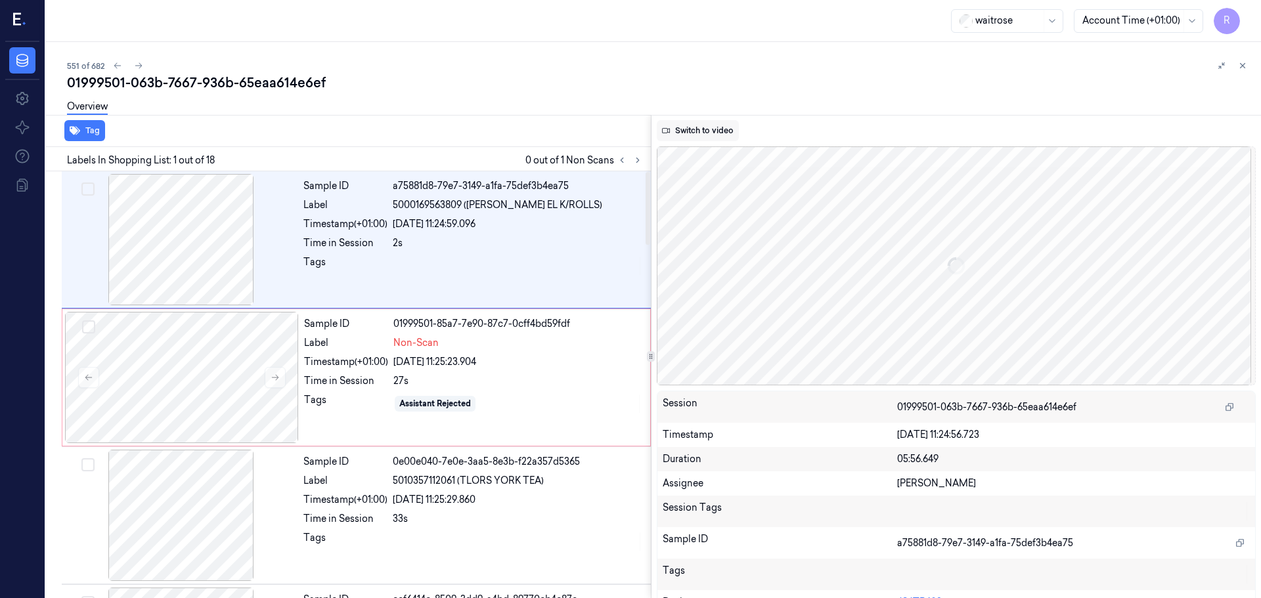
click at [689, 133] on button "Switch to video" at bounding box center [698, 130] width 82 height 21
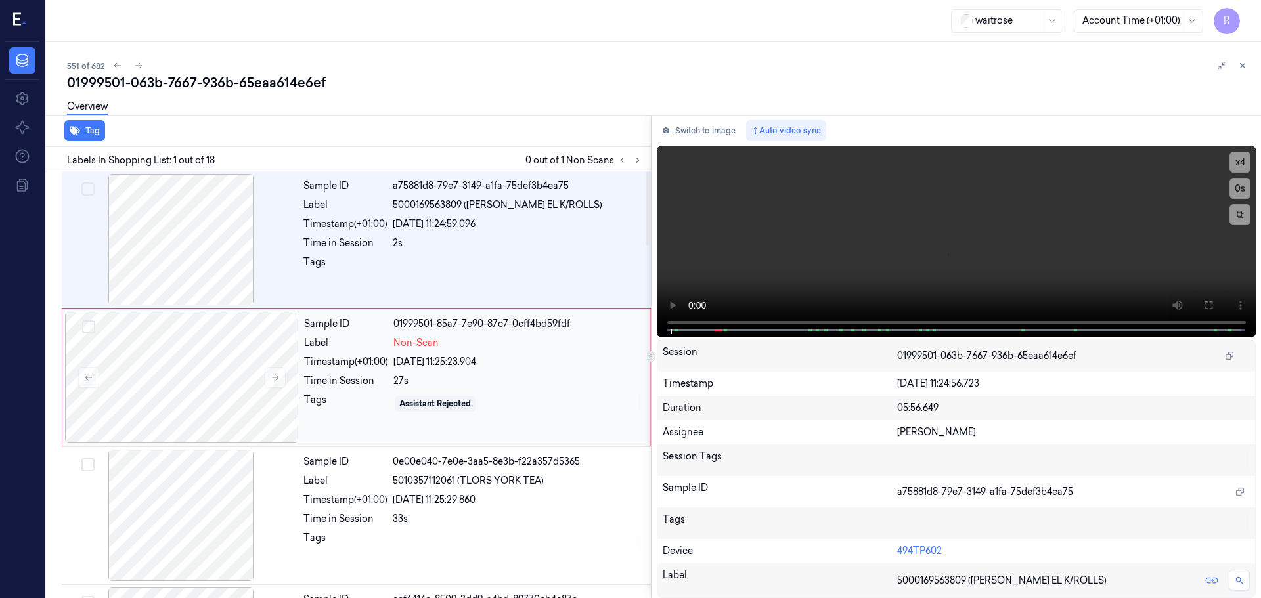
click at [440, 372] on div "Sample ID 01999501-85a7-7e90-87c7-0cff4bd59fdf Label Non-Scan Timestamp (+01:00…" at bounding box center [473, 377] width 349 height 131
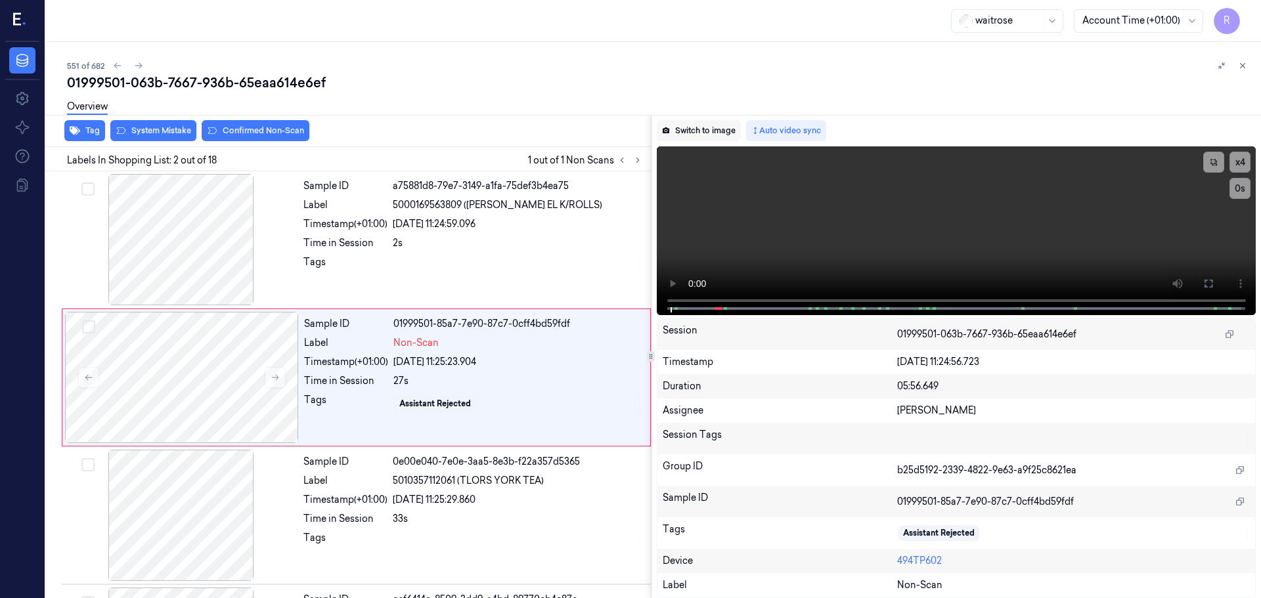
click at [707, 131] on button "Switch to image" at bounding box center [699, 130] width 84 height 21
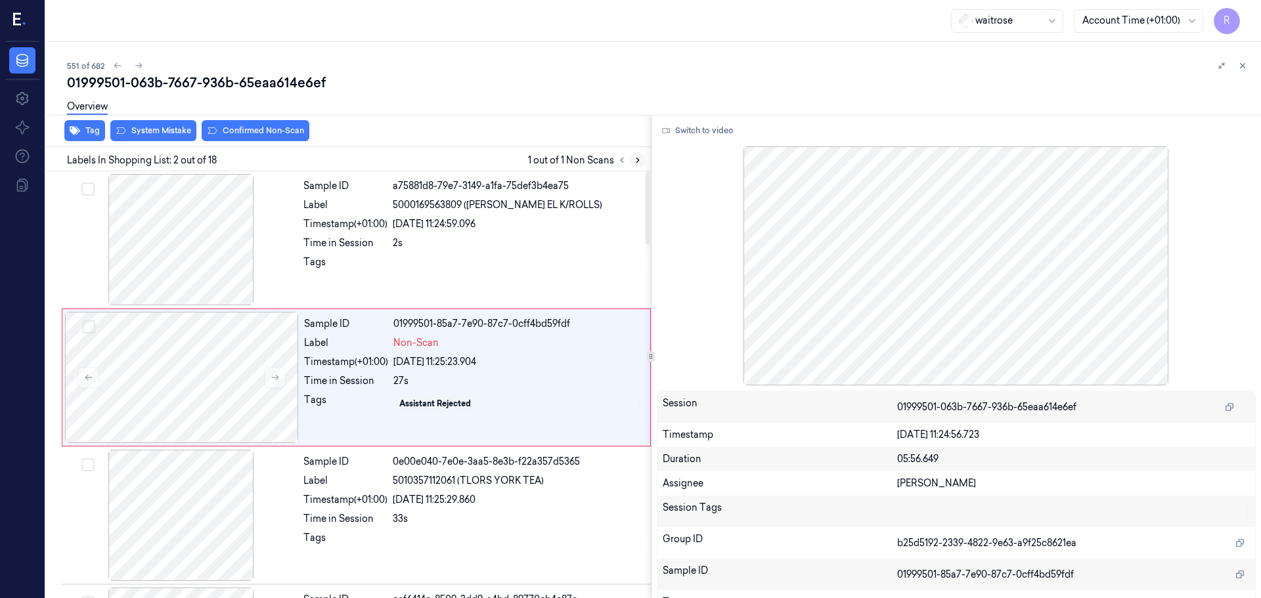
click at [640, 162] on icon at bounding box center [637, 160] width 9 height 9
click at [619, 160] on icon at bounding box center [621, 160] width 9 height 9
click at [275, 379] on icon at bounding box center [275, 377] width 9 height 9
click at [274, 378] on icon at bounding box center [275, 377] width 9 height 9
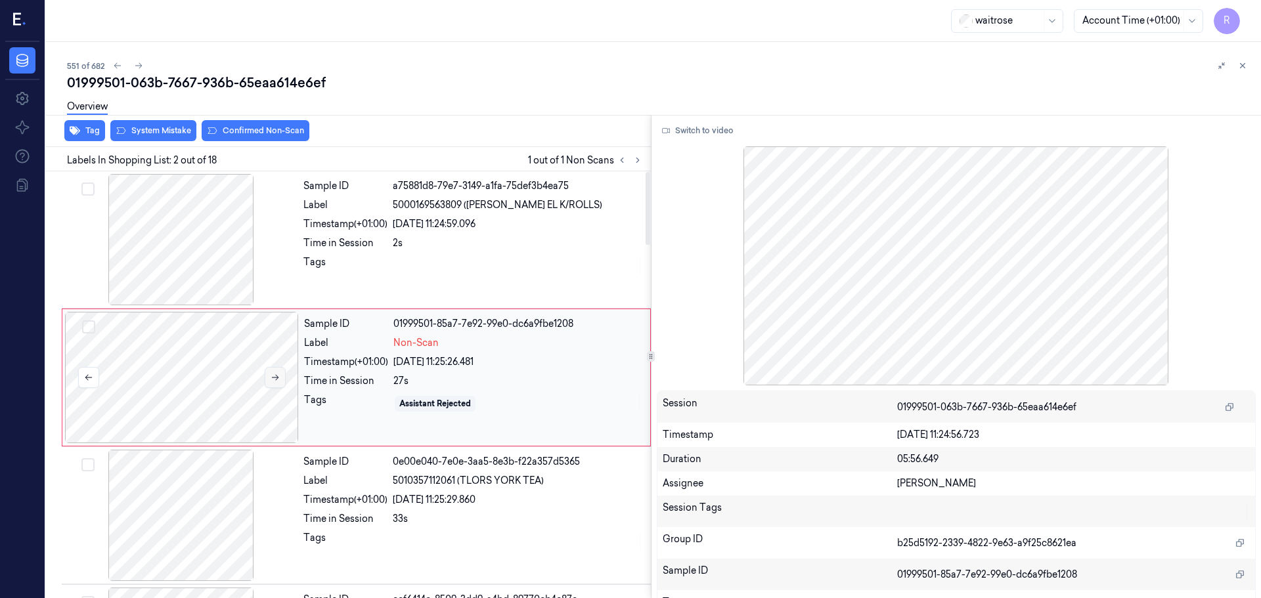
click at [274, 378] on icon at bounding box center [275, 377] width 9 height 9
click at [412, 238] on div "2s" at bounding box center [518, 243] width 250 height 14
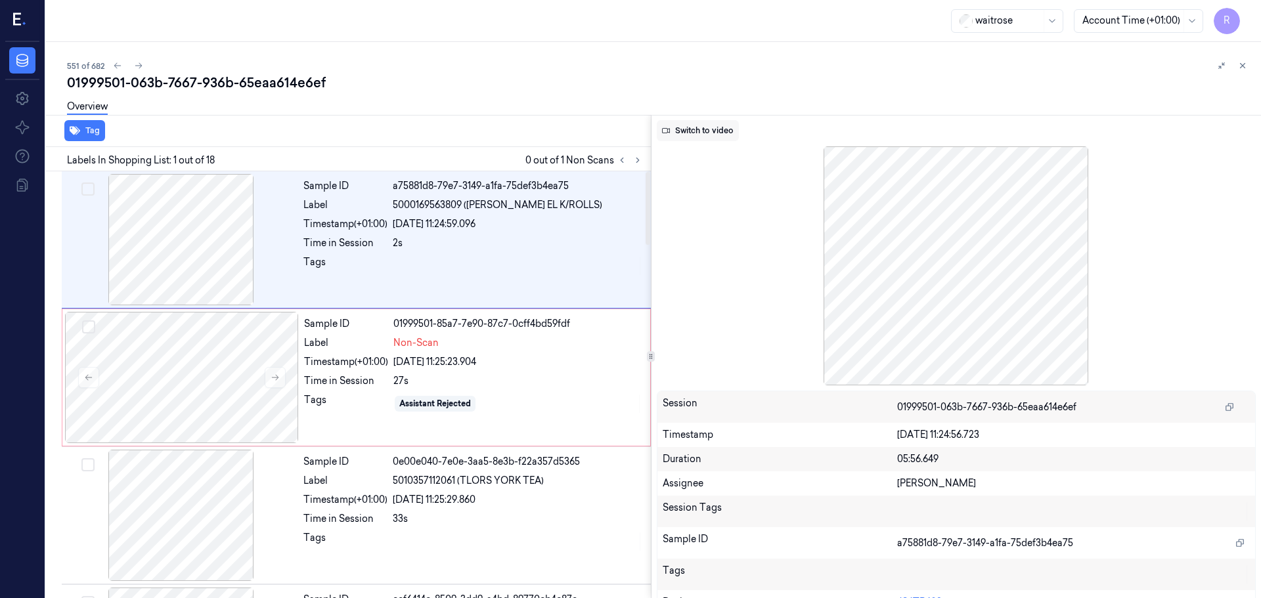
click at [685, 141] on button "Switch to video" at bounding box center [698, 130] width 82 height 21
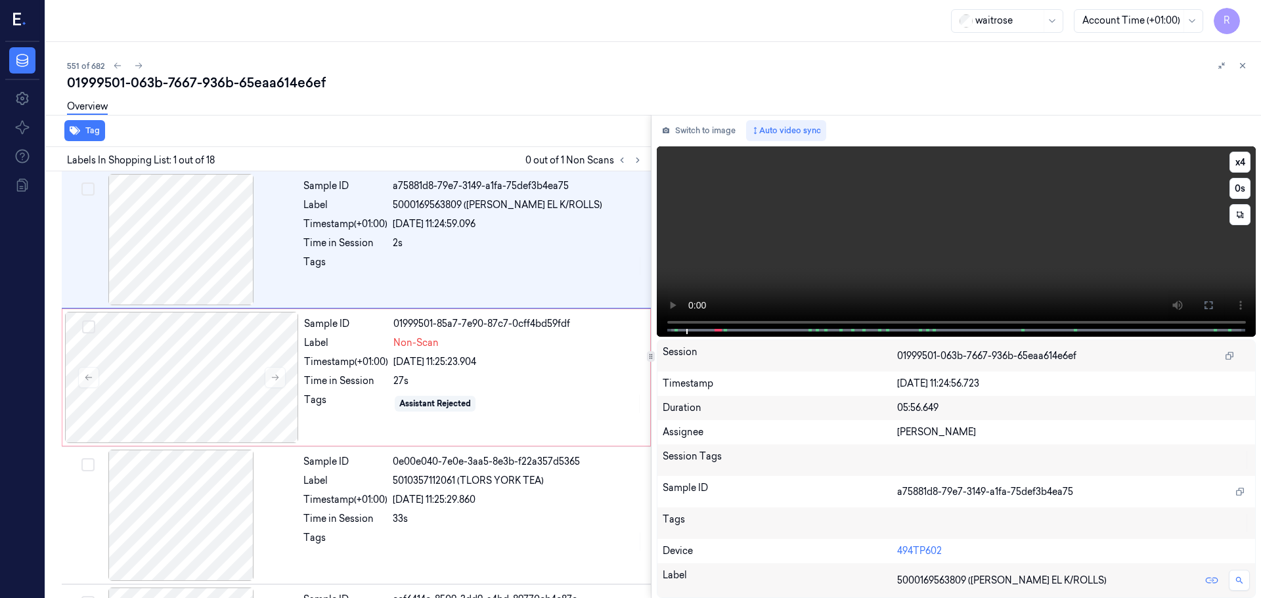
click at [1200, 309] on button at bounding box center [1208, 305] width 21 height 21
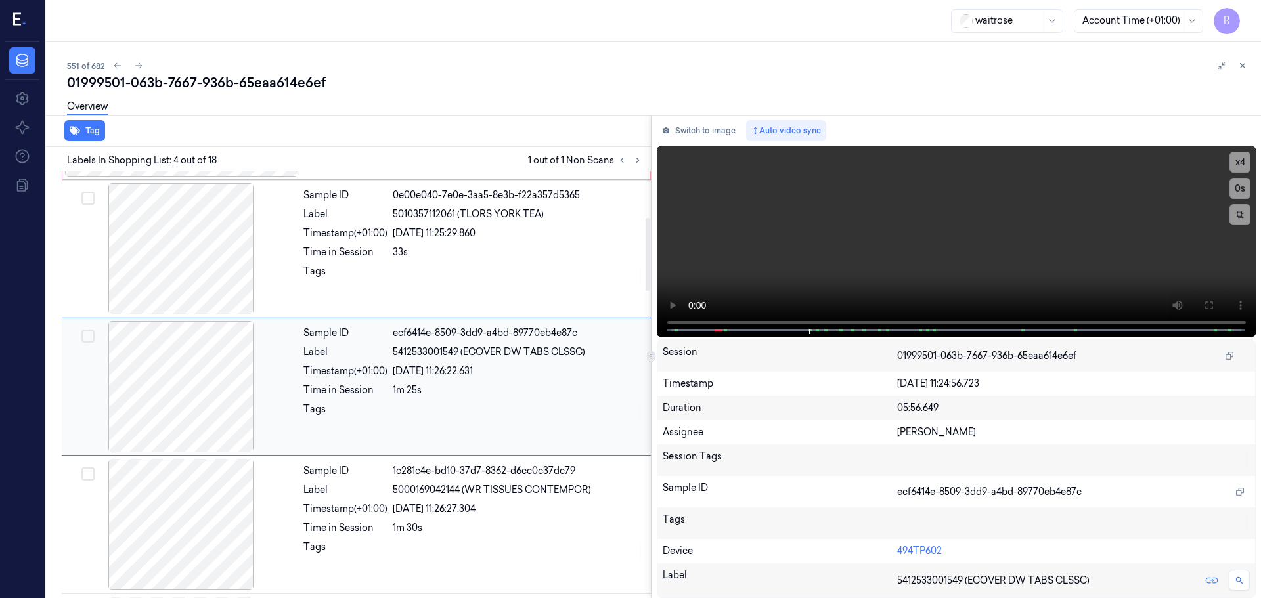
scroll to position [269, 0]
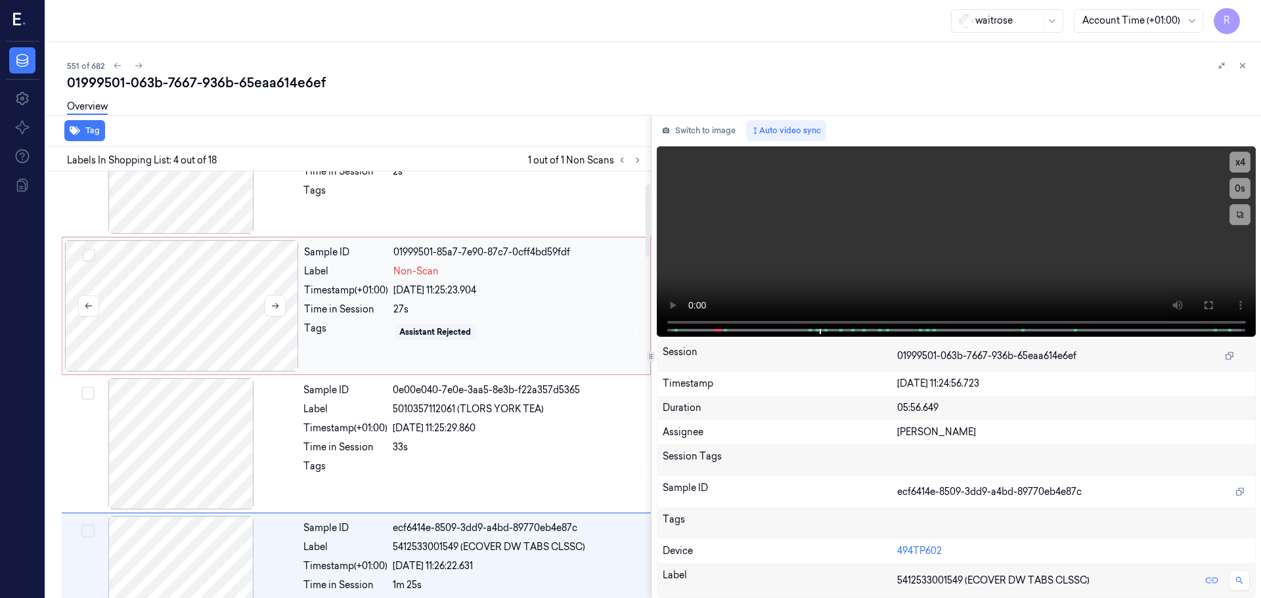
click at [220, 334] on div at bounding box center [182, 305] width 234 height 131
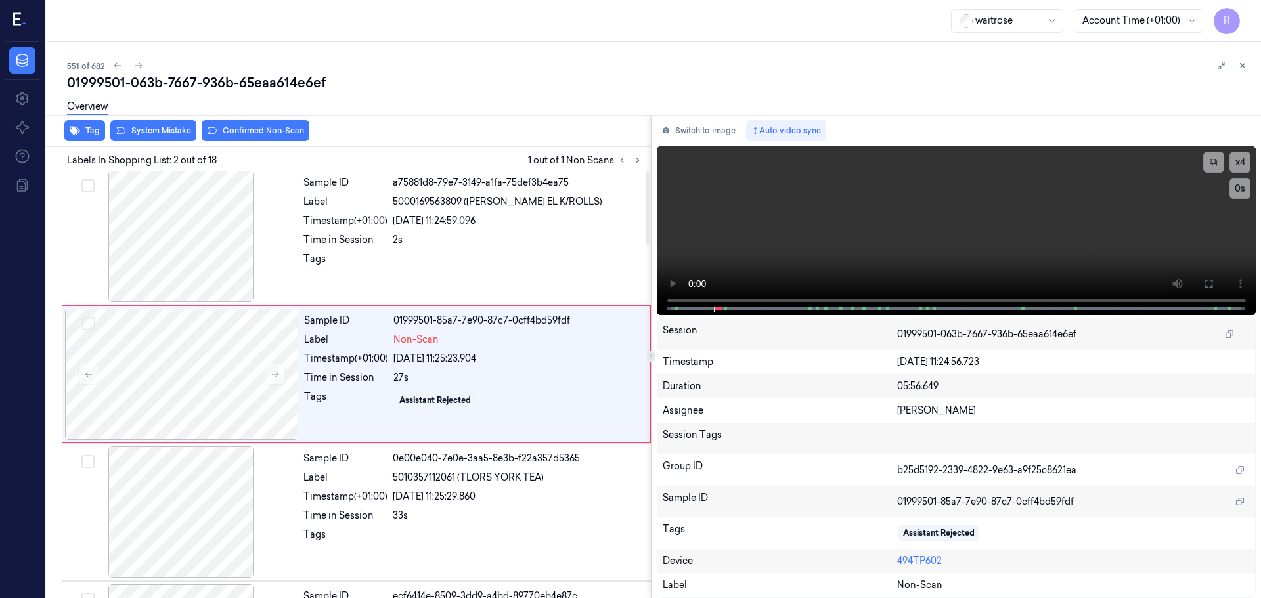
scroll to position [0, 0]
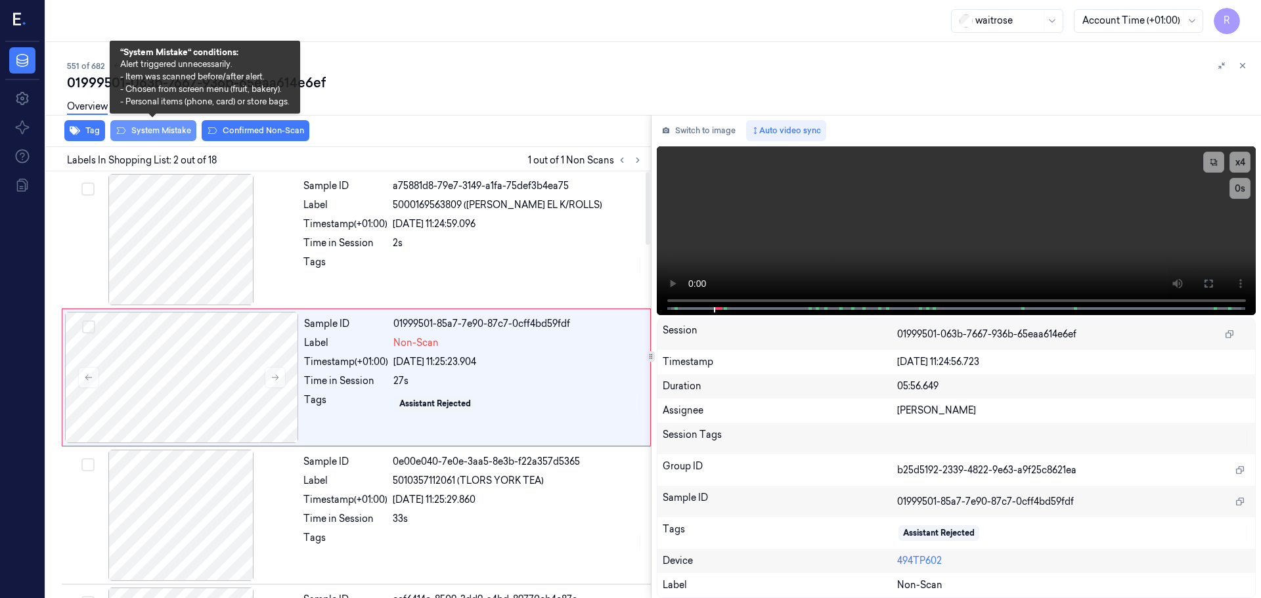
click at [168, 136] on button "System Mistake" at bounding box center [153, 130] width 86 height 21
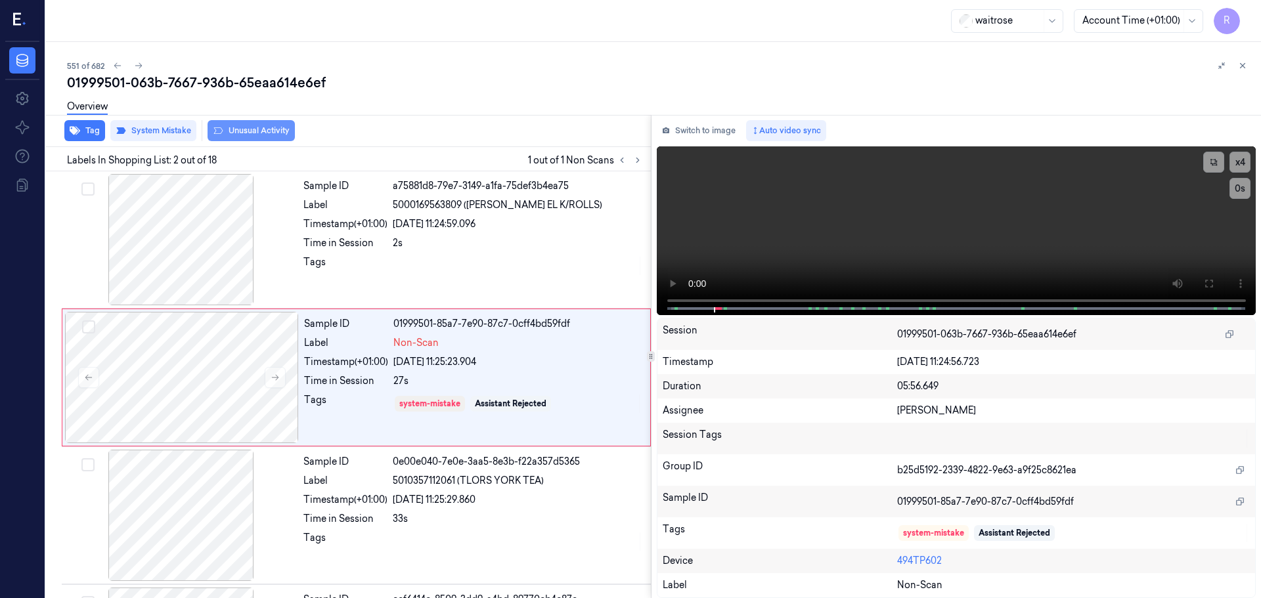
click at [254, 125] on button "Unusual Activity" at bounding box center [251, 130] width 87 height 21
click at [89, 133] on button "Tag" at bounding box center [84, 130] width 41 height 21
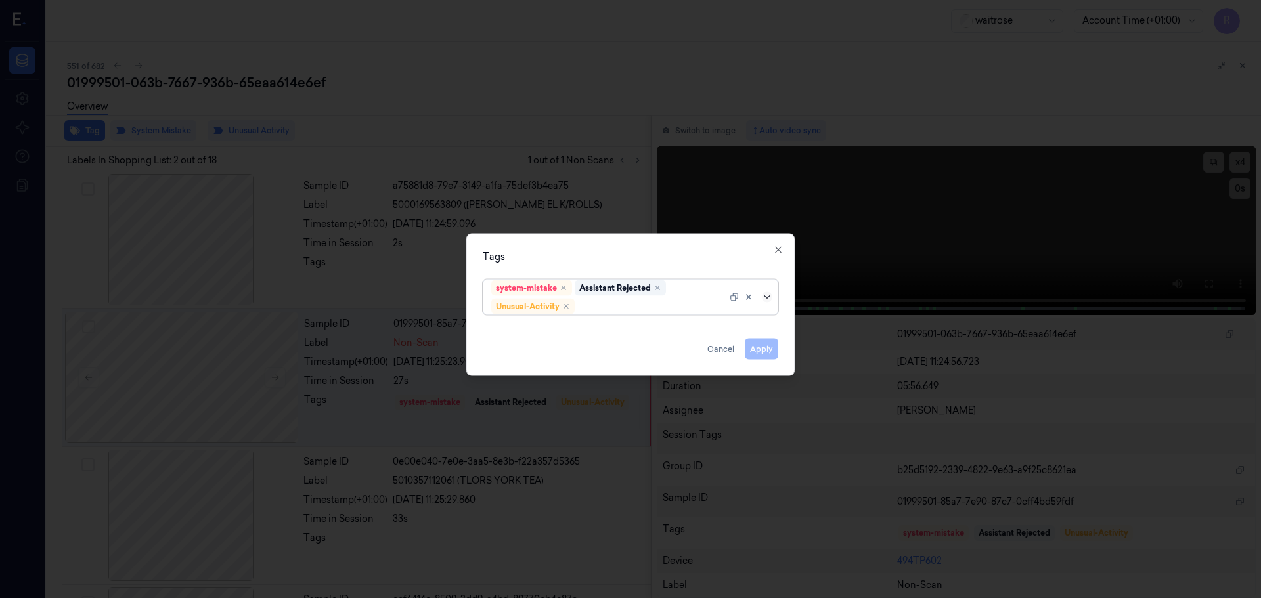
click at [769, 301] on icon at bounding box center [767, 297] width 11 height 11
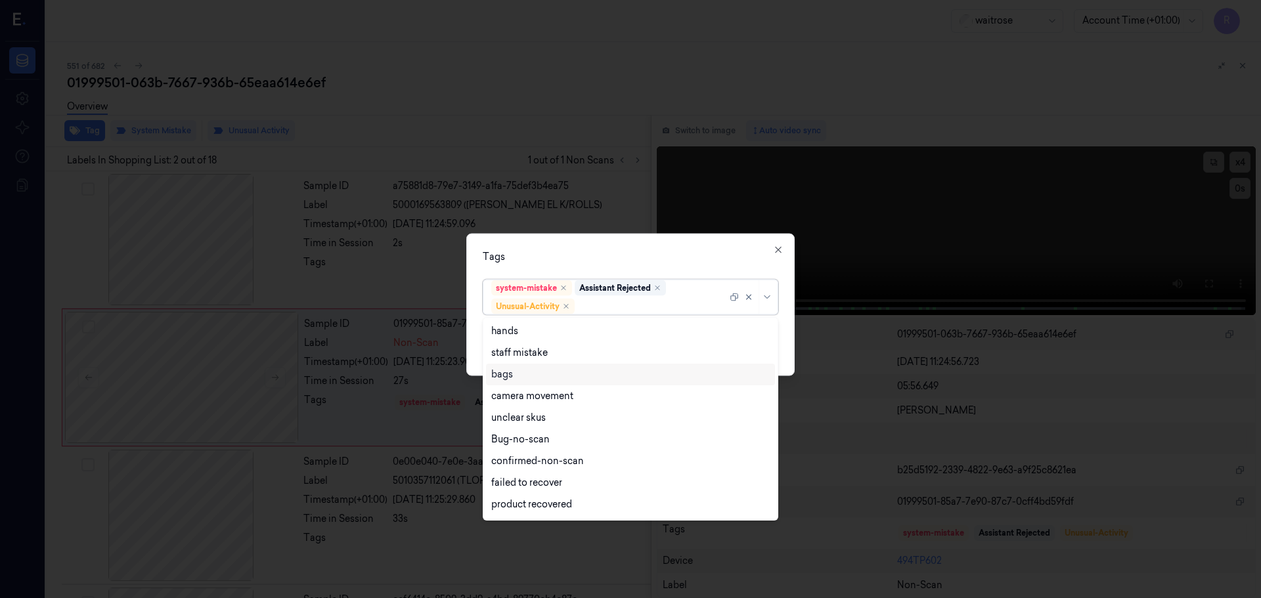
click at [537, 378] on div "bags" at bounding box center [630, 375] width 278 height 14
click at [668, 251] on div "Tags" at bounding box center [631, 257] width 296 height 14
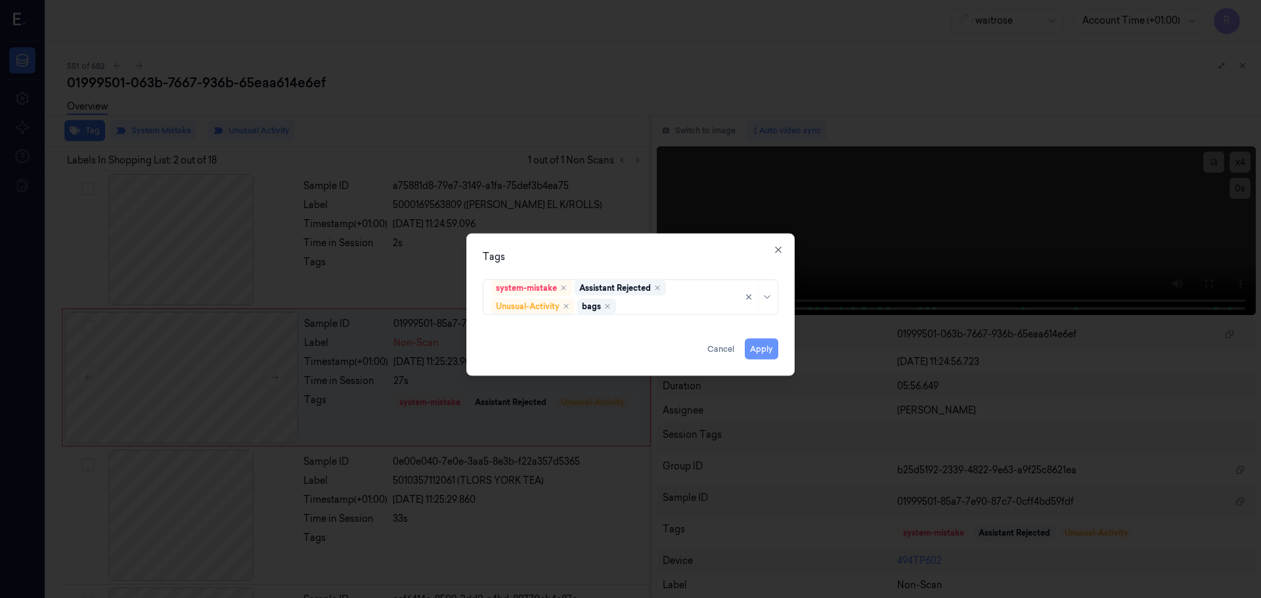
click at [763, 347] on button "Apply" at bounding box center [761, 348] width 33 height 21
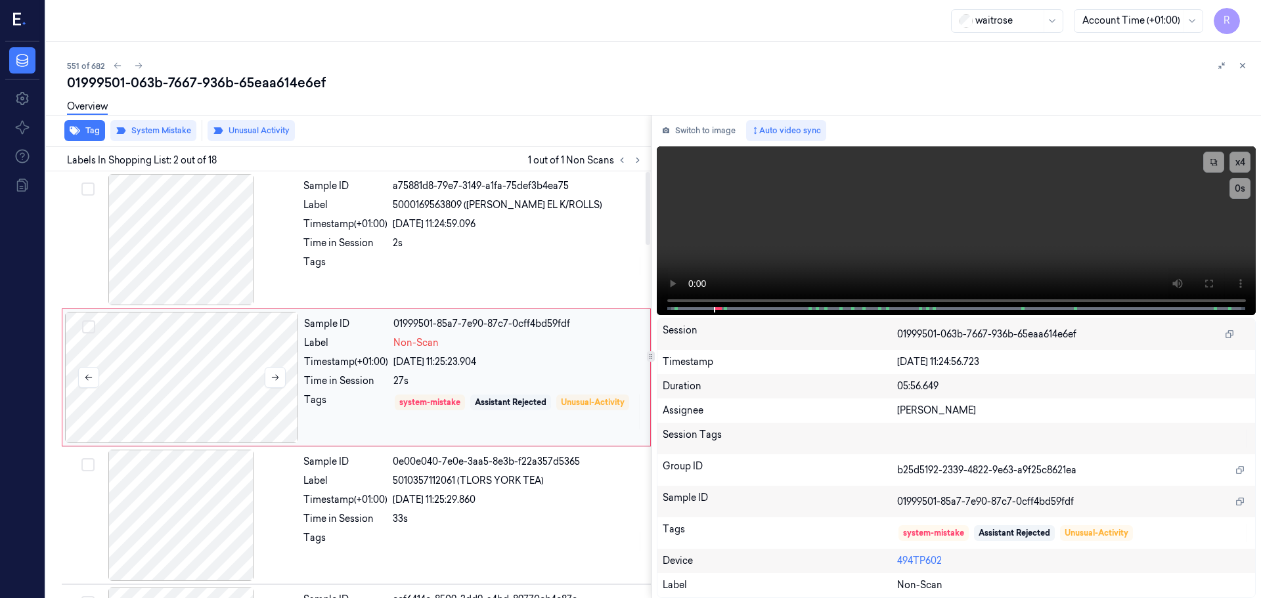
click at [242, 389] on div at bounding box center [182, 377] width 234 height 131
click at [284, 378] on button at bounding box center [275, 377] width 21 height 21
click at [281, 378] on button at bounding box center [275, 377] width 21 height 21
click at [280, 379] on button at bounding box center [275, 377] width 21 height 21
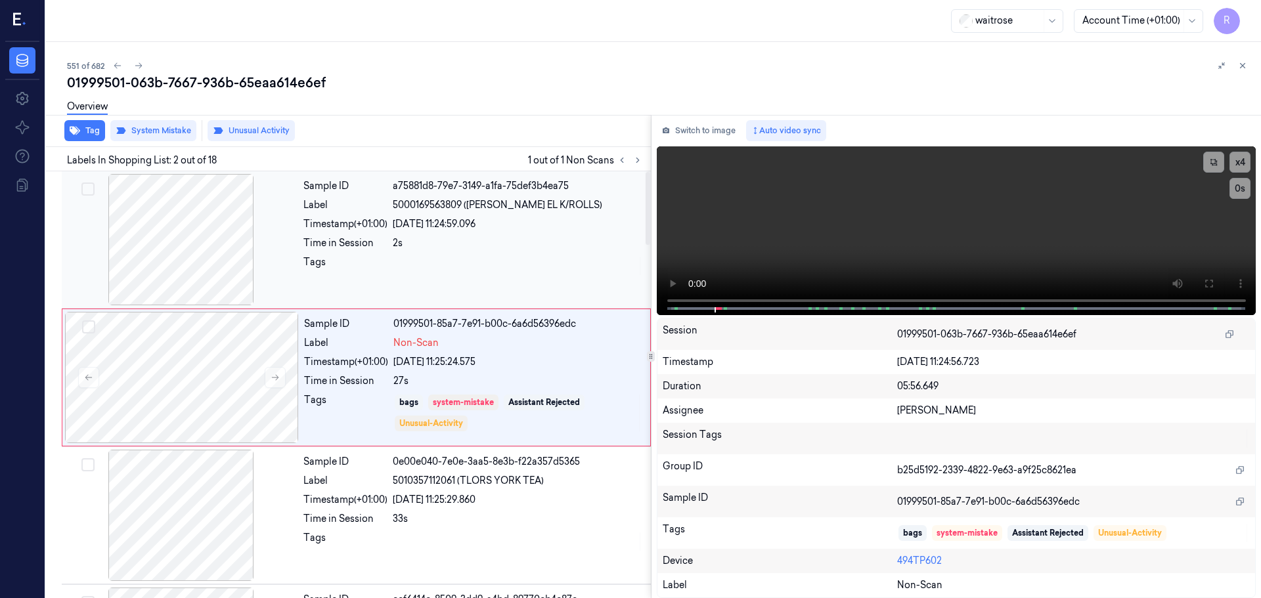
drag, startPoint x: 364, startPoint y: 298, endPoint x: 377, endPoint y: 290, distance: 15.0
click at [364, 298] on div "Sample ID a75881d8-79e7-3149-a1fa-75def3b4ea75 Label 5000169563809 ([PERSON_NAM…" at bounding box center [473, 239] width 350 height 131
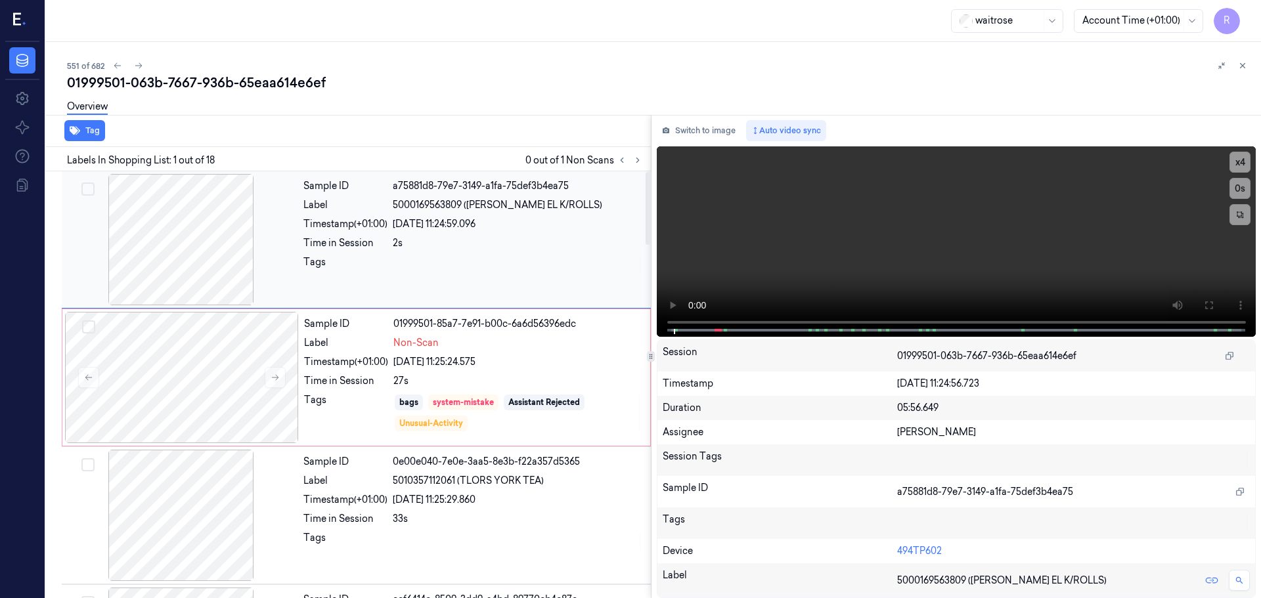
click at [434, 244] on div "2s" at bounding box center [518, 243] width 250 height 14
click at [370, 354] on div "Sample ID 01999501-85a7-7e91-b00c-6a6d56396edc Label Non-Scan Timestamp (+01:00…" at bounding box center [473, 377] width 349 height 131
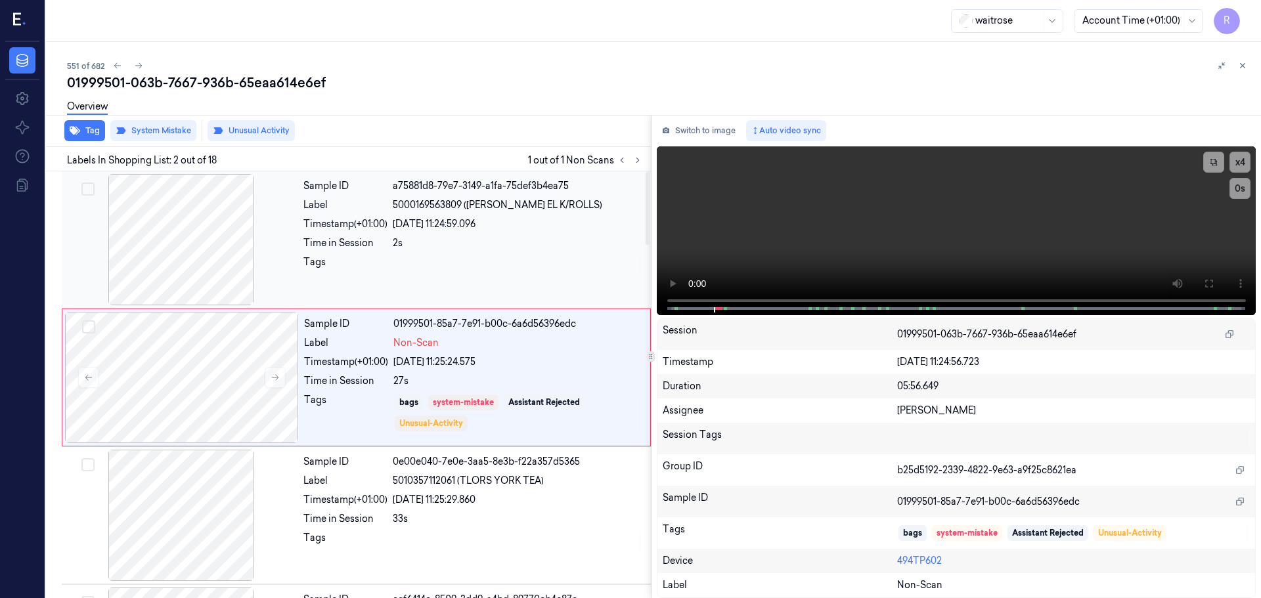
click at [422, 254] on div "Sample ID a75881d8-79e7-3149-a1fa-75def3b4ea75 Label 5000169563809 ([PERSON_NAM…" at bounding box center [473, 239] width 350 height 131
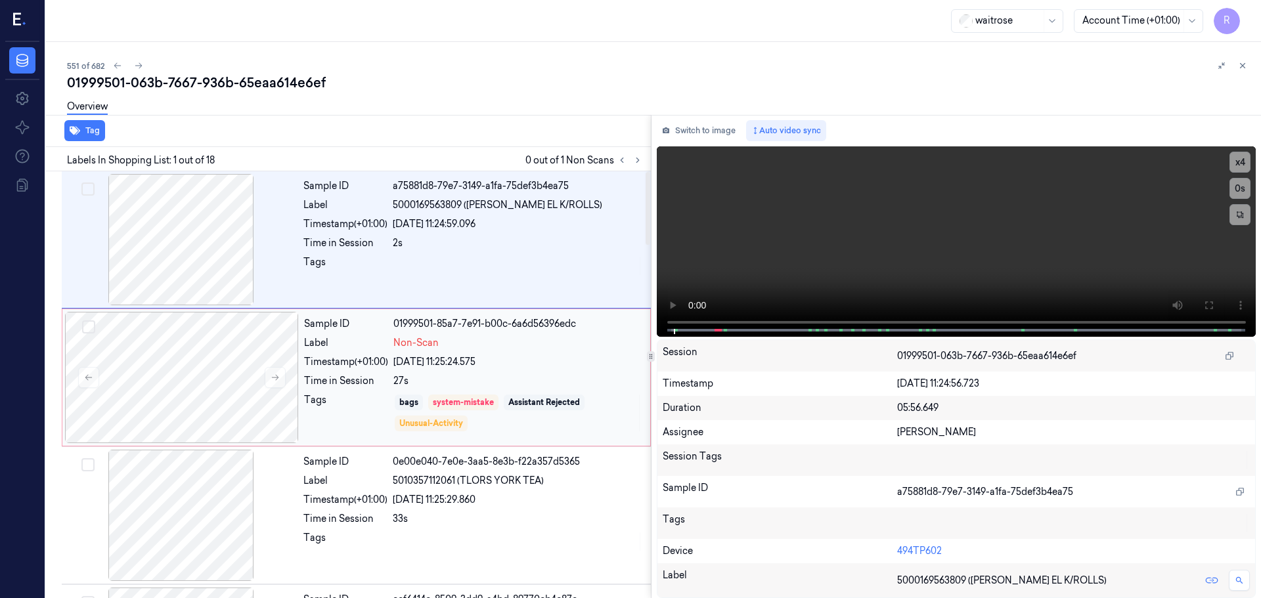
click at [369, 359] on div "Timestamp (+01:00)" at bounding box center [346, 362] width 84 height 14
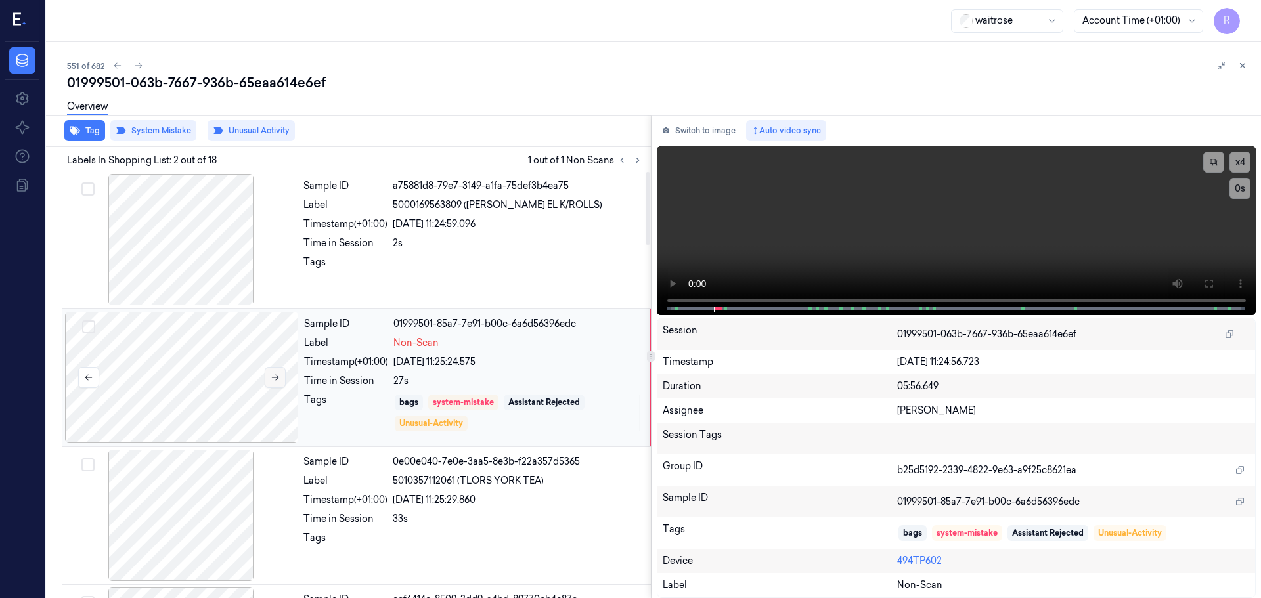
click at [272, 374] on icon at bounding box center [275, 377] width 9 height 9
click at [709, 134] on button "Switch to image" at bounding box center [699, 130] width 84 height 21
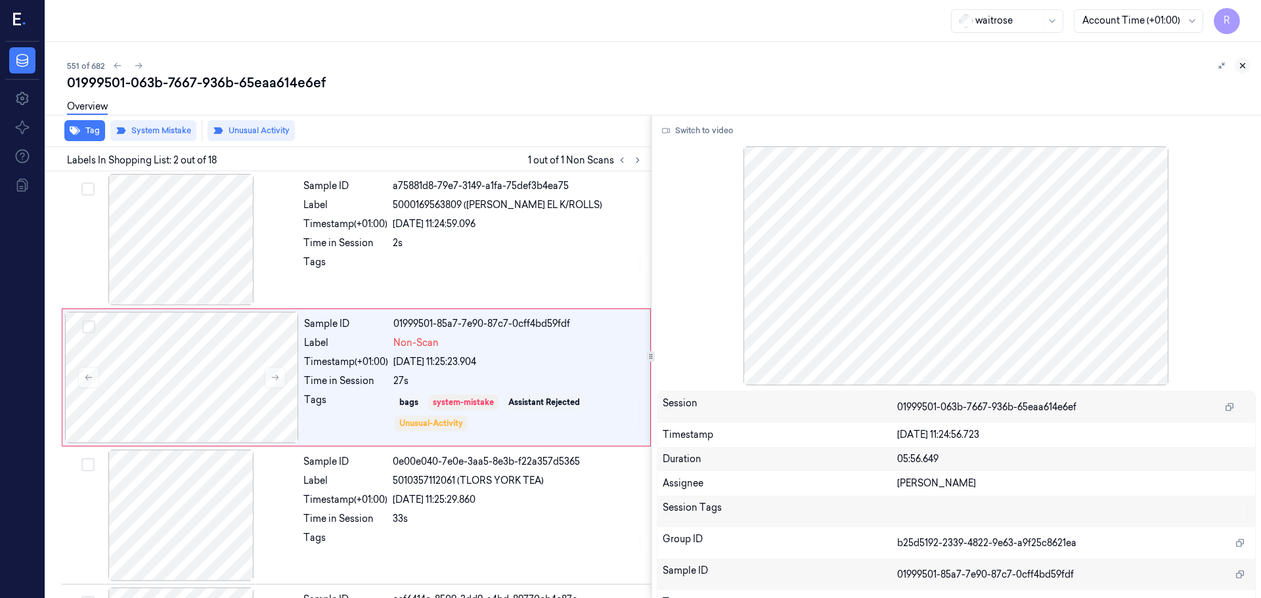
click at [1243, 61] on icon at bounding box center [1242, 65] width 9 height 9
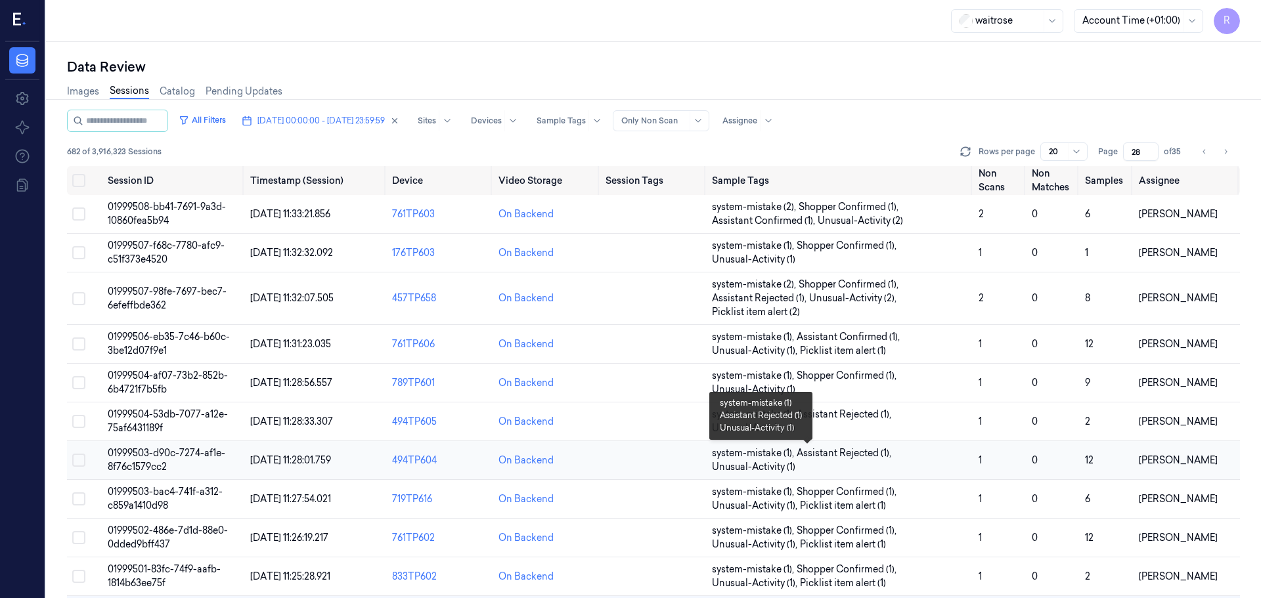
scroll to position [328, 0]
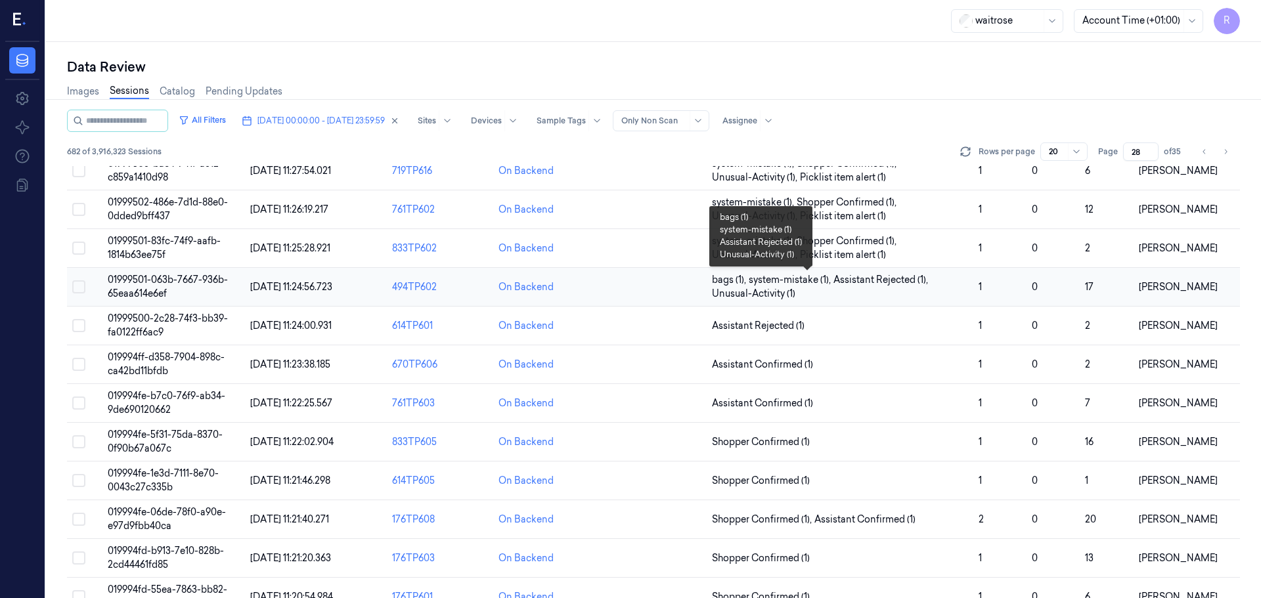
click at [911, 290] on span "bags (1) , system-mistake (1) , Assistant Rejected (1) , Unusual-Activity (1)" at bounding box center [840, 287] width 256 height 28
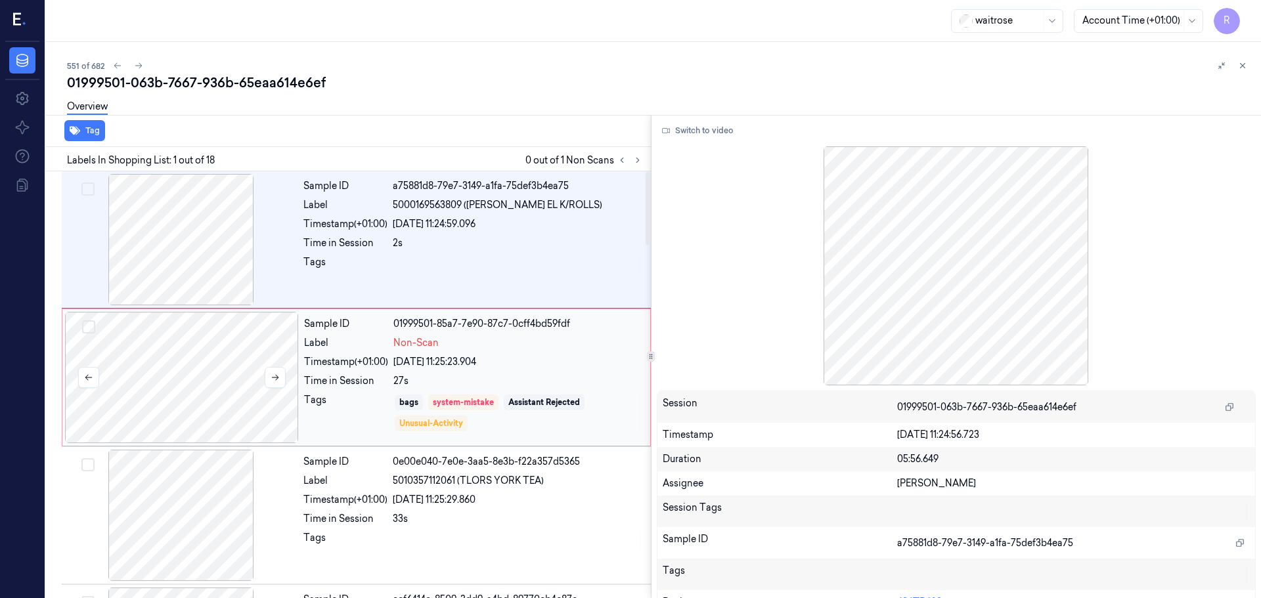
click at [250, 378] on div at bounding box center [182, 377] width 234 height 131
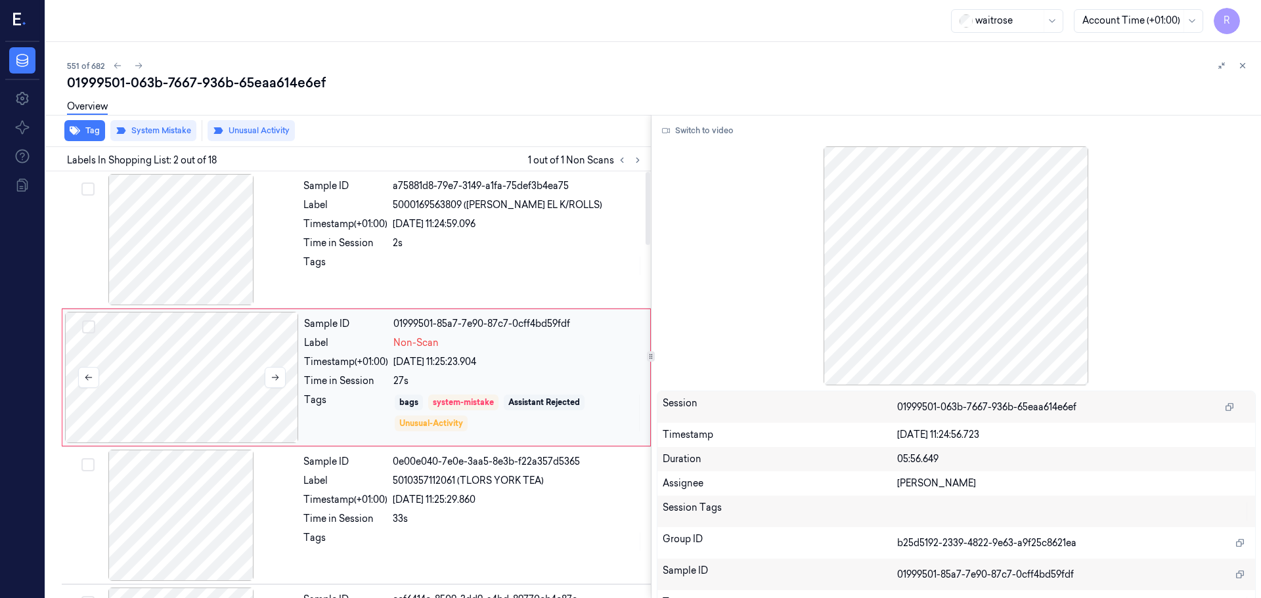
click at [282, 365] on div at bounding box center [182, 377] width 234 height 131
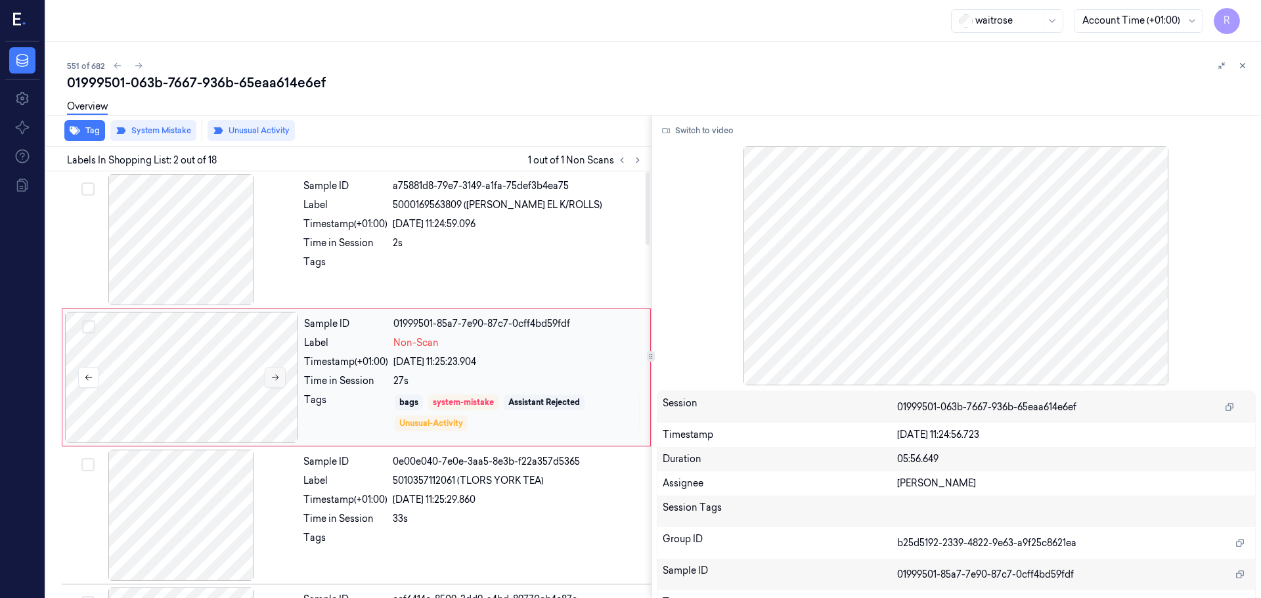
click at [277, 370] on button at bounding box center [275, 377] width 21 height 21
click at [276, 371] on button at bounding box center [275, 377] width 21 height 21
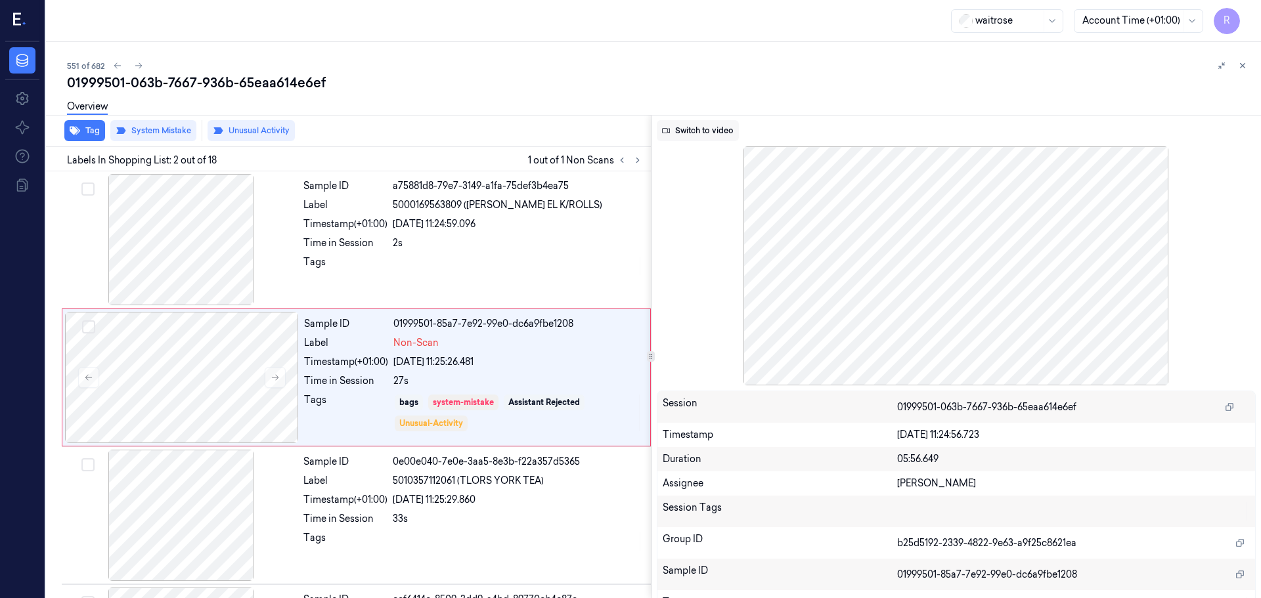
click at [717, 129] on button "Switch to video" at bounding box center [698, 130] width 82 height 21
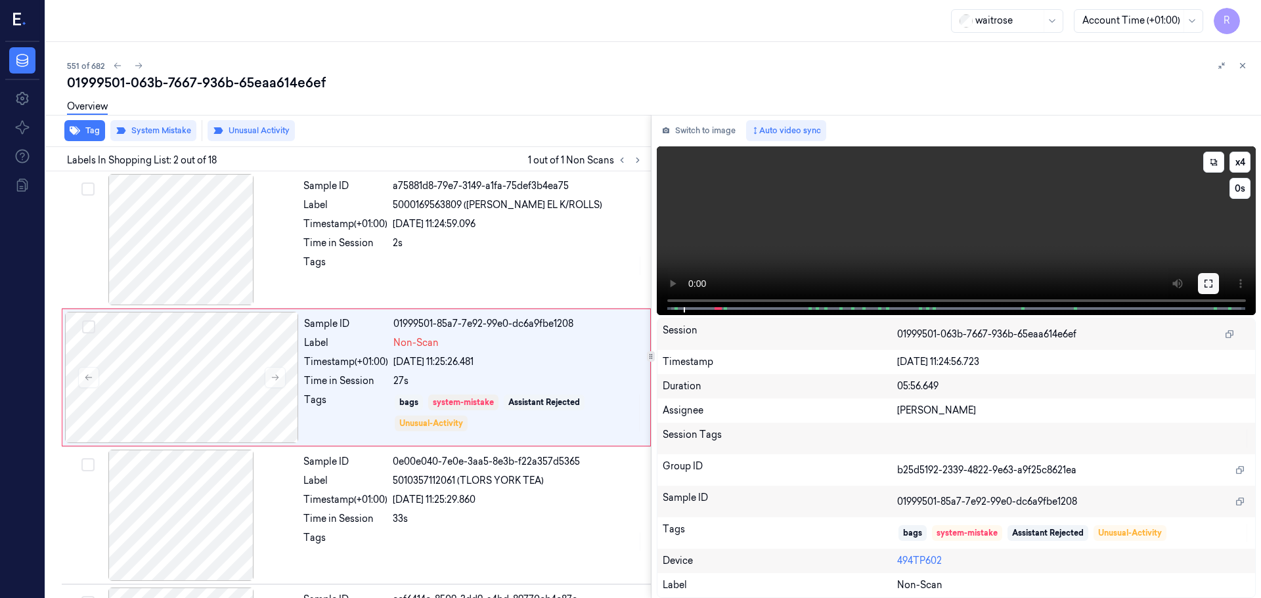
click at [1204, 285] on icon at bounding box center [1208, 283] width 11 height 11
click at [478, 244] on div "2s" at bounding box center [518, 243] width 250 height 14
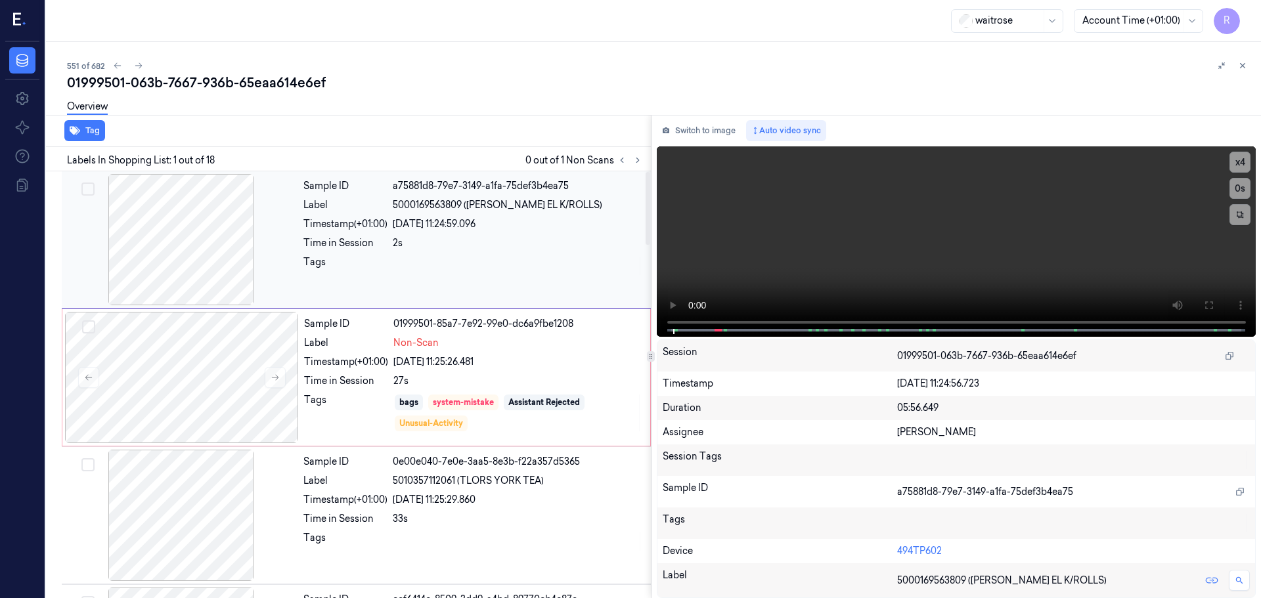
click at [478, 244] on div "2s" at bounding box center [518, 243] width 250 height 14
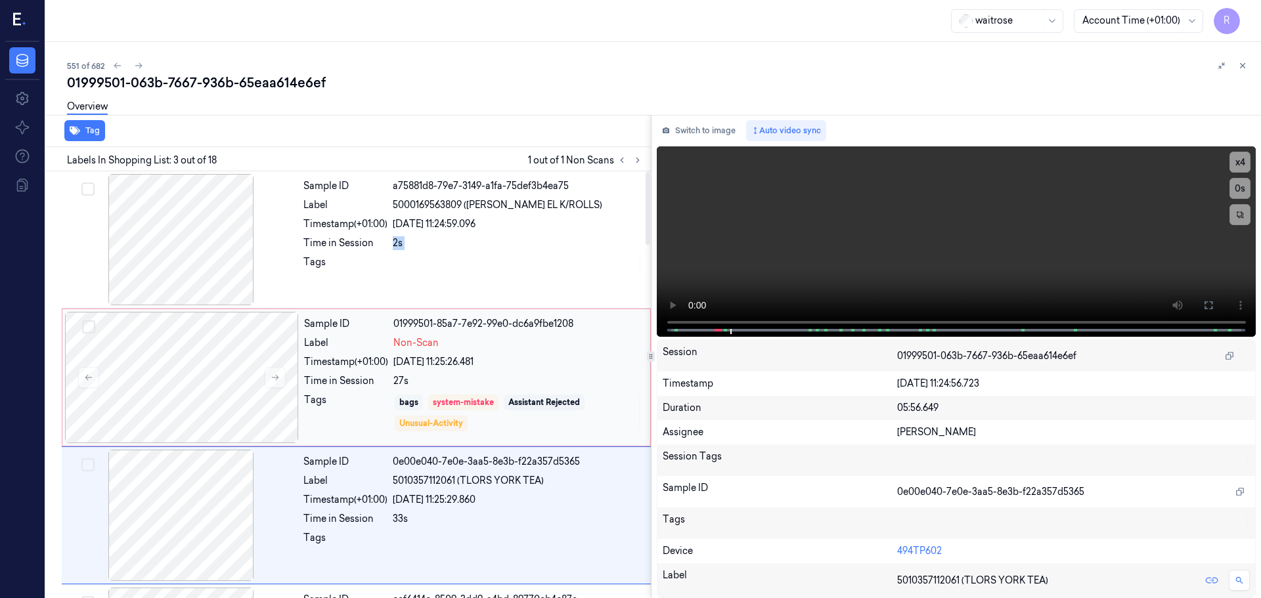
click at [422, 405] on div "bags" at bounding box center [409, 403] width 28 height 16
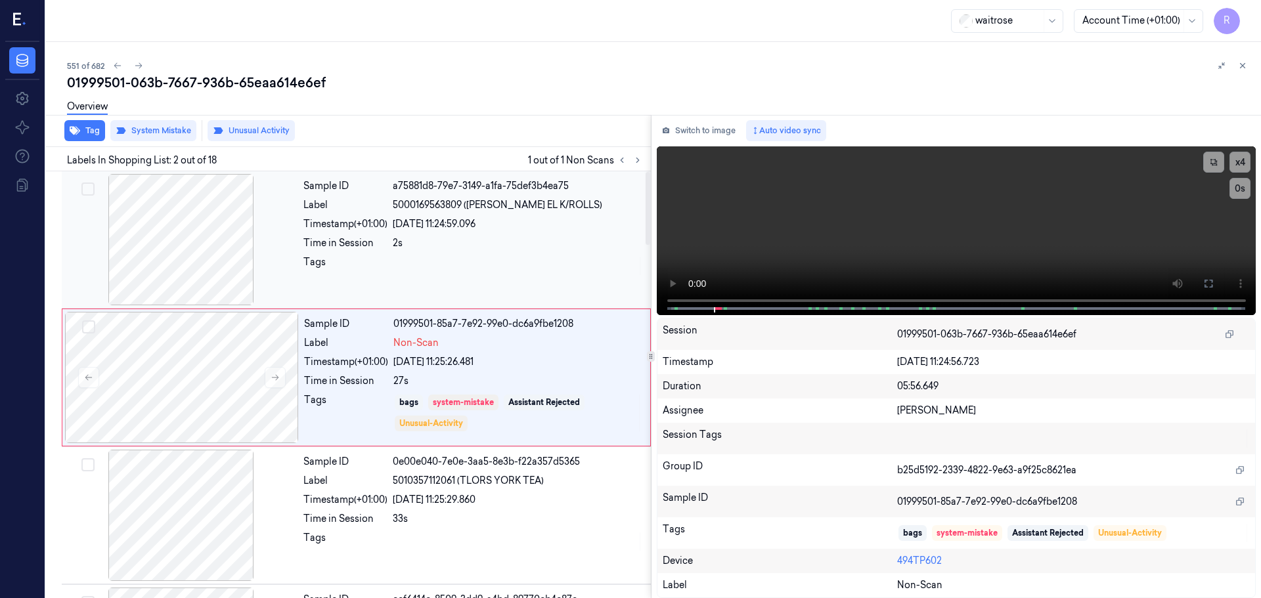
click at [453, 274] on div at bounding box center [518, 265] width 250 height 21
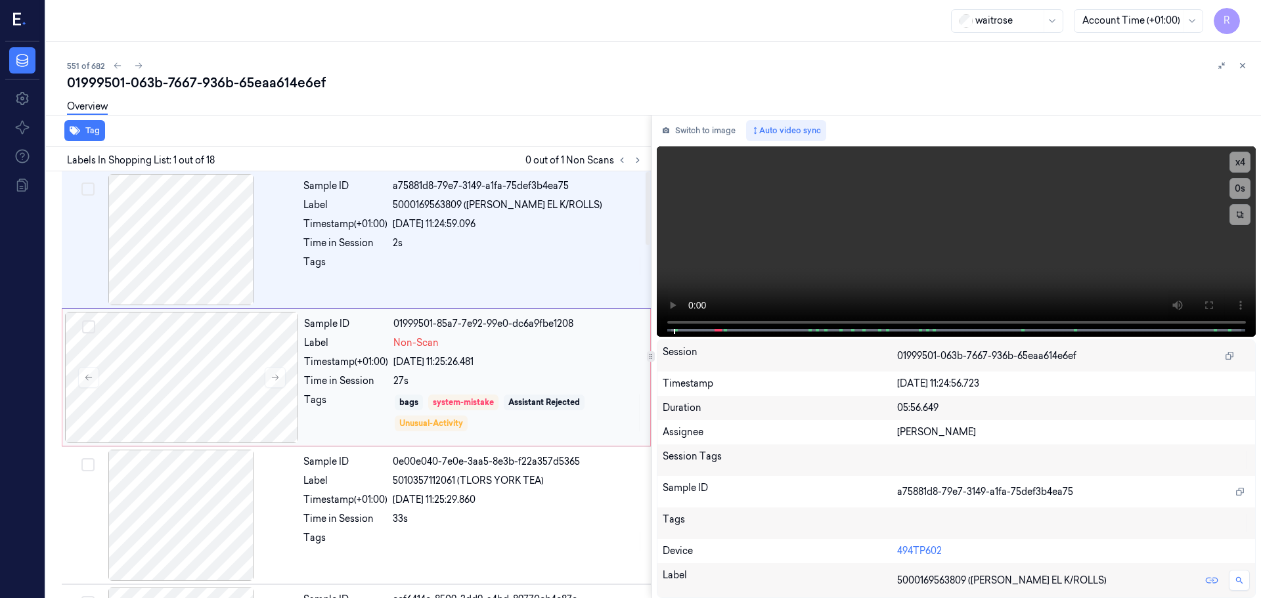
click at [423, 403] on div "bags" at bounding box center [409, 403] width 28 height 16
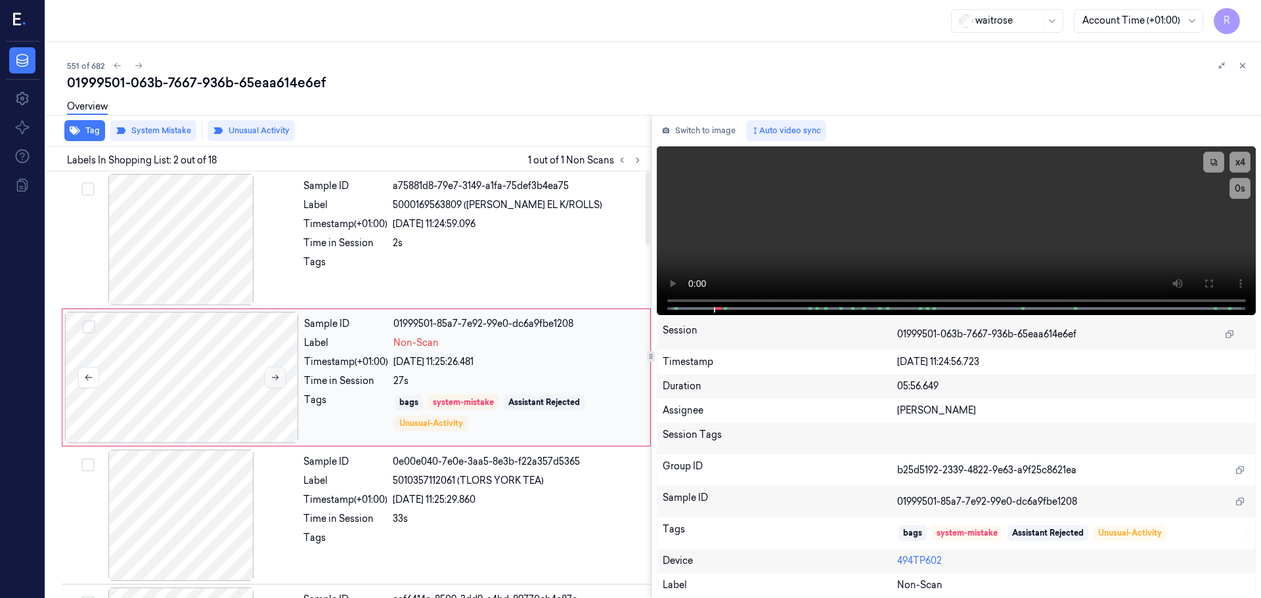
click at [275, 376] on icon at bounding box center [275, 377] width 9 height 9
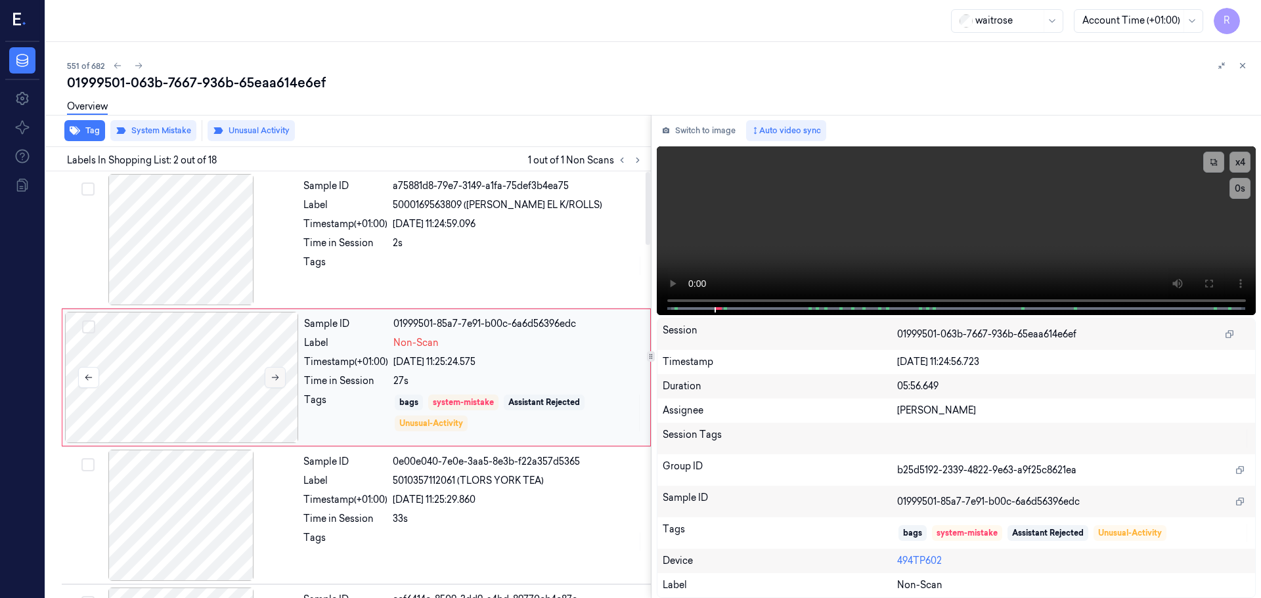
click at [275, 376] on icon at bounding box center [275, 377] width 9 height 9
click at [486, 255] on div "Sample ID a75881d8-79e7-3149-a1fa-75def3b4ea75 Label 5000169563809 ([PERSON_NAM…" at bounding box center [473, 239] width 350 height 131
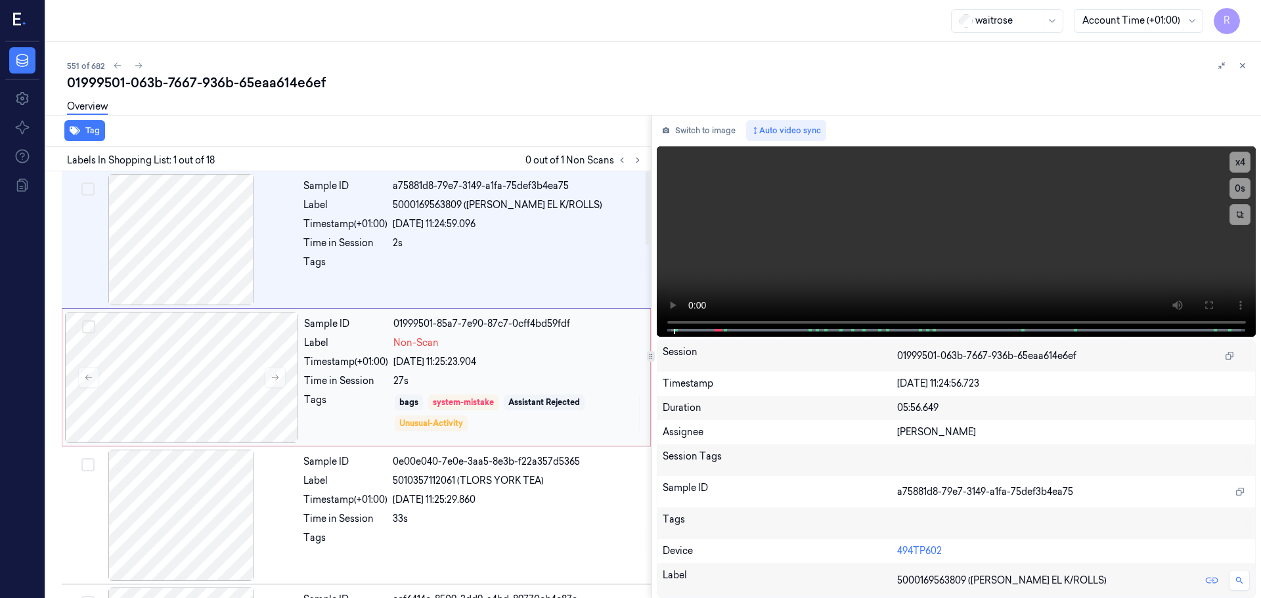
click at [412, 386] on div "27s" at bounding box center [517, 381] width 249 height 14
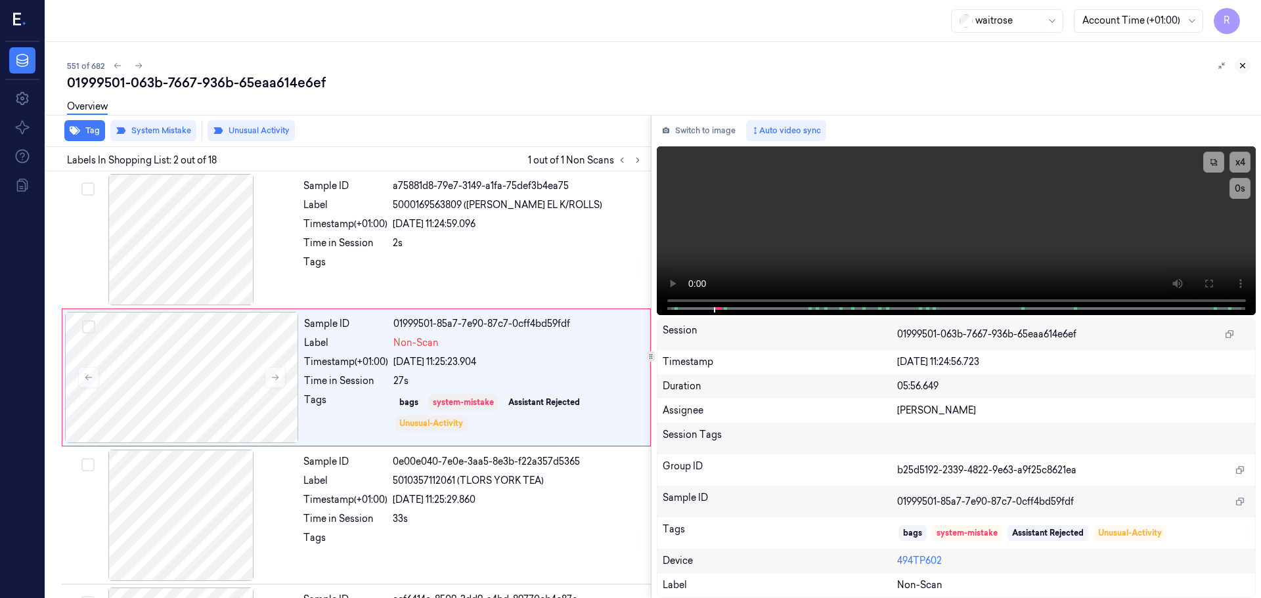
click at [1245, 58] on button at bounding box center [1243, 66] width 16 height 16
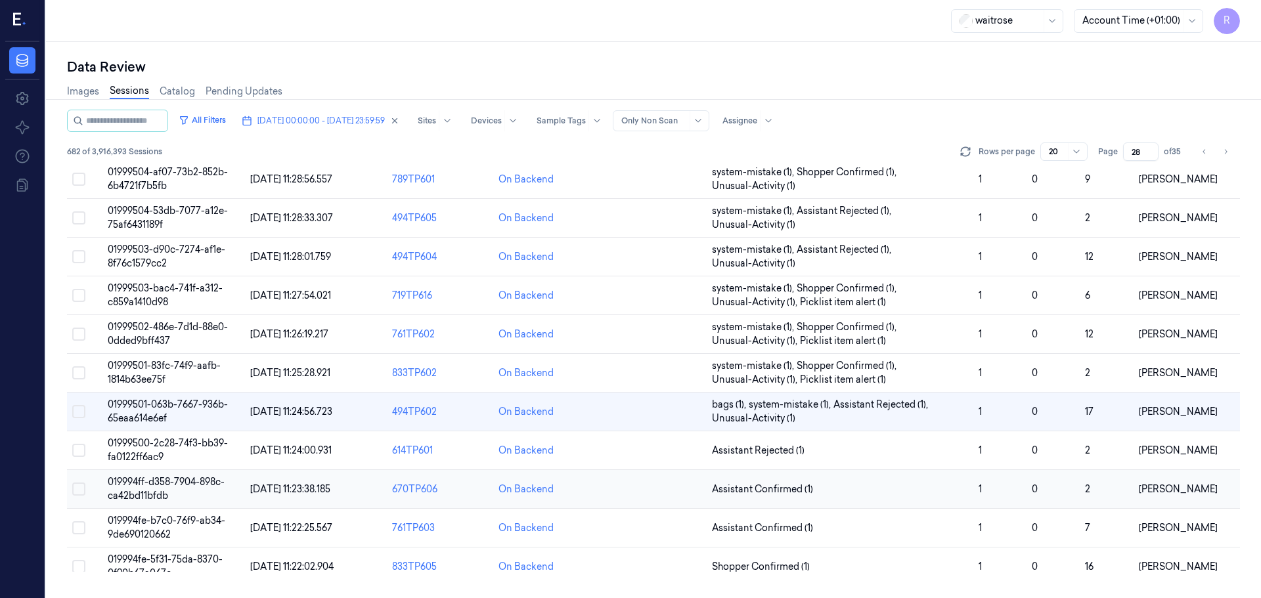
scroll to position [233, 0]
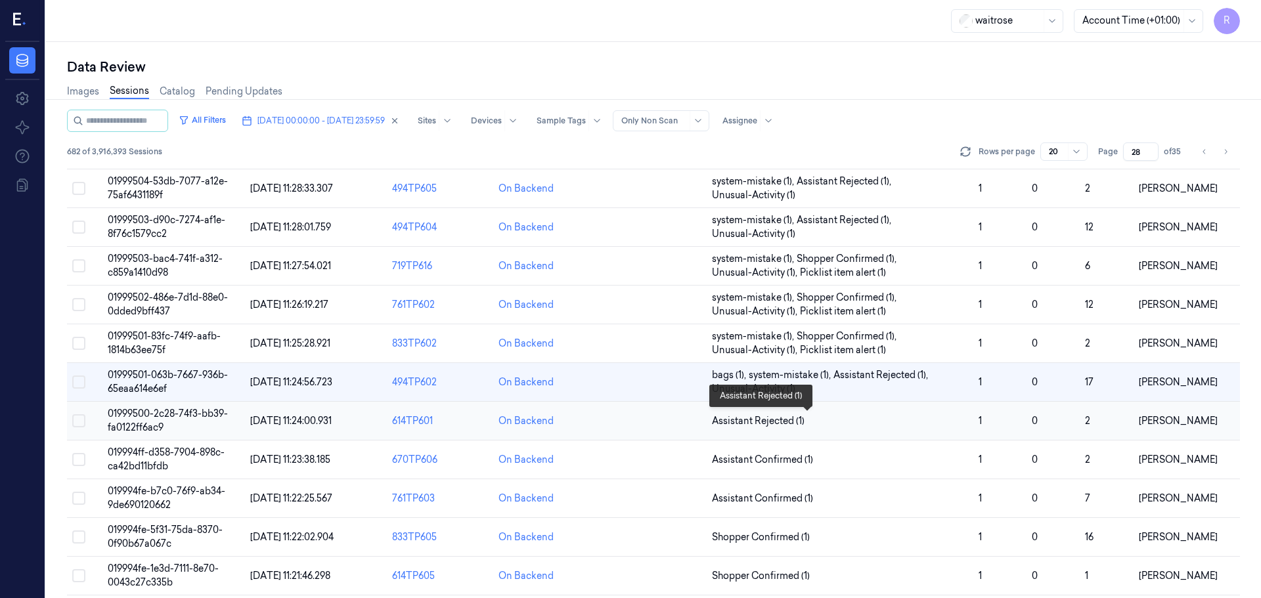
click at [808, 426] on span "Assistant Rejected (1)" at bounding box center [840, 421] width 256 height 14
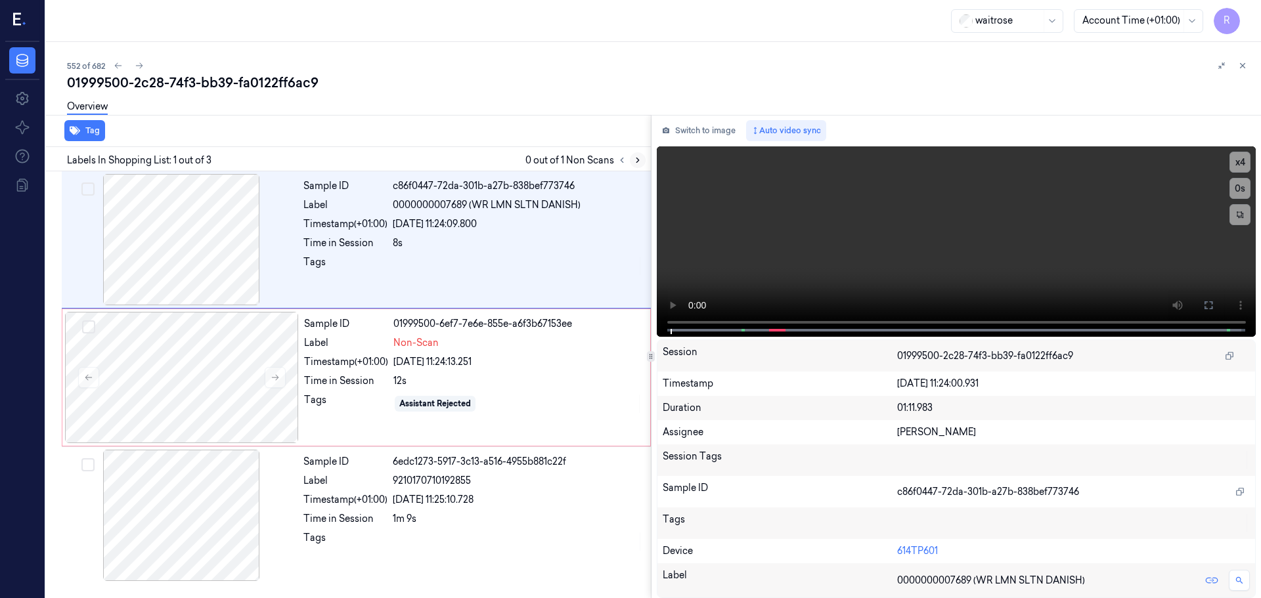
click at [640, 159] on icon at bounding box center [637, 160] width 9 height 9
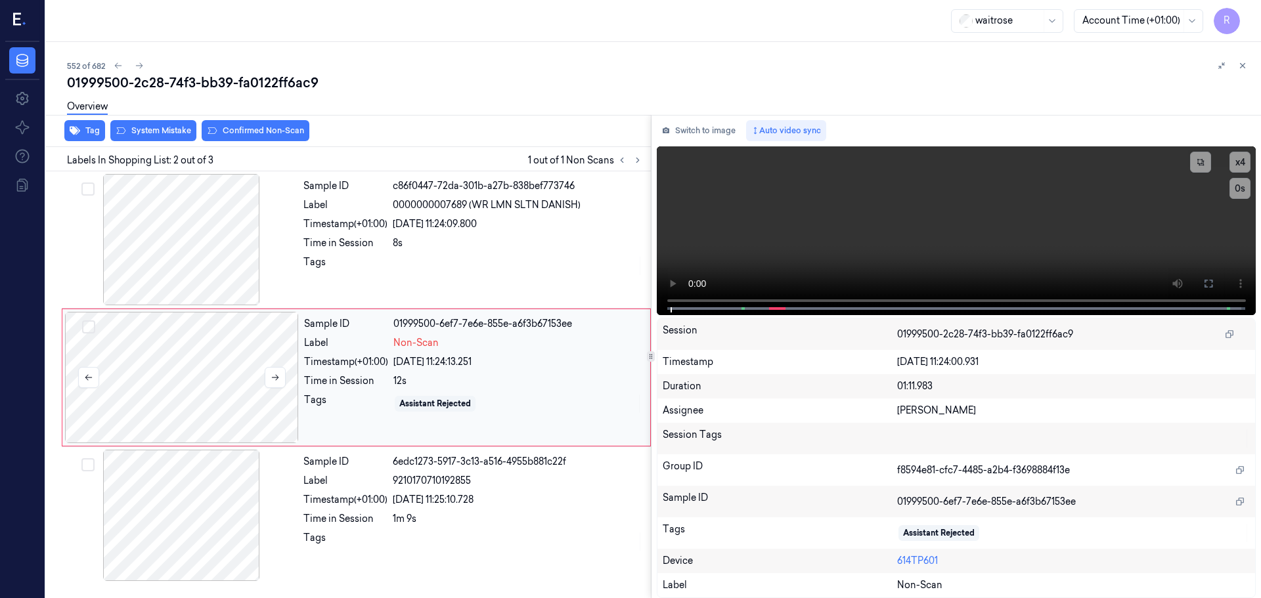
drag, startPoint x: 217, startPoint y: 387, endPoint x: 248, endPoint y: 389, distance: 30.9
click at [217, 387] on div at bounding box center [182, 377] width 234 height 131
click at [276, 386] on button at bounding box center [275, 377] width 21 height 21
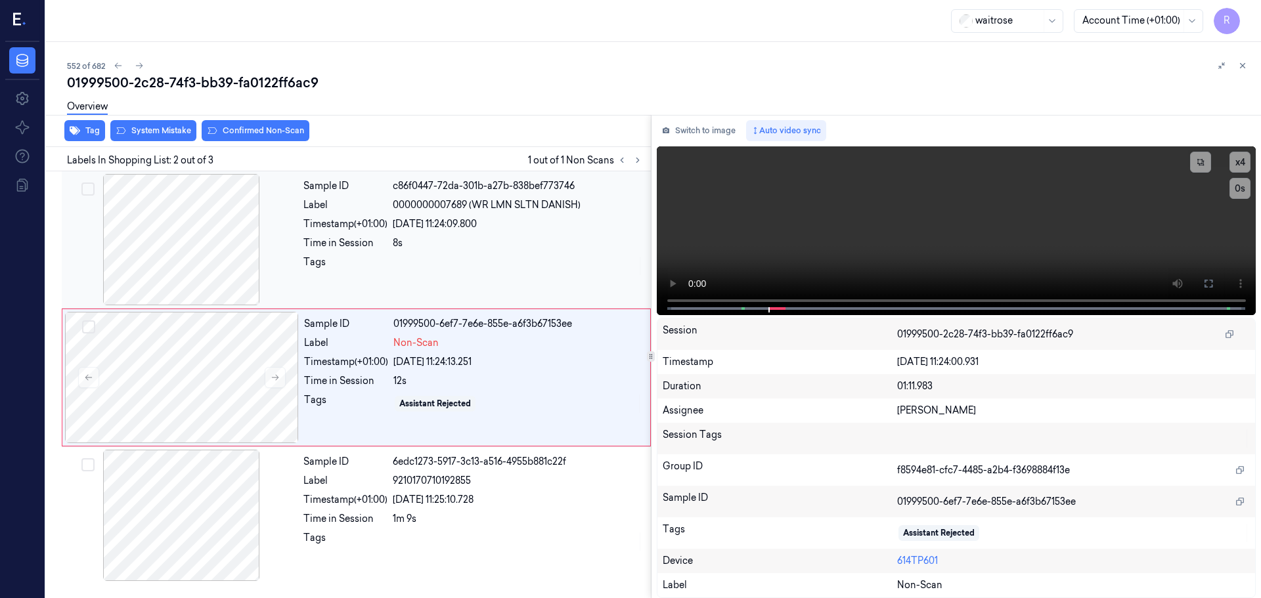
click at [217, 246] on div at bounding box center [181, 239] width 234 height 131
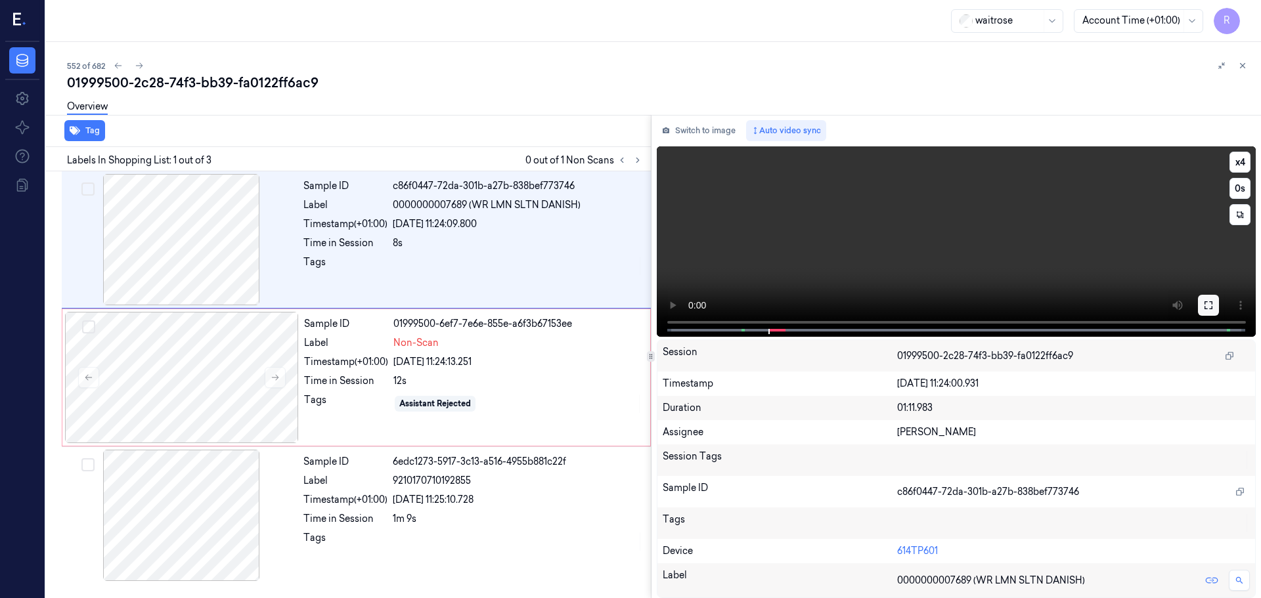
click at [1203, 303] on button at bounding box center [1208, 305] width 21 height 21
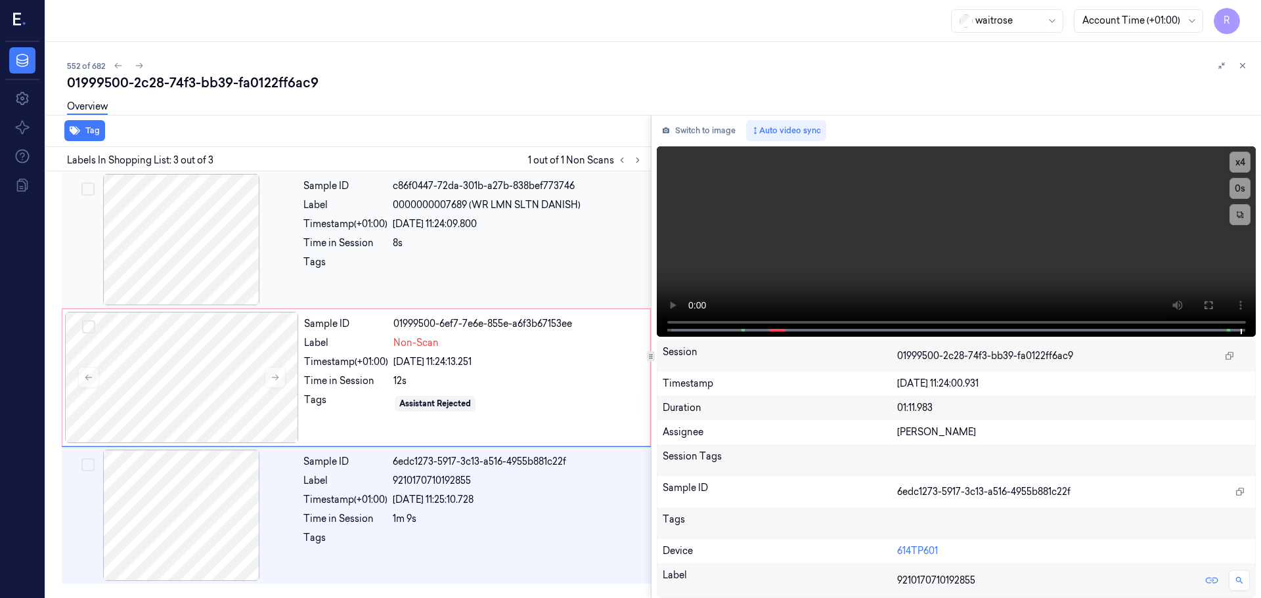
click at [444, 275] on div at bounding box center [518, 265] width 250 height 21
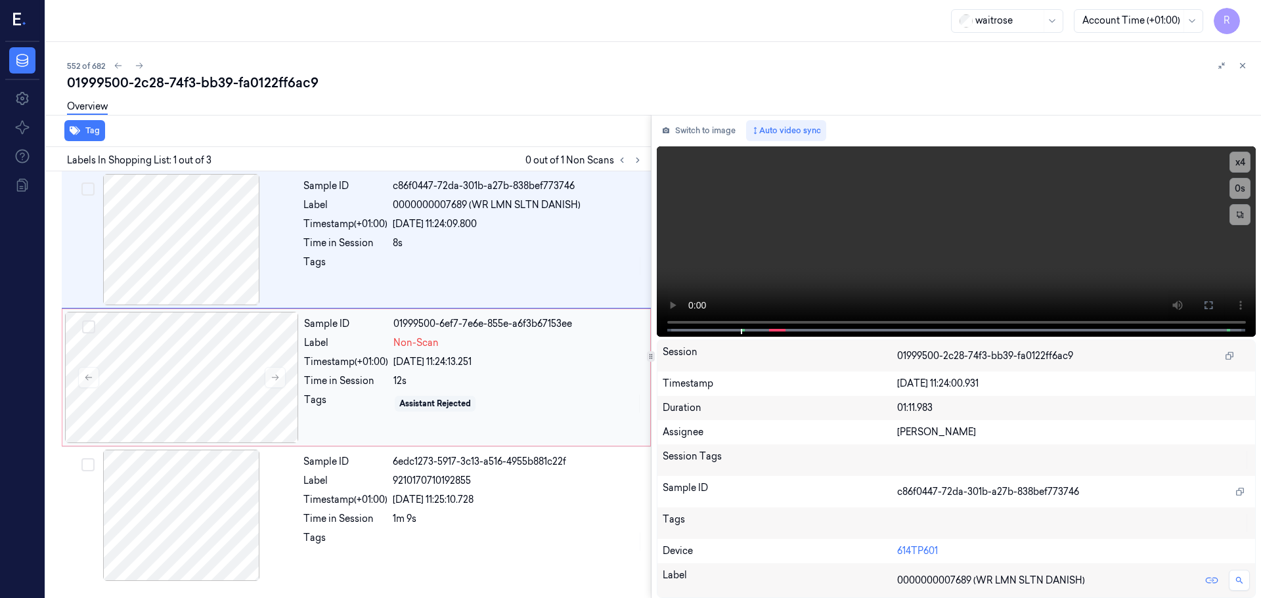
click at [445, 384] on div "12s" at bounding box center [517, 381] width 249 height 14
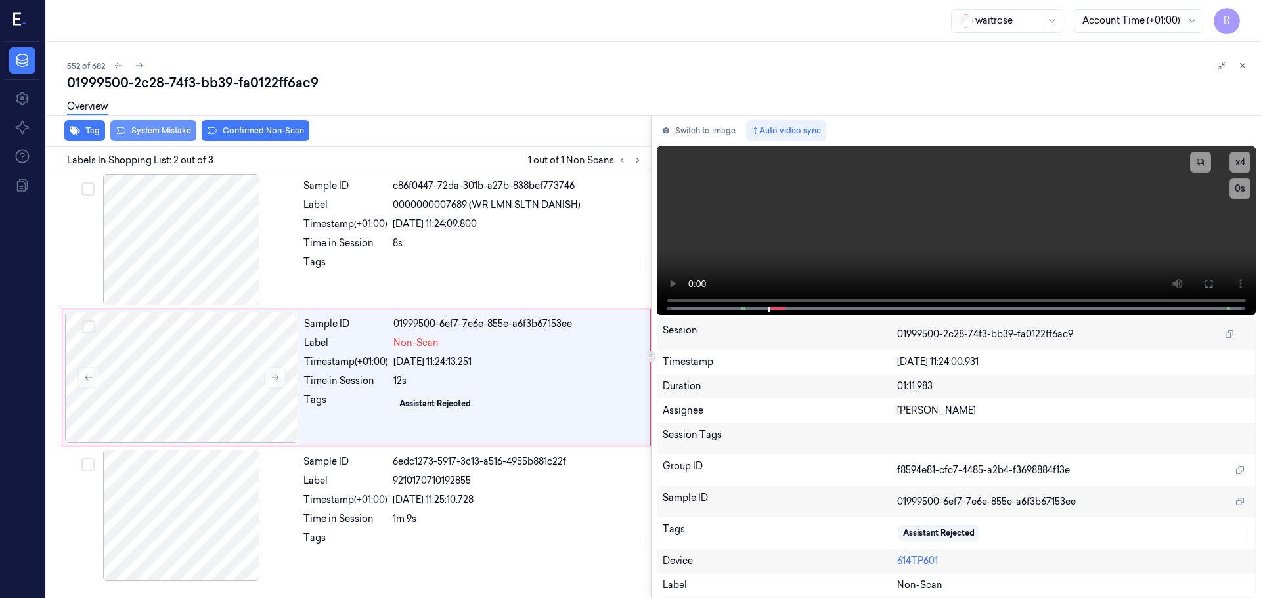
click at [165, 133] on button "System Mistake" at bounding box center [153, 130] width 86 height 21
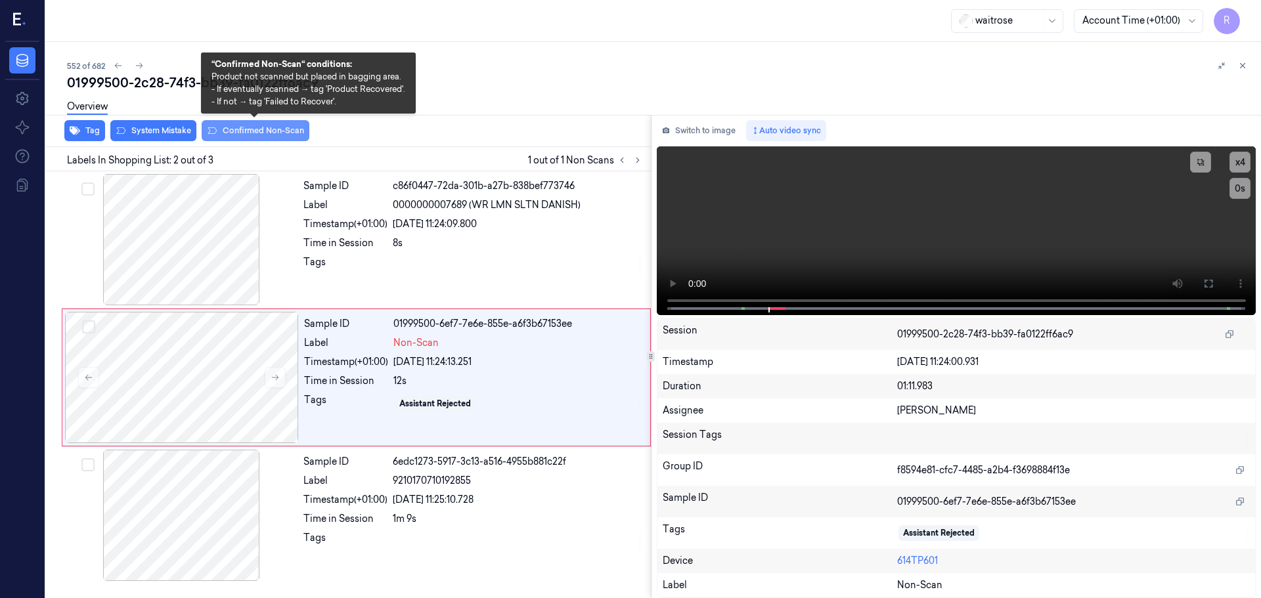
click at [241, 131] on button "Confirmed Non-Scan" at bounding box center [256, 130] width 108 height 21
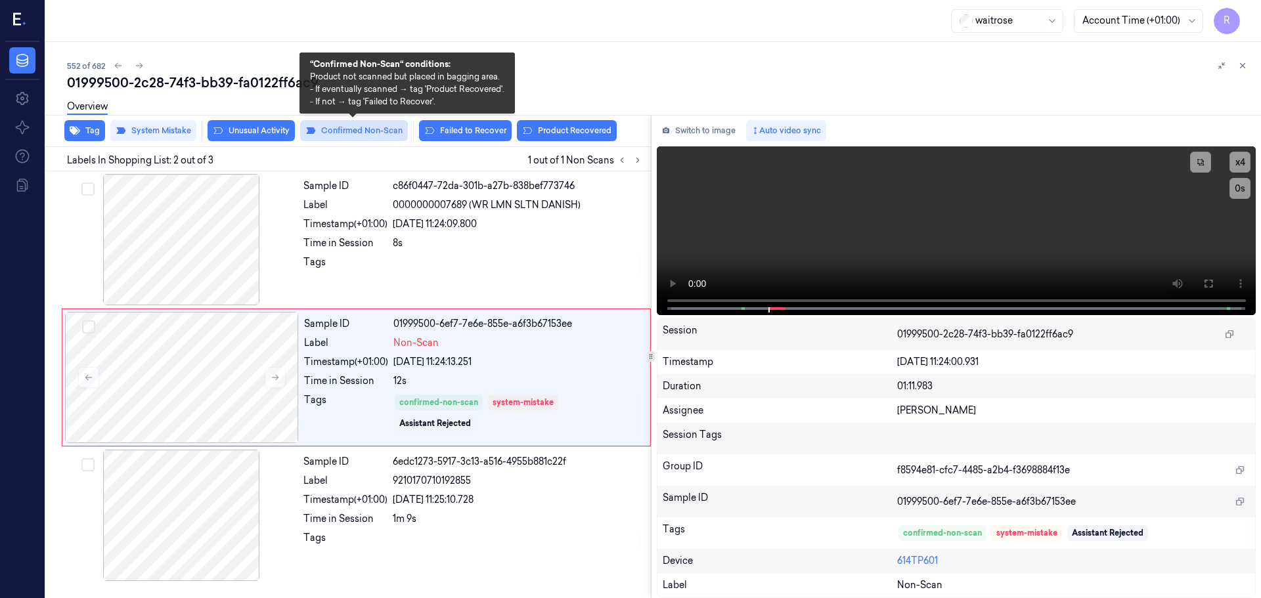
click at [358, 137] on button "Confirmed Non-Scan" at bounding box center [354, 130] width 108 height 21
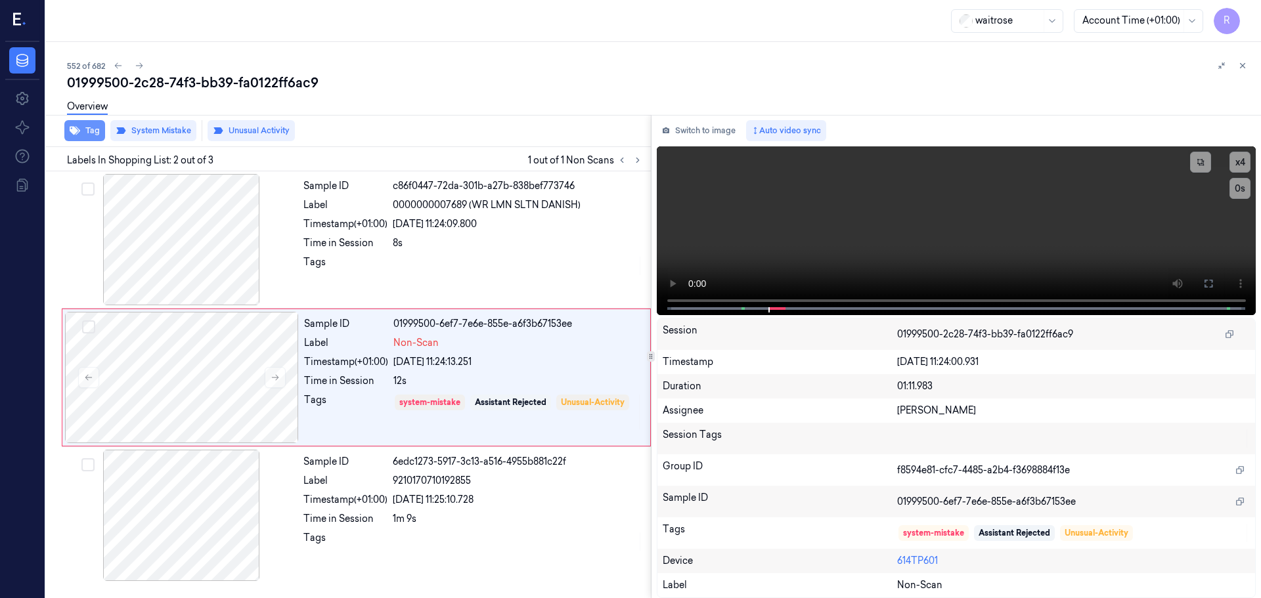
click at [91, 137] on button "Tag" at bounding box center [84, 130] width 41 height 21
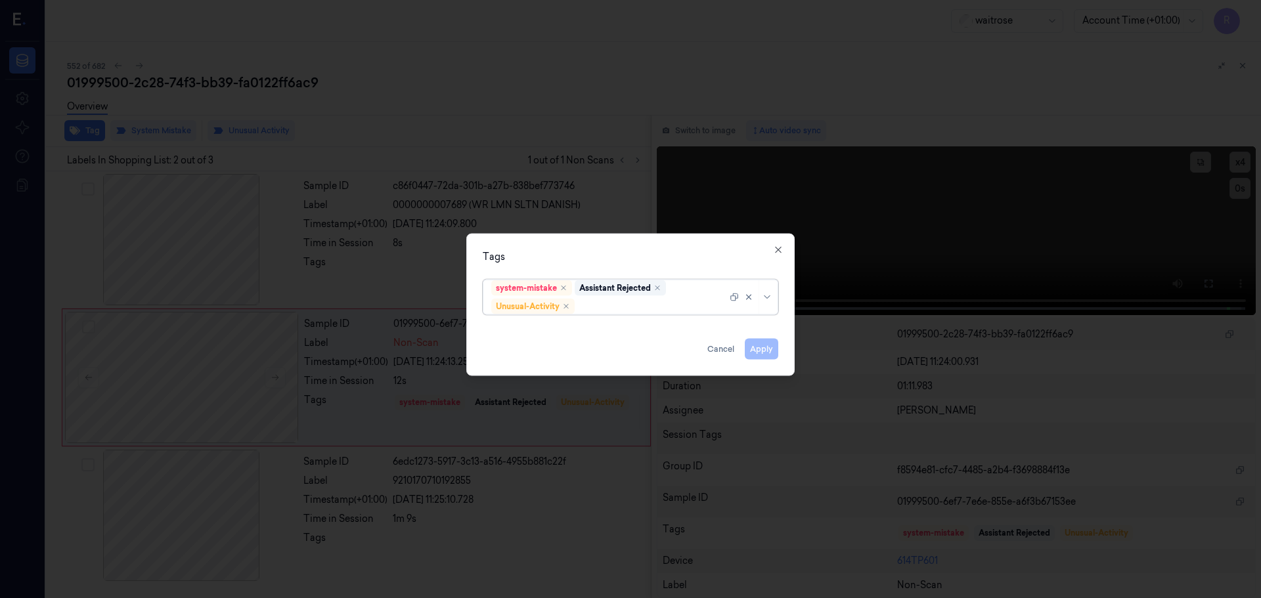
click at [760, 300] on div at bounding box center [752, 297] width 45 height 34
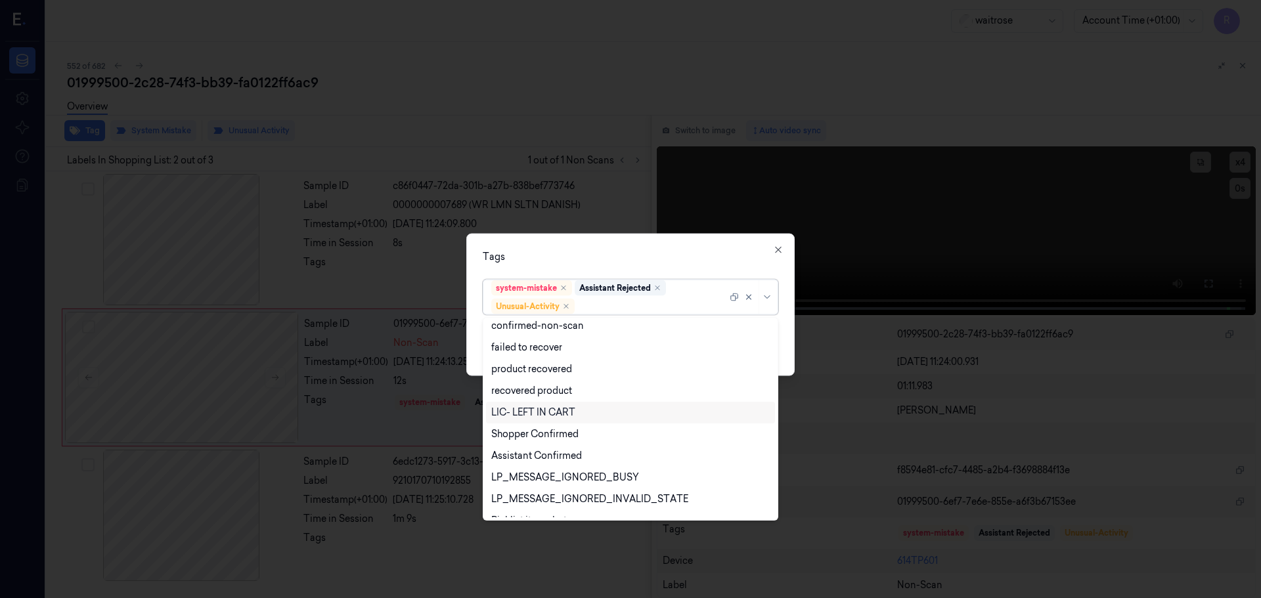
scroll to position [171, 0]
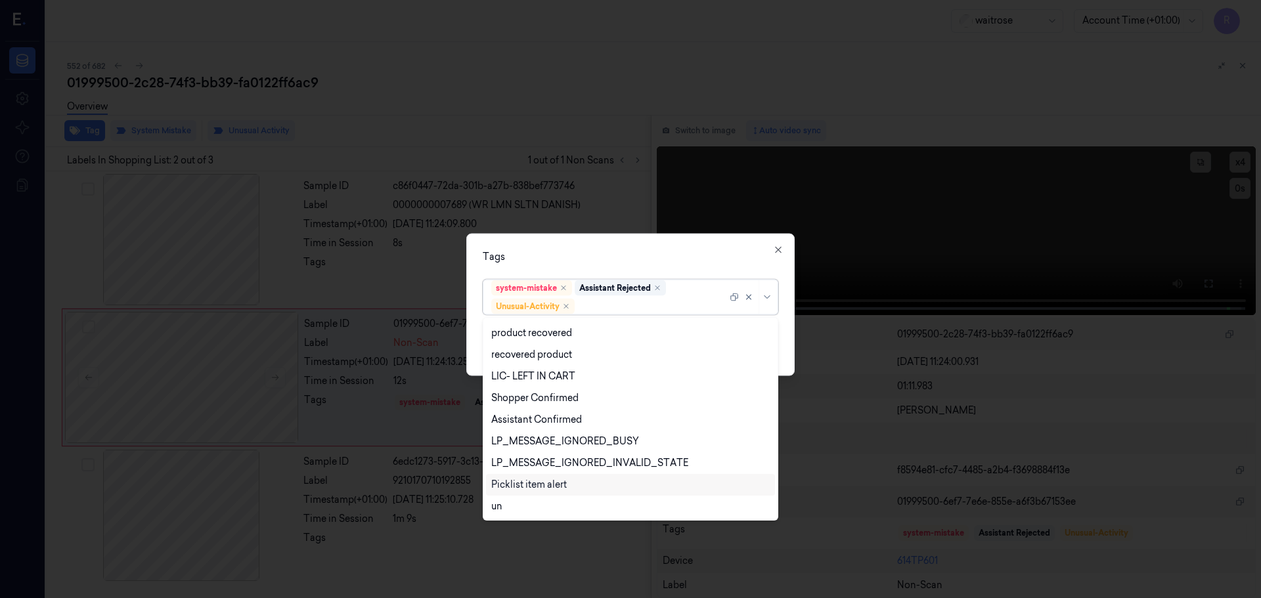
click at [542, 483] on div "Picklist item alert" at bounding box center [529, 485] width 76 height 14
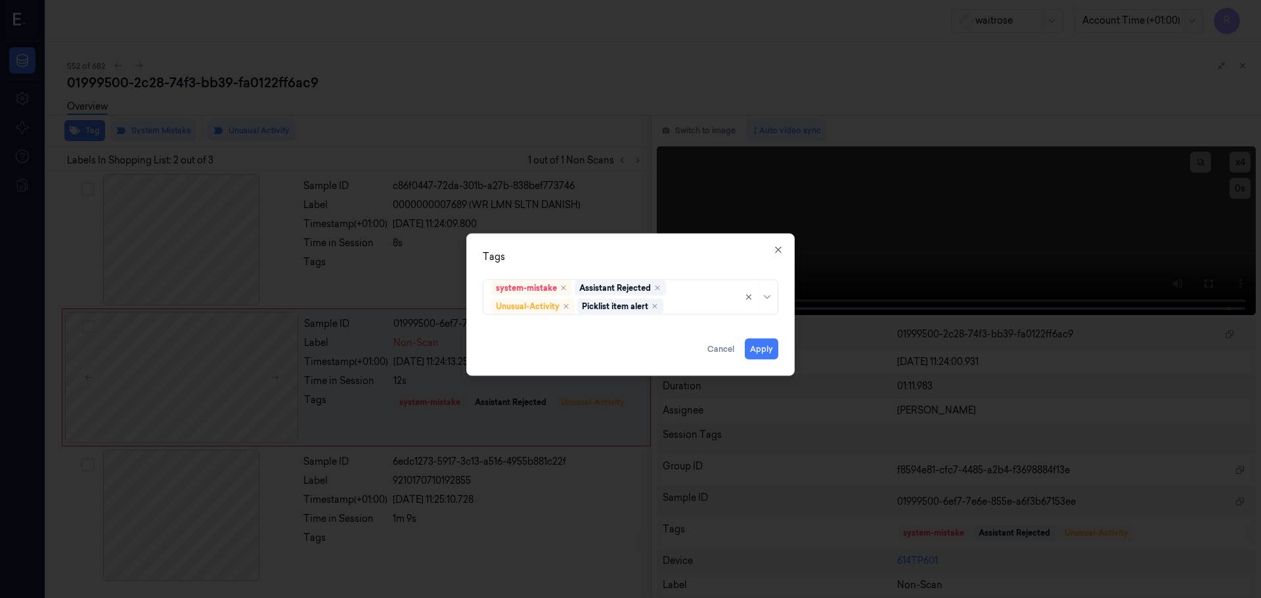
click at [670, 245] on div "Tags system-mistake Assistant Rejected Unusual-Activity Picklist item alert App…" at bounding box center [630, 304] width 328 height 143
click at [755, 349] on button "Apply" at bounding box center [761, 348] width 33 height 21
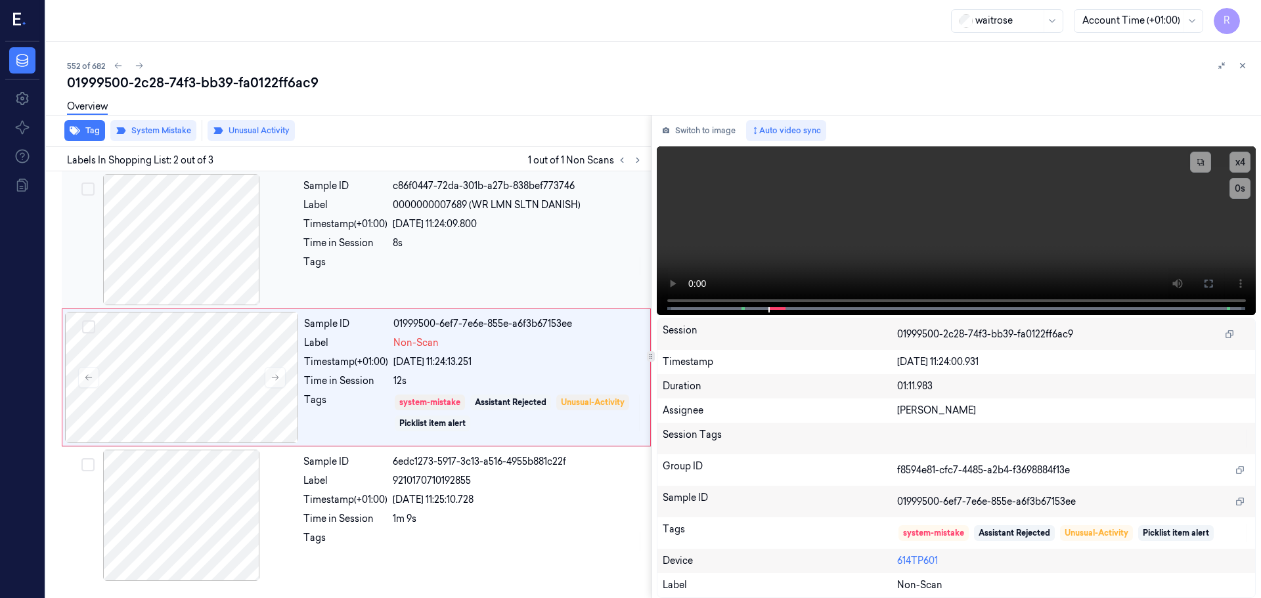
click at [514, 265] on div at bounding box center [518, 265] width 250 height 21
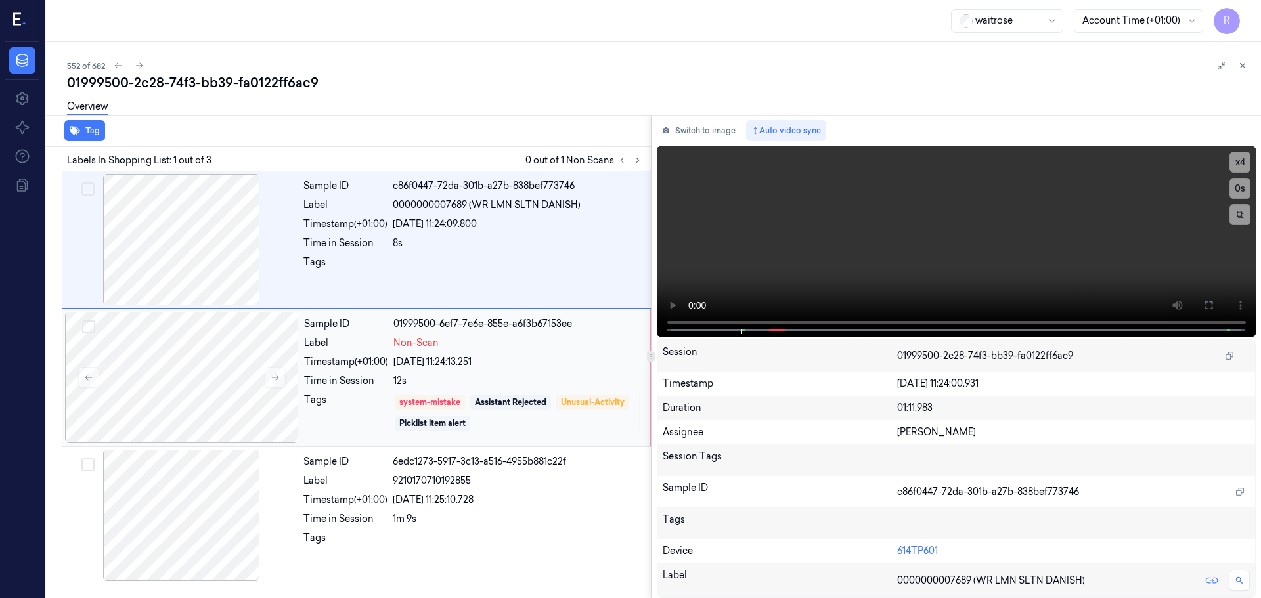
click at [497, 372] on div "Sample ID 01999500-6ef7-7e6e-855e-a6f3b67153ee Label Non-Scan Timestamp (+01:00…" at bounding box center [473, 377] width 349 height 131
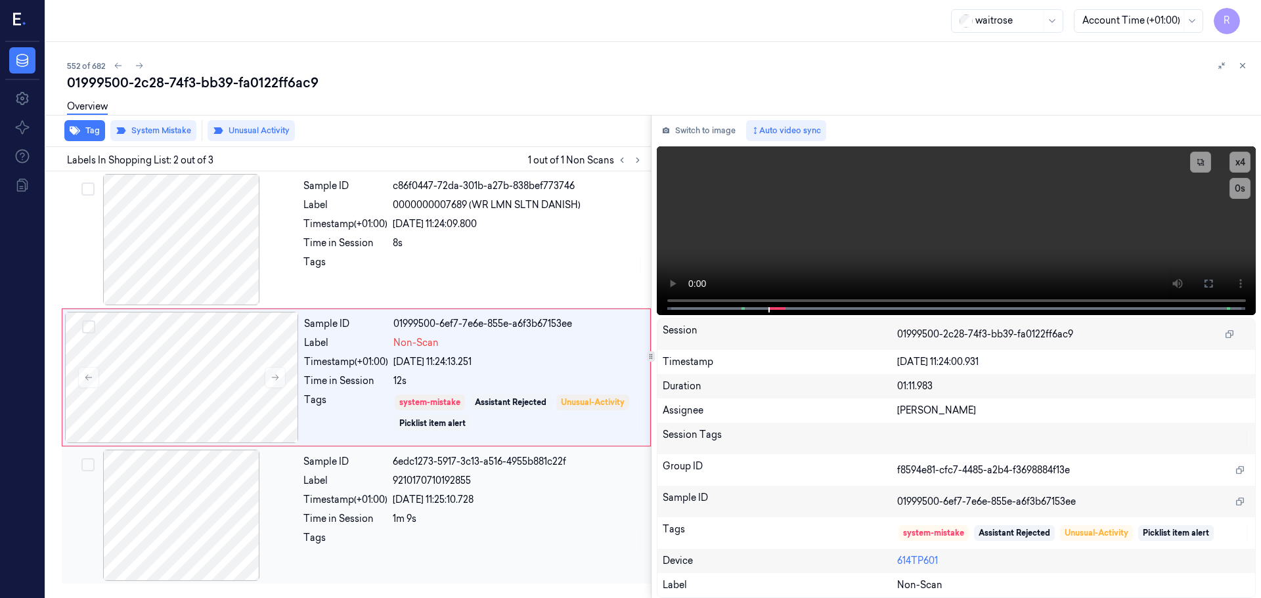
click at [454, 520] on div "1m 9s" at bounding box center [518, 519] width 250 height 14
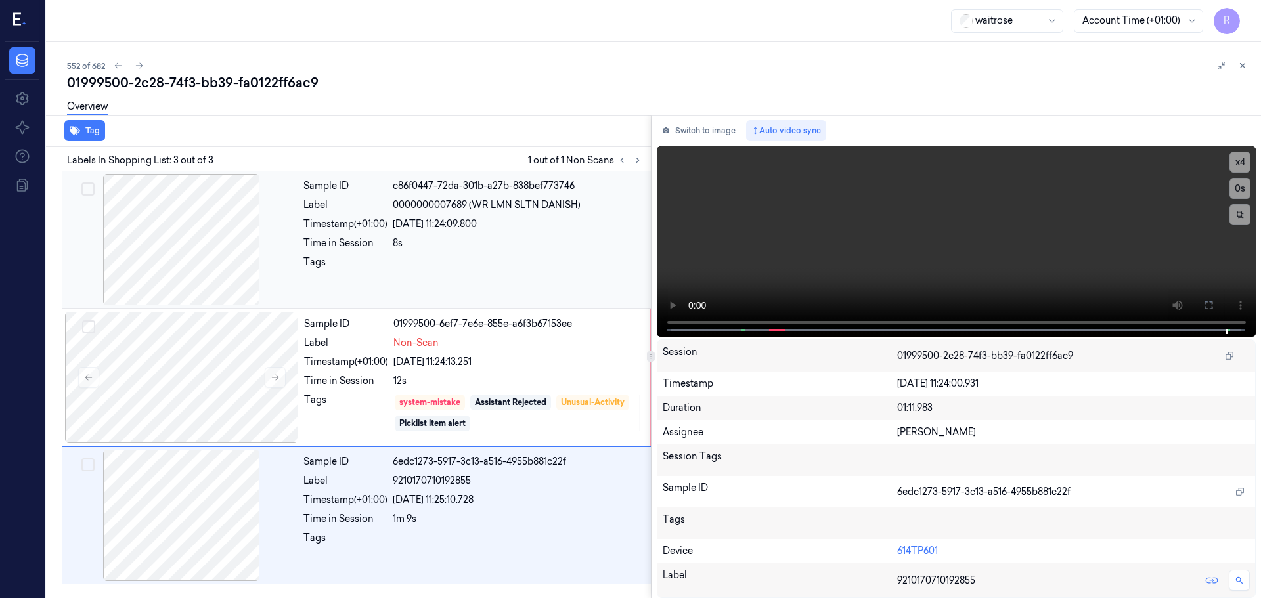
click at [443, 242] on div "8s" at bounding box center [518, 243] width 250 height 14
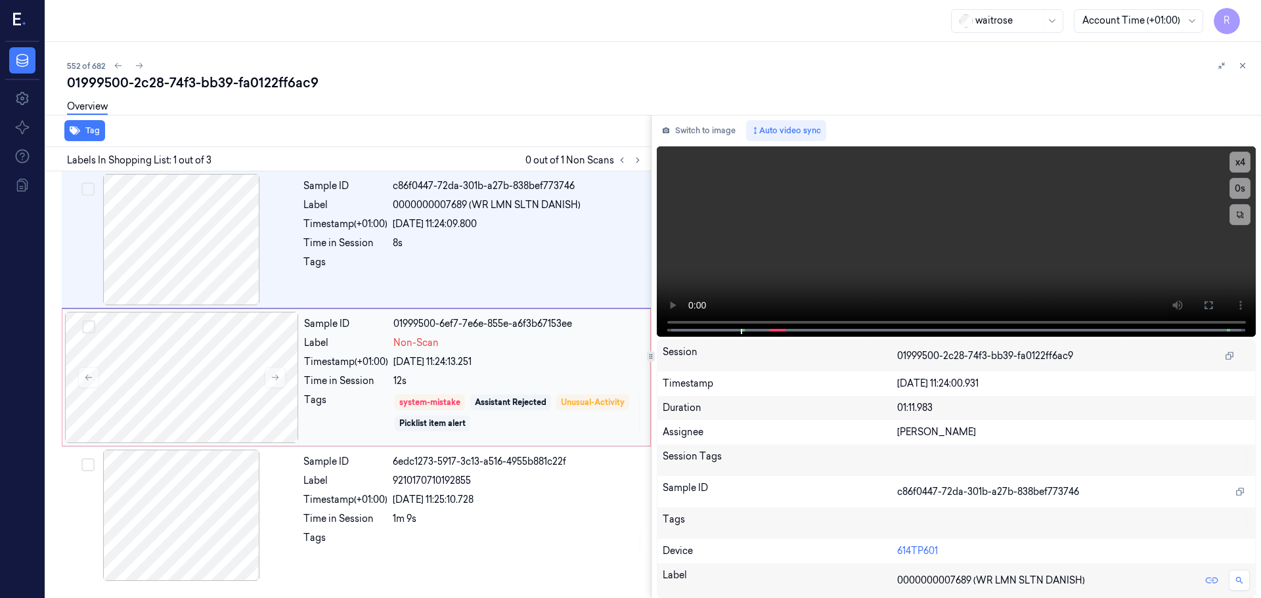
click at [462, 356] on div "[DATE] 11:24:13.251" at bounding box center [517, 362] width 249 height 14
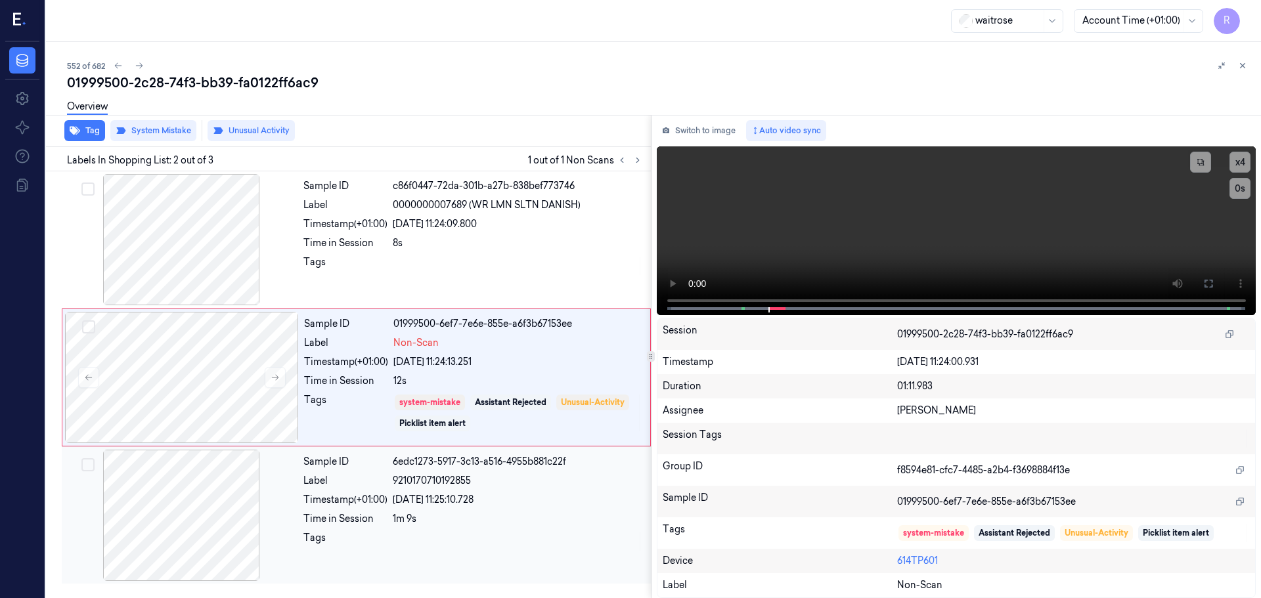
click at [438, 515] on div "1m 9s" at bounding box center [518, 519] width 250 height 14
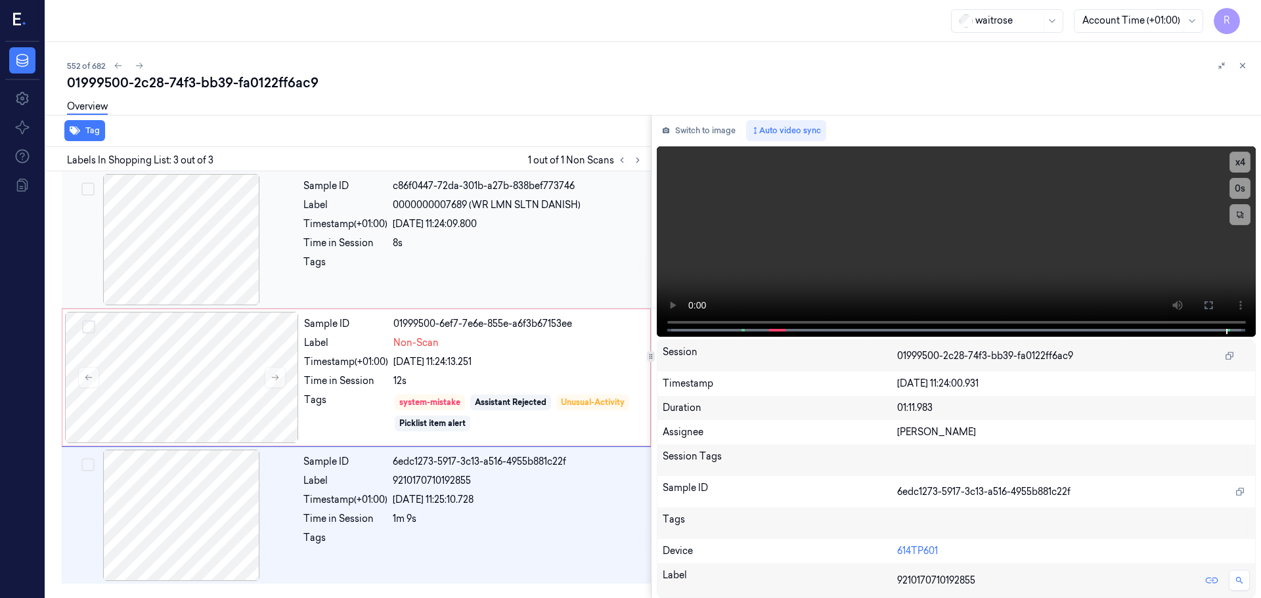
click at [449, 264] on div at bounding box center [518, 265] width 250 height 21
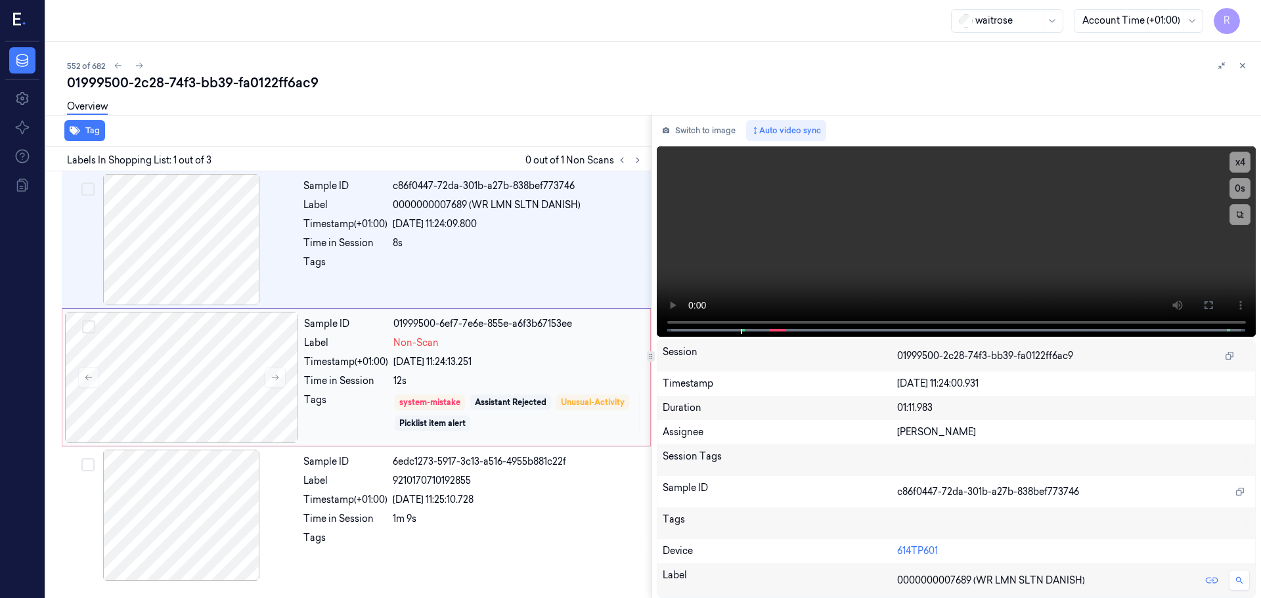
click at [466, 343] on div "Non-Scan" at bounding box center [517, 343] width 249 height 14
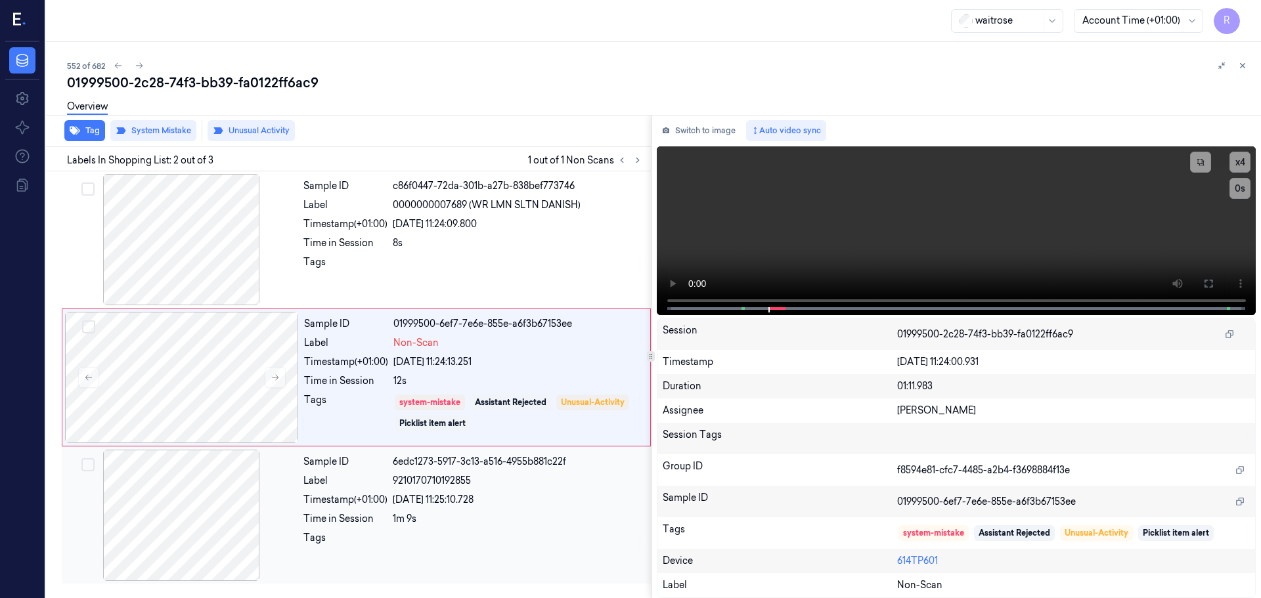
click at [418, 512] on div "1m 9s" at bounding box center [518, 519] width 250 height 14
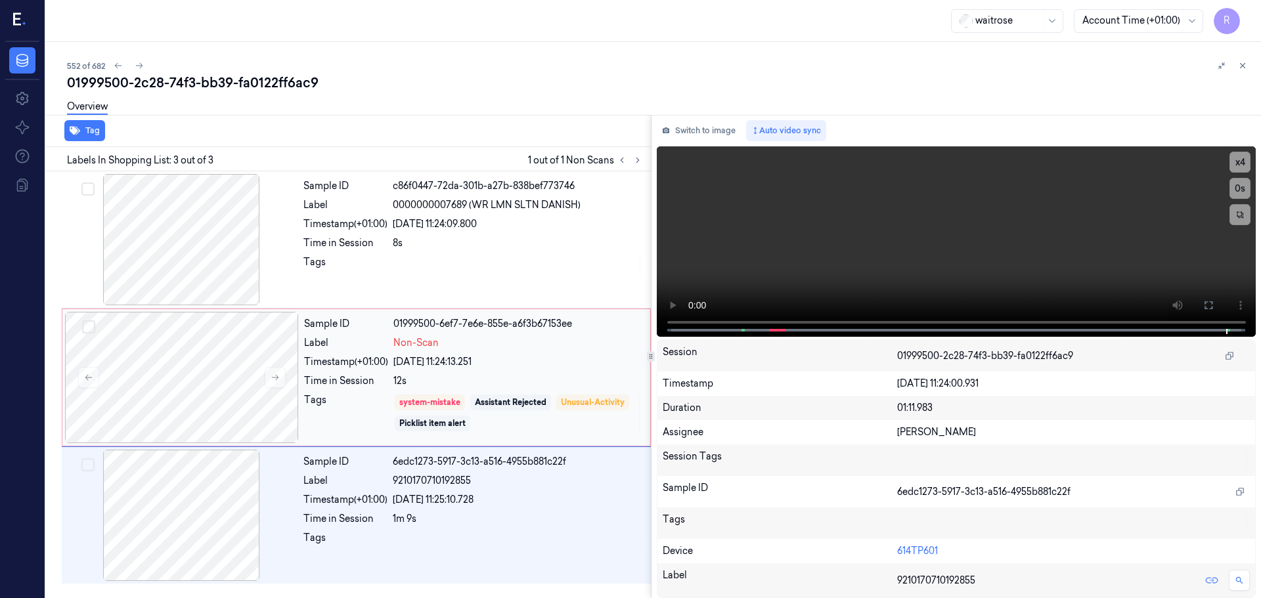
click at [466, 376] on div "12s" at bounding box center [517, 381] width 249 height 14
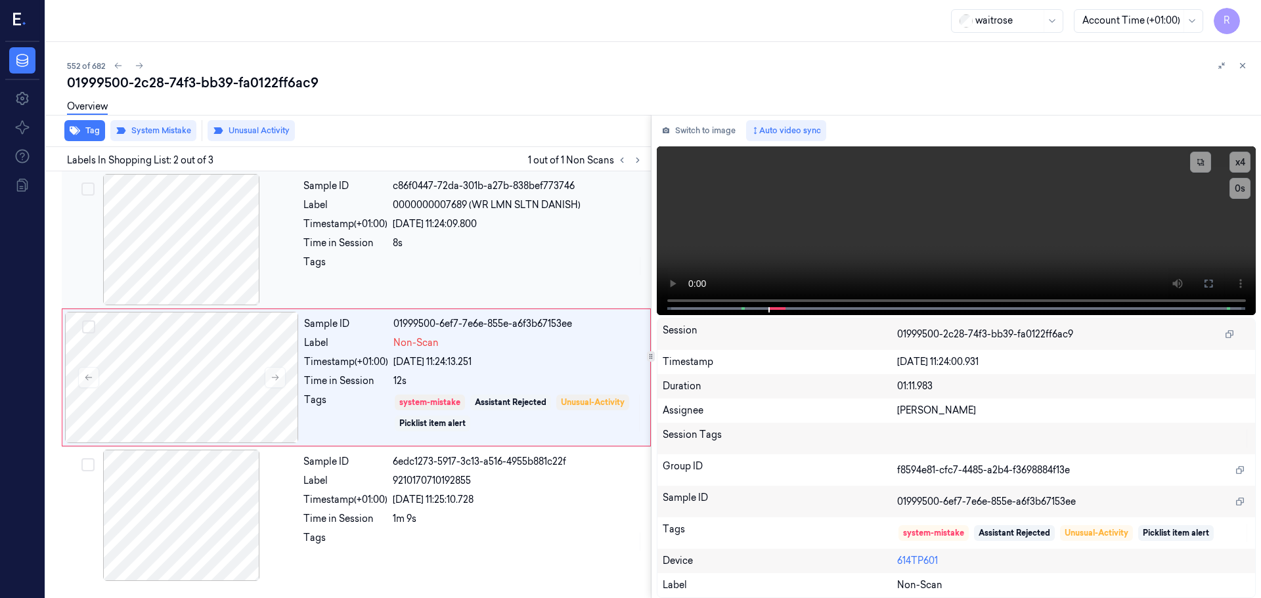
click at [470, 268] on div at bounding box center [518, 265] width 250 height 21
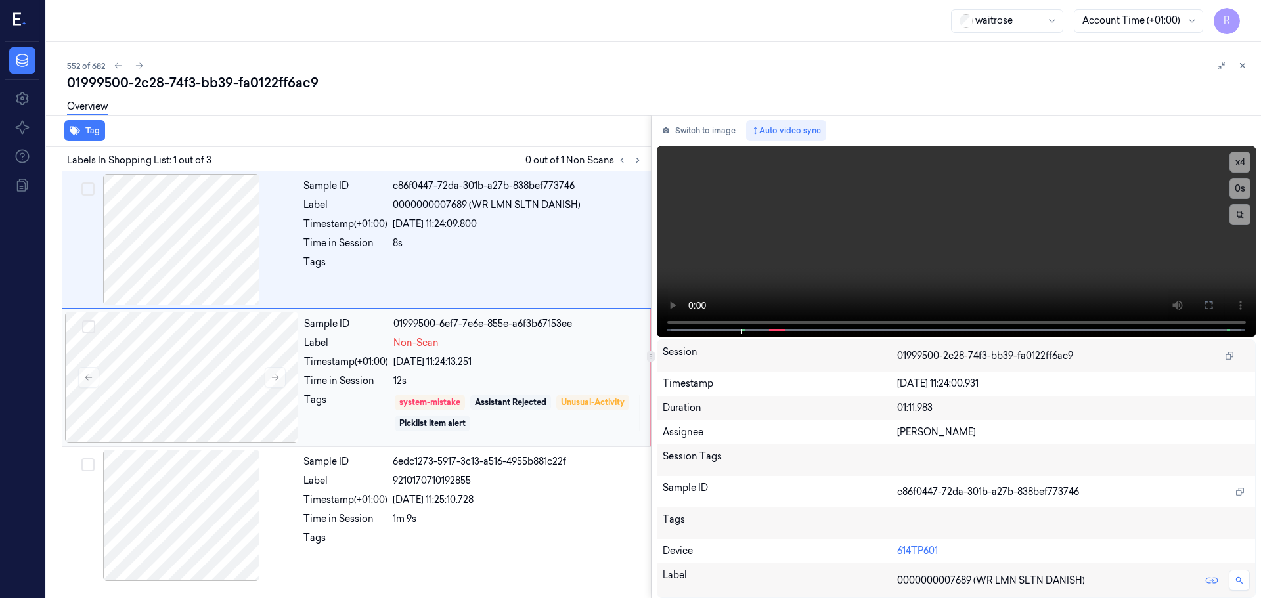
click at [474, 366] on div "[DATE] 11:24:13.251" at bounding box center [517, 362] width 249 height 14
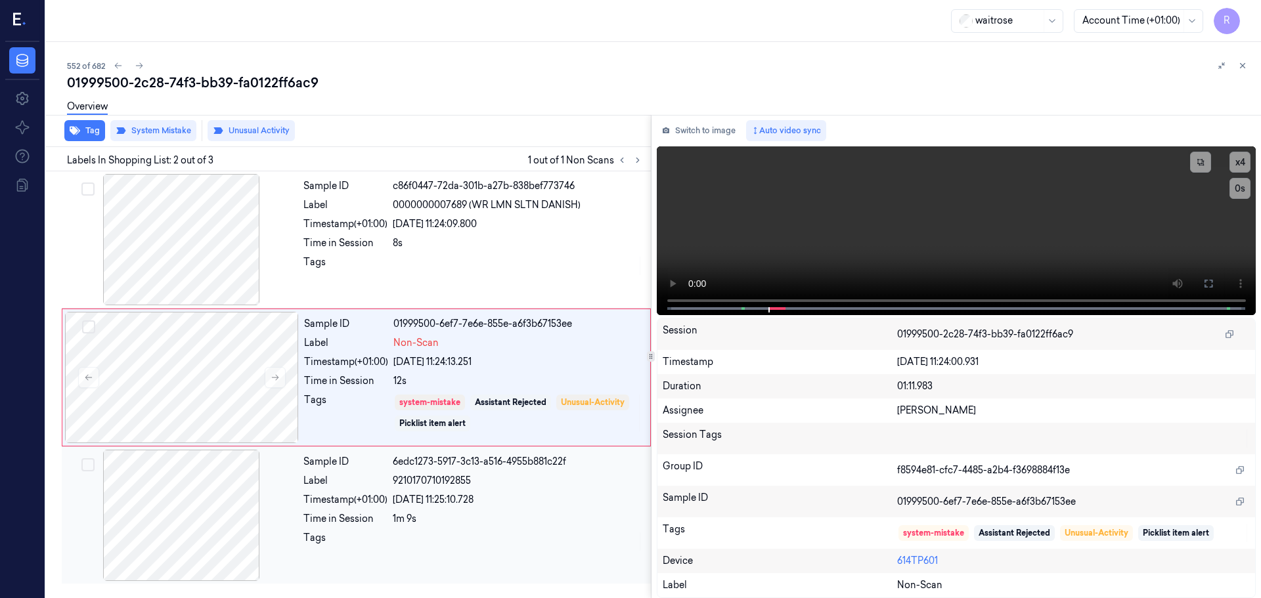
click at [444, 536] on div at bounding box center [518, 541] width 250 height 21
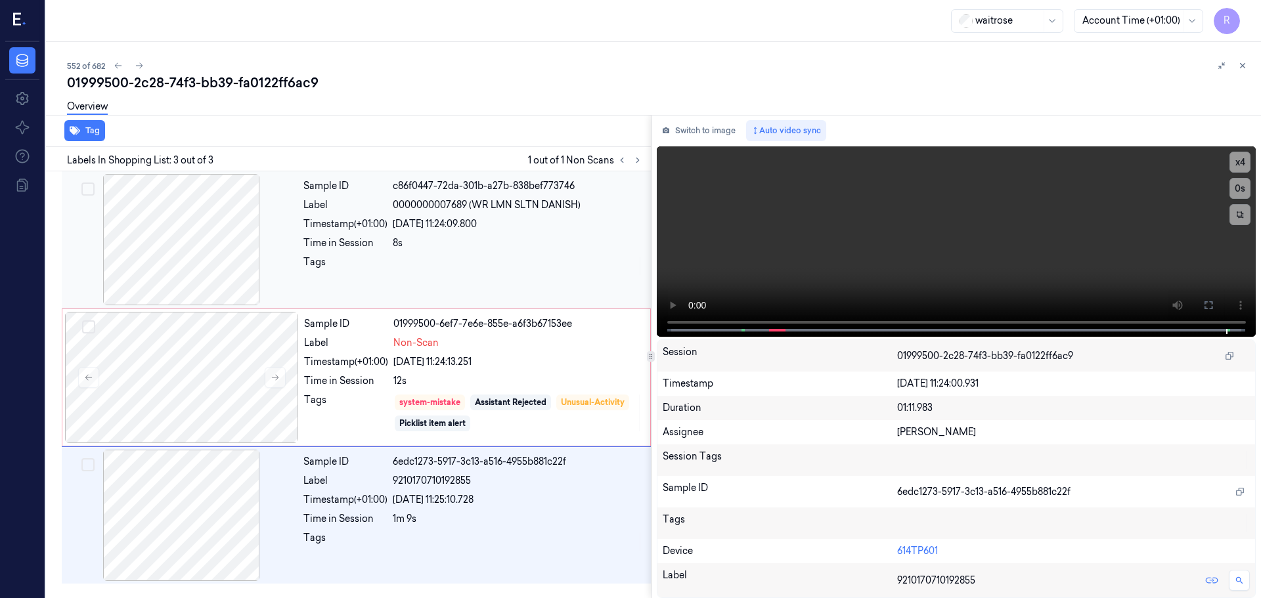
click at [481, 277] on div "Sample ID c86f0447-72da-301b-a27b-838bef773746 Label 0000000007689 (WR LMN SLTN…" at bounding box center [473, 239] width 350 height 131
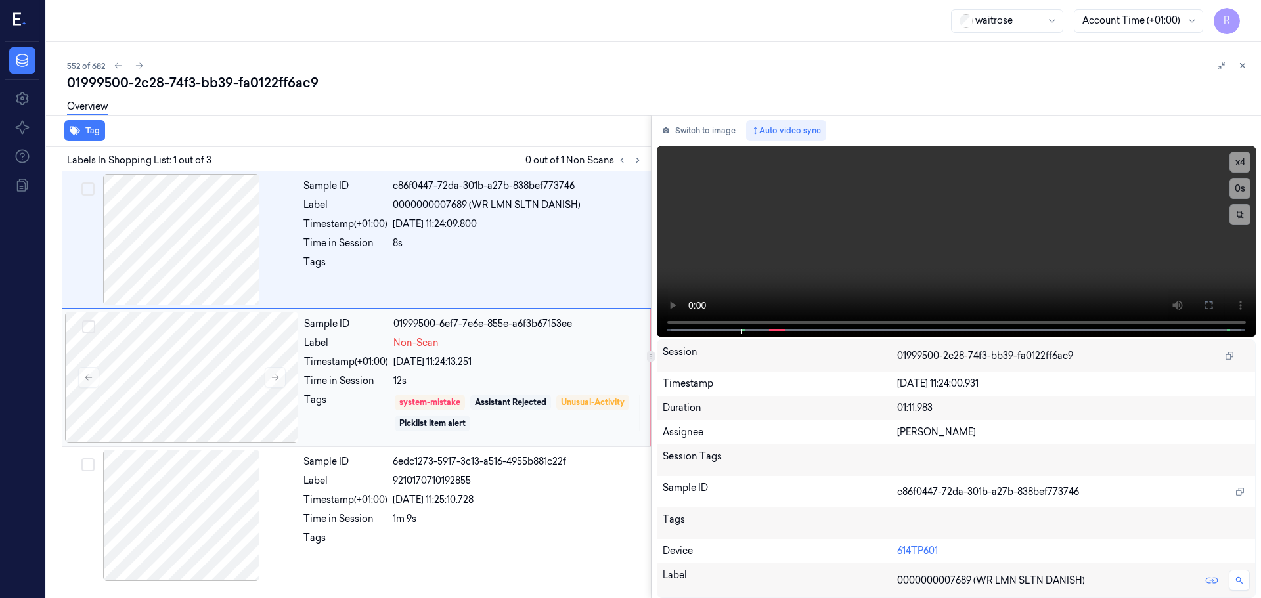
click at [521, 382] on div "12s" at bounding box center [517, 381] width 249 height 14
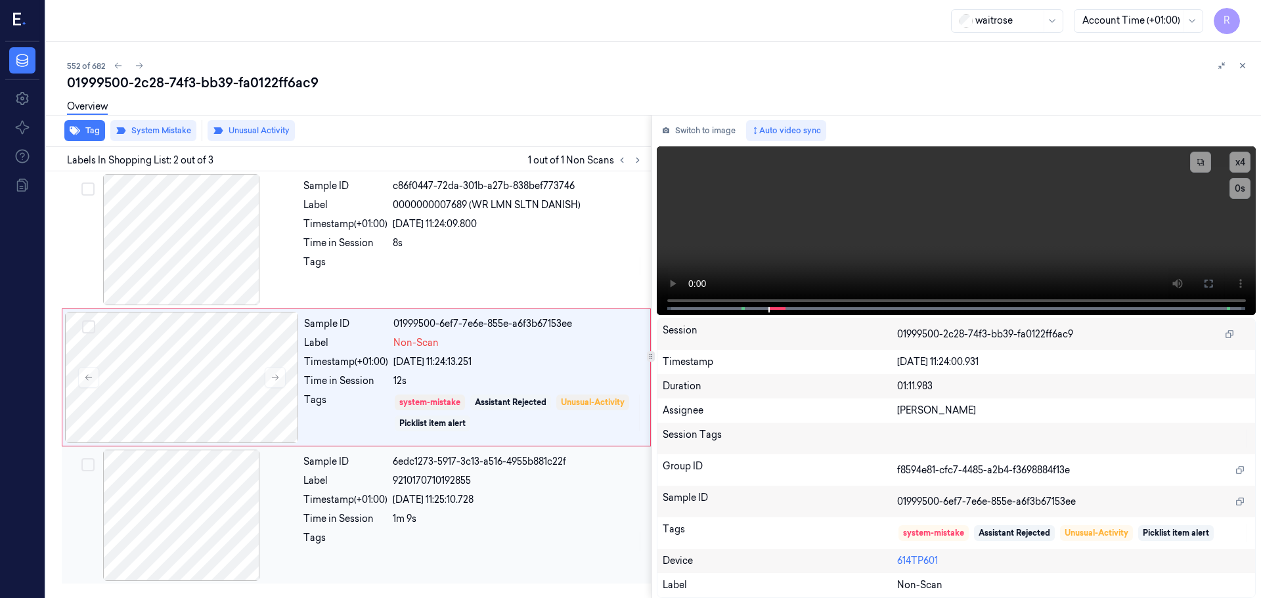
click at [508, 510] on div "Sample ID 6edc1273-5917-3c13-a516-4955b881c22f Label 9210170710192855 Timestamp…" at bounding box center [473, 515] width 350 height 131
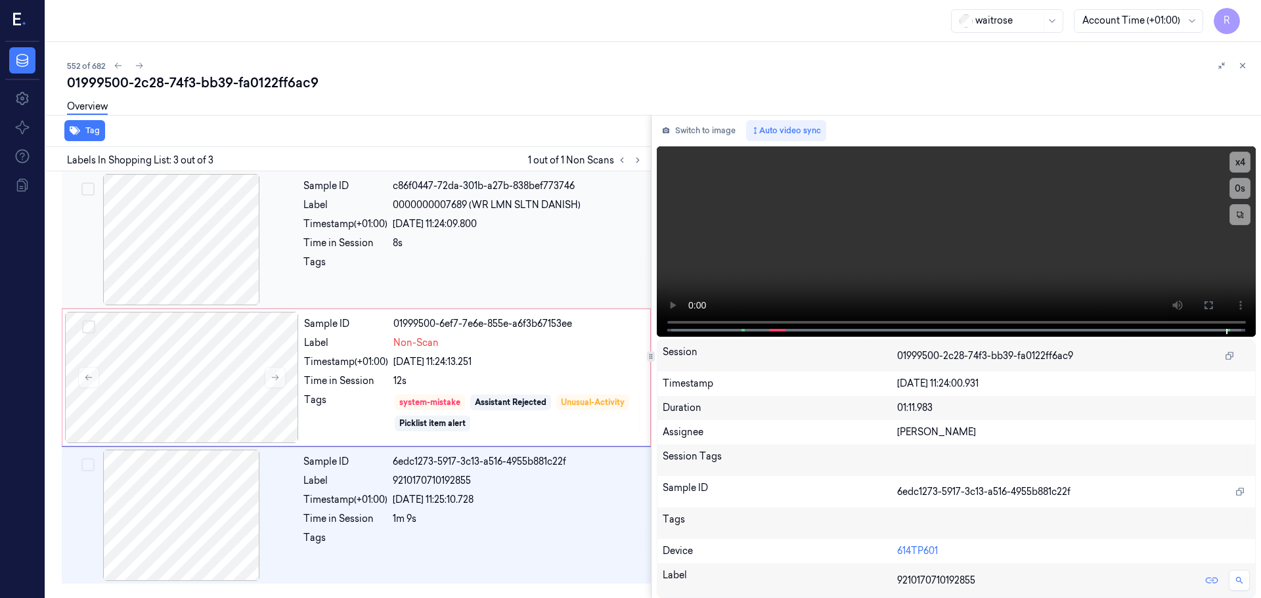
click at [514, 259] on div at bounding box center [518, 265] width 250 height 21
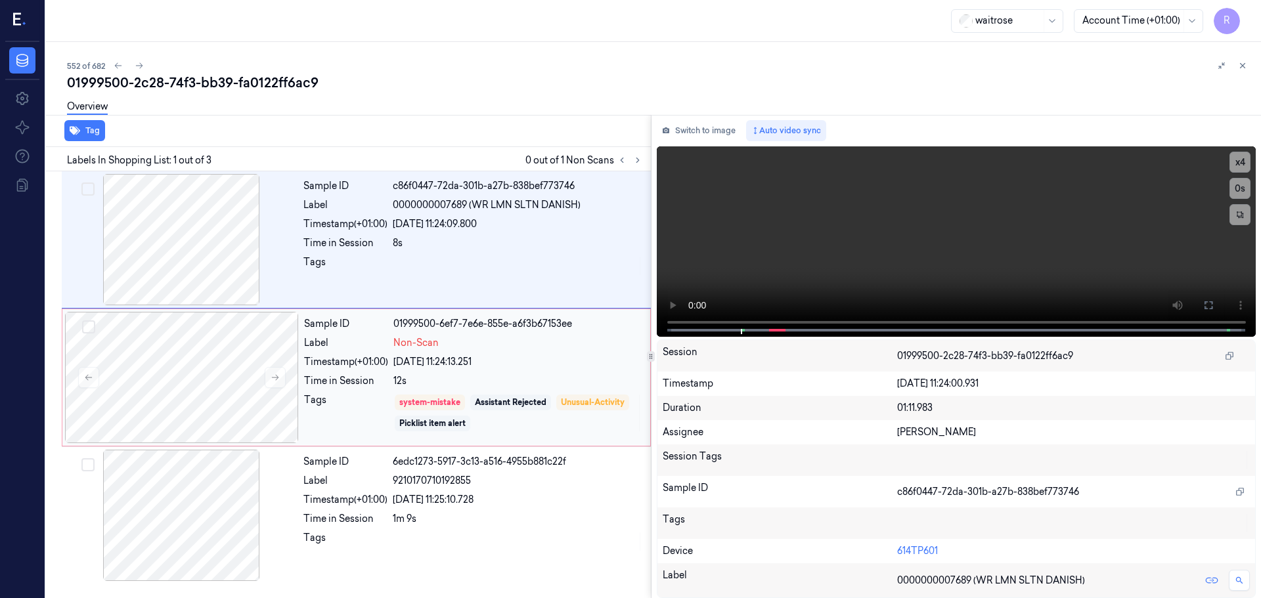
click at [535, 361] on div "[DATE] 11:24:13.251" at bounding box center [517, 362] width 249 height 14
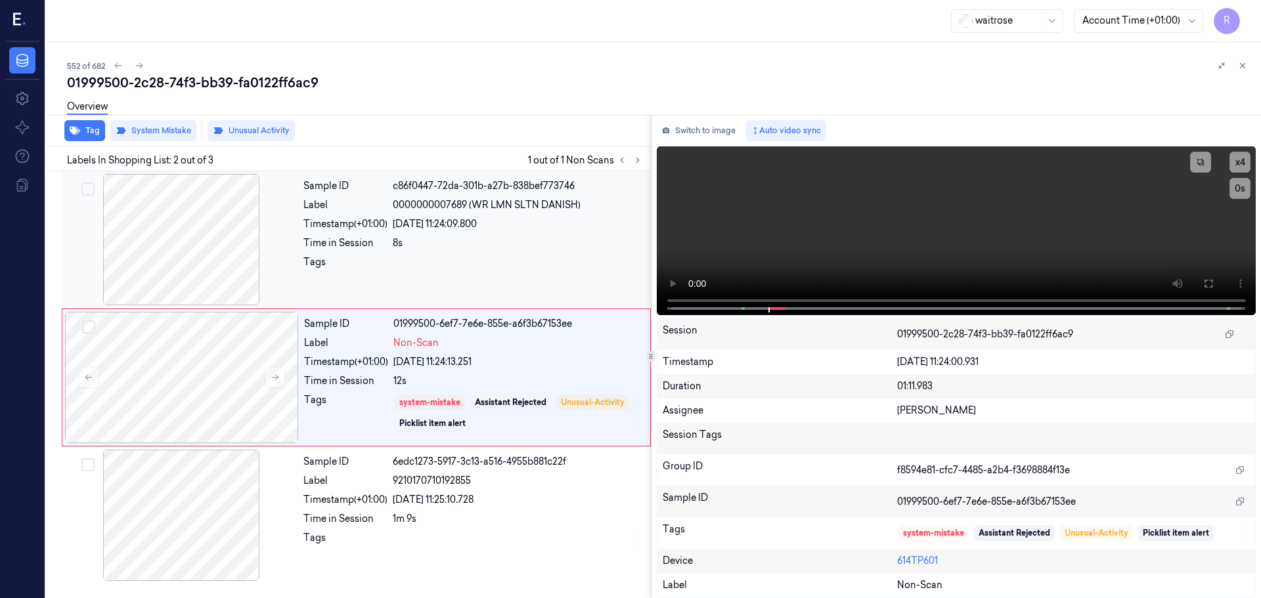
click at [384, 243] on div "Time in Session" at bounding box center [345, 243] width 84 height 14
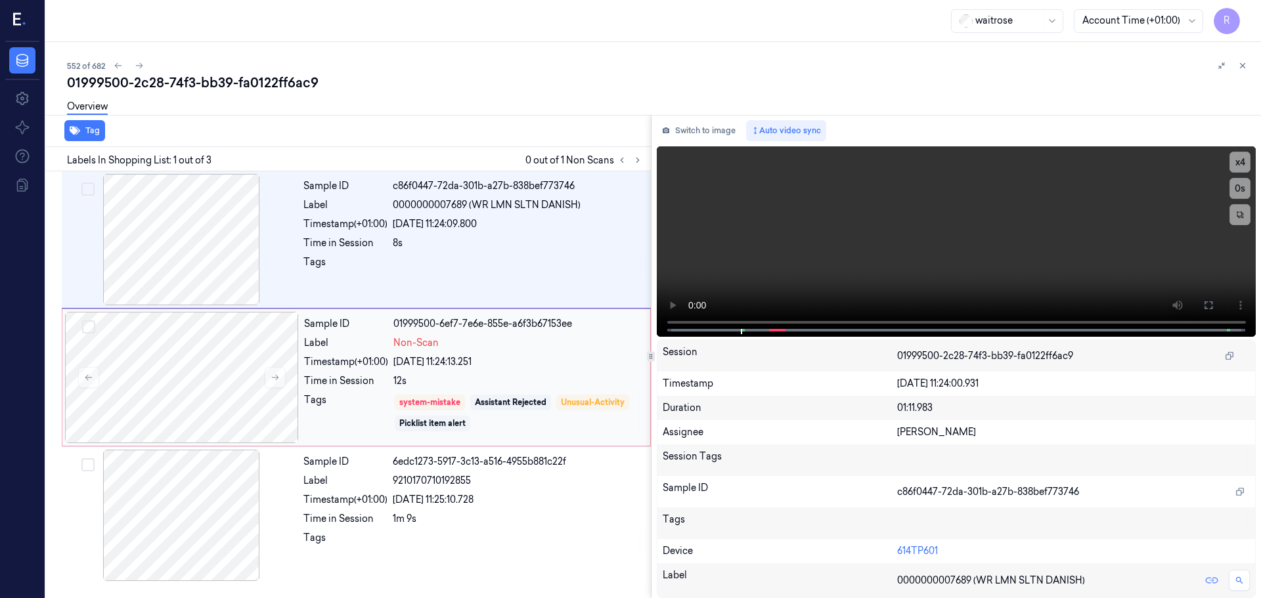
click at [407, 342] on span "Non-Scan" at bounding box center [415, 343] width 45 height 14
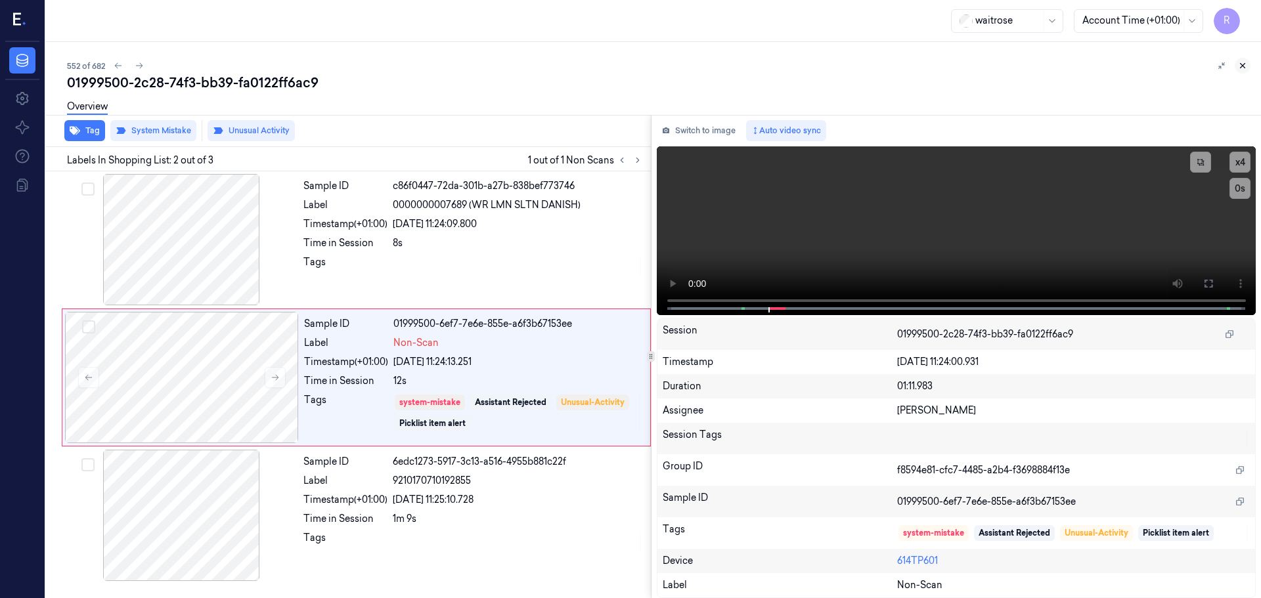
click at [1241, 70] on button at bounding box center [1243, 66] width 16 height 16
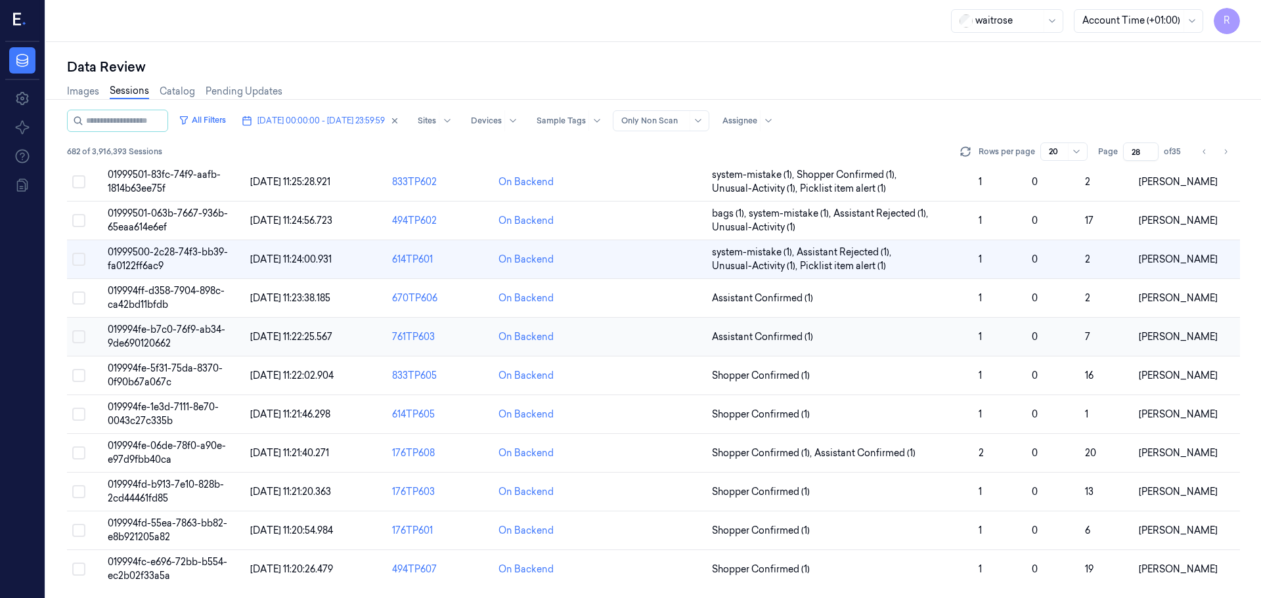
scroll to position [395, 0]
click at [814, 308] on td "Assistant Confirmed (1)" at bounding box center [840, 297] width 267 height 39
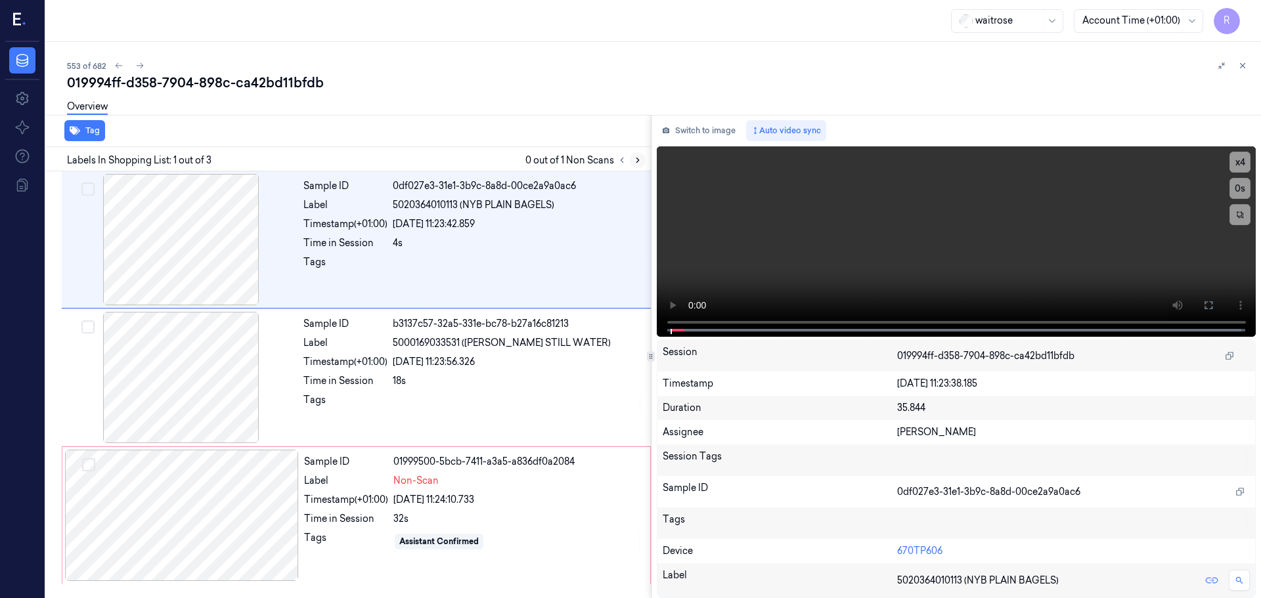
click at [637, 164] on icon at bounding box center [637, 160] width 9 height 9
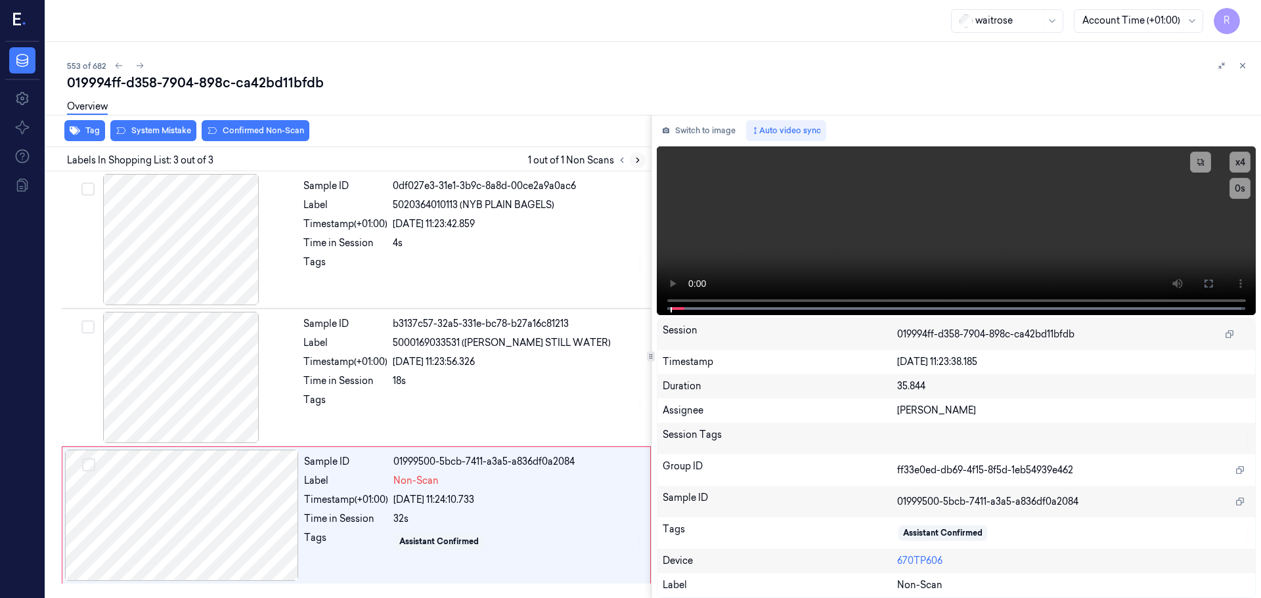
click at [636, 162] on icon at bounding box center [637, 160] width 9 height 9
click at [634, 164] on icon at bounding box center [637, 160] width 9 height 9
click at [288, 504] on div at bounding box center [182, 515] width 234 height 131
click at [287, 504] on div at bounding box center [182, 515] width 234 height 131
click at [196, 267] on div at bounding box center [181, 239] width 234 height 131
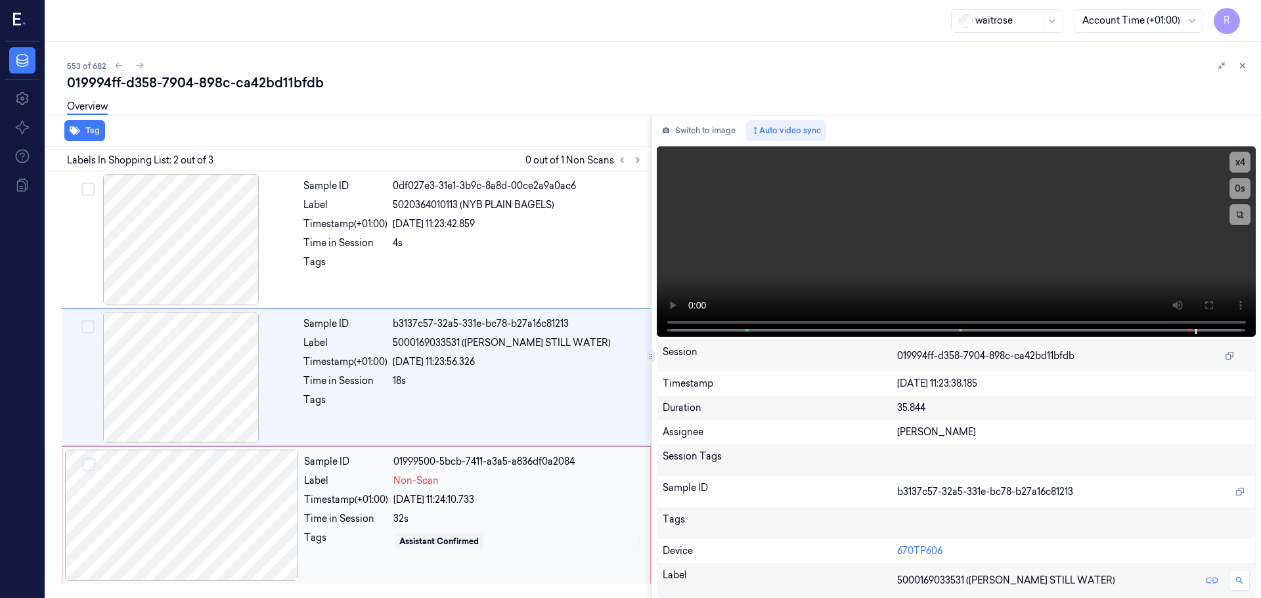
click at [221, 527] on div at bounding box center [182, 515] width 234 height 131
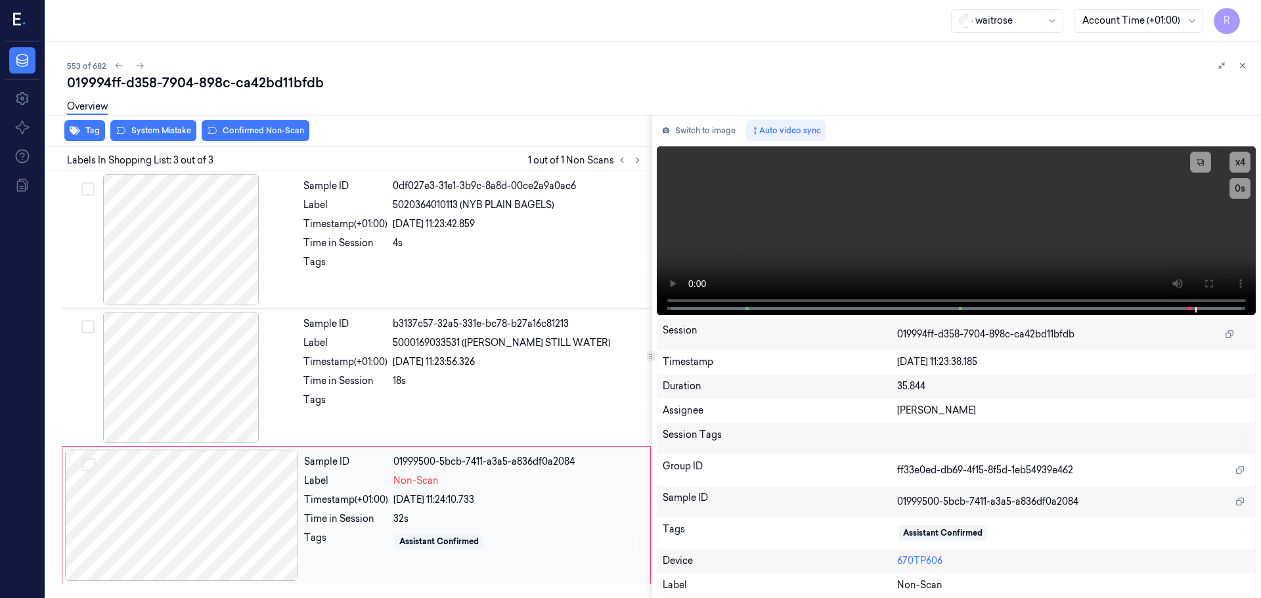
click at [269, 526] on div at bounding box center [182, 515] width 234 height 131
click at [1237, 156] on button "x 4" at bounding box center [1239, 162] width 21 height 21
click at [175, 378] on div at bounding box center [181, 377] width 234 height 131
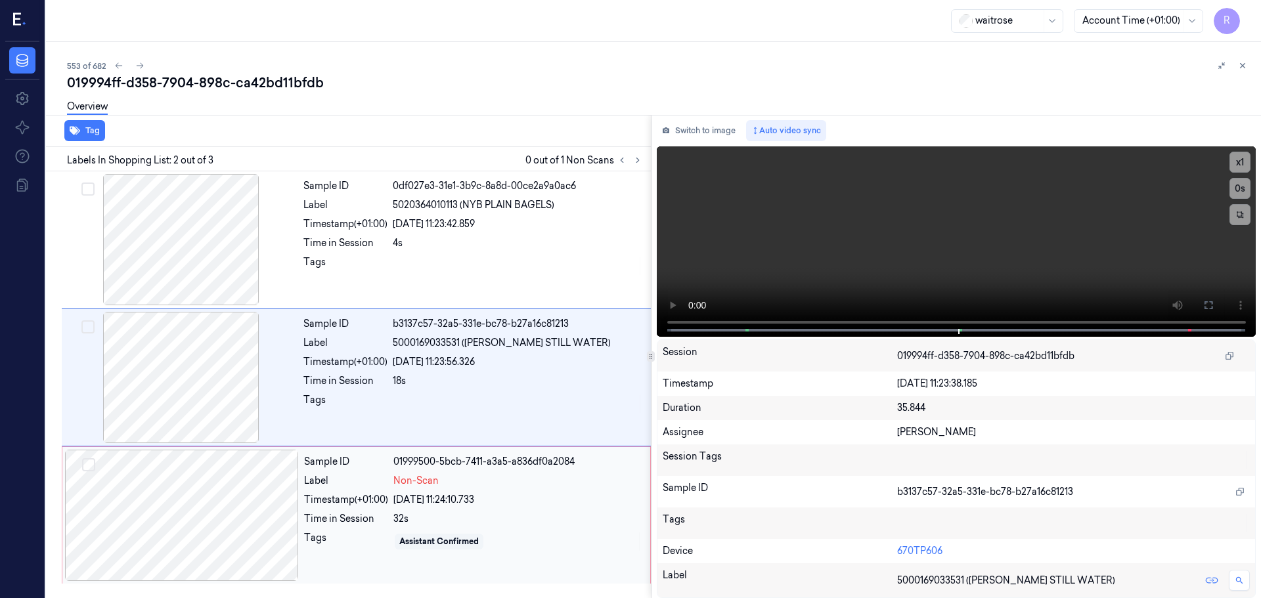
drag, startPoint x: 244, startPoint y: 499, endPoint x: 180, endPoint y: 334, distance: 177.6
click at [244, 500] on div at bounding box center [182, 515] width 234 height 131
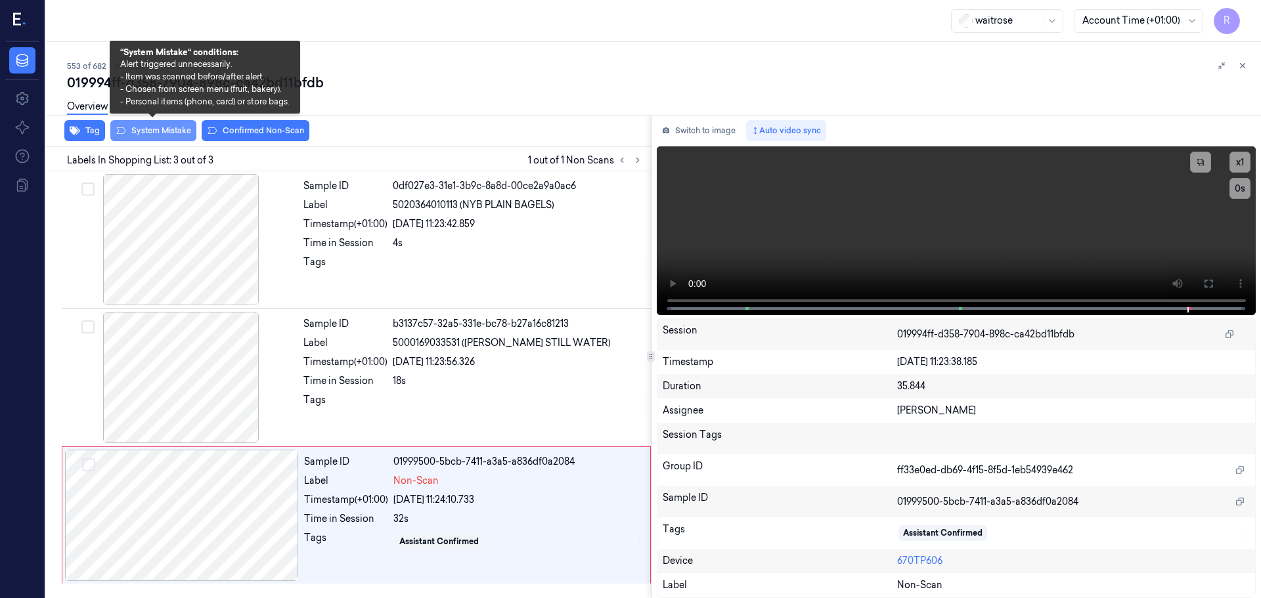
click at [171, 135] on button "System Mistake" at bounding box center [153, 130] width 86 height 21
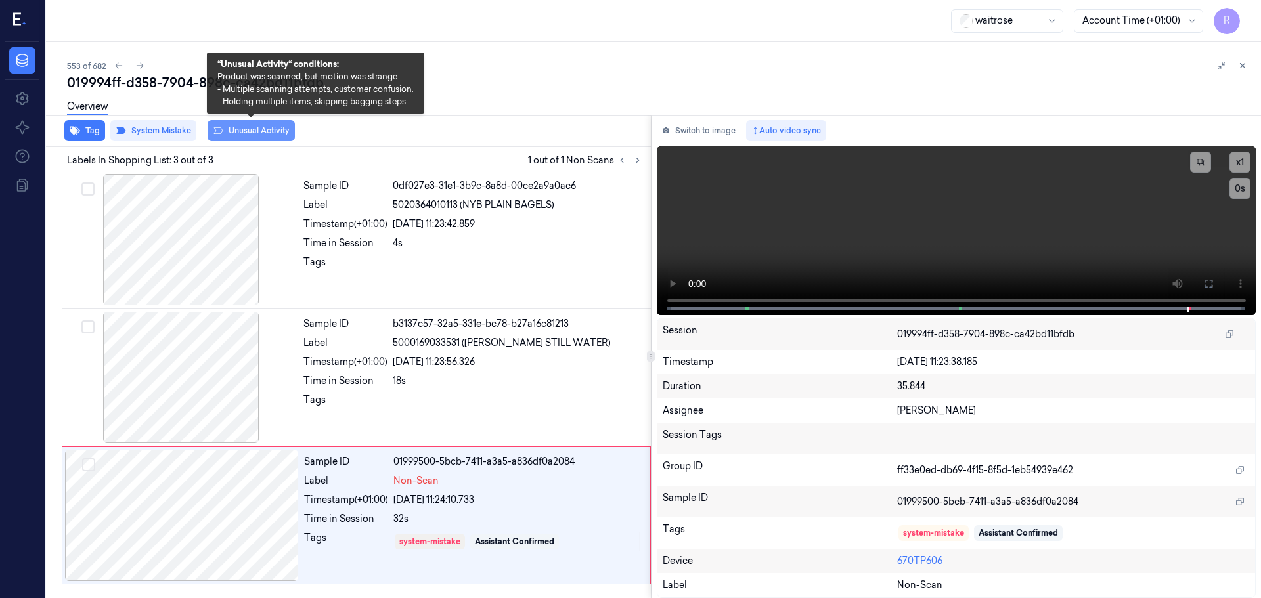
click at [236, 133] on button "Unusual Activity" at bounding box center [251, 130] width 87 height 21
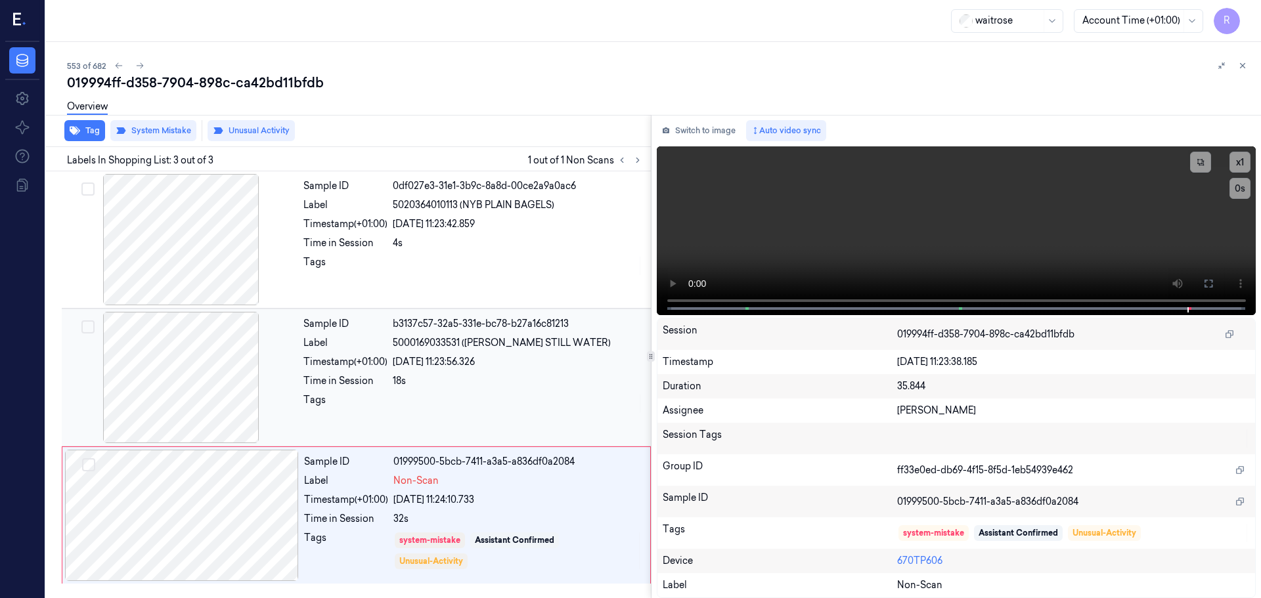
click at [387, 366] on div "Timestamp (+01:00)" at bounding box center [345, 362] width 84 height 14
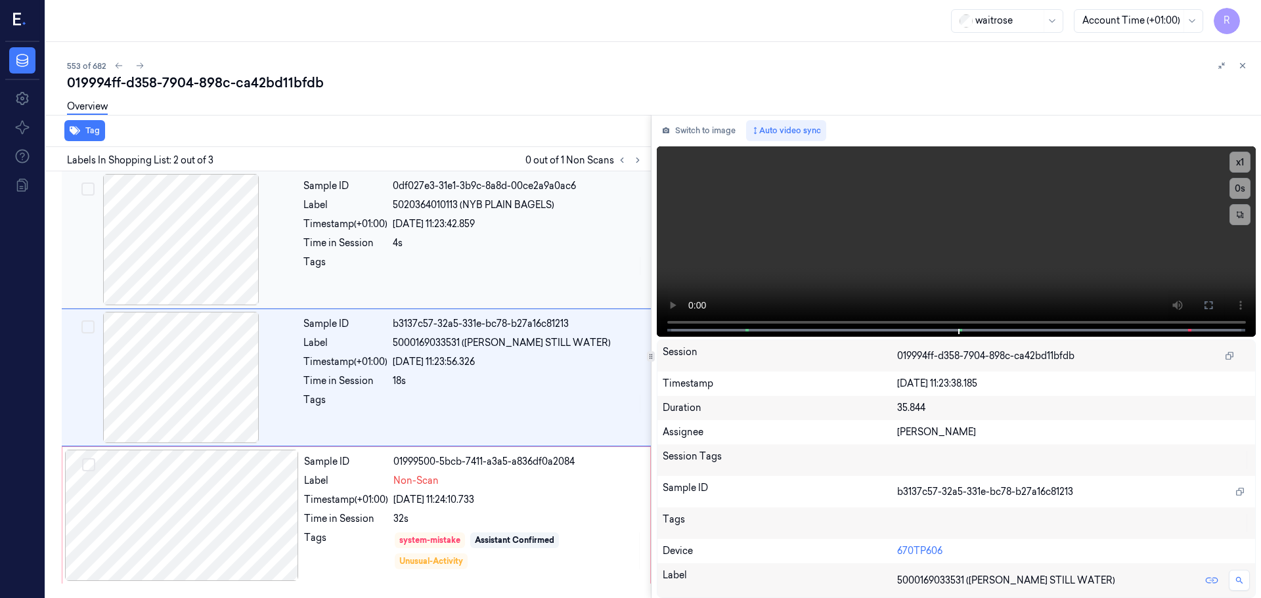
click at [422, 283] on div "Sample ID 0df027e3-31e1-3b9c-8a8d-00ce2a9a0ac6 Label 5020364010113 (NYB PLAIN B…" at bounding box center [473, 239] width 350 height 131
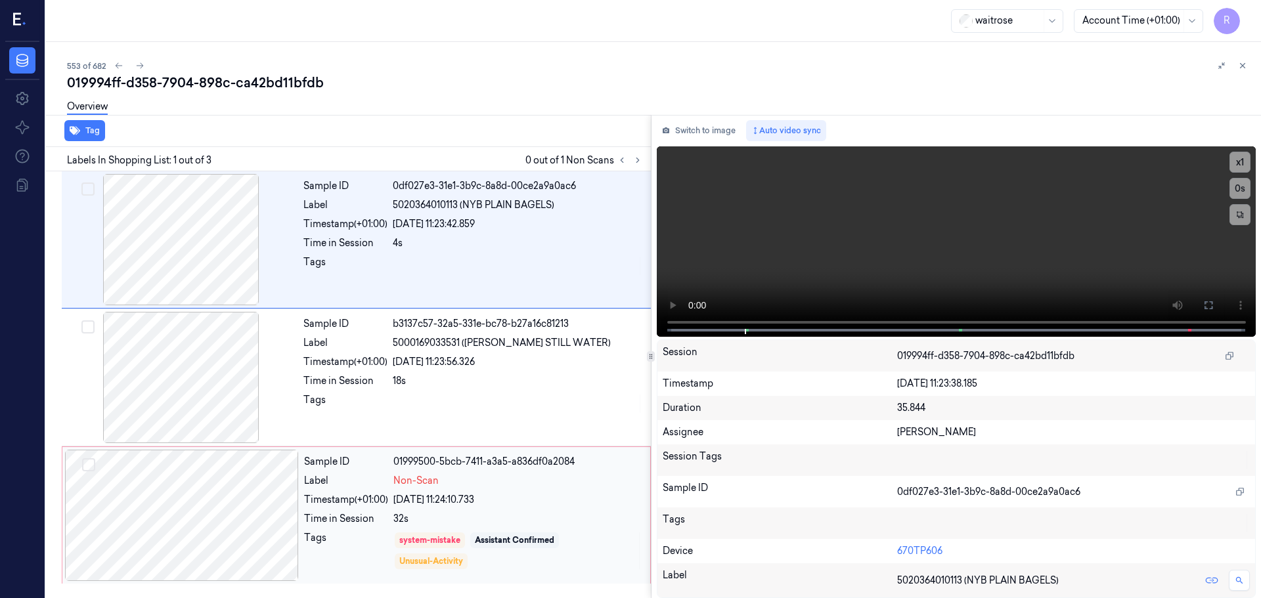
click at [424, 471] on div "Sample ID 01999500-5bcb-7411-a3a5-a836df0a2084 Label Non-Scan Timestamp (+01:00…" at bounding box center [473, 515] width 349 height 131
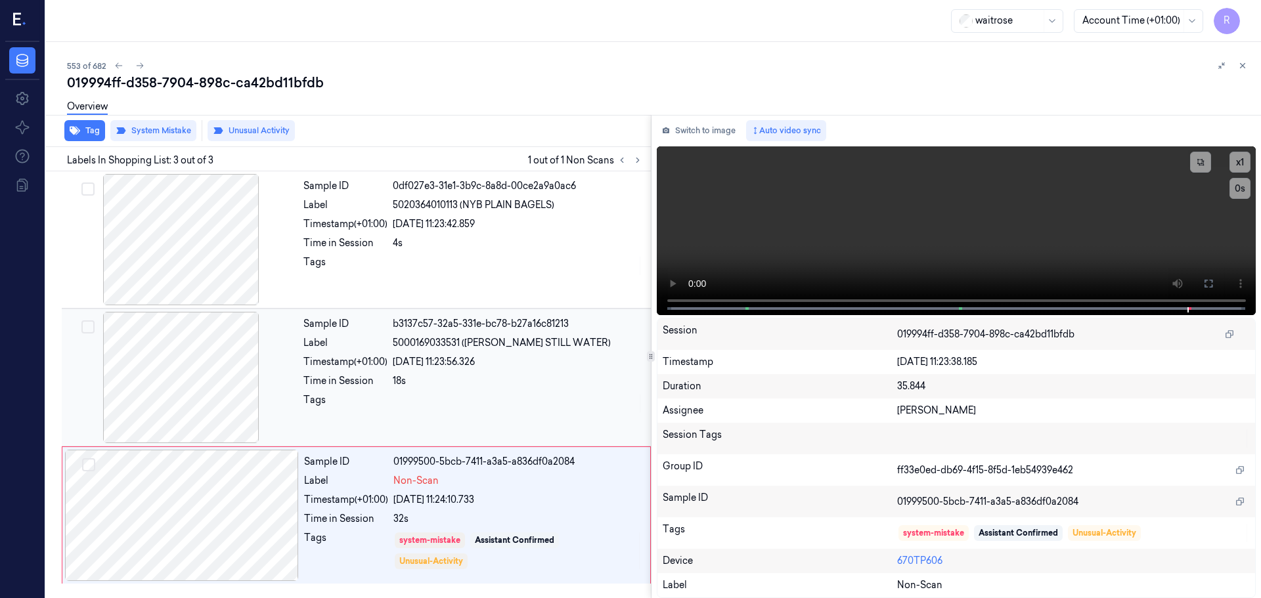
click at [393, 399] on div "Tags" at bounding box center [473, 403] width 340 height 21
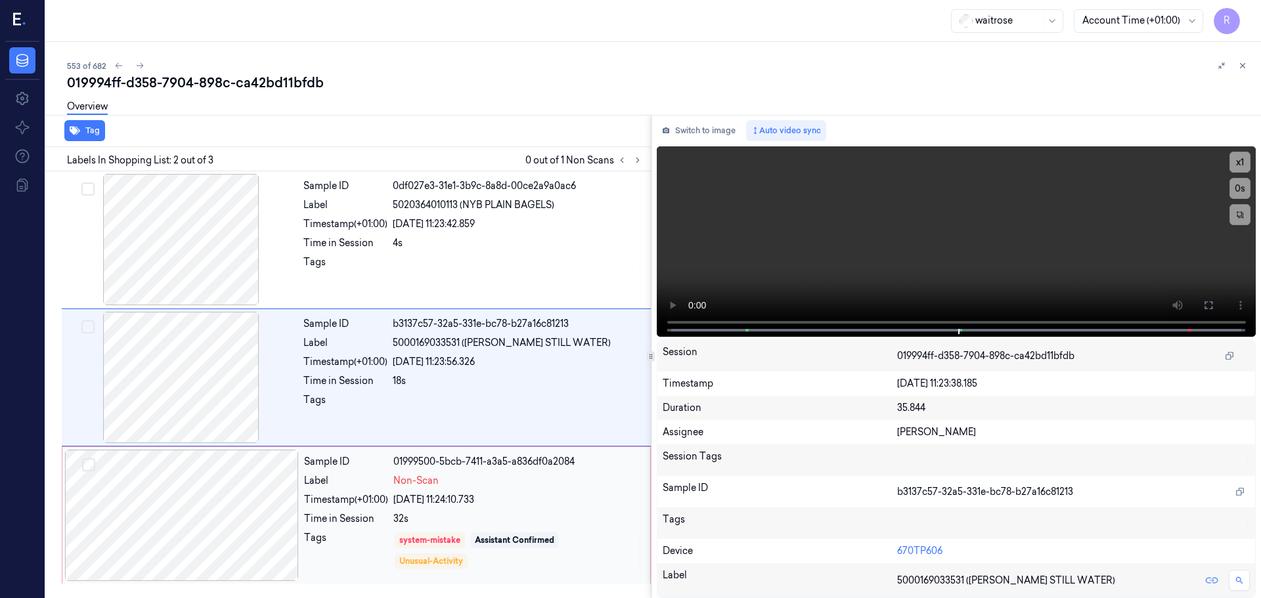
click at [385, 480] on div "Label" at bounding box center [346, 481] width 84 height 14
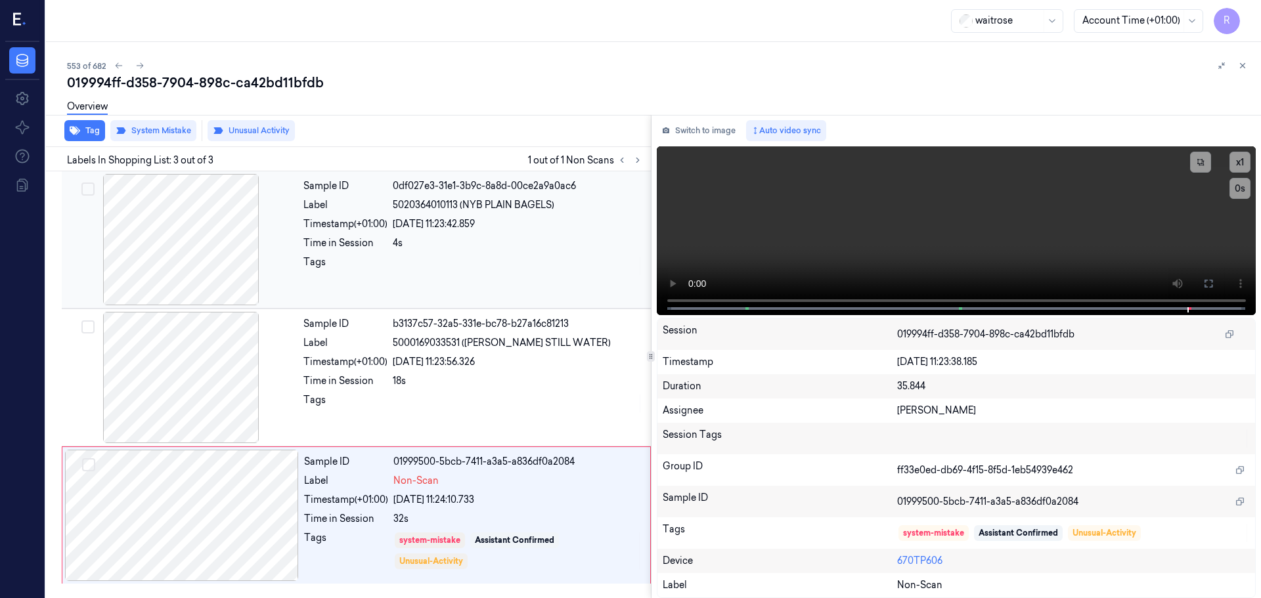
click at [423, 269] on div at bounding box center [518, 265] width 250 height 21
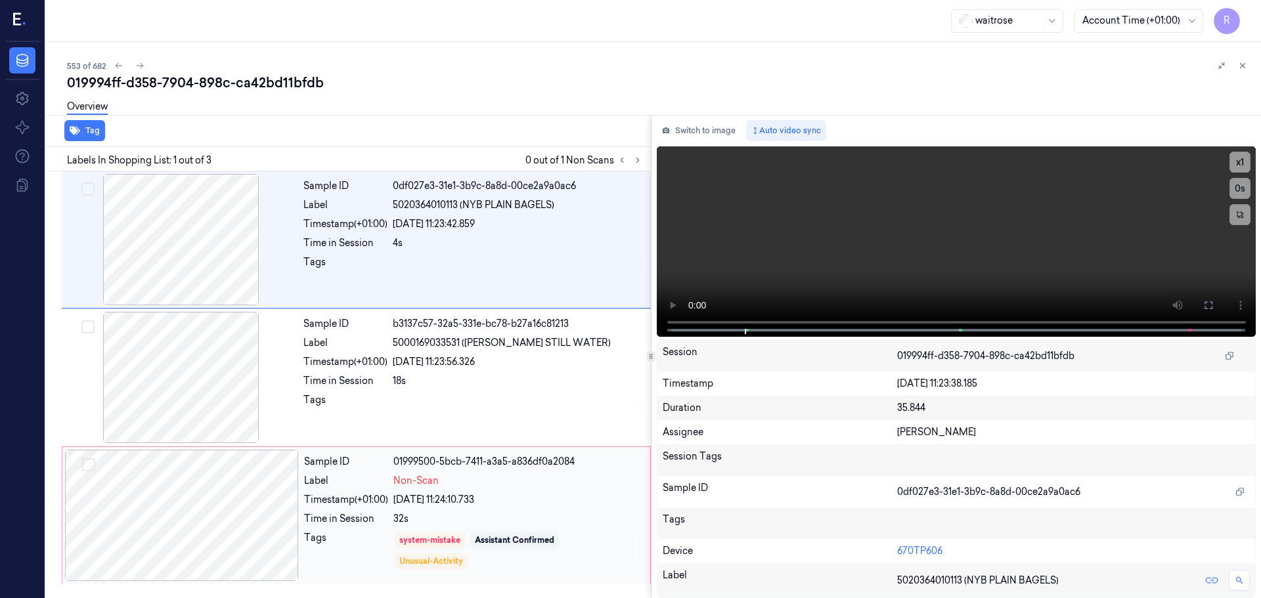
click at [413, 498] on div "[DATE] 11:24:10.733" at bounding box center [517, 500] width 249 height 14
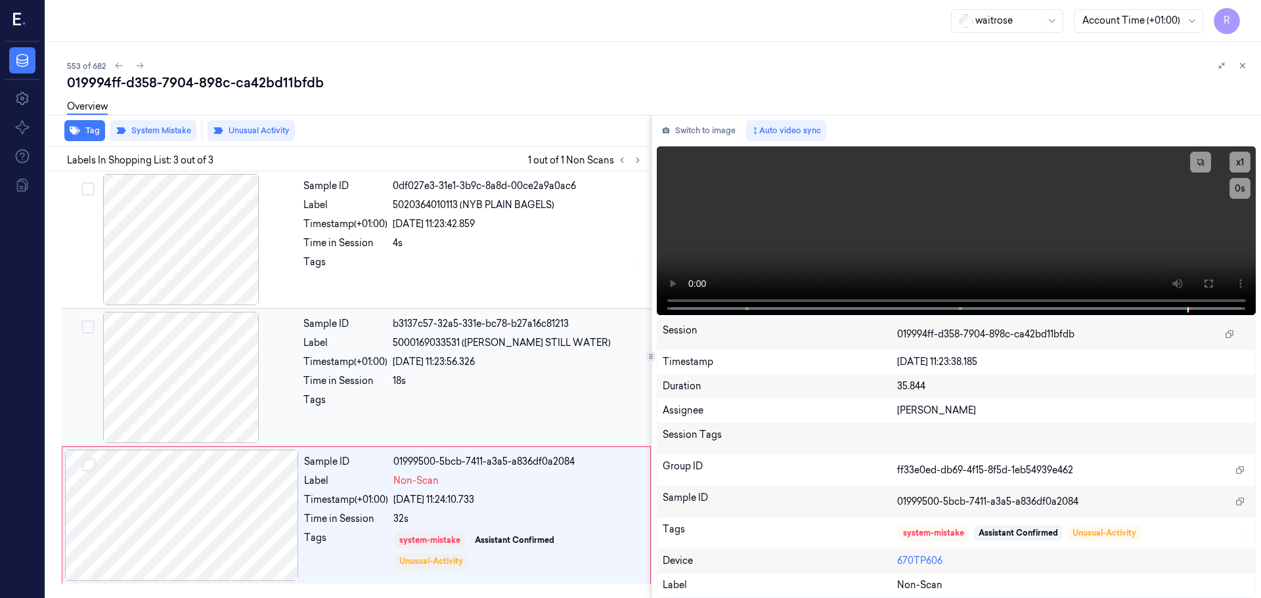
click at [397, 391] on div "Sample ID b3137c57-32a5-331e-bc78-b27a16c81213 Label 5000169033531 ([PERSON_NAM…" at bounding box center [473, 377] width 350 height 131
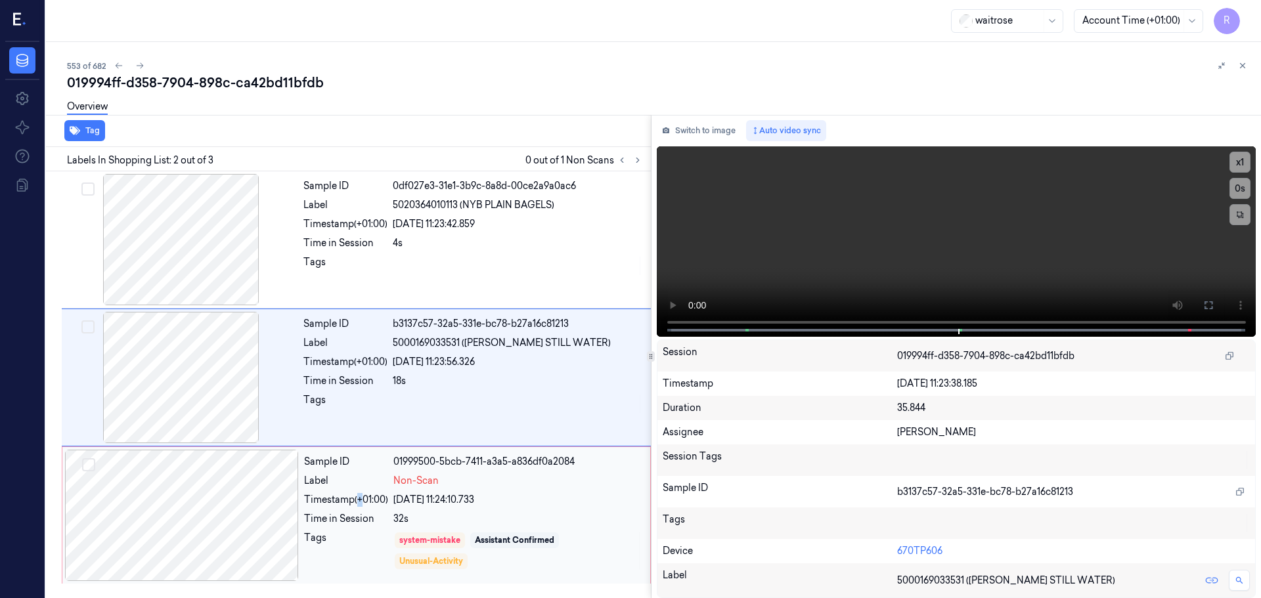
drag, startPoint x: 358, startPoint y: 494, endPoint x: 351, endPoint y: 503, distance: 11.3
click at [355, 501] on div "Timestamp (+01:00)" at bounding box center [346, 500] width 84 height 14
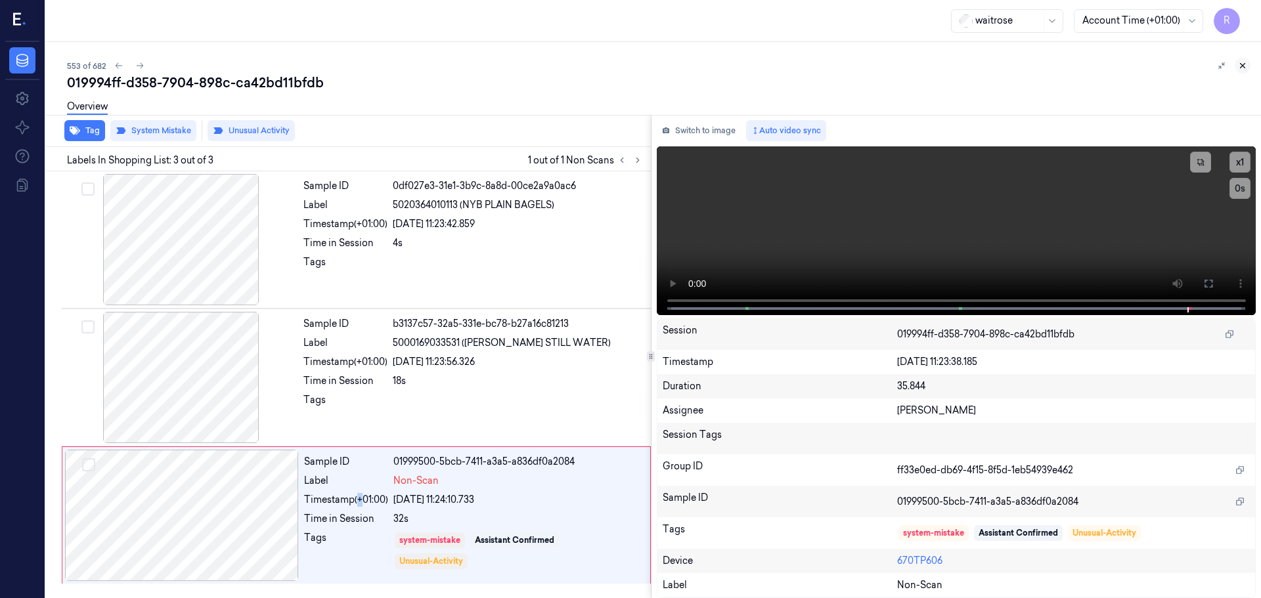
click at [1243, 66] on icon at bounding box center [1243, 66] width 5 height 5
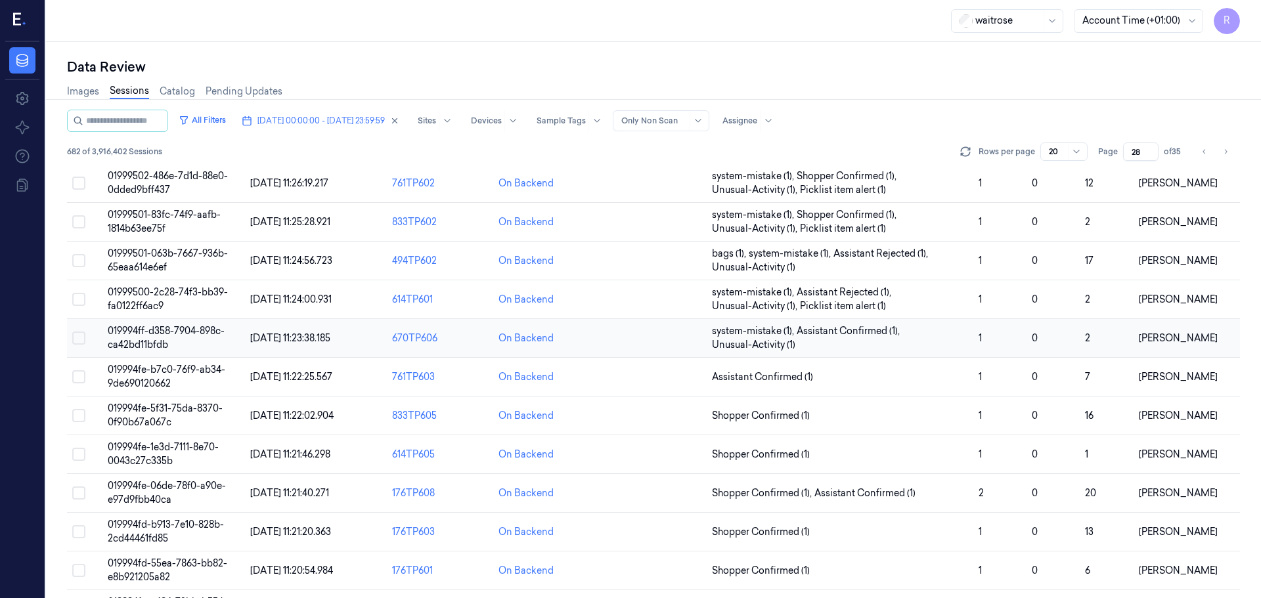
scroll to position [395, 0]
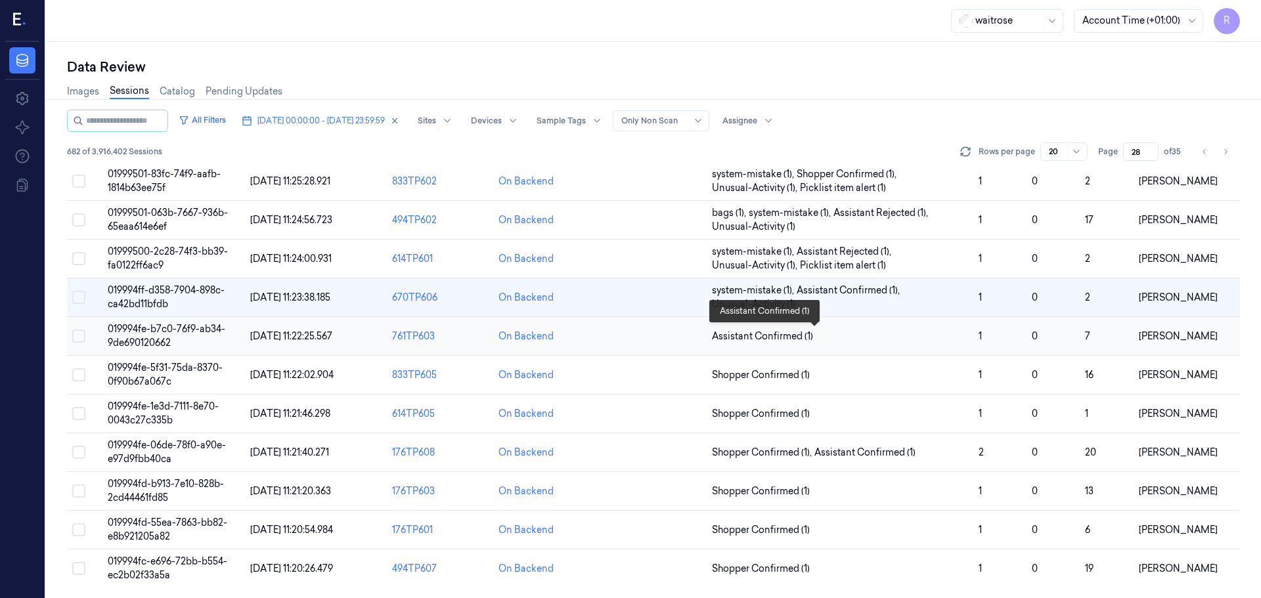
click at [865, 343] on span "Assistant Confirmed (1)" at bounding box center [840, 337] width 256 height 14
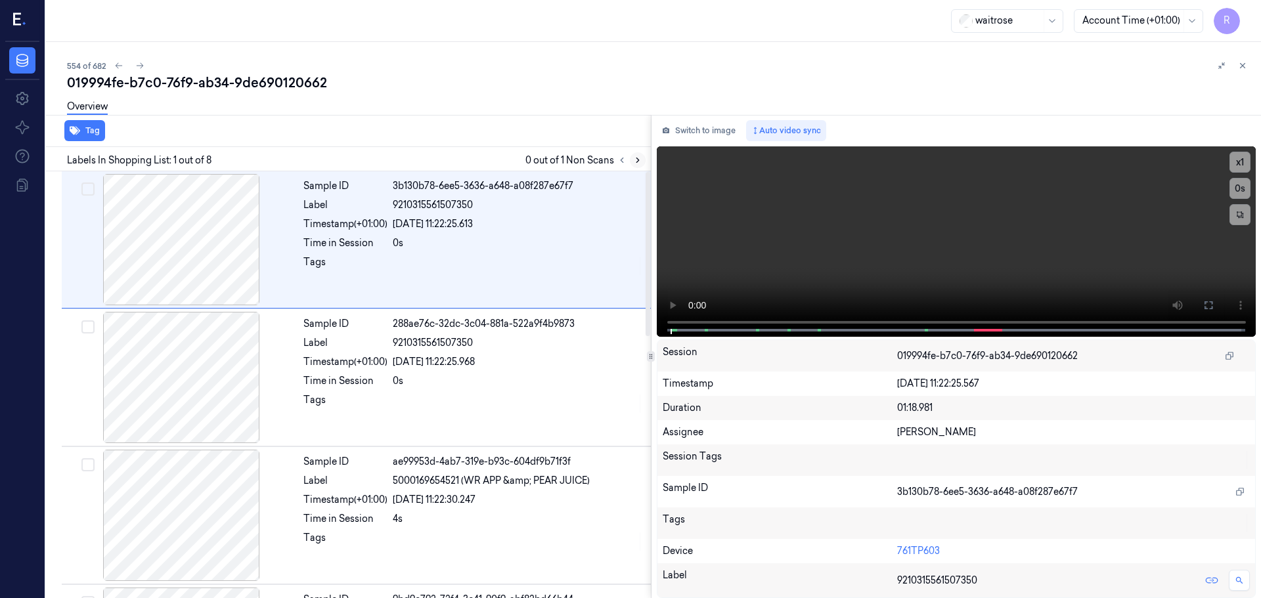
click at [636, 160] on icon at bounding box center [637, 160] width 9 height 9
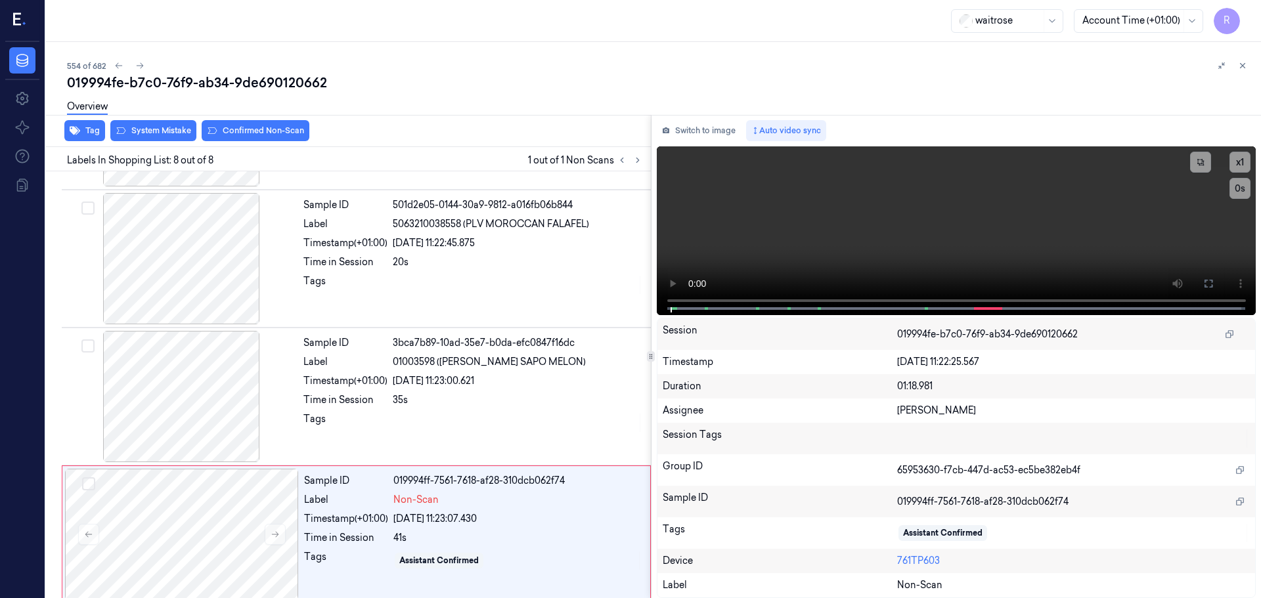
scroll to position [680, 0]
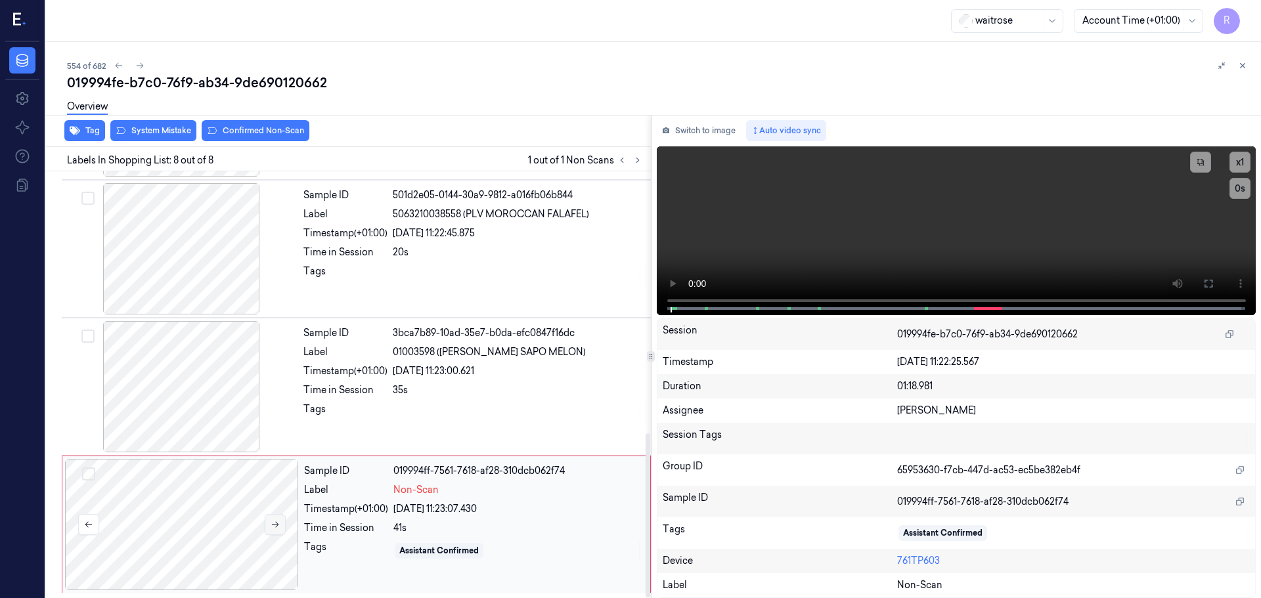
click at [274, 523] on icon at bounding box center [275, 524] width 9 height 9
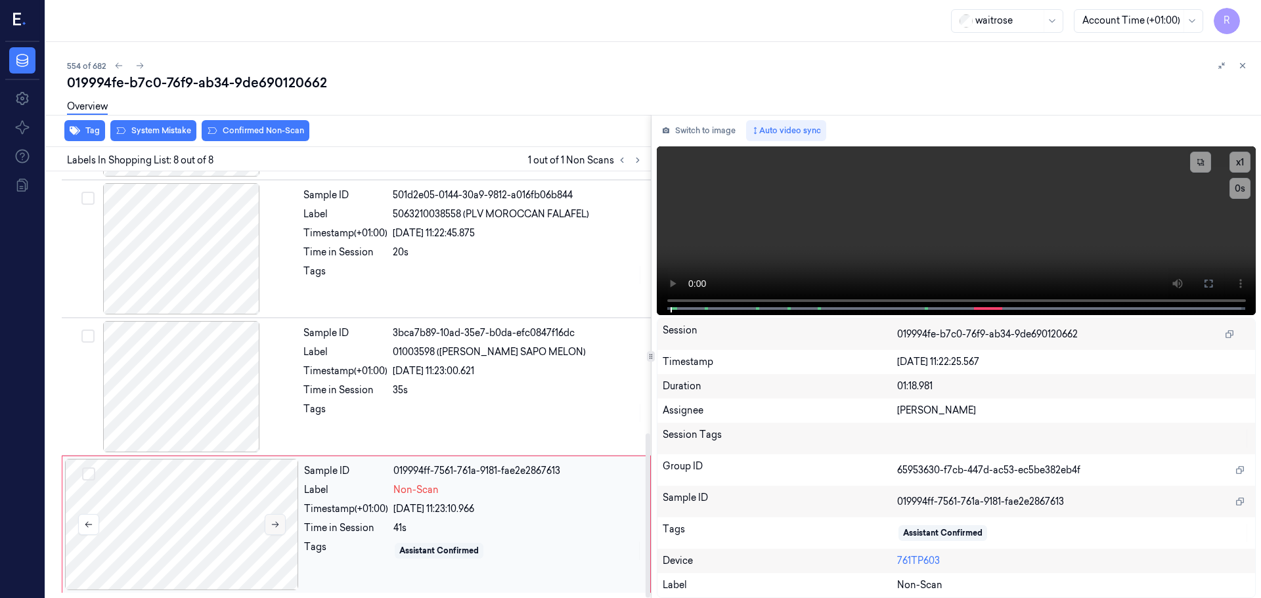
click at [274, 523] on icon at bounding box center [275, 524] width 9 height 9
click at [154, 267] on div at bounding box center [181, 248] width 234 height 131
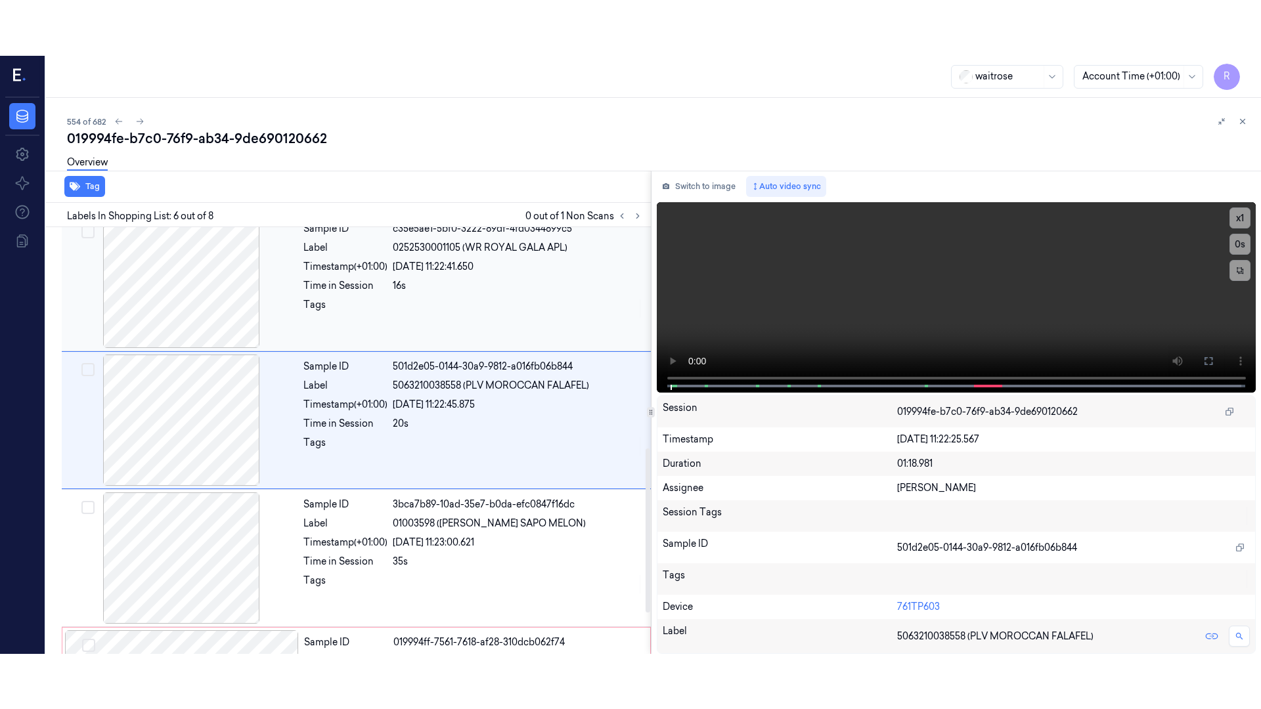
scroll to position [544, 0]
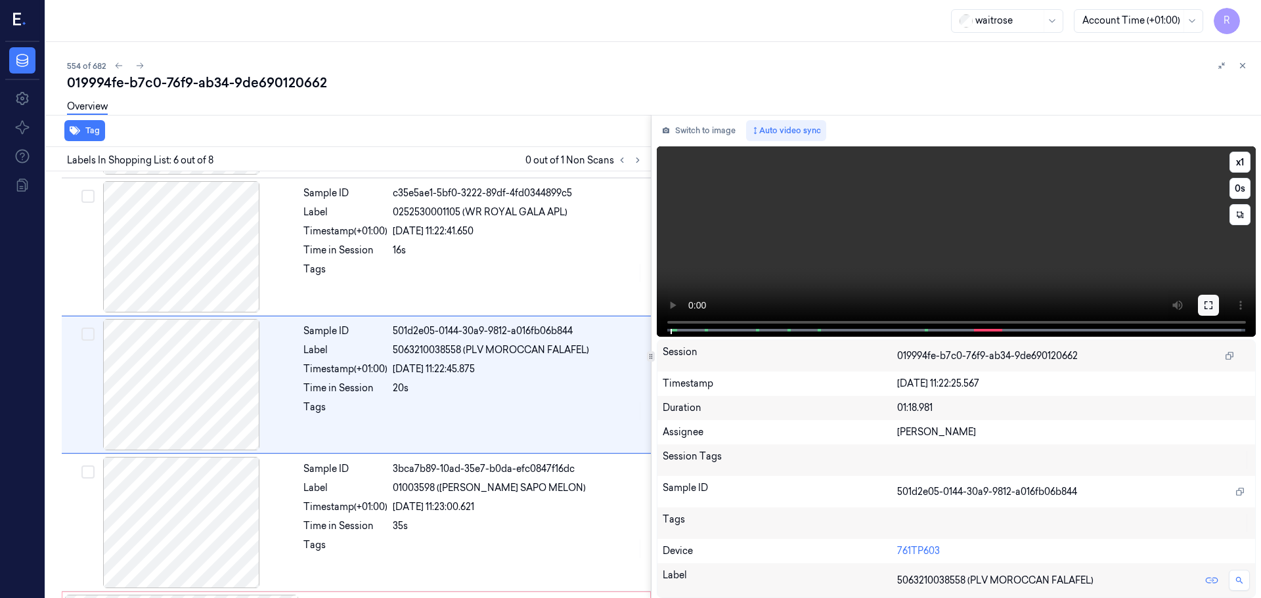
click at [1214, 301] on button at bounding box center [1208, 305] width 21 height 21
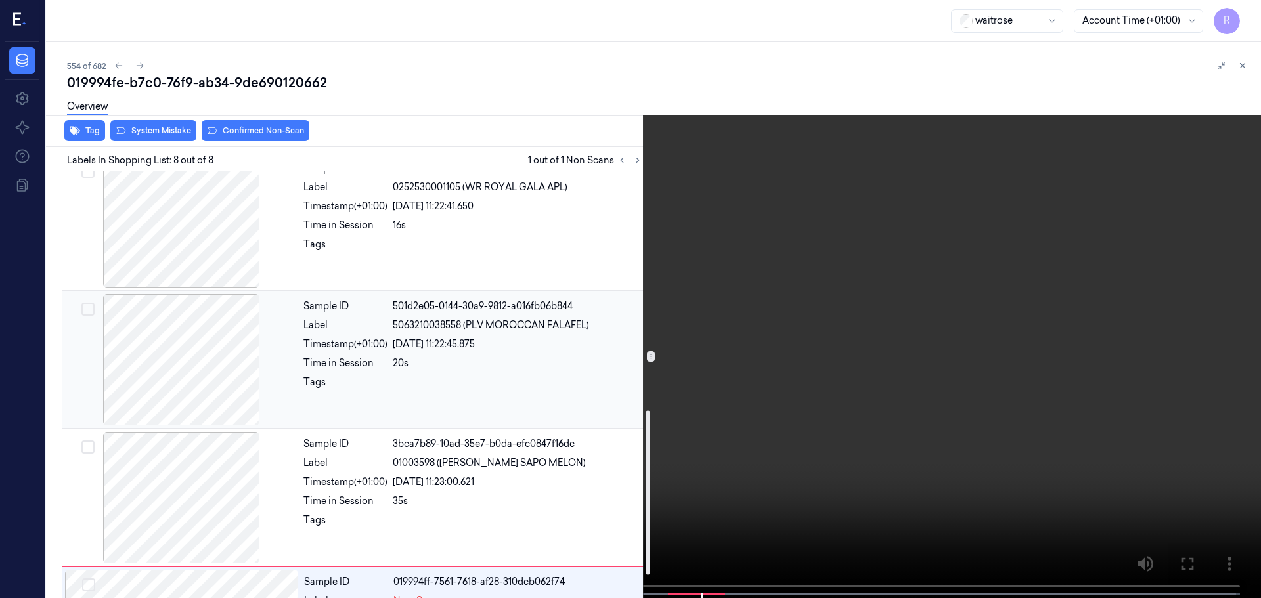
scroll to position [680, 0]
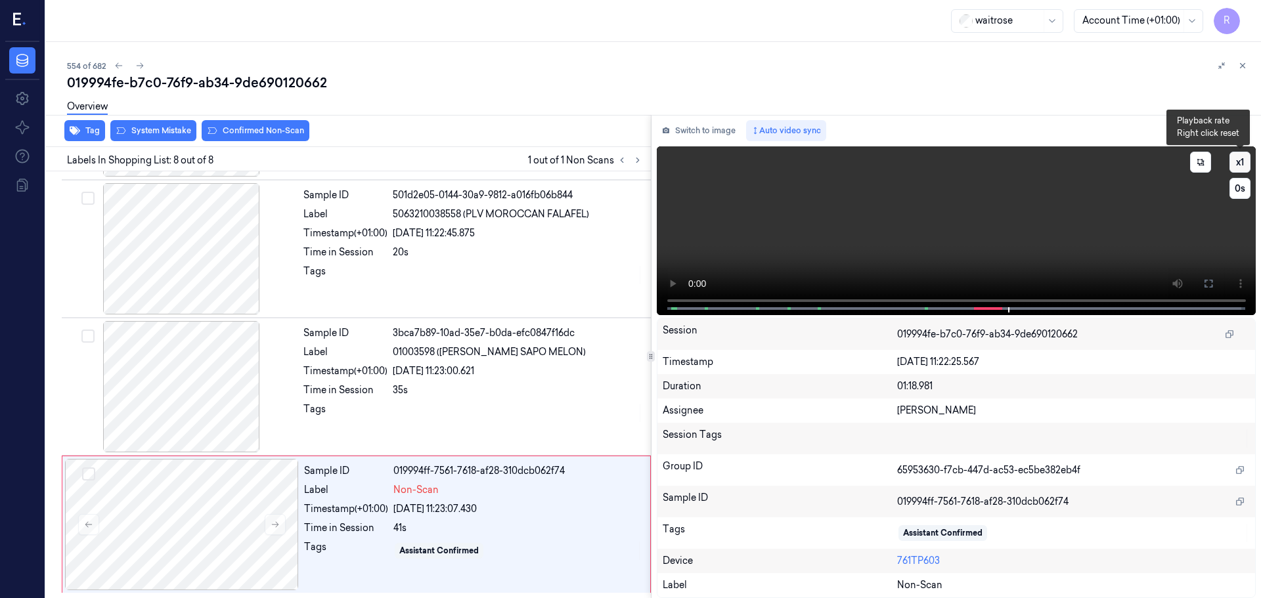
click at [1247, 169] on button "x 1" at bounding box center [1239, 162] width 21 height 21
click at [1245, 168] on button "x 2" at bounding box center [1239, 162] width 21 height 21
click at [384, 409] on div "Tags" at bounding box center [345, 413] width 84 height 21
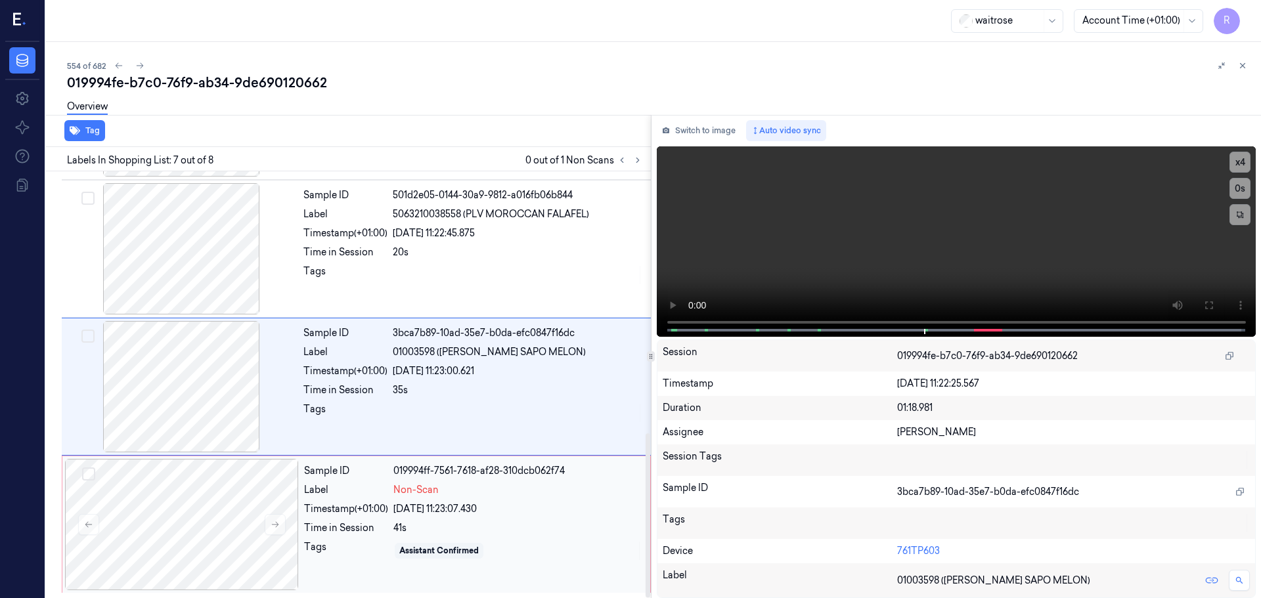
click at [435, 516] on div "[DATE] 11:23:07.430" at bounding box center [517, 509] width 249 height 14
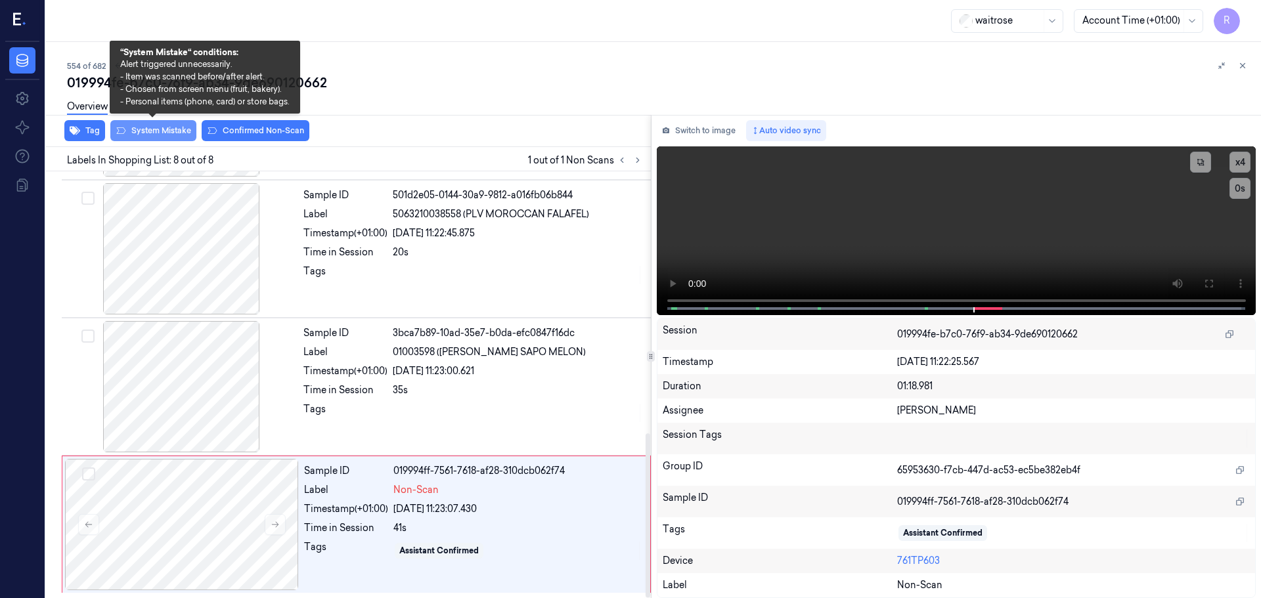
click at [162, 134] on button "System Mistake" at bounding box center [153, 130] width 86 height 21
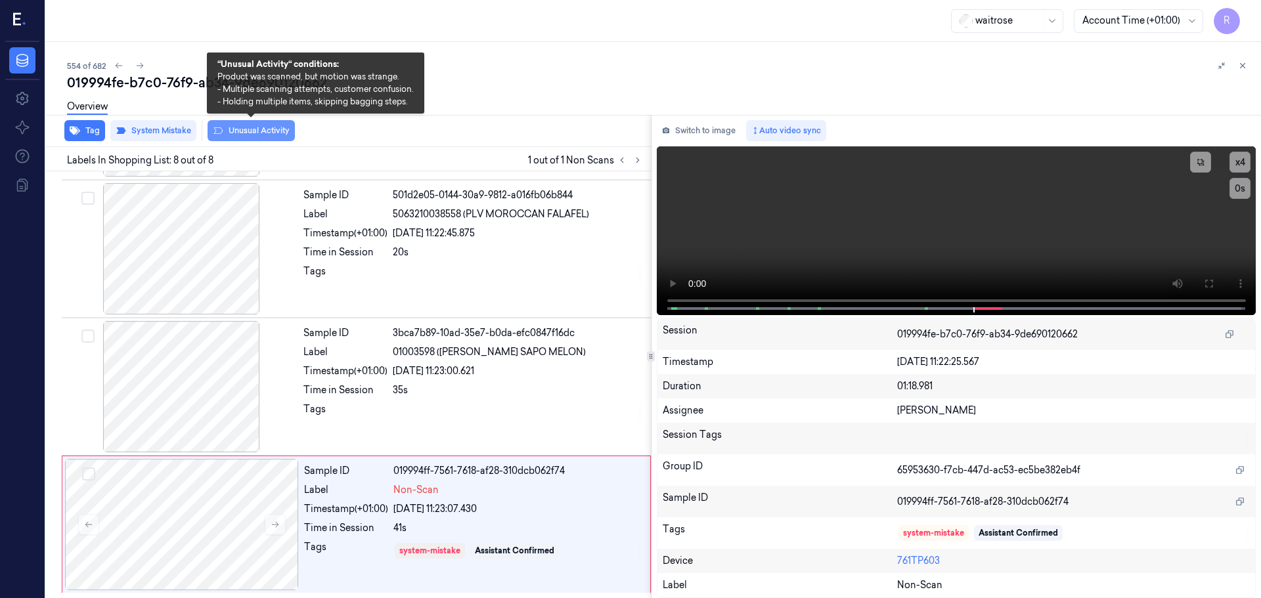
click at [240, 128] on button "Unusual Activity" at bounding box center [251, 130] width 87 height 21
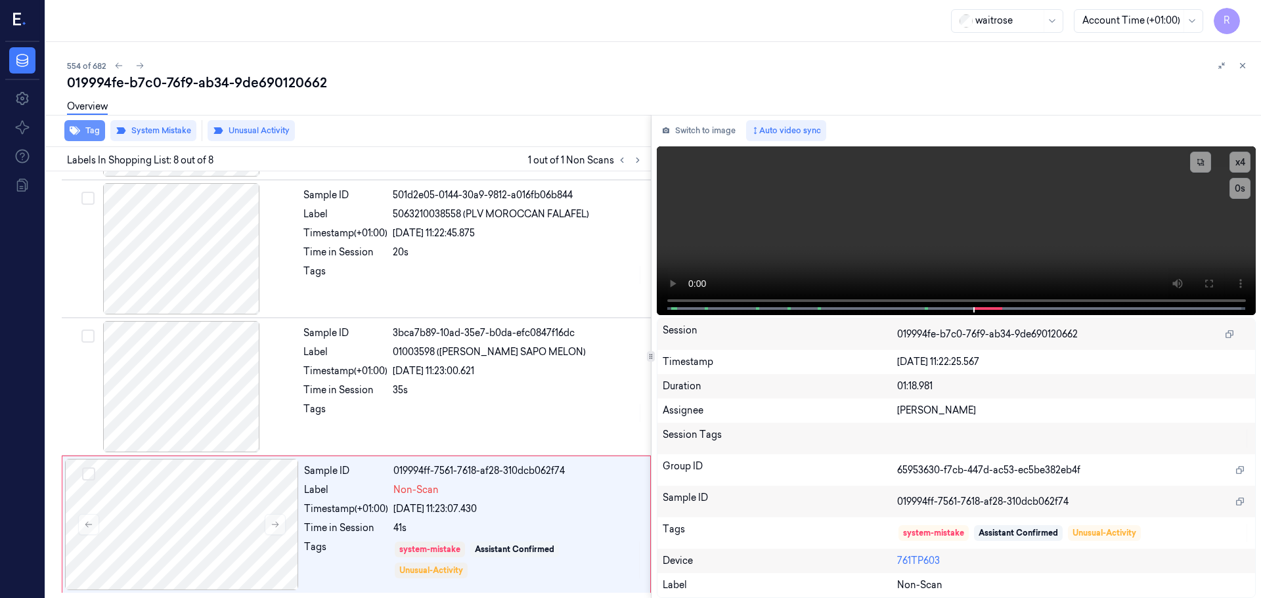
click at [84, 129] on button "Tag" at bounding box center [84, 130] width 41 height 21
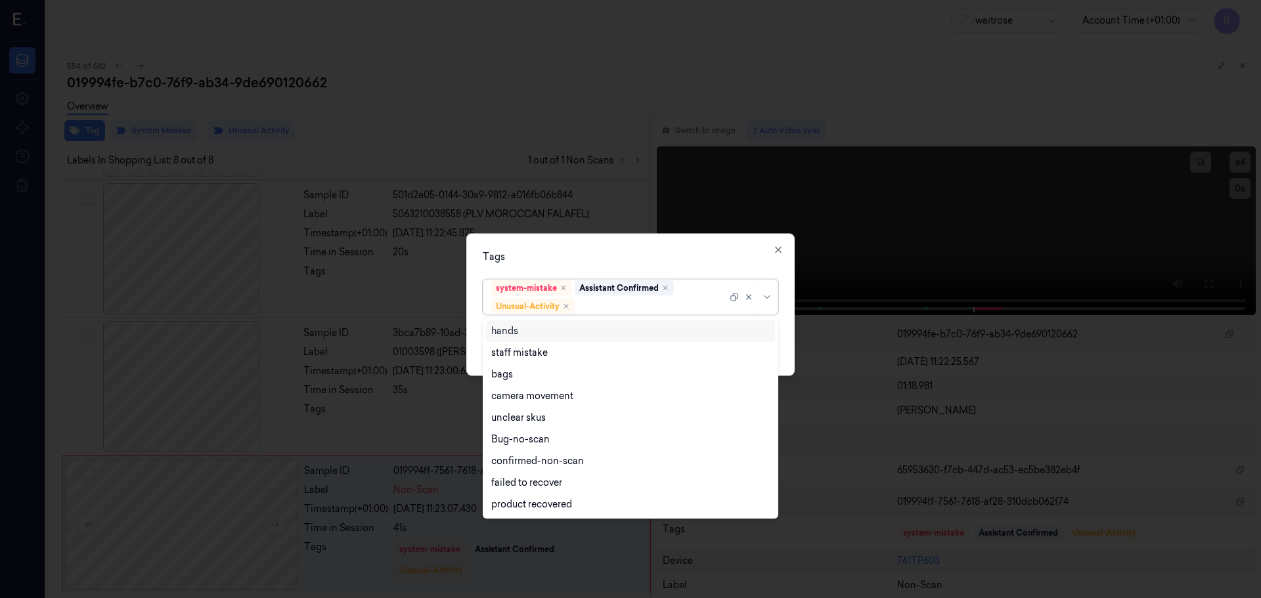
drag, startPoint x: 768, startPoint y: 300, endPoint x: 759, endPoint y: 312, distance: 15.0
click at [768, 300] on icon at bounding box center [767, 297] width 11 height 11
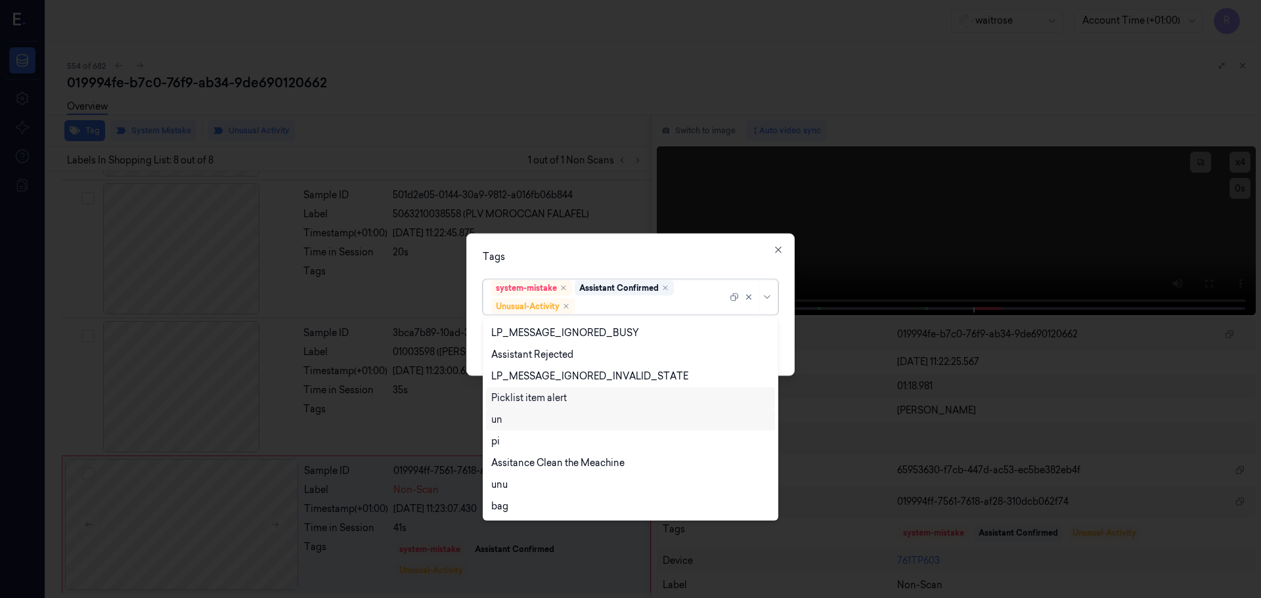
click at [535, 401] on div "Picklist item alert" at bounding box center [529, 398] width 76 height 14
click at [611, 255] on div "Tags" at bounding box center [631, 257] width 296 height 14
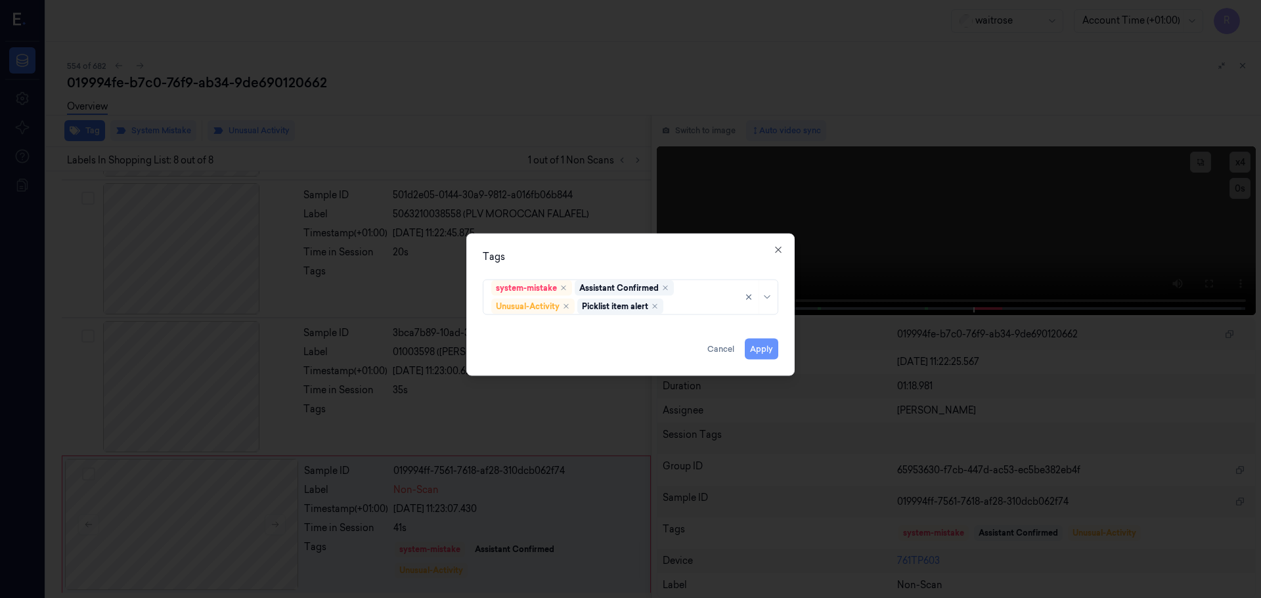
click at [763, 349] on button "Apply" at bounding box center [761, 348] width 33 height 21
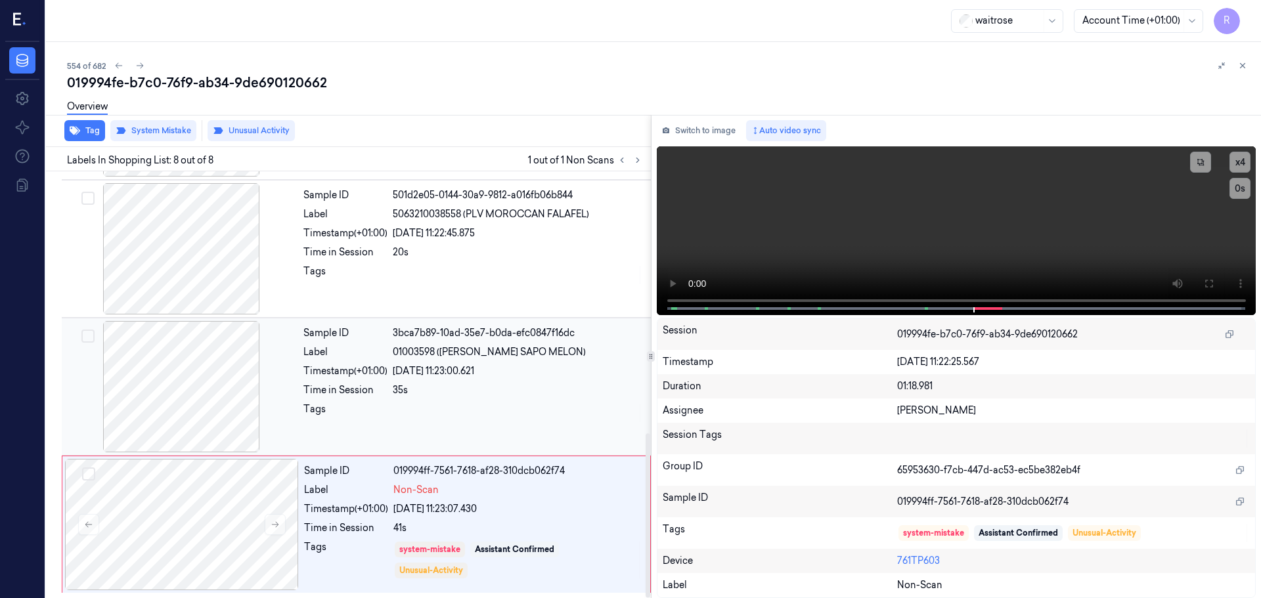
click at [479, 385] on div "35s" at bounding box center [518, 391] width 250 height 14
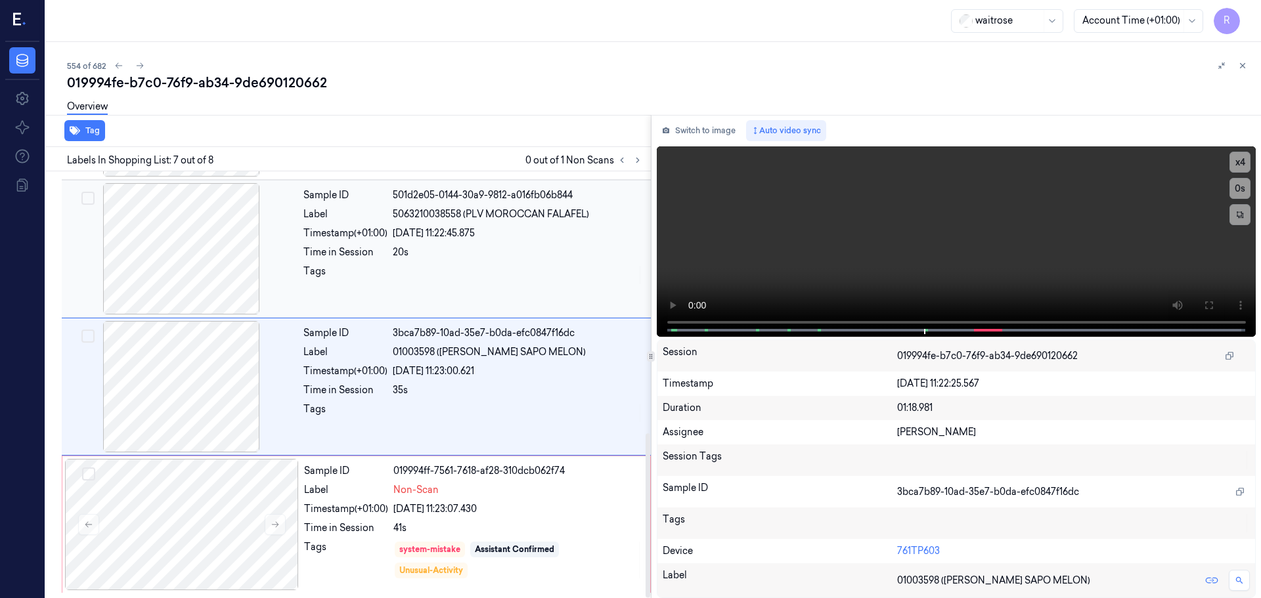
click at [496, 277] on div at bounding box center [518, 275] width 250 height 21
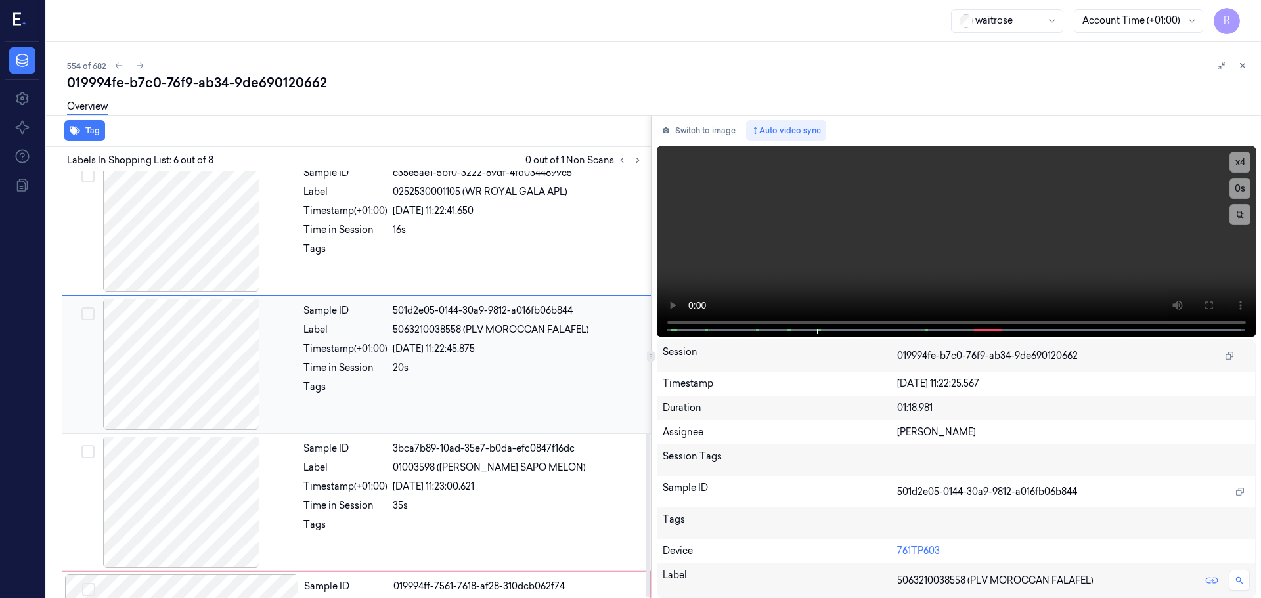
click at [469, 370] on div "Sample ID 501d2e05-0144-30a9-9812-a016fb06b844 Label 5063210038558 (PLV MOROCCA…" at bounding box center [473, 364] width 350 height 131
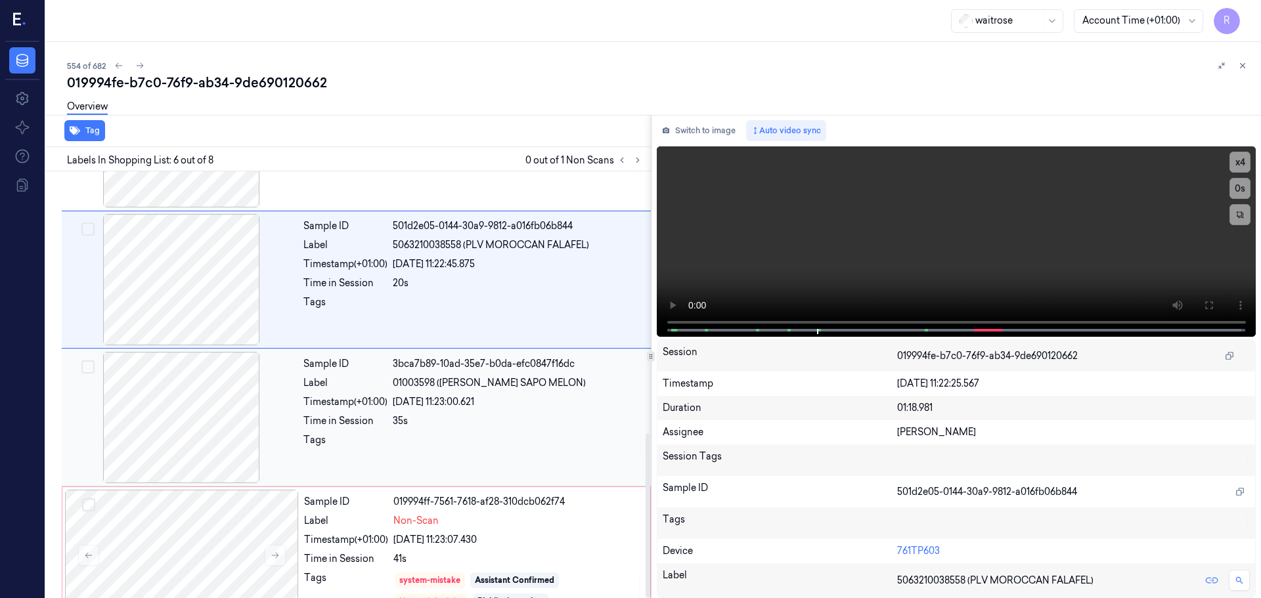
scroll to position [680, 0]
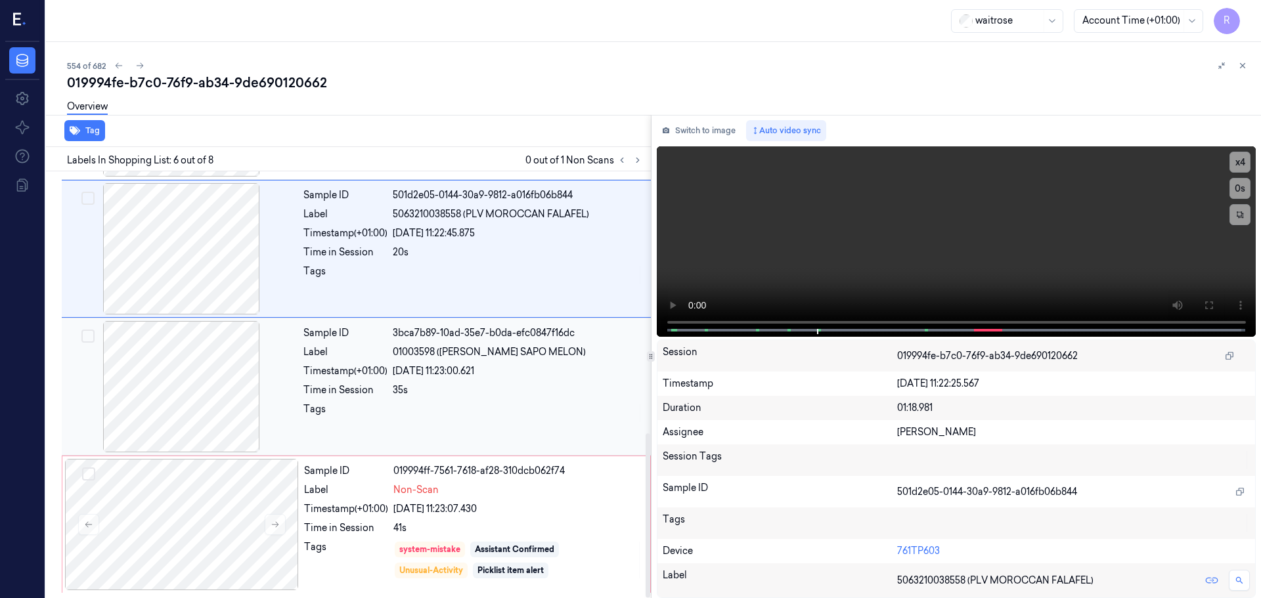
click at [439, 436] on div "Sample ID 3bca7b89-10ad-35e7-b0da-efc0847f16dc Label 01003598 ([PERSON_NAME] SA…" at bounding box center [473, 386] width 350 height 131
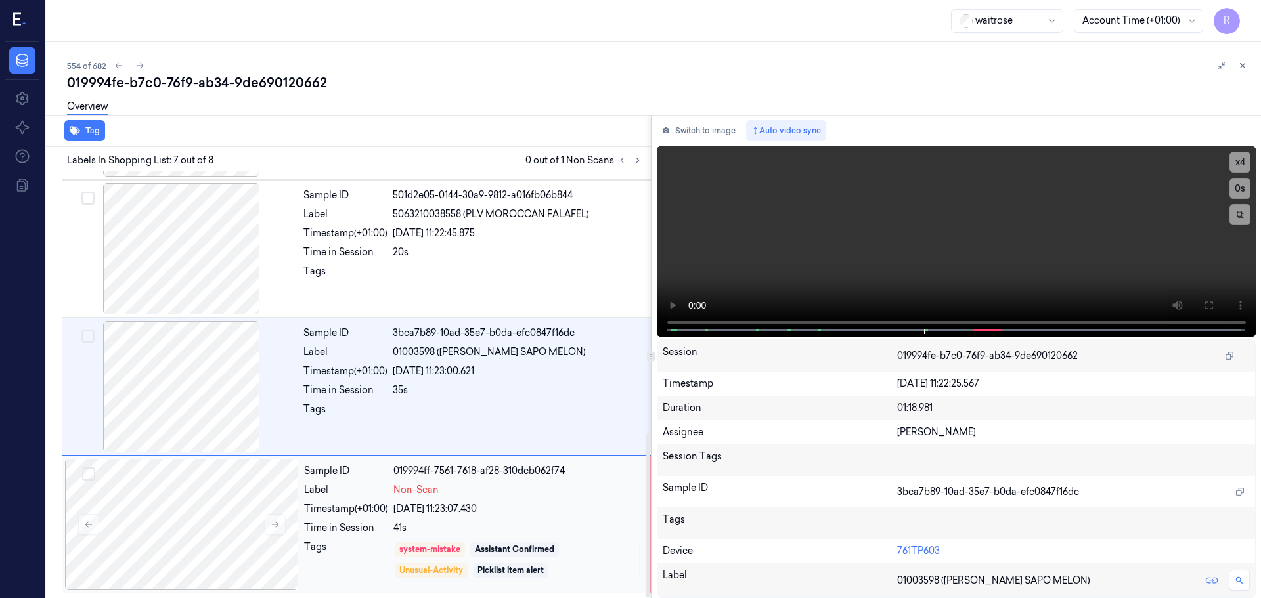
click at [423, 495] on span "Non-Scan" at bounding box center [415, 490] width 45 height 14
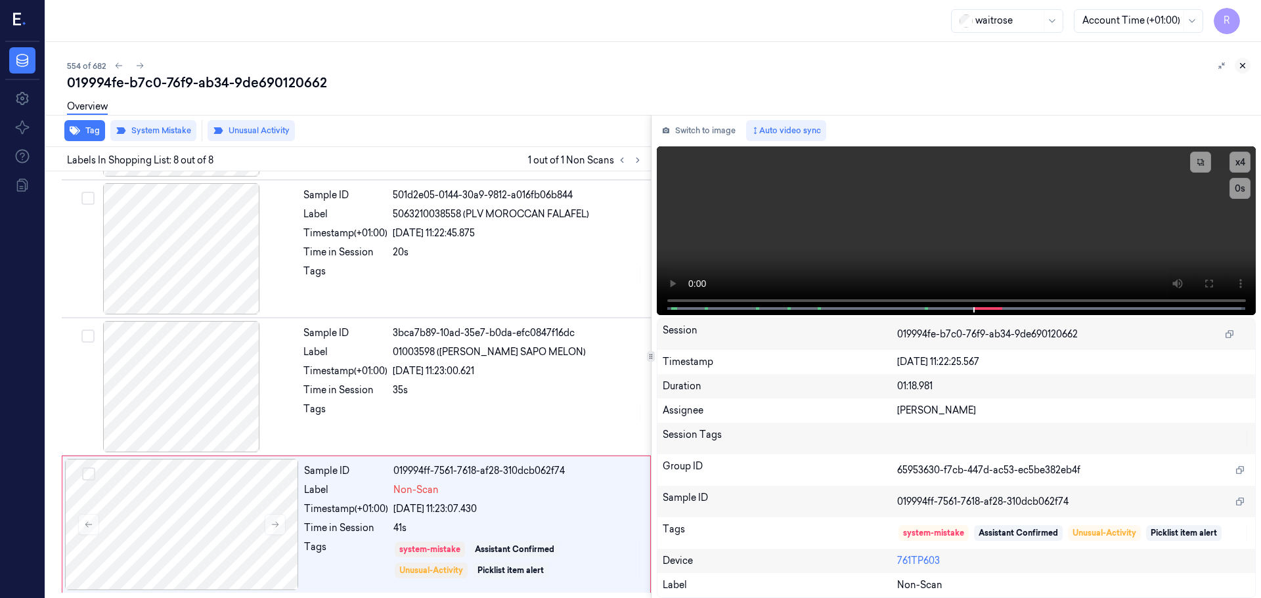
click at [1246, 60] on button at bounding box center [1243, 66] width 16 height 16
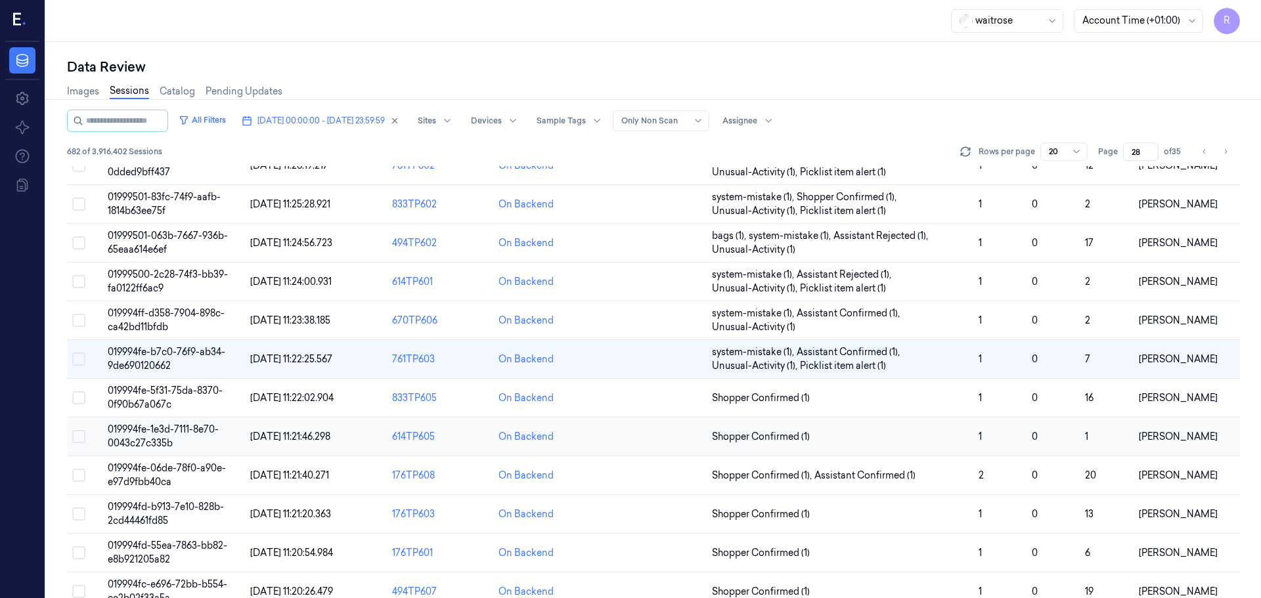
scroll to position [395, 0]
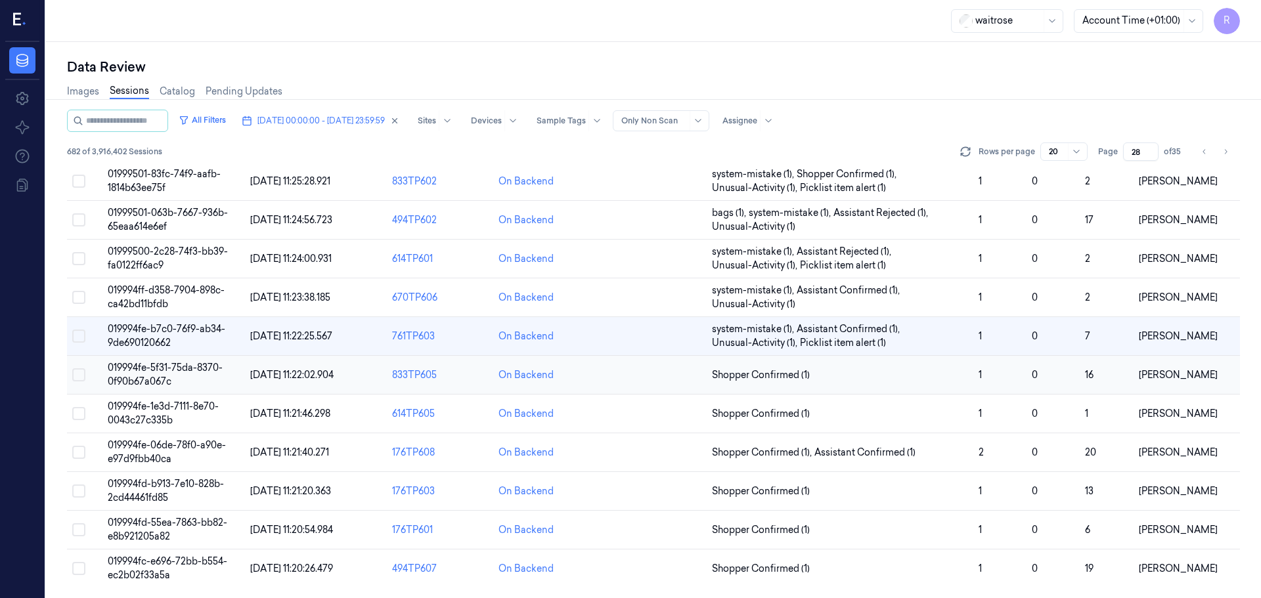
click at [924, 378] on span "Shopper Confirmed (1)" at bounding box center [840, 375] width 256 height 14
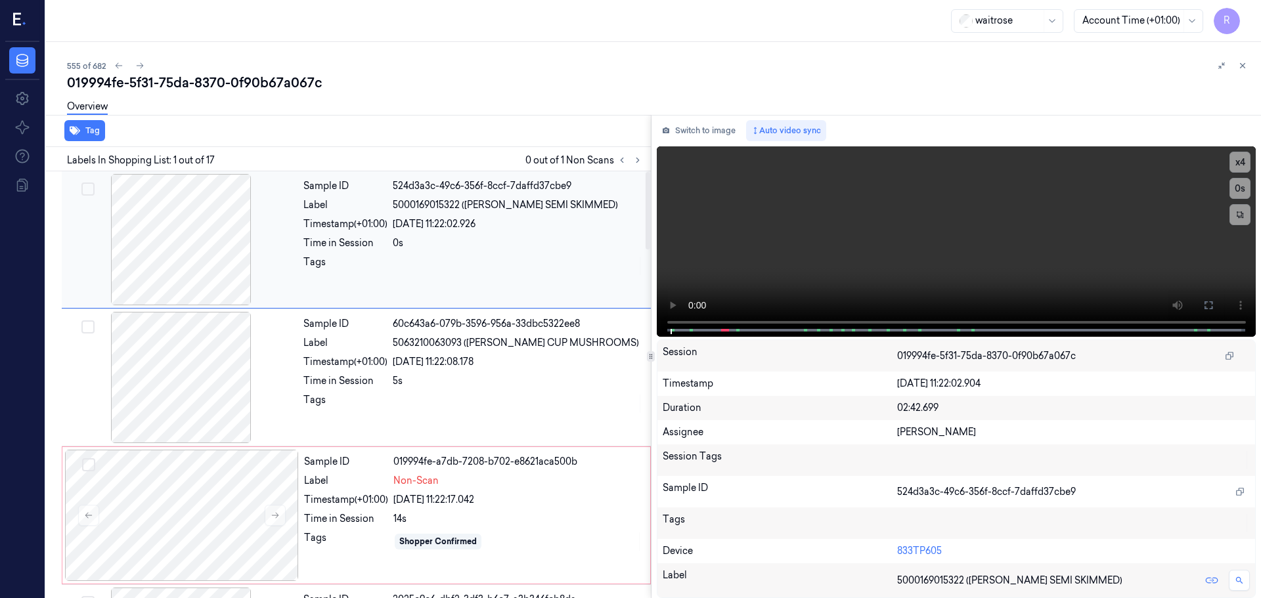
click at [200, 263] on div at bounding box center [181, 239] width 234 height 131
click at [204, 355] on div at bounding box center [181, 377] width 234 height 131
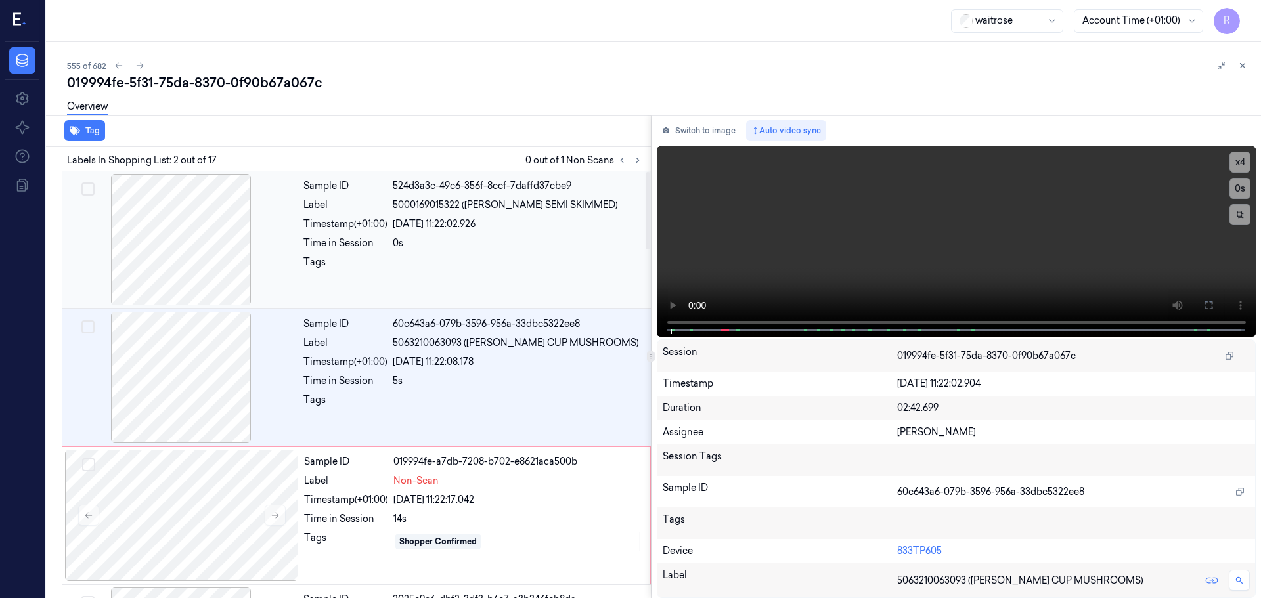
click at [220, 277] on div at bounding box center [181, 239] width 234 height 131
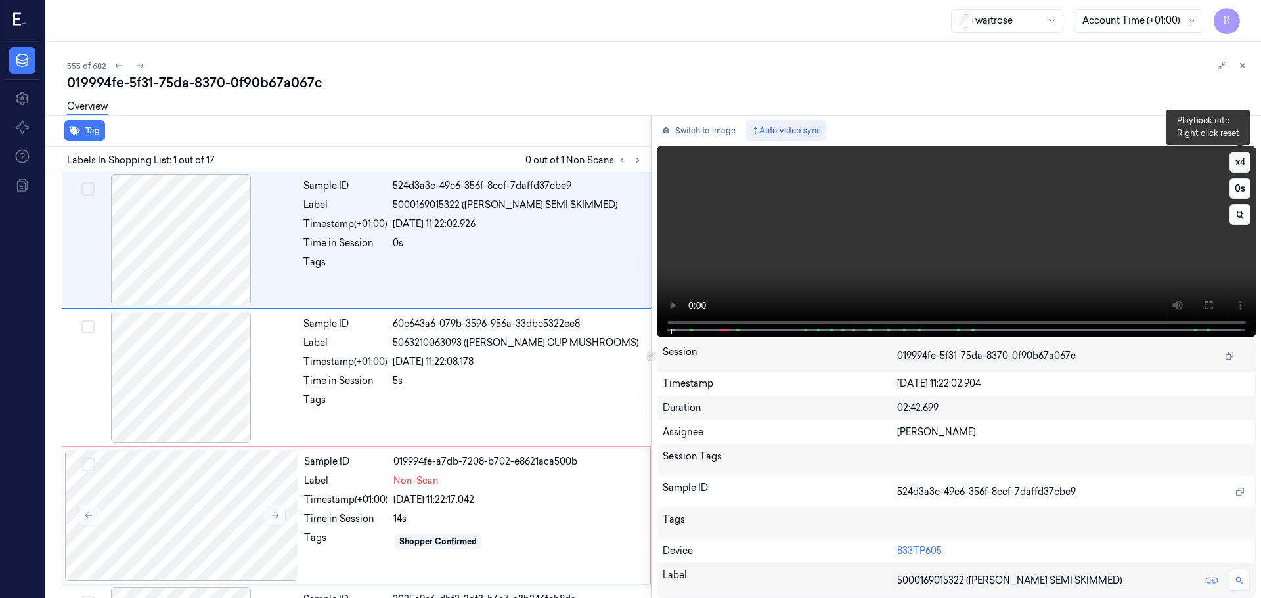
click at [1241, 167] on button "x 4" at bounding box center [1239, 162] width 21 height 21
click at [1209, 305] on icon at bounding box center [1208, 305] width 11 height 11
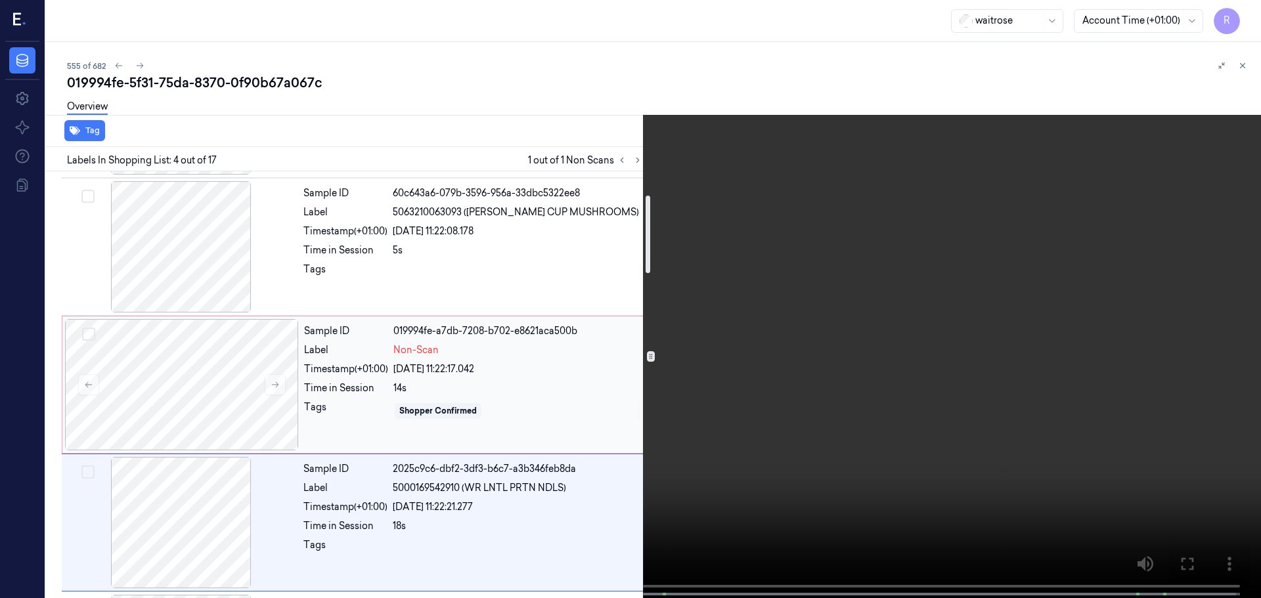
scroll to position [269, 0]
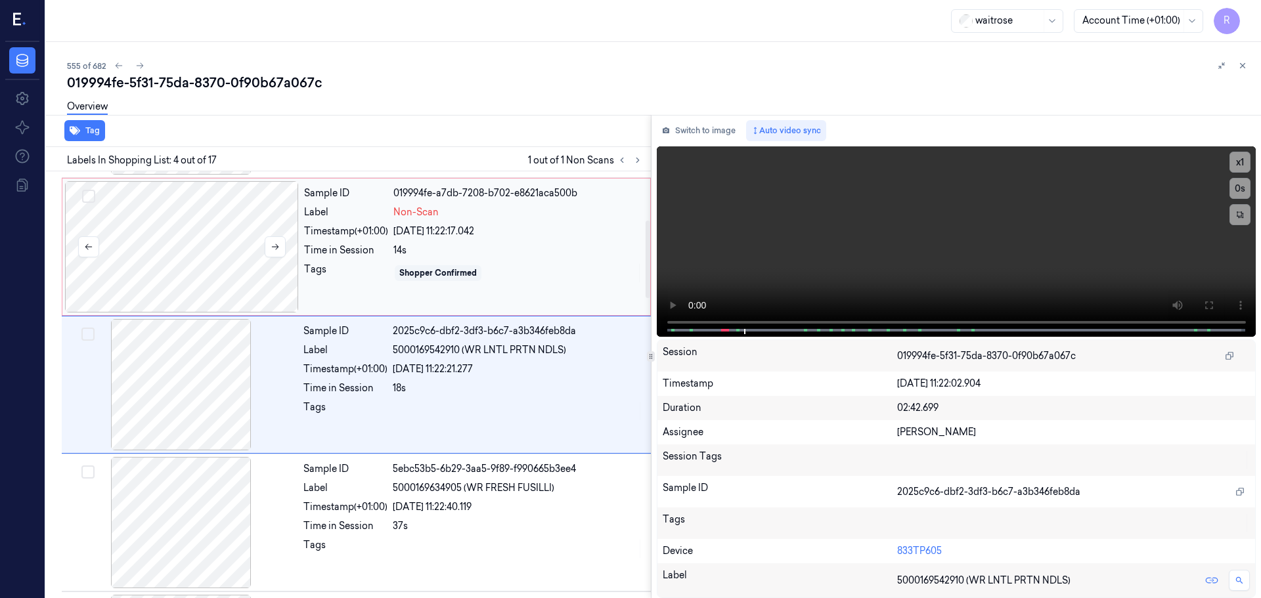
click at [234, 281] on div at bounding box center [182, 246] width 234 height 131
click at [1241, 159] on button "x 1" at bounding box center [1239, 162] width 21 height 21
click at [1239, 164] on button "x 2" at bounding box center [1239, 162] width 21 height 21
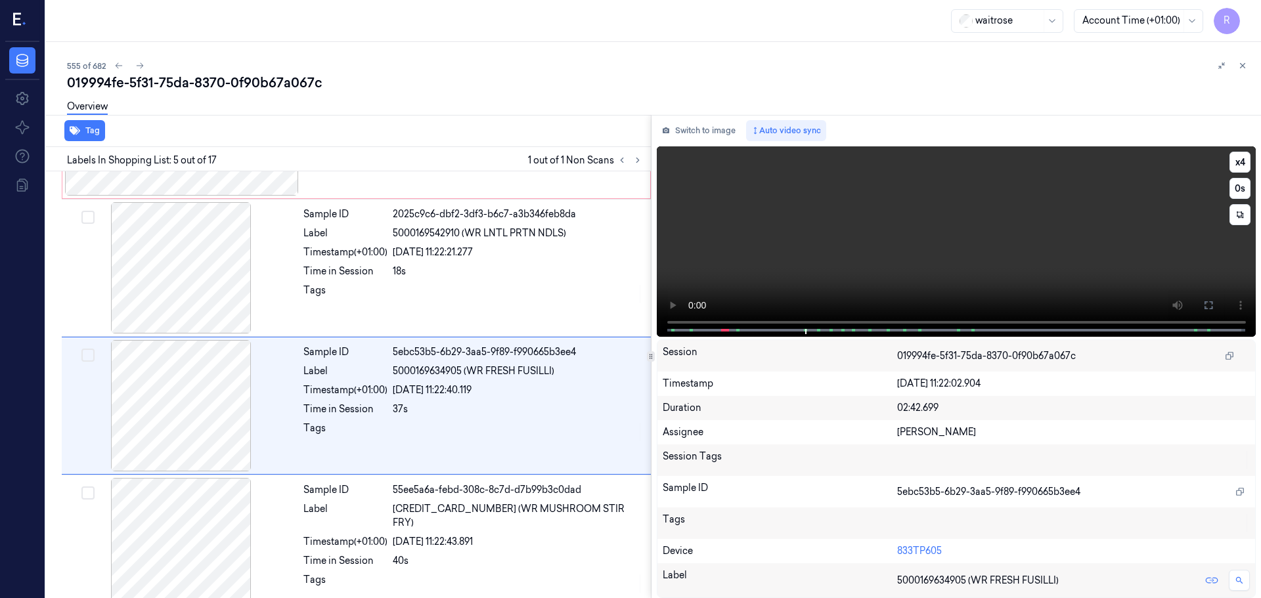
scroll to position [407, 0]
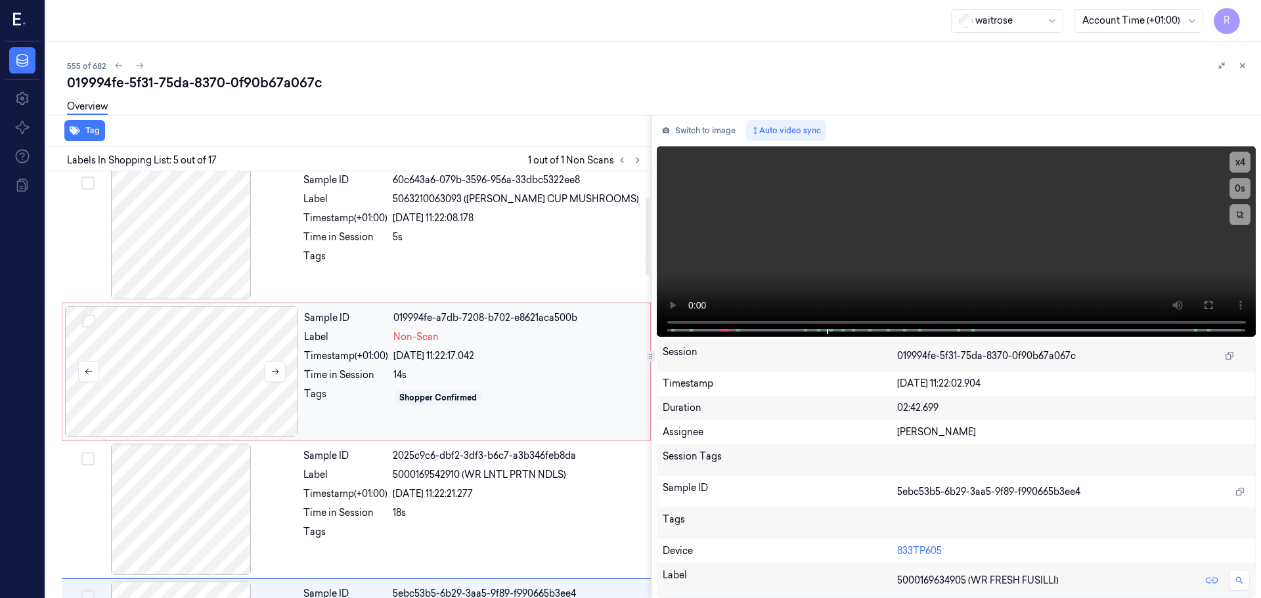
drag, startPoint x: 205, startPoint y: 373, endPoint x: 187, endPoint y: 353, distance: 26.5
click at [204, 373] on div at bounding box center [182, 371] width 234 height 131
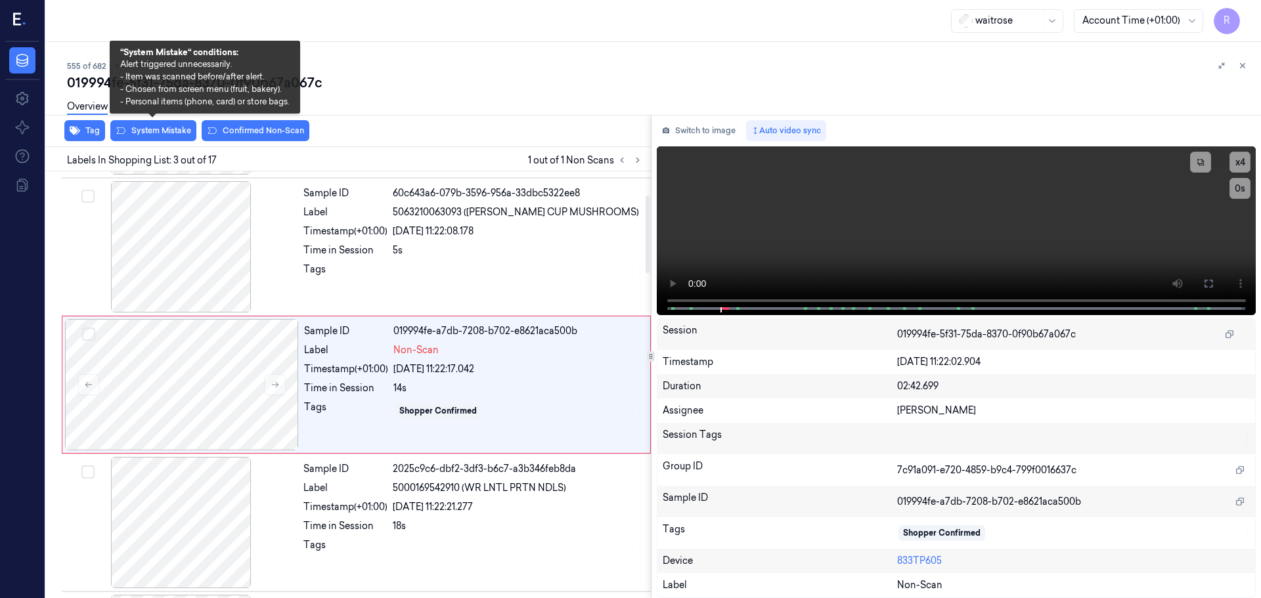
click at [141, 124] on div "Overview" at bounding box center [658, 108] width 1183 height 33
click at [144, 130] on button "System Mistake" at bounding box center [153, 130] width 86 height 21
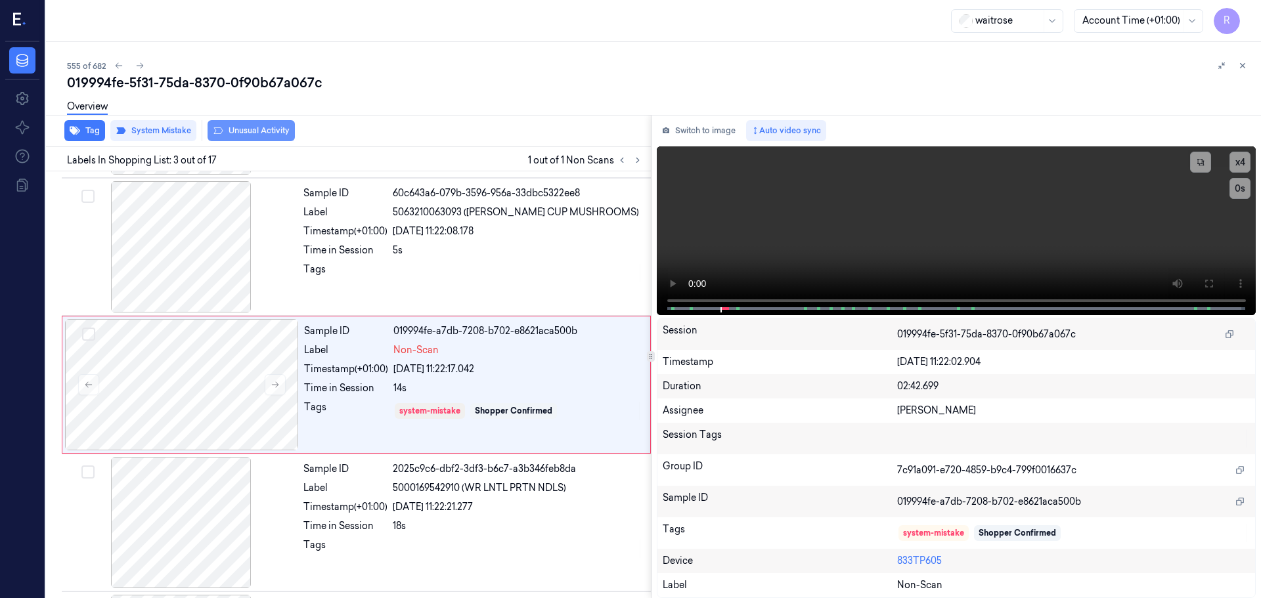
click at [238, 133] on button "Unusual Activity" at bounding box center [251, 130] width 87 height 21
click at [365, 261] on div "Sample ID 60c643a6-079b-3596-956a-33dbc5322ee8 Label 5063210063093 ([PERSON_NAM…" at bounding box center [473, 246] width 350 height 131
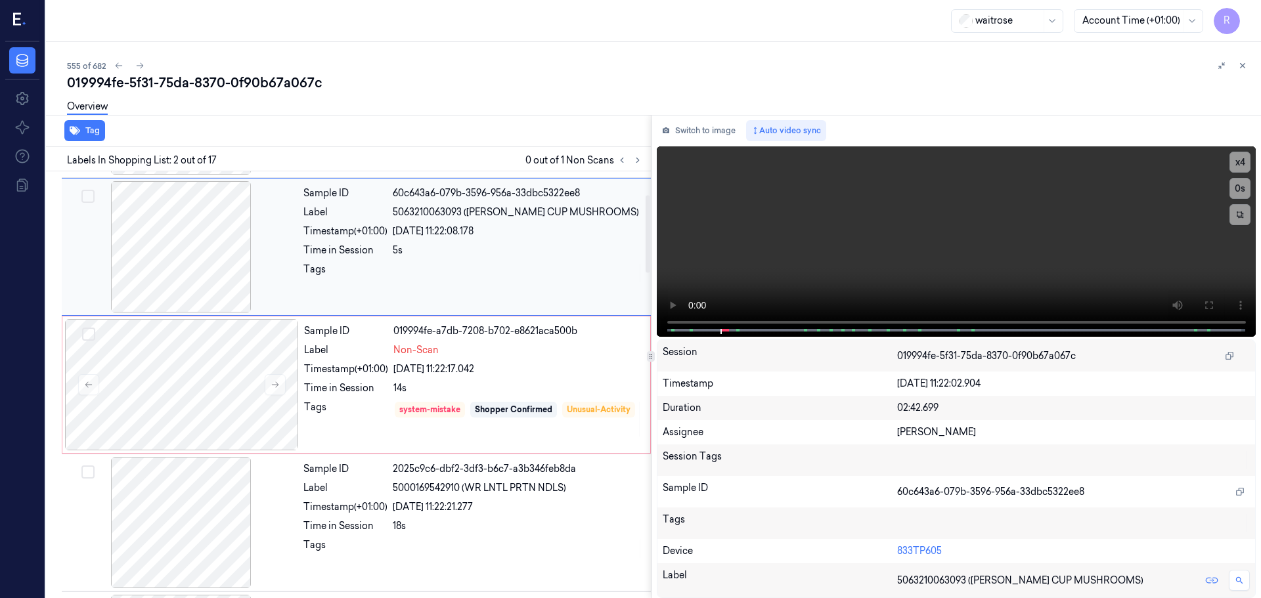
scroll to position [0, 0]
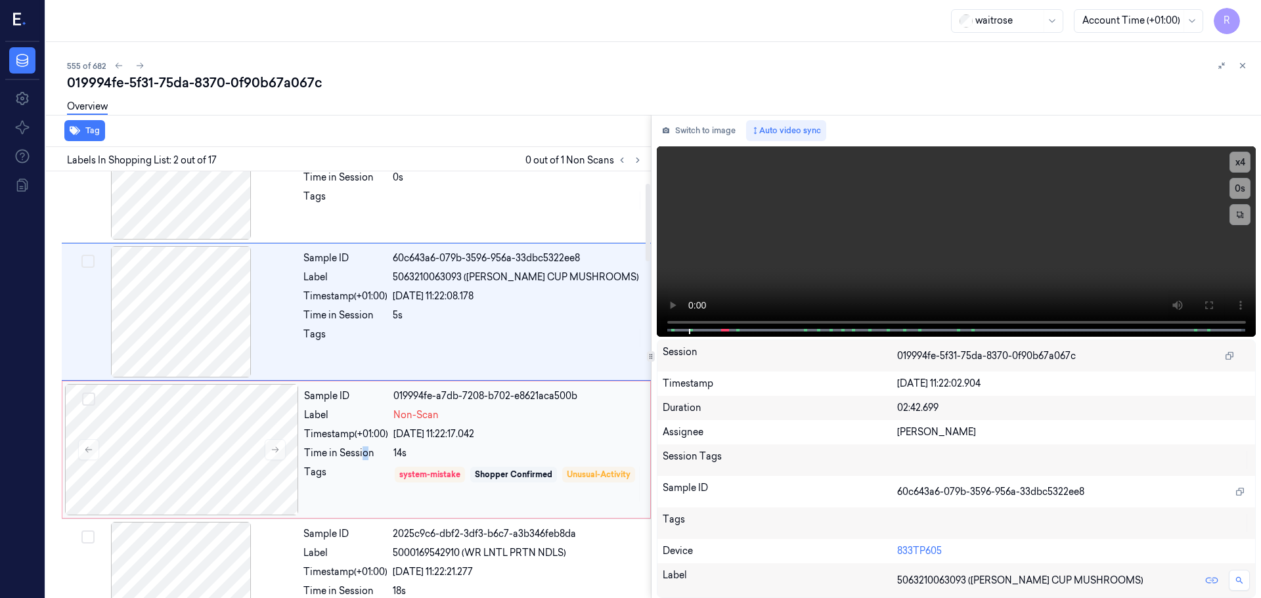
click at [364, 454] on div "Time in Session" at bounding box center [346, 454] width 84 height 14
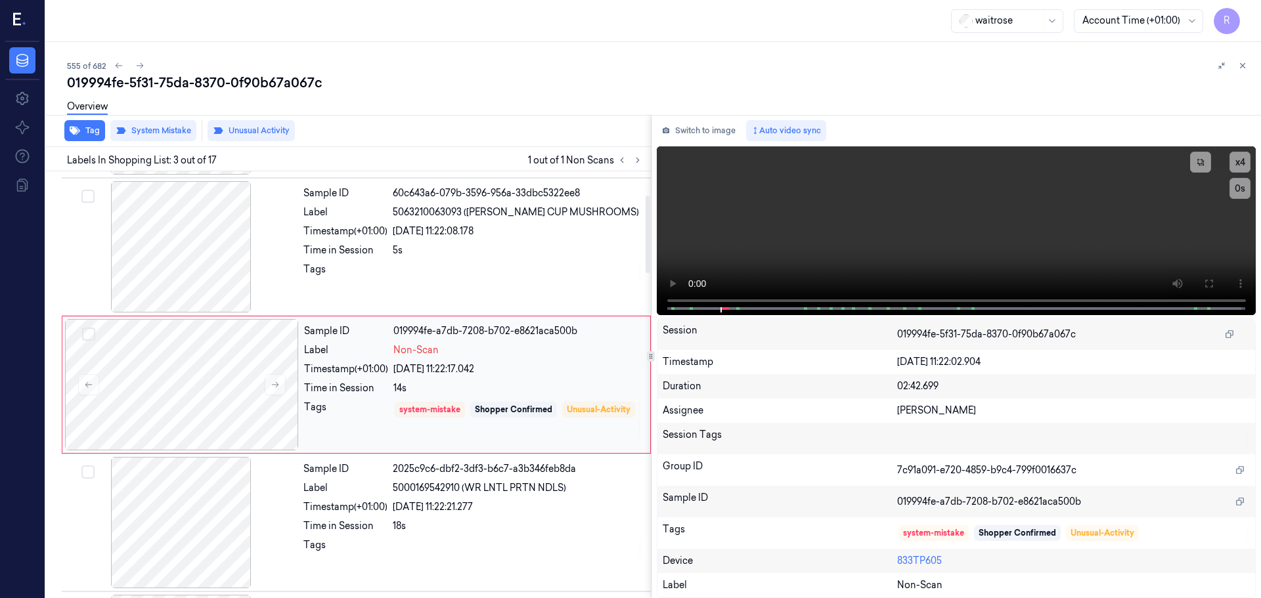
click at [377, 317] on div "Sample ID 019994fe-a7db-7208-b702-e8621aca500b Label Non-Scan Timestamp (+01:00…" at bounding box center [356, 385] width 589 height 138
click at [399, 292] on div "Sample ID 60c643a6-079b-3596-956a-33dbc5322ee8 Label 5063210063093 ([PERSON_NAM…" at bounding box center [473, 246] width 350 height 131
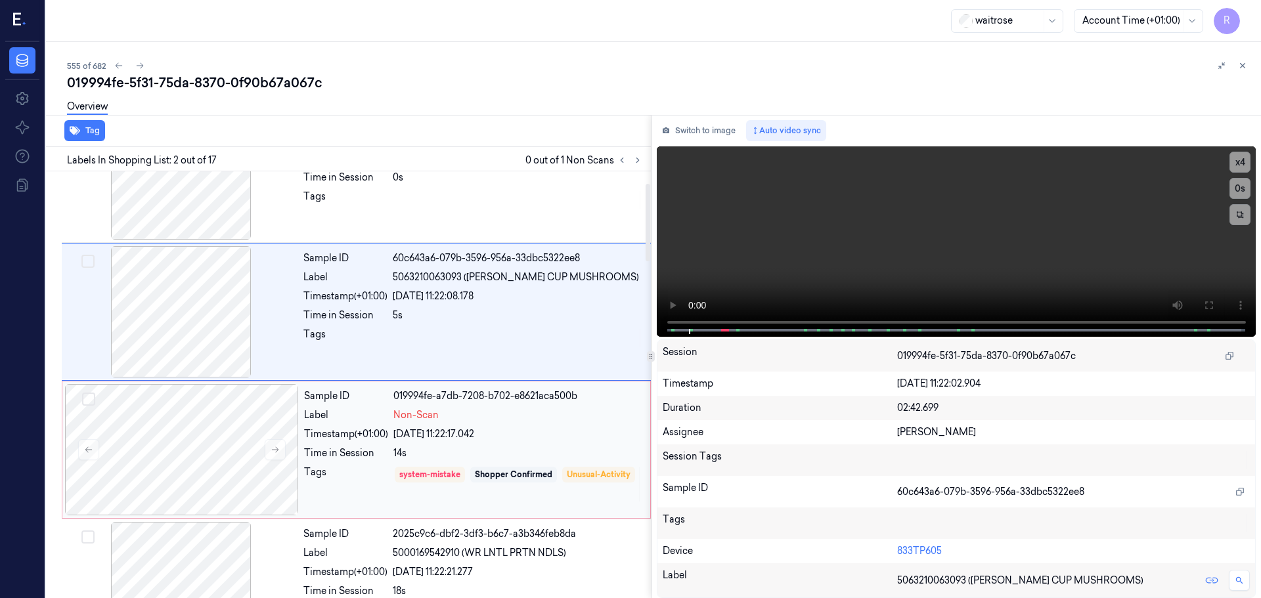
click at [358, 424] on div "Sample ID 019994fe-a7db-7208-b702-e8621aca500b Label Non-Scan Timestamp (+01:00…" at bounding box center [473, 449] width 349 height 131
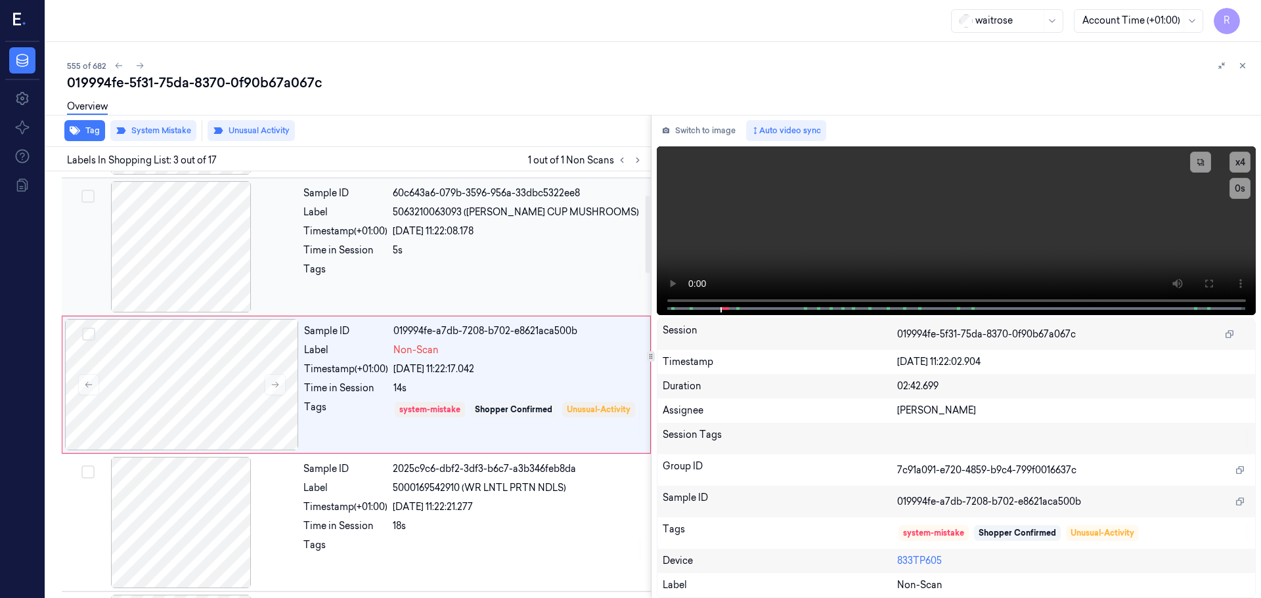
click at [364, 288] on div "Sample ID 60c643a6-079b-3596-956a-33dbc5322ee8 Label 5063210063093 ([PERSON_NAM…" at bounding box center [473, 246] width 350 height 131
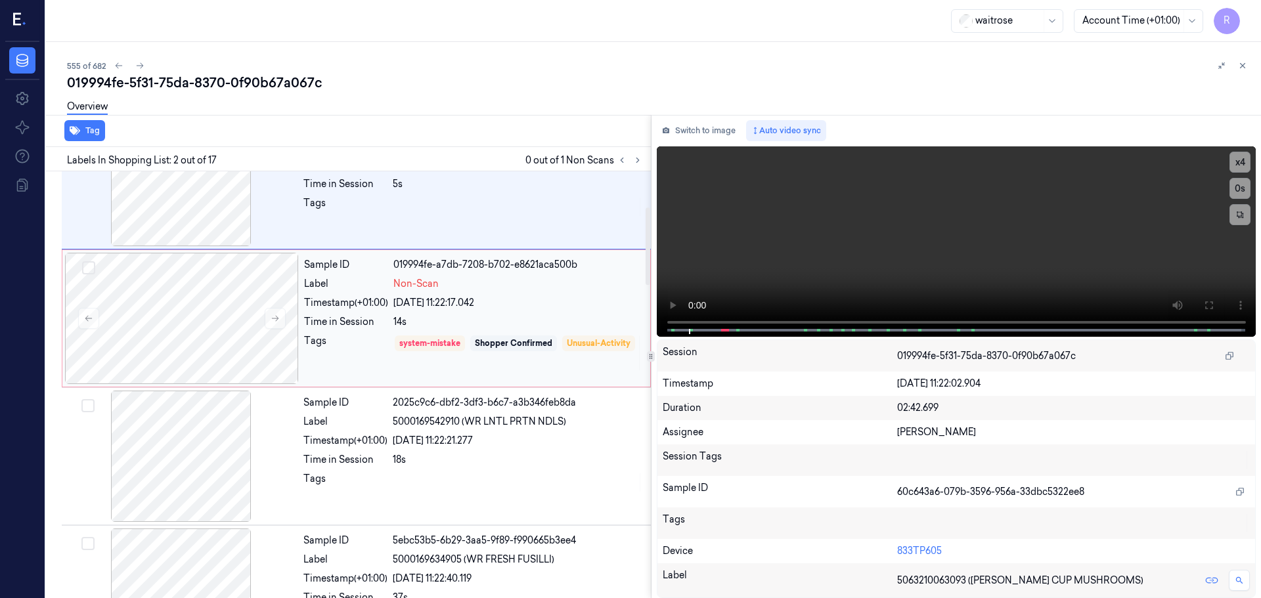
click at [364, 363] on div "Tags" at bounding box center [346, 352] width 84 height 37
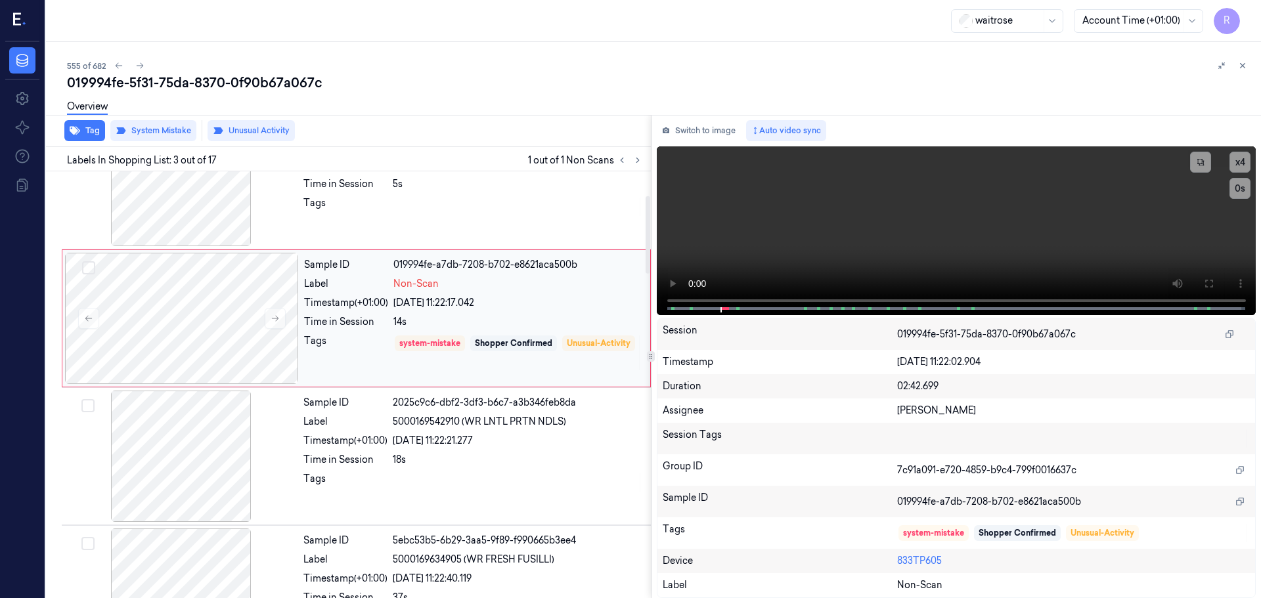
scroll to position [131, 0]
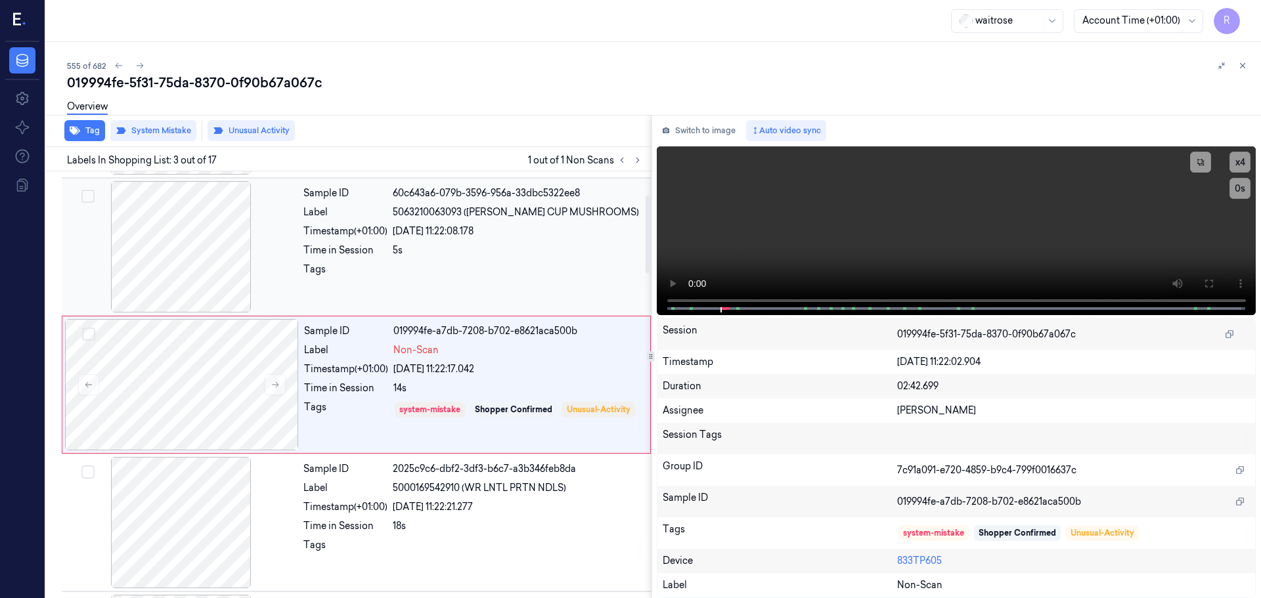
click at [355, 296] on div "Sample ID 60c643a6-079b-3596-956a-33dbc5322ee8 Label 5063210063093 ([PERSON_NAM…" at bounding box center [473, 246] width 350 height 131
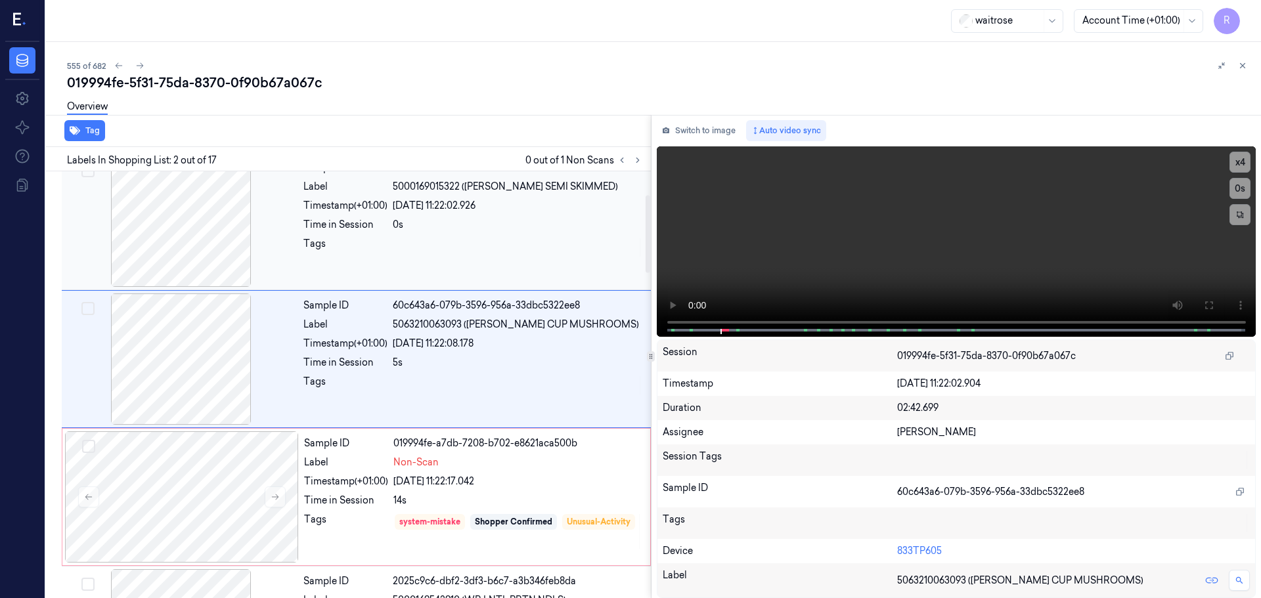
scroll to position [0, 0]
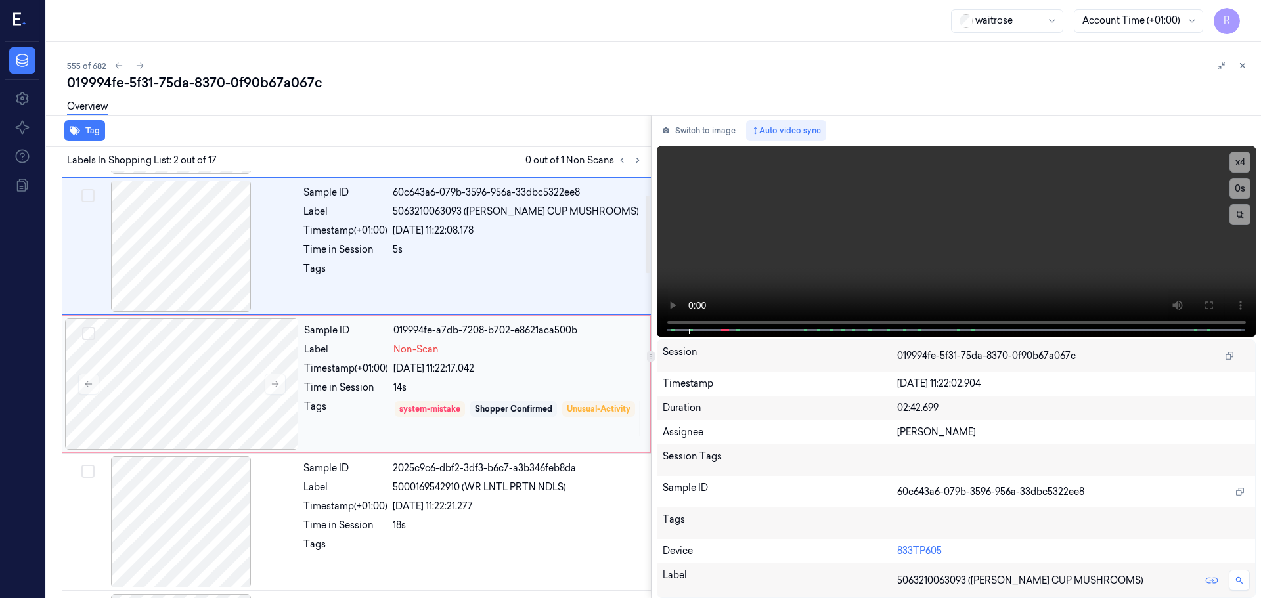
click at [387, 394] on div "Time in Session" at bounding box center [346, 388] width 84 height 14
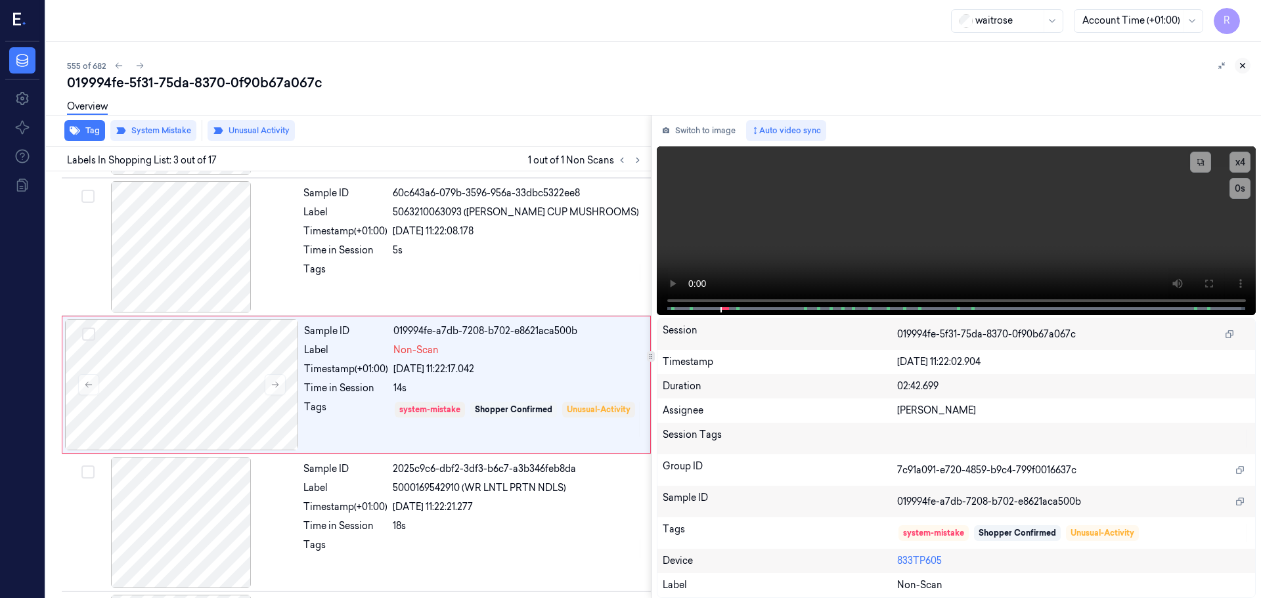
click at [1245, 64] on icon at bounding box center [1243, 66] width 5 height 5
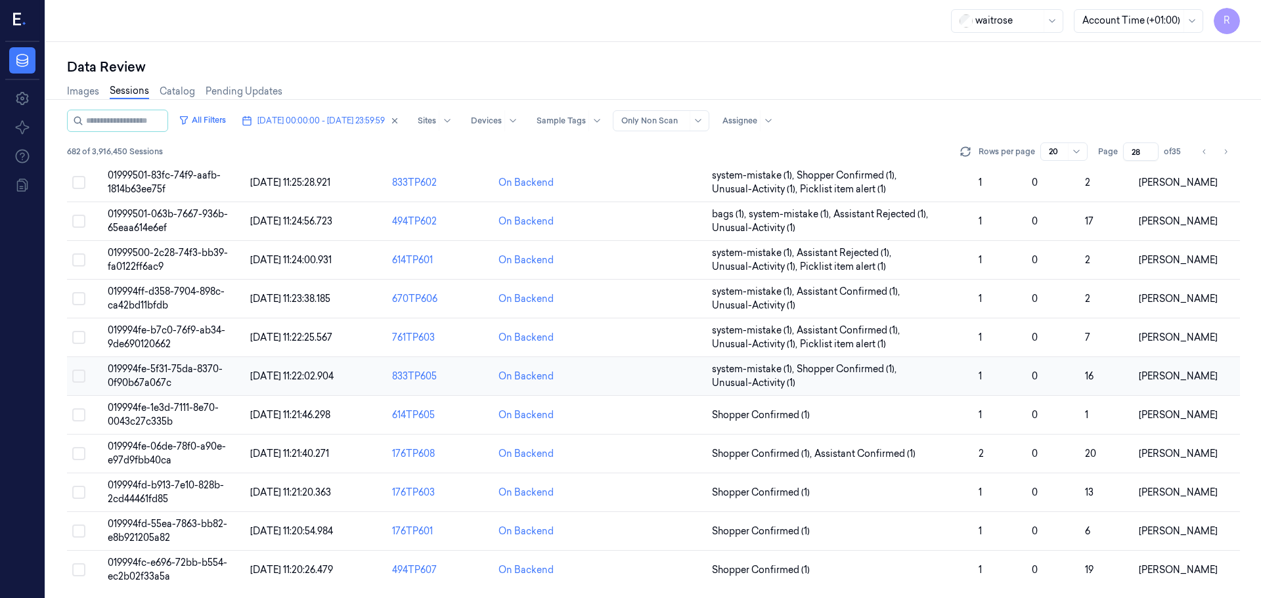
scroll to position [395, 0]
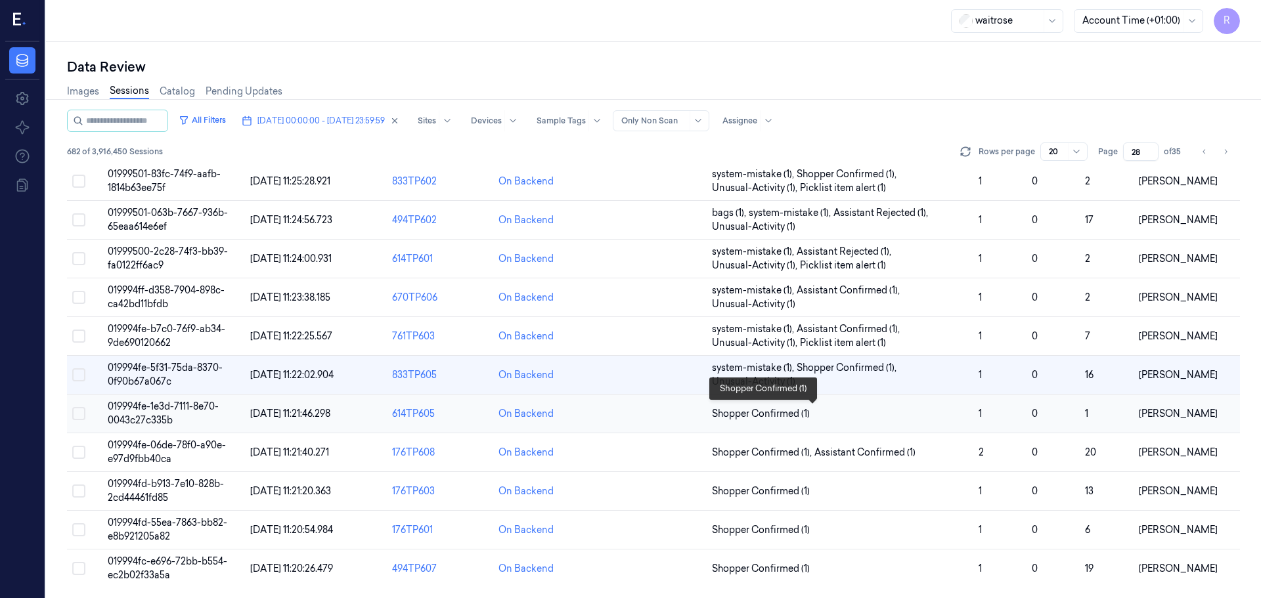
click at [919, 418] on span "Shopper Confirmed (1)" at bounding box center [840, 414] width 256 height 14
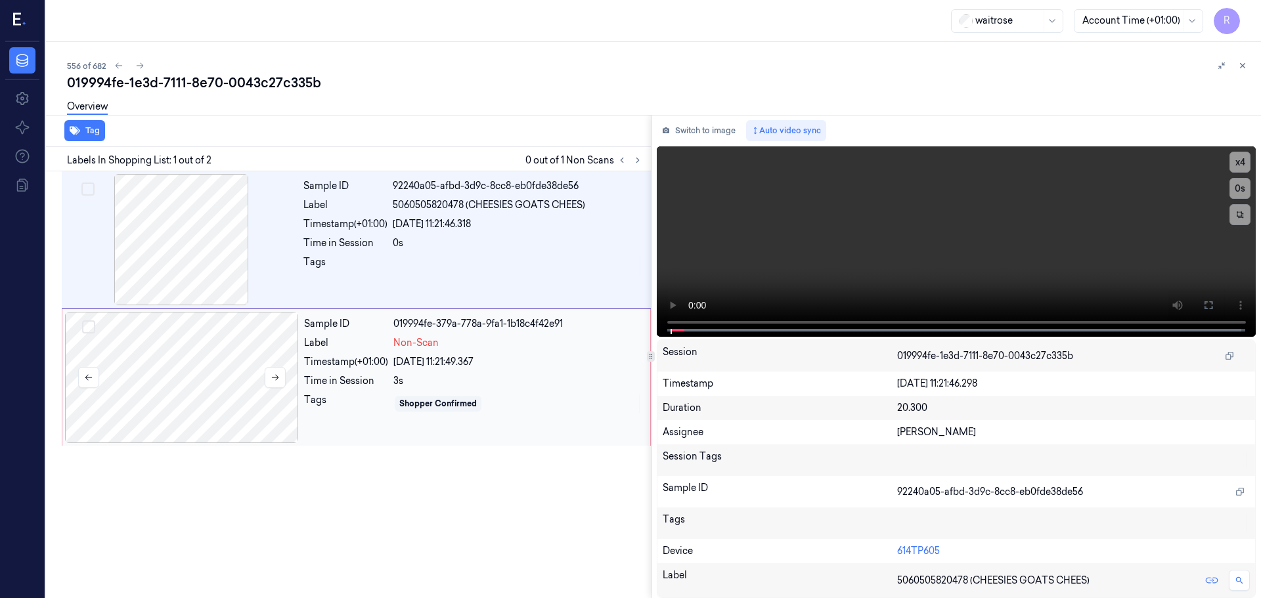
drag, startPoint x: 163, startPoint y: 397, endPoint x: 178, endPoint y: 394, distance: 15.3
click at [164, 397] on div at bounding box center [182, 377] width 234 height 131
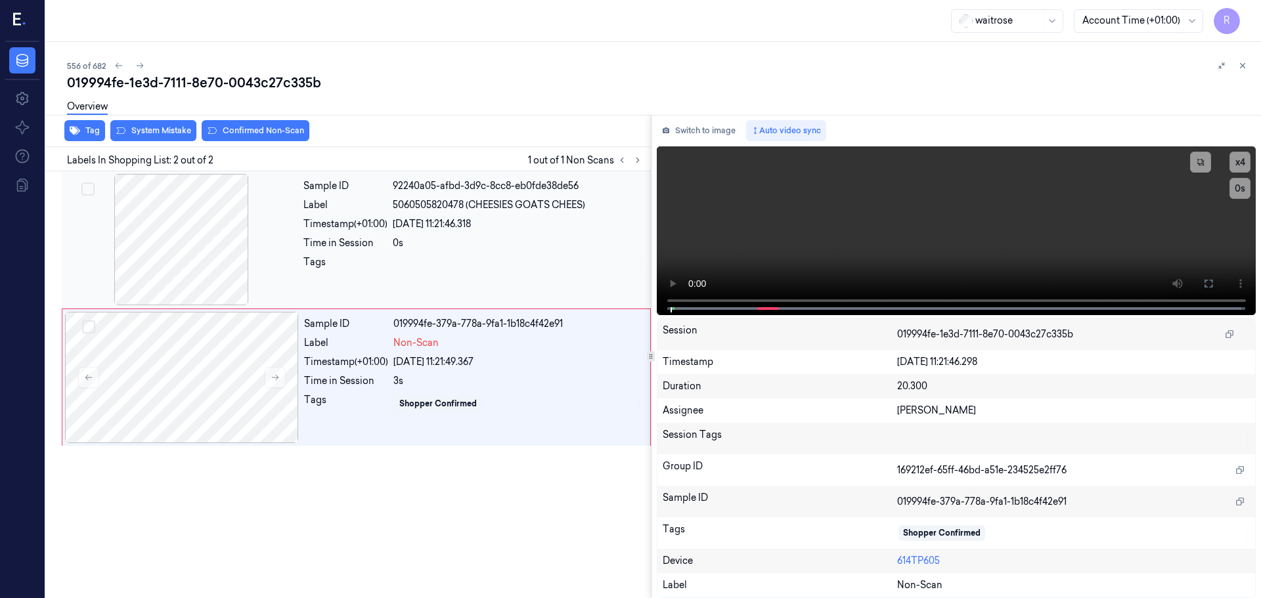
click at [194, 255] on div at bounding box center [181, 239] width 234 height 131
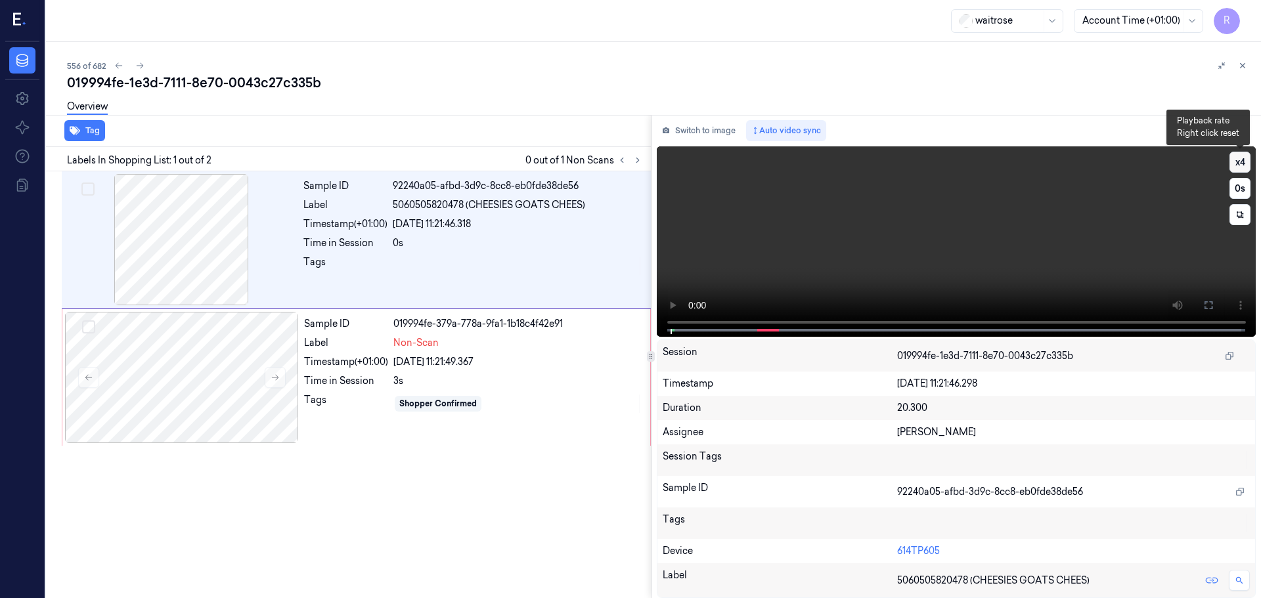
click at [1238, 152] on button "x 4" at bounding box center [1239, 162] width 21 height 21
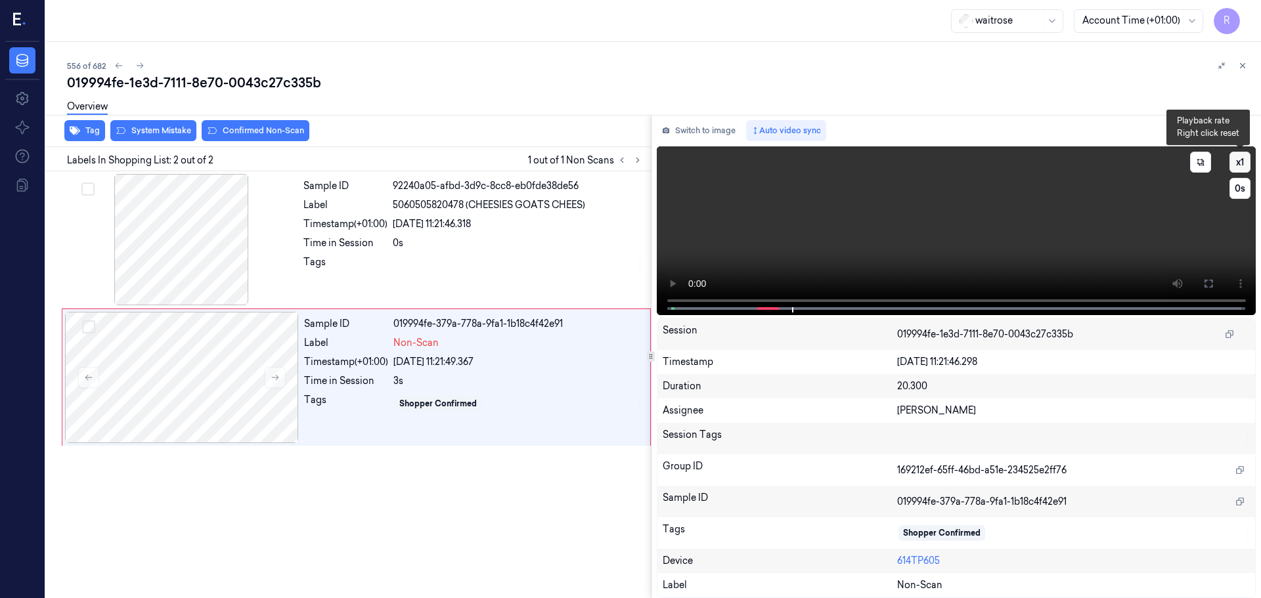
click at [1236, 162] on button "x 1" at bounding box center [1239, 162] width 21 height 21
click at [1236, 162] on button "x 2" at bounding box center [1239, 162] width 21 height 21
click at [420, 395] on div "Shopper Confirmed" at bounding box center [517, 403] width 249 height 21
click at [480, 224] on div "[DATE] 11:21:46.318" at bounding box center [518, 224] width 250 height 14
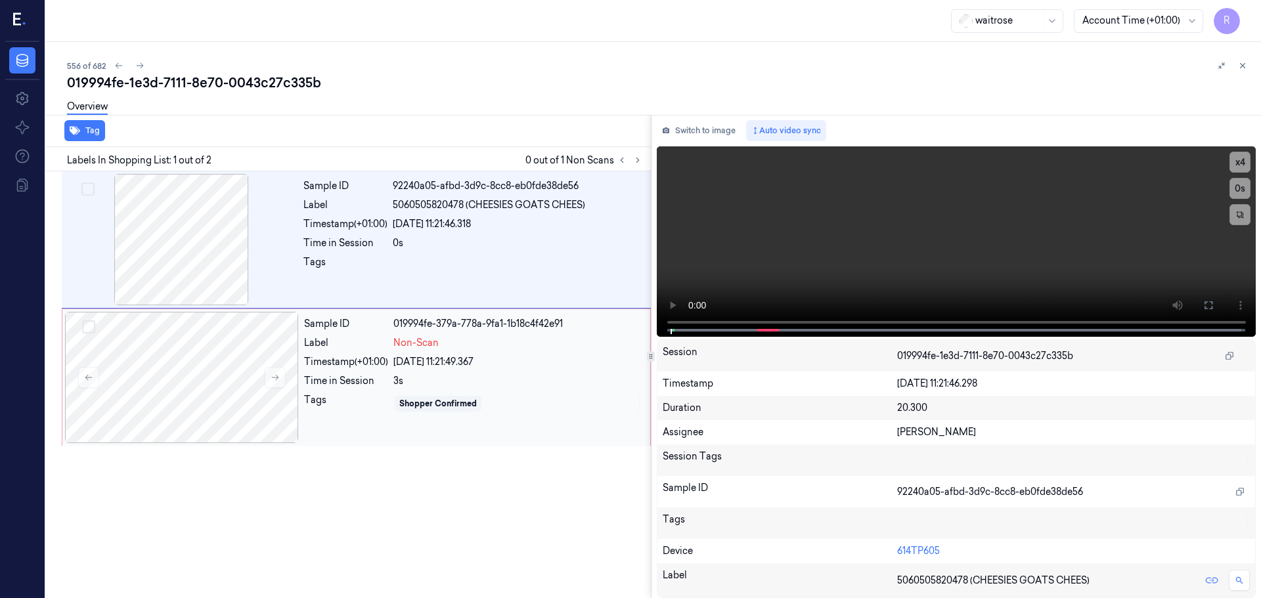
click at [456, 370] on div "Sample ID 019994fe-379a-778a-9fa1-1b18c4f42e91 Label Non-Scan Timestamp (+01:00…" at bounding box center [473, 377] width 349 height 131
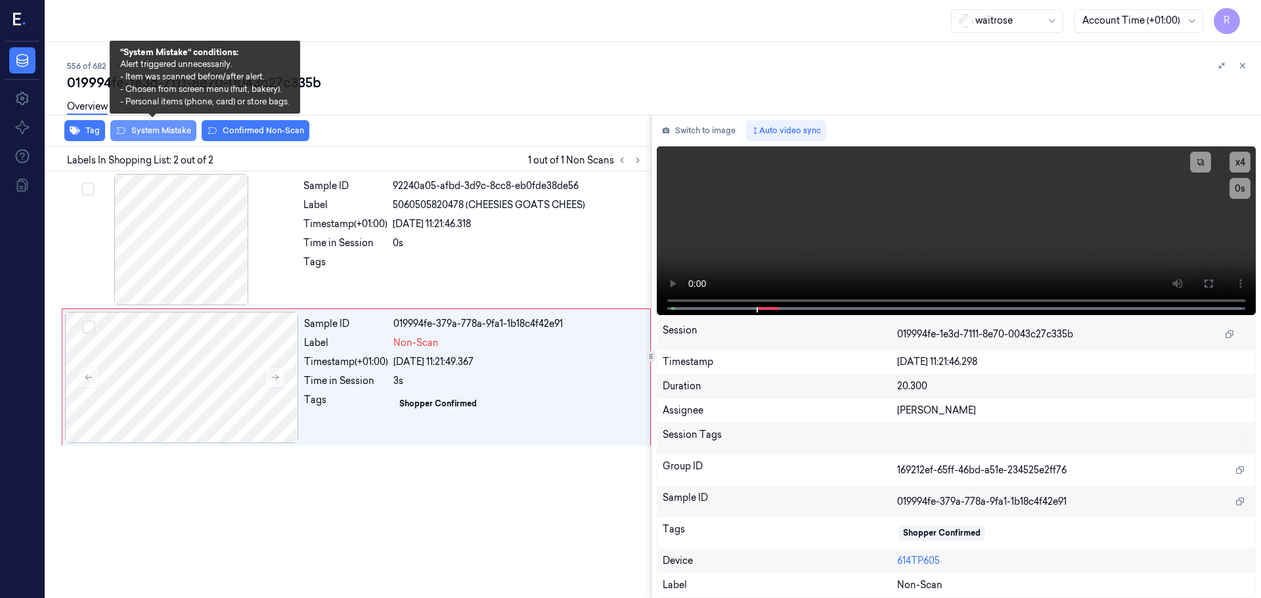
click at [163, 131] on button "System Mistake" at bounding box center [153, 130] width 86 height 21
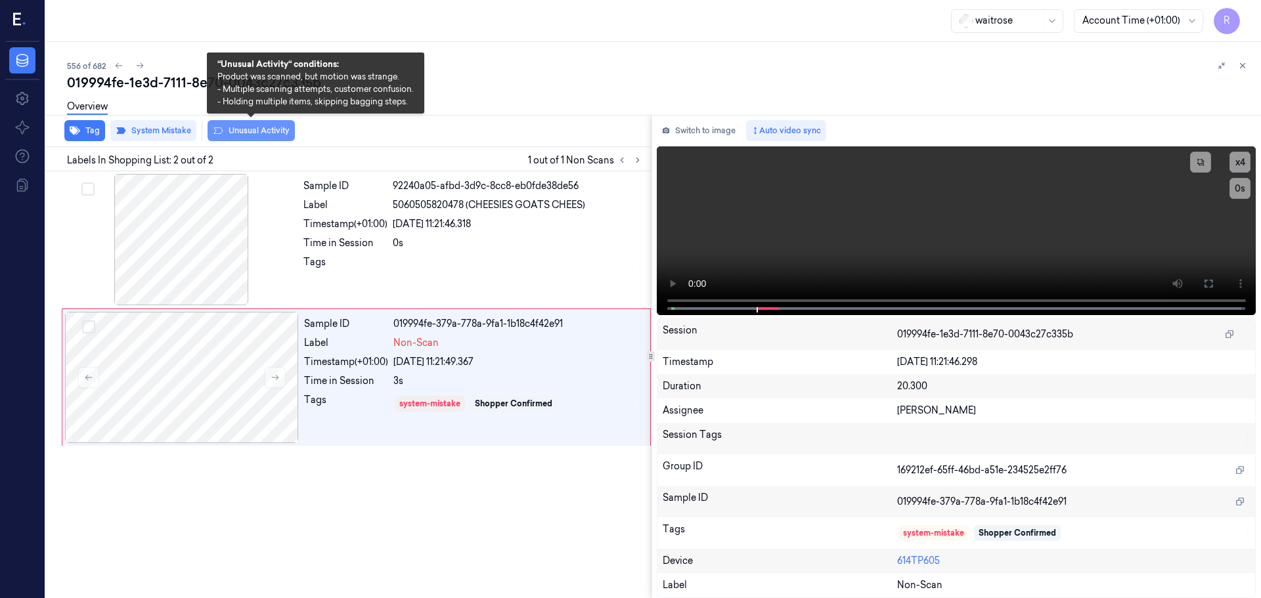
click at [244, 128] on button "Unusual Activity" at bounding box center [251, 130] width 87 height 21
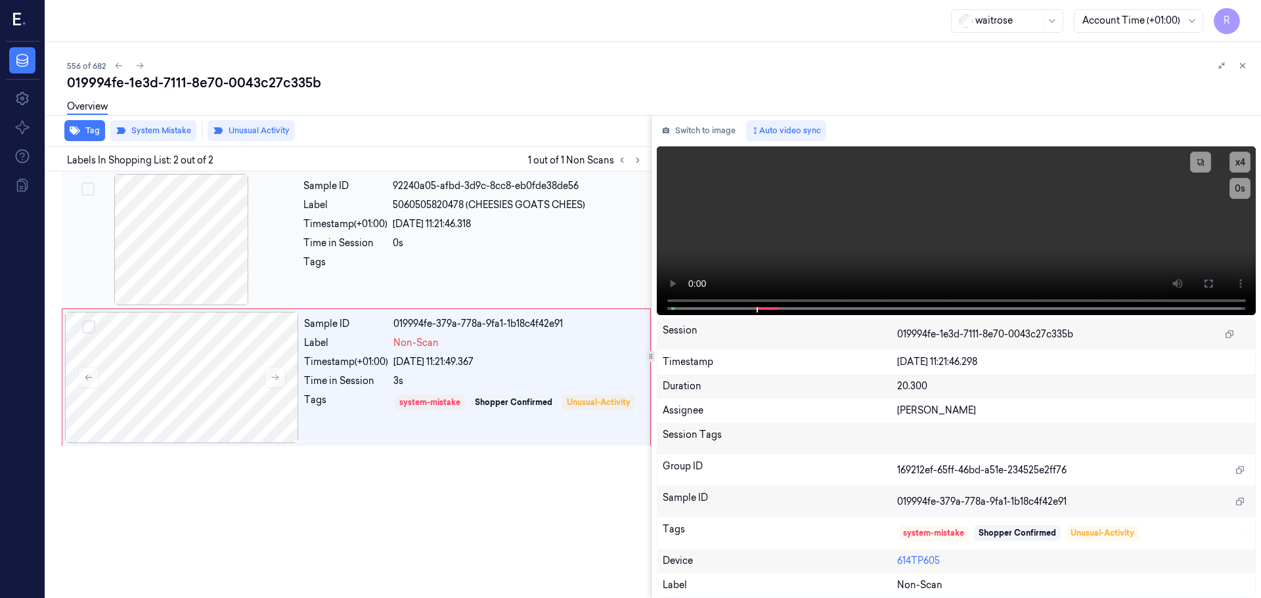
click at [397, 241] on div "0s" at bounding box center [518, 243] width 250 height 14
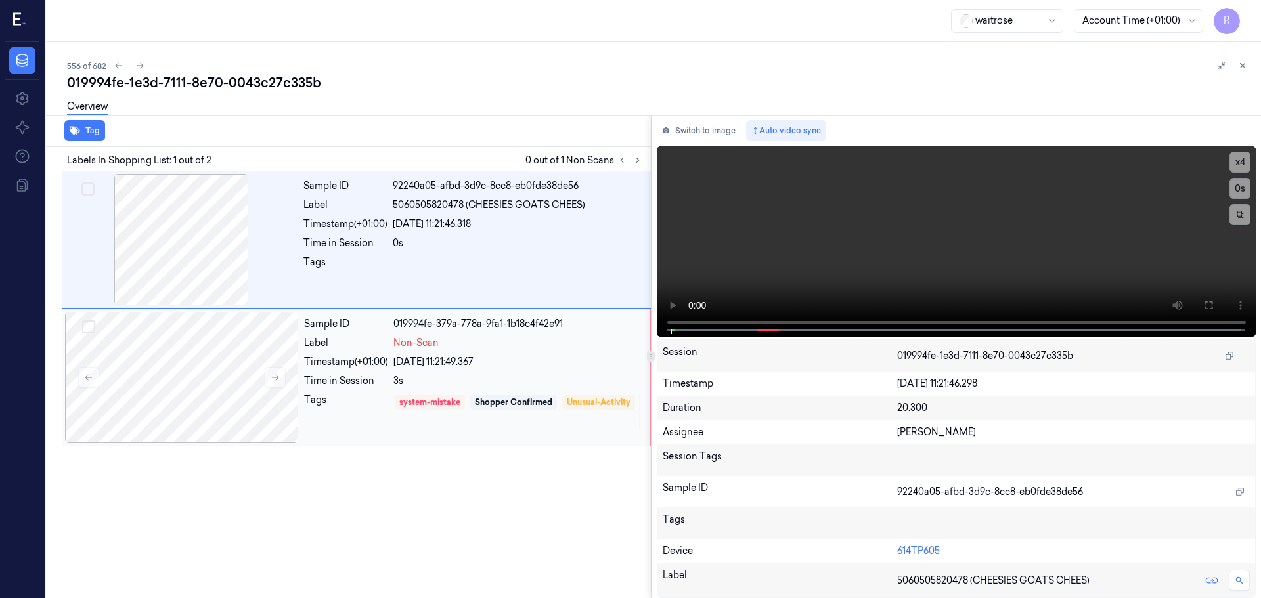
click at [484, 347] on div "Non-Scan" at bounding box center [517, 343] width 249 height 14
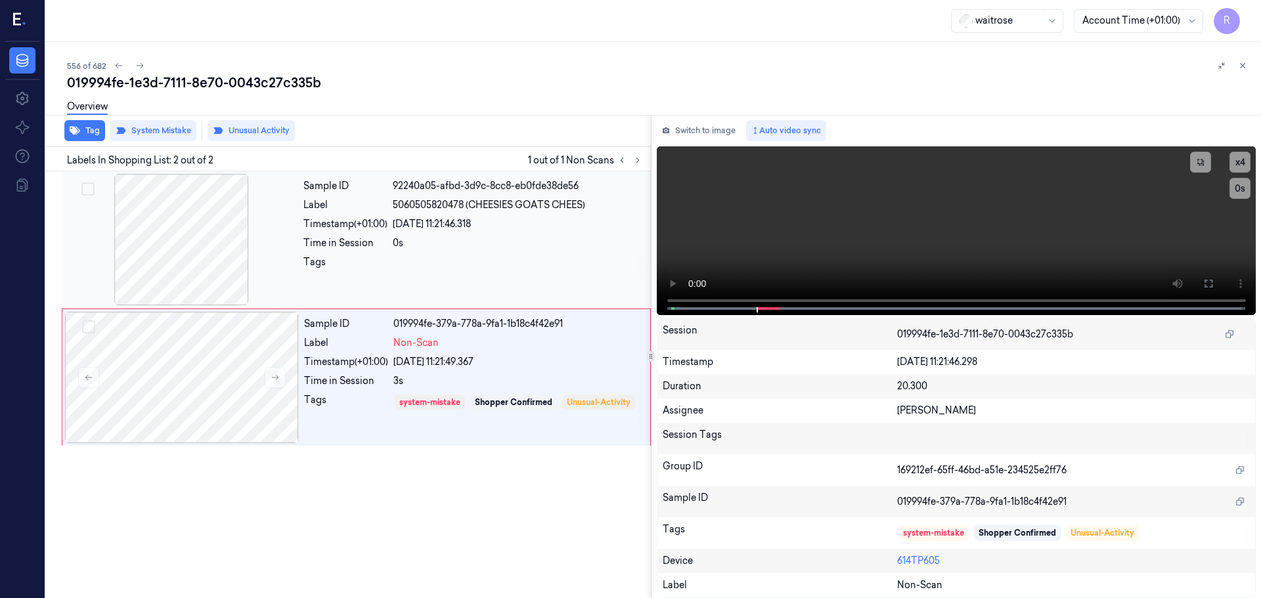
click at [506, 243] on div "0s" at bounding box center [518, 243] width 250 height 14
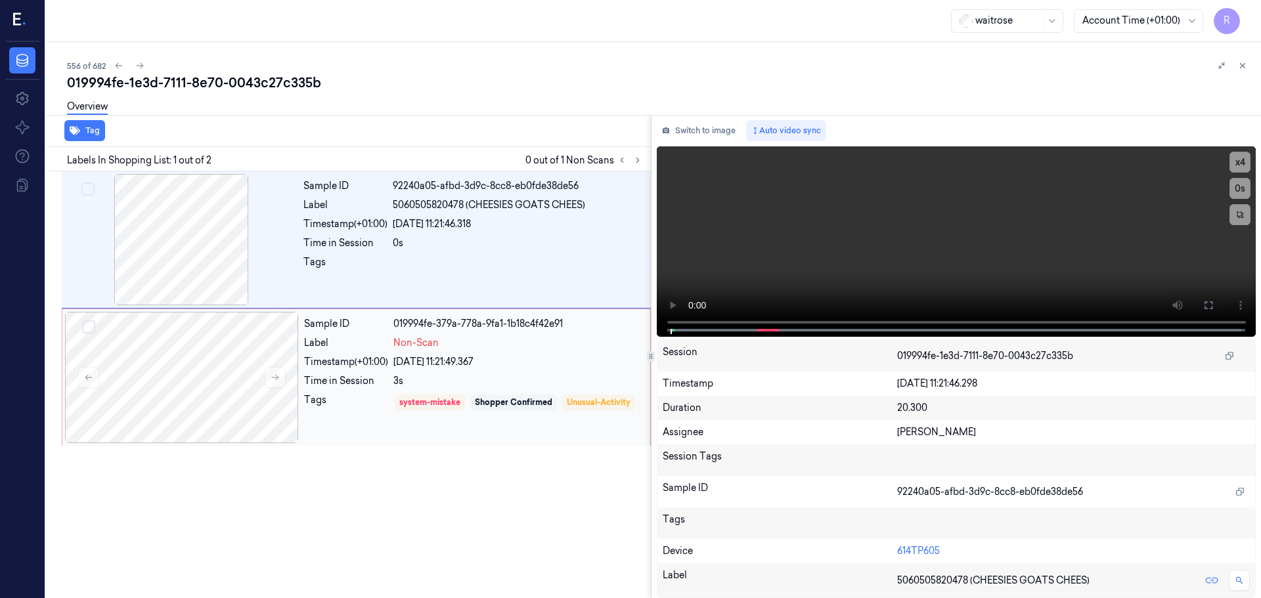
click at [517, 361] on div "[DATE] 11:21:49.367" at bounding box center [517, 362] width 249 height 14
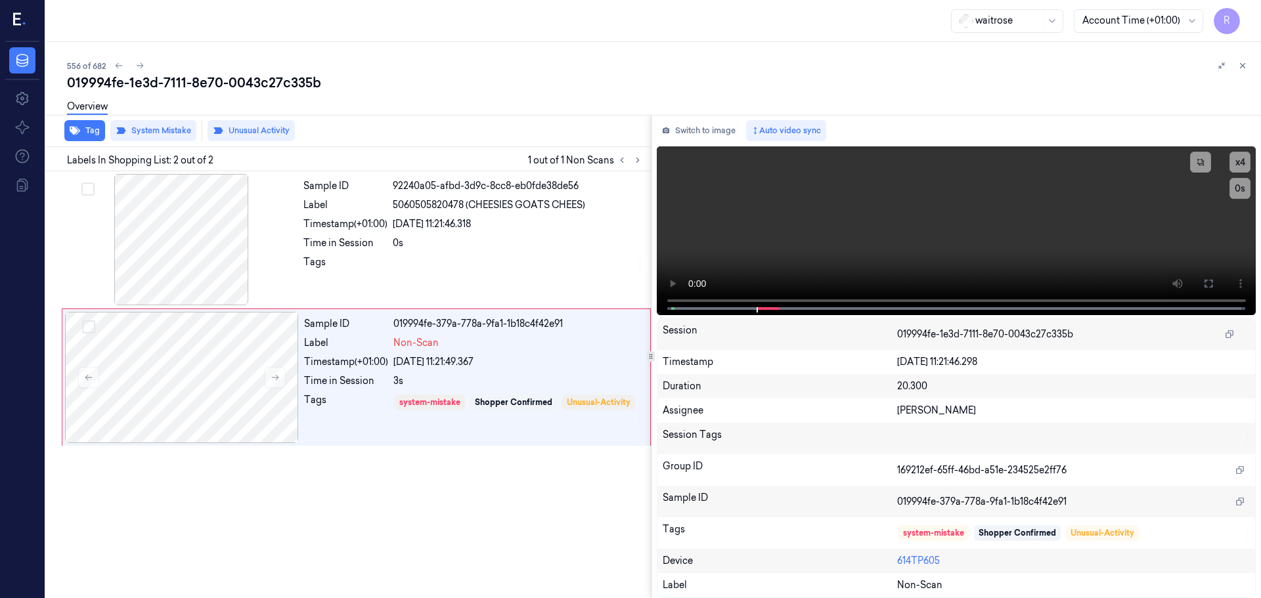
click at [1244, 64] on icon at bounding box center [1242, 65] width 9 height 9
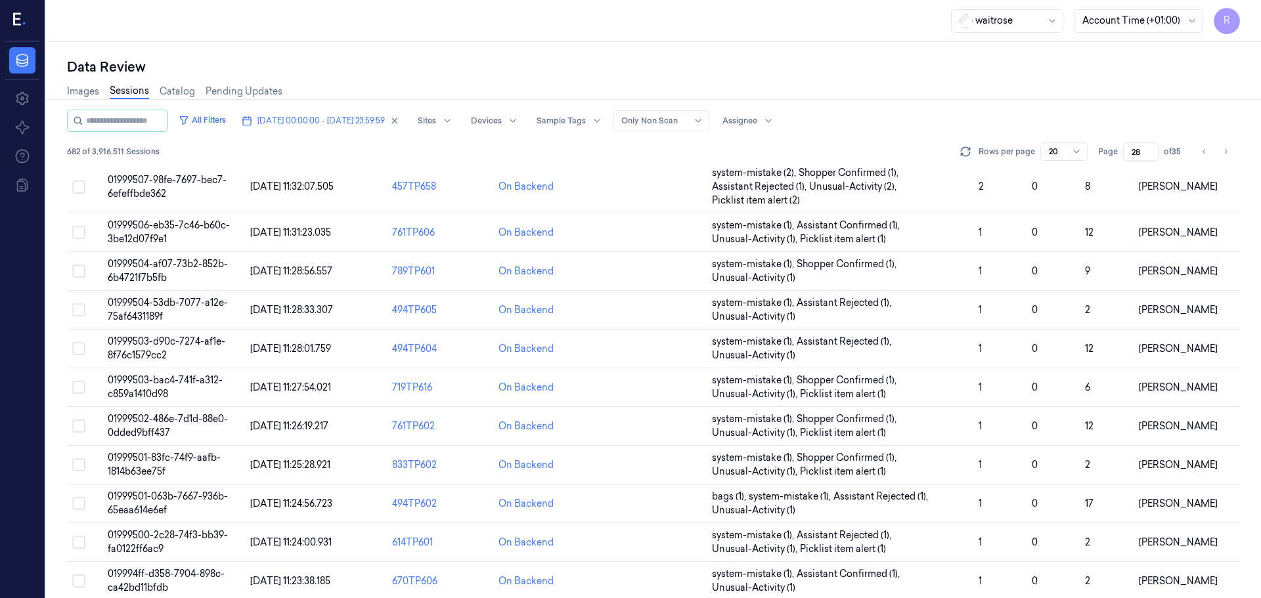
scroll to position [395, 0]
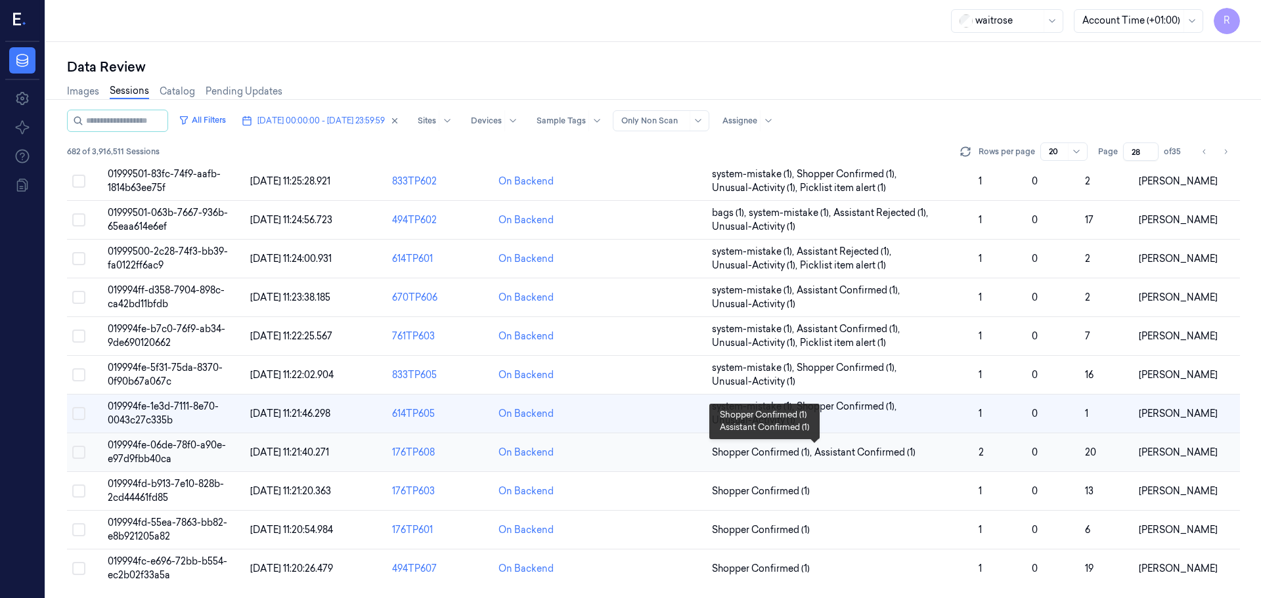
click at [945, 459] on span "Shopper Confirmed (1) , Assistant Confirmed (1)" at bounding box center [840, 453] width 256 height 14
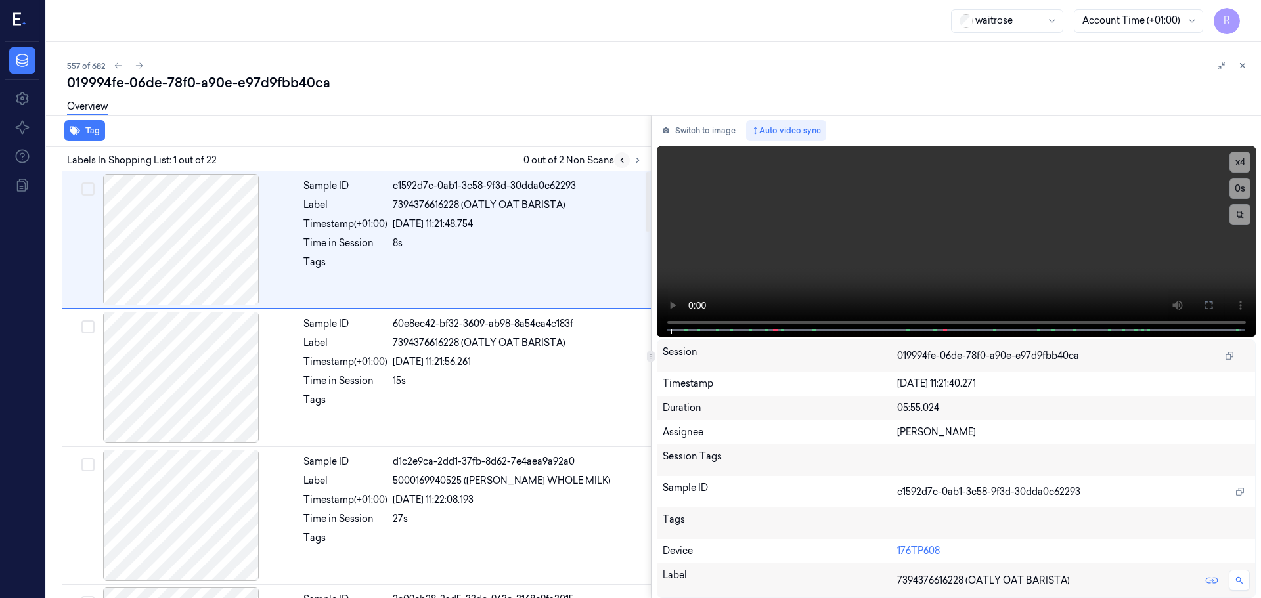
click at [627, 160] on button at bounding box center [622, 160] width 16 height 16
click at [632, 160] on button at bounding box center [638, 160] width 16 height 16
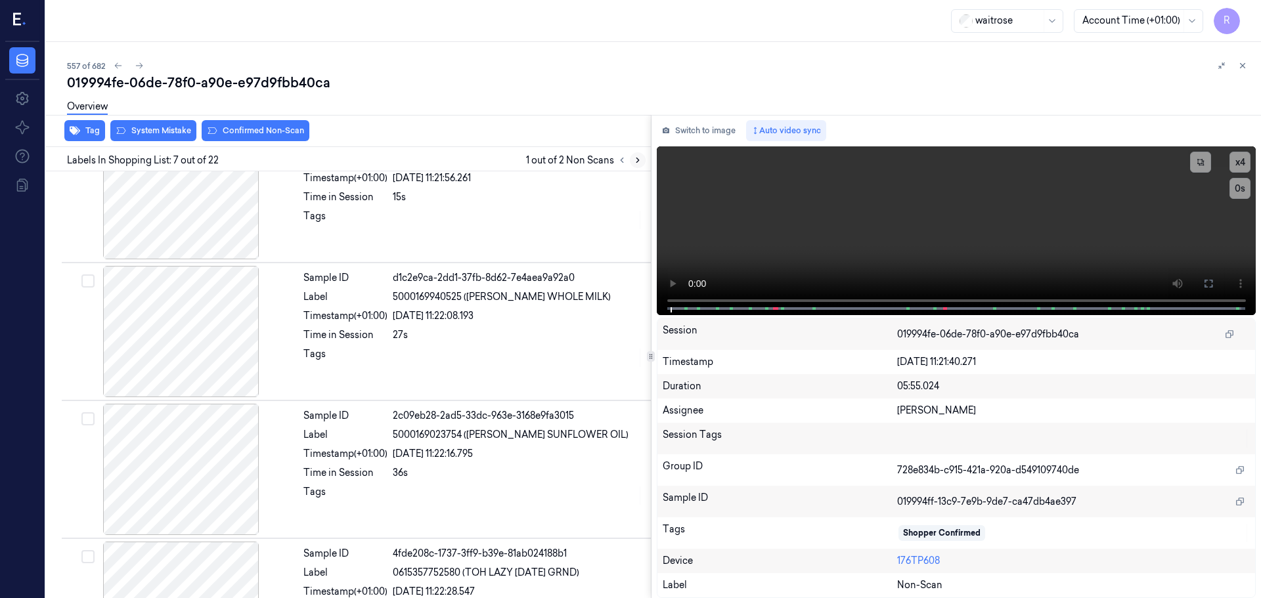
click at [633, 160] on icon at bounding box center [637, 160] width 9 height 9
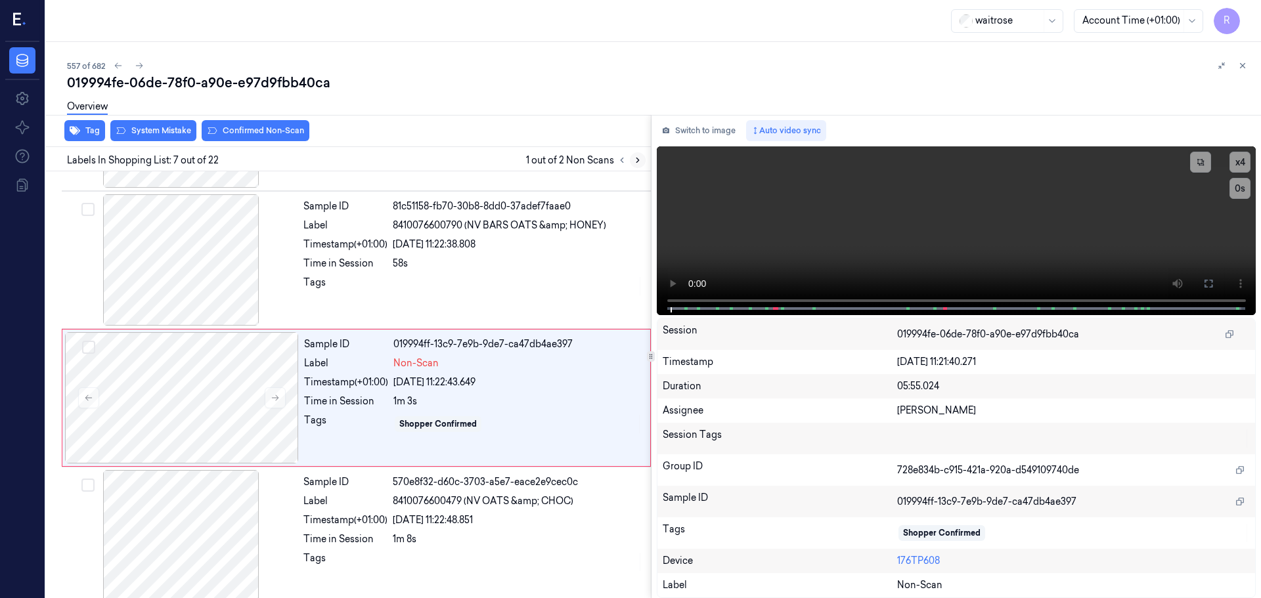
click at [633, 160] on icon at bounding box center [637, 160] width 9 height 9
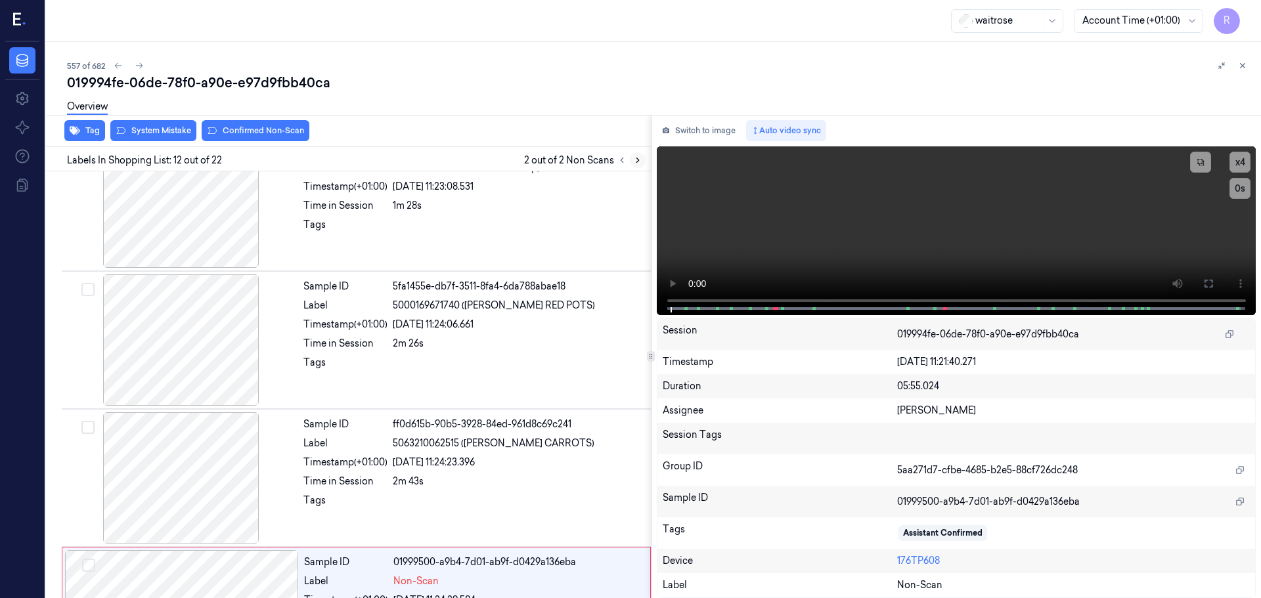
click at [633, 160] on icon at bounding box center [637, 160] width 9 height 9
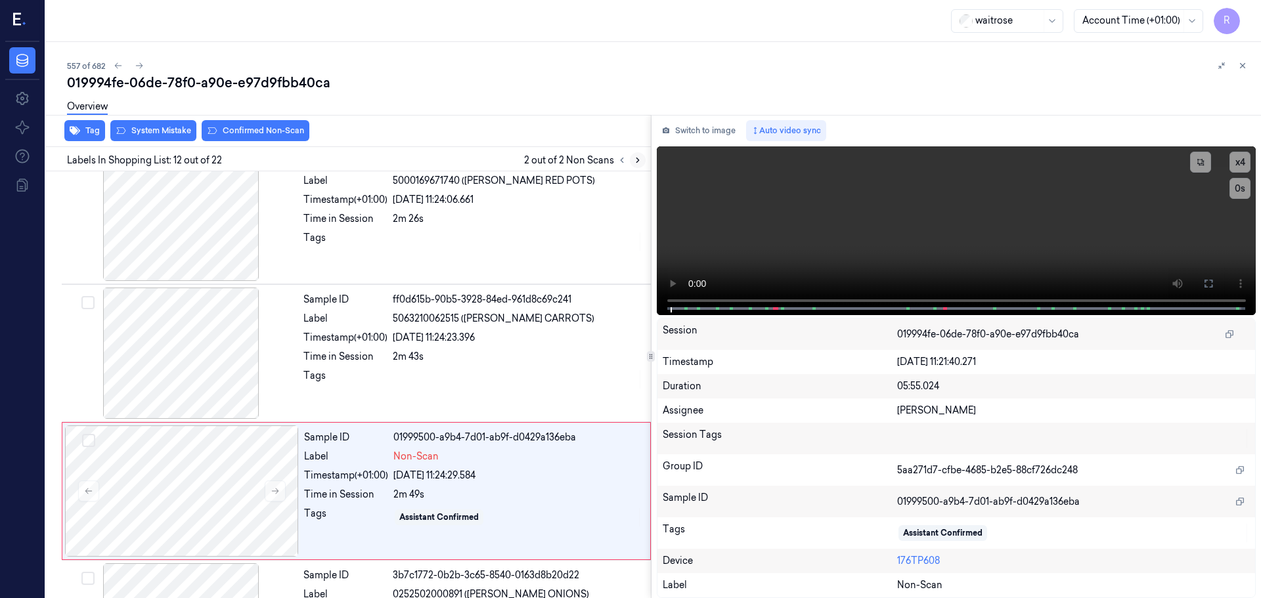
click at [633, 160] on icon at bounding box center [637, 160] width 9 height 9
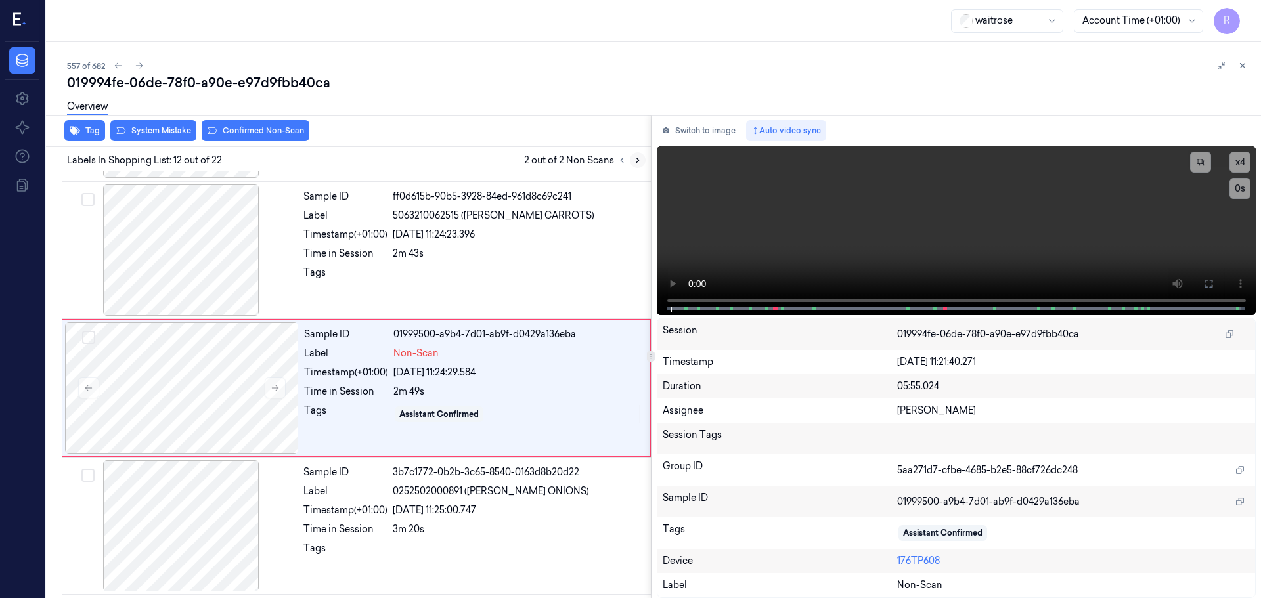
click at [633, 160] on icon at bounding box center [637, 160] width 9 height 9
drag, startPoint x: 616, startPoint y: 155, endPoint x: 623, endPoint y: 161, distance: 9.3
click at [617, 155] on button at bounding box center [622, 160] width 16 height 16
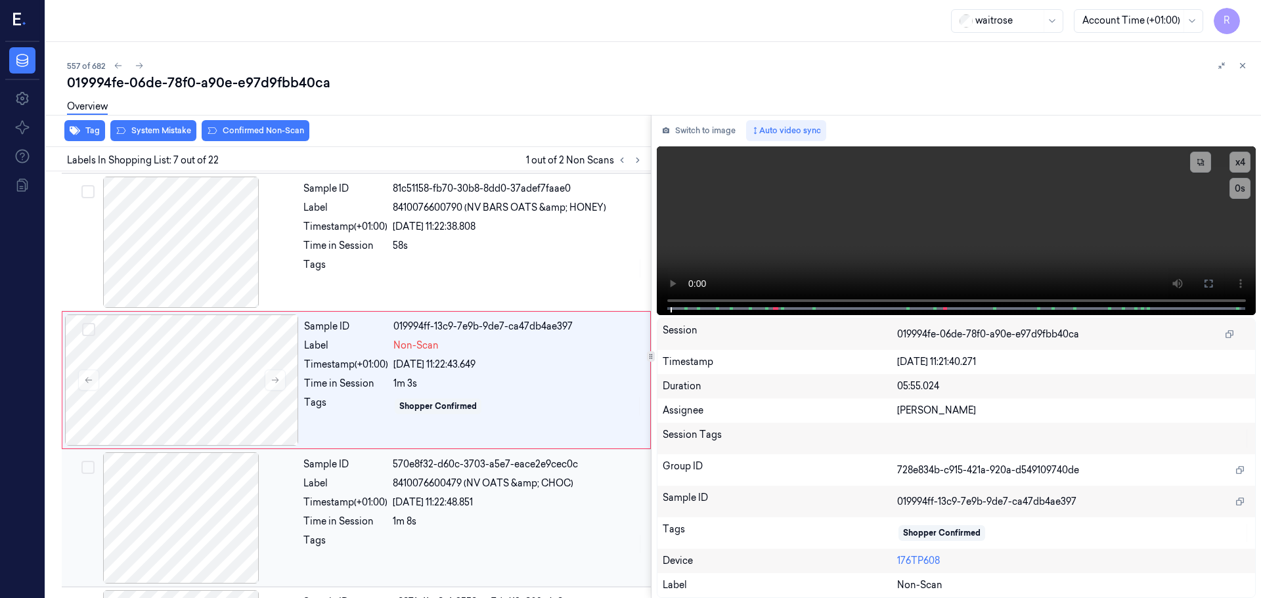
scroll to position [682, 0]
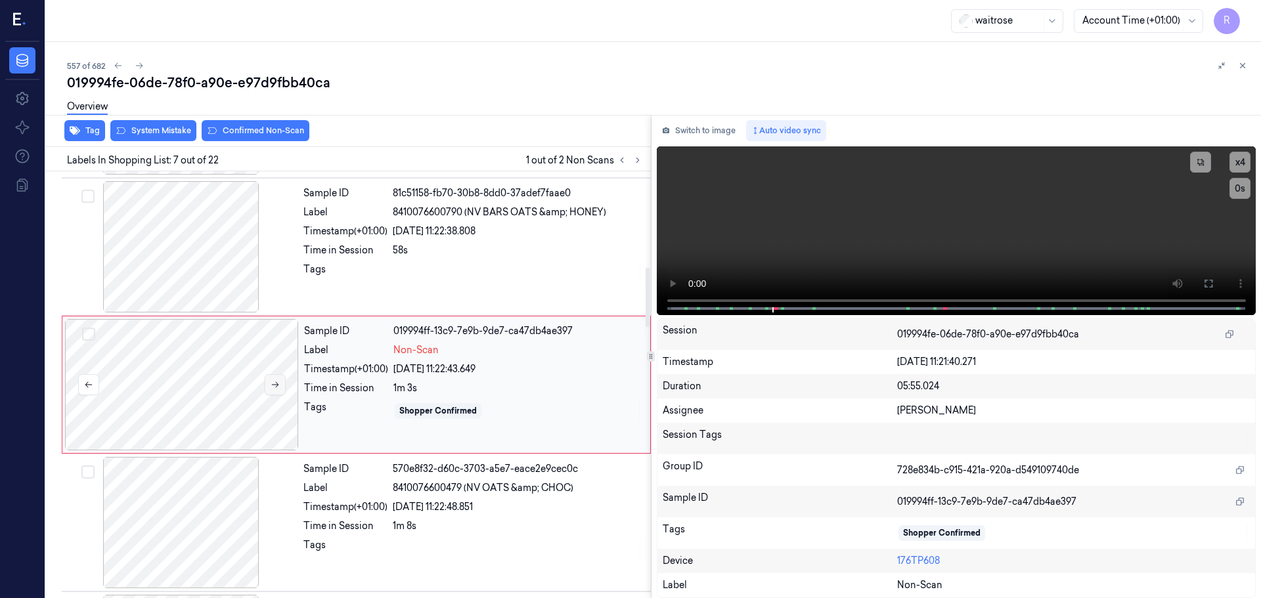
click at [280, 379] on button at bounding box center [275, 384] width 21 height 21
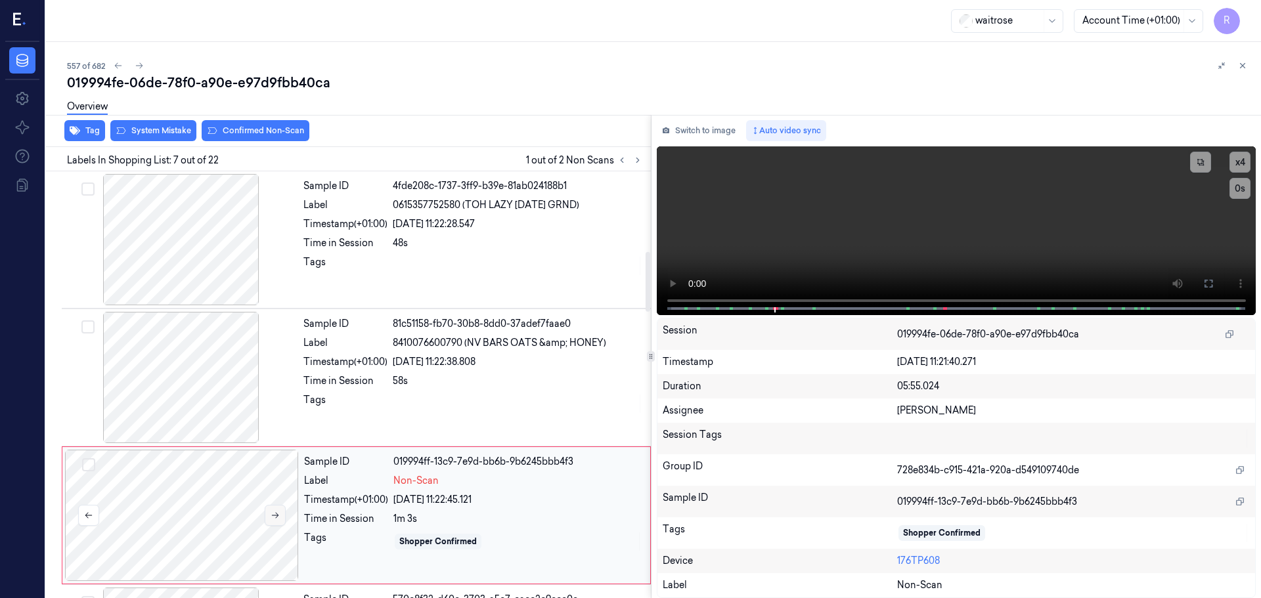
scroll to position [551, 0]
click at [208, 372] on div at bounding box center [181, 378] width 234 height 131
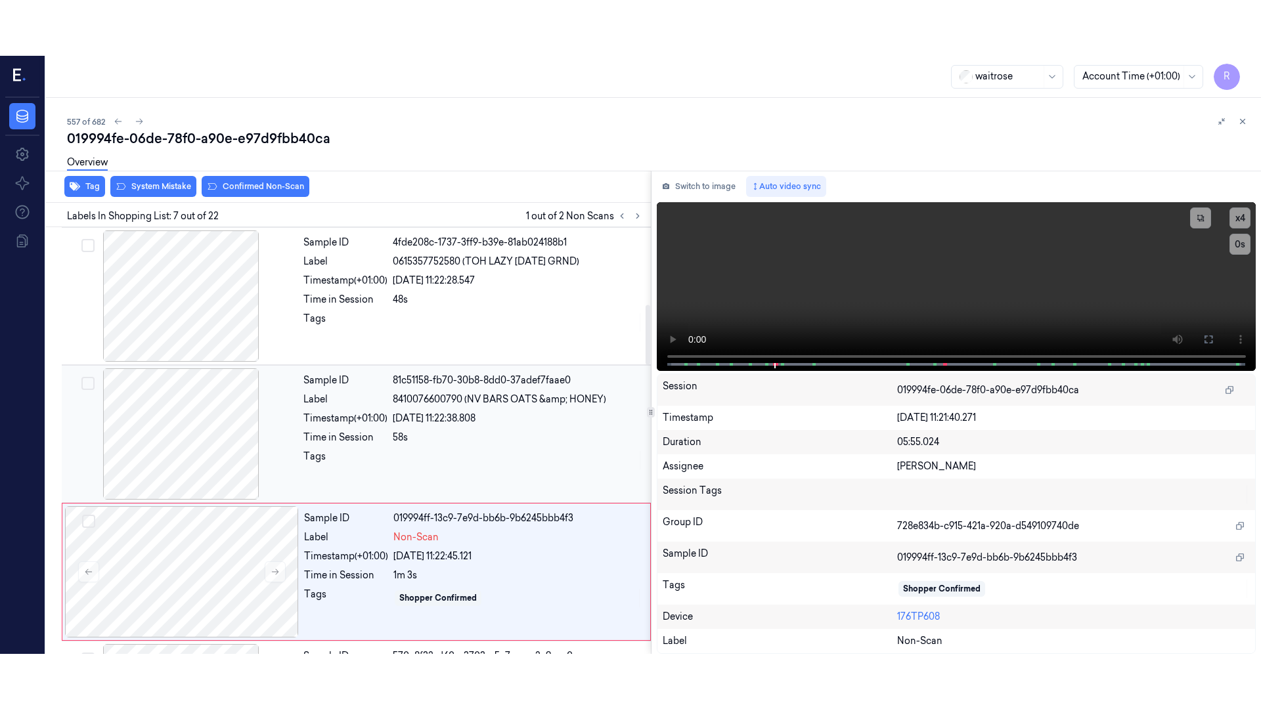
scroll to position [544, 0]
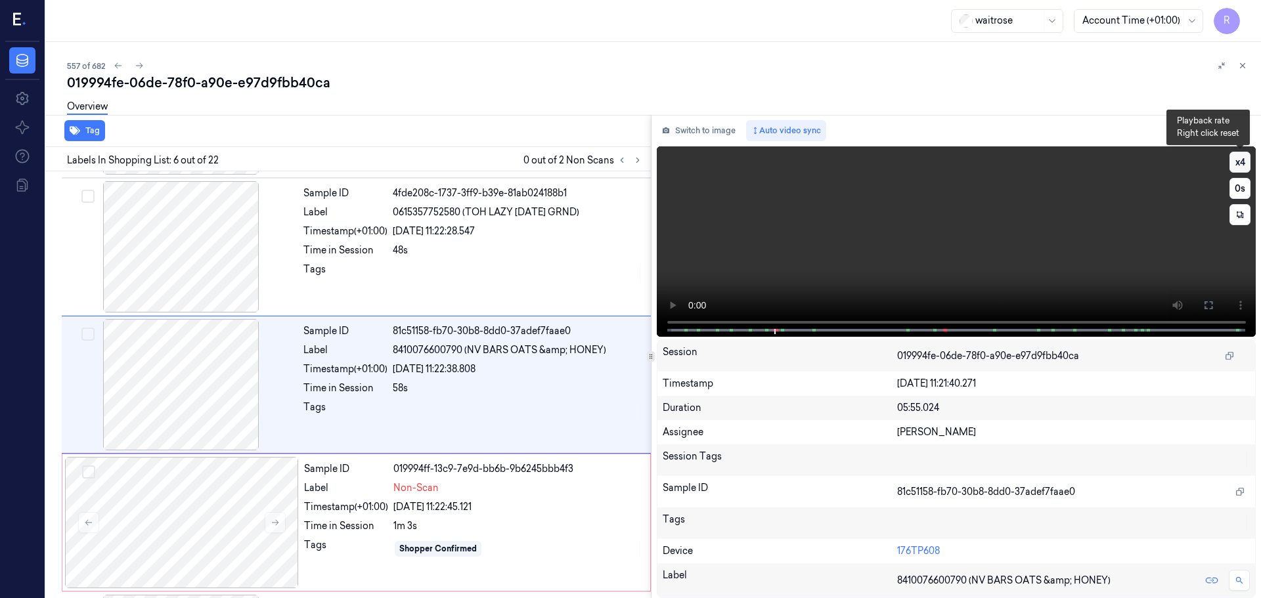
click at [1242, 162] on button "x 4" at bounding box center [1239, 162] width 21 height 21
click at [1209, 298] on button at bounding box center [1208, 305] width 21 height 21
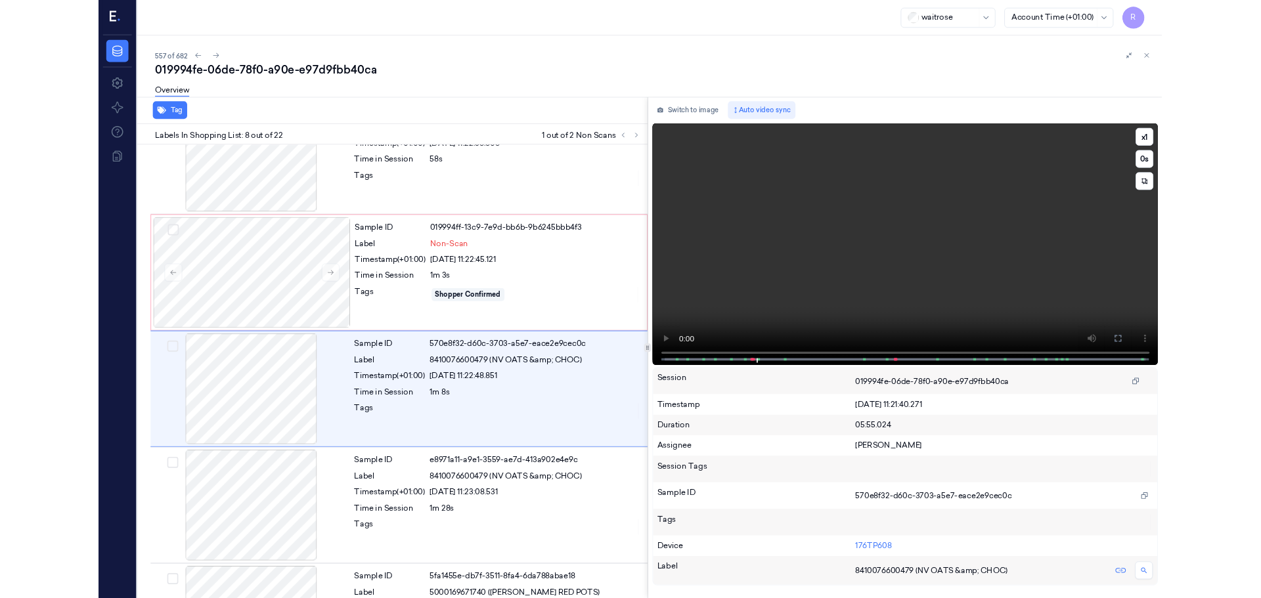
scroll to position [765, 0]
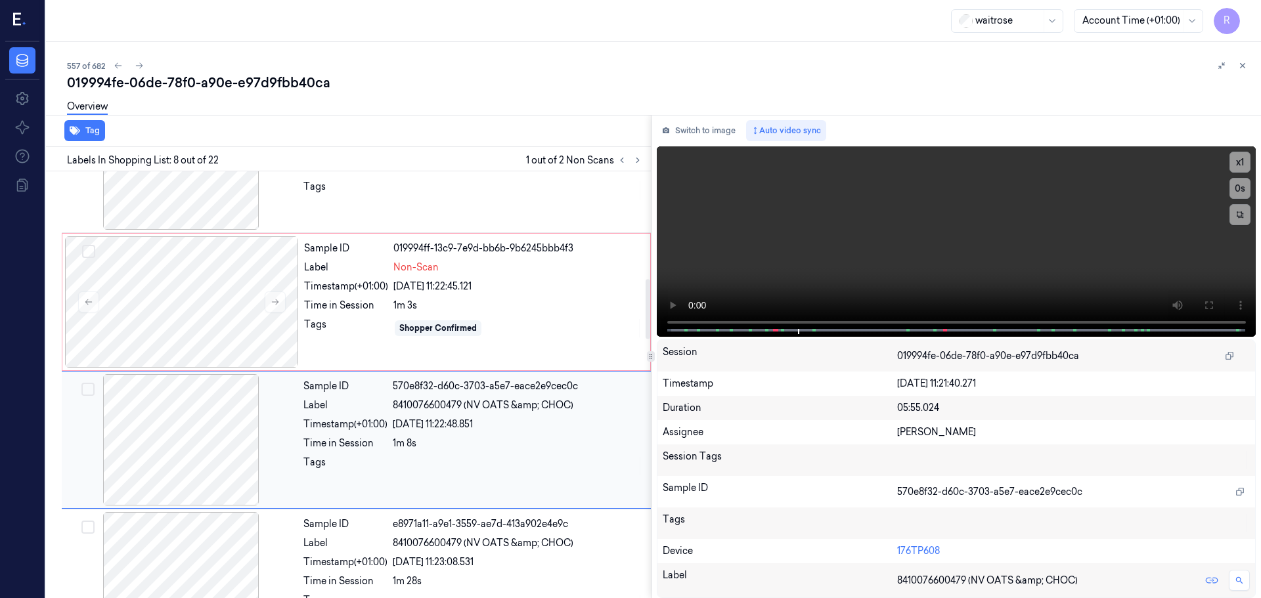
click at [314, 434] on div "Sample ID 570e8f32-d60c-3703-a5e7-eace2e9cec0c Label 8410076600479 (NV OATS &am…" at bounding box center [473, 439] width 350 height 131
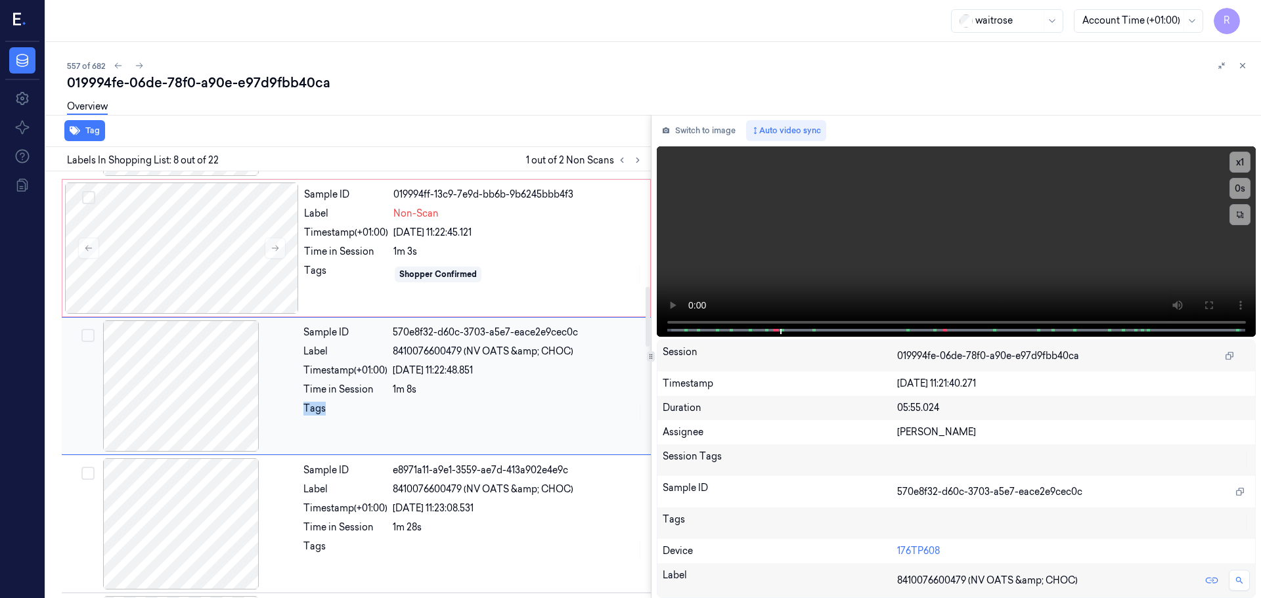
click at [315, 434] on div "Sample ID 570e8f32-d60c-3703-a5e7-eace2e9cec0c Label 8410076600479 (NV OATS &am…" at bounding box center [473, 385] width 350 height 131
click at [315, 434] on div "Sample ID 570e8f32-d60c-3703-a5e7-eace2e9cec0c Label 8410076600479 (NV OATS &am…" at bounding box center [473, 384] width 350 height 131
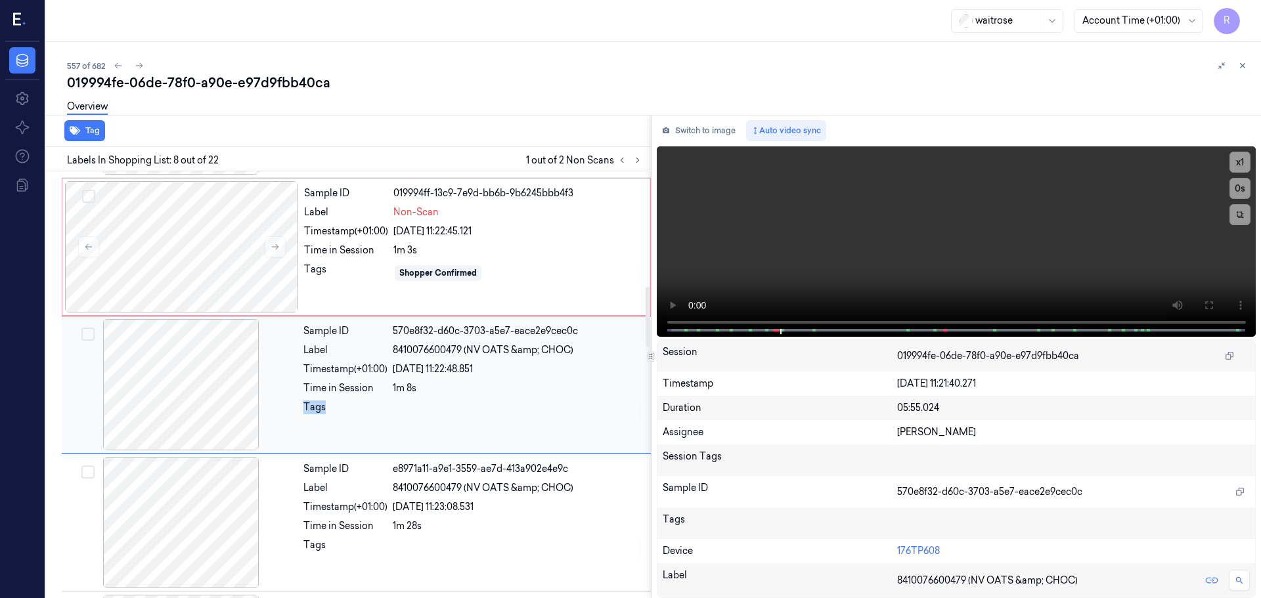
click at [315, 434] on div "Sample ID 570e8f32-d60c-3703-a5e7-eace2e9cec0c Label 8410076600479 (NV OATS &am…" at bounding box center [473, 384] width 350 height 131
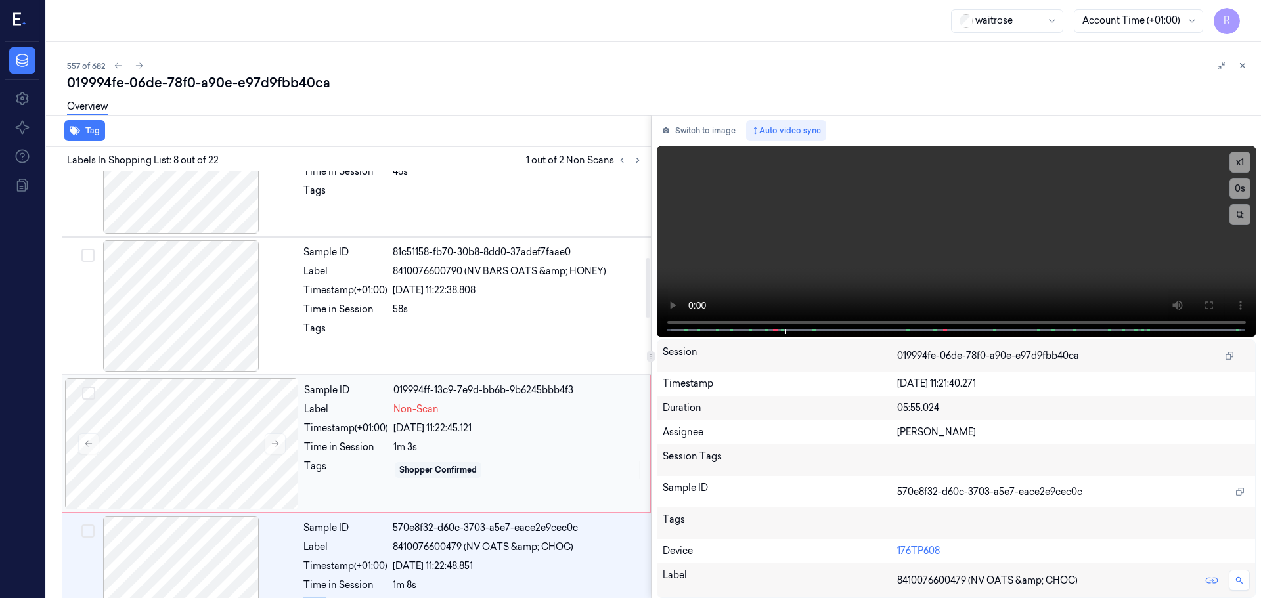
scroll to position [558, 0]
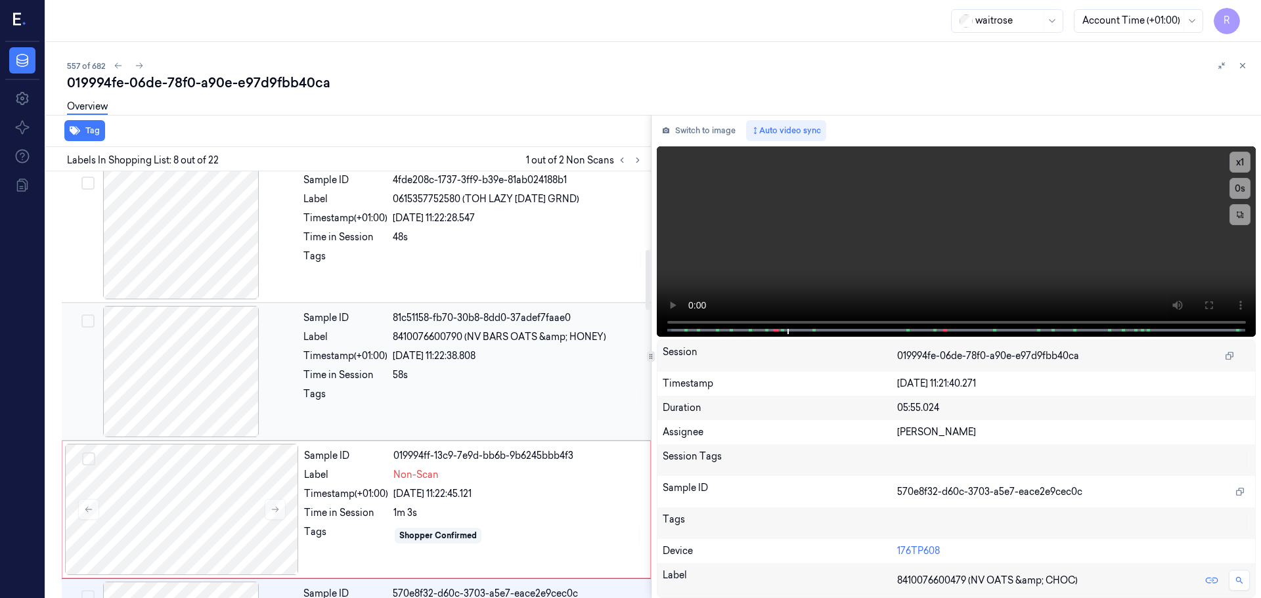
click at [347, 370] on div "Time in Session" at bounding box center [345, 375] width 84 height 14
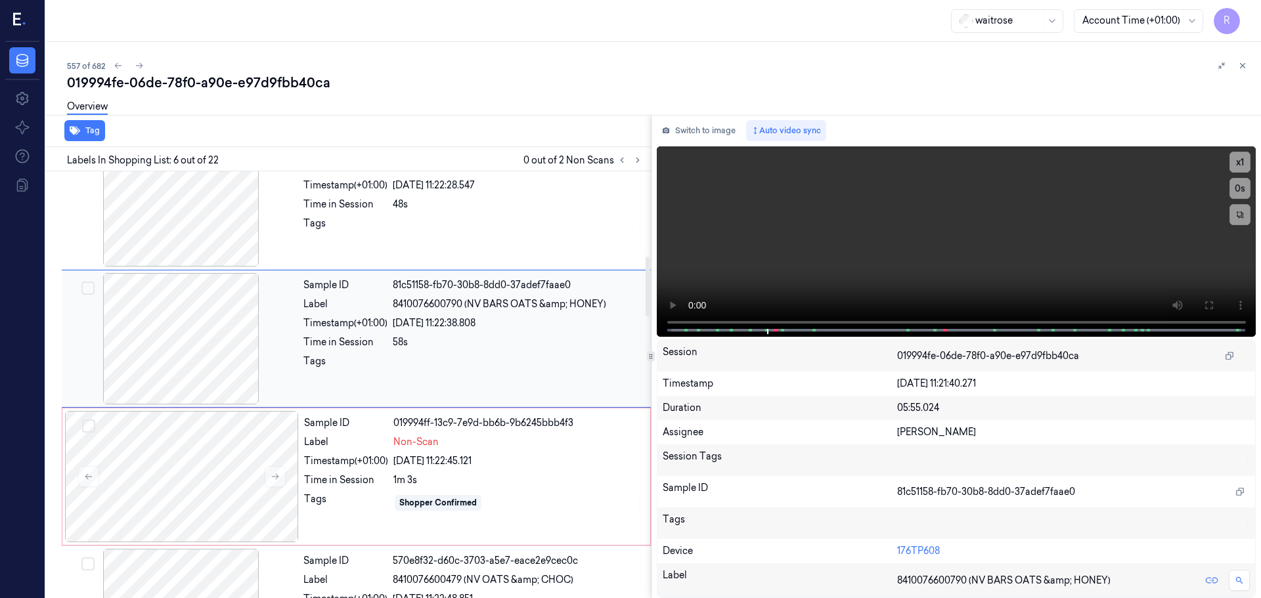
scroll to position [610, 0]
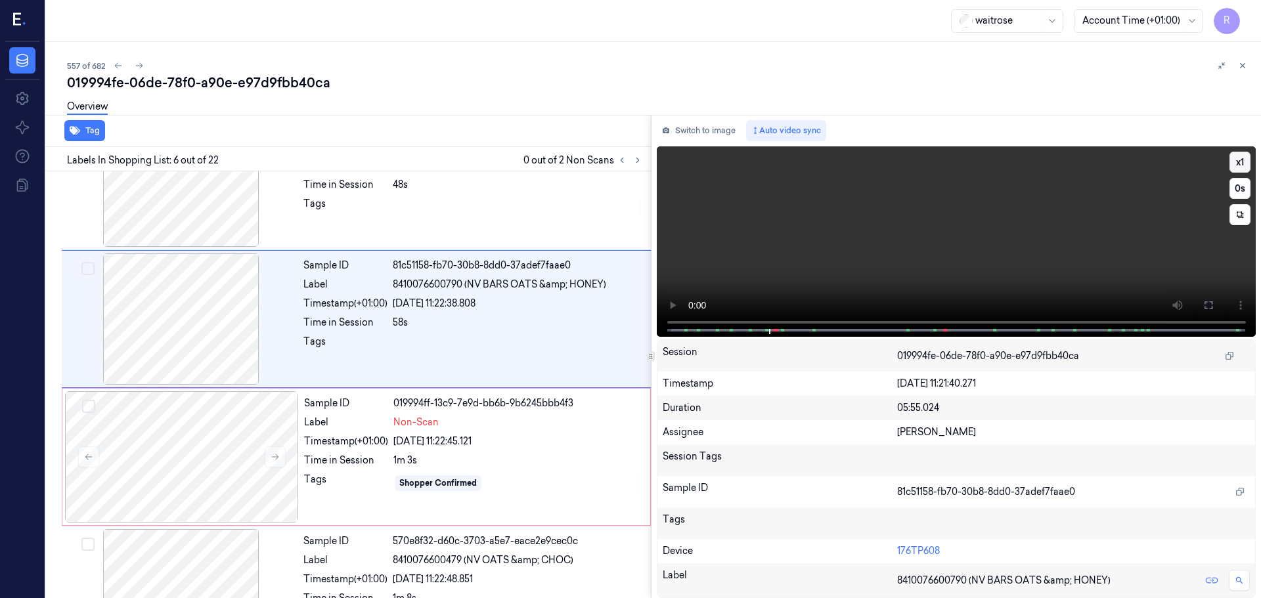
click at [1248, 154] on button "x 1" at bounding box center [1239, 162] width 21 height 21
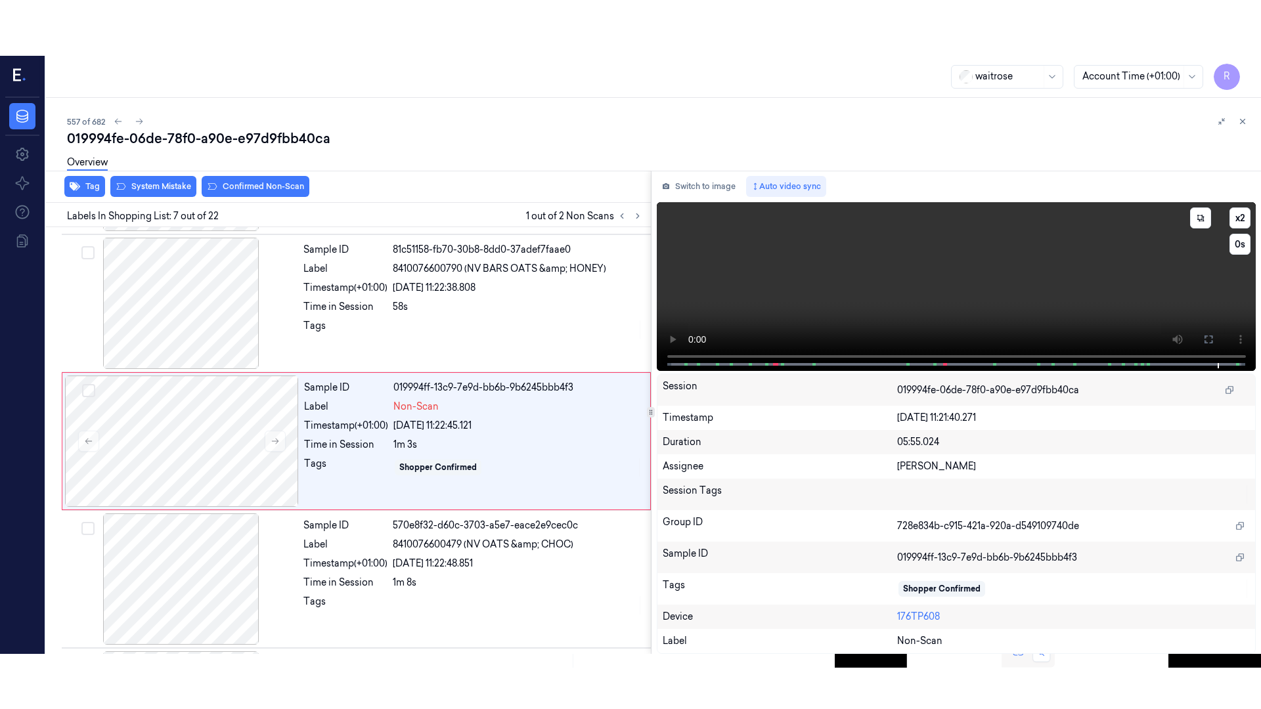
scroll to position [682, 0]
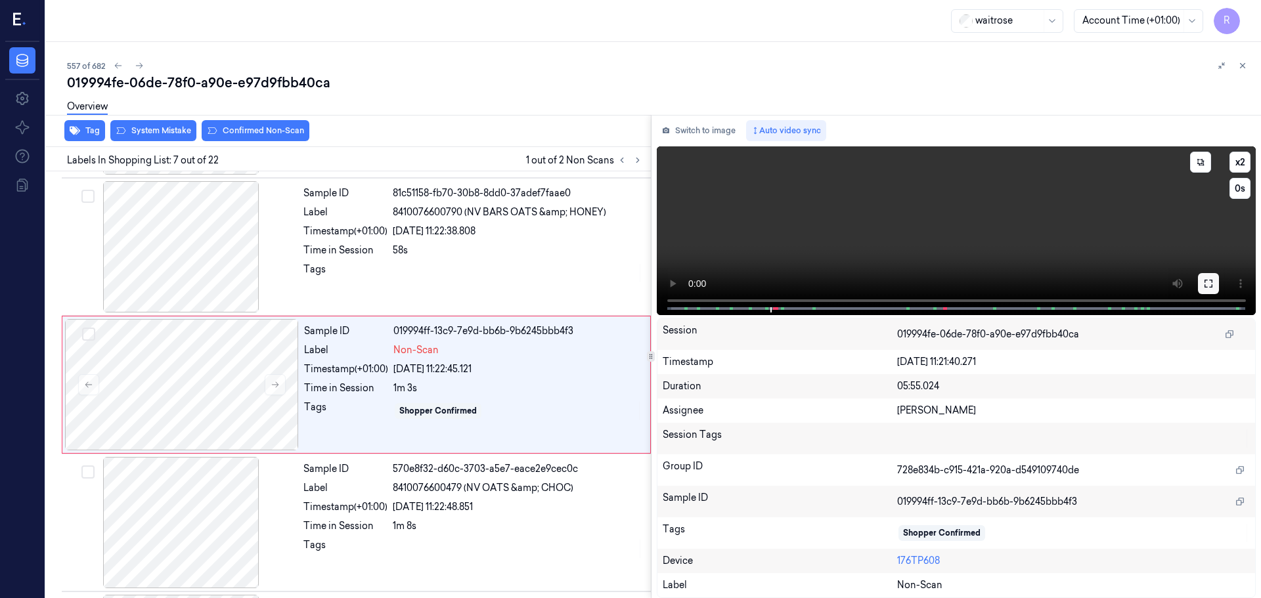
click at [1203, 281] on button at bounding box center [1208, 283] width 21 height 21
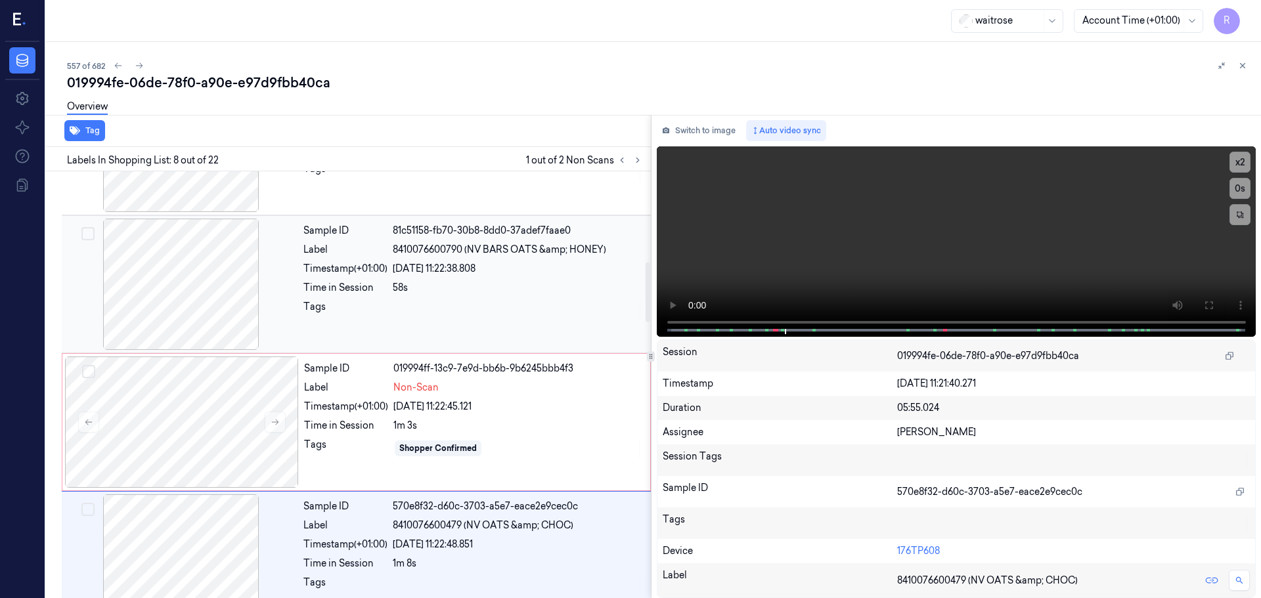
scroll to position [623, 0]
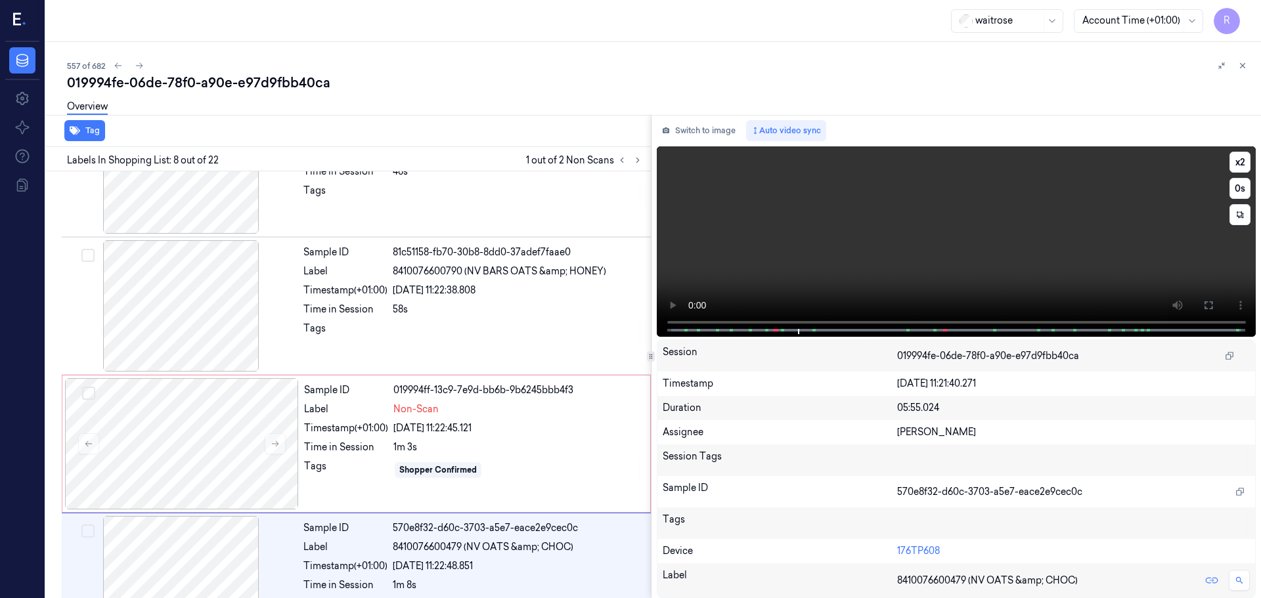
click at [781, 322] on video at bounding box center [957, 241] width 600 height 190
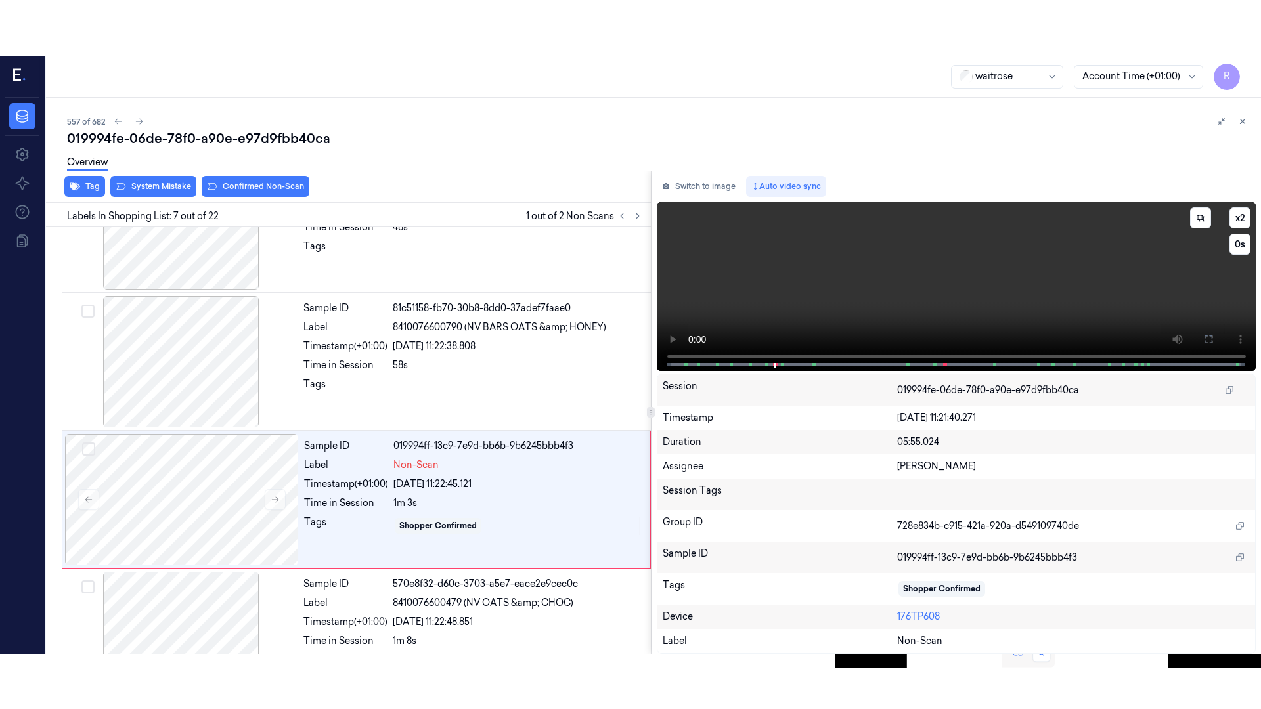
scroll to position [682, 0]
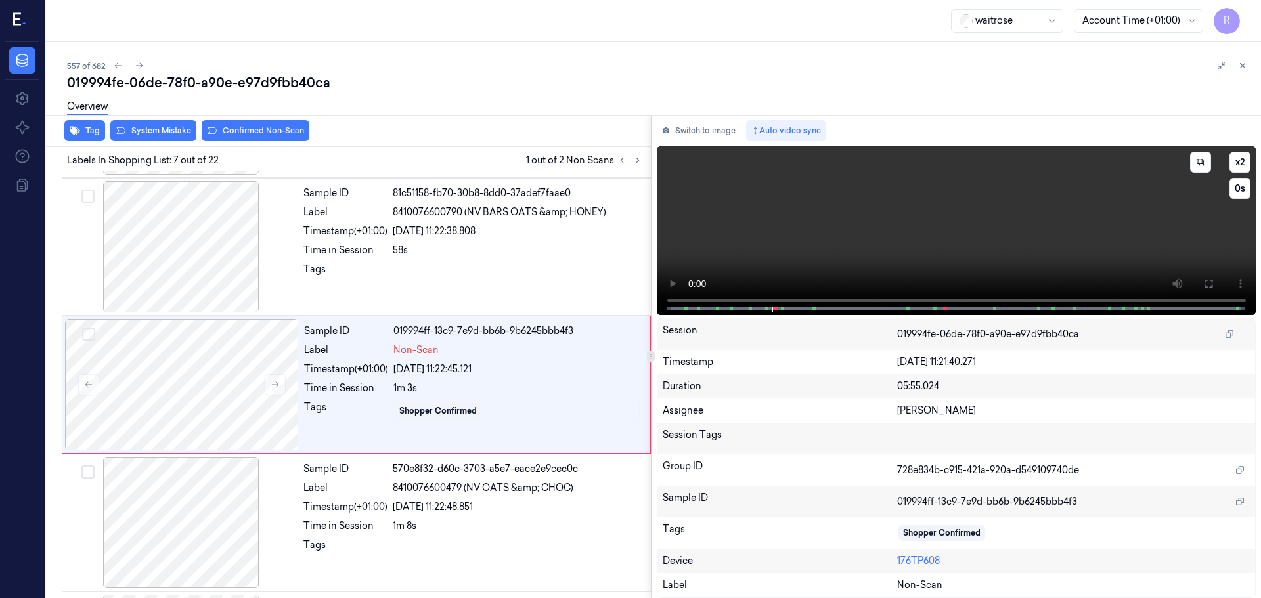
click at [1207, 286] on icon at bounding box center [1208, 283] width 11 height 11
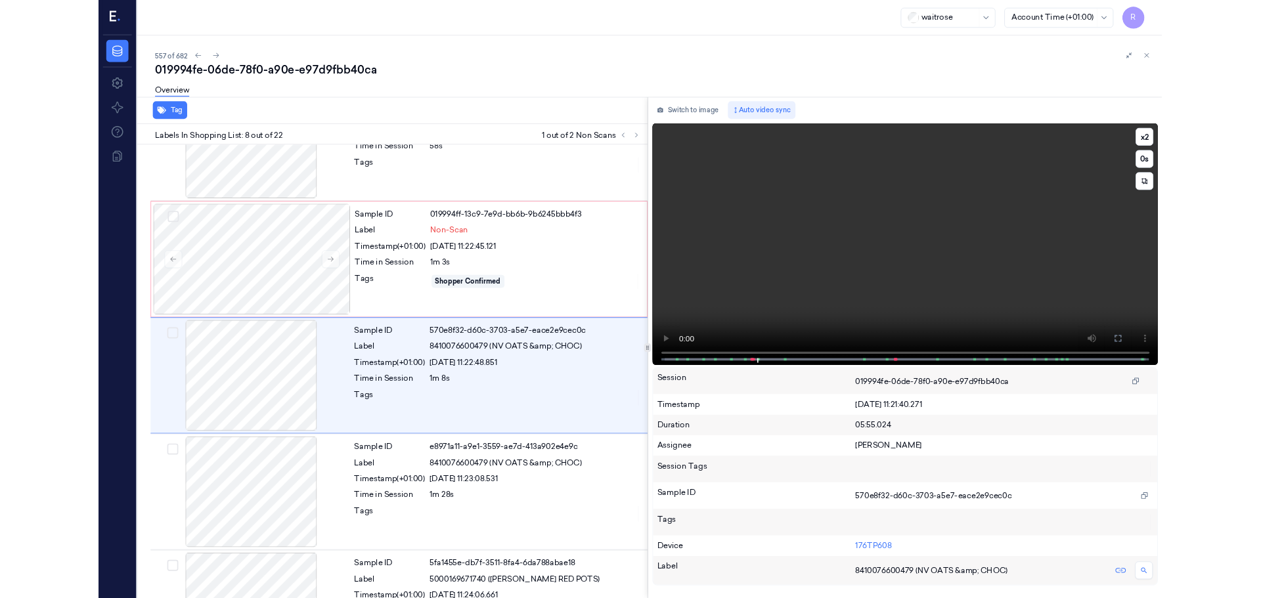
scroll to position [765, 0]
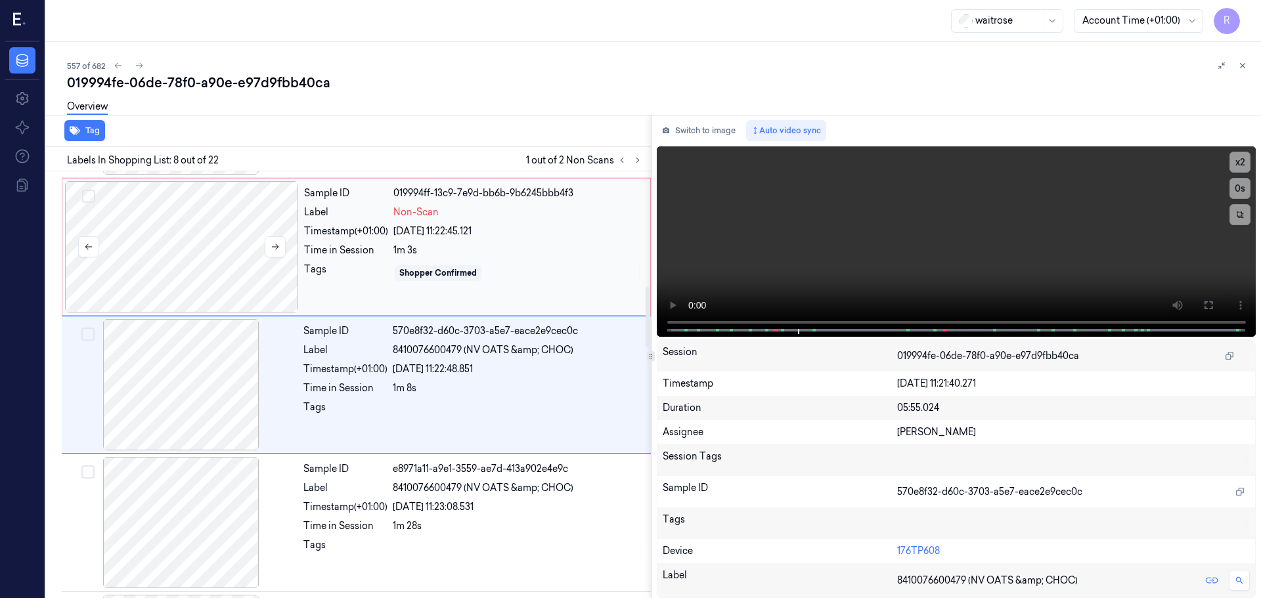
click at [181, 261] on div at bounding box center [182, 246] width 234 height 131
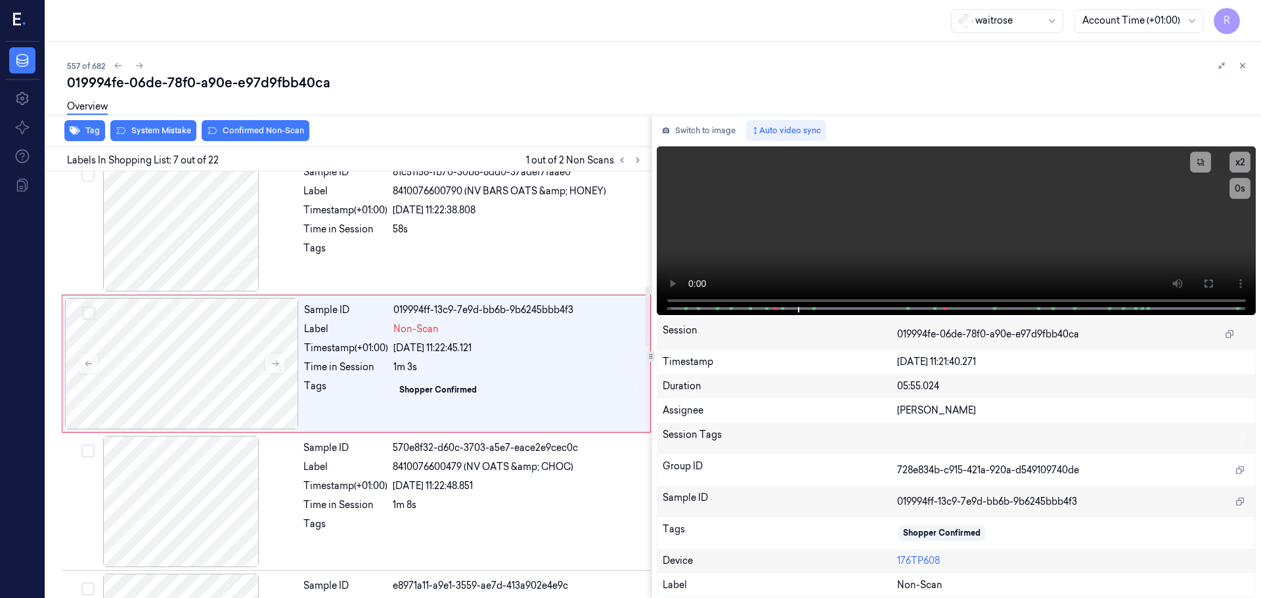
scroll to position [682, 0]
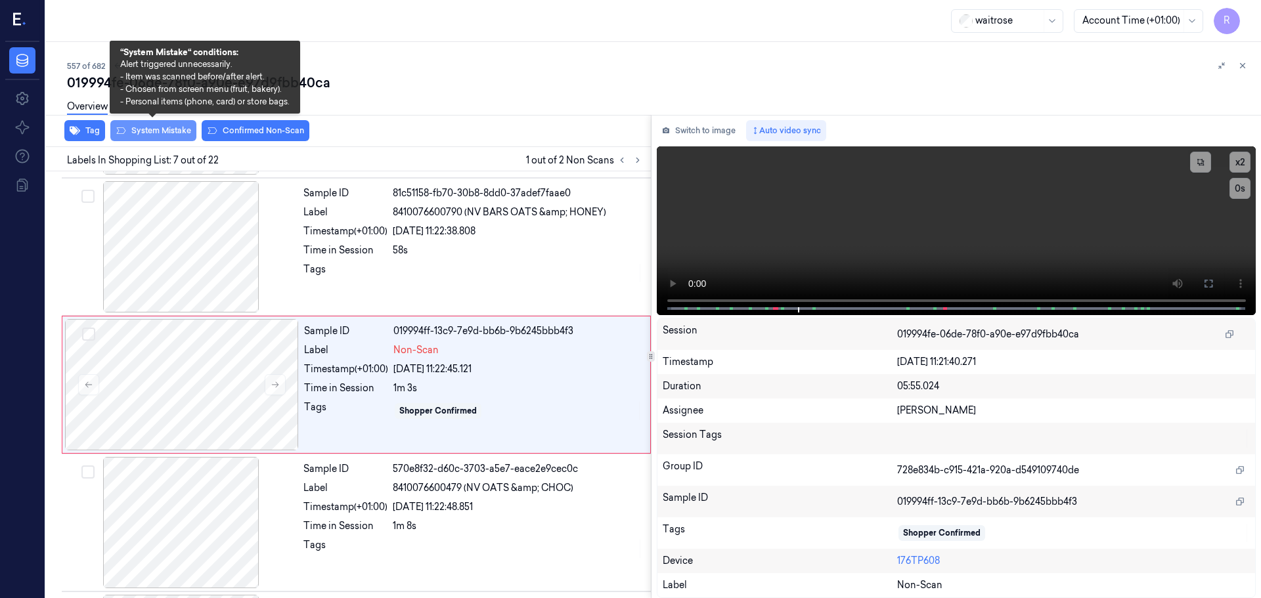
click at [139, 131] on button "System Mistake" at bounding box center [153, 130] width 86 height 21
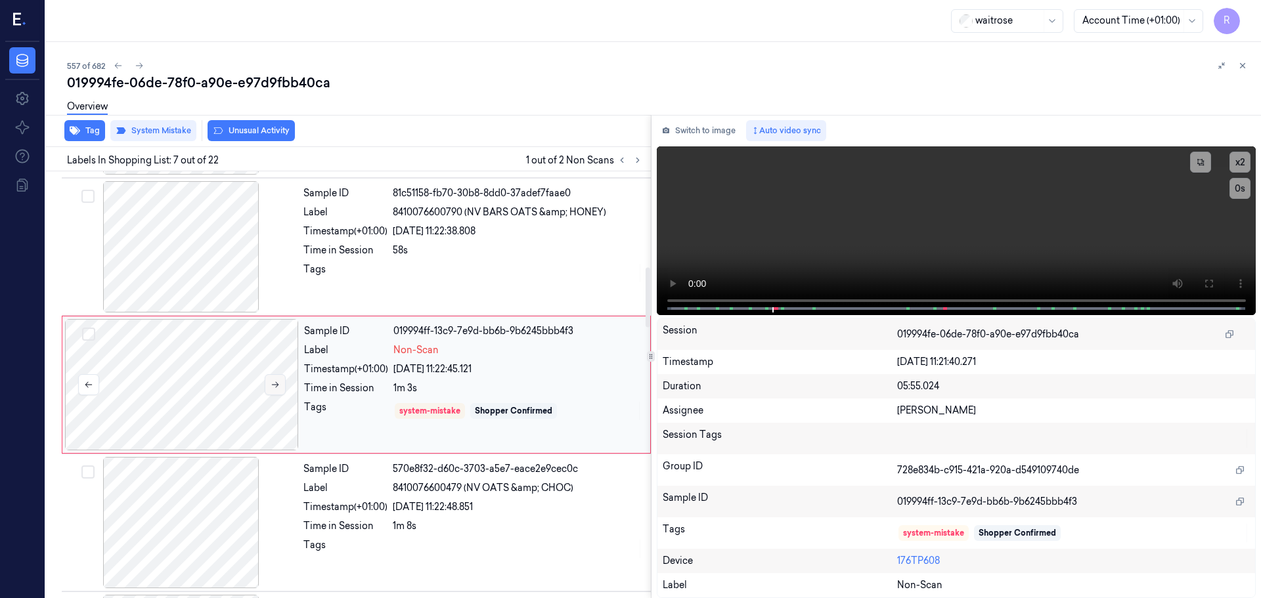
click at [281, 392] on button at bounding box center [275, 384] width 21 height 21
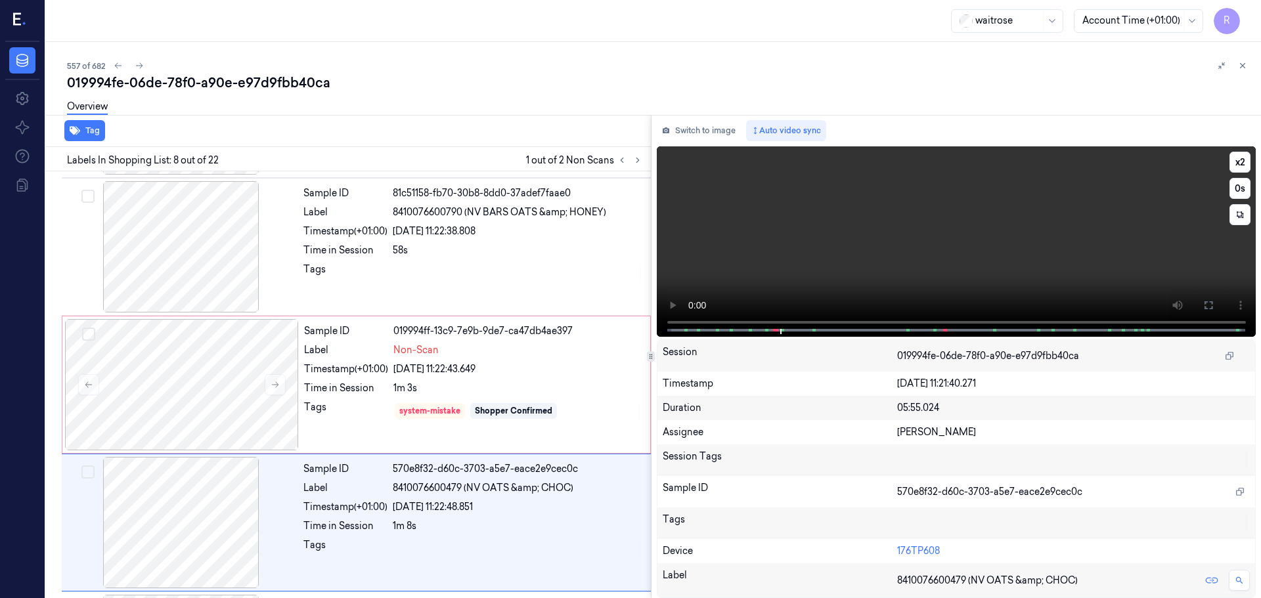
scroll to position [820, 0]
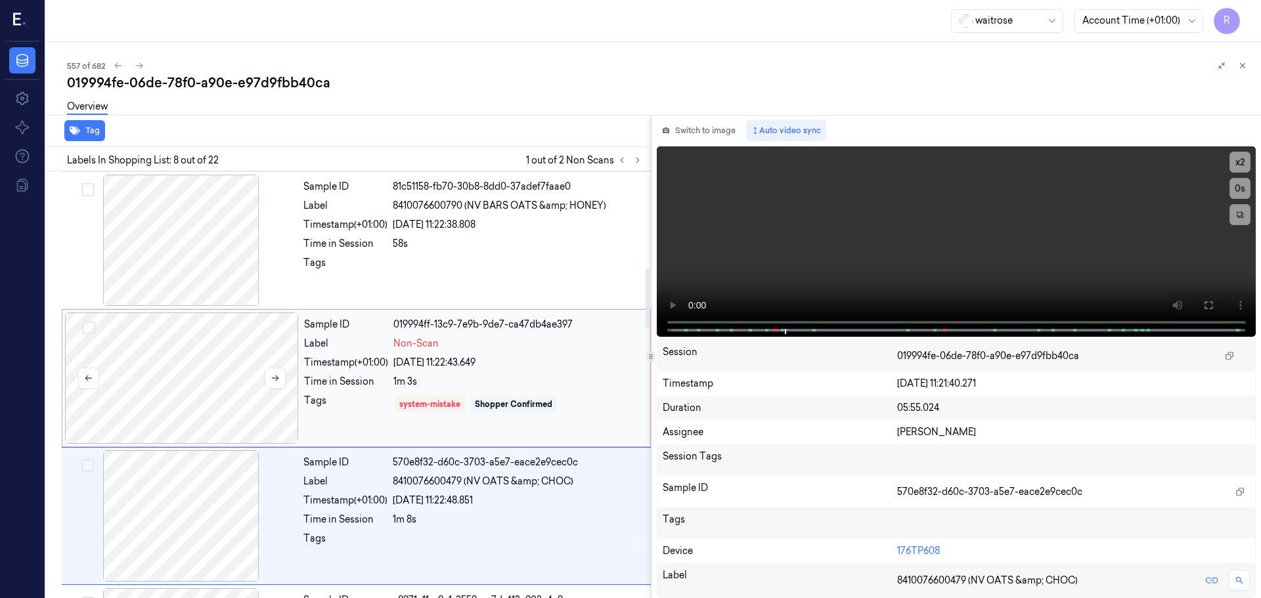
click at [187, 352] on div at bounding box center [182, 378] width 234 height 131
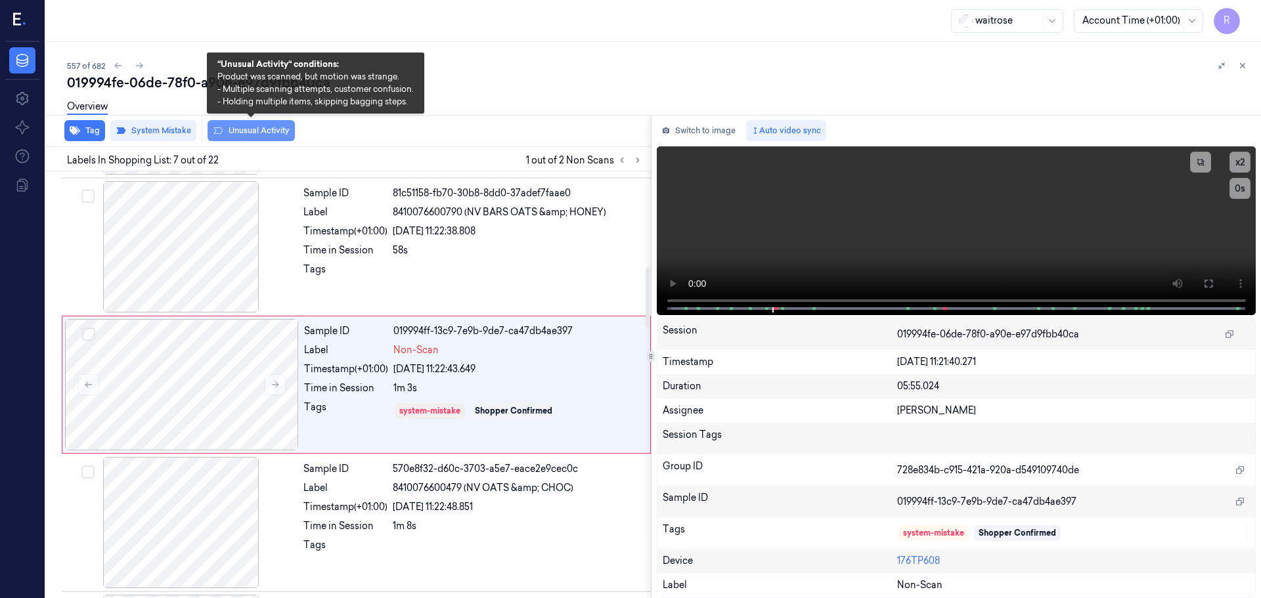
click at [259, 128] on button "Unusual Activity" at bounding box center [251, 130] width 87 height 21
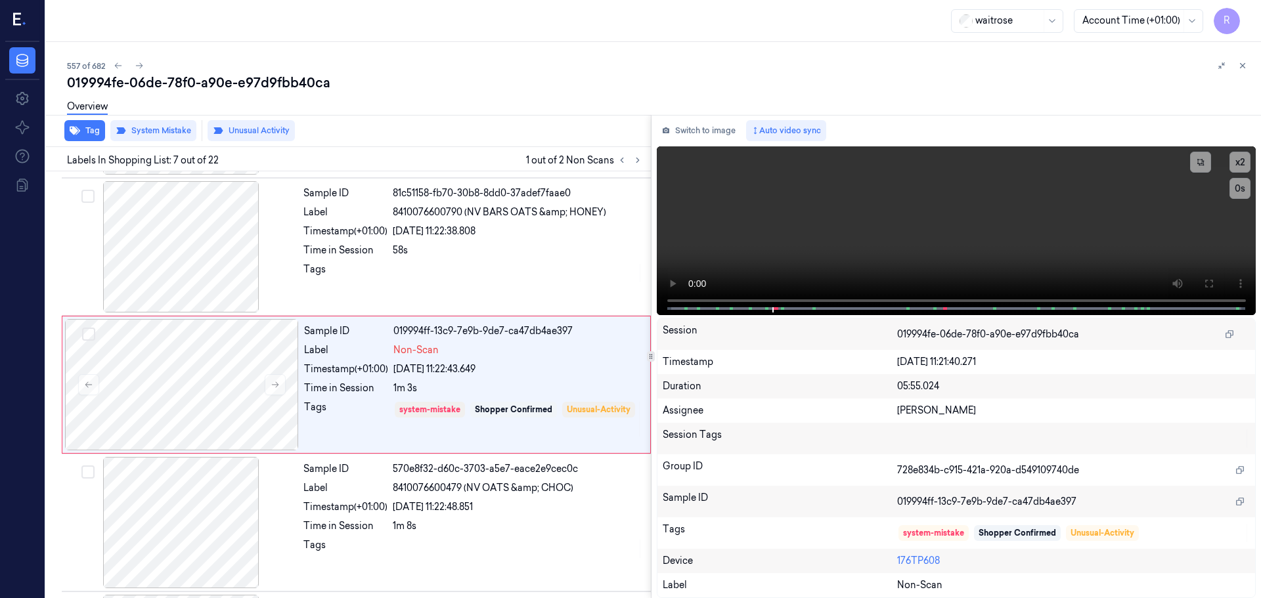
drag, startPoint x: 632, startPoint y: 164, endPoint x: 624, endPoint y: 169, distance: 9.1
click at [630, 166] on div at bounding box center [630, 160] width 32 height 16
click at [628, 169] on div "Labels In Shopping List: 7 out of 22 1 out of 2 Non Scans" at bounding box center [346, 159] width 610 height 24
click at [629, 169] on div "Labels In Shopping List: 7 out of 22 1 out of 2 Non Scans" at bounding box center [346, 159] width 610 height 24
click at [634, 167] on button at bounding box center [638, 160] width 16 height 16
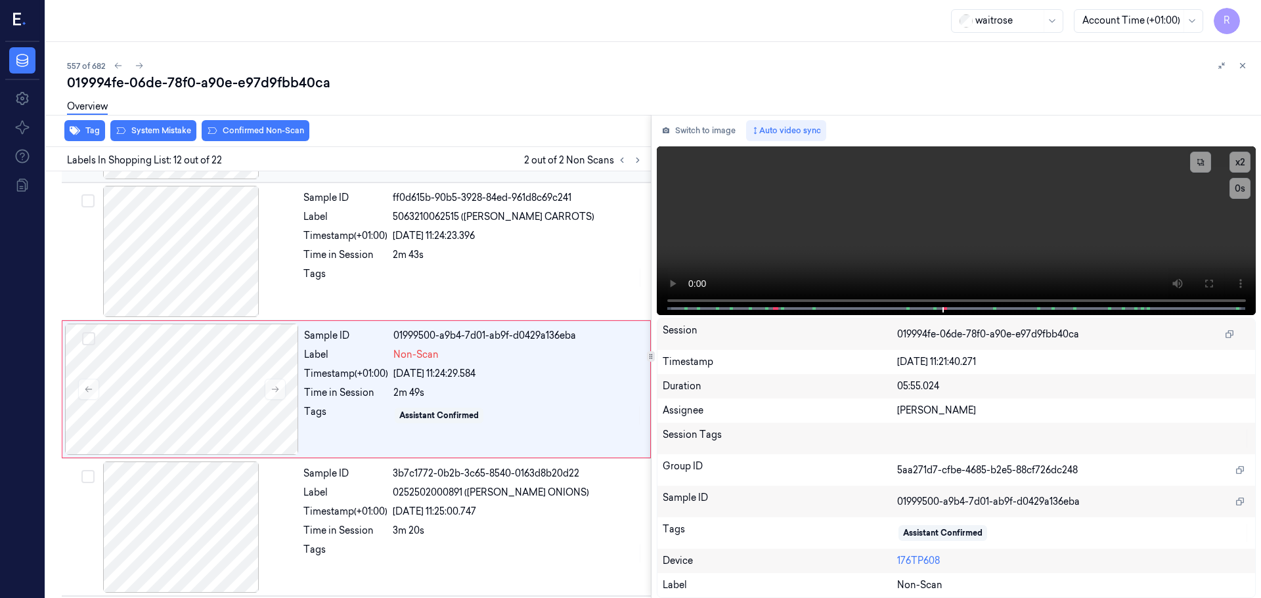
scroll to position [1372, 0]
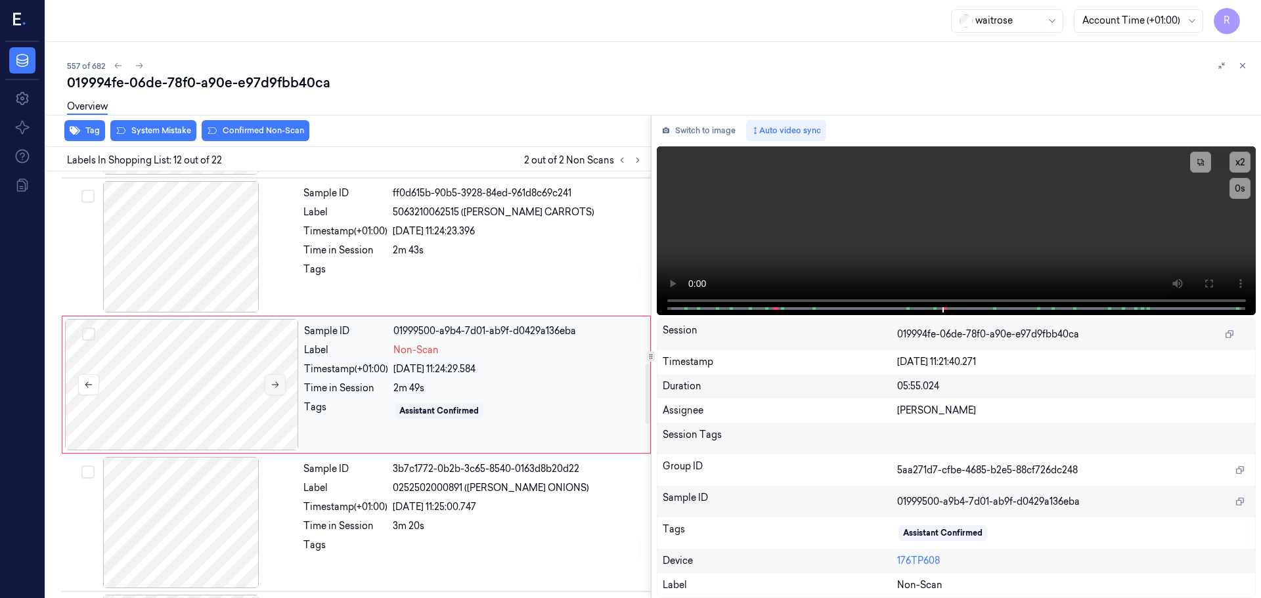
click at [275, 384] on icon at bounding box center [275, 384] width 9 height 9
click at [200, 248] on div at bounding box center [181, 246] width 234 height 131
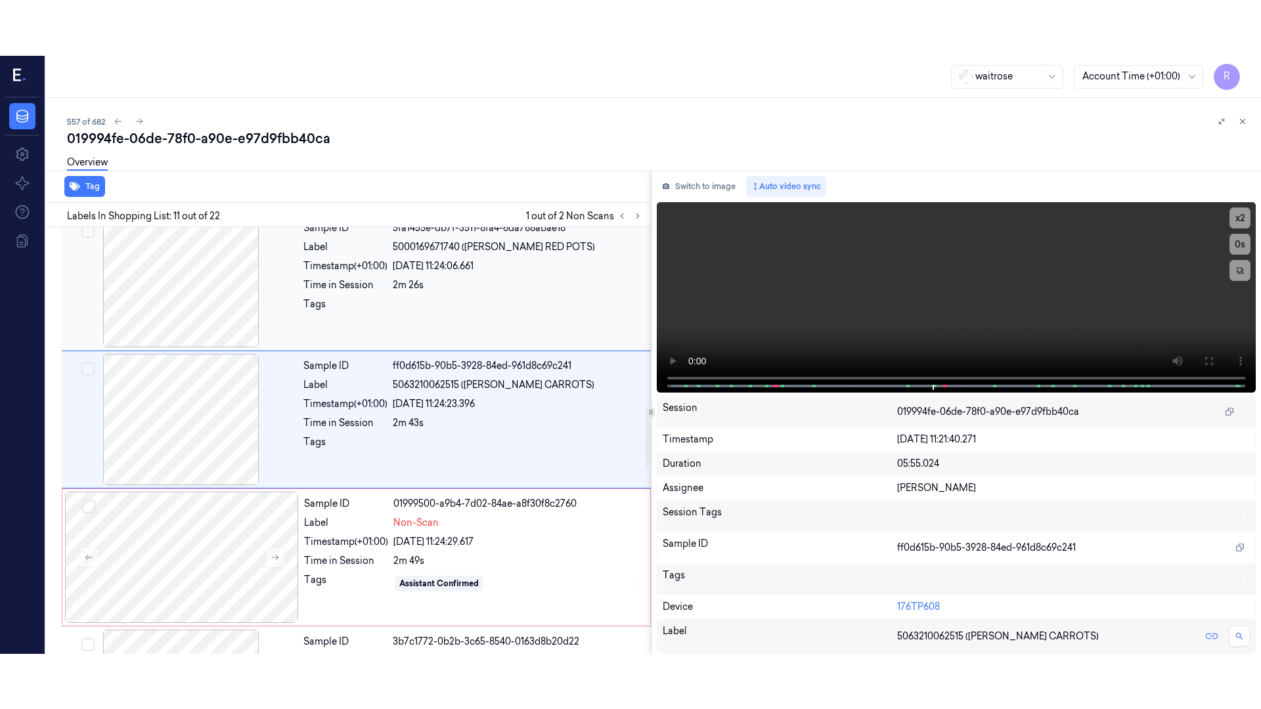
scroll to position [1234, 0]
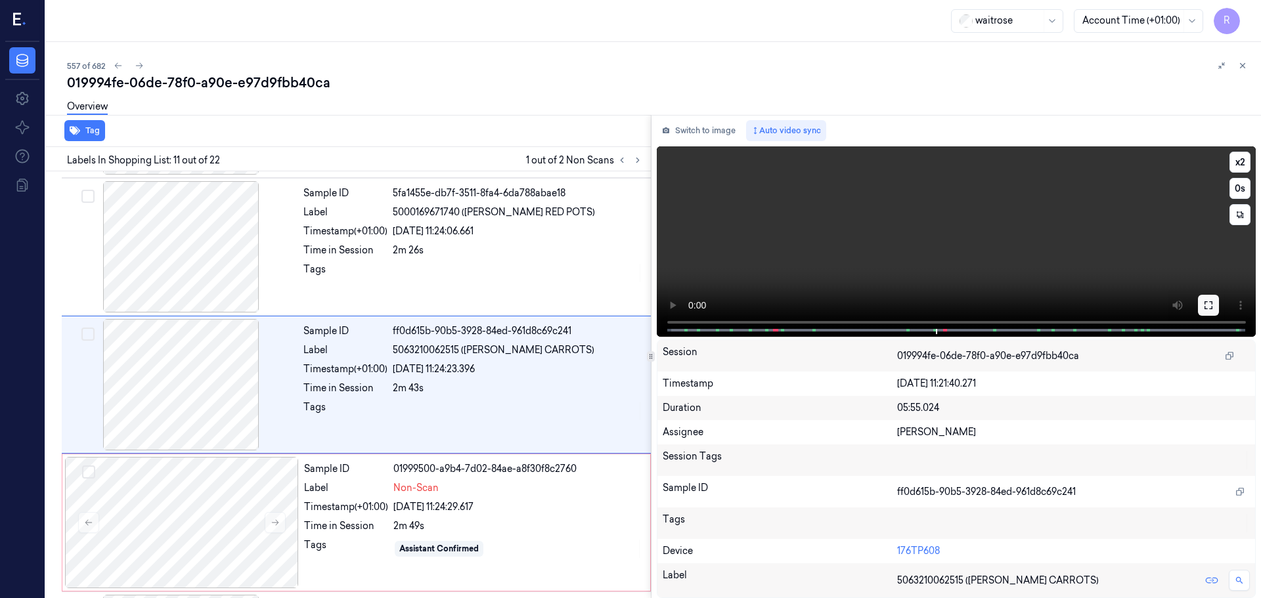
click at [1218, 308] on button at bounding box center [1208, 305] width 21 height 21
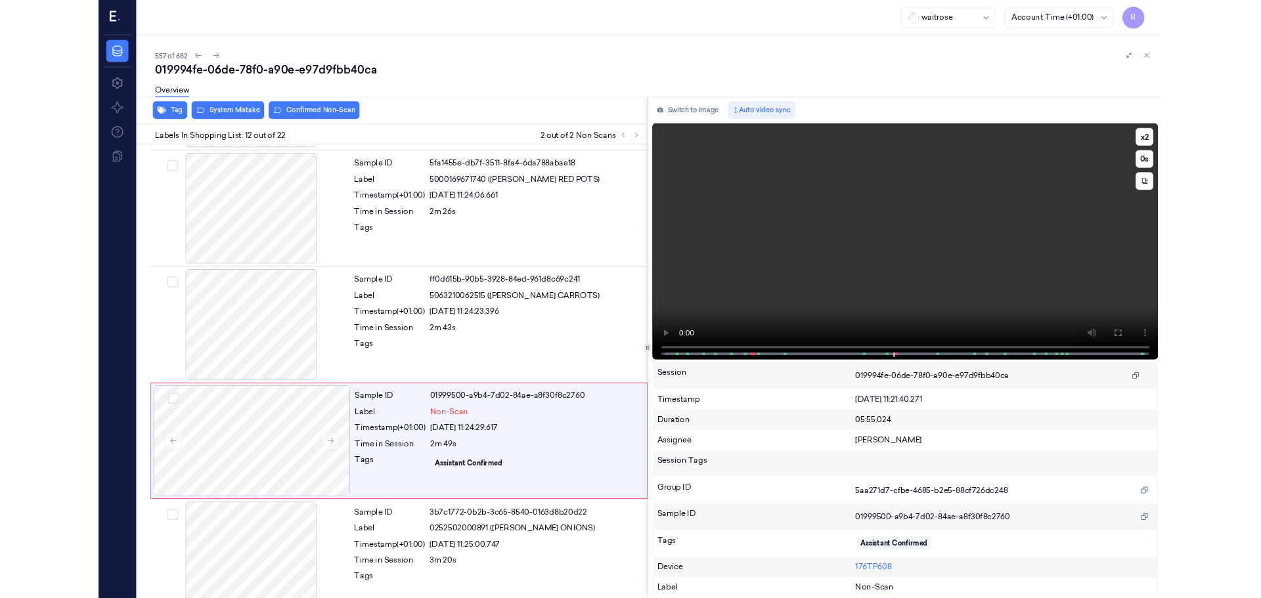
scroll to position [1317, 0]
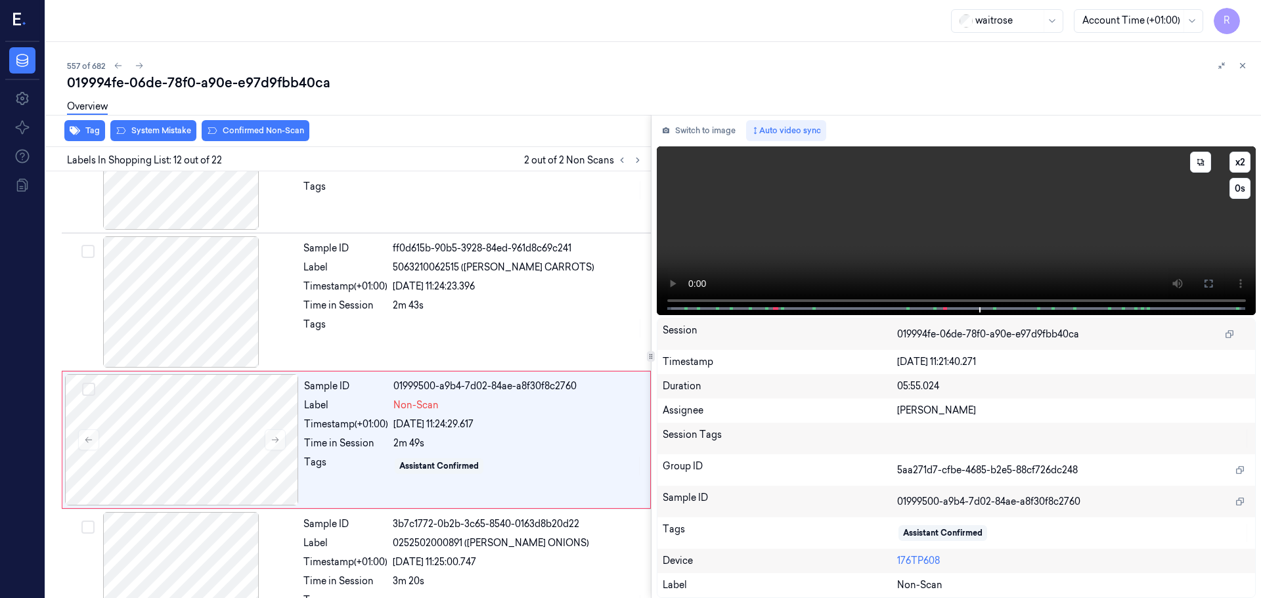
click at [943, 301] on video at bounding box center [957, 230] width 600 height 169
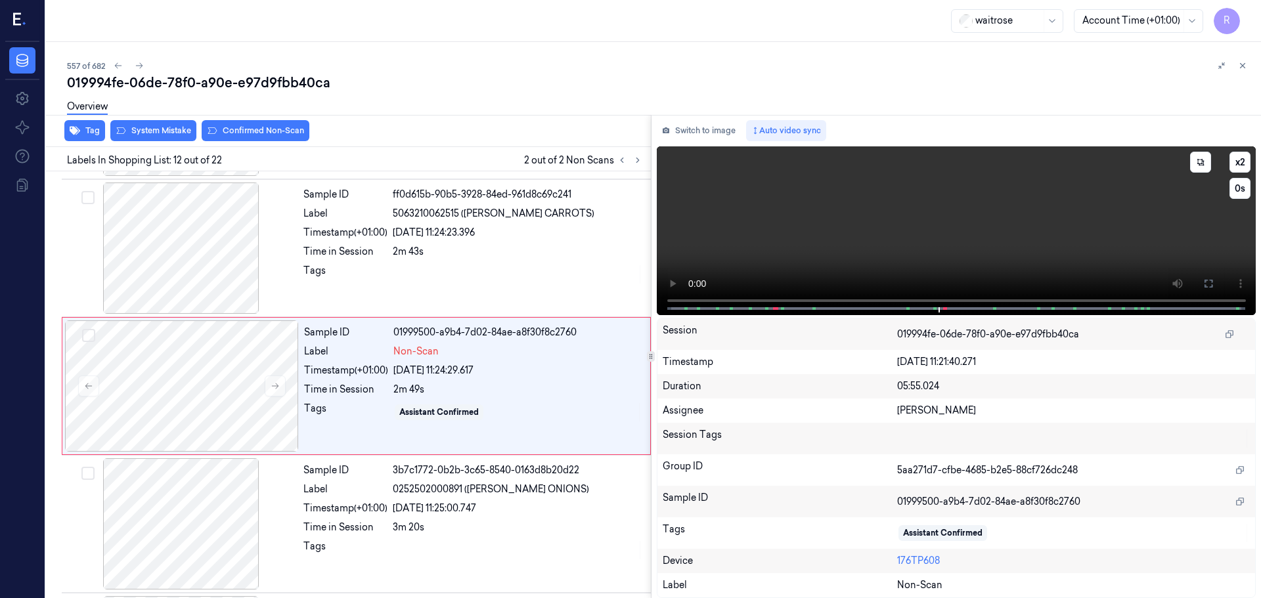
scroll to position [1372, 0]
click at [1239, 166] on button "x 2" at bounding box center [1239, 162] width 21 height 21
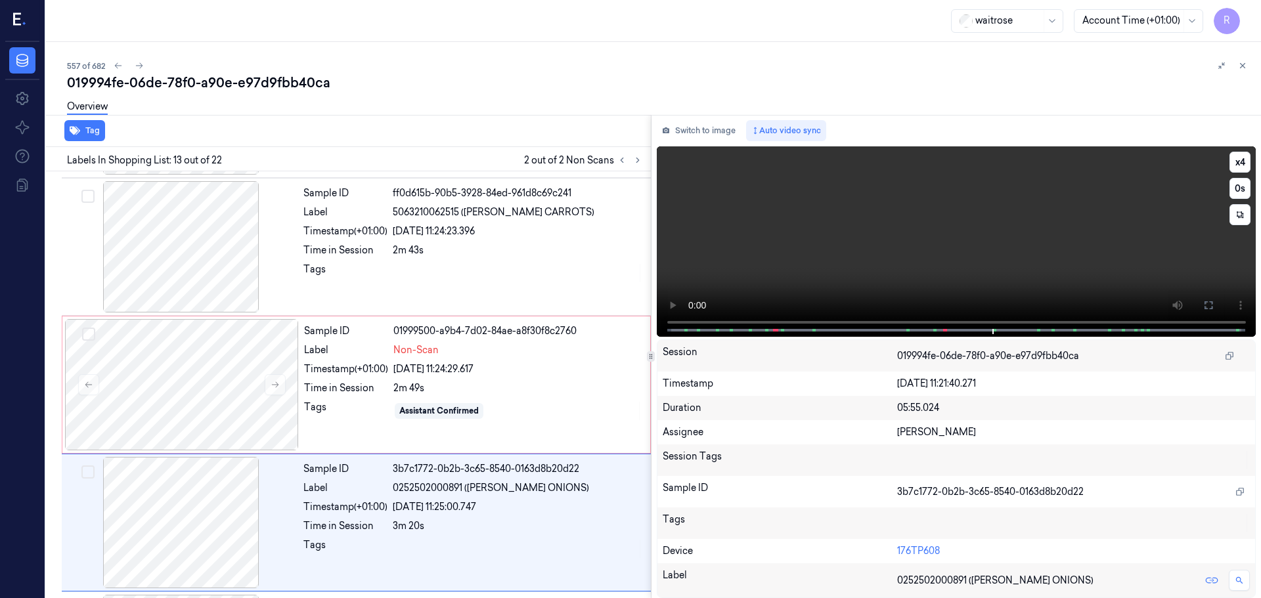
scroll to position [1510, 0]
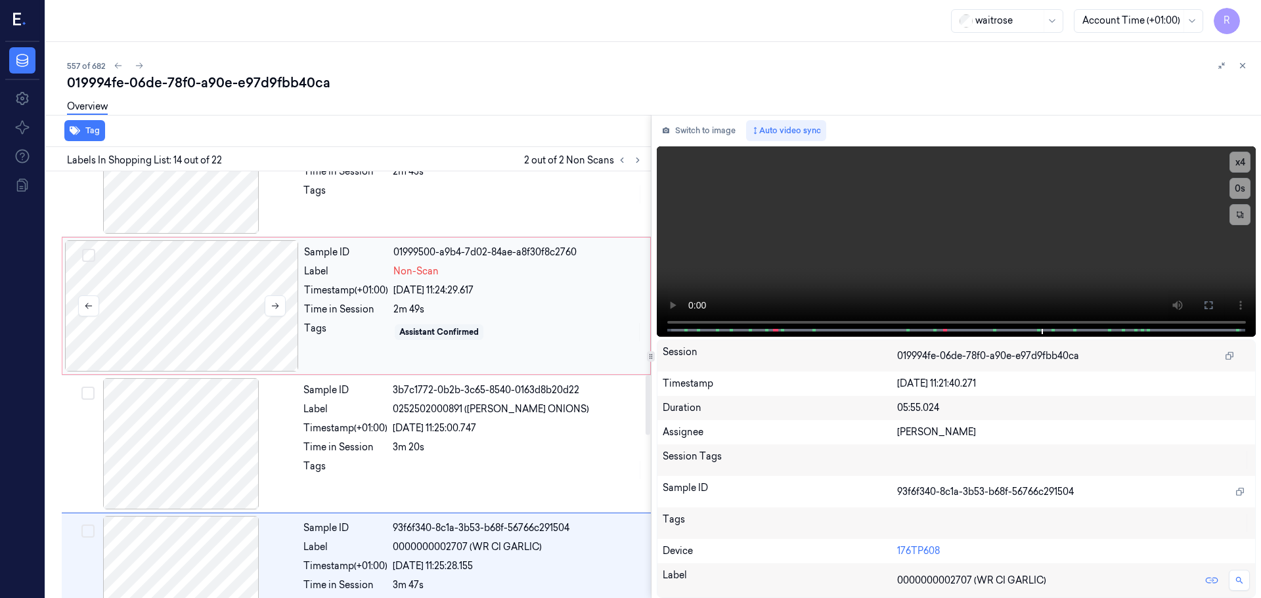
click at [213, 301] on div at bounding box center [182, 305] width 234 height 131
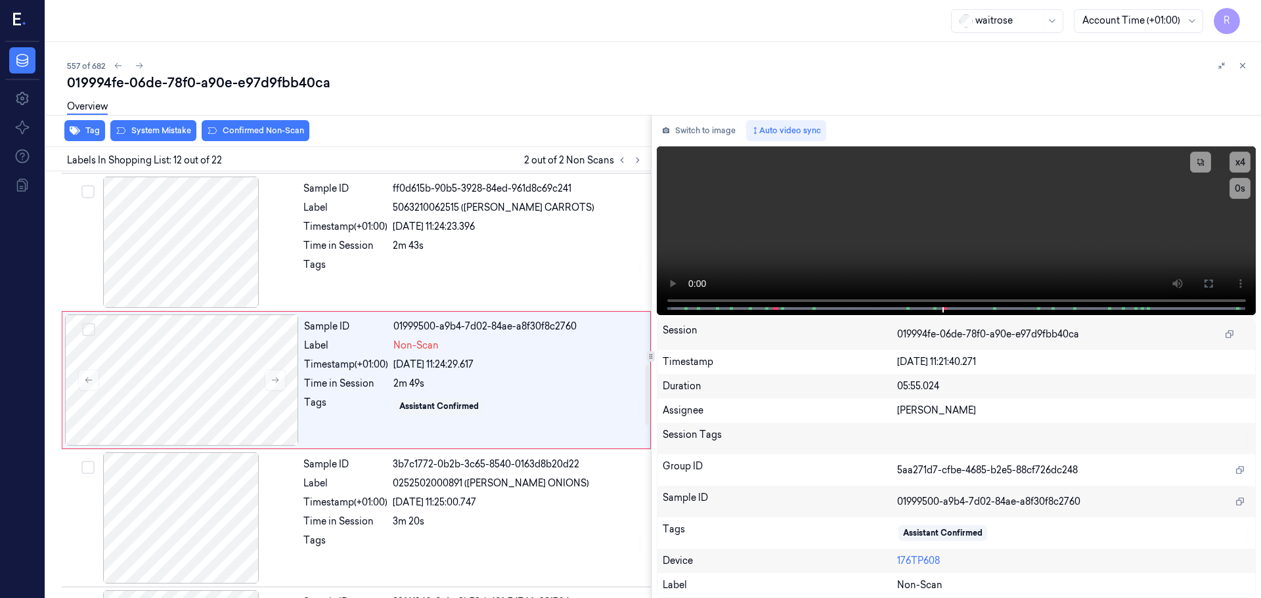
scroll to position [1372, 0]
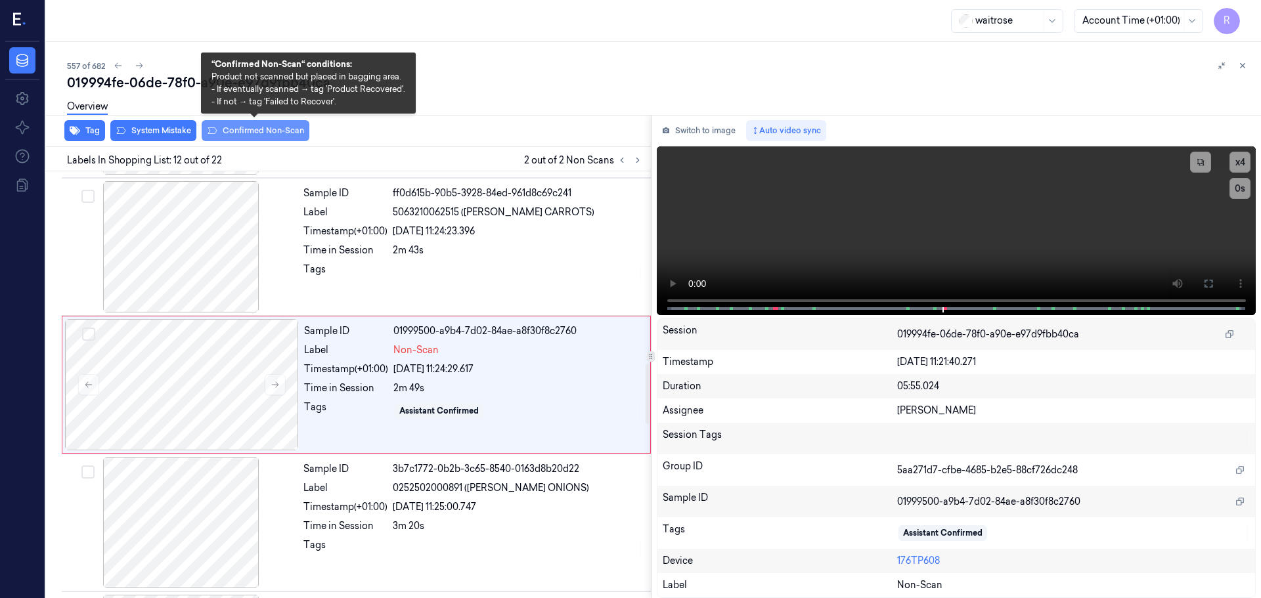
click at [259, 138] on button "Confirmed Non-Scan" at bounding box center [256, 130] width 108 height 21
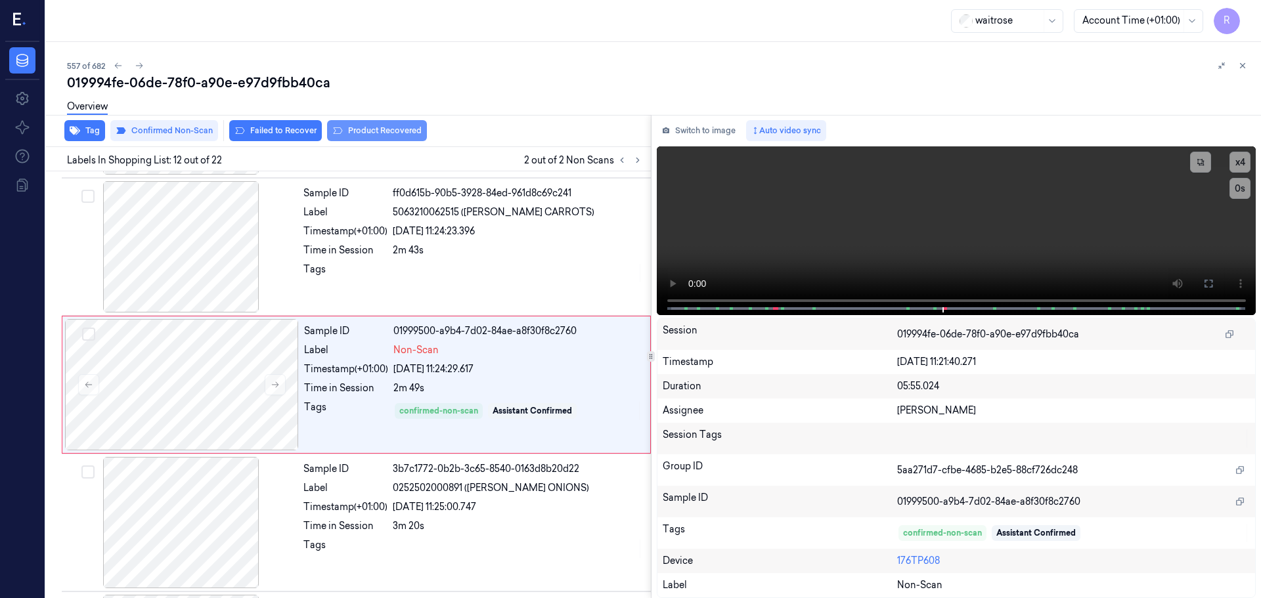
click at [344, 131] on button "Product Recovered" at bounding box center [377, 130] width 100 height 21
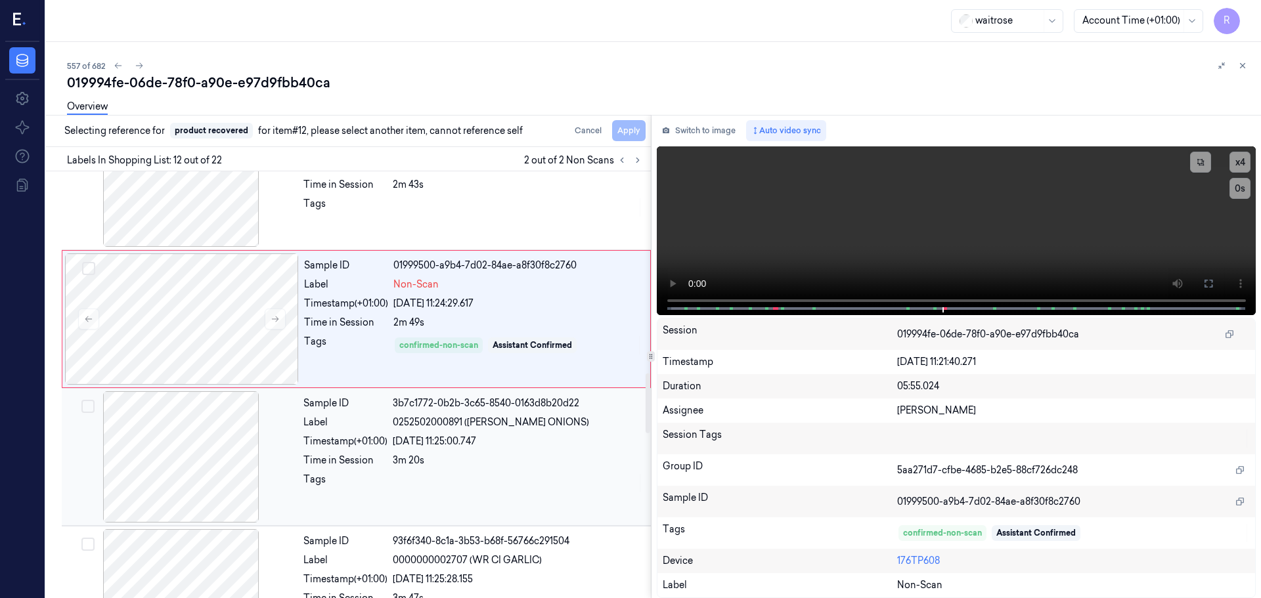
click at [378, 443] on div "Timestamp (+01:00)" at bounding box center [345, 442] width 84 height 14
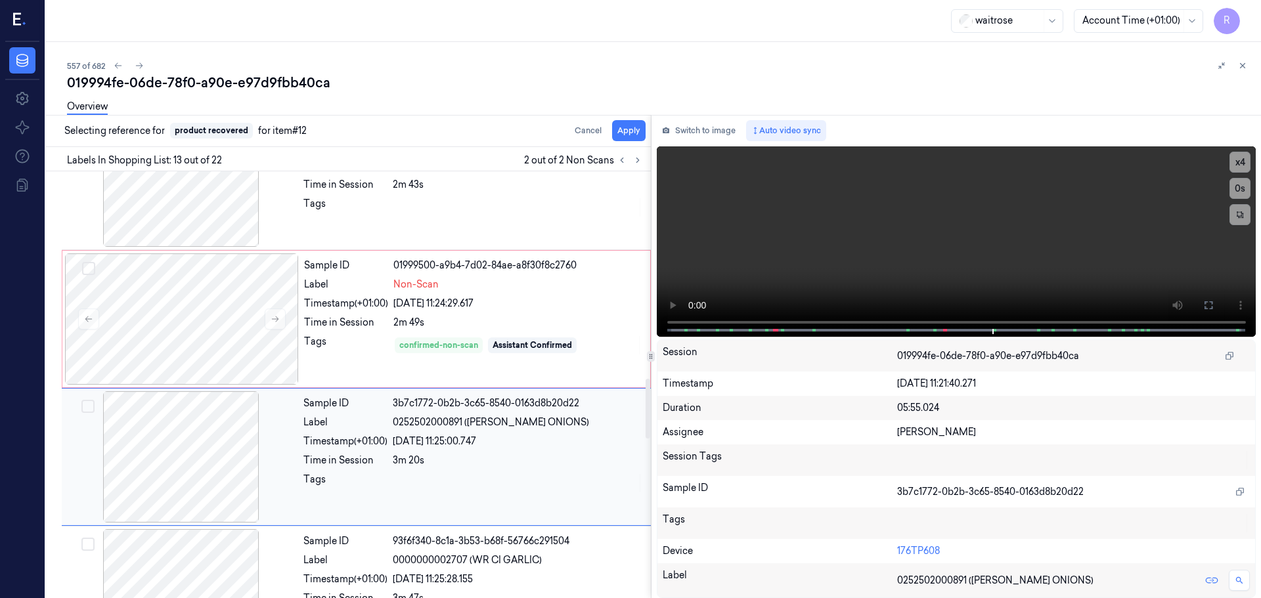
scroll to position [1510, 0]
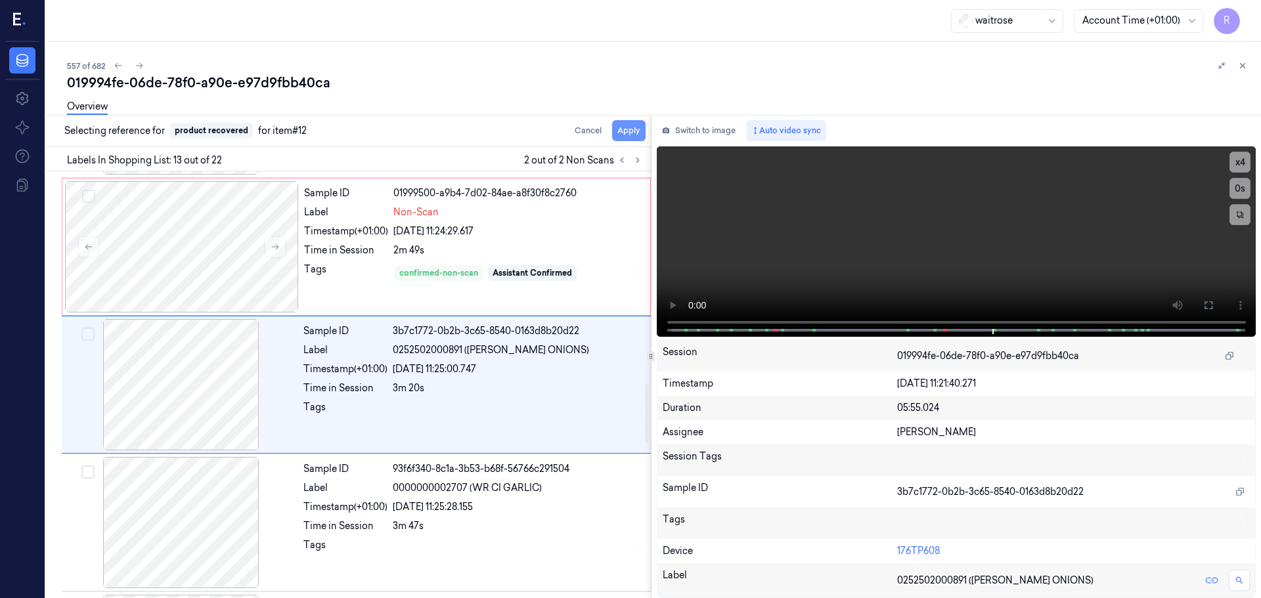
click at [615, 132] on button "Apply" at bounding box center [628, 130] width 33 height 21
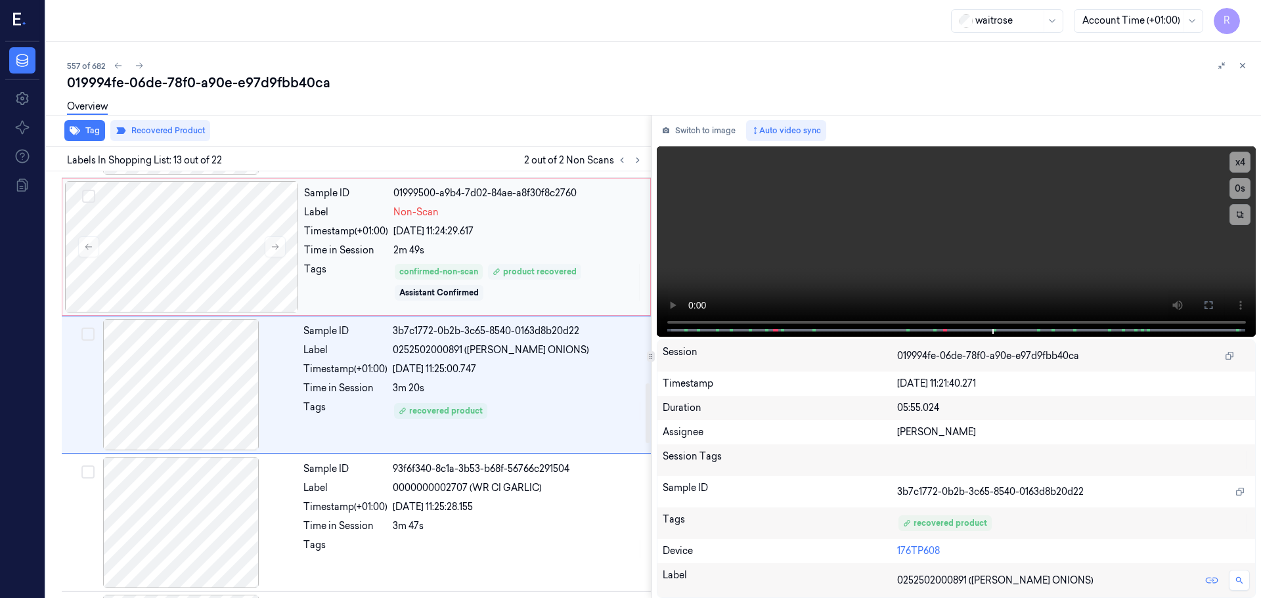
click at [541, 278] on div "product recovered" at bounding box center [534, 272] width 93 height 16
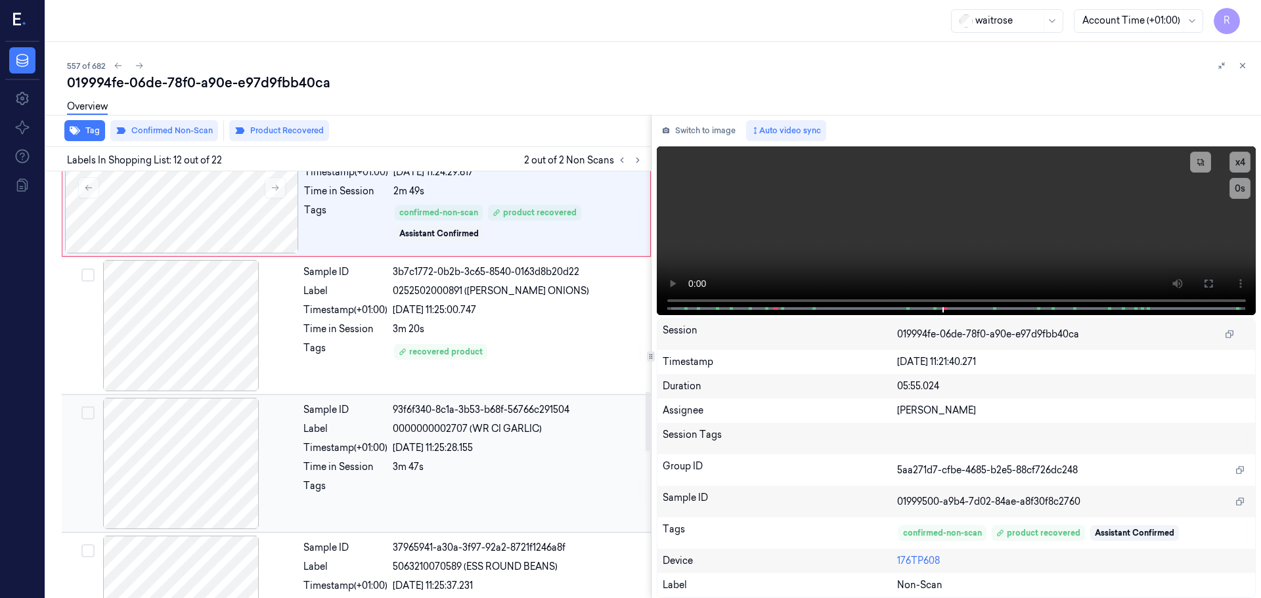
click at [493, 401] on div "Sample ID 93f6f340-8c1a-3b53-b68f-56766c291504 Label 0000000002707 (WR CI GARLI…" at bounding box center [473, 463] width 350 height 131
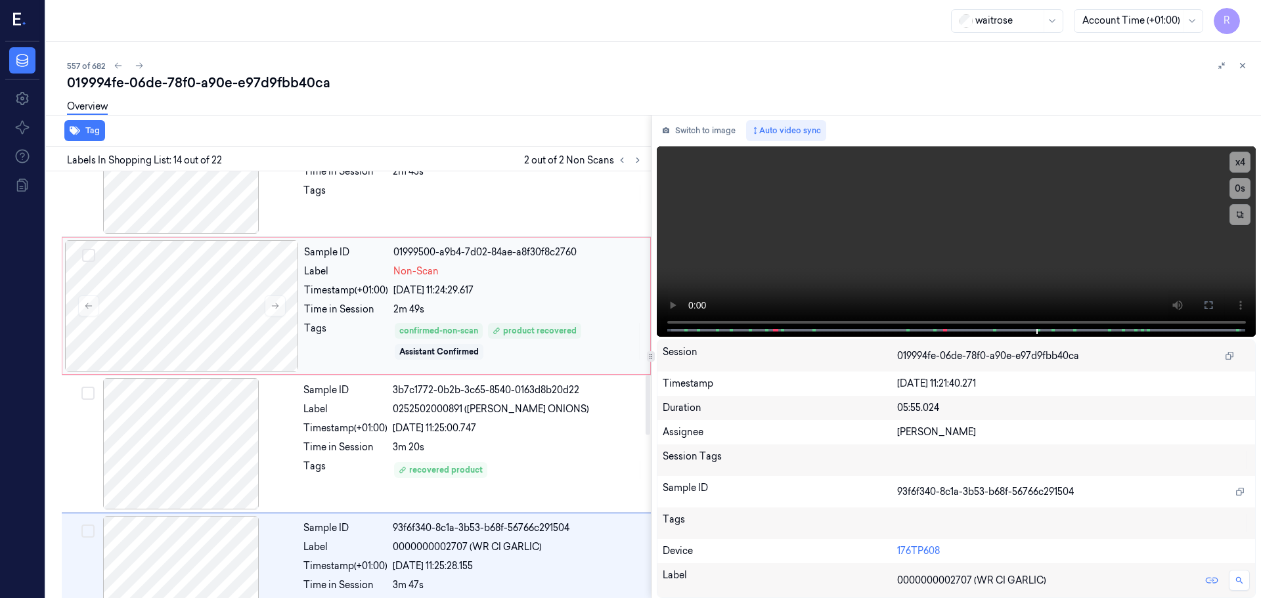
click at [475, 305] on div "2m 49s" at bounding box center [517, 310] width 249 height 14
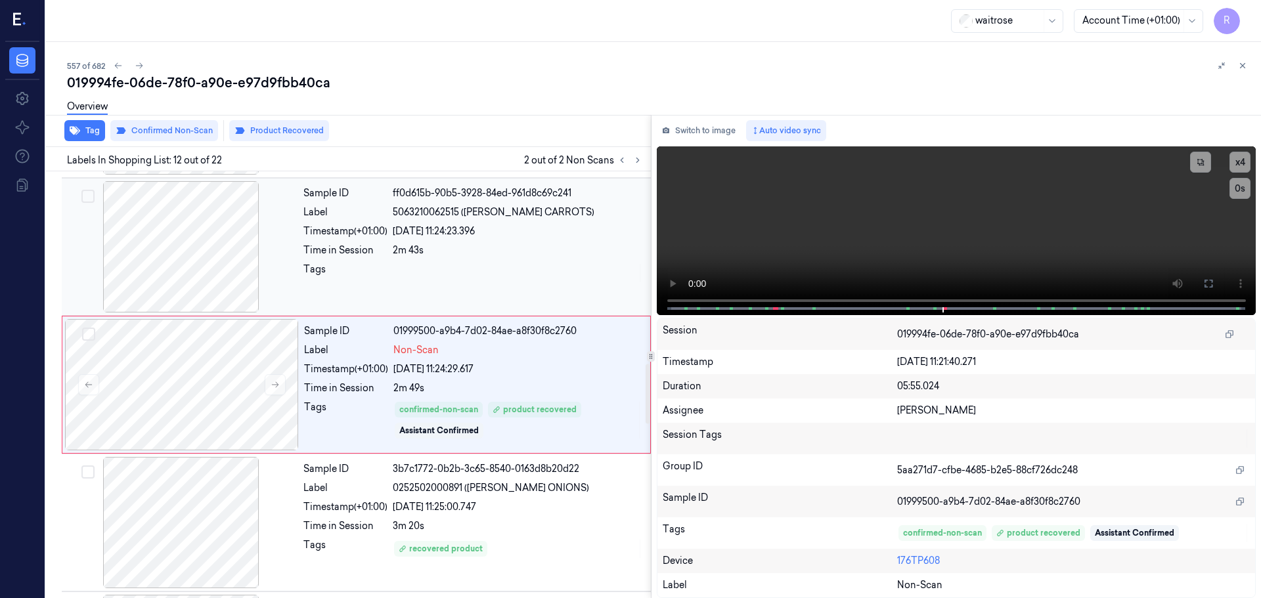
click at [488, 263] on div at bounding box center [518, 273] width 250 height 21
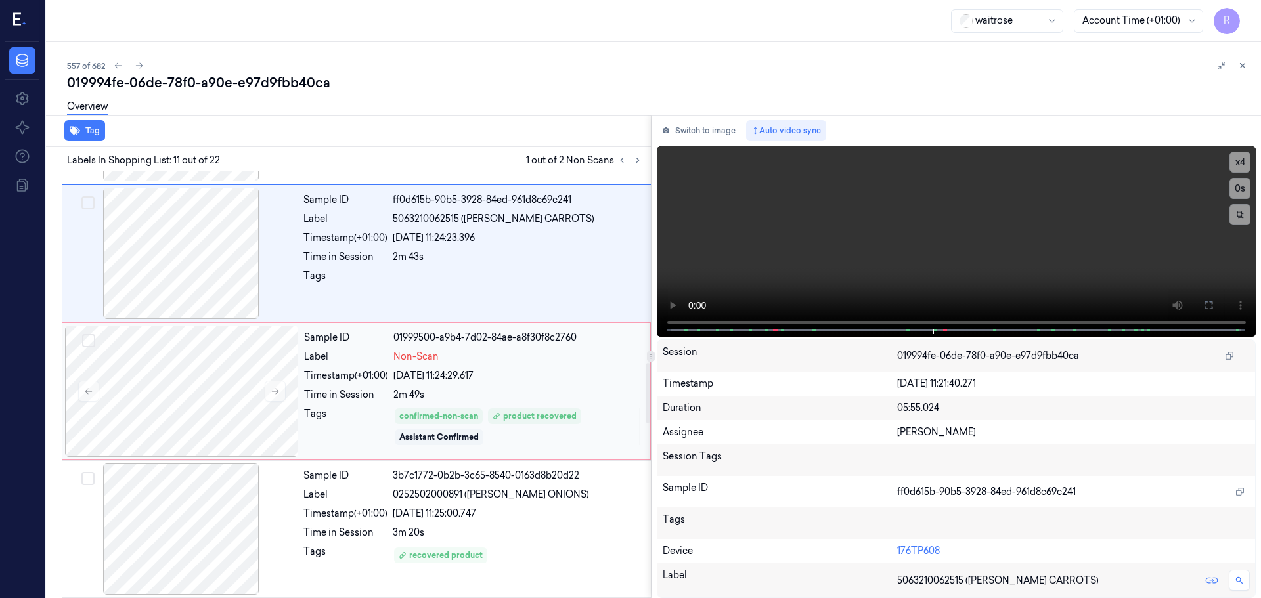
click at [499, 404] on div "Sample ID 01999500-a9b4-7d02-84ae-a8f30f8c2760 Label Non-Scan Timestamp (+01:00…" at bounding box center [473, 391] width 349 height 131
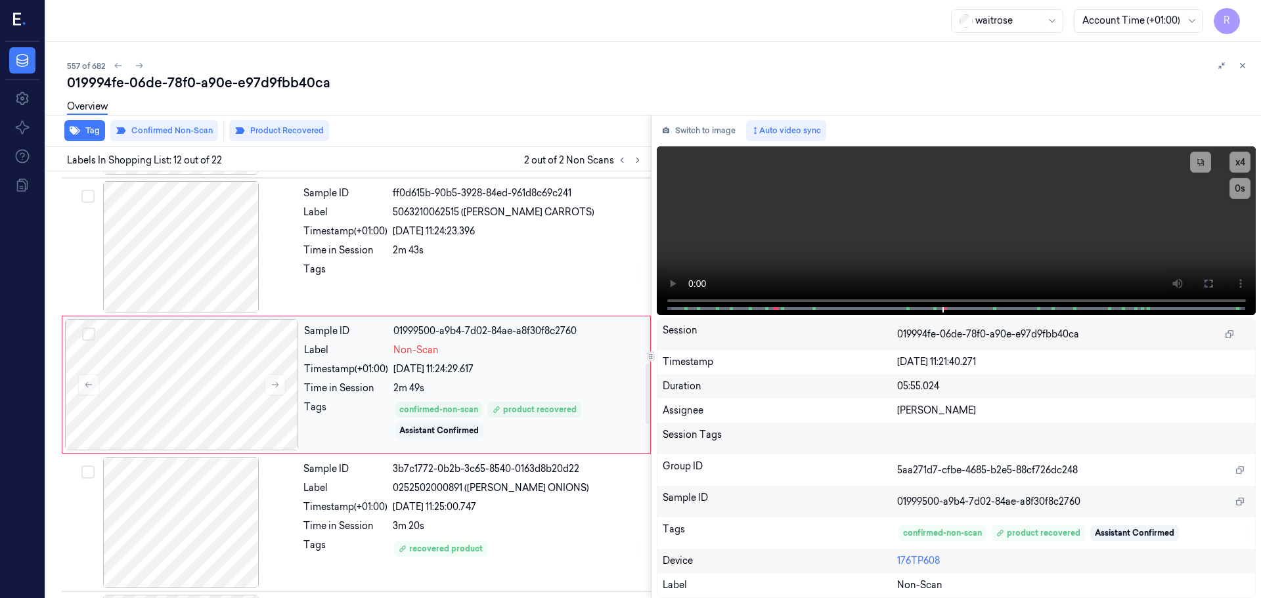
click at [479, 433] on div "Assistant Confirmed" at bounding box center [438, 431] width 79 height 12
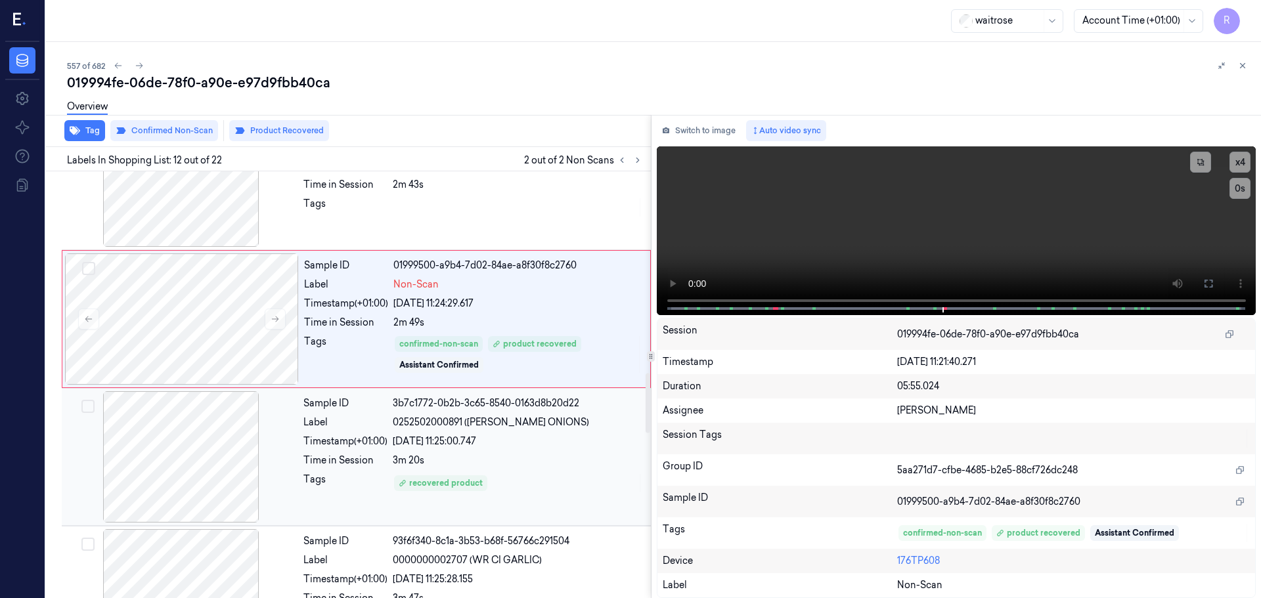
click at [475, 452] on div "Sample ID 3b7c1772-0b2b-3c65-8540-0163d8b20d22 Label 0252502000891 ([PERSON_NAM…" at bounding box center [473, 456] width 350 height 131
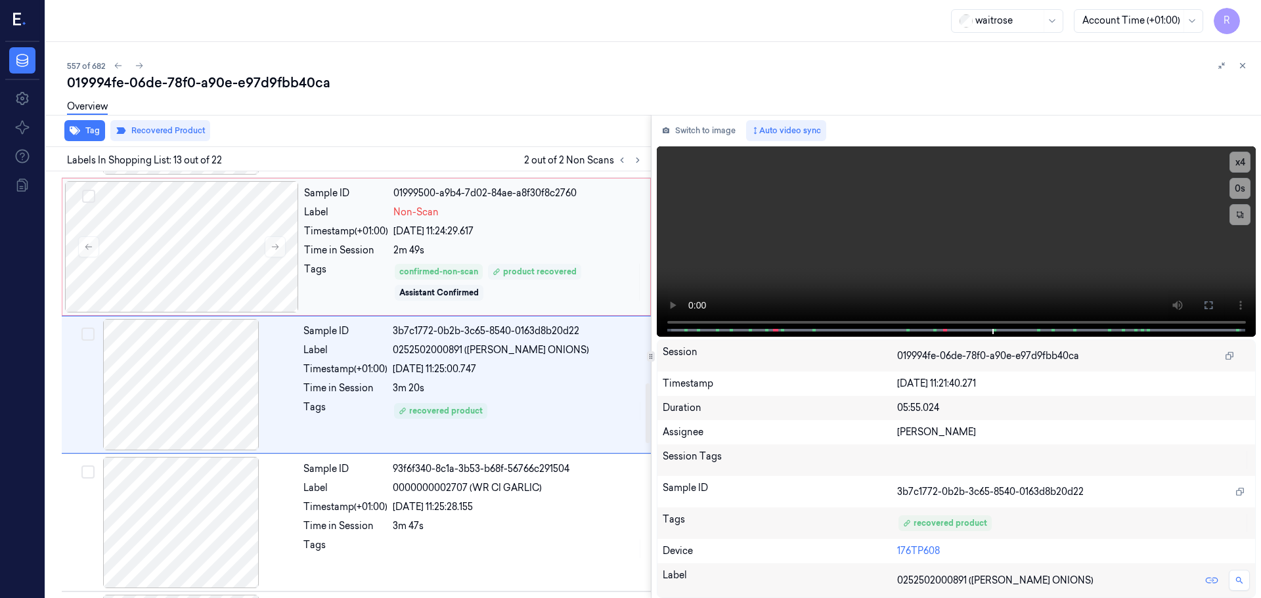
click at [507, 267] on div "product recovered" at bounding box center [535, 272] width 84 height 12
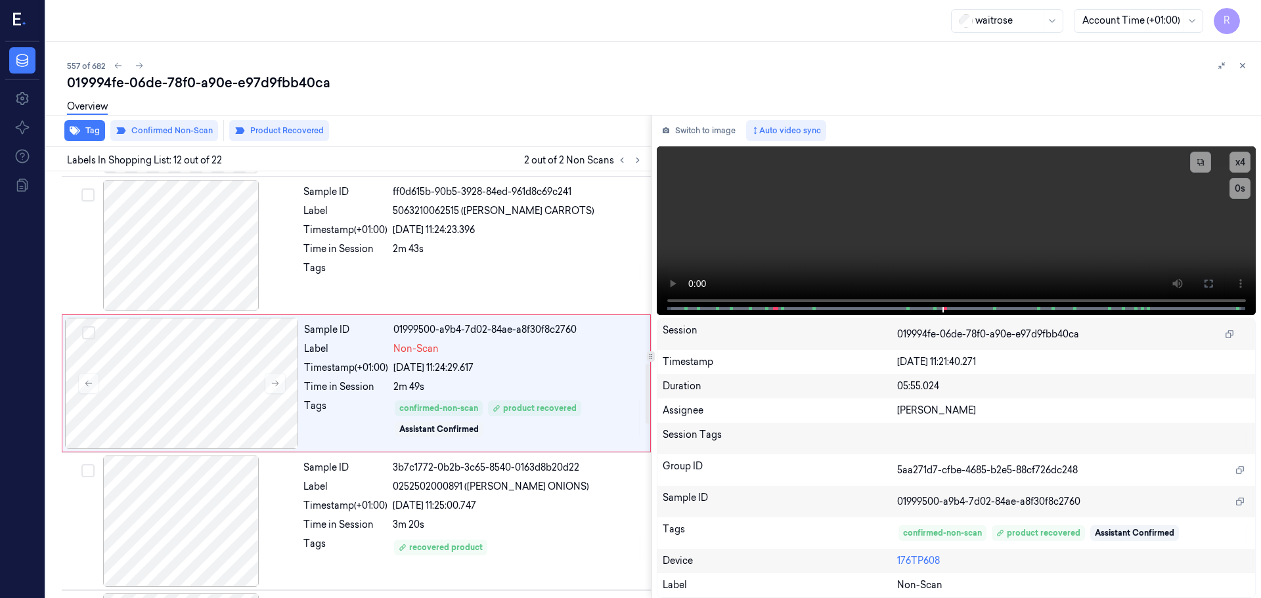
scroll to position [1372, 0]
click at [622, 166] on button at bounding box center [622, 160] width 16 height 16
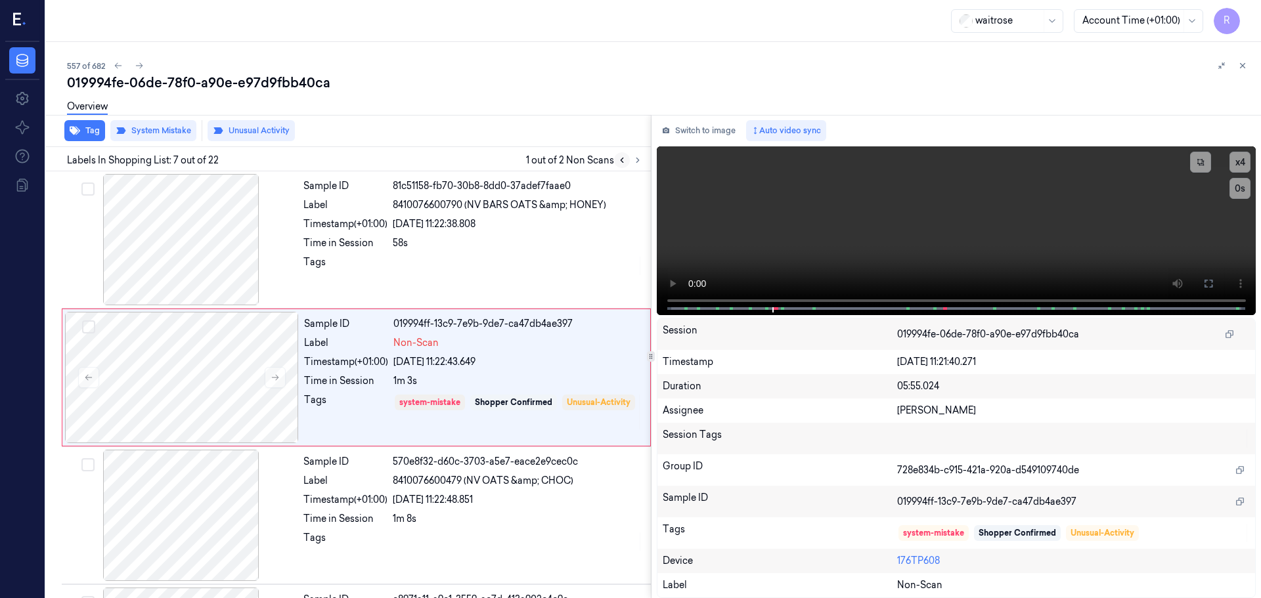
scroll to position [682, 0]
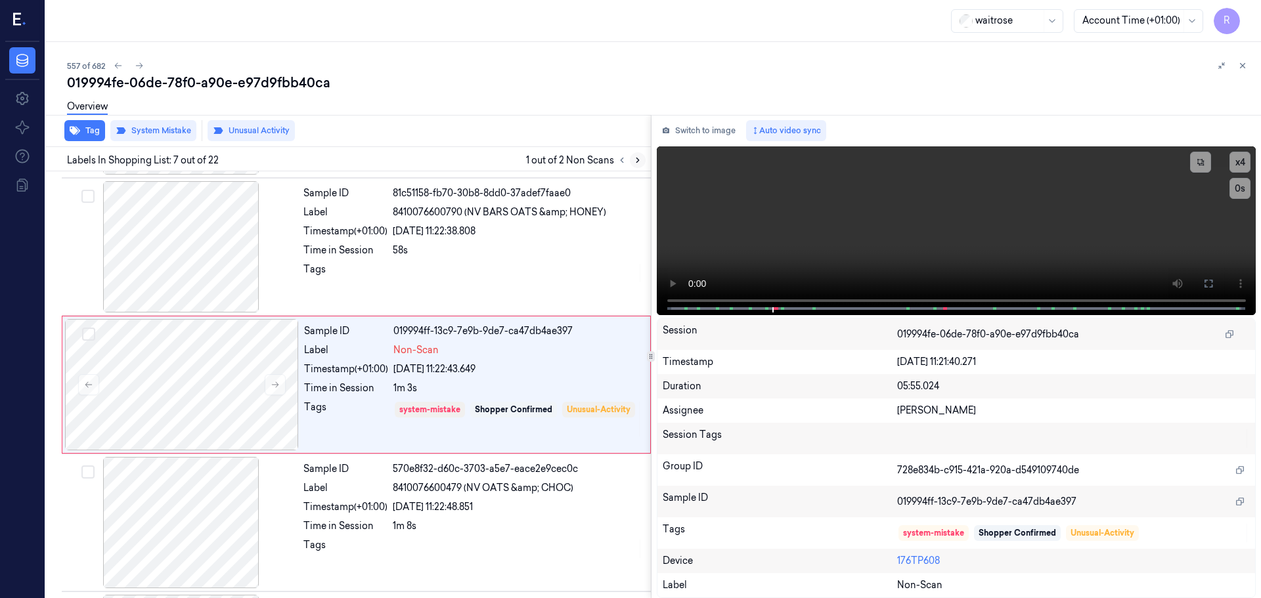
click at [635, 163] on icon at bounding box center [637, 160] width 9 height 9
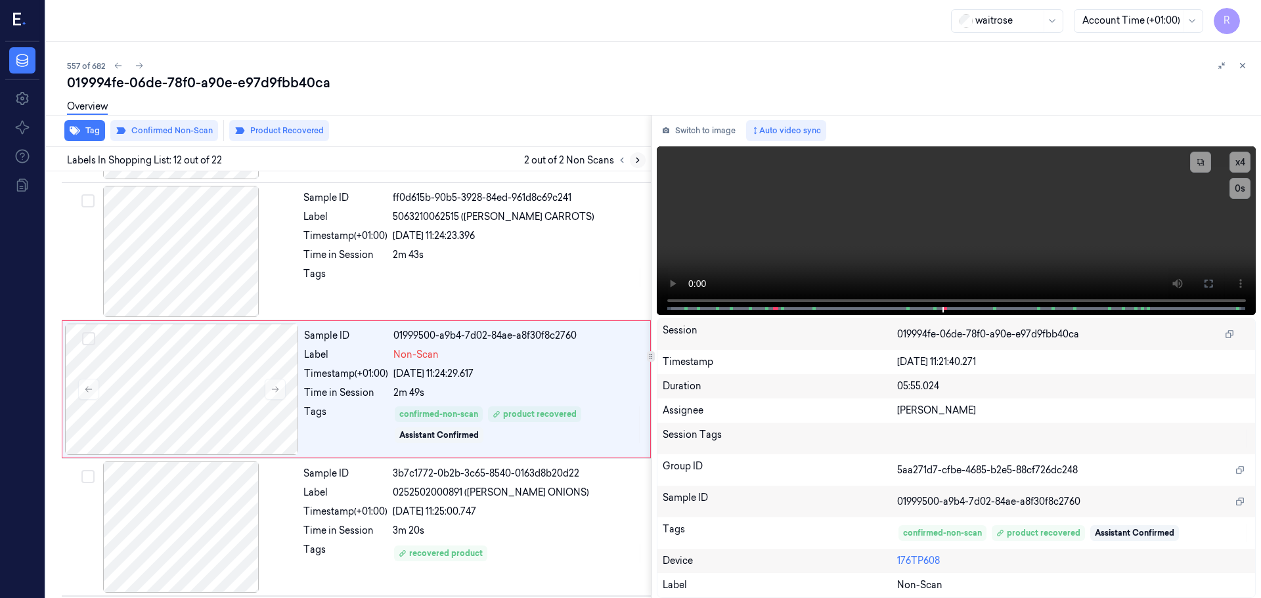
scroll to position [1372, 0]
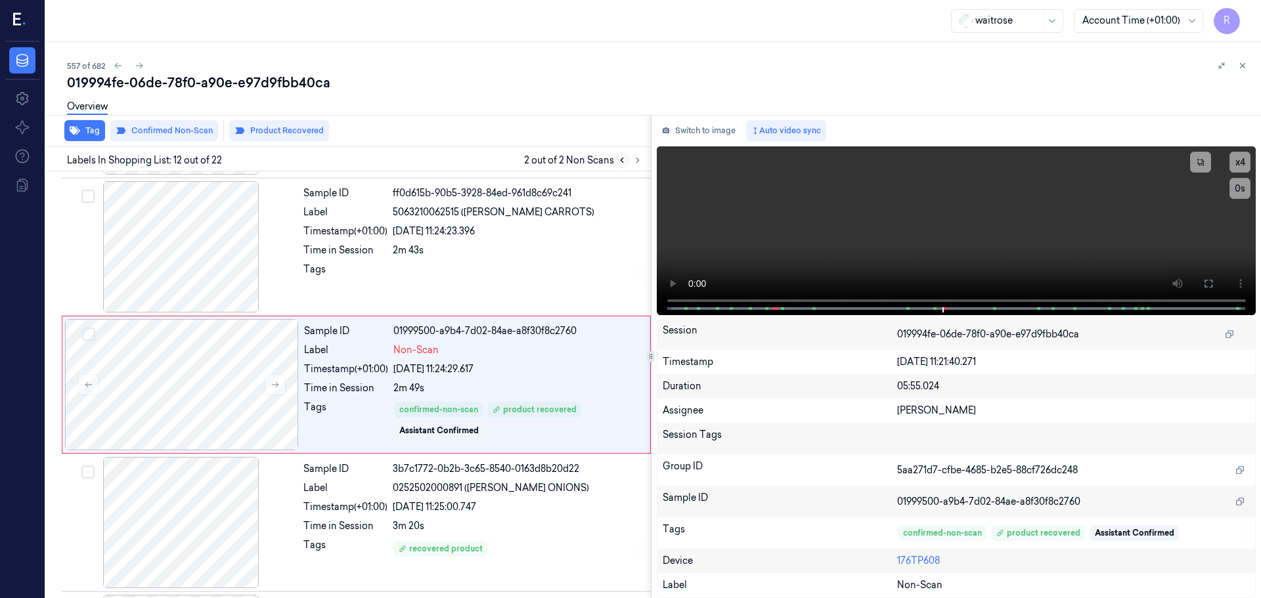
click at [616, 158] on button at bounding box center [622, 160] width 16 height 16
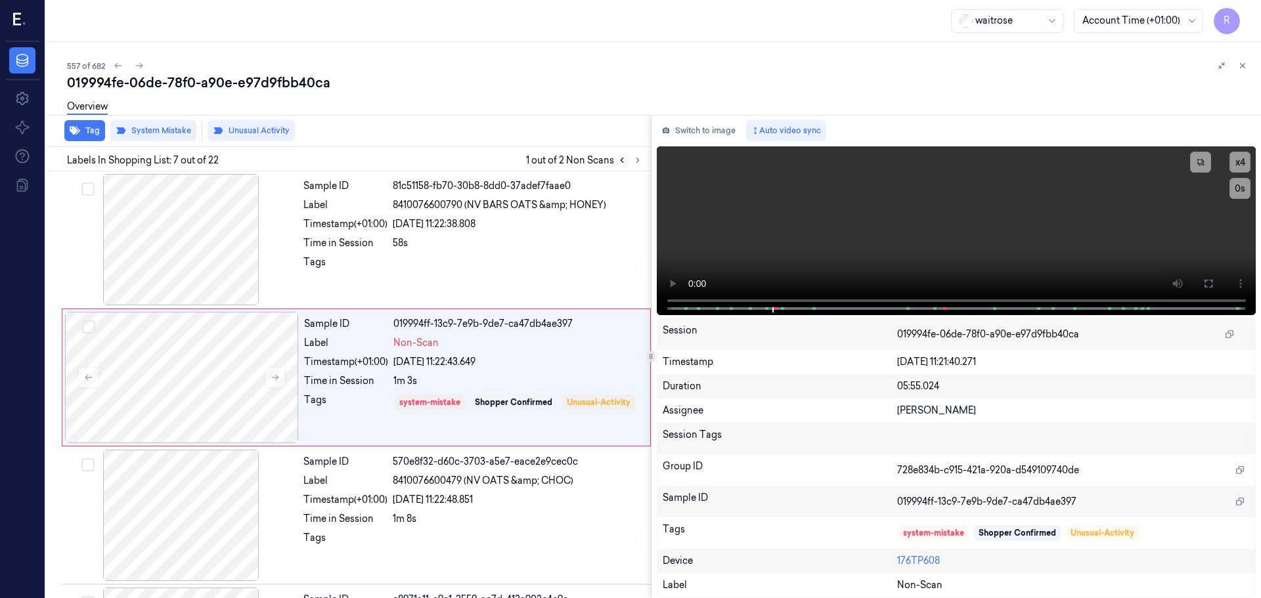
scroll to position [682, 0]
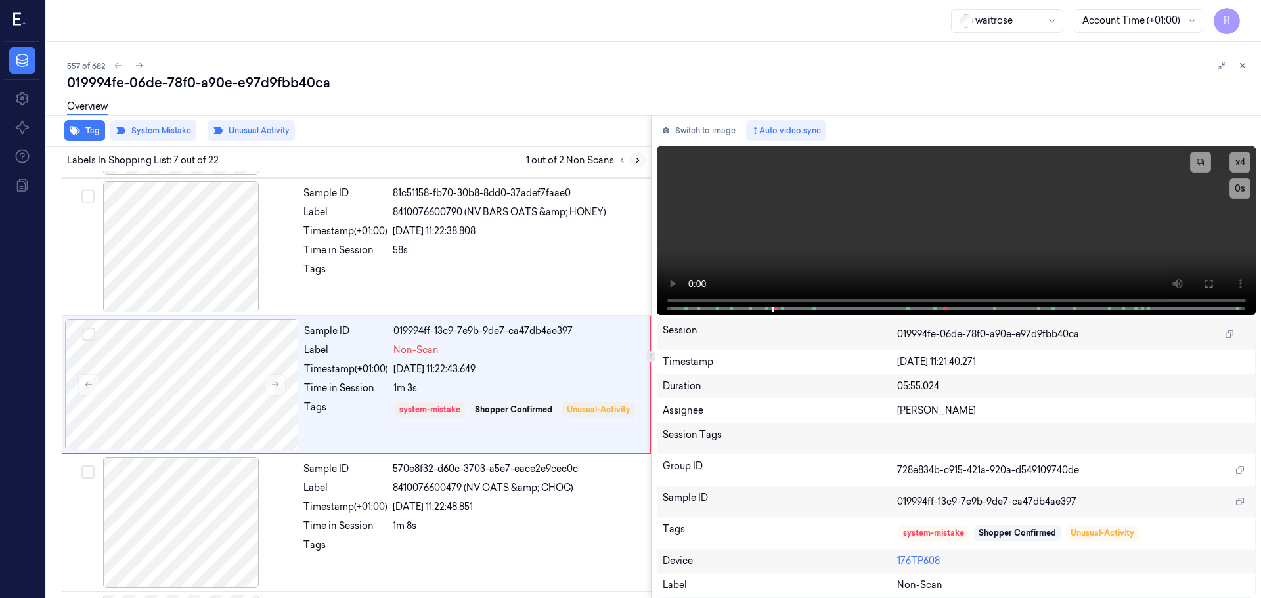
click at [636, 164] on icon at bounding box center [637, 160] width 9 height 9
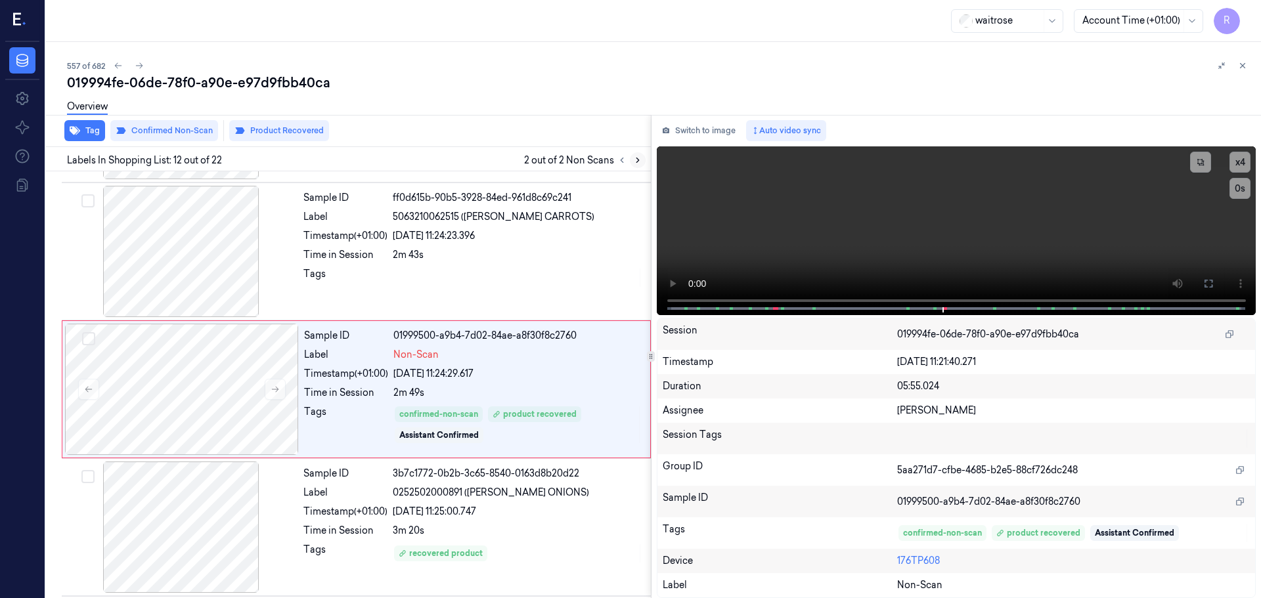
scroll to position [1372, 0]
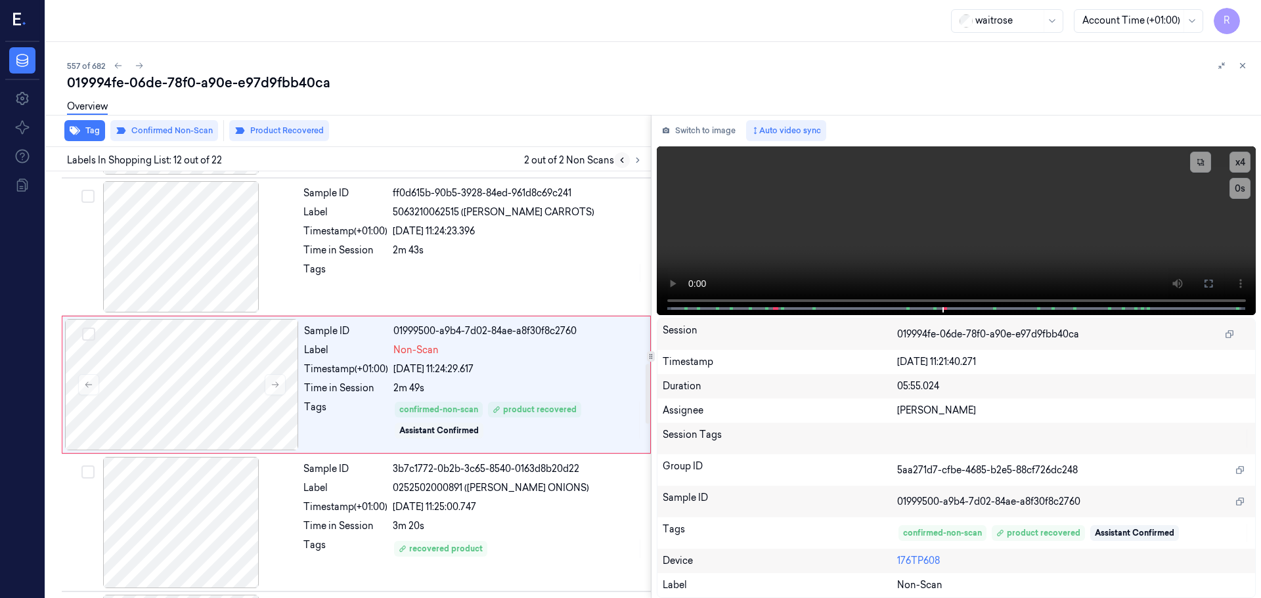
click at [621, 162] on icon at bounding box center [621, 160] width 9 height 9
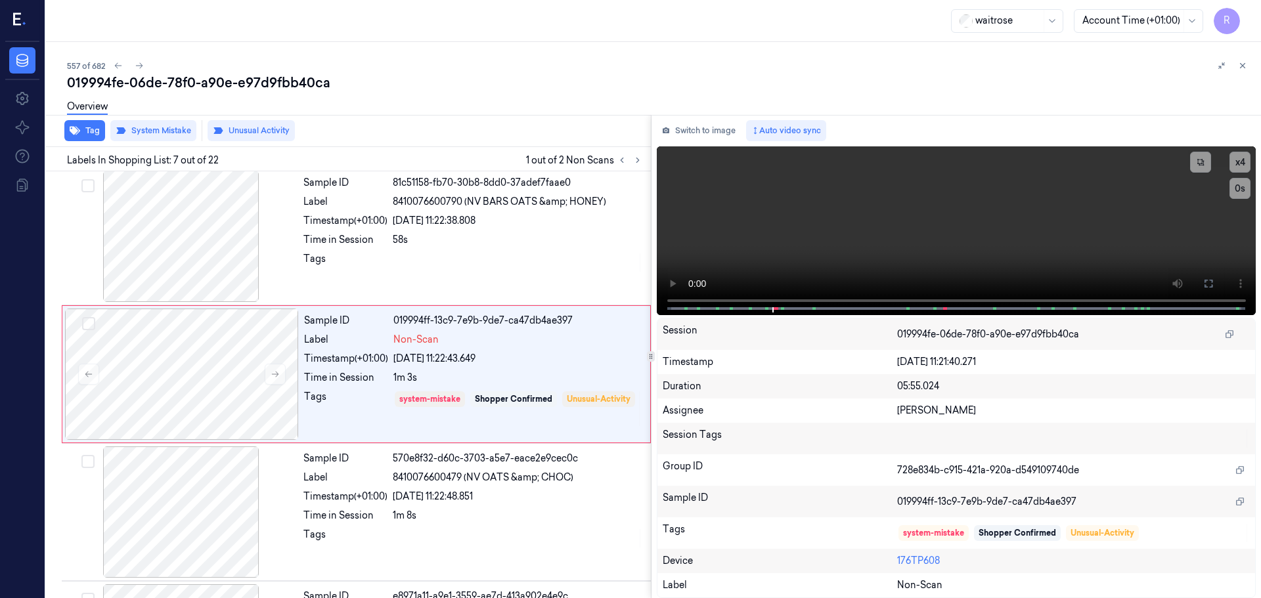
scroll to position [682, 0]
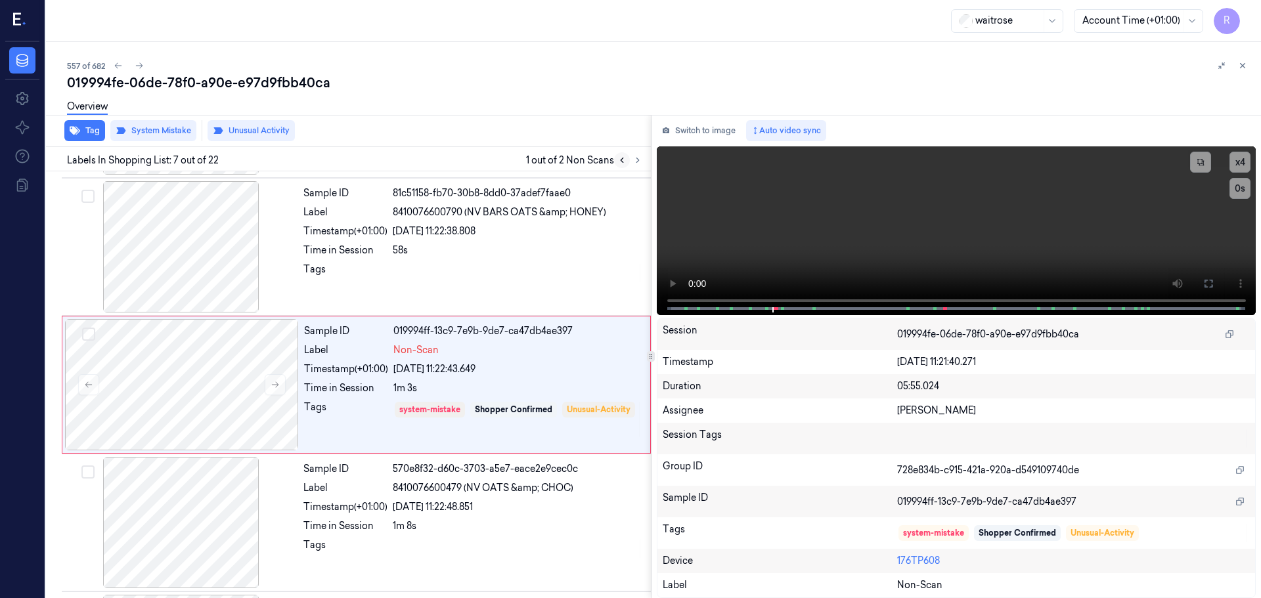
drag, startPoint x: 617, startPoint y: 165, endPoint x: 629, endPoint y: 160, distance: 12.3
click at [619, 165] on button at bounding box center [622, 160] width 16 height 16
click at [637, 160] on icon at bounding box center [637, 160] width 9 height 9
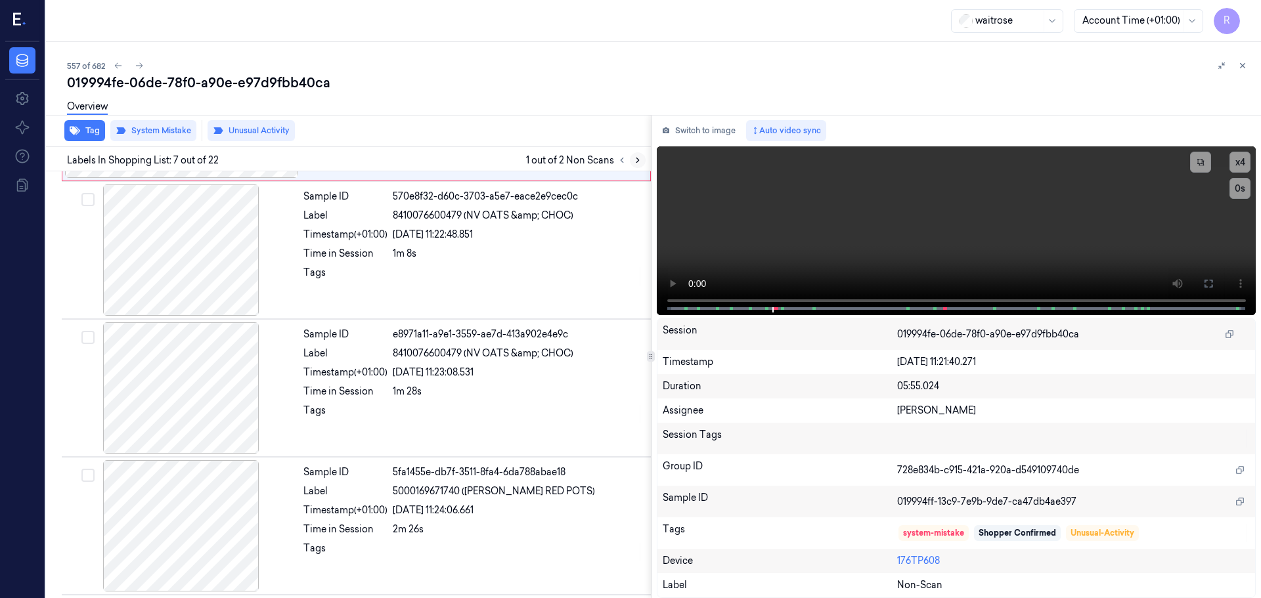
click at [637, 160] on icon at bounding box center [637, 160] width 9 height 9
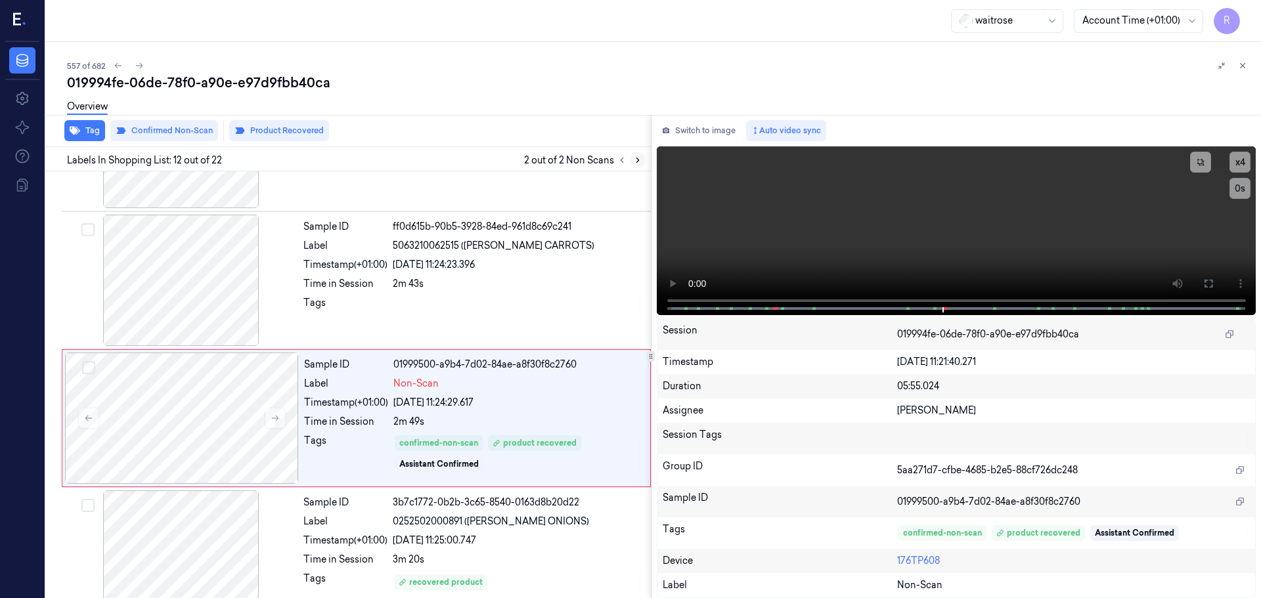
click at [637, 160] on icon at bounding box center [637, 160] width 9 height 9
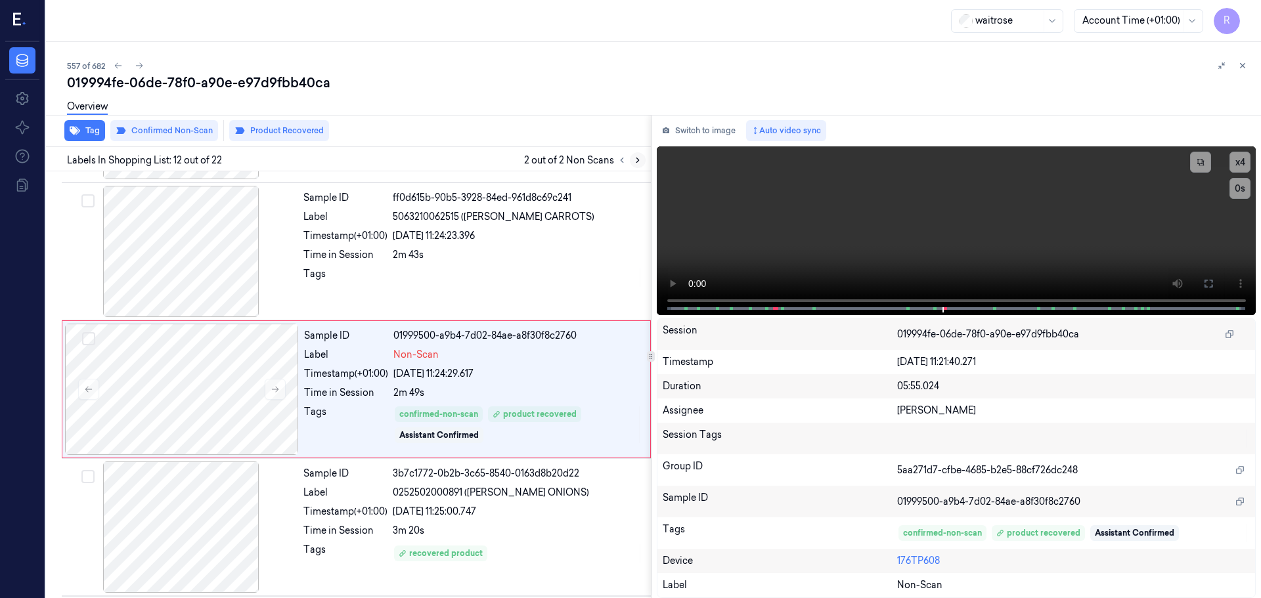
click at [637, 160] on icon at bounding box center [637, 160] width 9 height 9
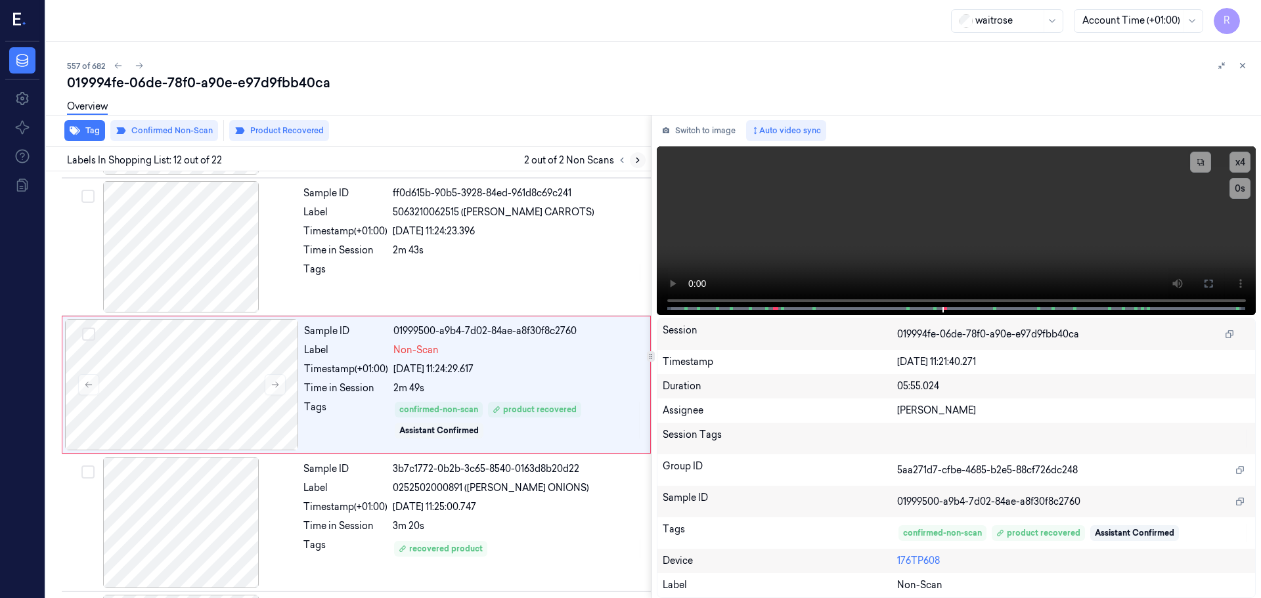
click at [637, 160] on icon at bounding box center [637, 160] width 9 height 9
click at [1245, 70] on icon at bounding box center [1242, 65] width 9 height 9
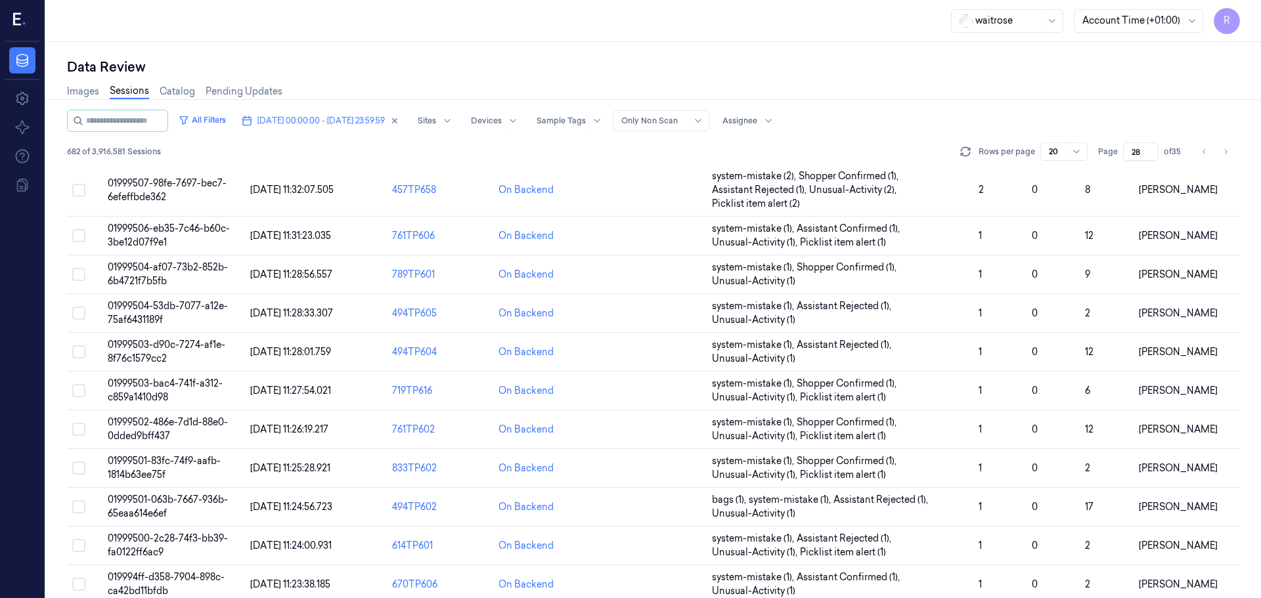
scroll to position [423, 0]
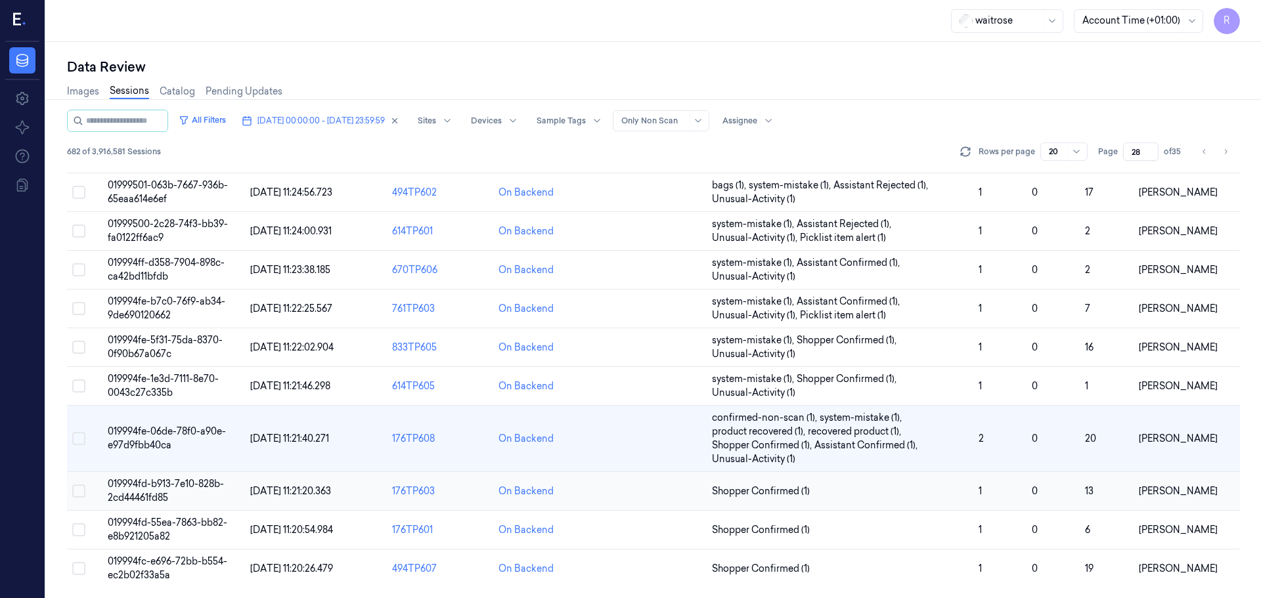
click at [868, 482] on td "Shopper Confirmed (1)" at bounding box center [840, 491] width 267 height 39
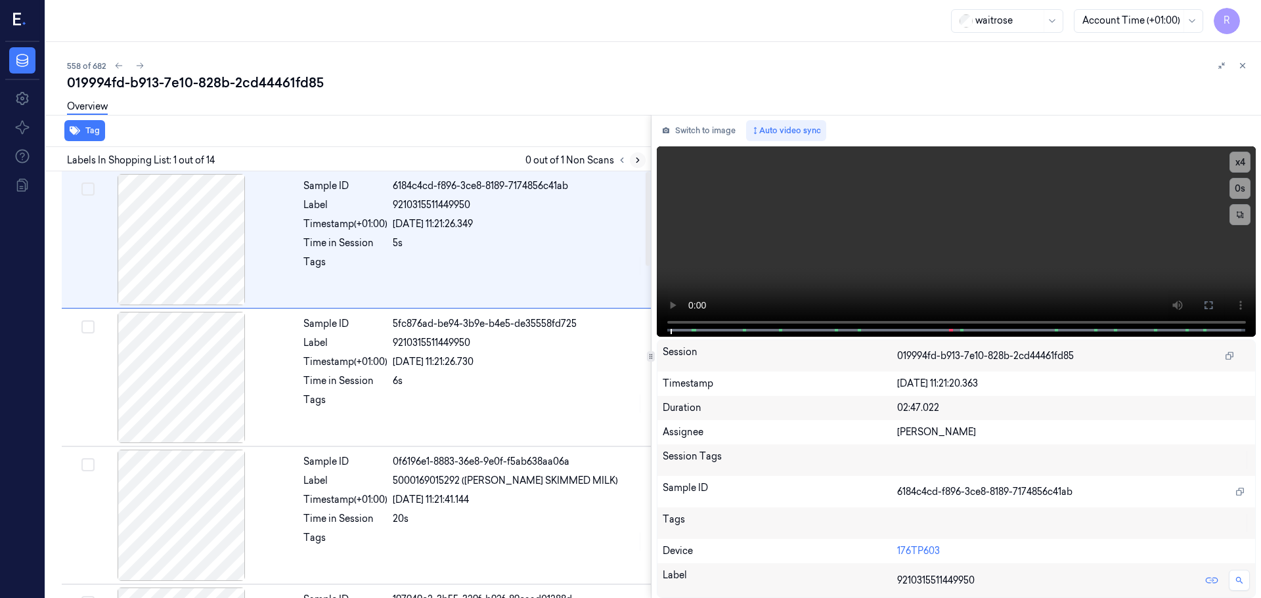
click at [640, 156] on icon at bounding box center [637, 160] width 9 height 9
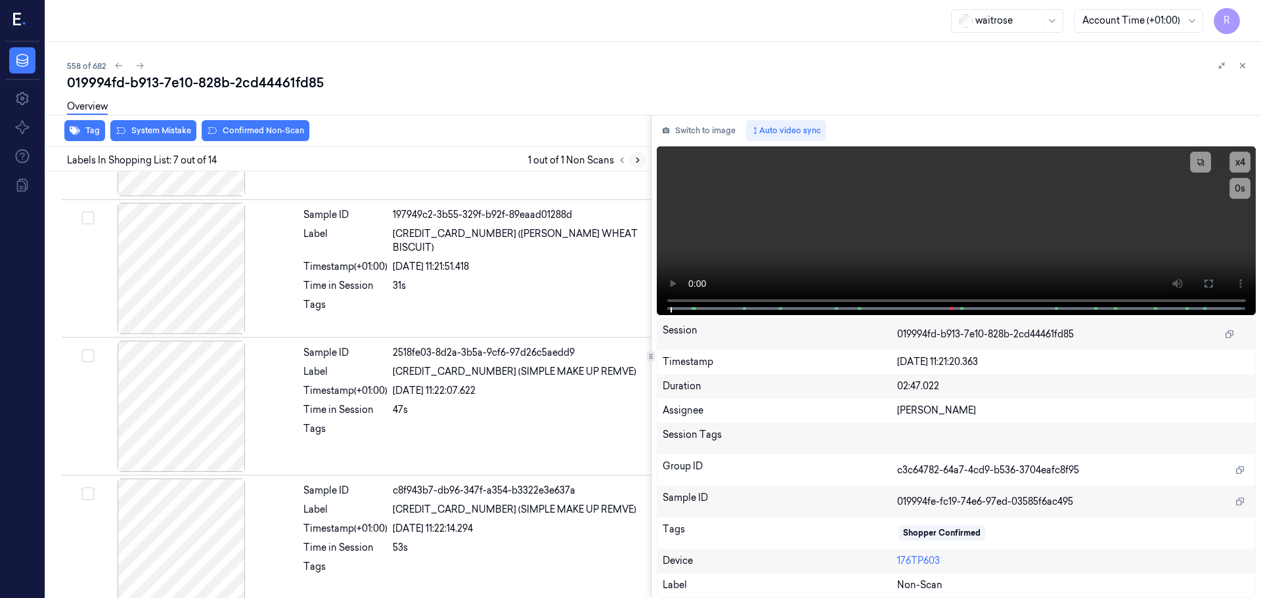
click at [640, 156] on icon at bounding box center [637, 160] width 9 height 9
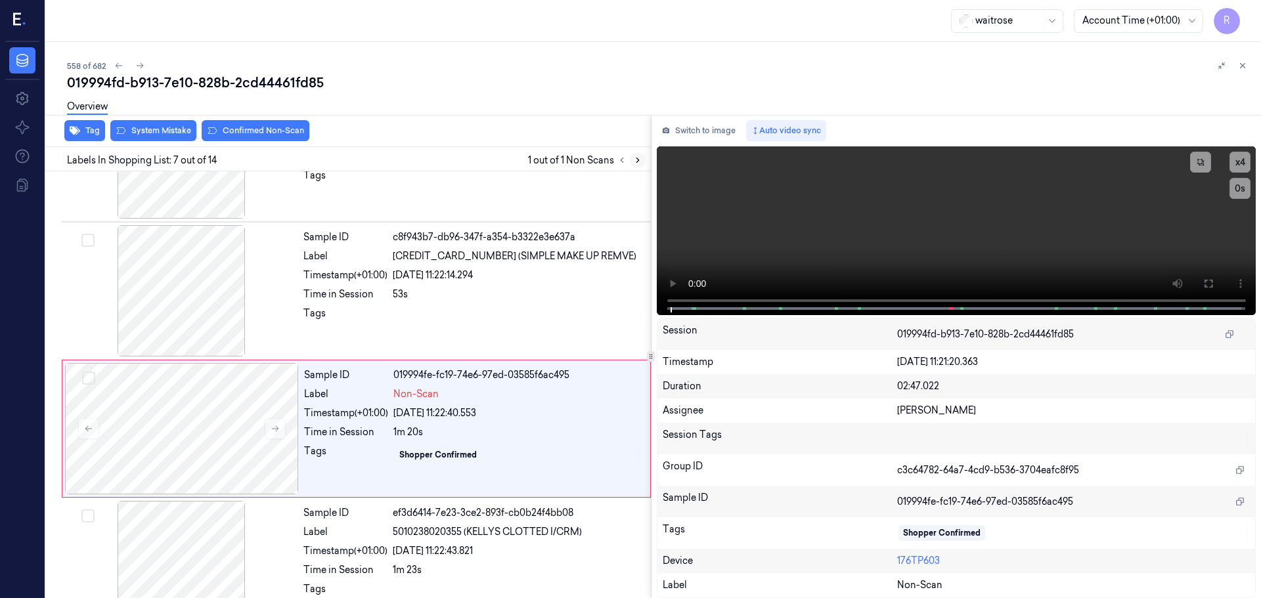
click at [640, 156] on icon at bounding box center [637, 160] width 9 height 9
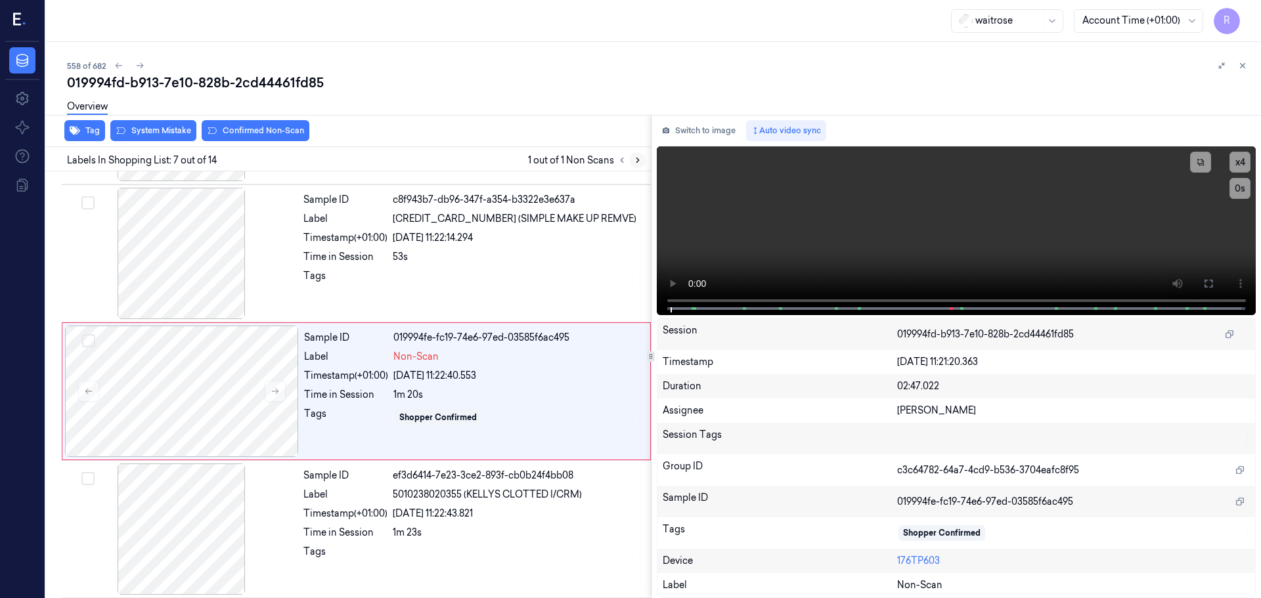
click at [640, 156] on icon at bounding box center [637, 160] width 9 height 9
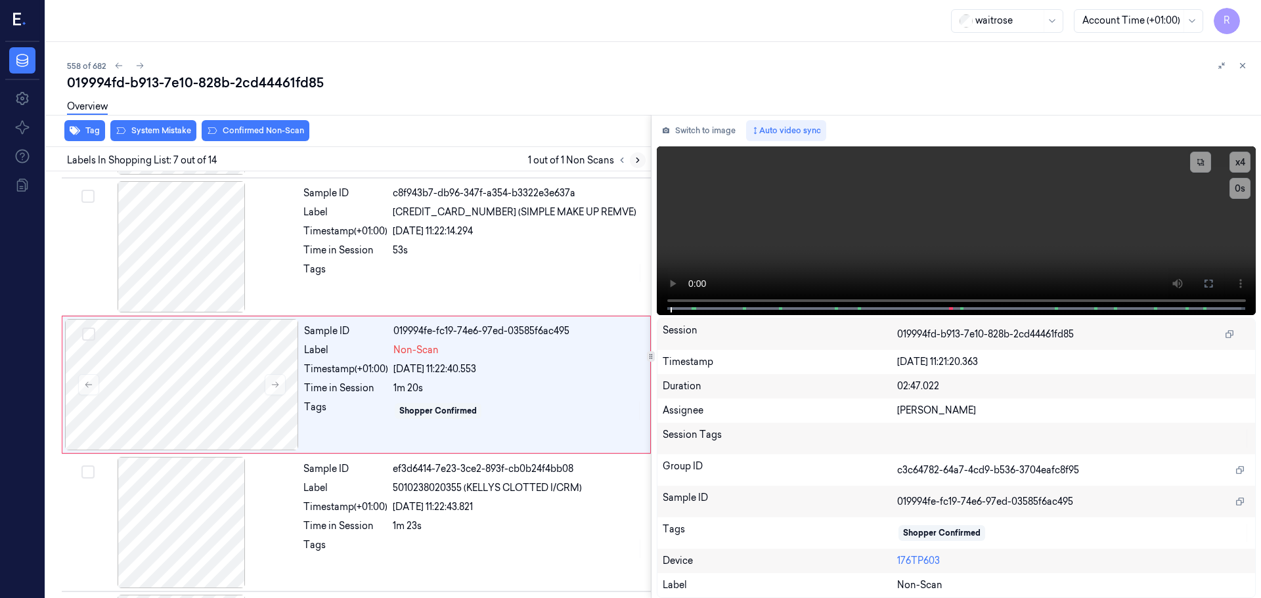
click at [640, 156] on icon at bounding box center [637, 160] width 9 height 9
click at [282, 386] on button at bounding box center [275, 384] width 21 height 21
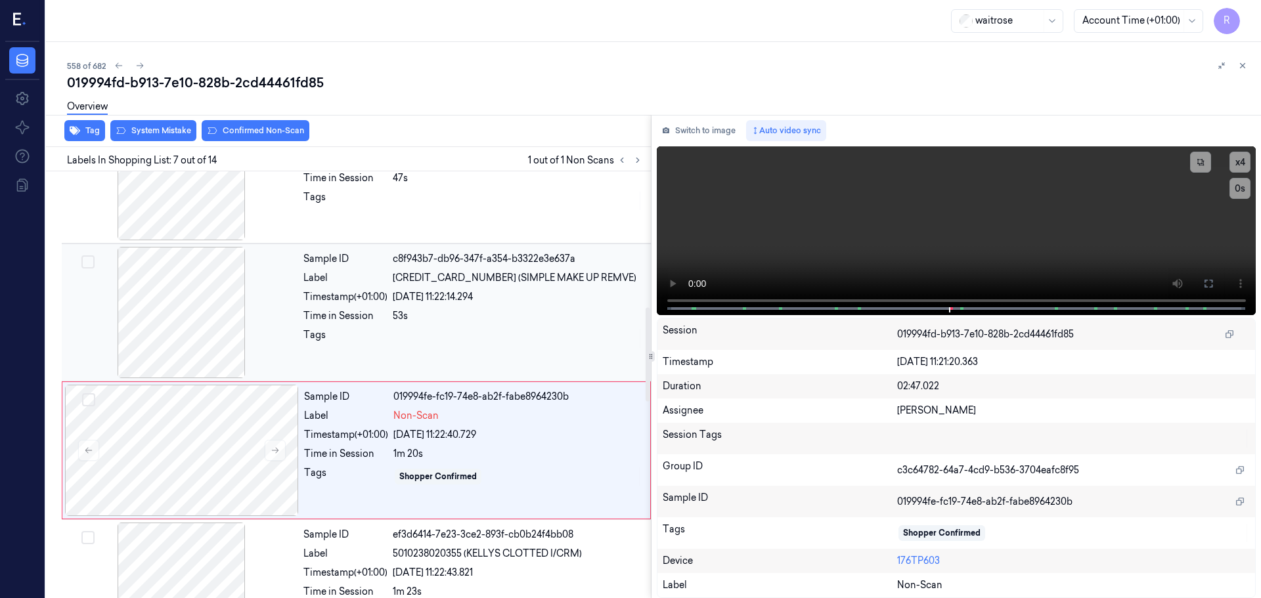
click at [216, 334] on div at bounding box center [181, 312] width 234 height 131
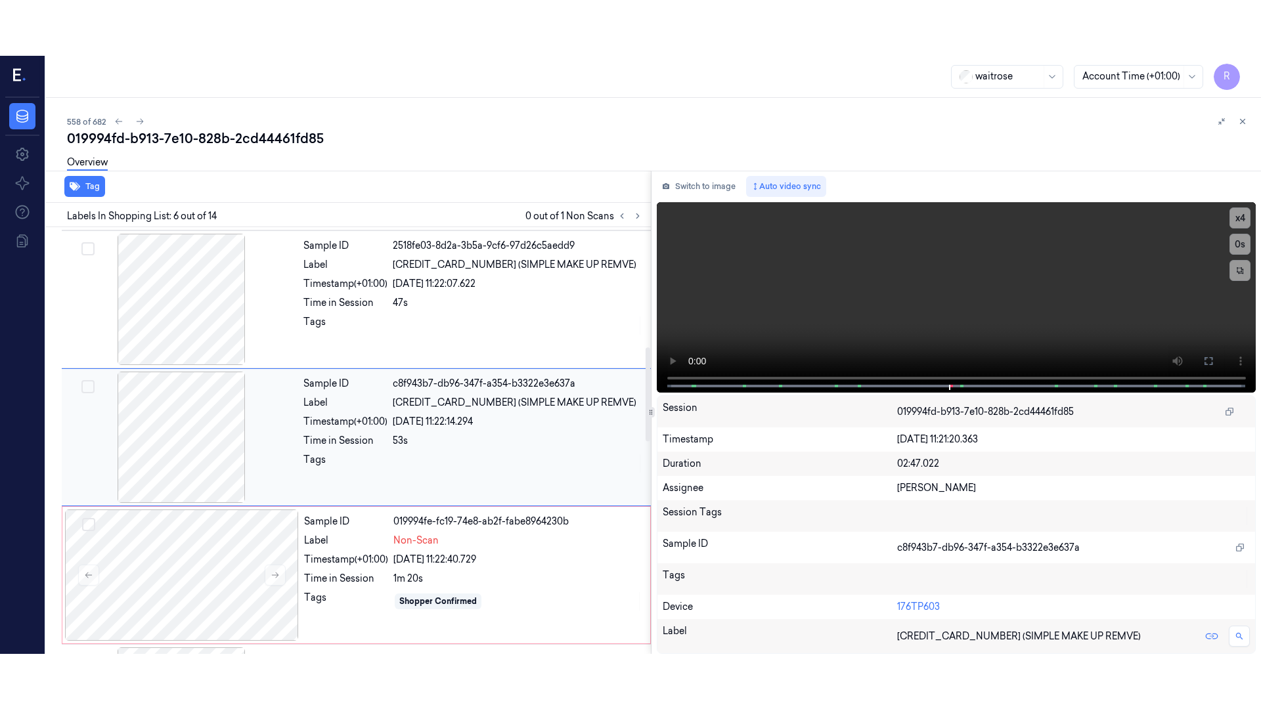
scroll to position [544, 0]
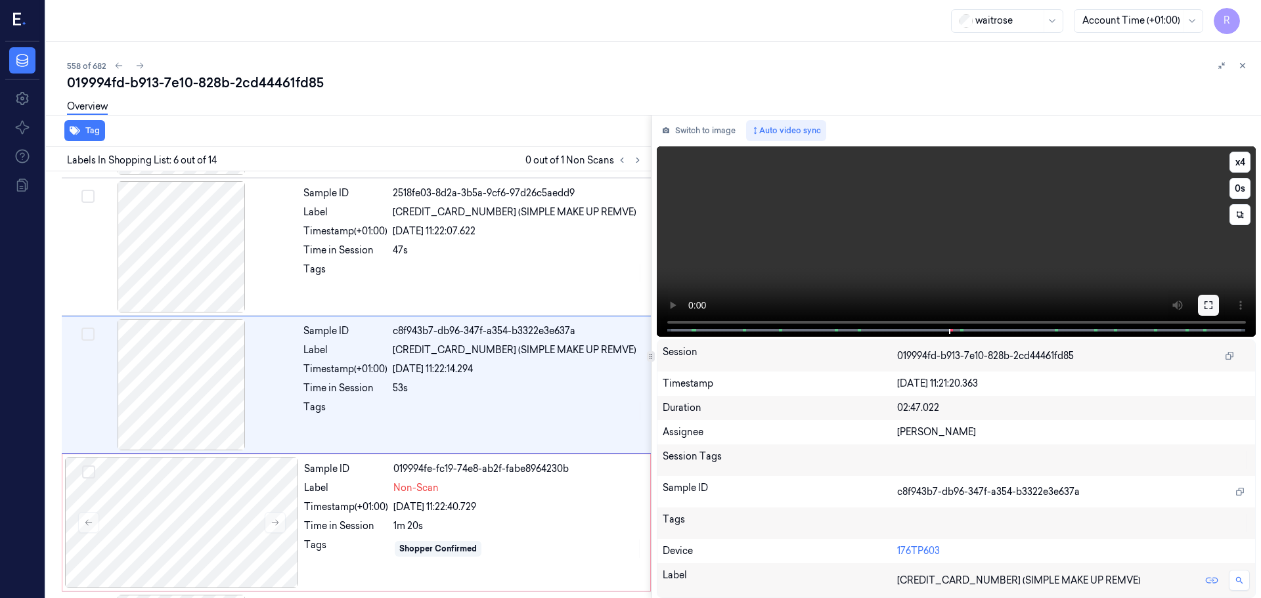
click at [1212, 303] on icon at bounding box center [1208, 305] width 8 height 8
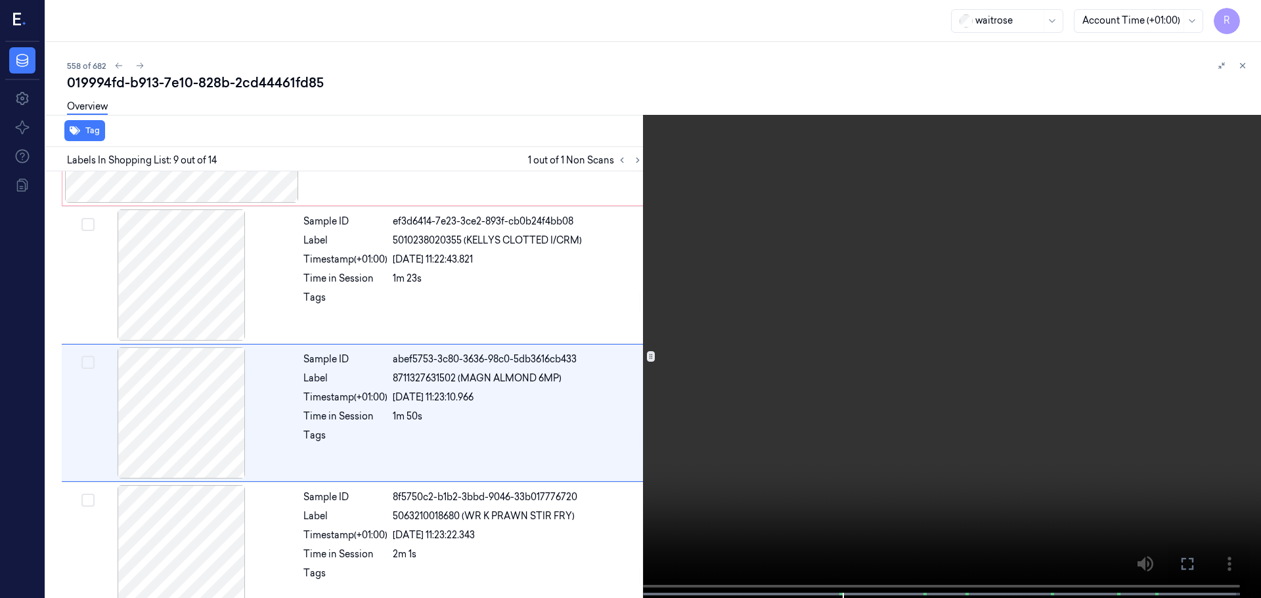
scroll to position [958, 0]
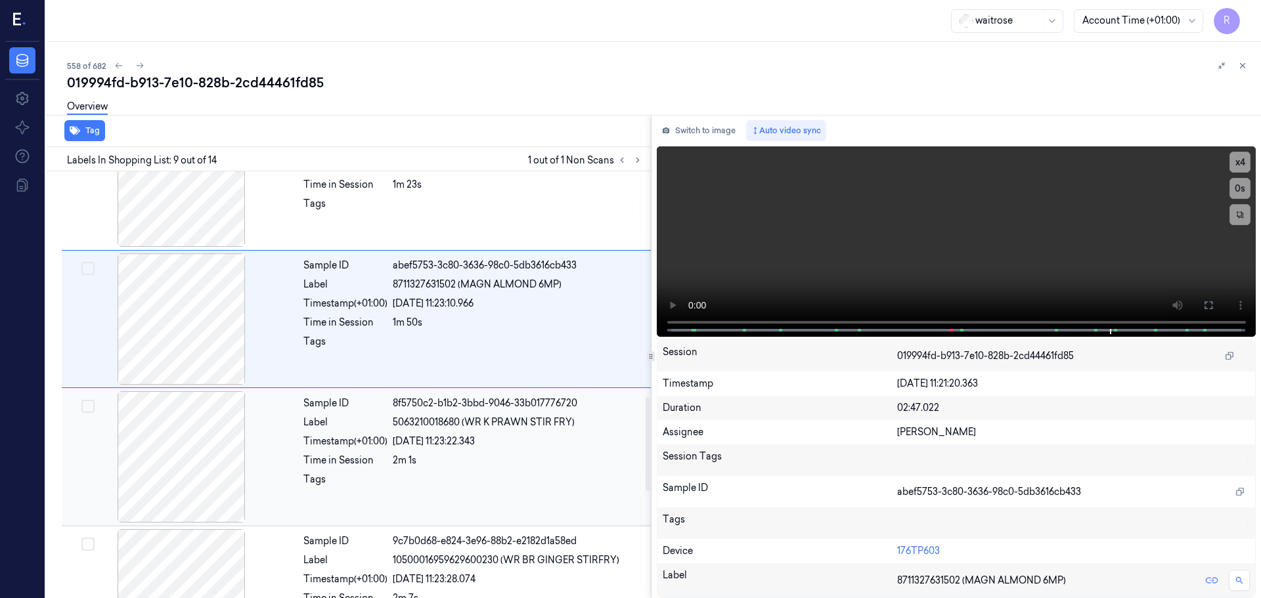
click at [403, 476] on div at bounding box center [518, 483] width 250 height 21
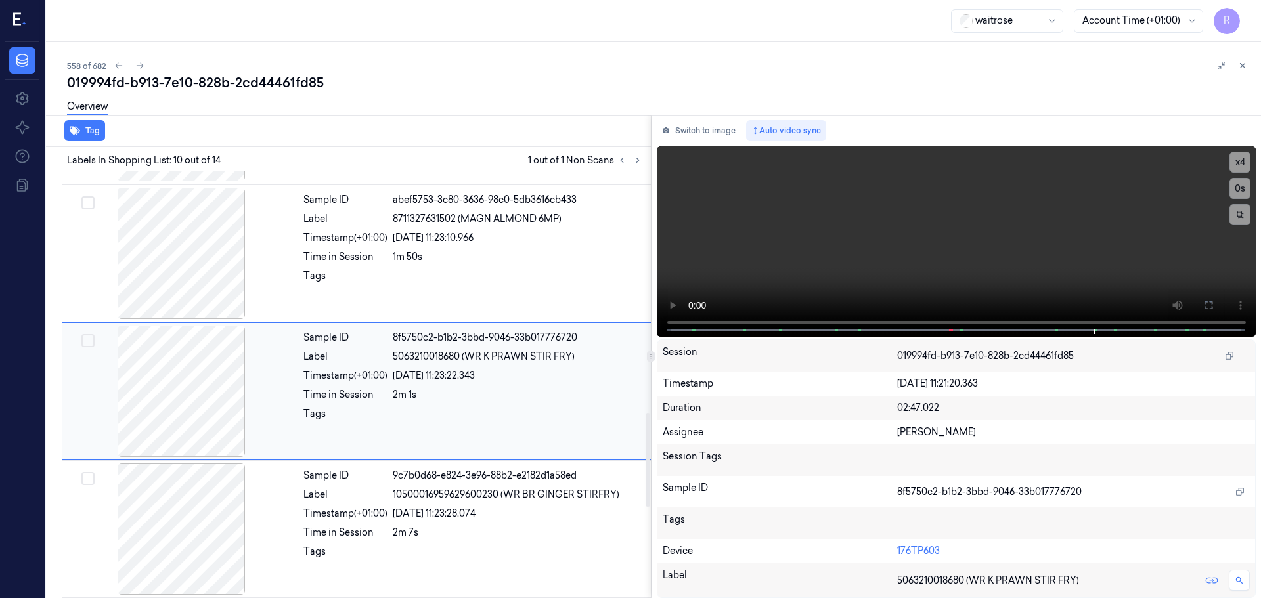
scroll to position [1096, 0]
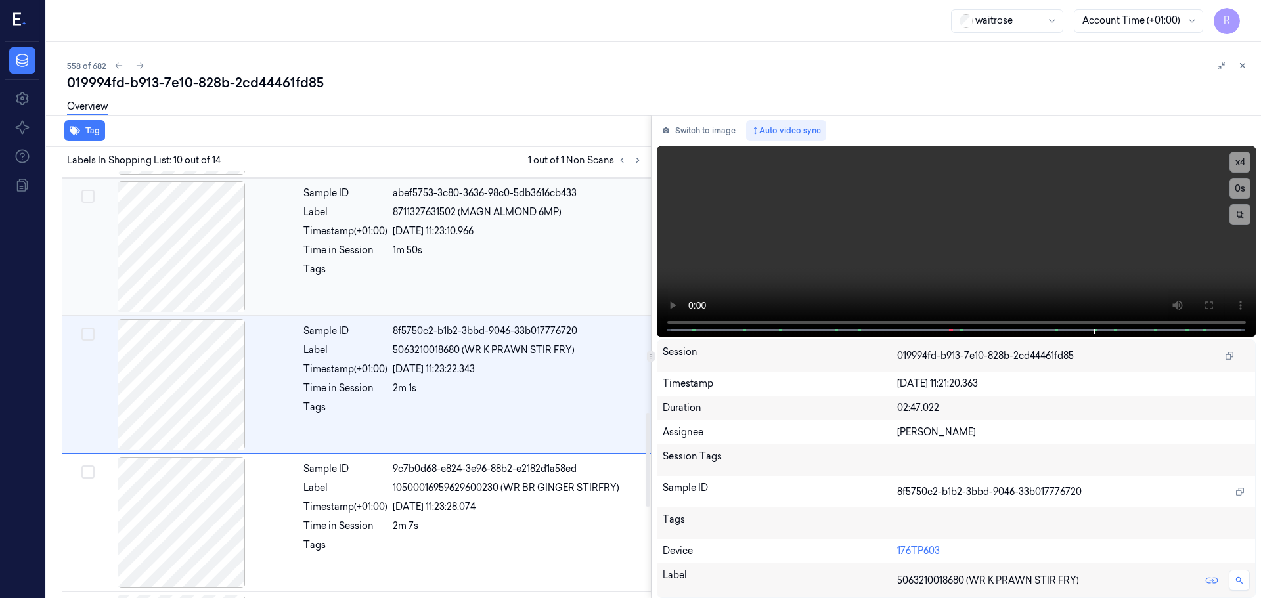
click at [512, 257] on div "Sample ID abef5753-3c80-3636-98c0-5db3616cb433 Label 8711327631502 (MAGN ALMOND…" at bounding box center [473, 246] width 350 height 131
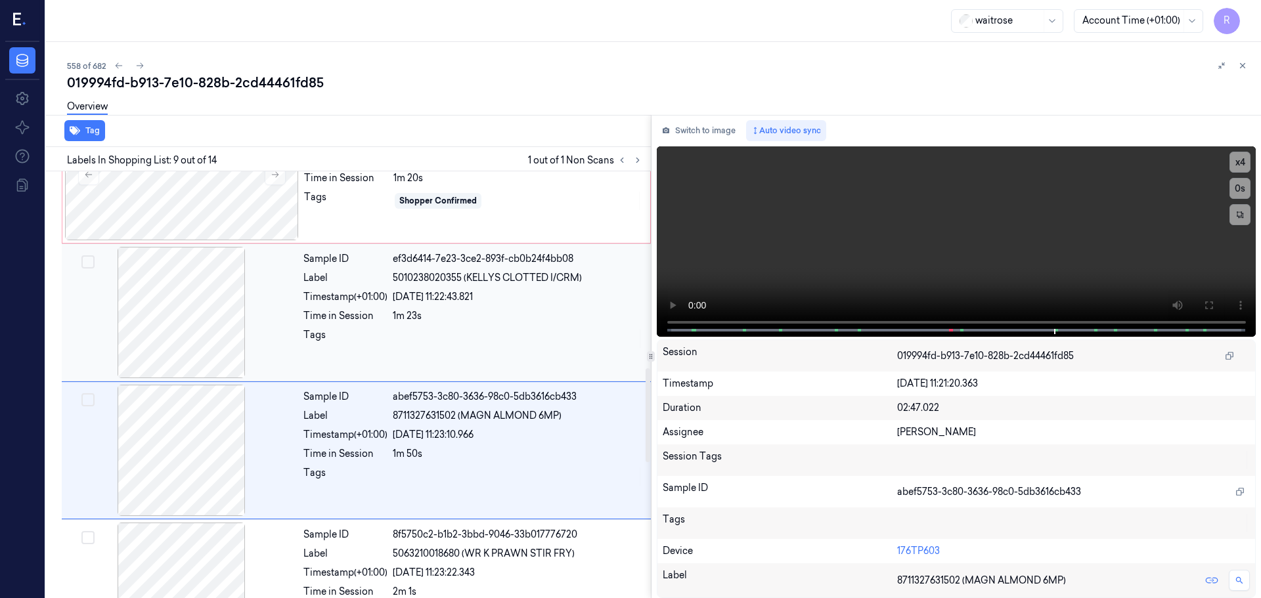
click at [504, 341] on div at bounding box center [518, 338] width 250 height 21
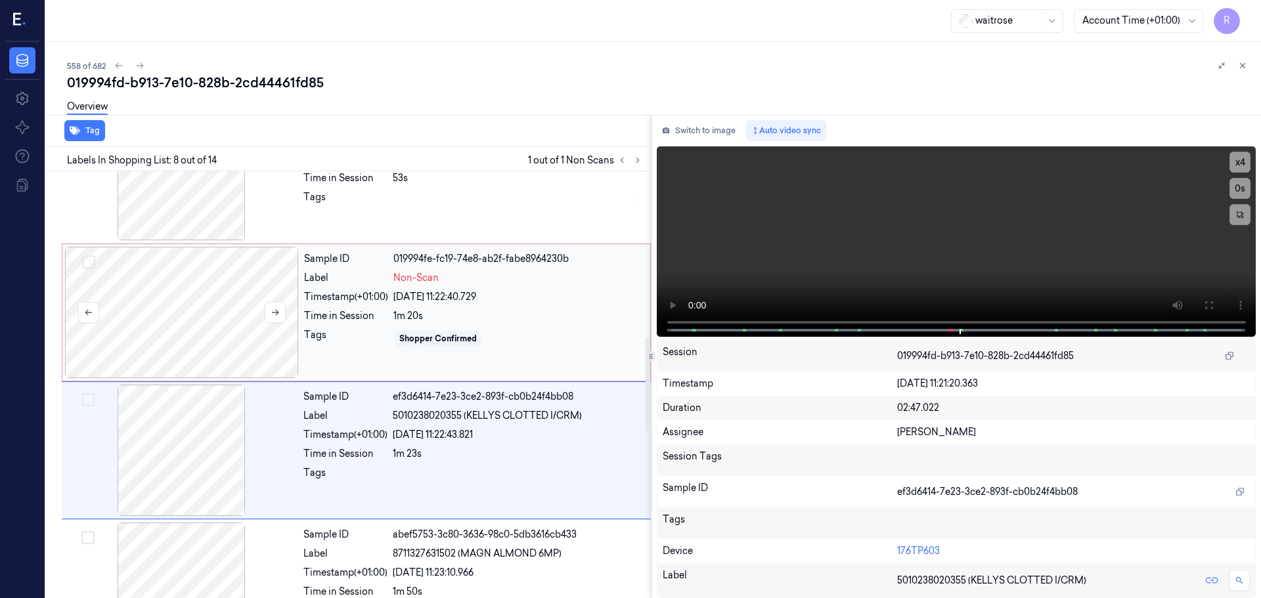
click at [245, 334] on div at bounding box center [182, 312] width 234 height 131
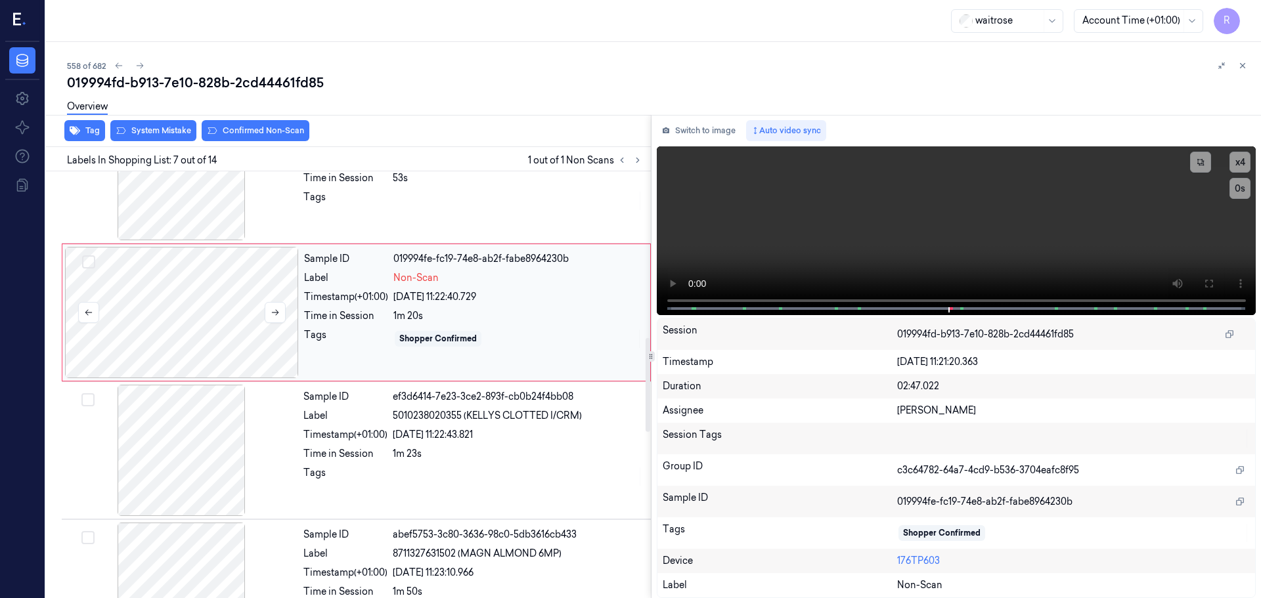
scroll to position [682, 0]
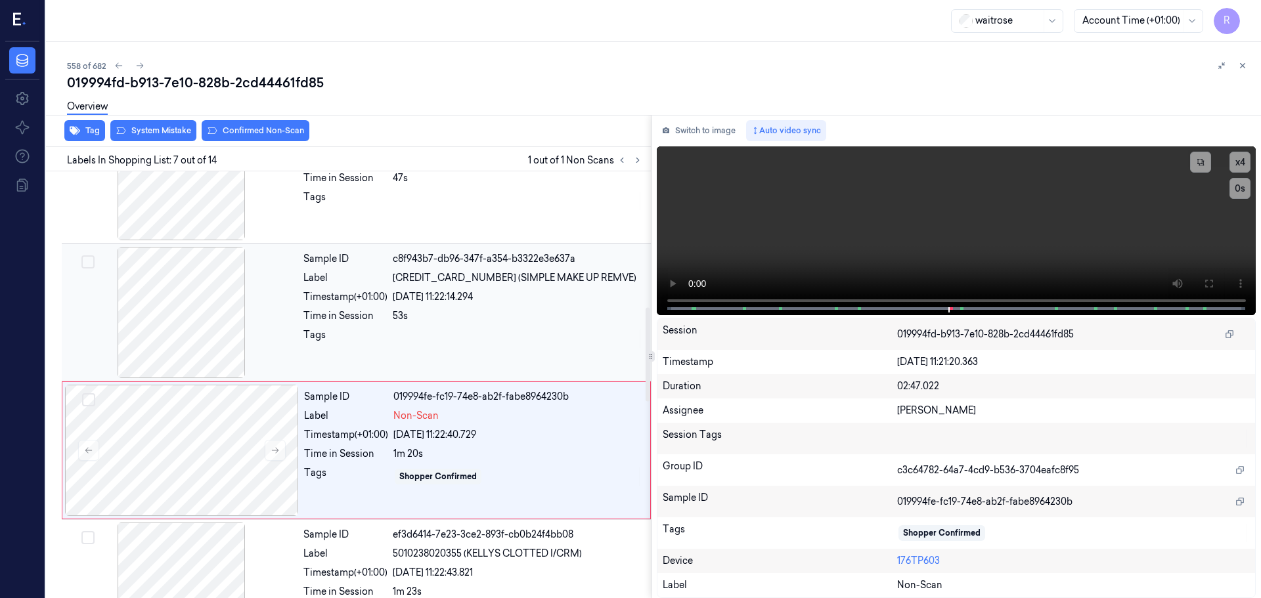
click at [419, 334] on div at bounding box center [518, 338] width 250 height 21
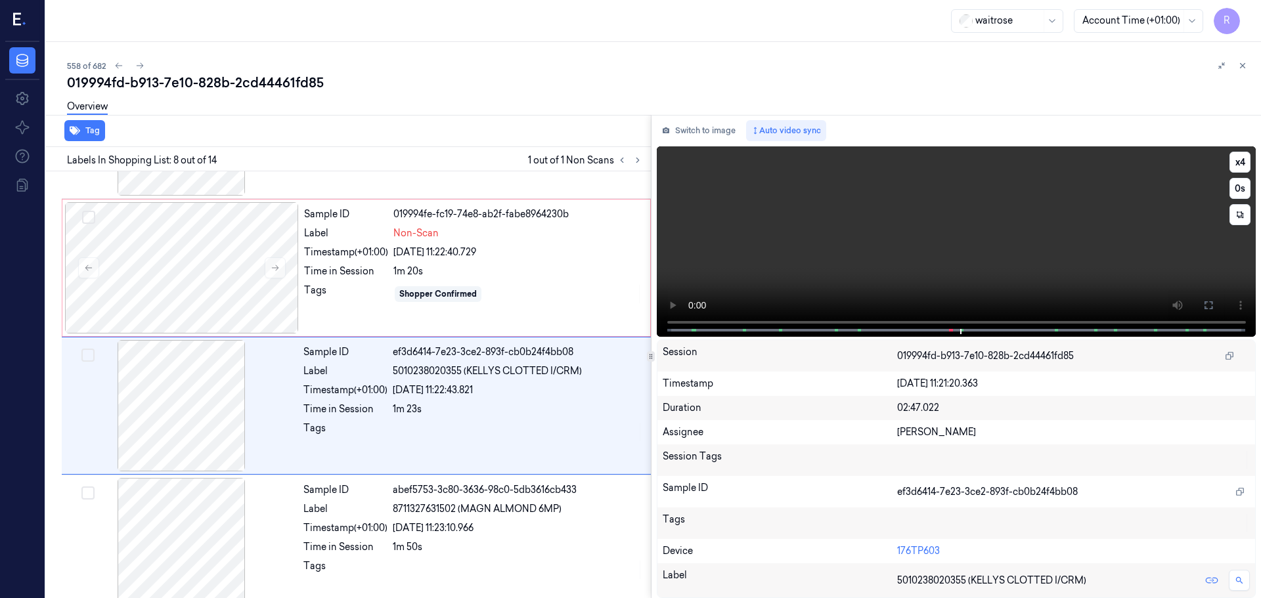
scroll to position [820, 0]
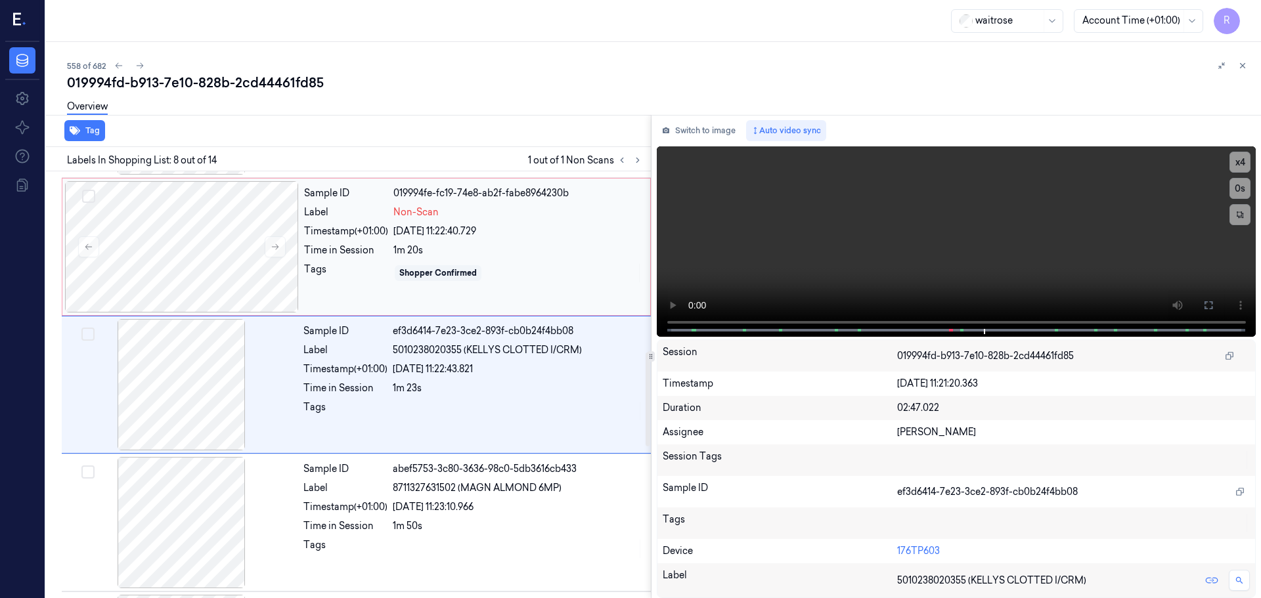
click at [393, 276] on div "Tags Shopper Confirmed" at bounding box center [473, 273] width 338 height 21
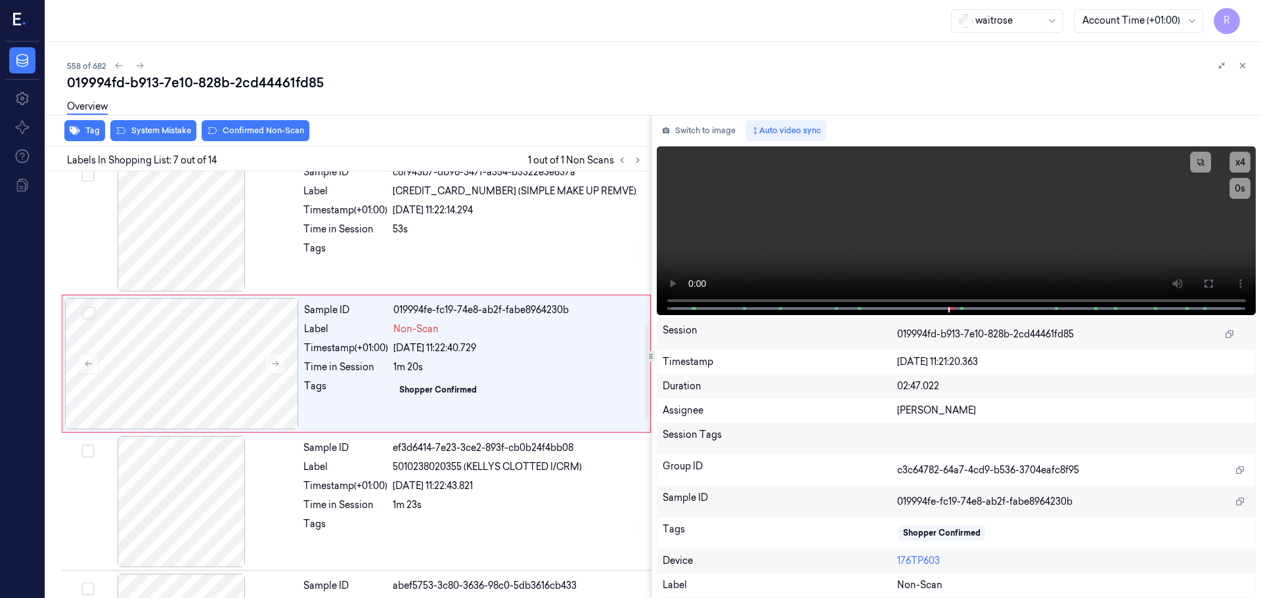
scroll to position [682, 0]
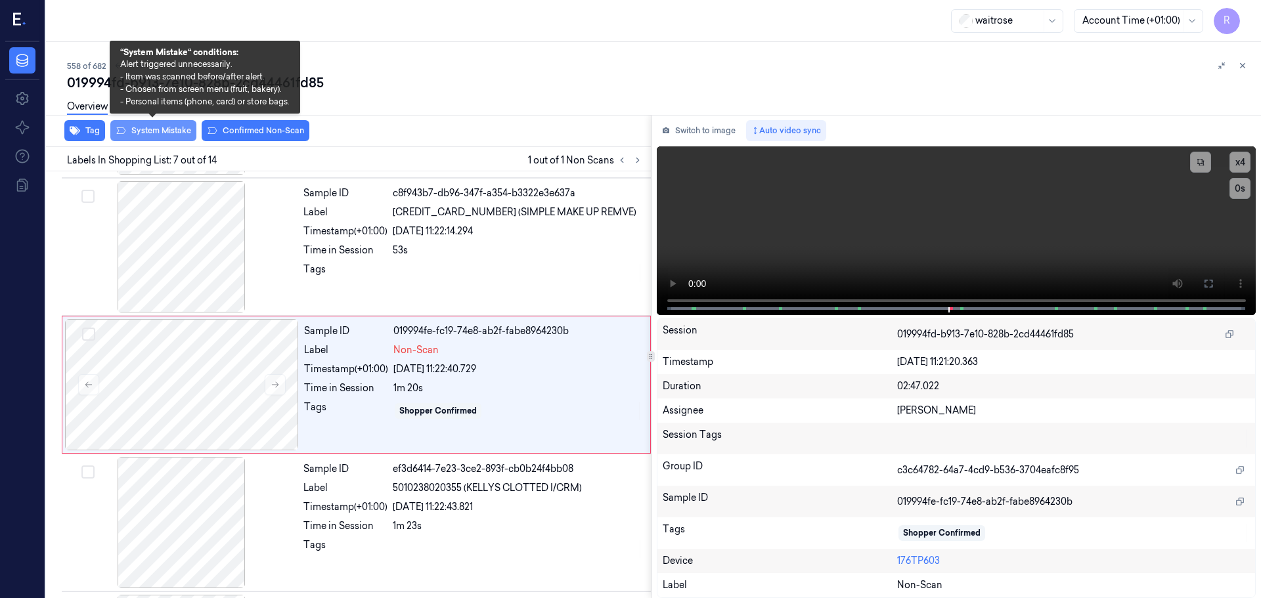
click at [150, 135] on button "System Mistake" at bounding box center [153, 130] width 86 height 21
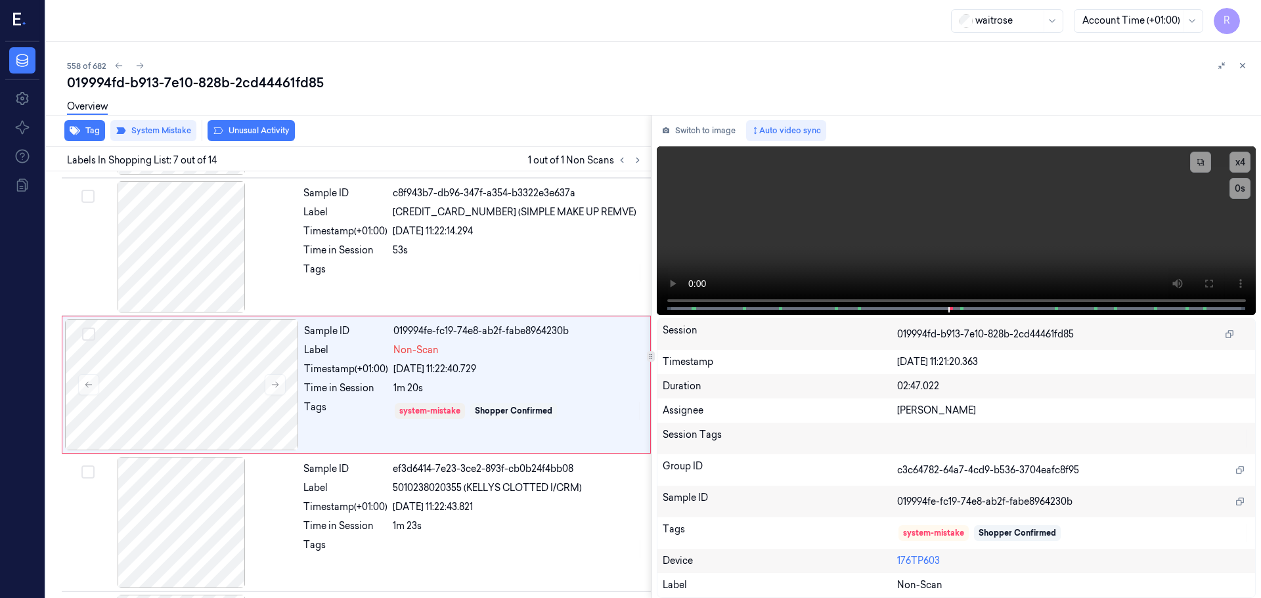
click at [271, 127] on button "Unusual Activity" at bounding box center [251, 130] width 87 height 21
click at [365, 255] on div "Time in Session" at bounding box center [345, 251] width 84 height 14
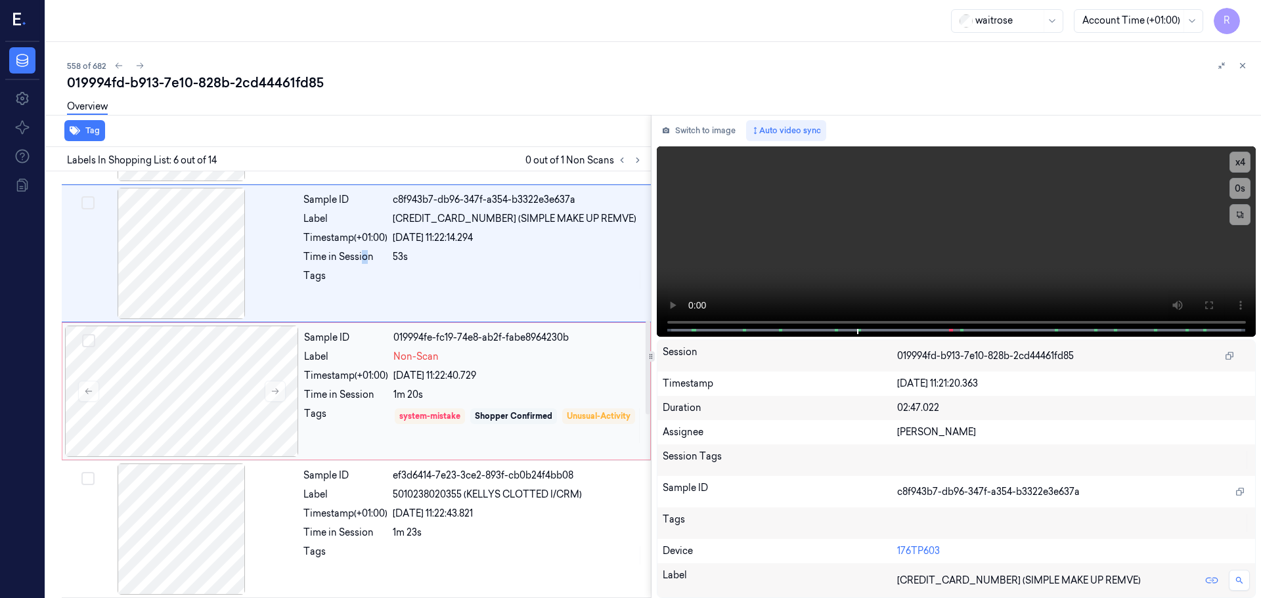
click at [476, 415] on div "Shopper Confirmed" at bounding box center [513, 416] width 77 height 12
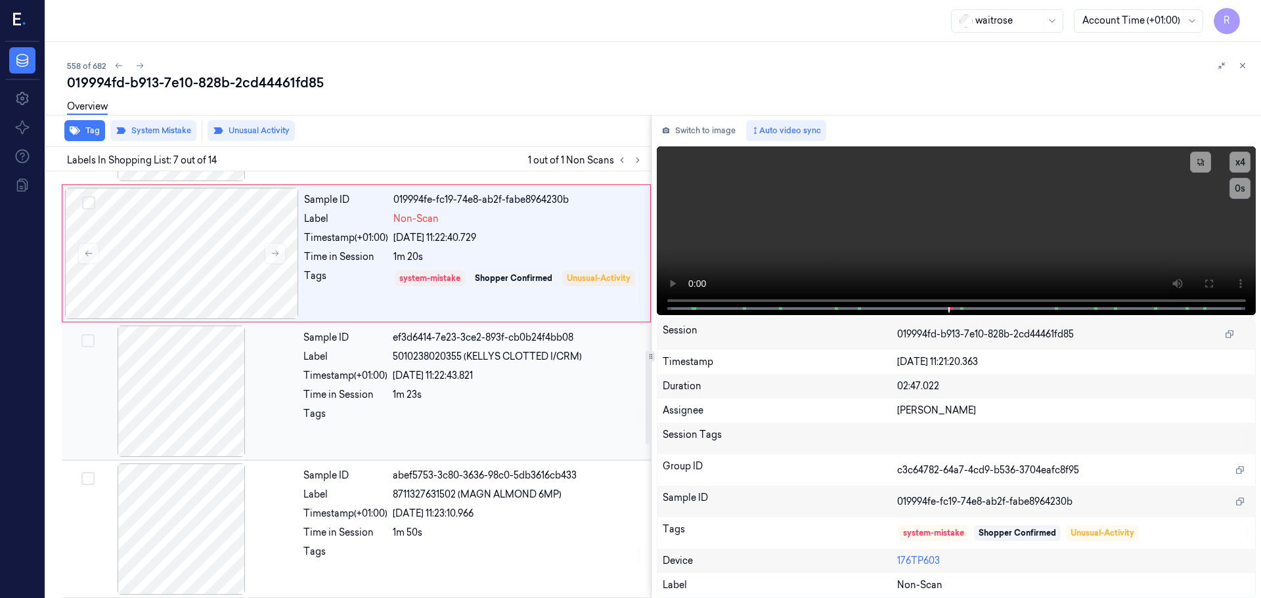
click at [520, 452] on div "Sample ID ef3d6414-7e23-3ce2-893f-cb0b24f4bb08 Label 5010238020355 (KELLYS CLOT…" at bounding box center [473, 391] width 350 height 131
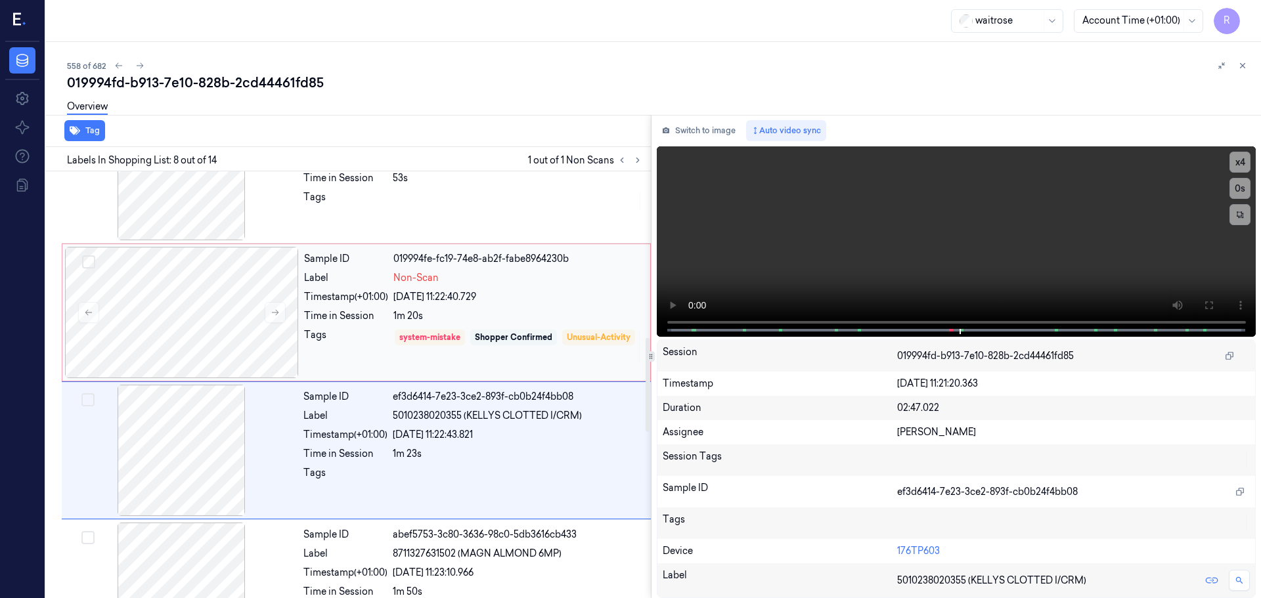
click at [507, 335] on div "Shopper Confirmed" at bounding box center [513, 338] width 77 height 12
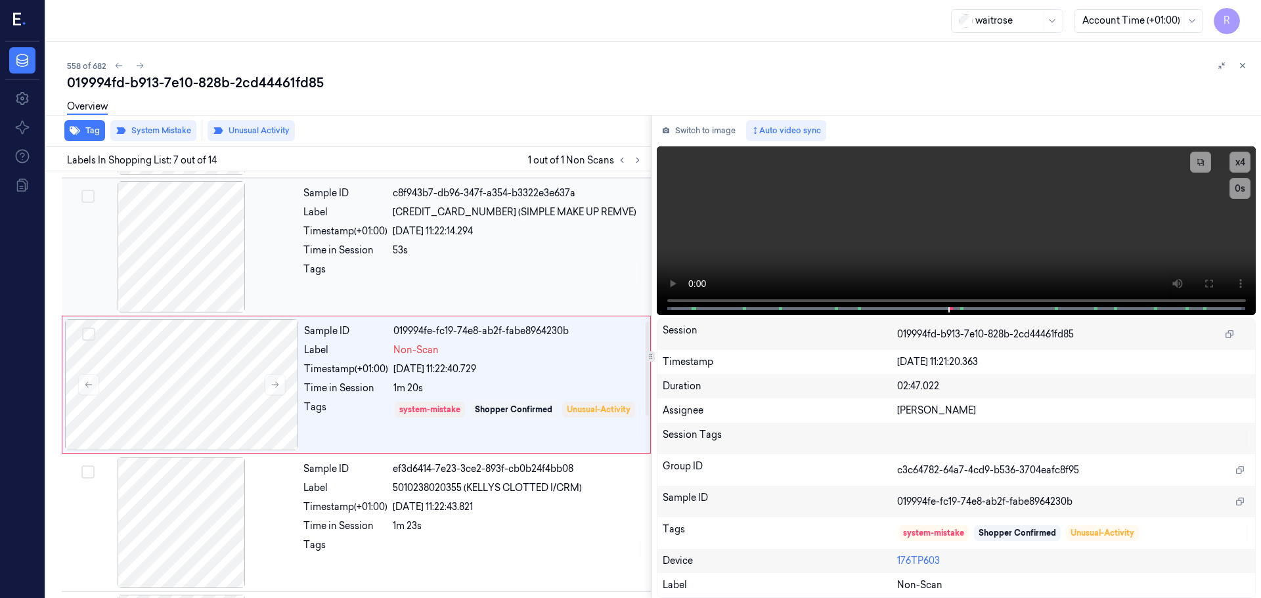
click at [519, 275] on div at bounding box center [518, 273] width 250 height 21
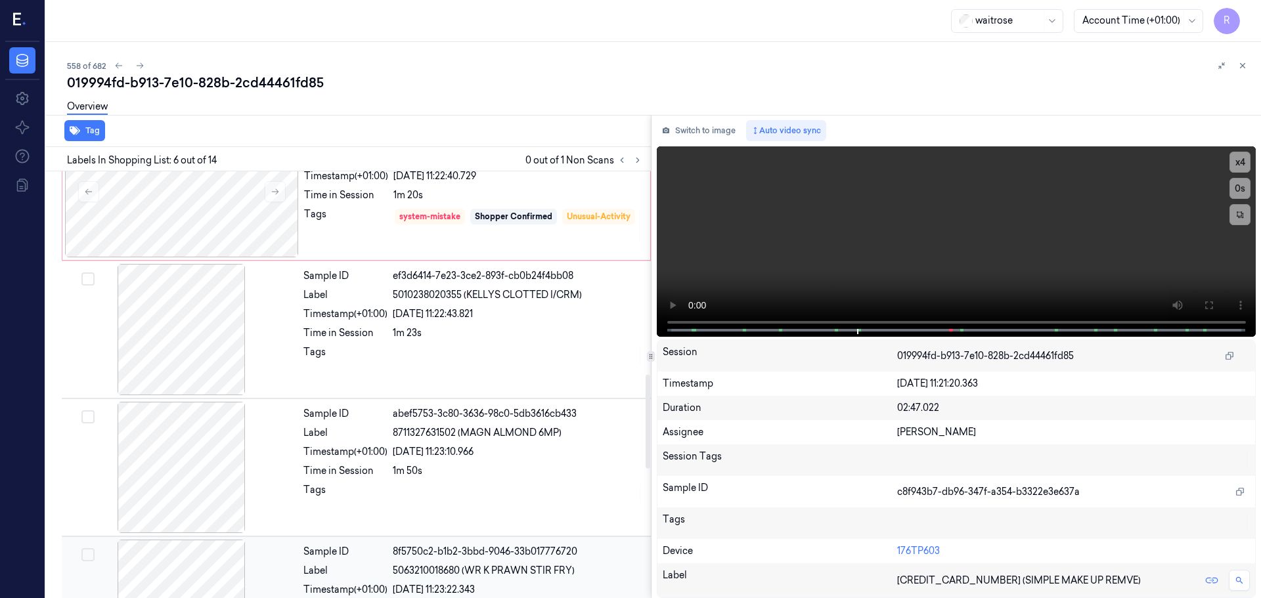
scroll to position [873, 0]
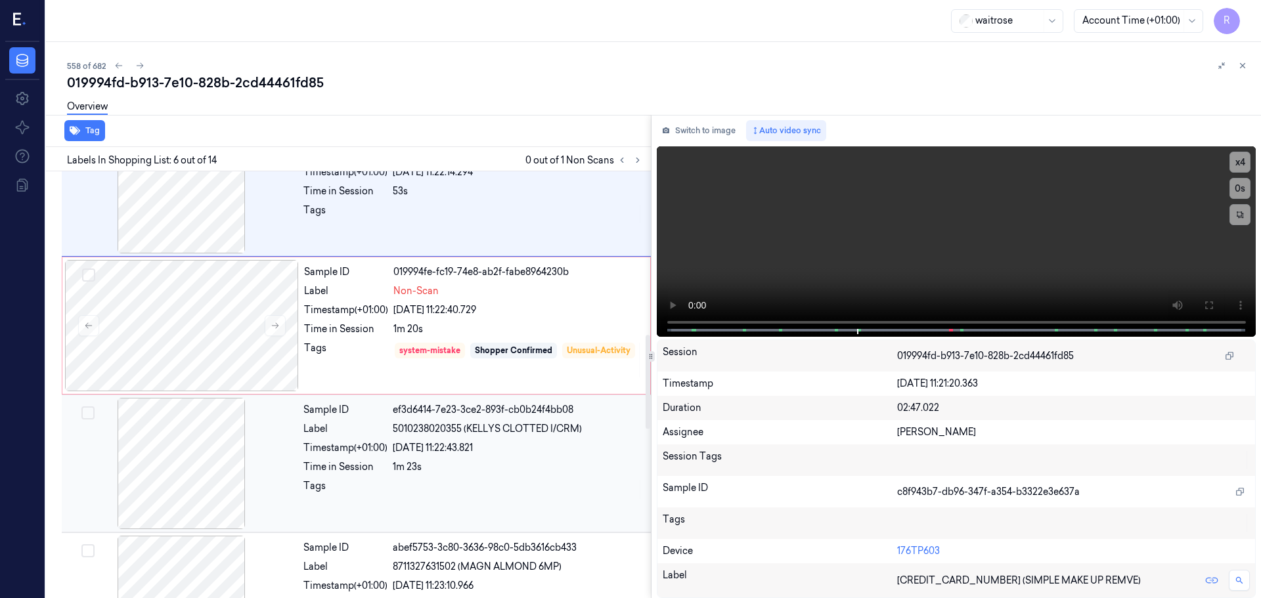
click at [328, 341] on div "Sample ID 019994fe-fc19-74e8-ab2f-fabe8964230b Label Non-Scan Timestamp (+01:00…" at bounding box center [473, 325] width 349 height 131
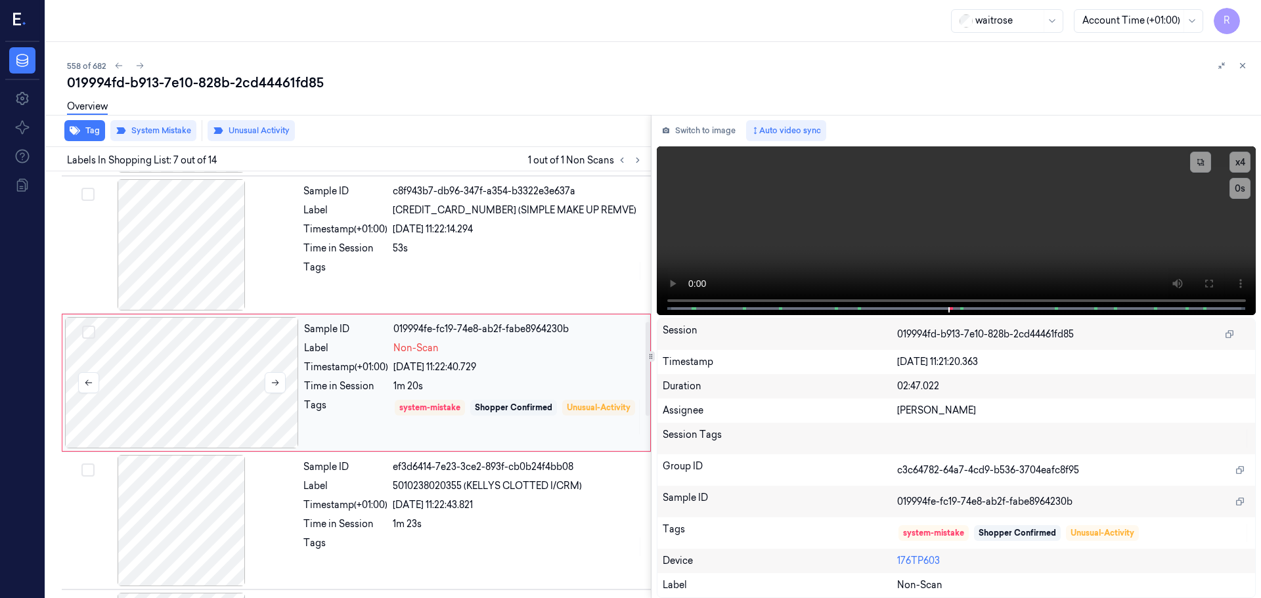
scroll to position [682, 0]
click at [273, 386] on icon at bounding box center [275, 384] width 9 height 9
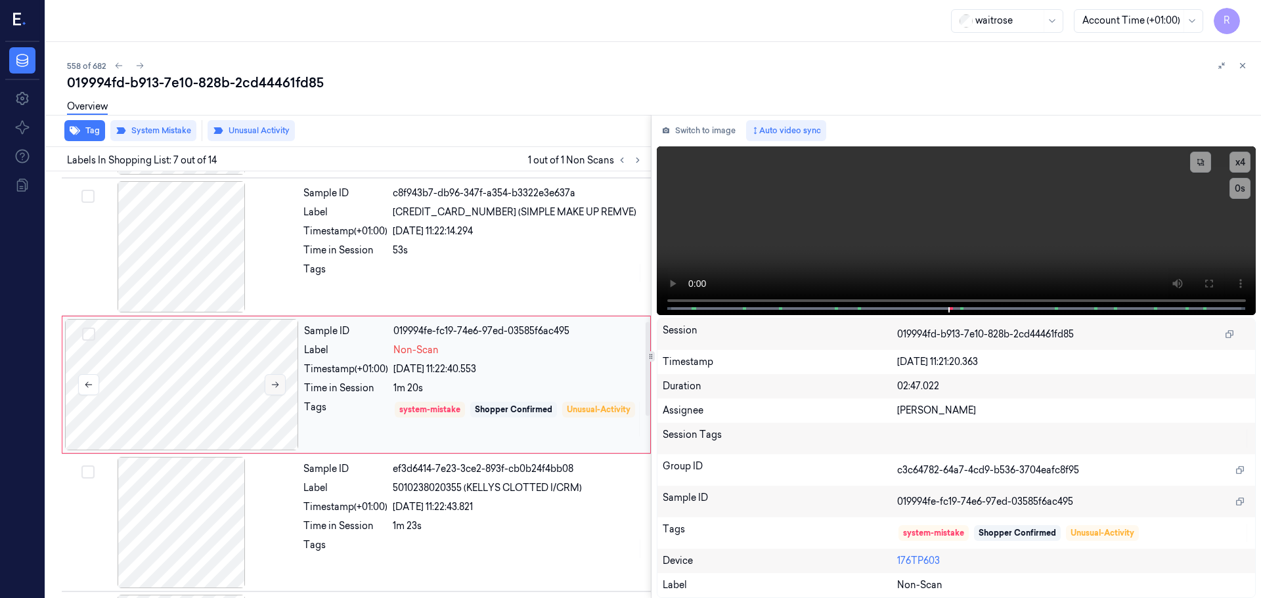
click at [273, 386] on icon at bounding box center [275, 384] width 9 height 9
drag, startPoint x: 433, startPoint y: 219, endPoint x: 429, endPoint y: 250, distance: 30.6
click at [433, 222] on div "Sample ID c8f943b7-db96-347f-a354-b3322e3e637a Label [CREDIT_CARD_NUMBER] (SIMP…" at bounding box center [473, 246] width 350 height 131
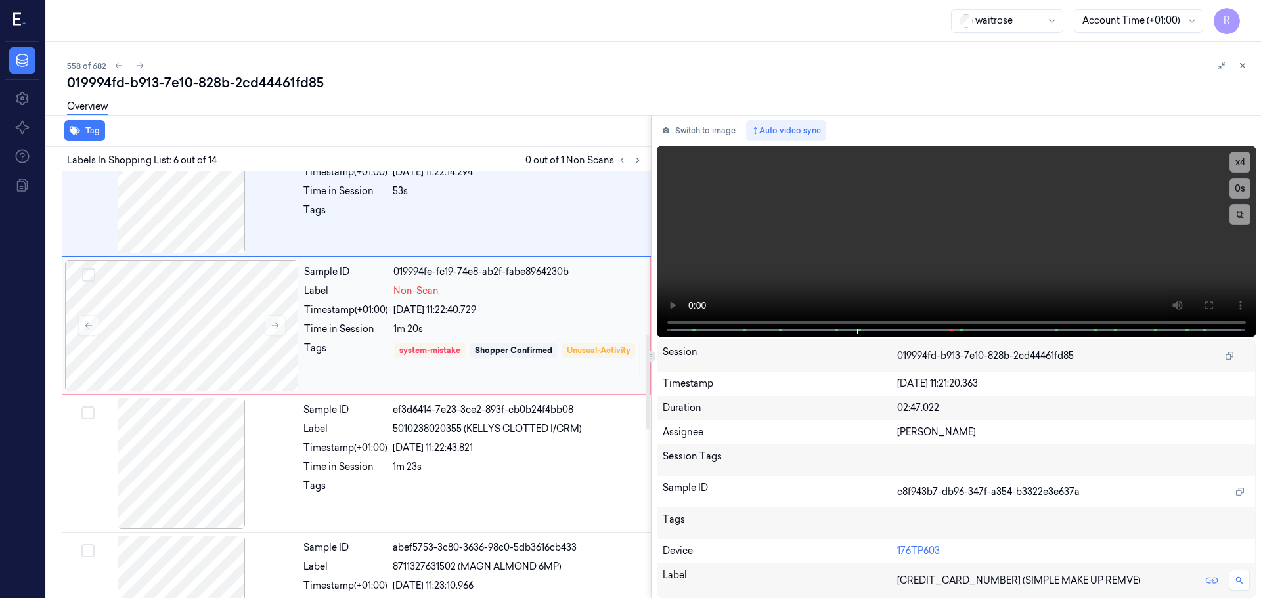
click at [407, 304] on div "[DATE] 11:22:40.729" at bounding box center [517, 310] width 249 height 14
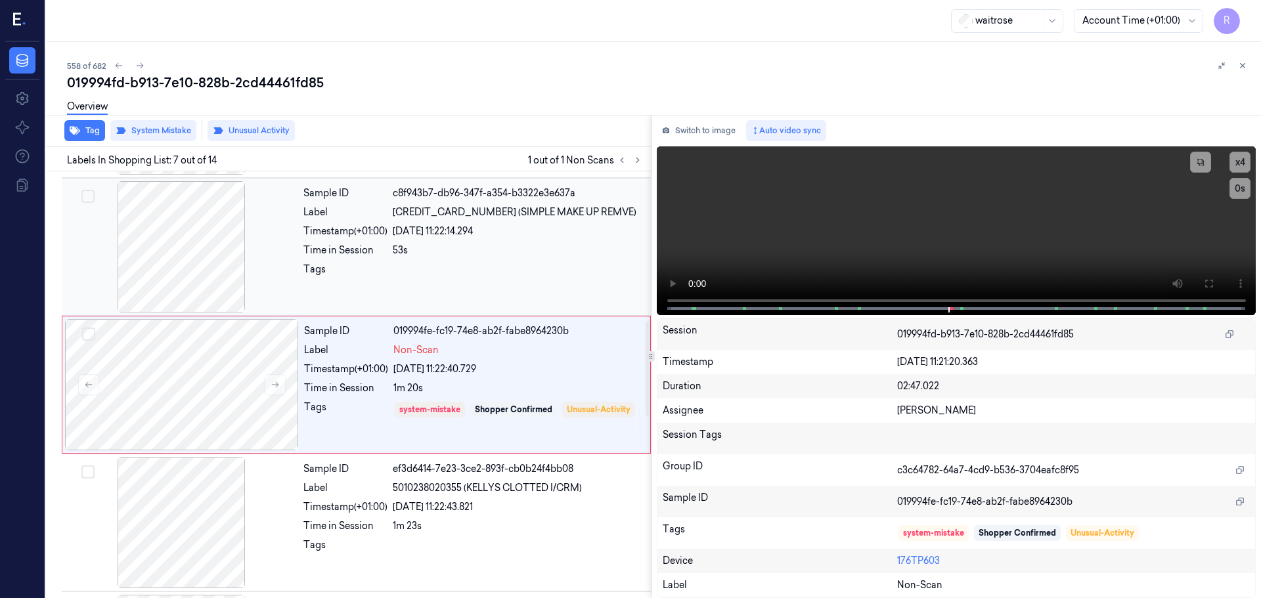
click at [425, 263] on div at bounding box center [518, 273] width 250 height 21
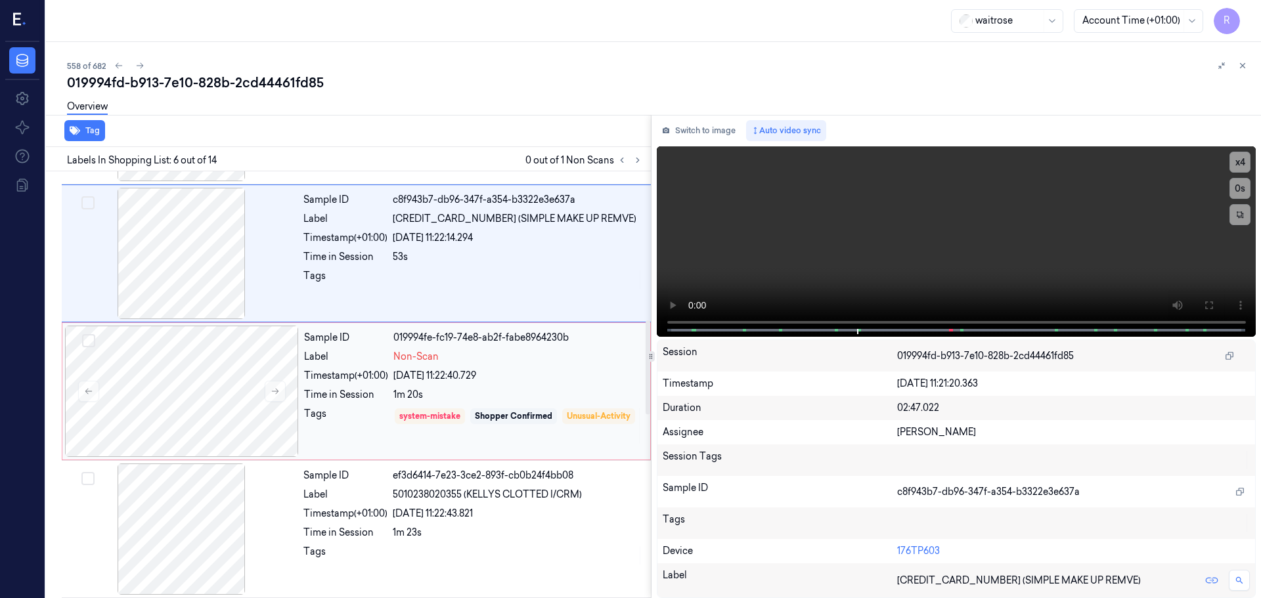
click at [456, 378] on div "[DATE] 11:22:40.729" at bounding box center [517, 376] width 249 height 14
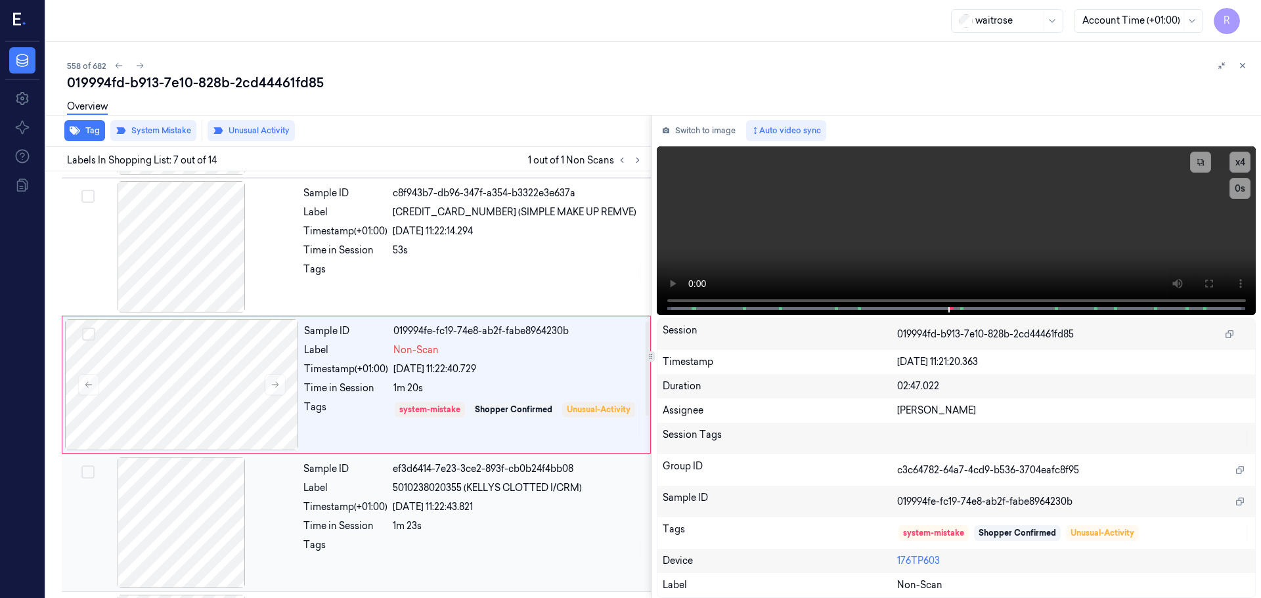
click at [420, 531] on div "1m 23s" at bounding box center [518, 526] width 250 height 14
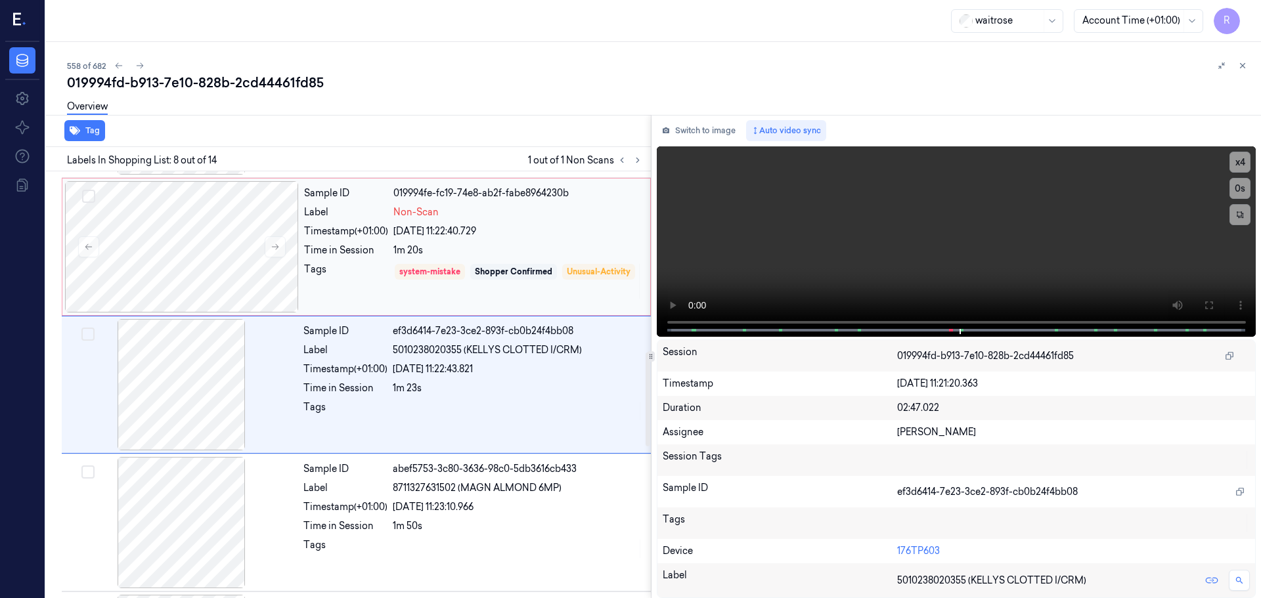
click at [374, 294] on div "Tags" at bounding box center [346, 281] width 84 height 37
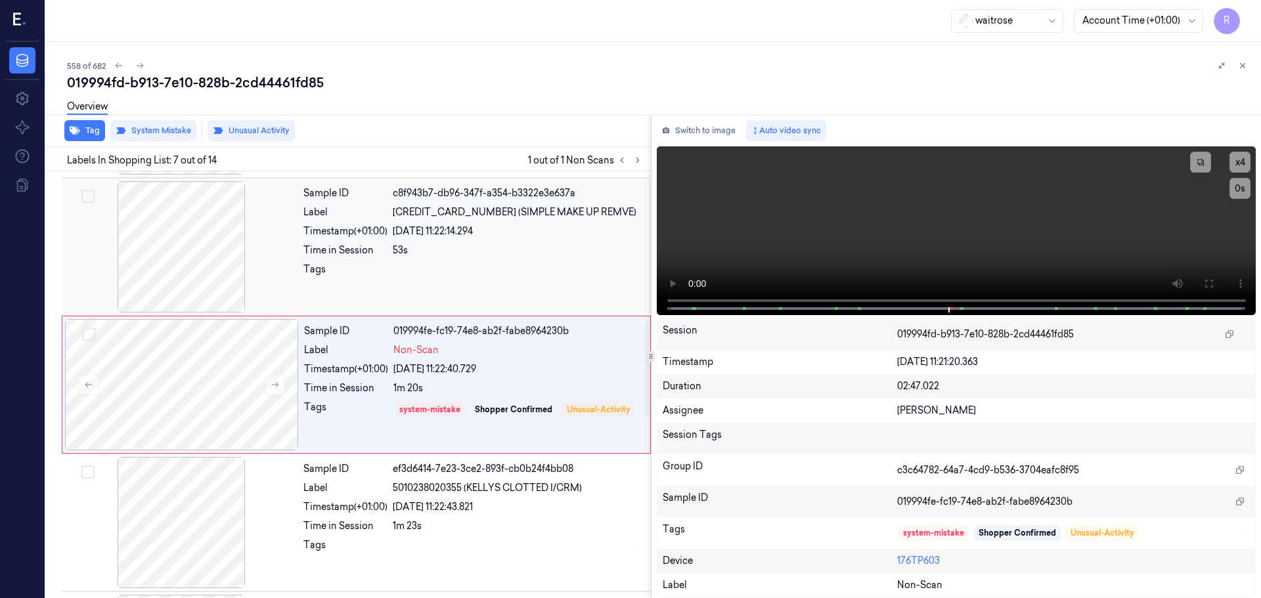
click at [397, 263] on div at bounding box center [518, 273] width 250 height 21
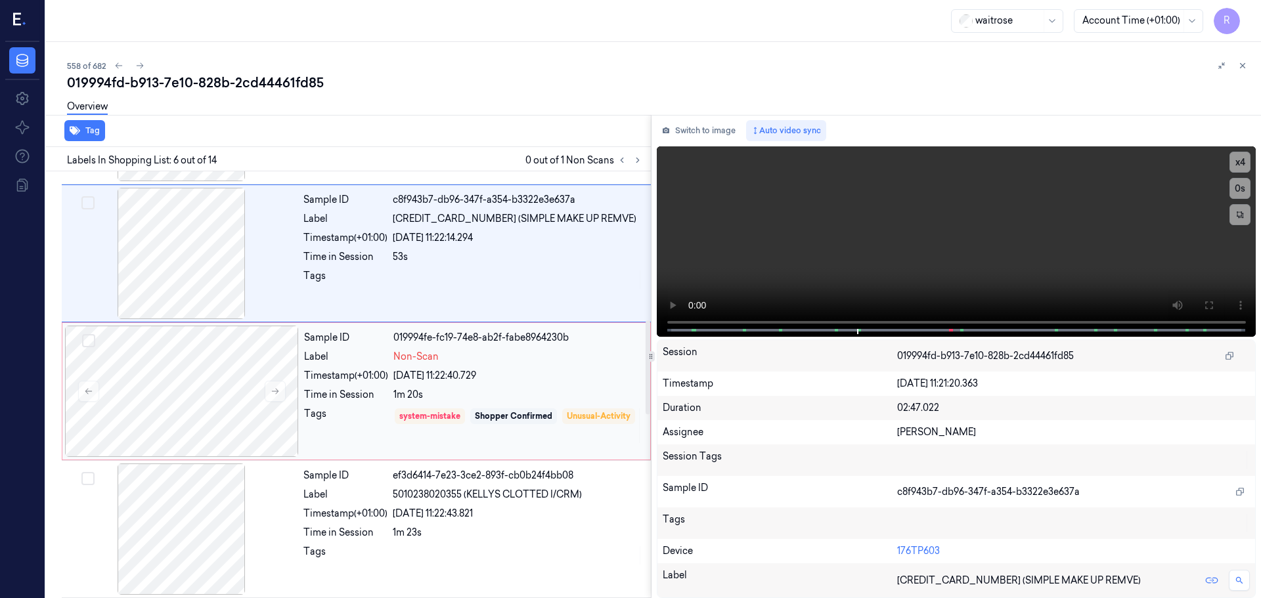
click at [382, 369] on div "Timestamp (+01:00)" at bounding box center [346, 376] width 84 height 14
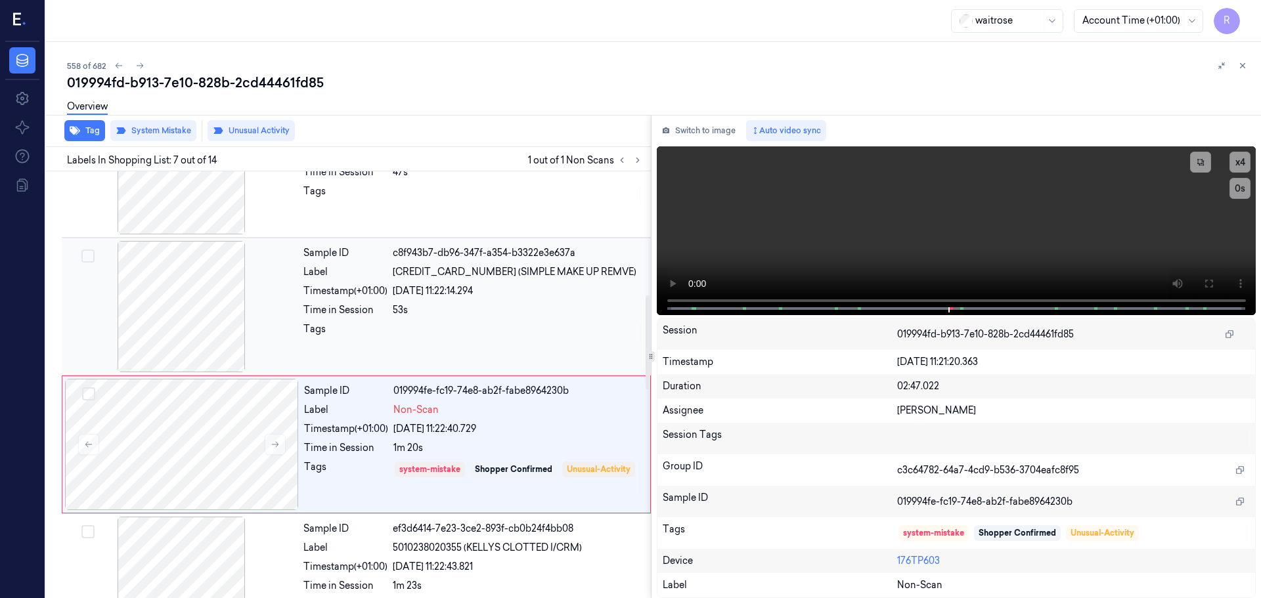
scroll to position [551, 0]
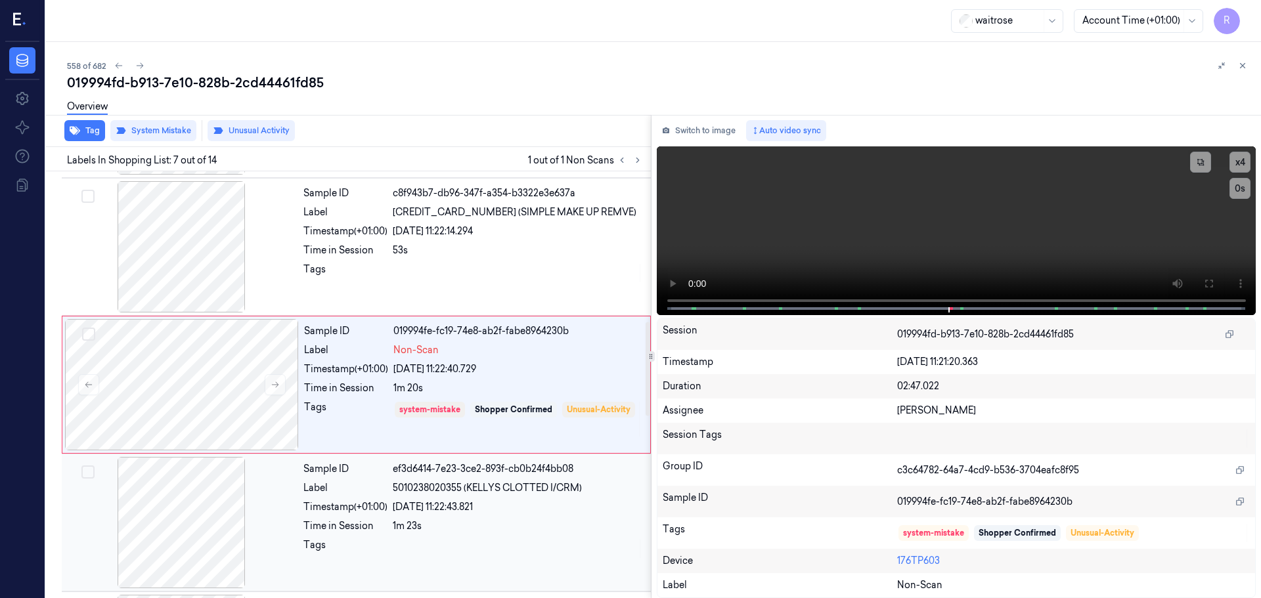
click at [508, 529] on div "1m 23s" at bounding box center [518, 526] width 250 height 14
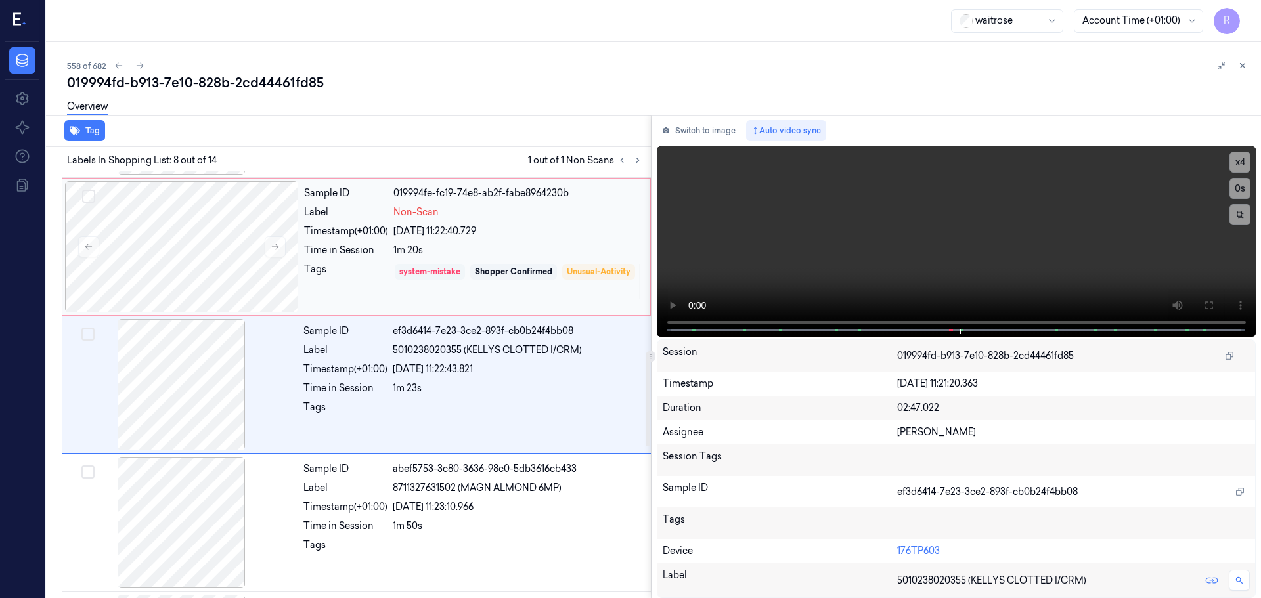
click at [459, 269] on div "system-mistake" at bounding box center [429, 272] width 61 height 12
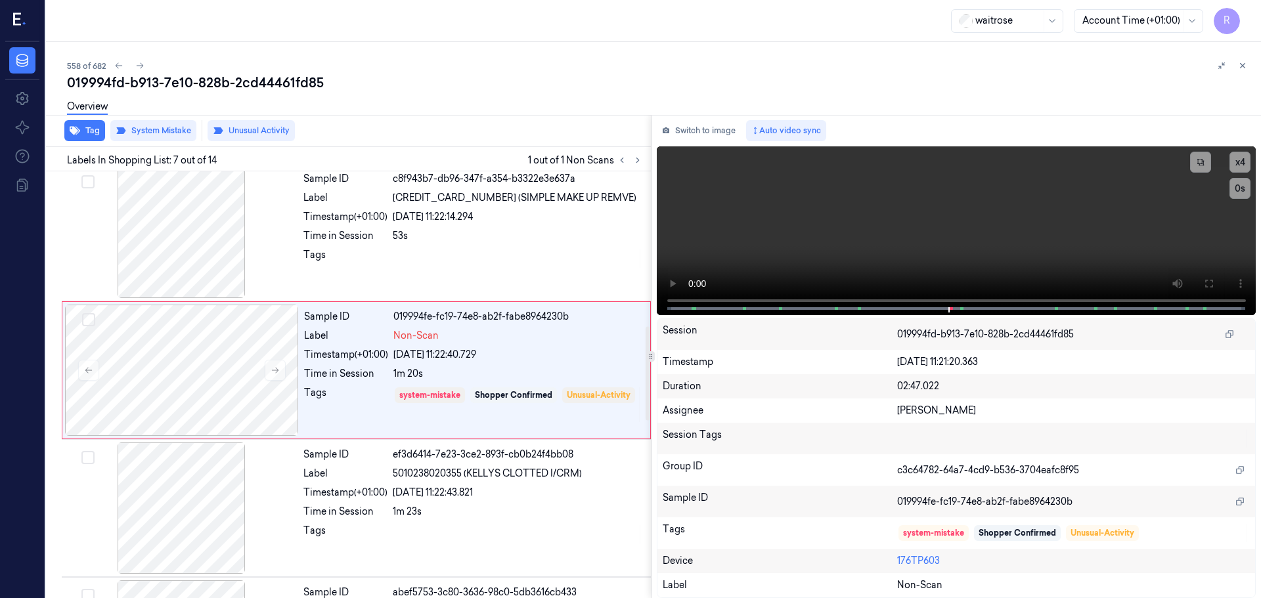
scroll to position [682, 0]
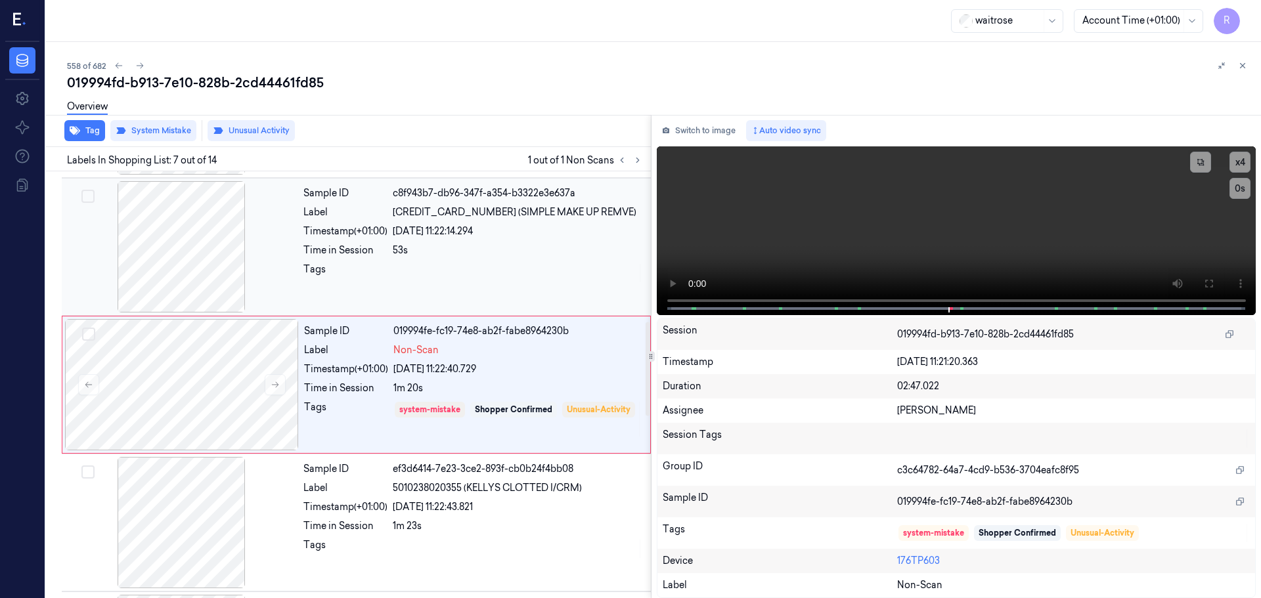
click at [403, 235] on div "[DATE] 11:22:14.294" at bounding box center [518, 232] width 250 height 14
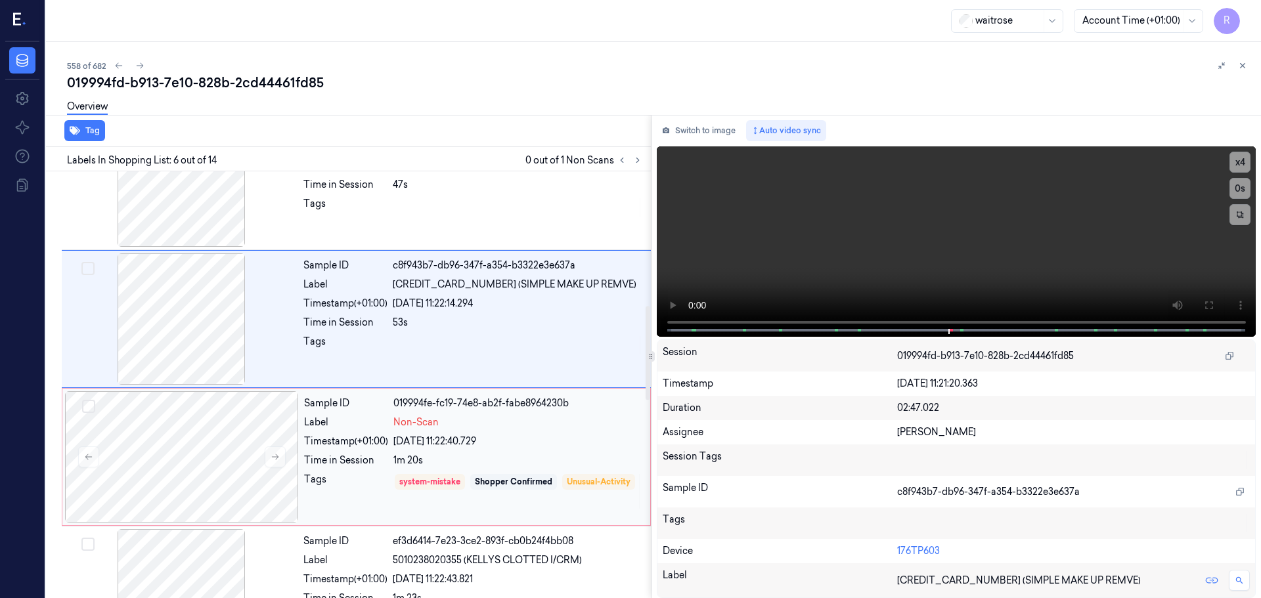
click at [388, 422] on div "Label" at bounding box center [346, 423] width 84 height 14
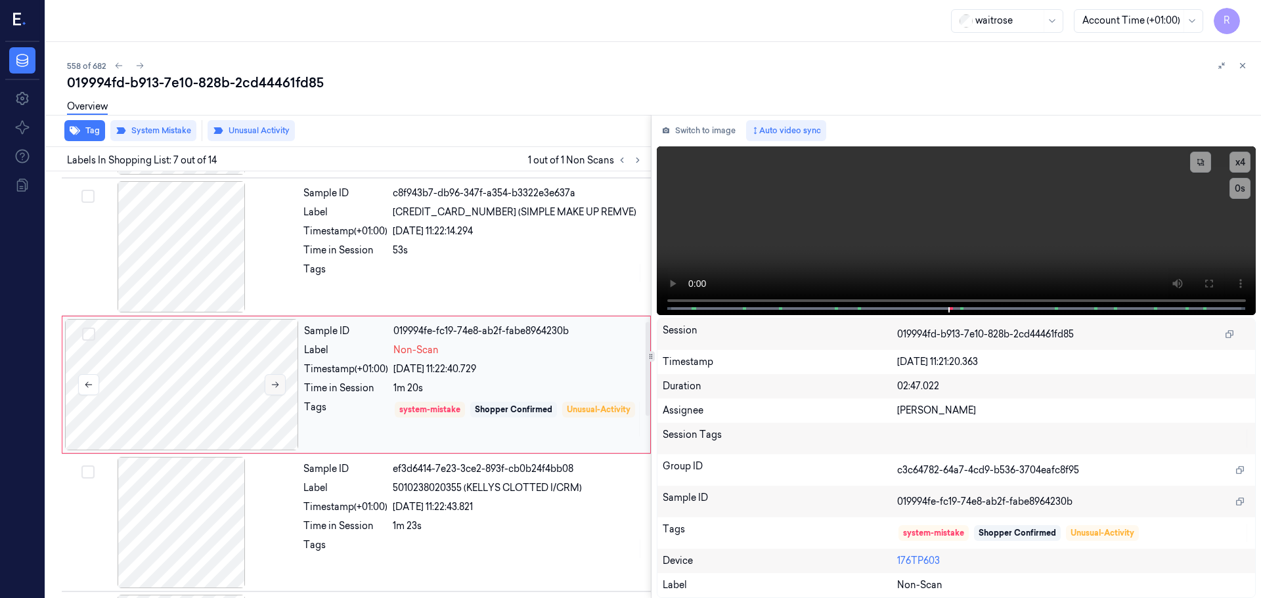
click at [278, 385] on icon at bounding box center [275, 385] width 7 height 6
click at [349, 307] on div "Sample ID c8f943b7-db96-347f-a354-b3322e3e637a Label [CREDIT_CARD_NUMBER] (SIMP…" at bounding box center [473, 246] width 350 height 131
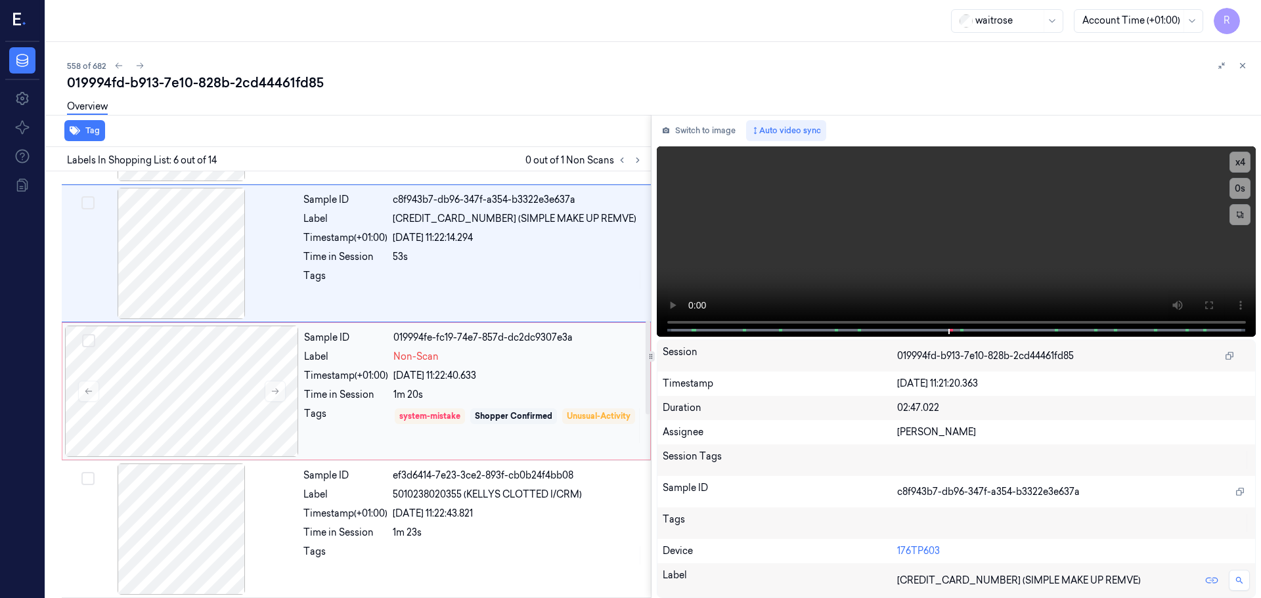
click at [371, 386] on div "Sample ID 6184c4cd-f896-3ce8-8189-7174856c41ab Label 9210315511449950 Timestamp…" at bounding box center [346, 463] width 610 height 1935
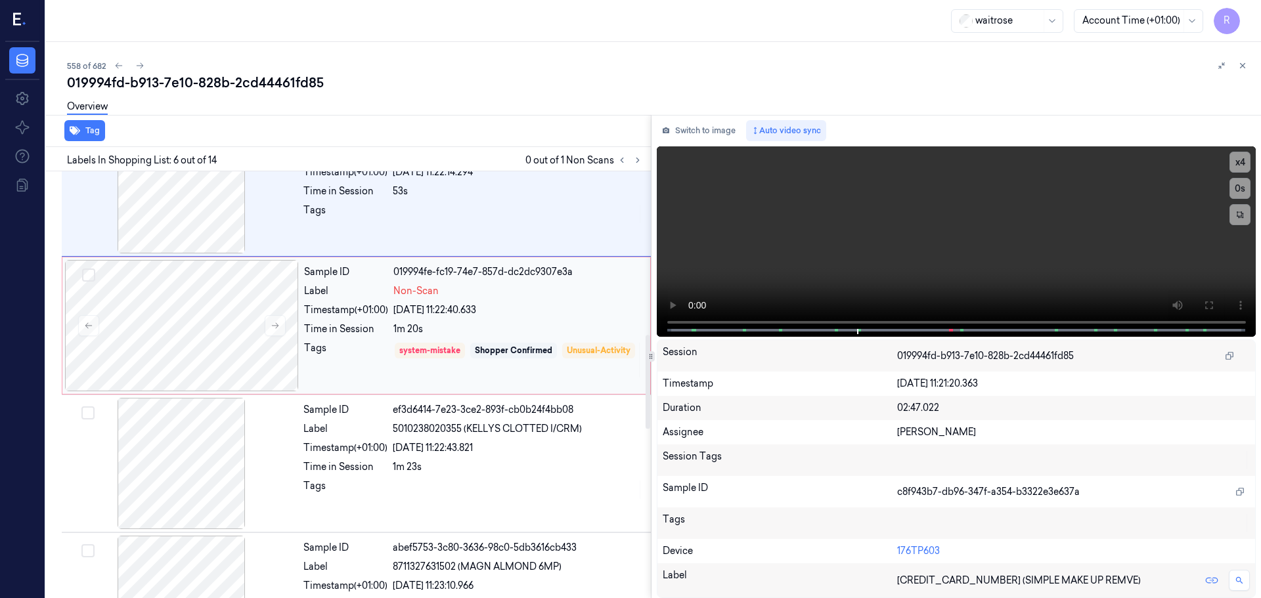
click at [368, 372] on div "Tags" at bounding box center [346, 360] width 84 height 37
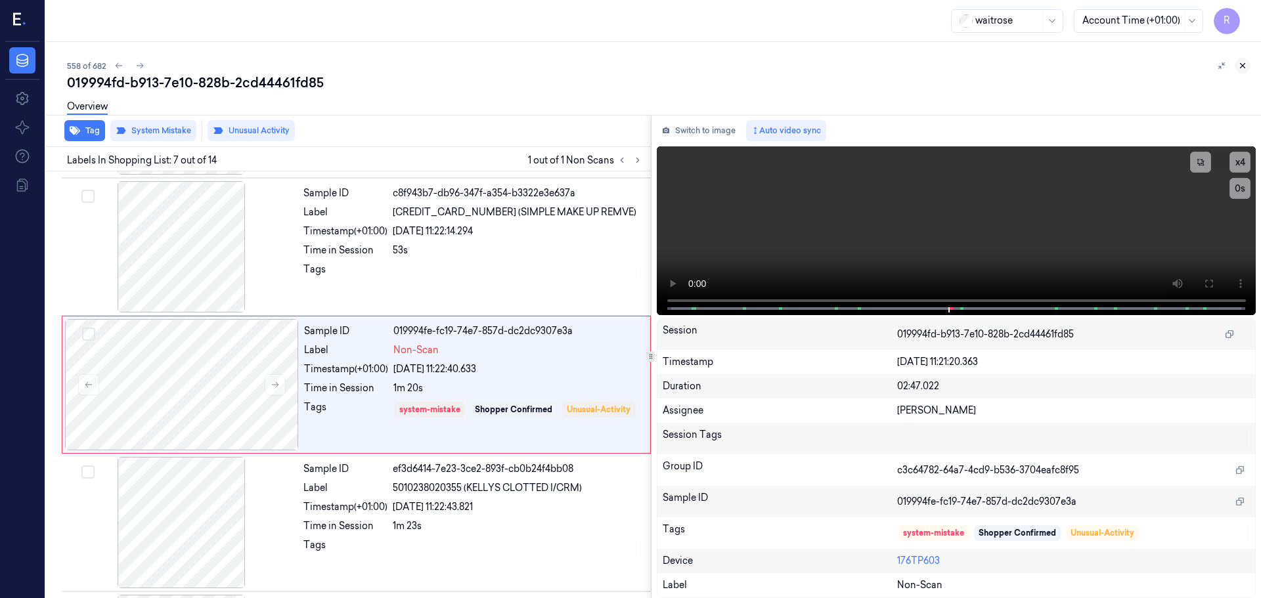
click at [1245, 66] on icon at bounding box center [1242, 65] width 9 height 9
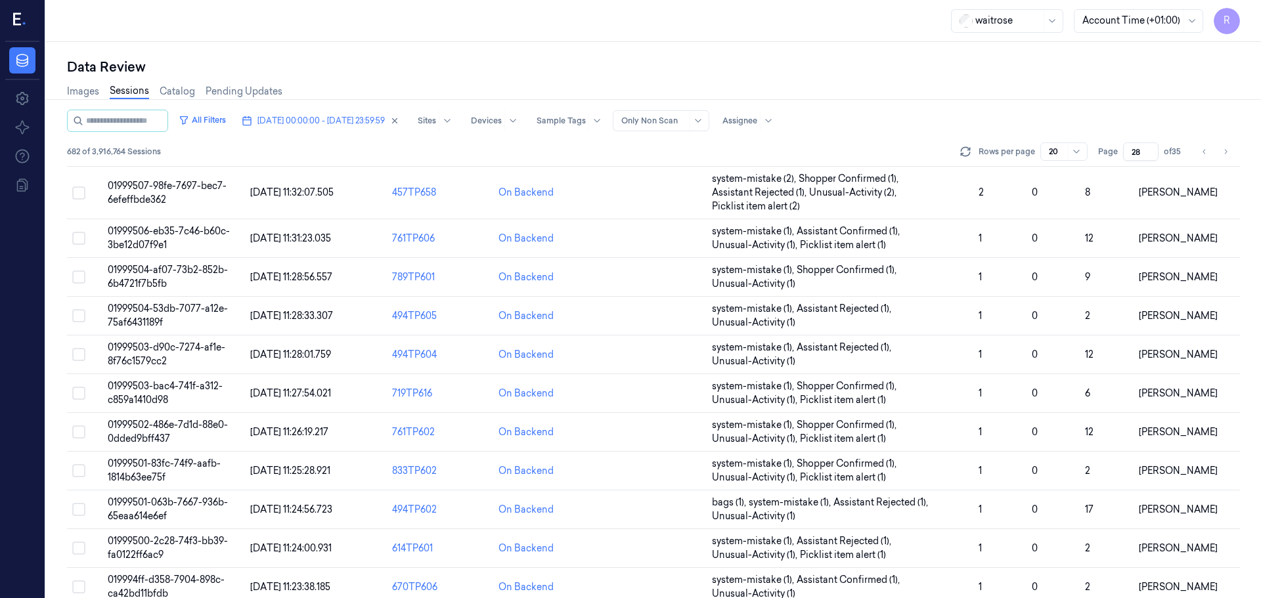
scroll to position [423, 0]
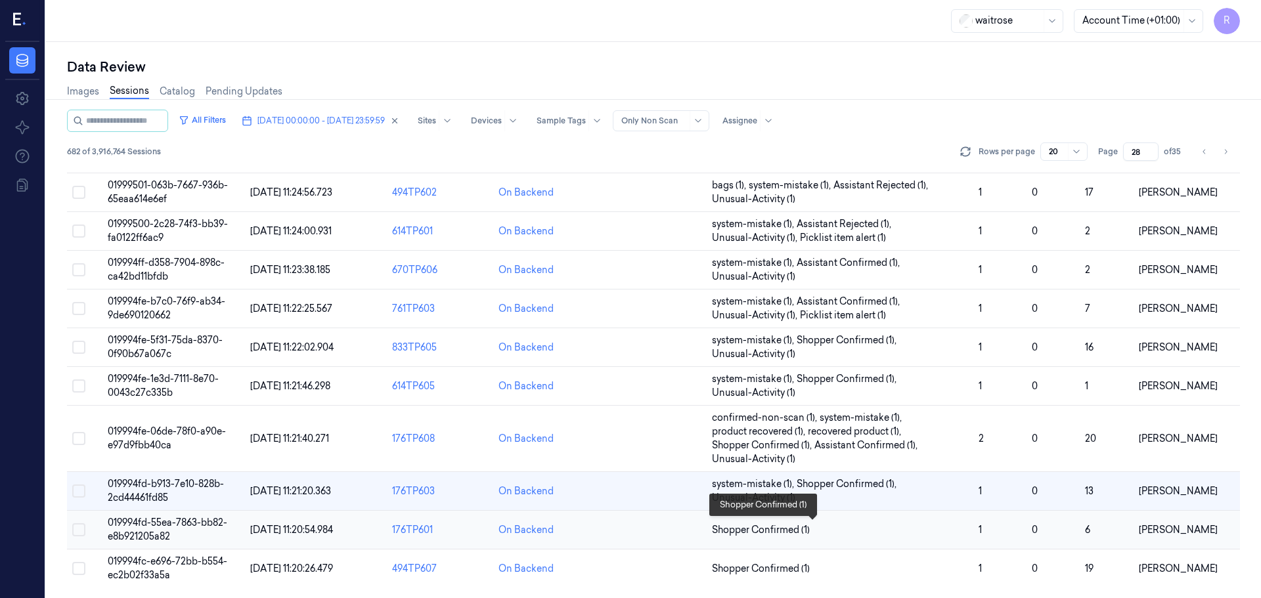
click at [853, 529] on span "Shopper Confirmed (1)" at bounding box center [840, 530] width 256 height 14
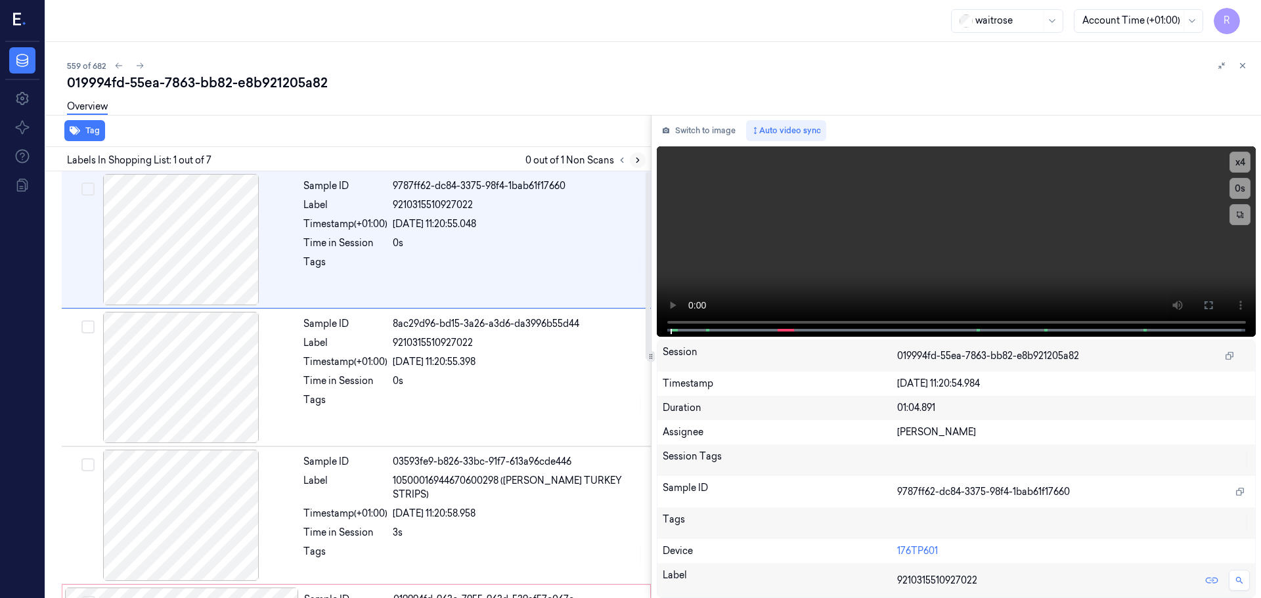
click at [640, 156] on icon at bounding box center [637, 160] width 9 height 9
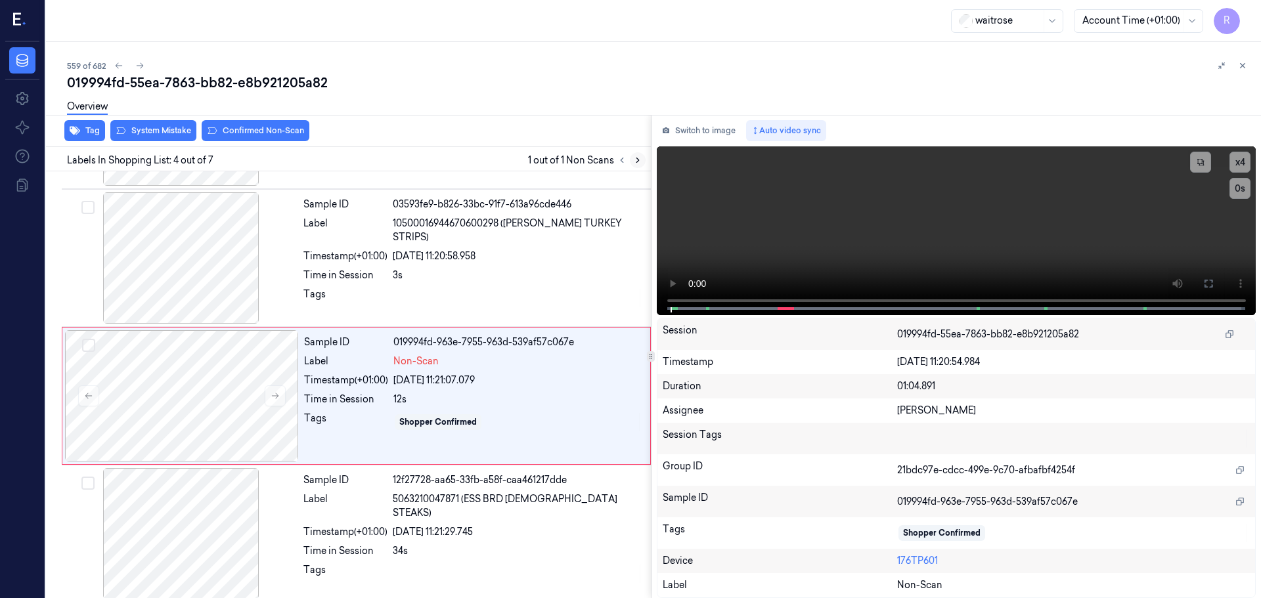
scroll to position [269, 0]
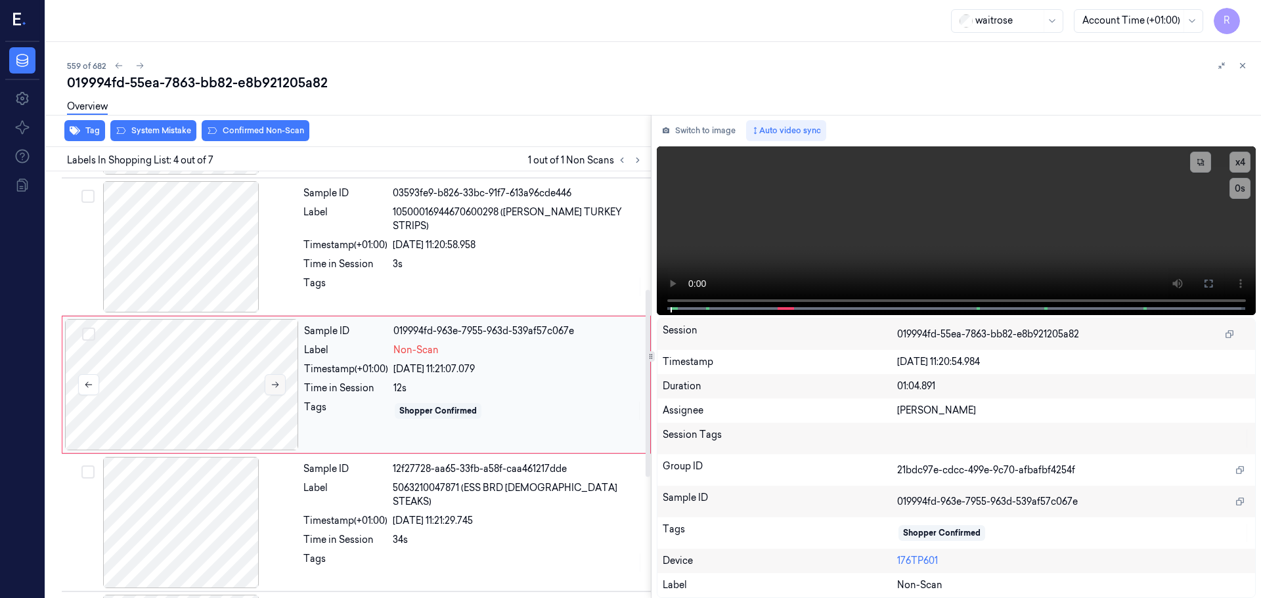
click at [276, 387] on icon at bounding box center [275, 384] width 9 height 9
click at [275, 387] on icon at bounding box center [275, 384] width 9 height 9
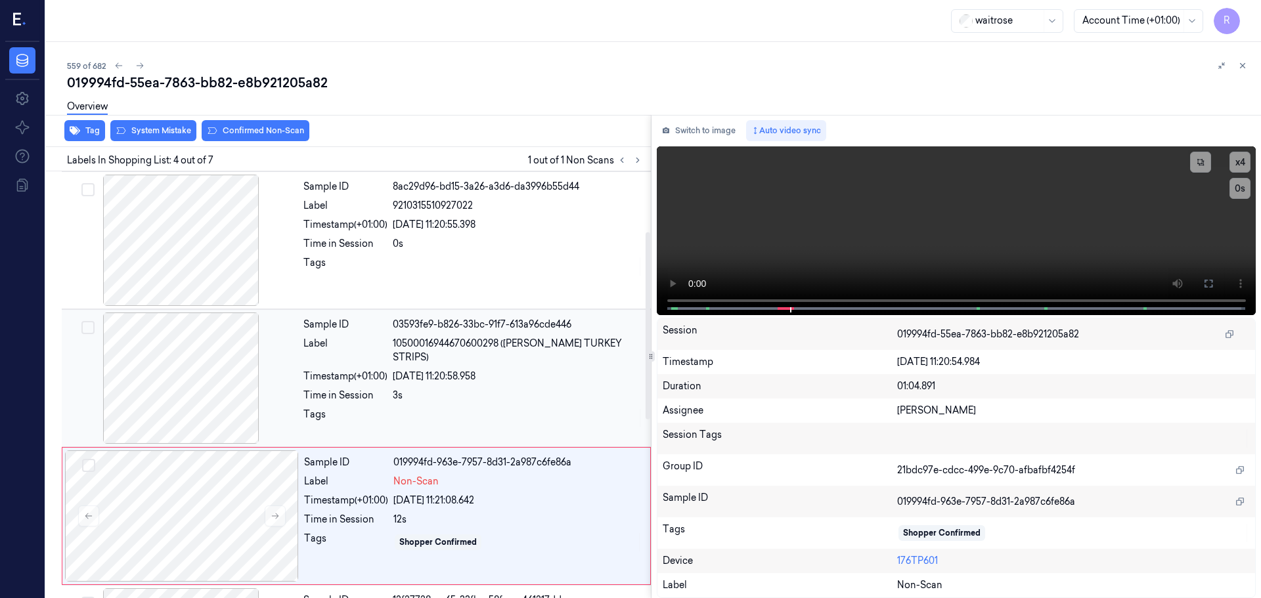
click at [221, 237] on div at bounding box center [181, 240] width 234 height 131
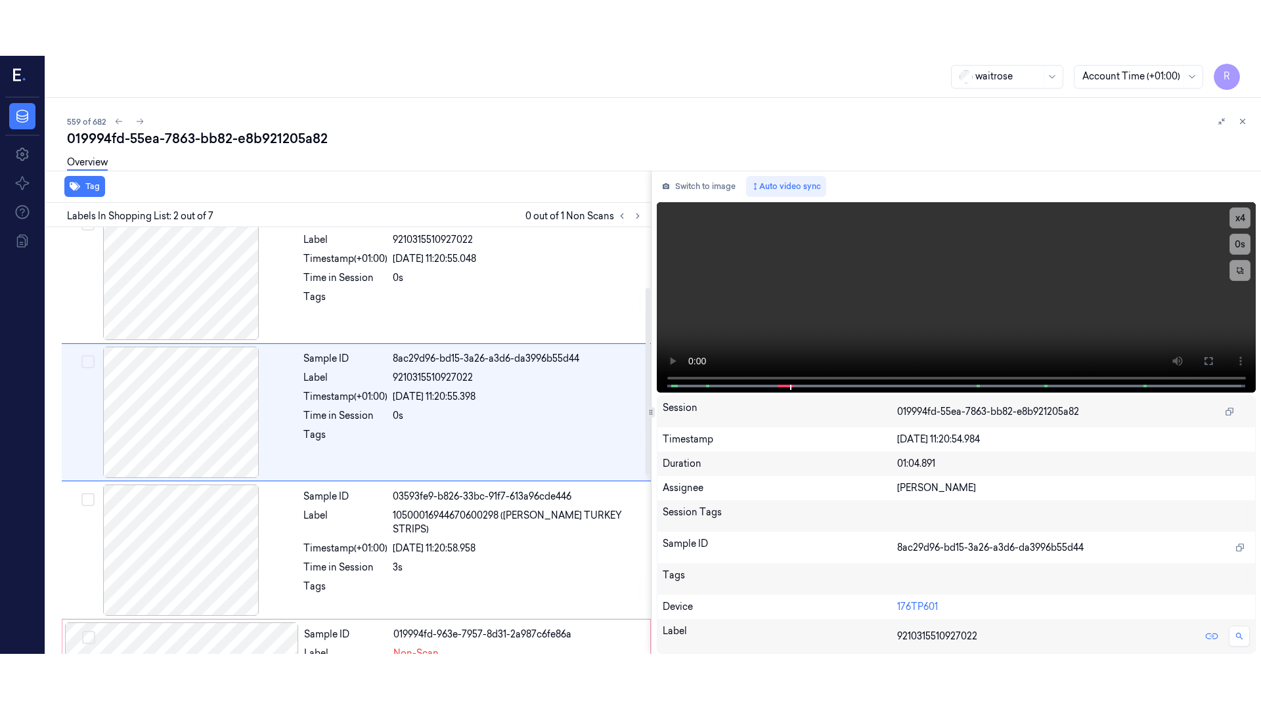
scroll to position [0, 0]
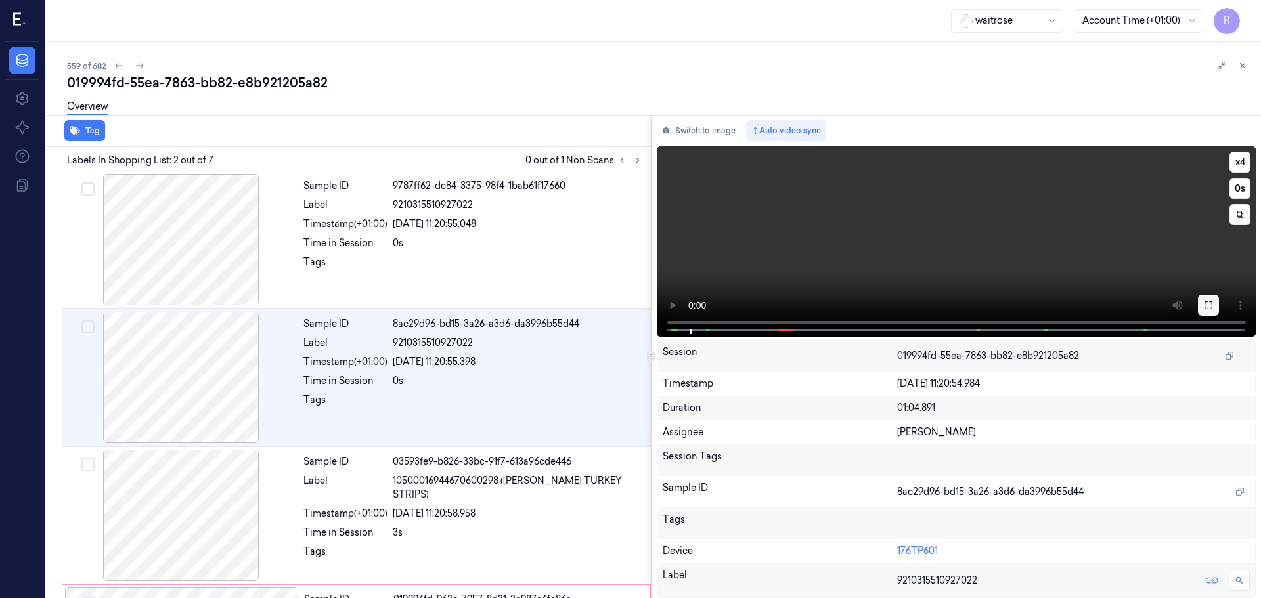
click at [1216, 299] on button at bounding box center [1208, 305] width 21 height 21
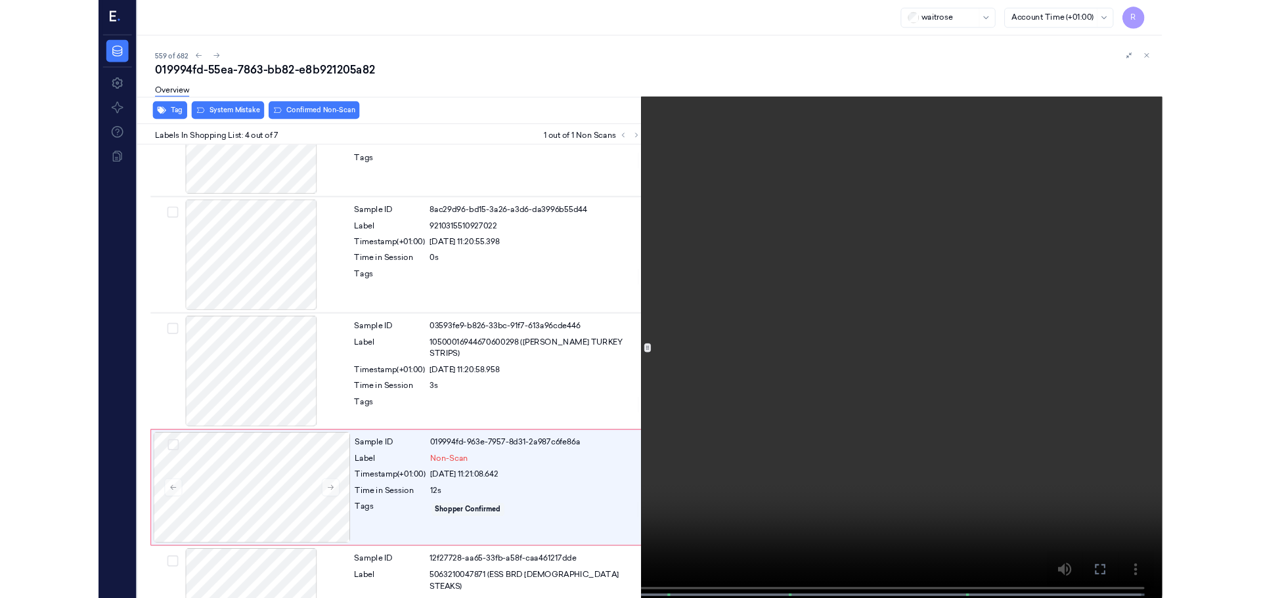
scroll to position [213, 0]
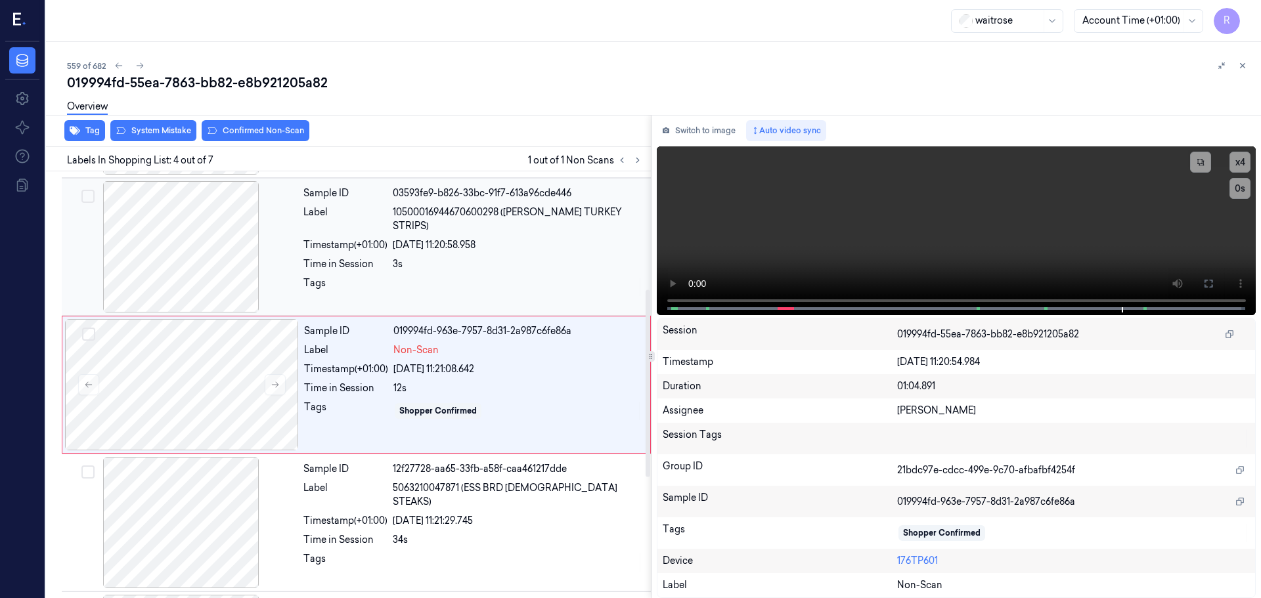
drag, startPoint x: 297, startPoint y: 226, endPoint x: 305, endPoint y: 236, distance: 13.0
click at [298, 227] on div at bounding box center [181, 246] width 234 height 131
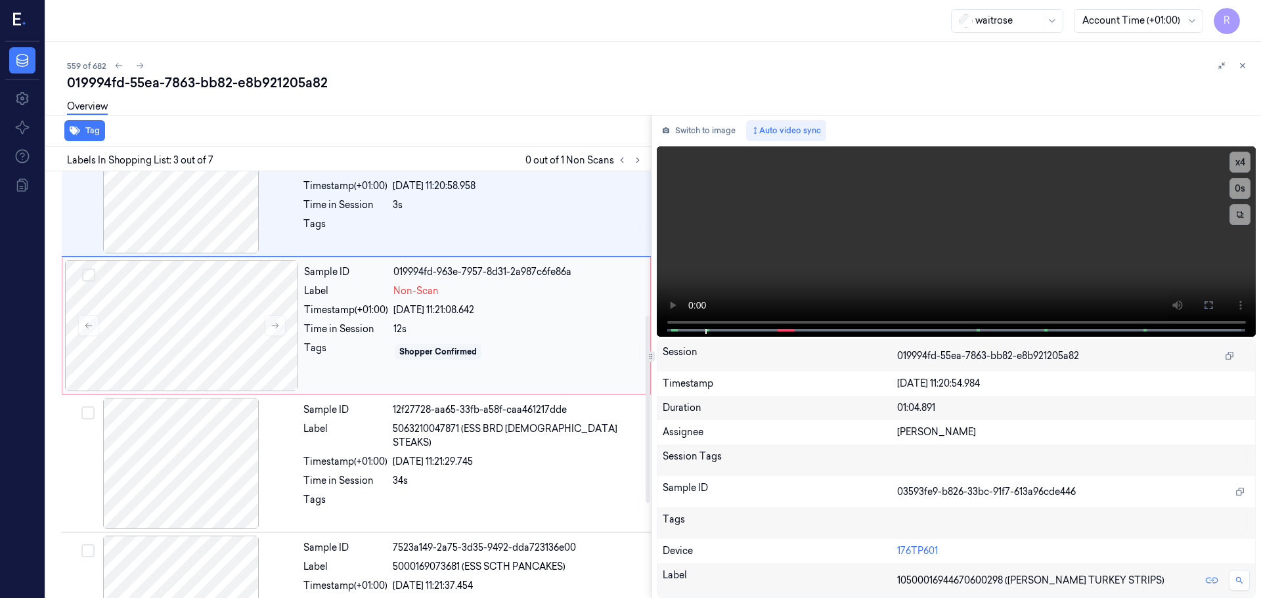
click at [361, 357] on div "Tags" at bounding box center [346, 352] width 84 height 21
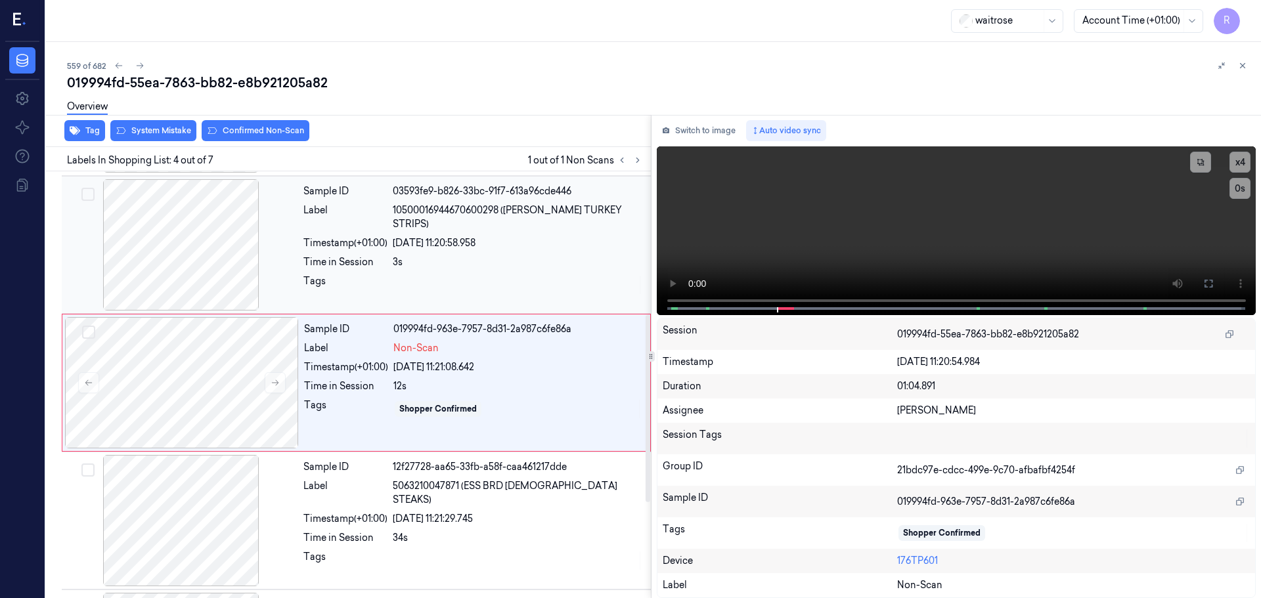
scroll to position [269, 0]
click at [166, 137] on button "System Mistake" at bounding box center [153, 130] width 86 height 21
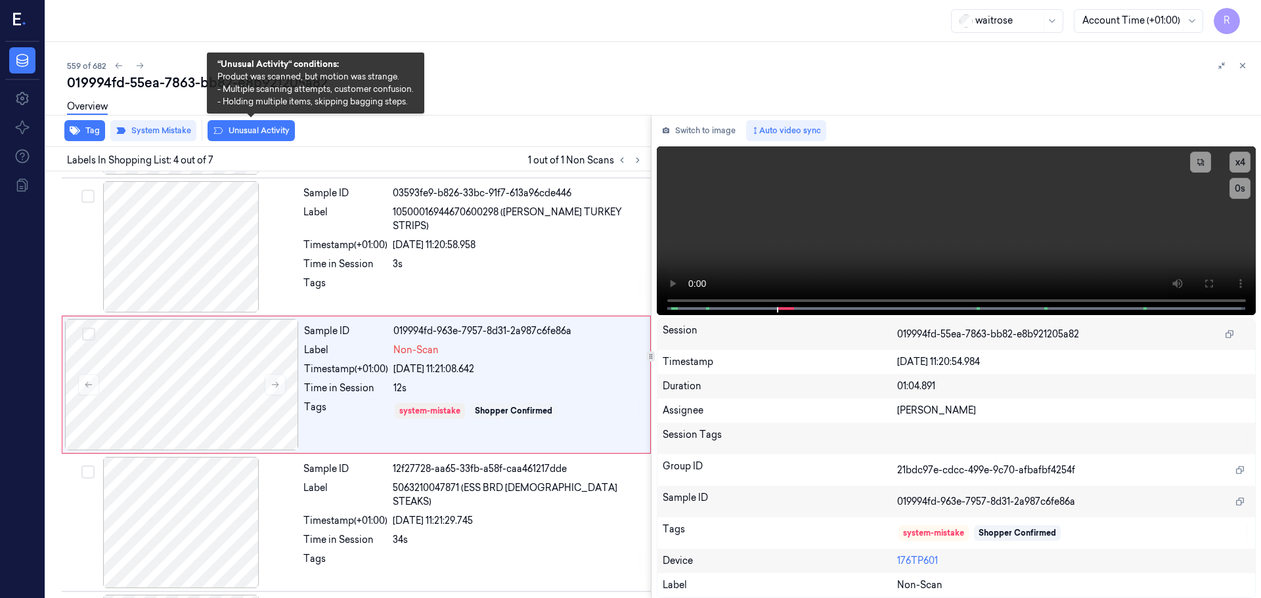
click at [263, 125] on button "Unusual Activity" at bounding box center [251, 130] width 87 height 21
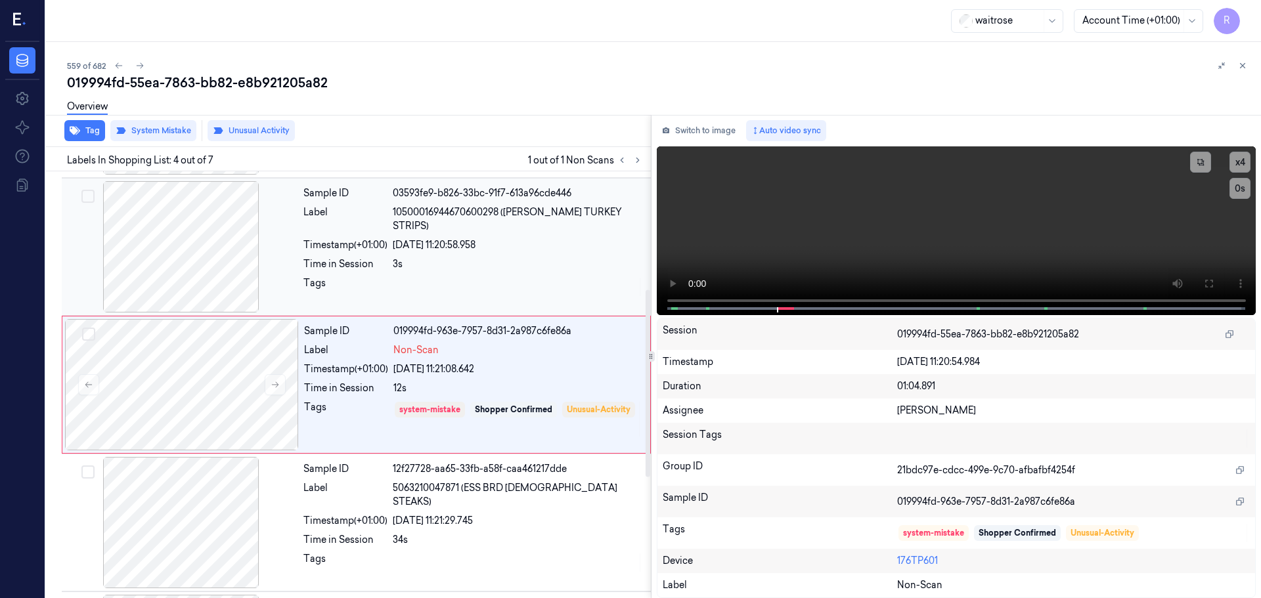
click at [395, 257] on div "3s" at bounding box center [518, 264] width 250 height 14
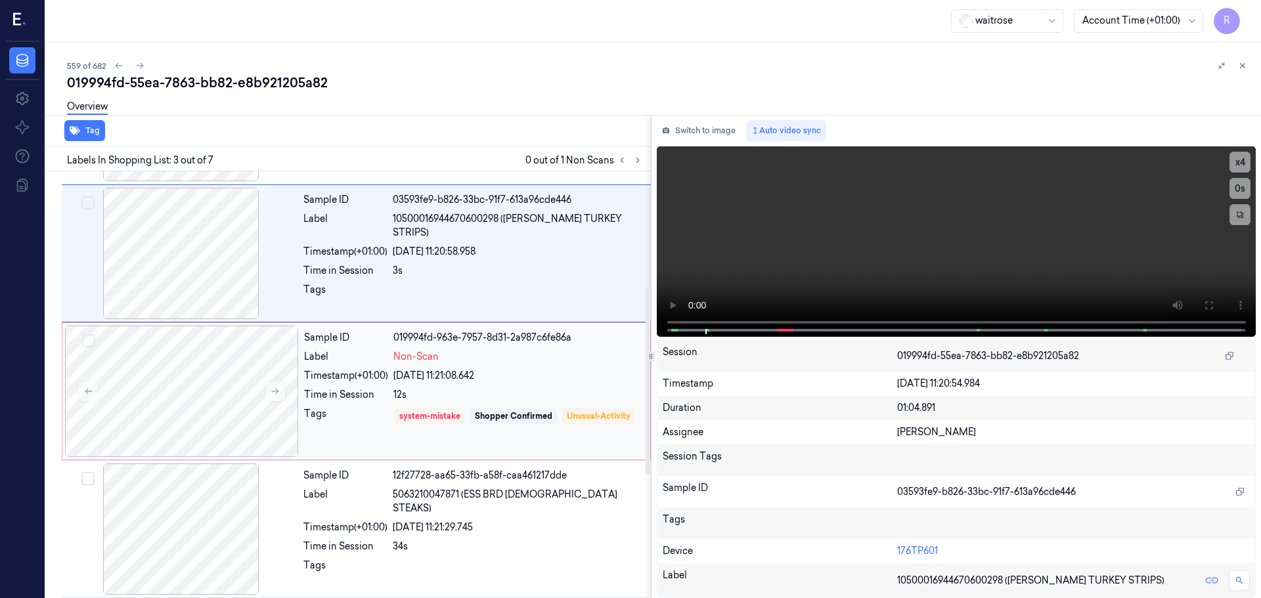
click at [415, 370] on div "[DATE] 11:21:08.642" at bounding box center [517, 376] width 249 height 14
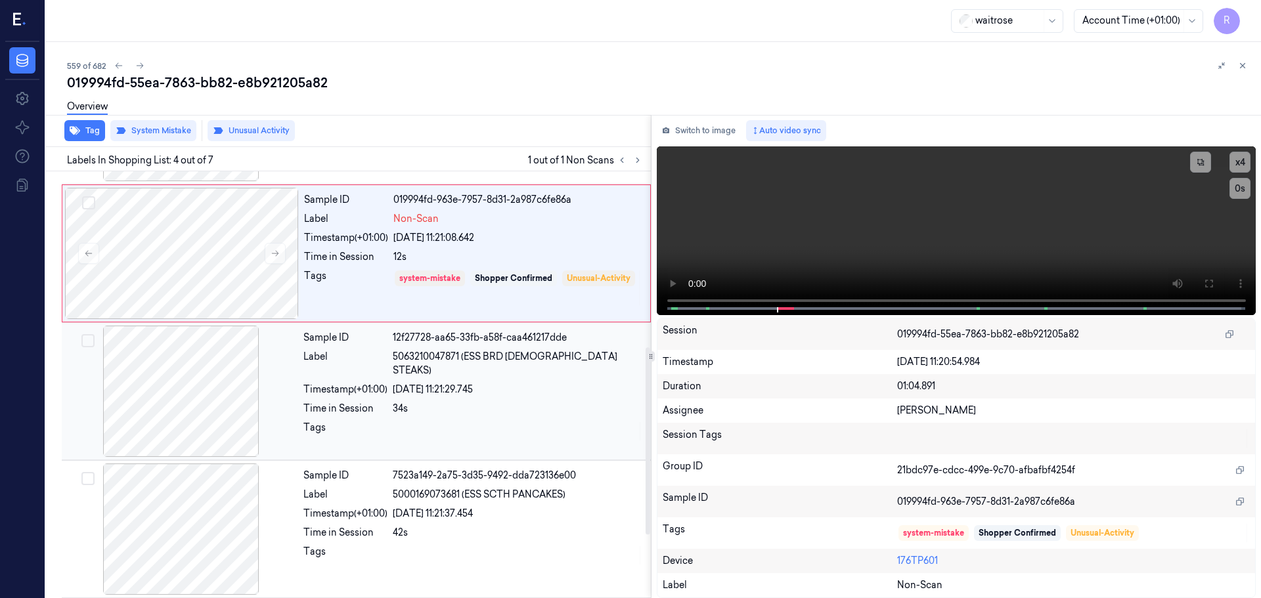
click at [374, 428] on div "Tags" at bounding box center [345, 431] width 84 height 21
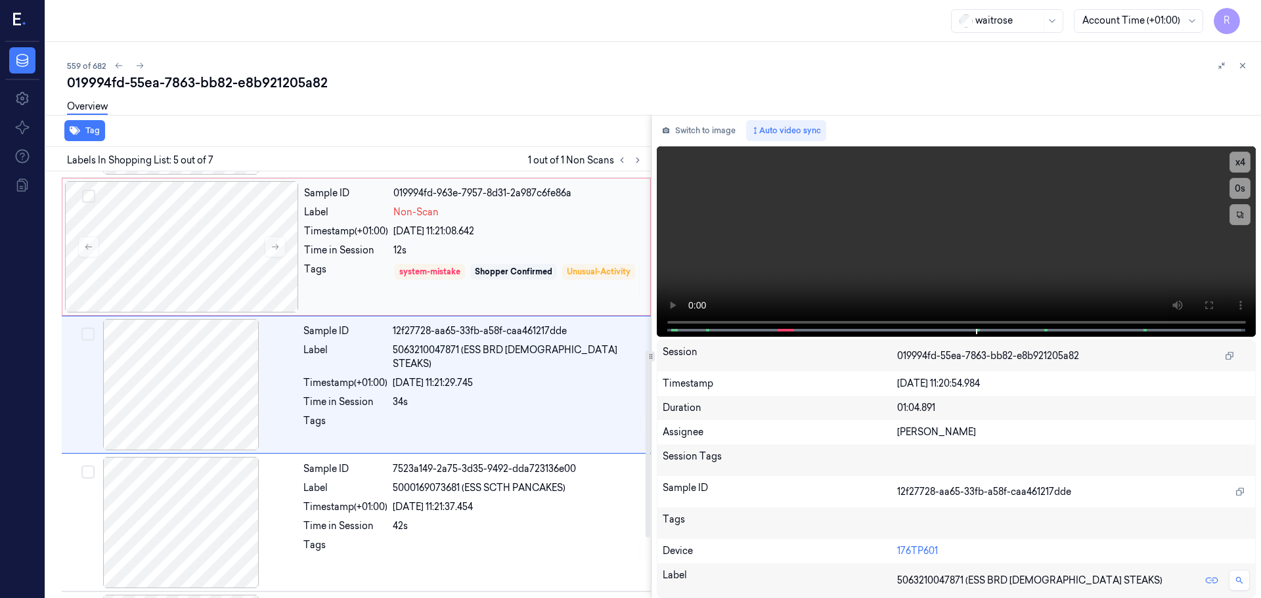
click at [352, 269] on div "Tags" at bounding box center [346, 281] width 84 height 37
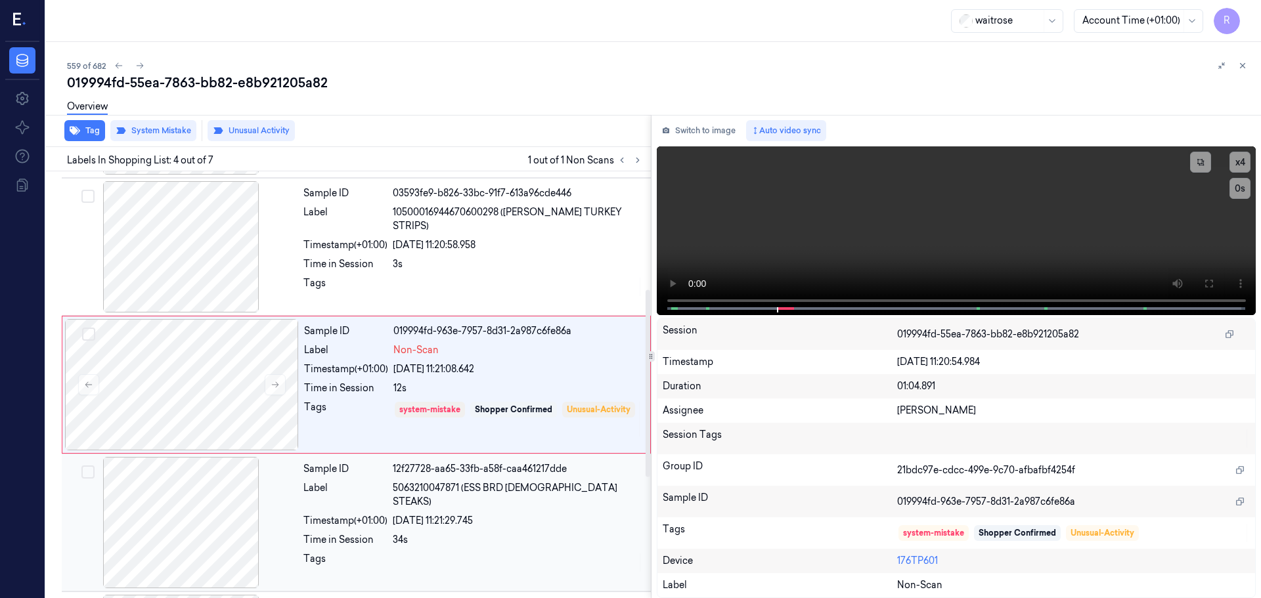
click at [381, 533] on div "Time in Session" at bounding box center [345, 540] width 84 height 14
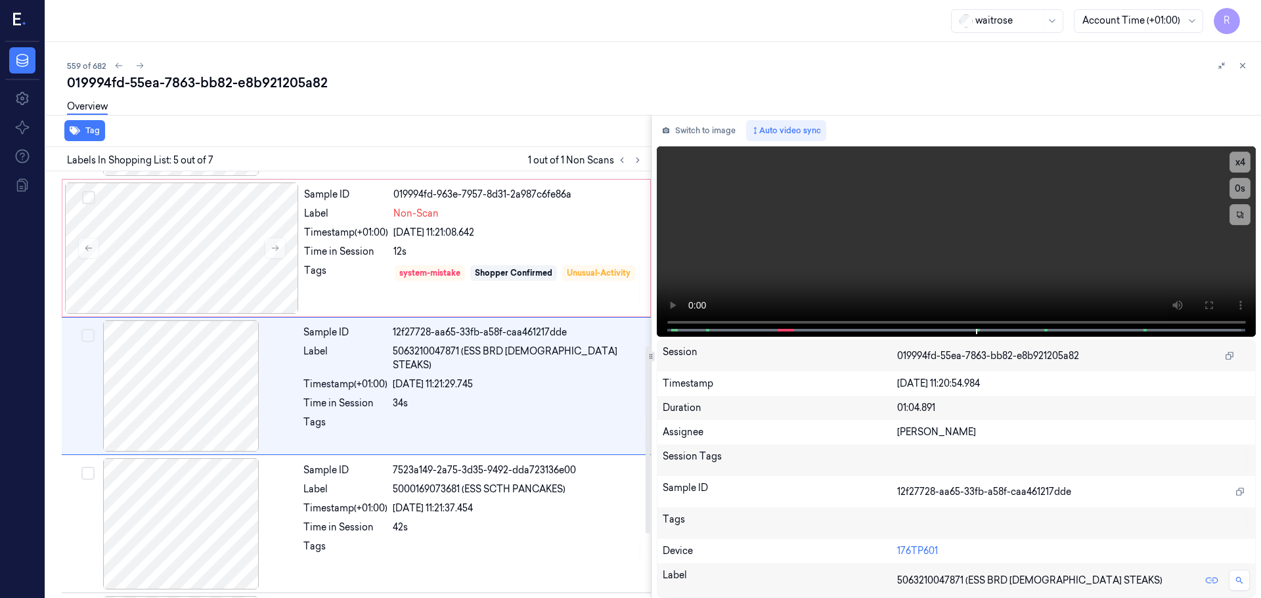
scroll to position [407, 0]
click at [722, 334] on div "x 4 0 s" at bounding box center [957, 240] width 600 height 188
click at [380, 273] on div "Tags" at bounding box center [346, 281] width 84 height 37
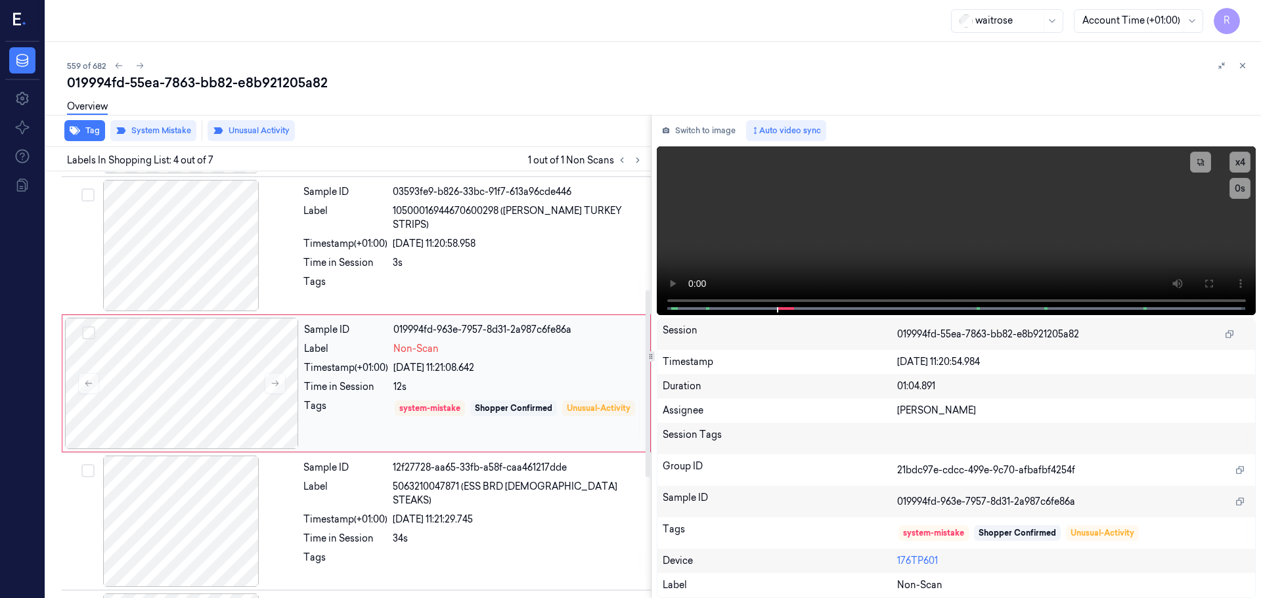
scroll to position [269, 0]
click at [276, 380] on button at bounding box center [275, 384] width 21 height 21
click at [277, 382] on icon at bounding box center [275, 384] width 9 height 9
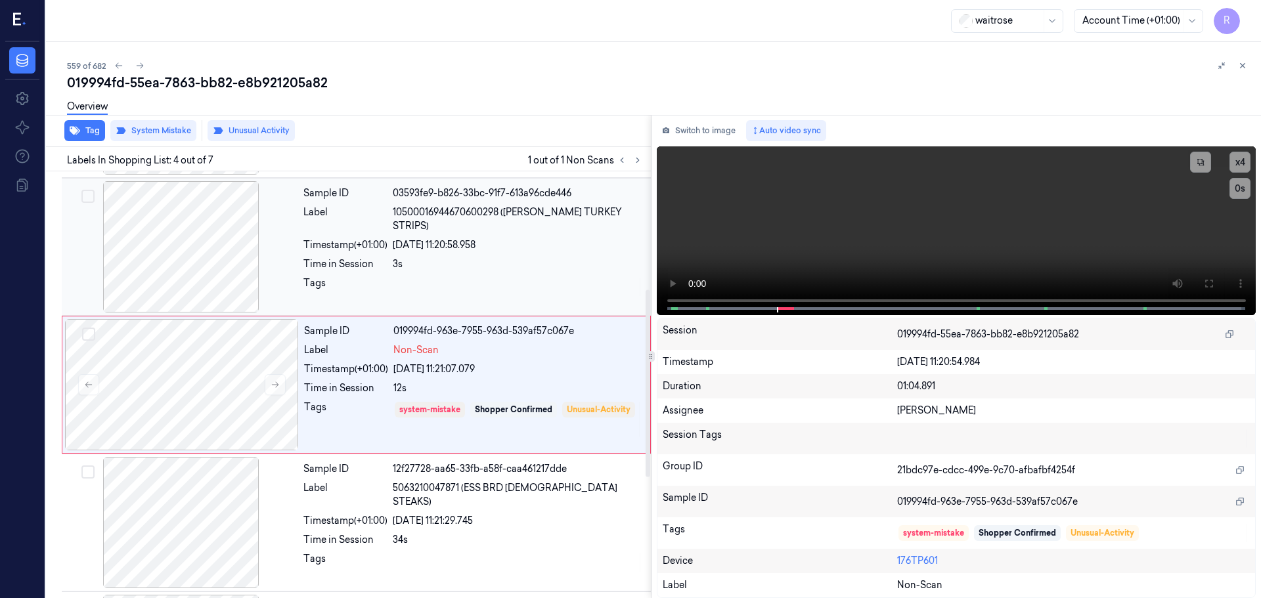
click at [383, 276] on div "Tags" at bounding box center [345, 286] width 84 height 21
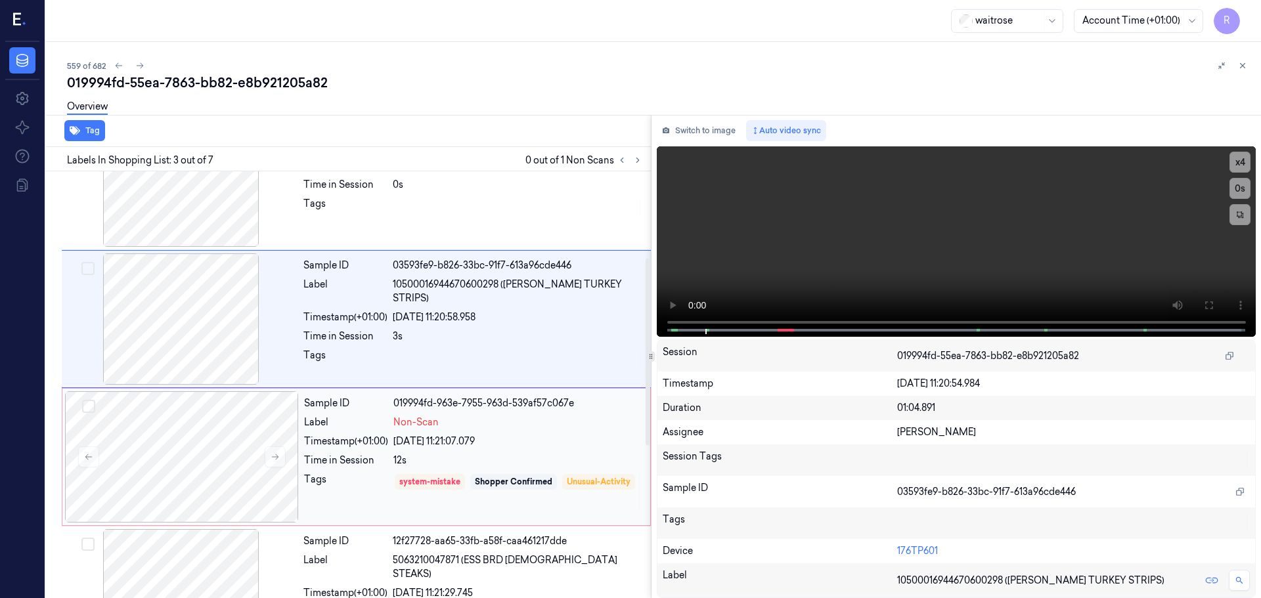
click at [359, 441] on div "Timestamp (+01:00)" at bounding box center [346, 442] width 84 height 14
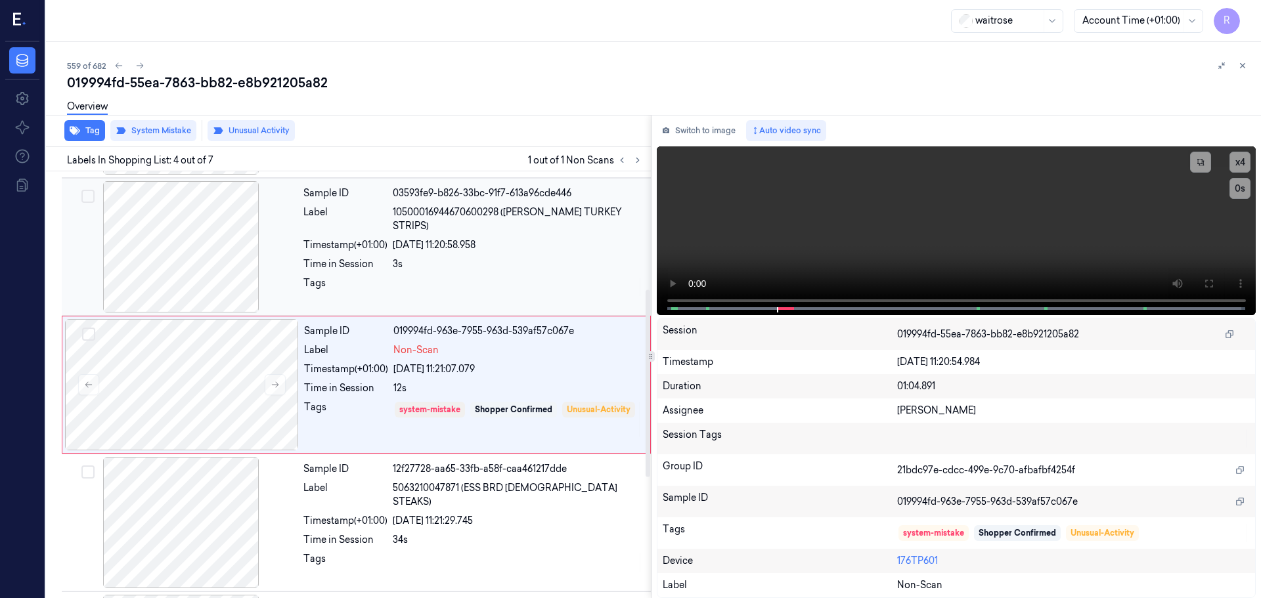
click at [502, 257] on div "3s" at bounding box center [518, 264] width 250 height 14
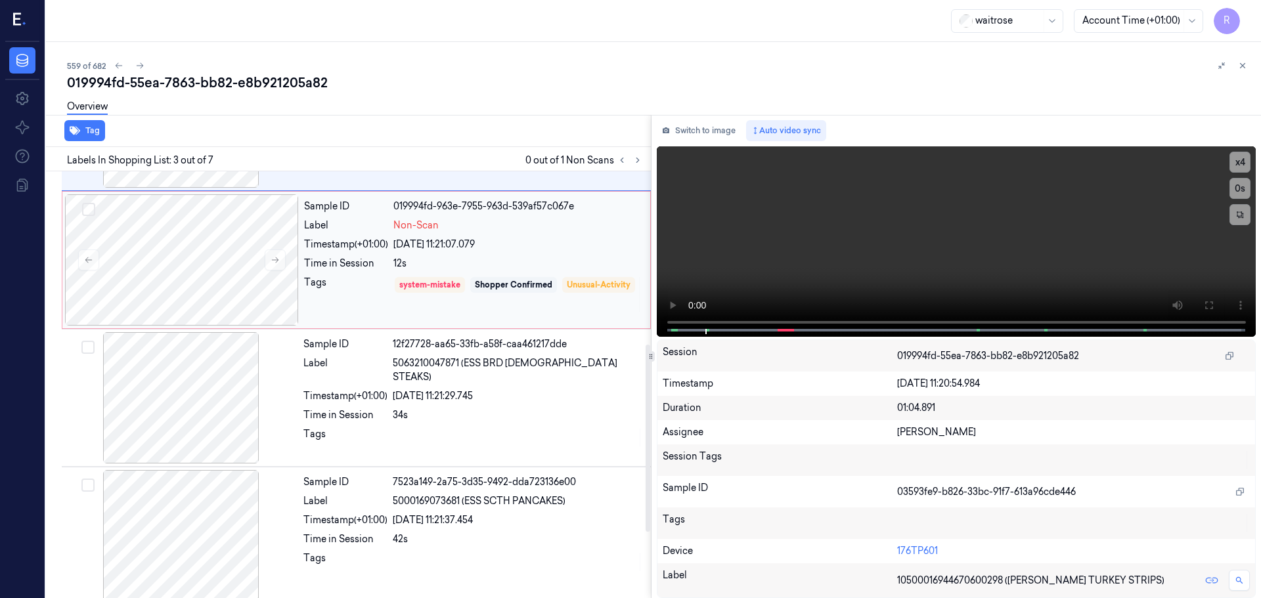
click at [508, 297] on div "system-mistake Shopper Confirmed Unusual-Activity" at bounding box center [517, 294] width 249 height 37
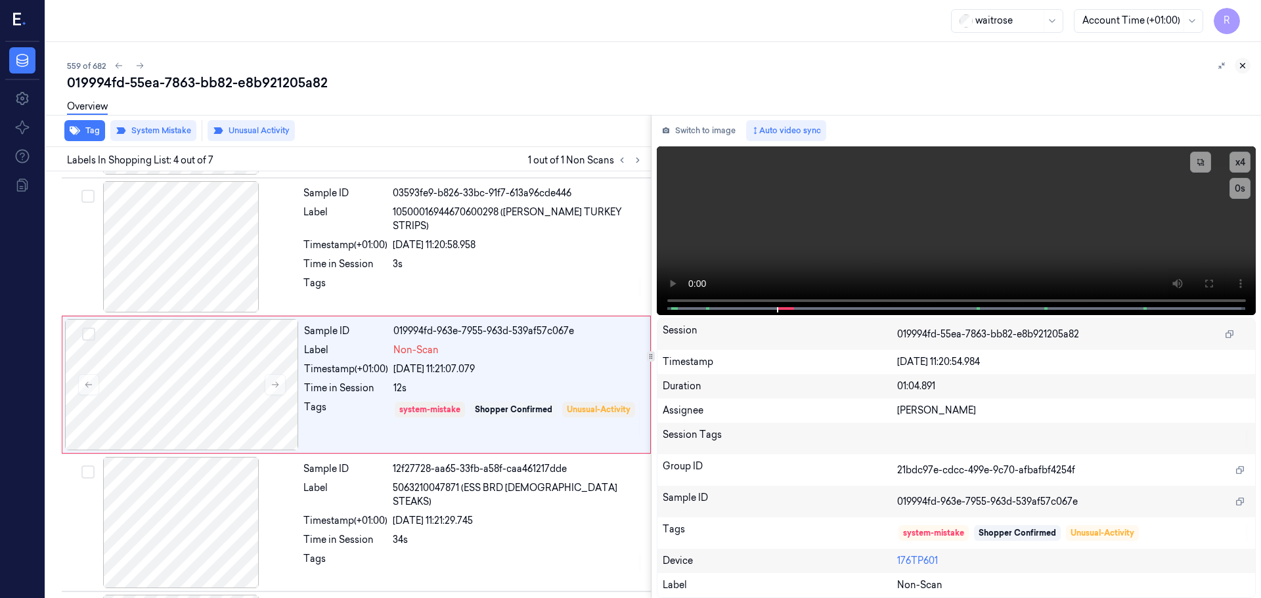
click at [1245, 63] on icon at bounding box center [1242, 65] width 9 height 9
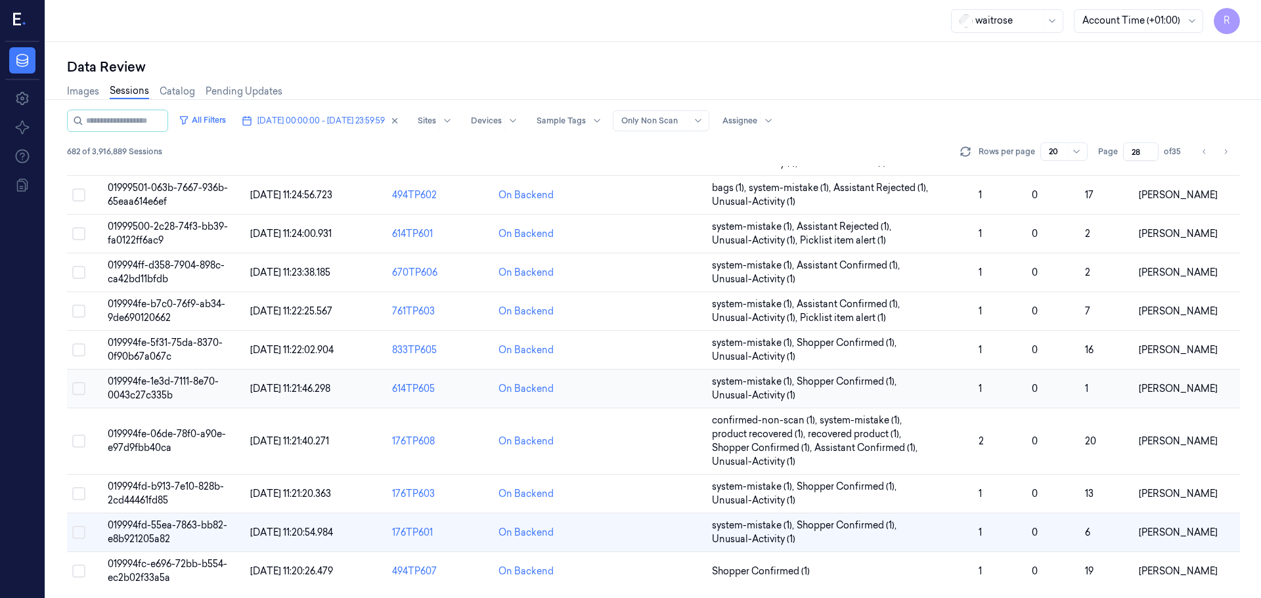
scroll to position [423, 0]
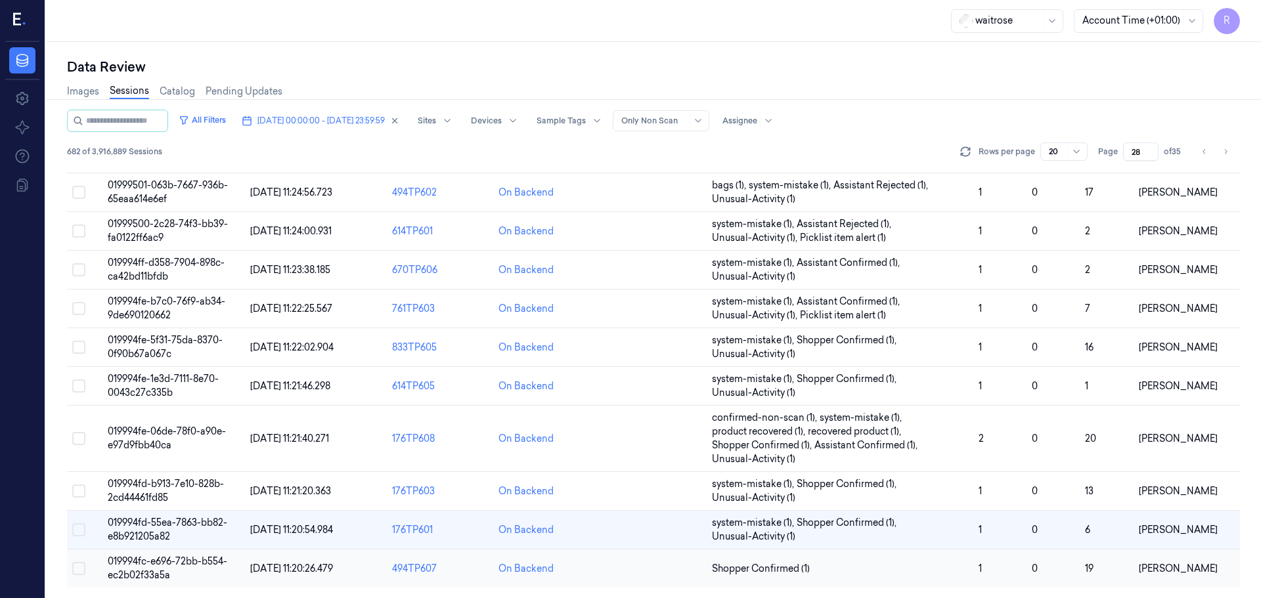
click at [948, 583] on td "Shopper Confirmed (1)" at bounding box center [840, 569] width 267 height 39
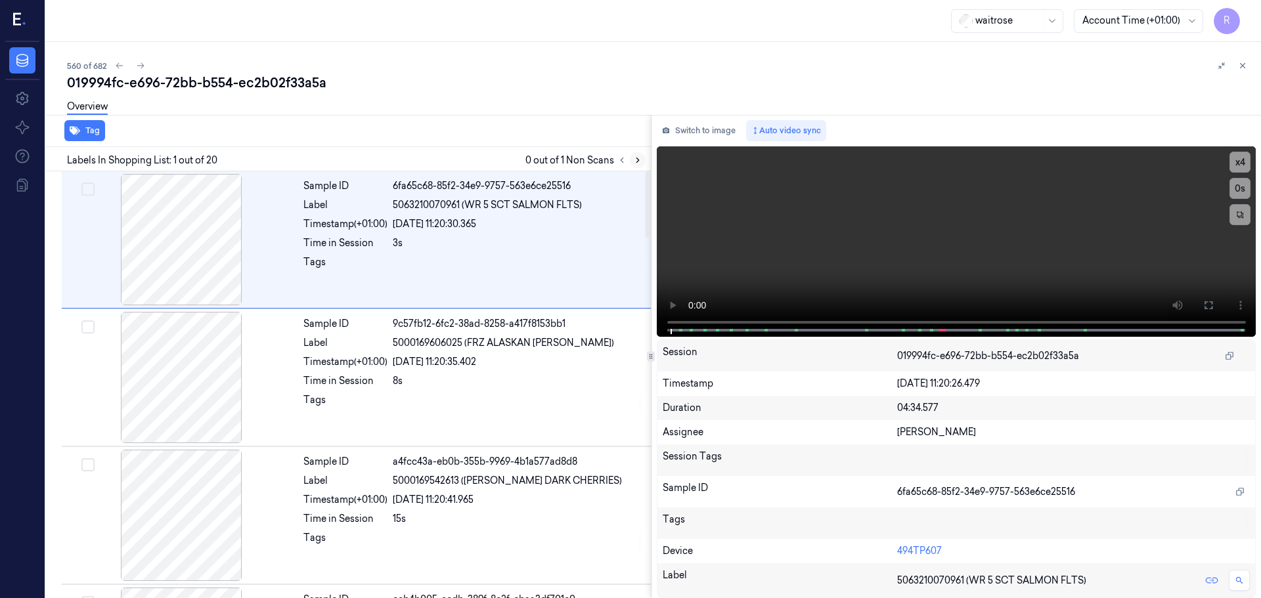
click at [637, 162] on icon at bounding box center [637, 160] width 3 height 5
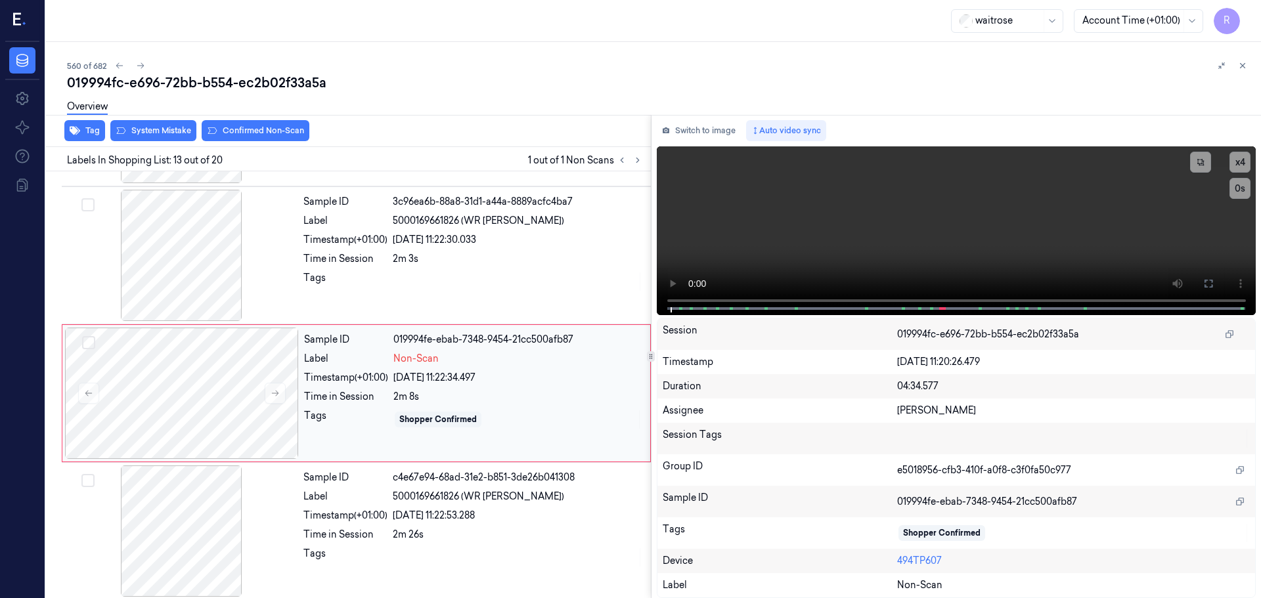
scroll to position [1510, 0]
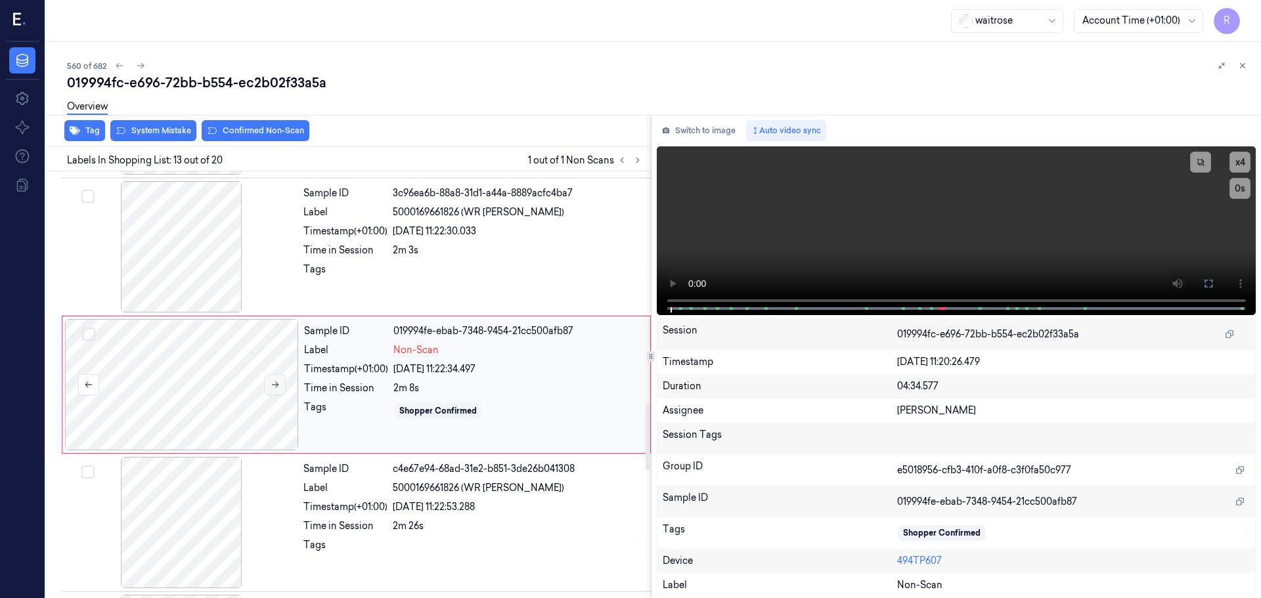
click at [276, 384] on icon at bounding box center [275, 384] width 9 height 9
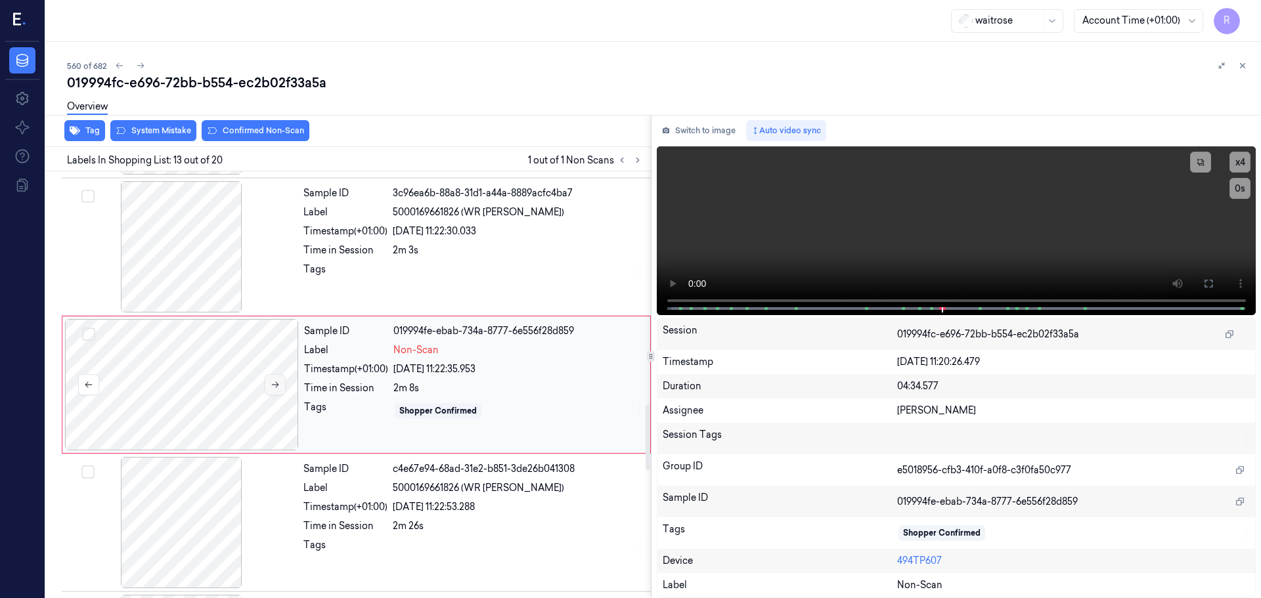
click at [276, 384] on icon at bounding box center [275, 384] width 9 height 9
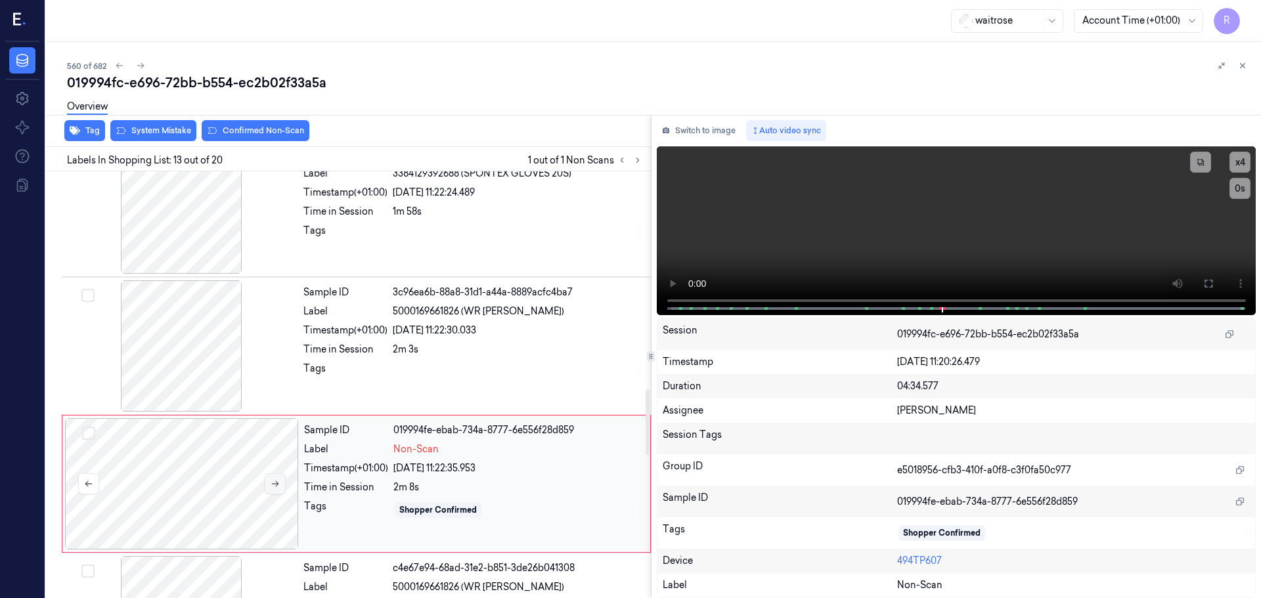
scroll to position [1379, 0]
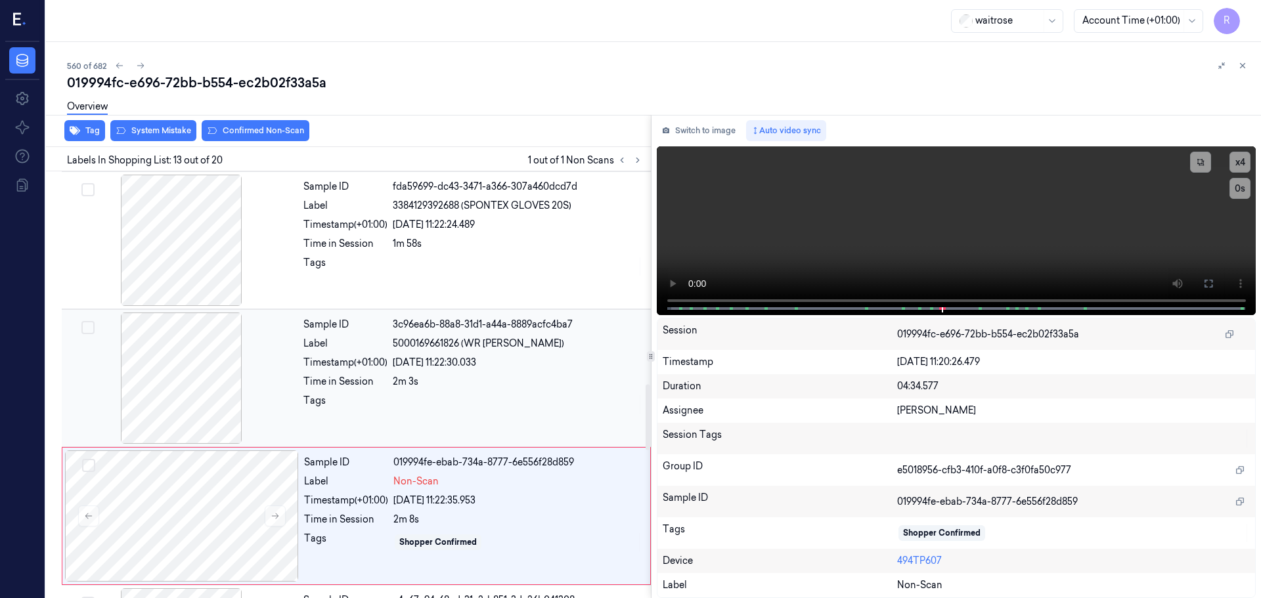
click at [227, 373] on div at bounding box center [181, 378] width 234 height 131
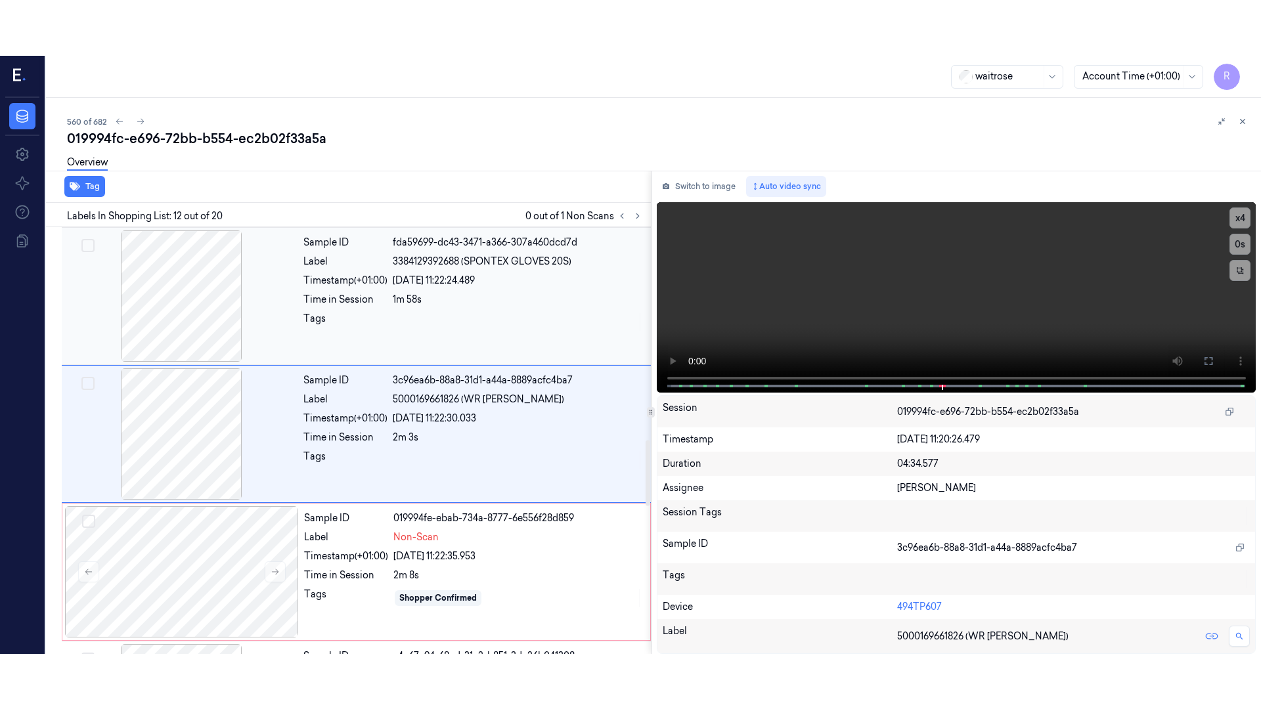
scroll to position [1372, 0]
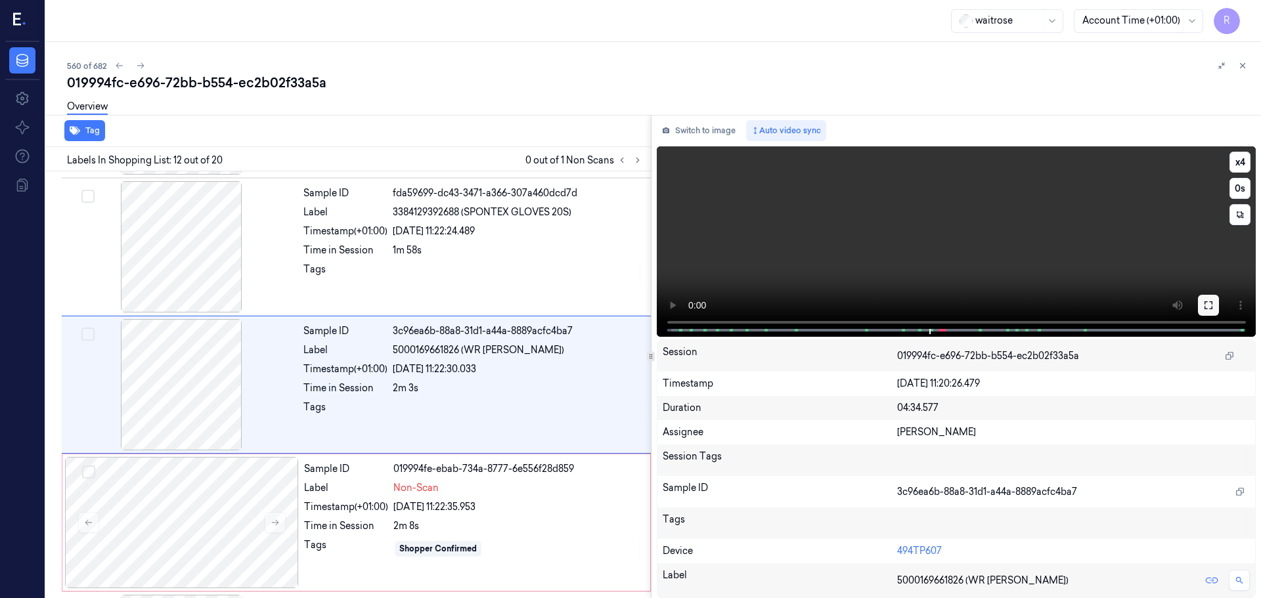
click at [1208, 300] on icon at bounding box center [1208, 305] width 11 height 11
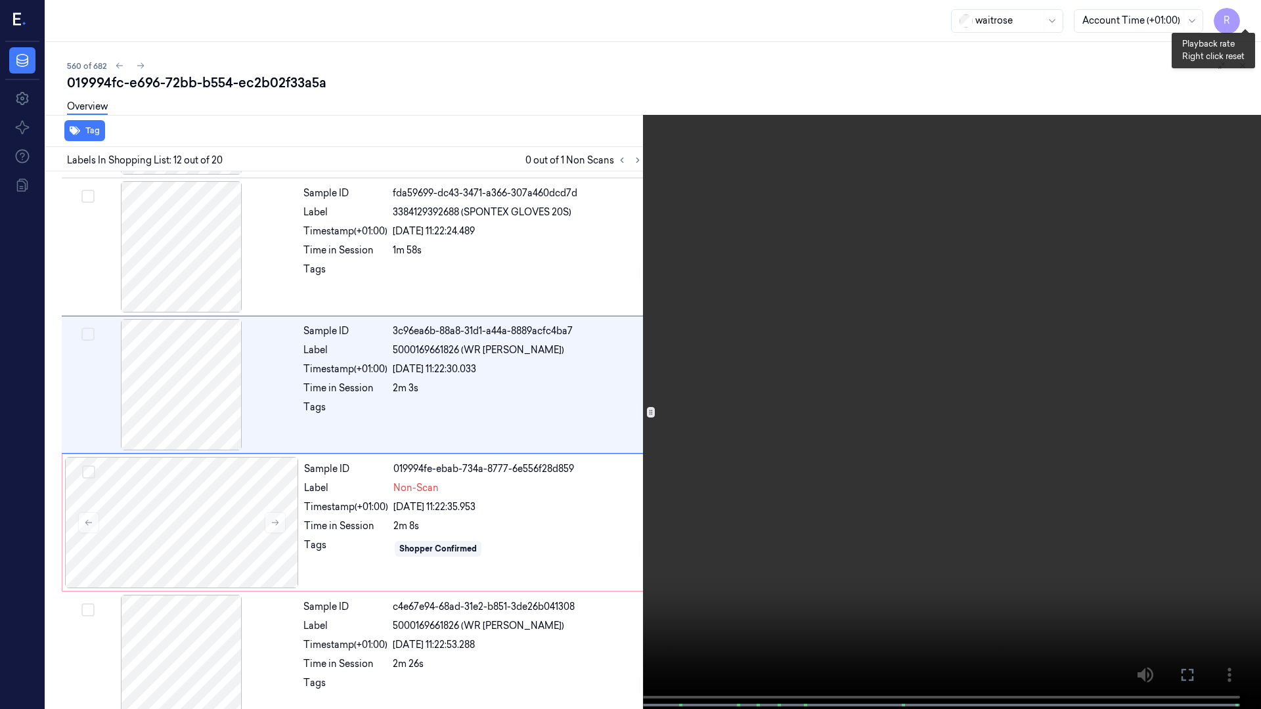
drag, startPoint x: 1253, startPoint y: 14, endPoint x: 1211, endPoint y: 39, distance: 49.2
click at [1253, 14] on button "x 4" at bounding box center [1245, 15] width 21 height 21
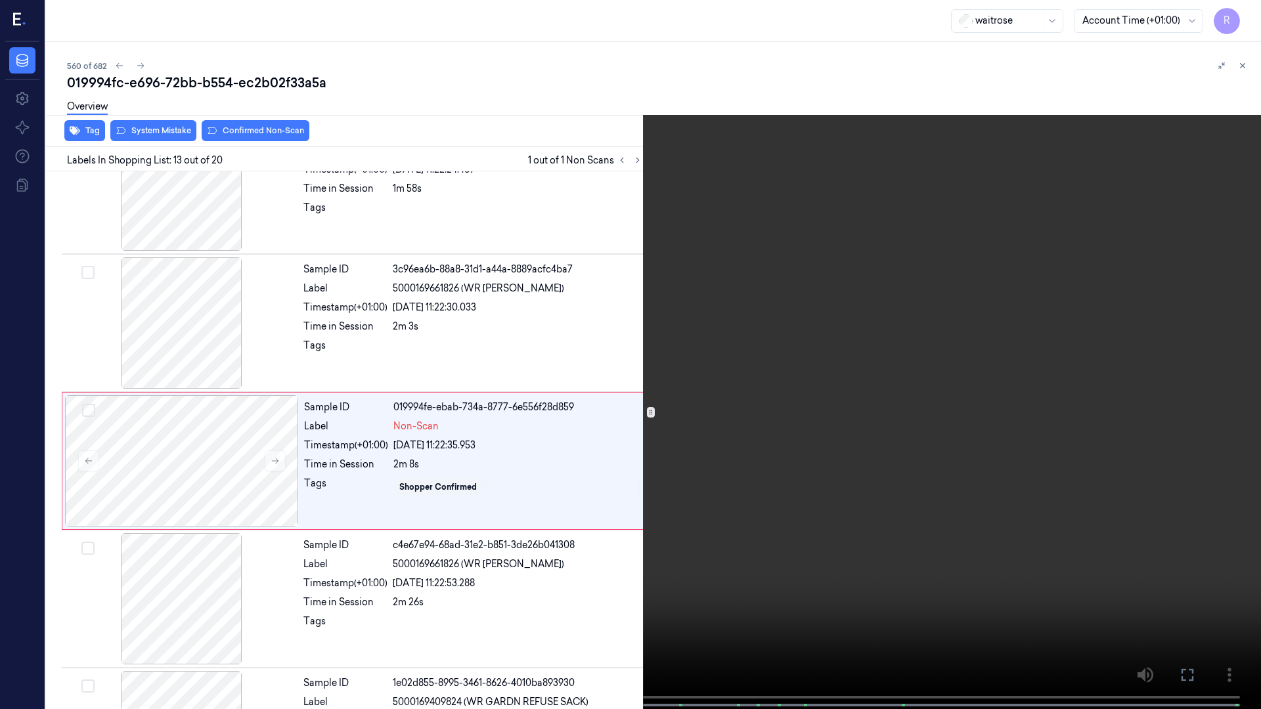
scroll to position [1455, 0]
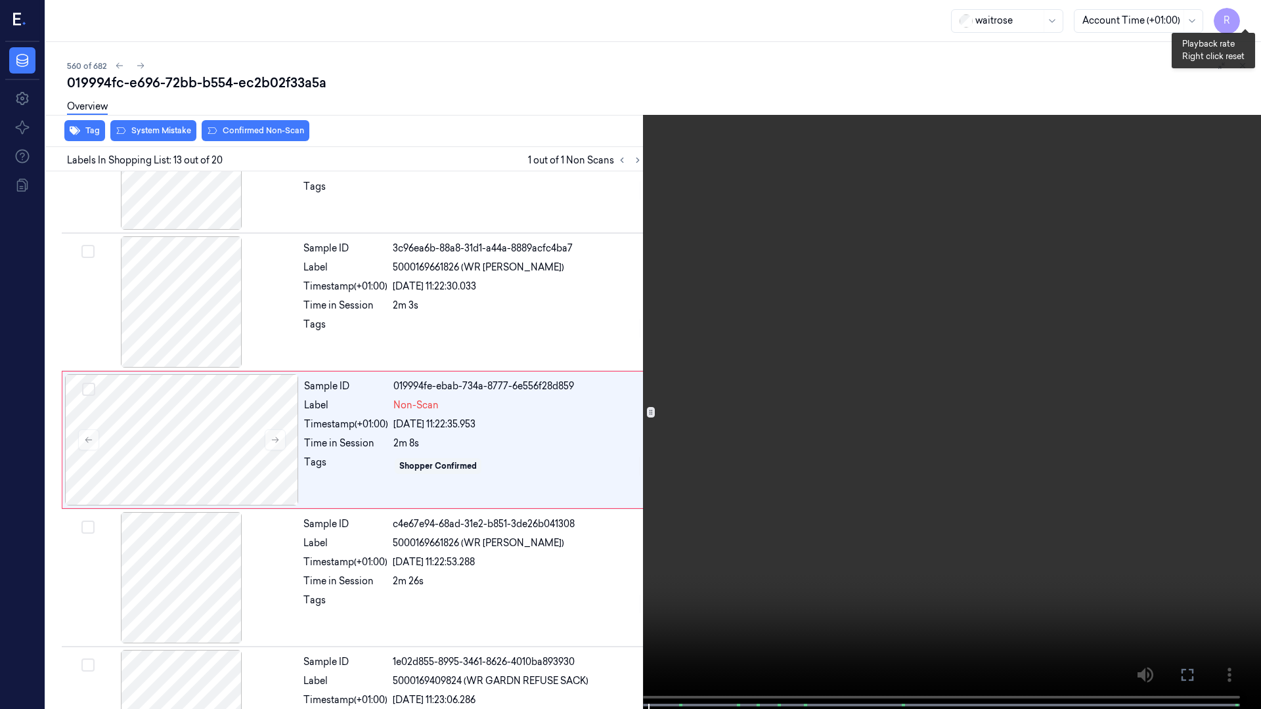
click at [1245, 12] on button "x 1" at bounding box center [1245, 15] width 21 height 21
click at [1245, 12] on button "x 2" at bounding box center [1245, 15] width 21 height 21
click at [1245, 12] on button "x 4" at bounding box center [1245, 15] width 21 height 21
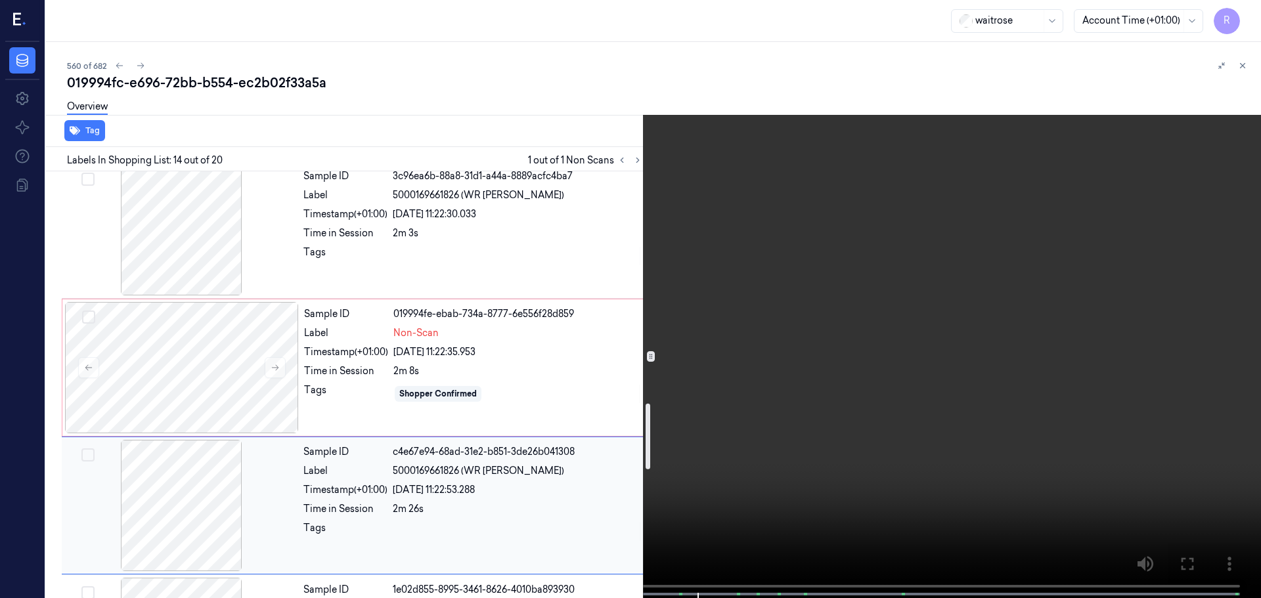
scroll to position [1461, 0]
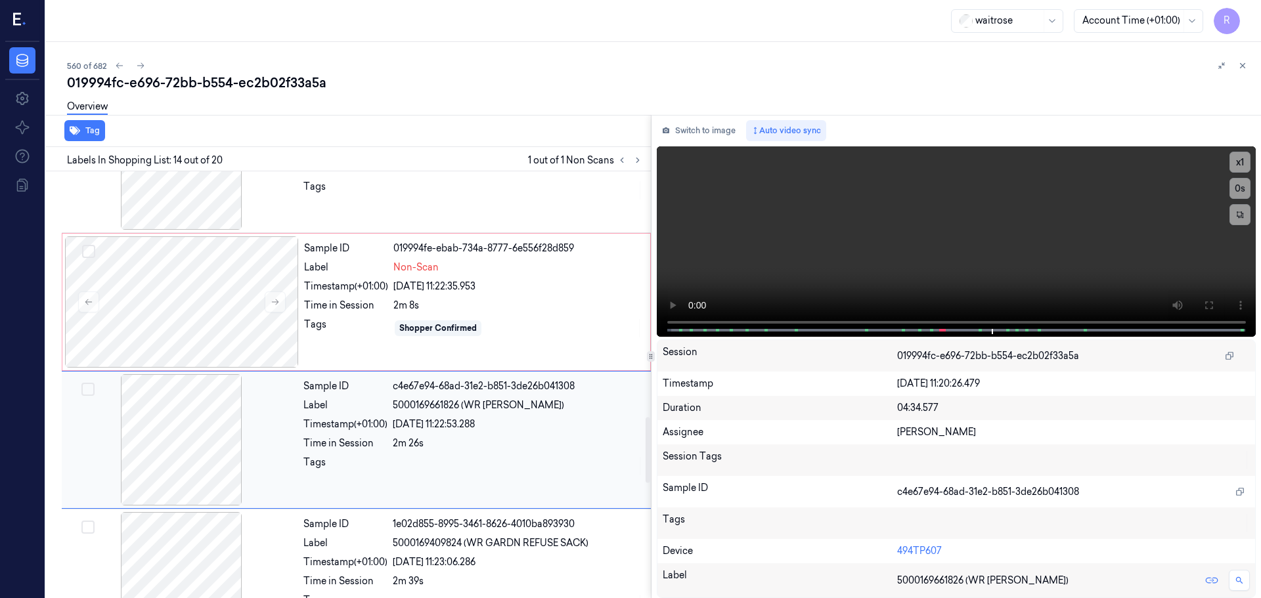
click at [304, 464] on div "Tags" at bounding box center [345, 466] width 84 height 21
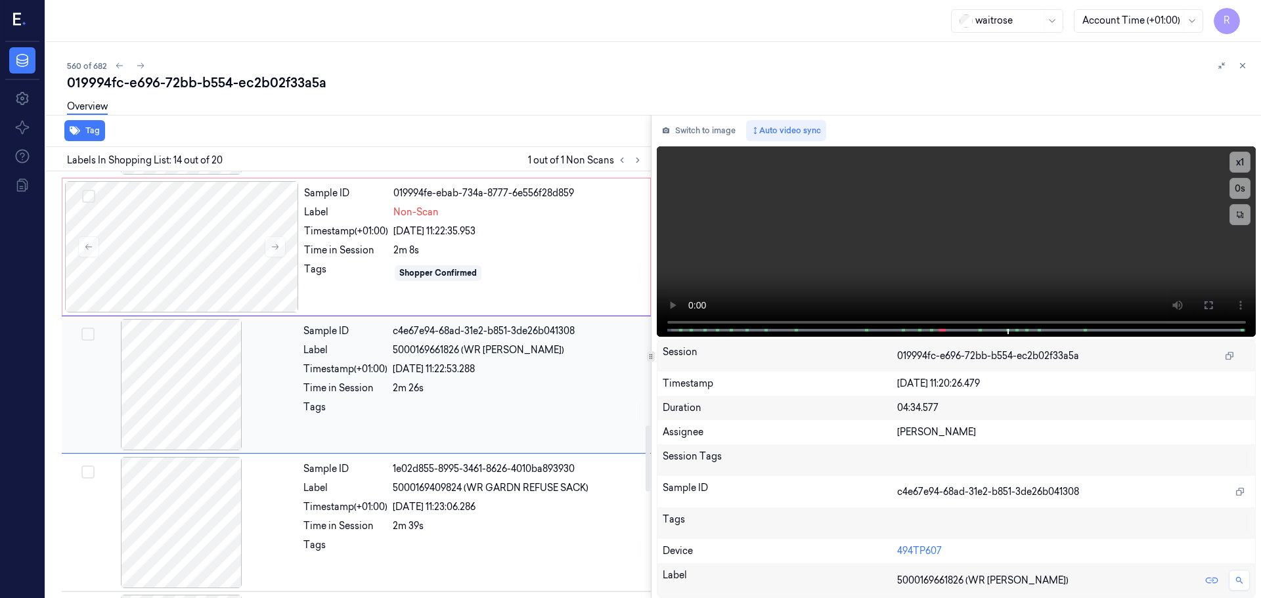
click at [456, 395] on div "2m 26s" at bounding box center [518, 389] width 250 height 14
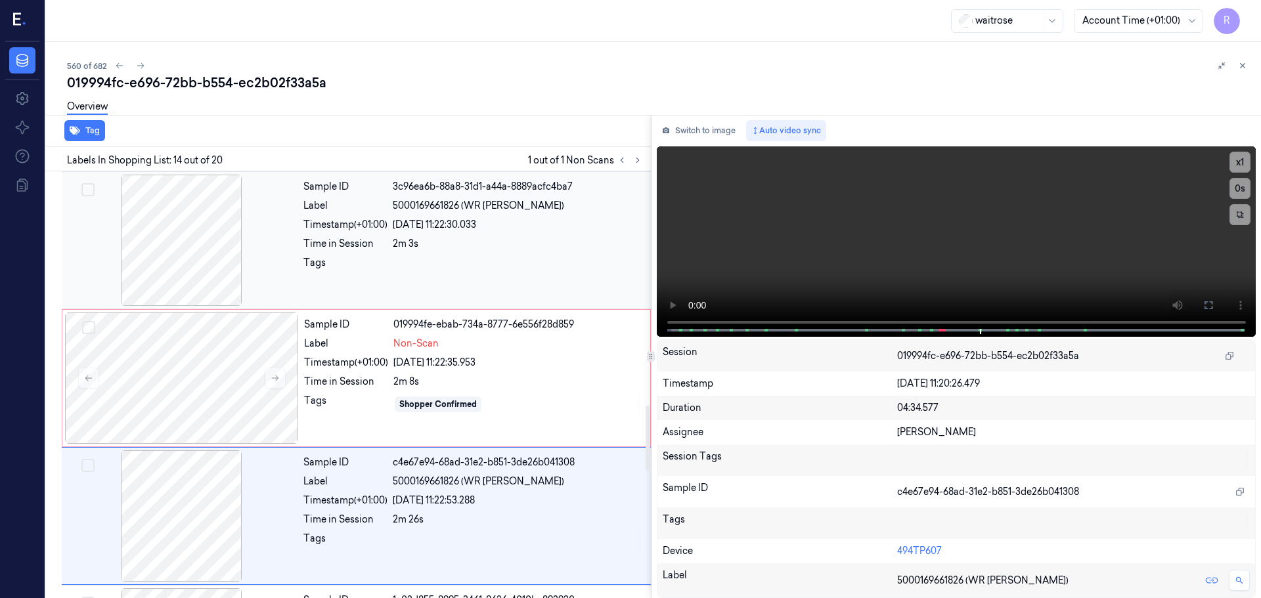
click at [409, 261] on div at bounding box center [518, 266] width 250 height 21
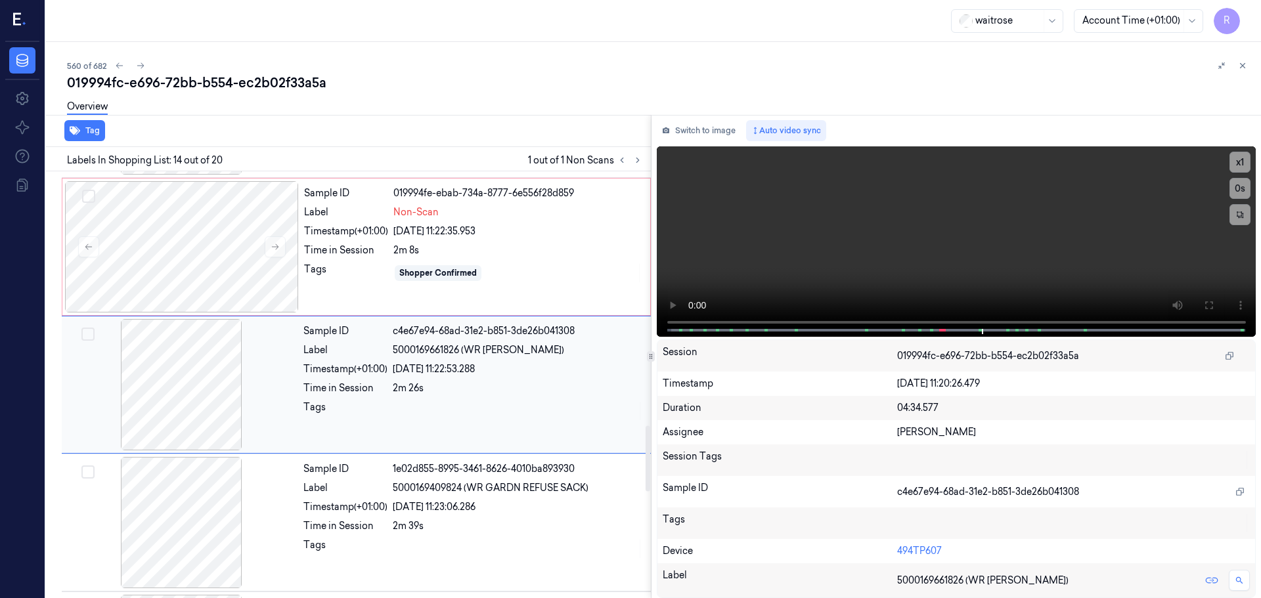
click at [450, 380] on div "Sample ID c4e67e94-68ad-31e2-b851-3de26b041308 Label 5000169661826 (WR [PERSON_…" at bounding box center [473, 384] width 350 height 131
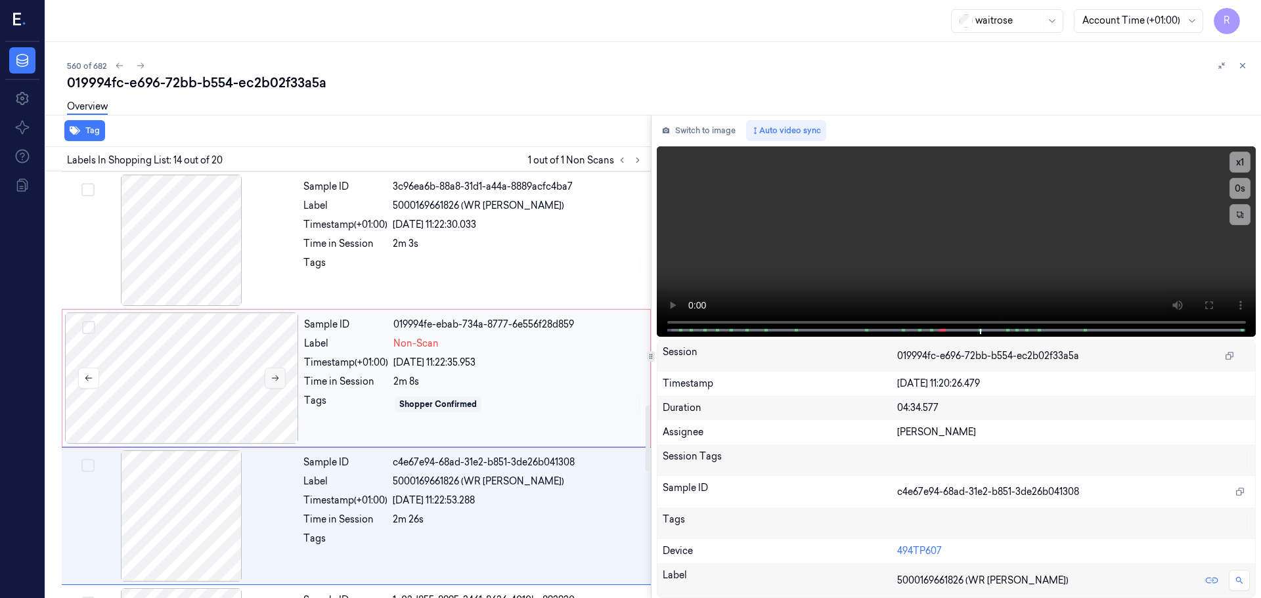
click at [284, 373] on button at bounding box center [275, 378] width 21 height 21
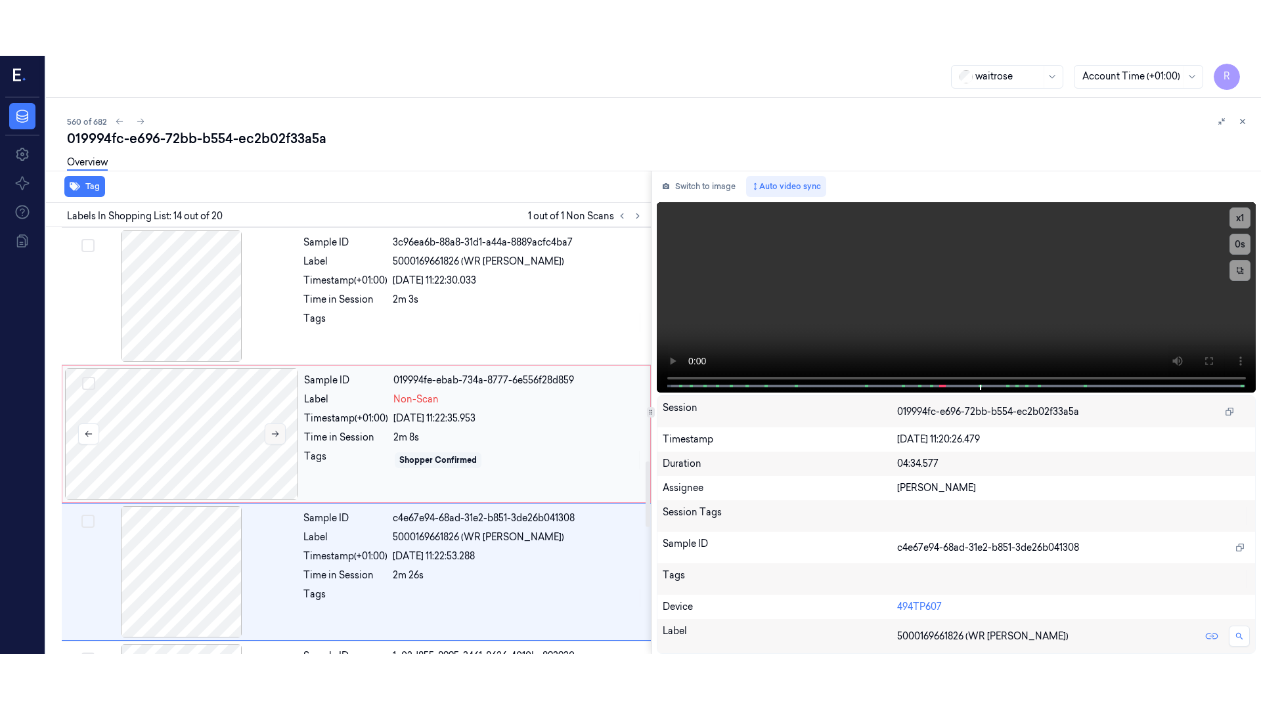
scroll to position [1510, 0]
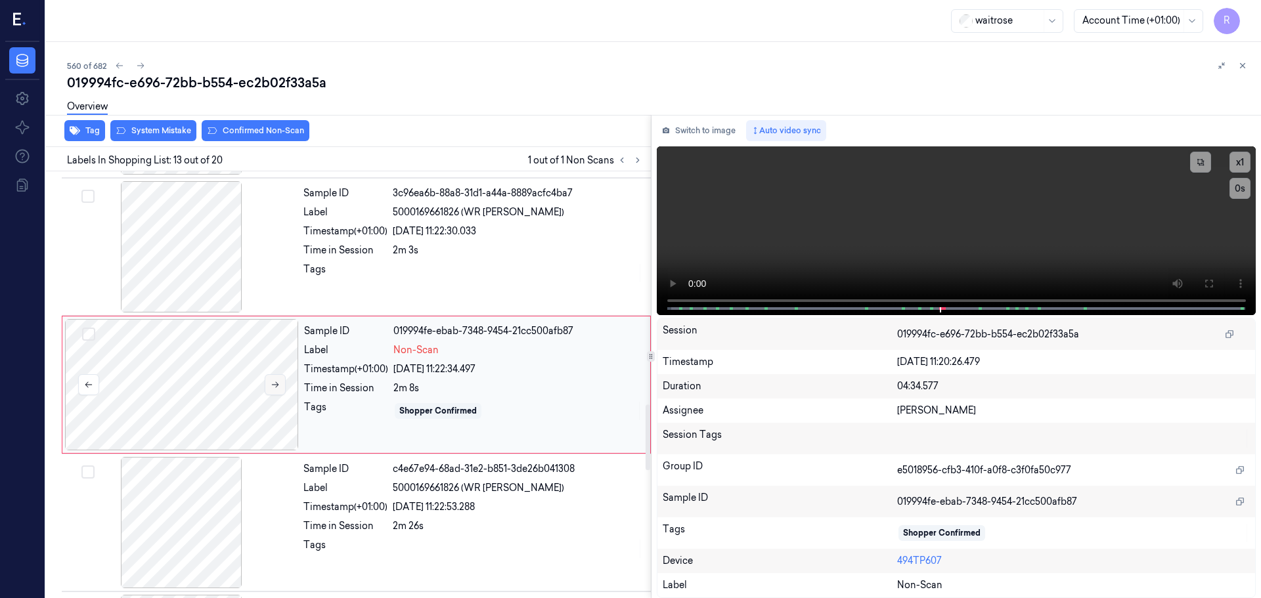
click at [278, 387] on icon at bounding box center [275, 384] width 9 height 9
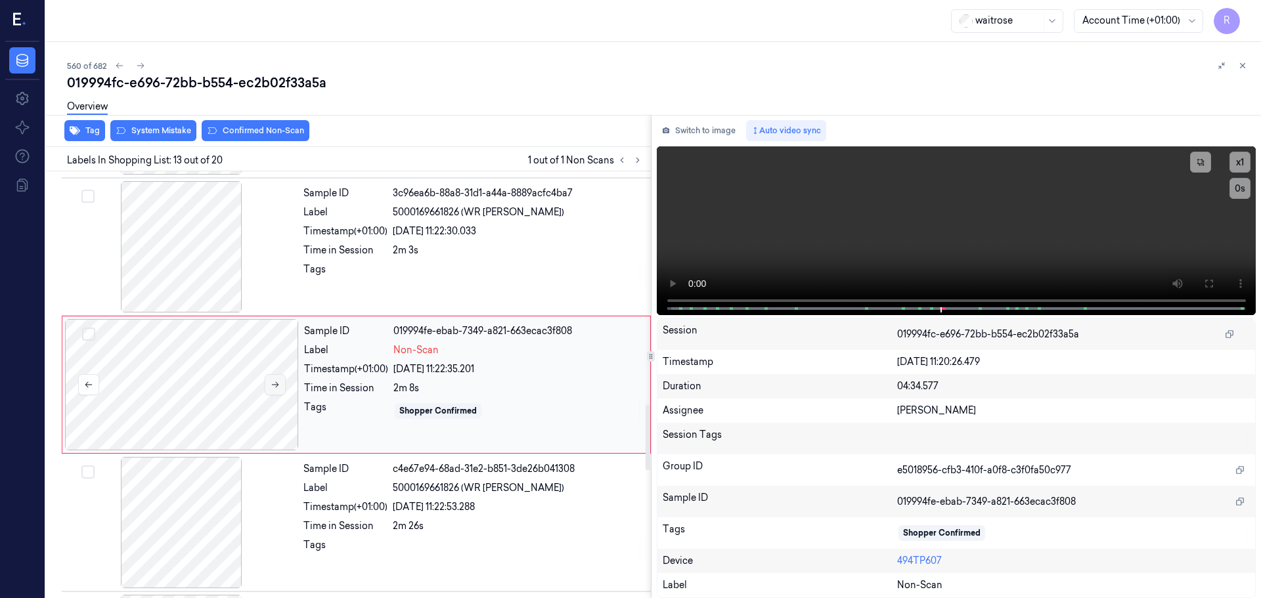
click at [278, 387] on icon at bounding box center [275, 384] width 9 height 9
click at [1212, 283] on icon at bounding box center [1208, 283] width 11 height 11
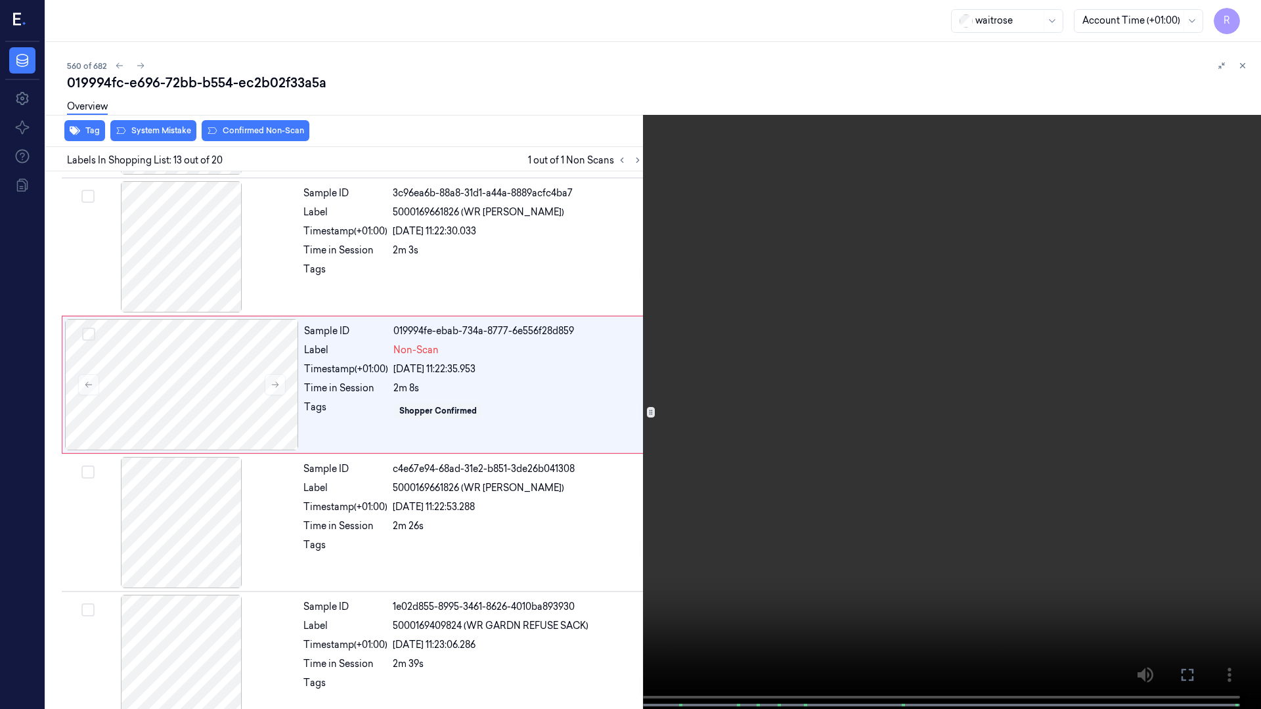
click at [598, 598] on video at bounding box center [630, 356] width 1261 height 712
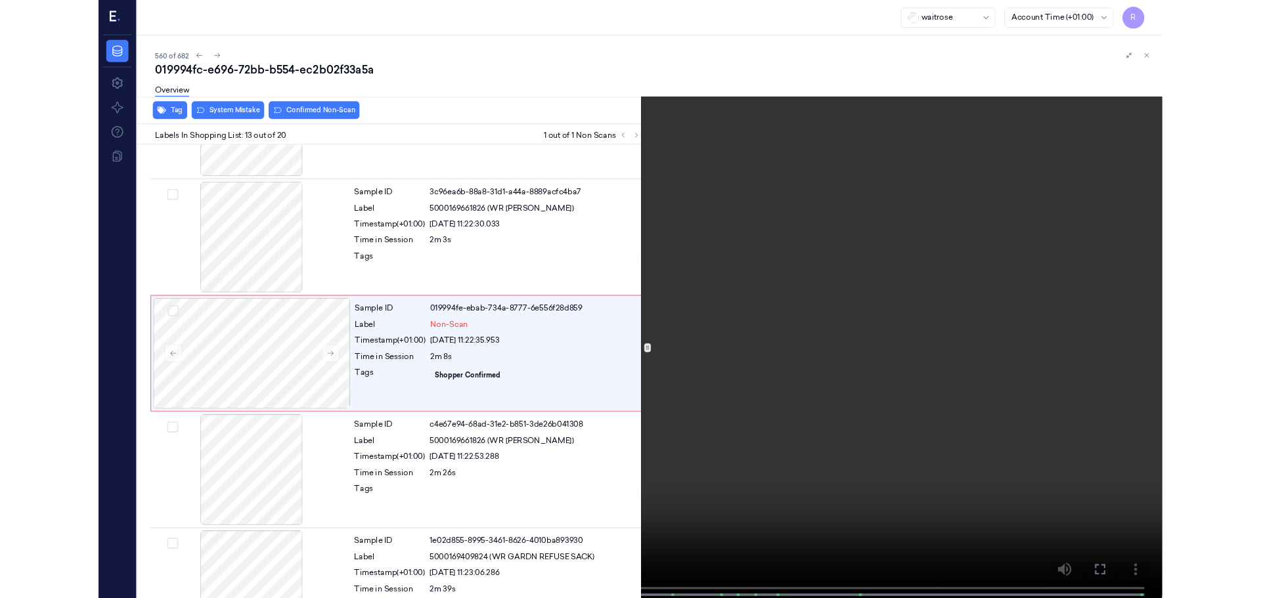
scroll to position [1455, 0]
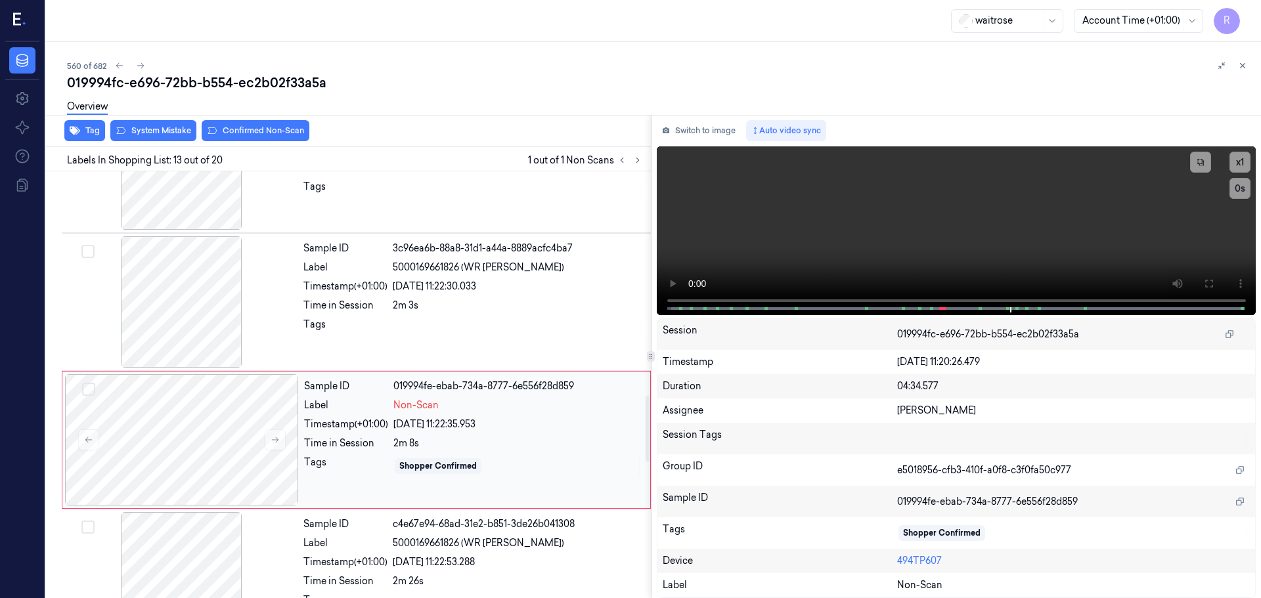
click at [428, 445] on div "2m 8s" at bounding box center [517, 444] width 249 height 14
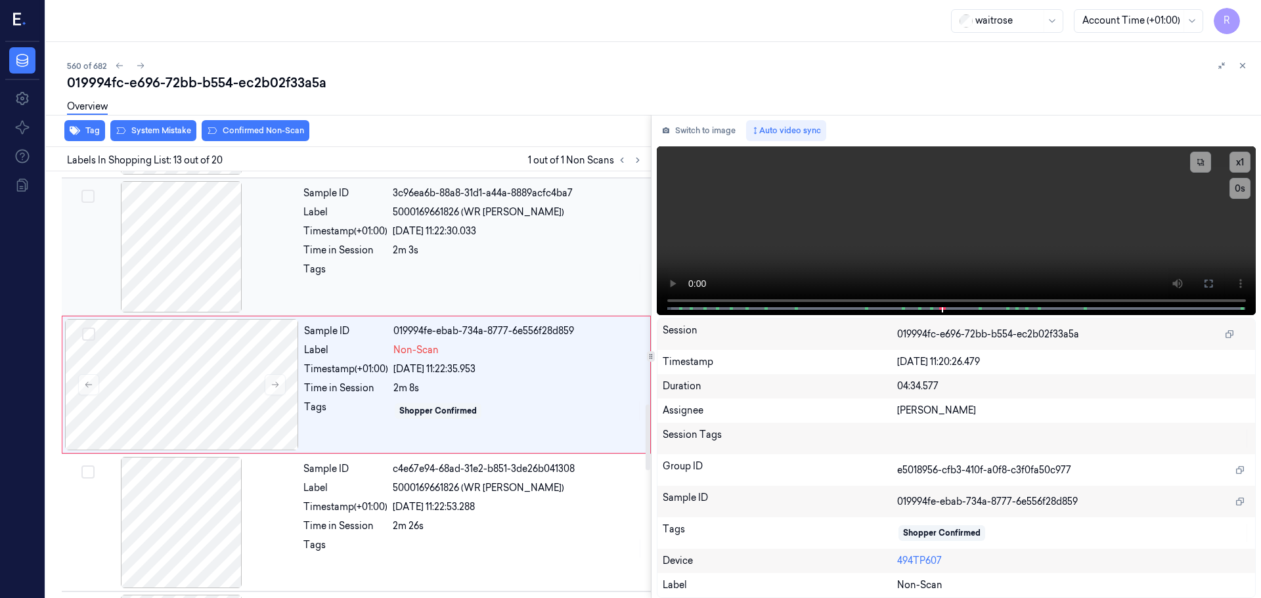
click at [366, 269] on div "Tags" at bounding box center [345, 273] width 84 height 21
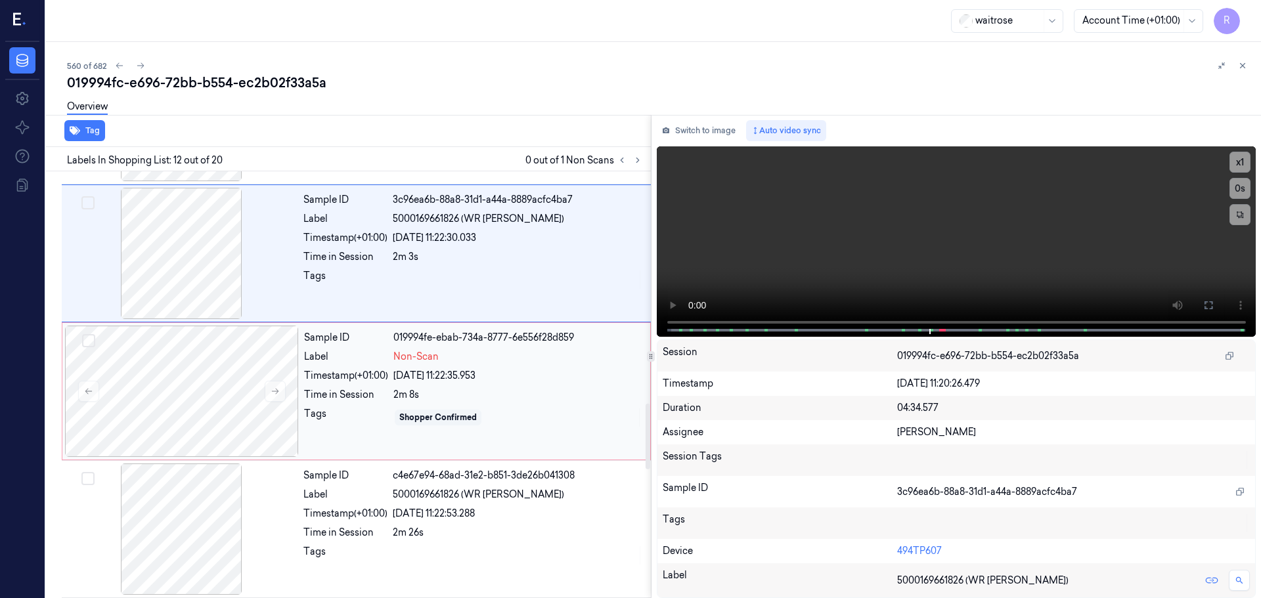
click at [370, 367] on div "Sample ID 019994fe-ebab-734a-8777-6e556f28d859 Label Non-Scan Timestamp (+01:00…" at bounding box center [473, 391] width 349 height 131
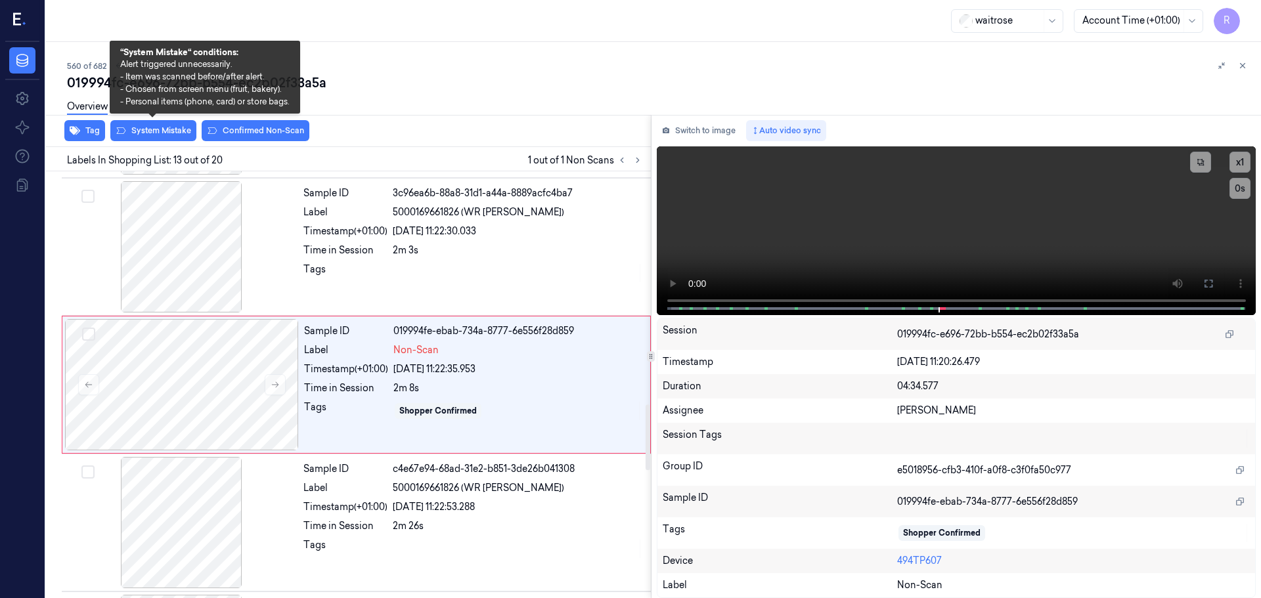
click at [145, 125] on div "Overview" at bounding box center [658, 108] width 1183 height 33
click at [148, 129] on button "System Mistake" at bounding box center [153, 130] width 86 height 21
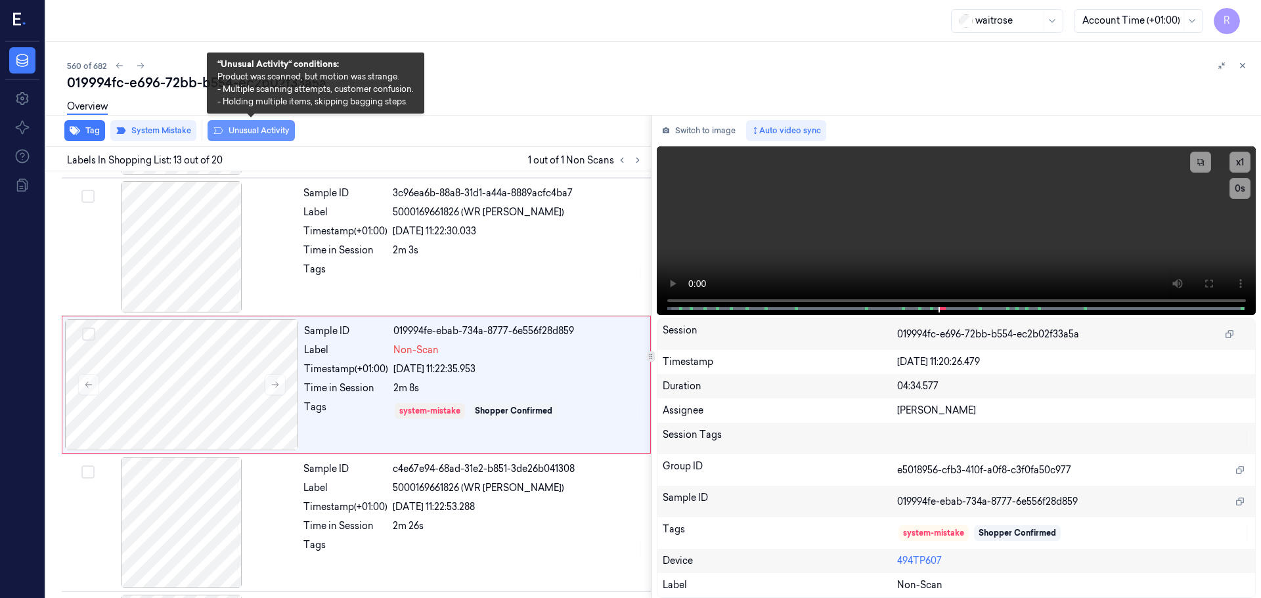
click at [248, 129] on button "Unusual Activity" at bounding box center [251, 130] width 87 height 21
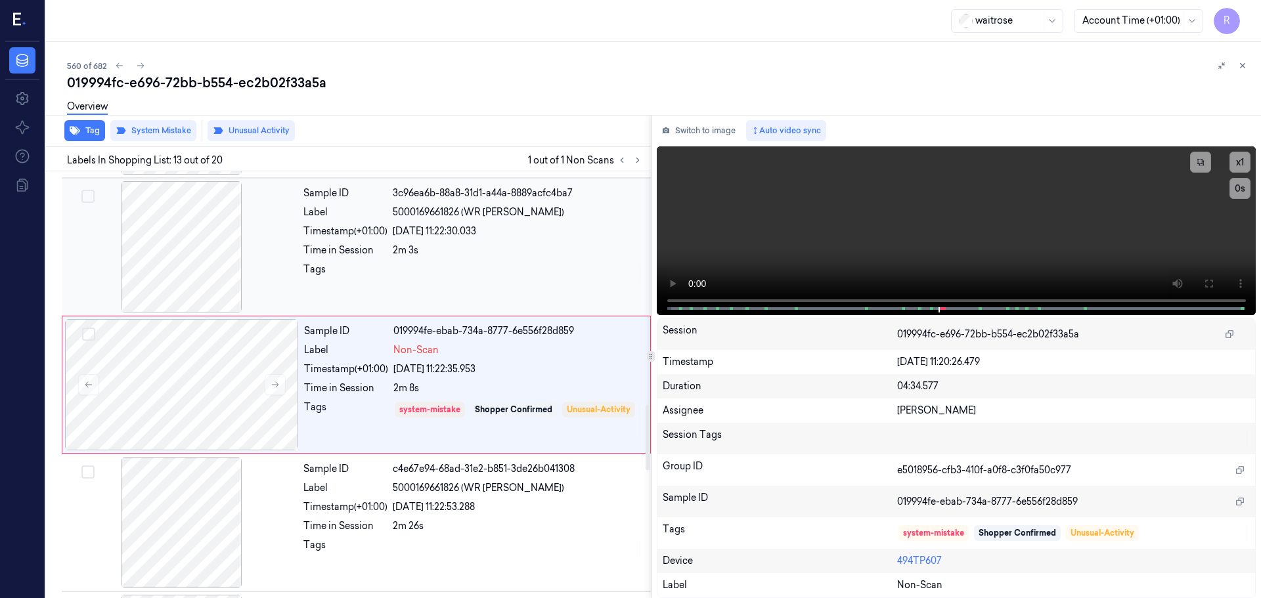
click at [378, 271] on div "Tags" at bounding box center [345, 273] width 84 height 21
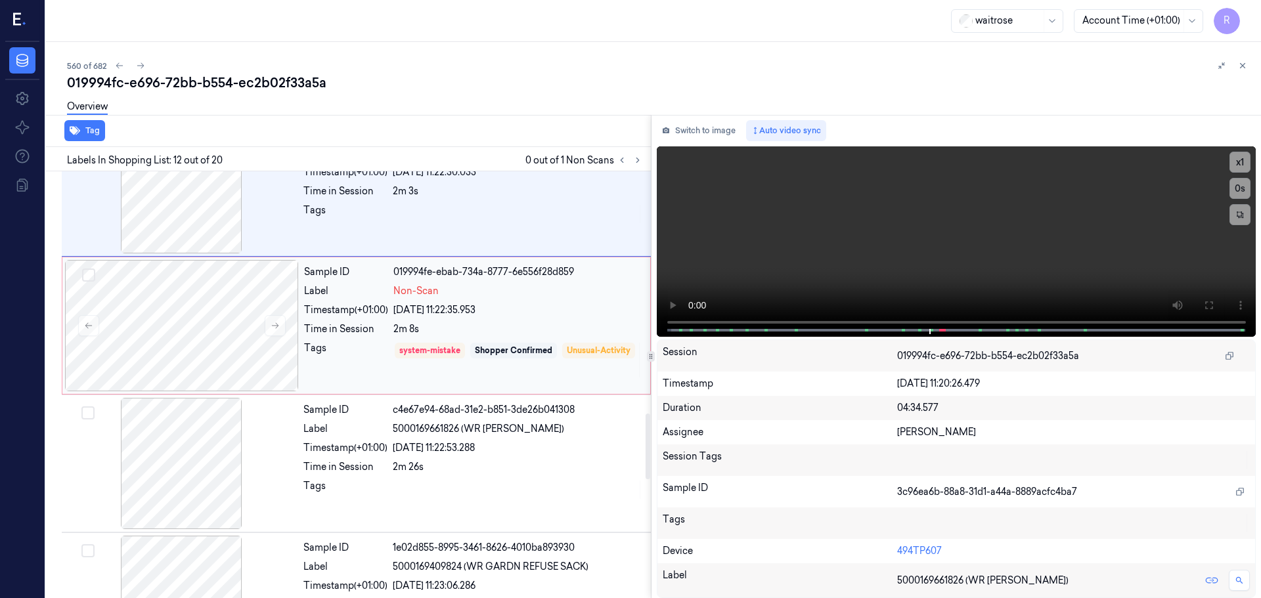
click at [335, 346] on div "Tags" at bounding box center [346, 360] width 84 height 37
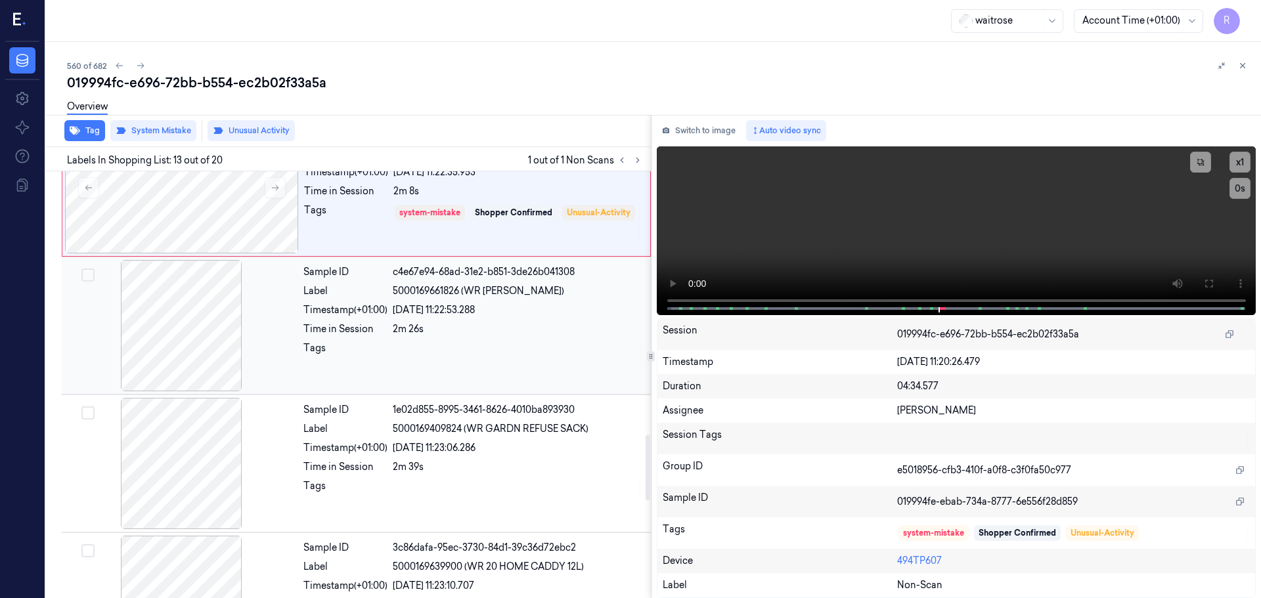
click at [315, 343] on div "Tags" at bounding box center [345, 352] width 84 height 21
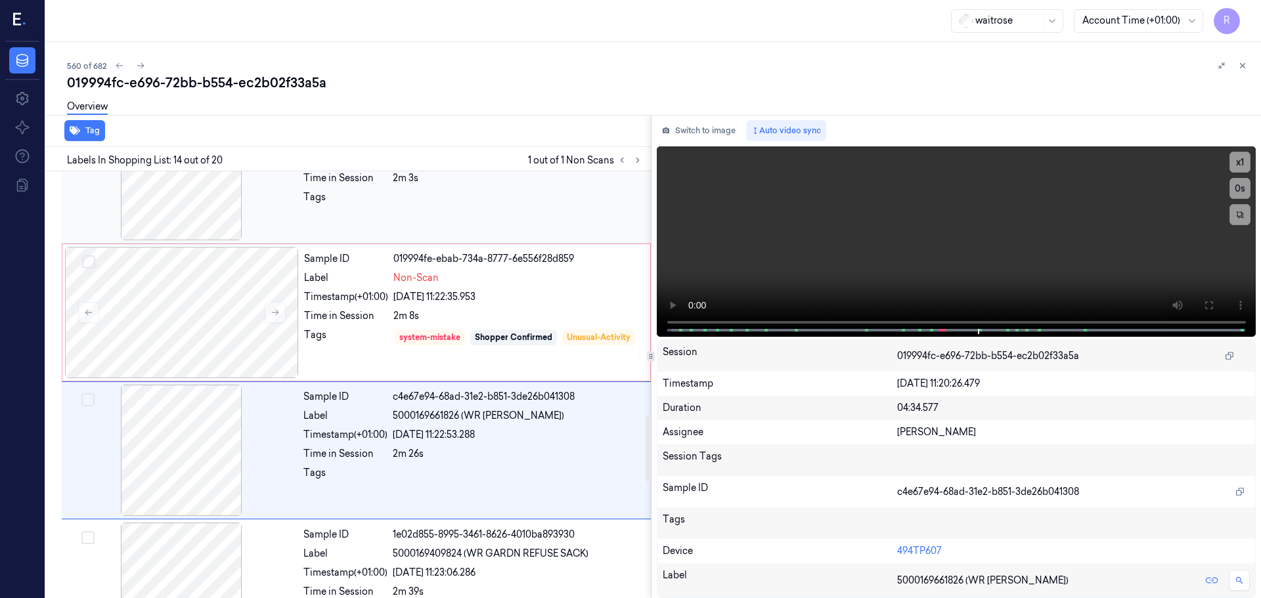
click at [342, 199] on div "Tags" at bounding box center [345, 200] width 84 height 21
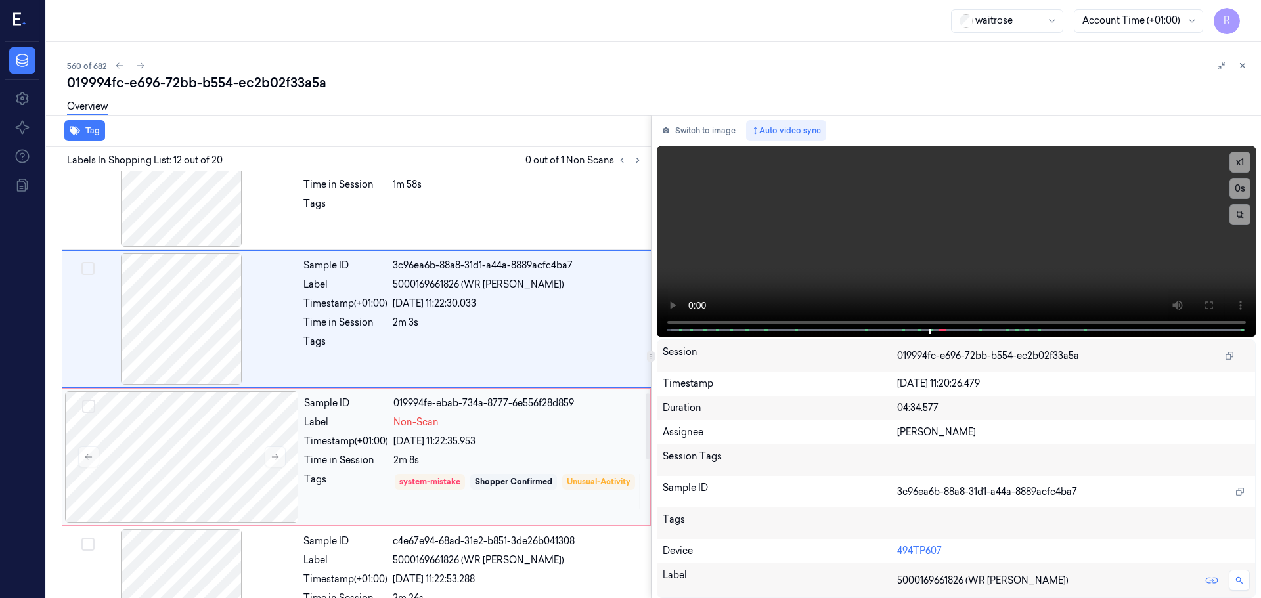
click at [347, 428] on div "Label" at bounding box center [346, 423] width 84 height 14
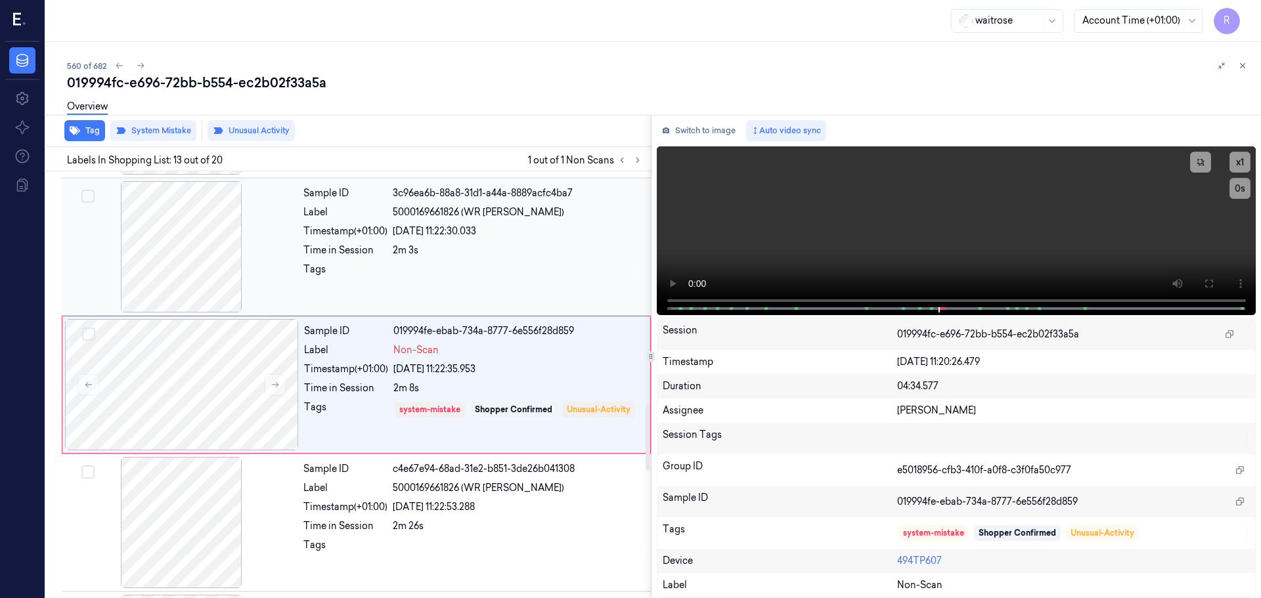
click at [454, 233] on div "[DATE] 11:22:30.033" at bounding box center [518, 232] width 250 height 14
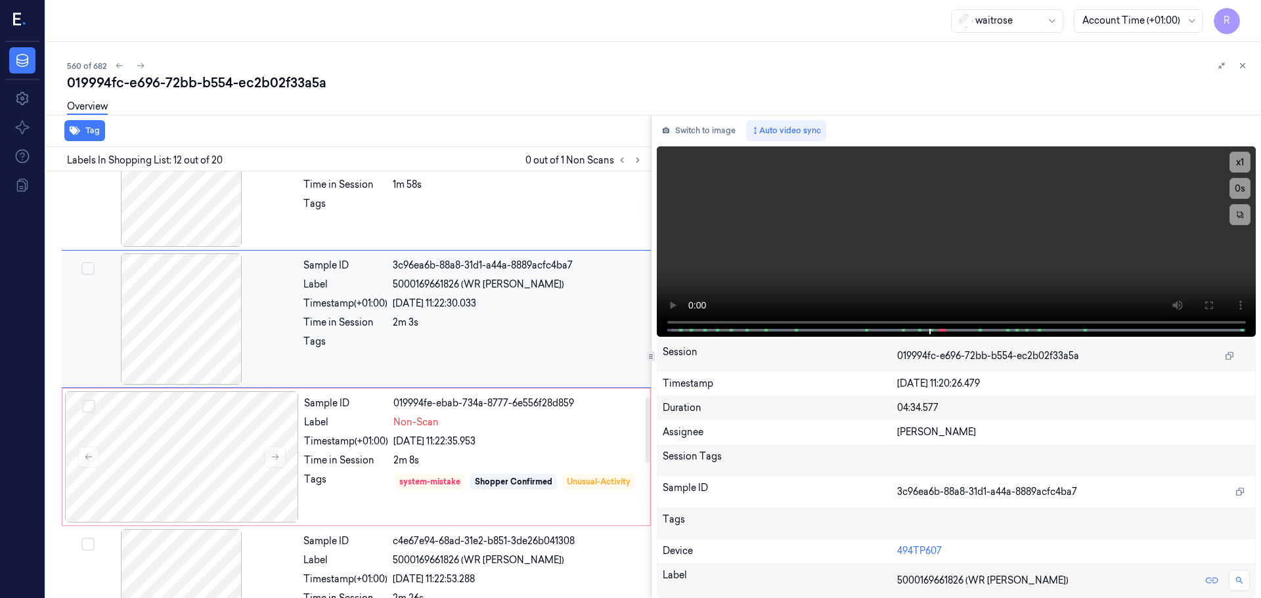
scroll to position [1503, 0]
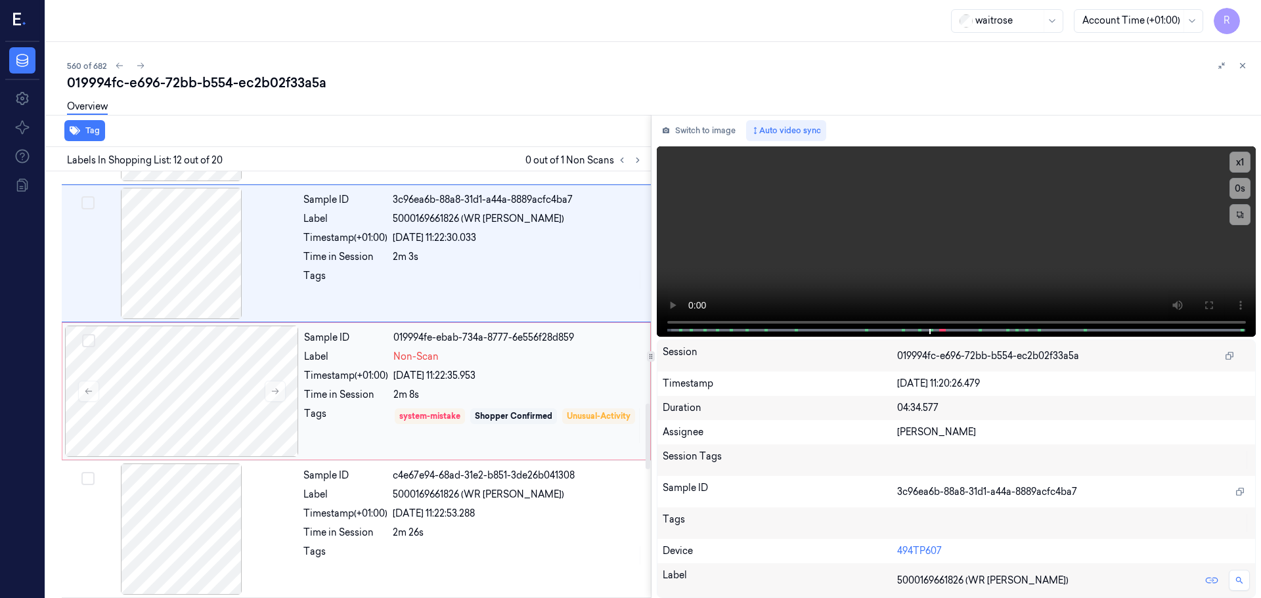
click at [406, 403] on div "Sample ID 019994fe-ebab-734a-8777-6e556f28d859 Label Non-Scan Timestamp (+01:00…" at bounding box center [473, 391] width 349 height 131
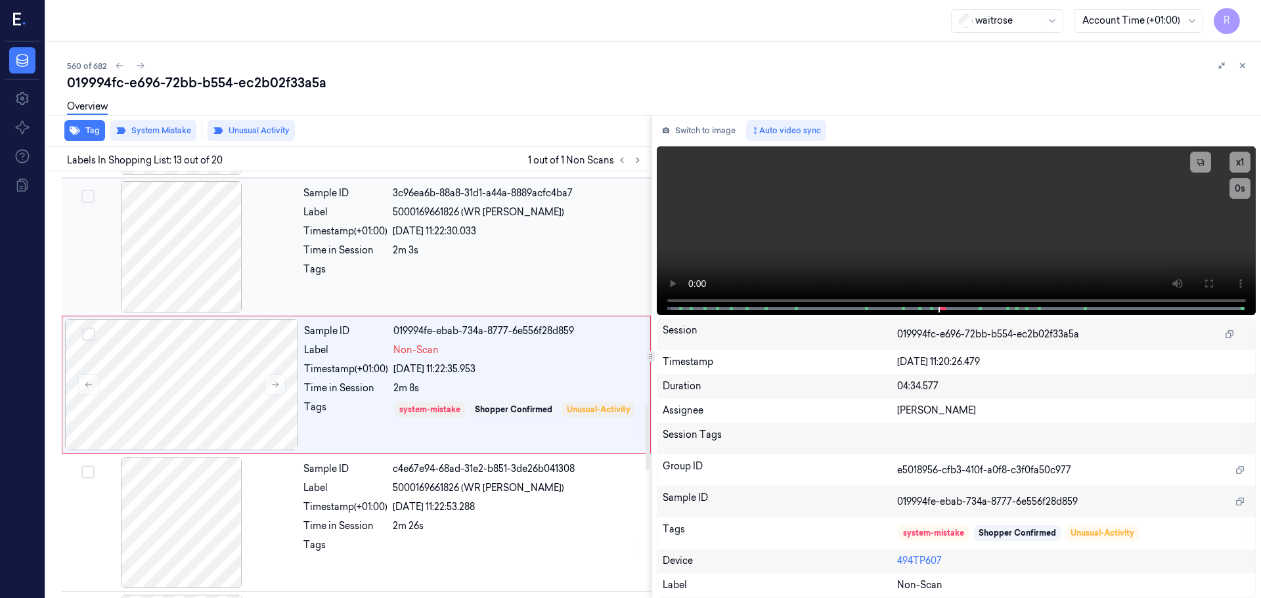
click at [458, 240] on div "Sample ID 3c96ea6b-88a8-31d1-a44a-8889acfc4ba7 Label 5000169661826 (WR [PERSON_…" at bounding box center [473, 246] width 350 height 131
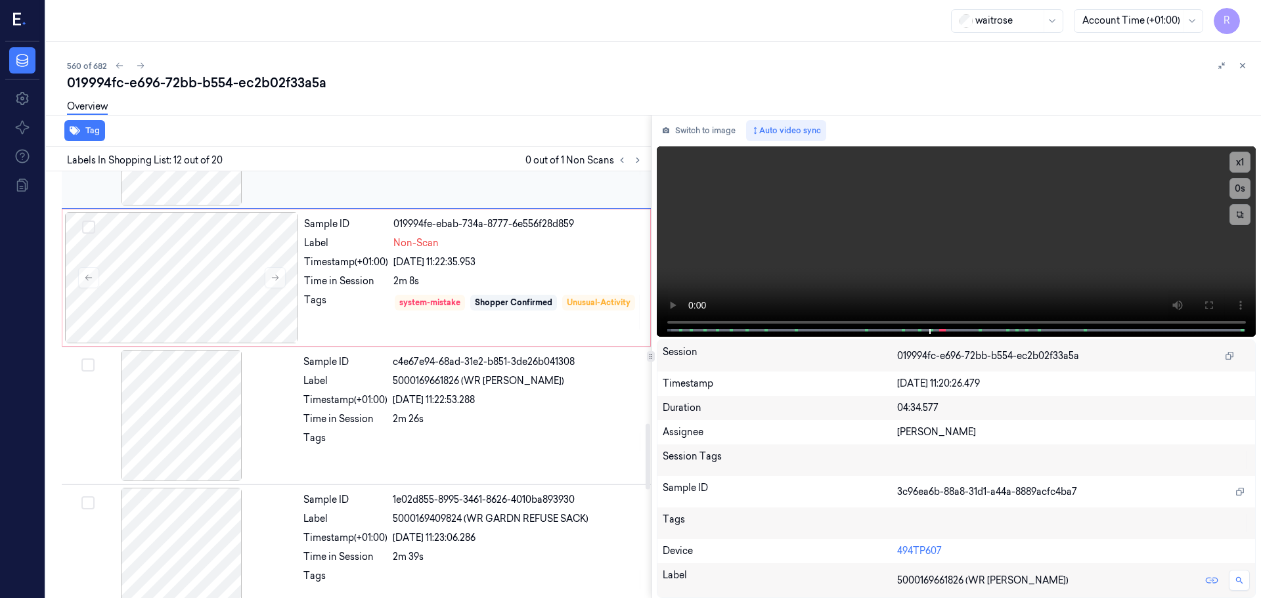
scroll to position [1635, 0]
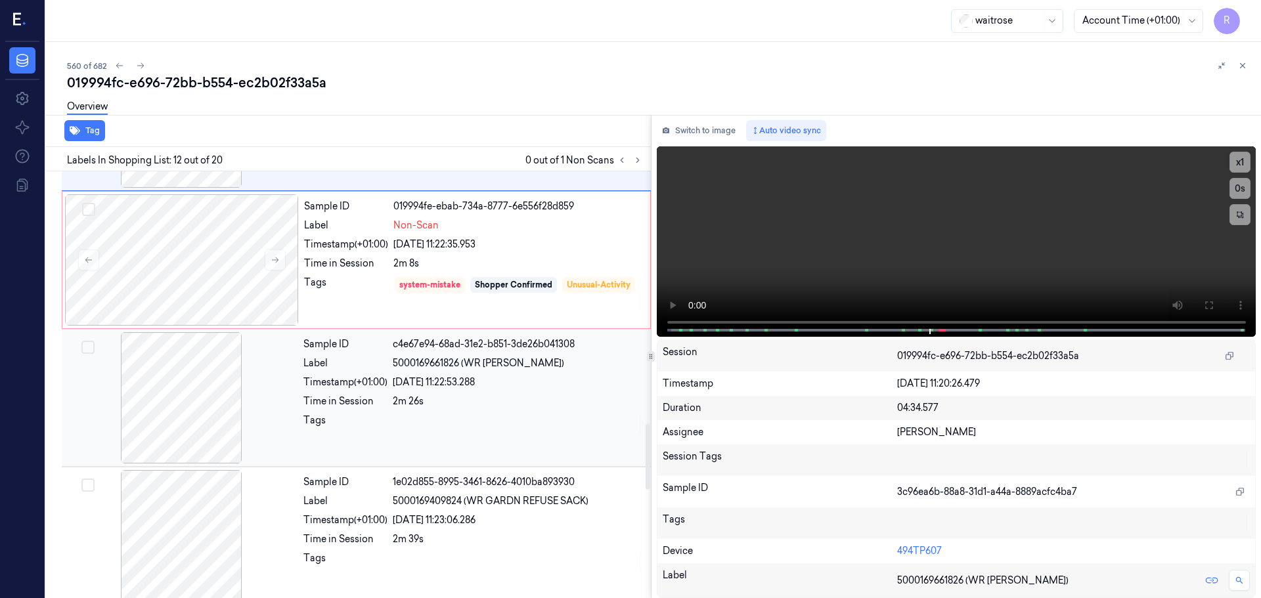
click at [374, 382] on div "Timestamp (+01:00)" at bounding box center [345, 383] width 84 height 14
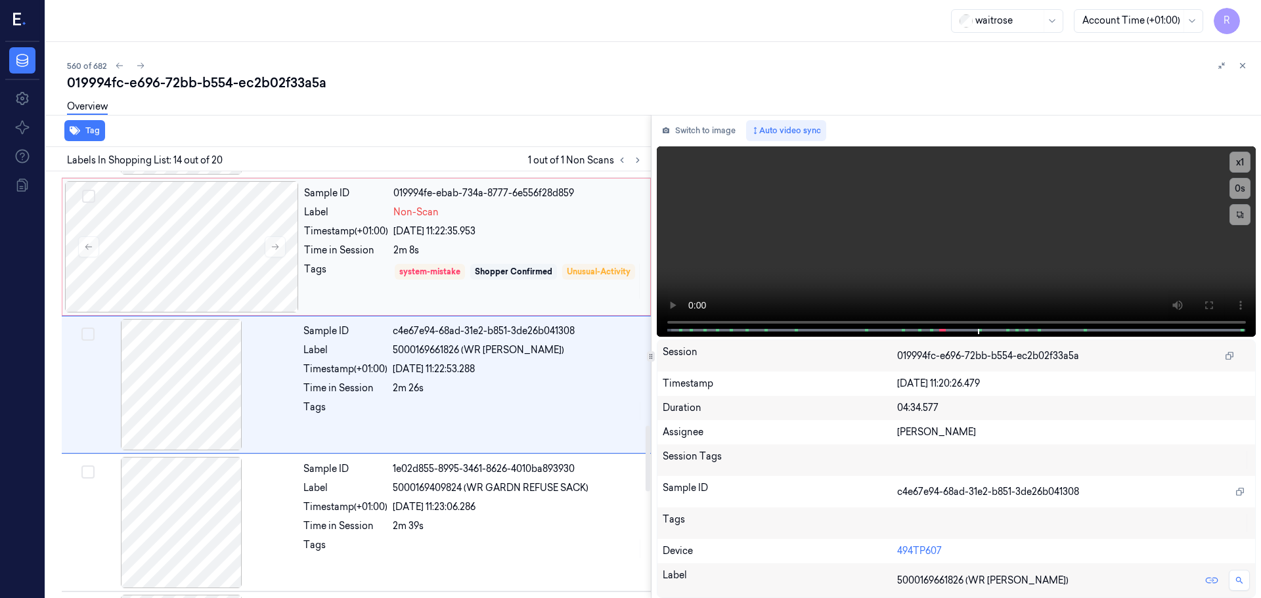
click at [458, 251] on div "2m 8s" at bounding box center [517, 251] width 249 height 14
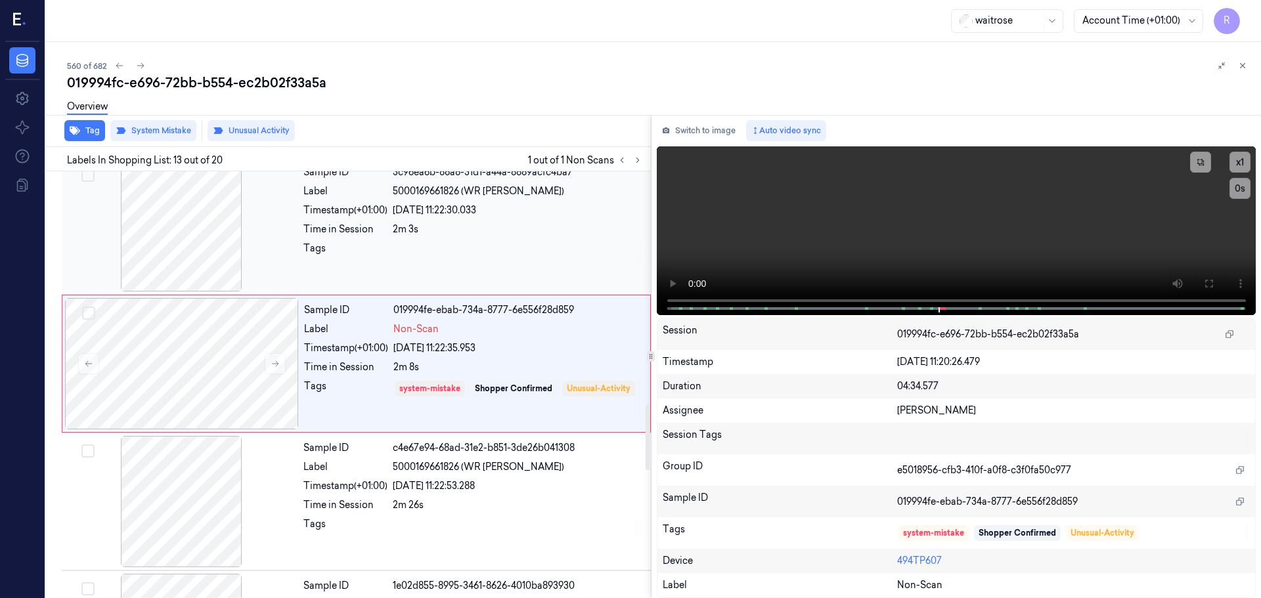
scroll to position [1510, 0]
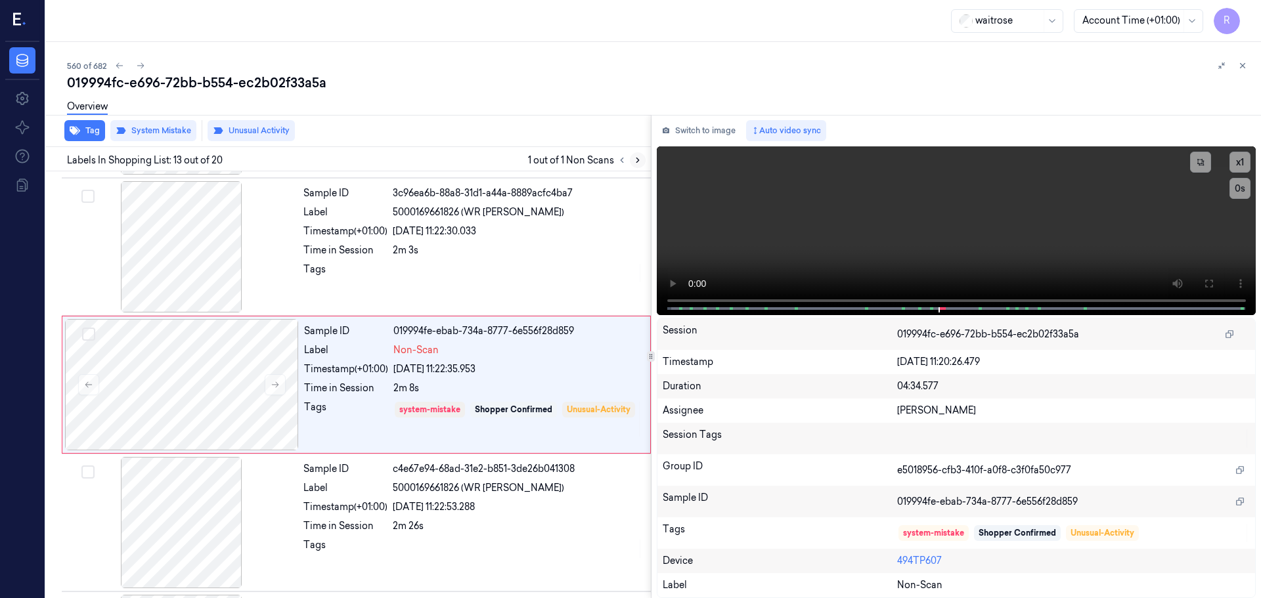
click at [633, 162] on icon at bounding box center [637, 160] width 9 height 9
click at [619, 163] on icon at bounding box center [621, 160] width 9 height 9
click at [1243, 64] on icon at bounding box center [1242, 65] width 9 height 9
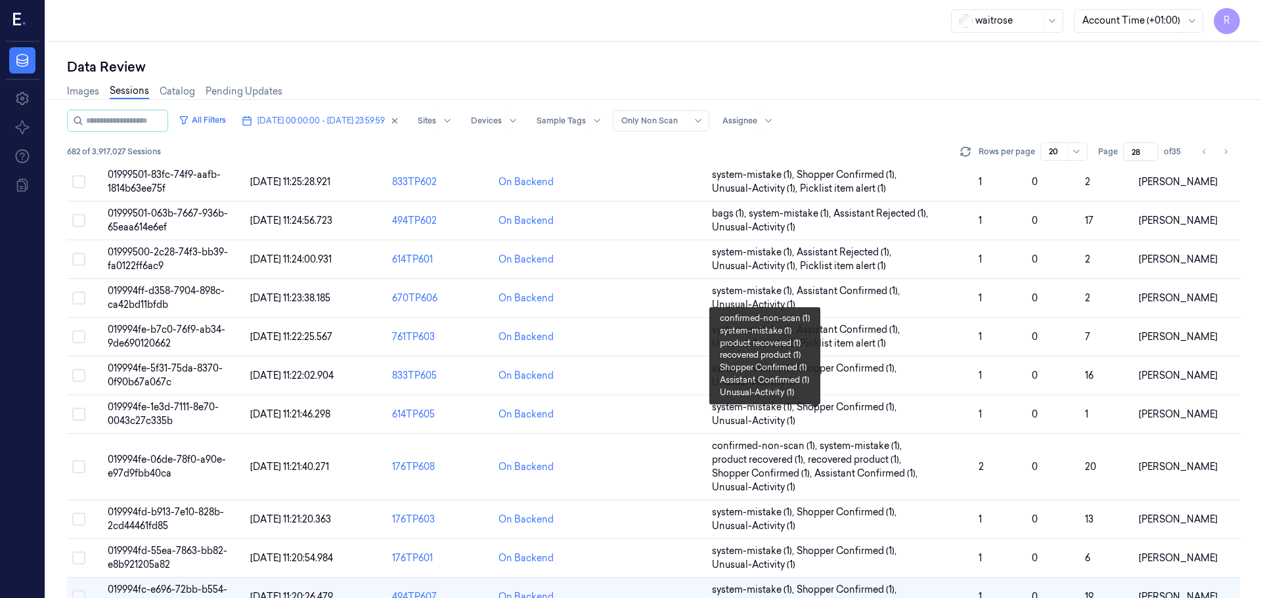
scroll to position [423, 0]
